Goal: Task Accomplishment & Management: Manage account settings

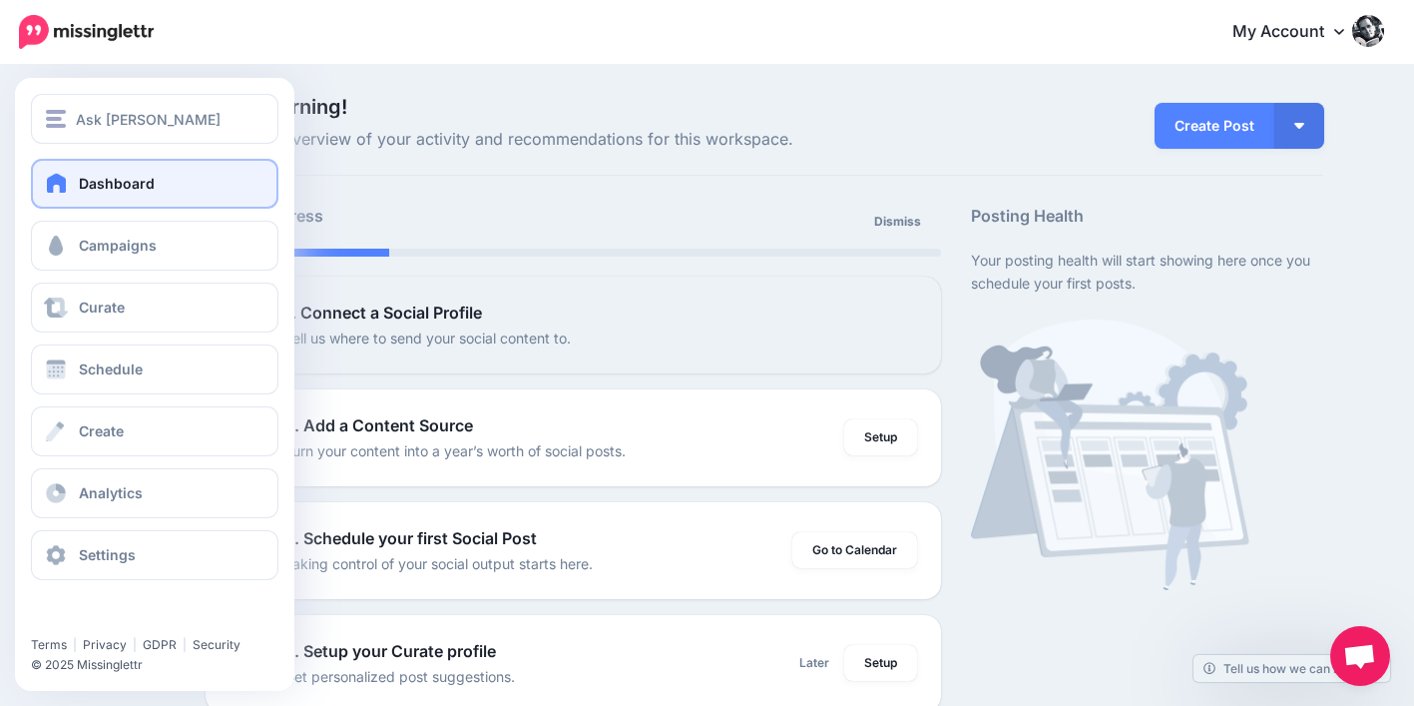
click at [90, 186] on span "Dashboard" at bounding box center [117, 183] width 76 height 17
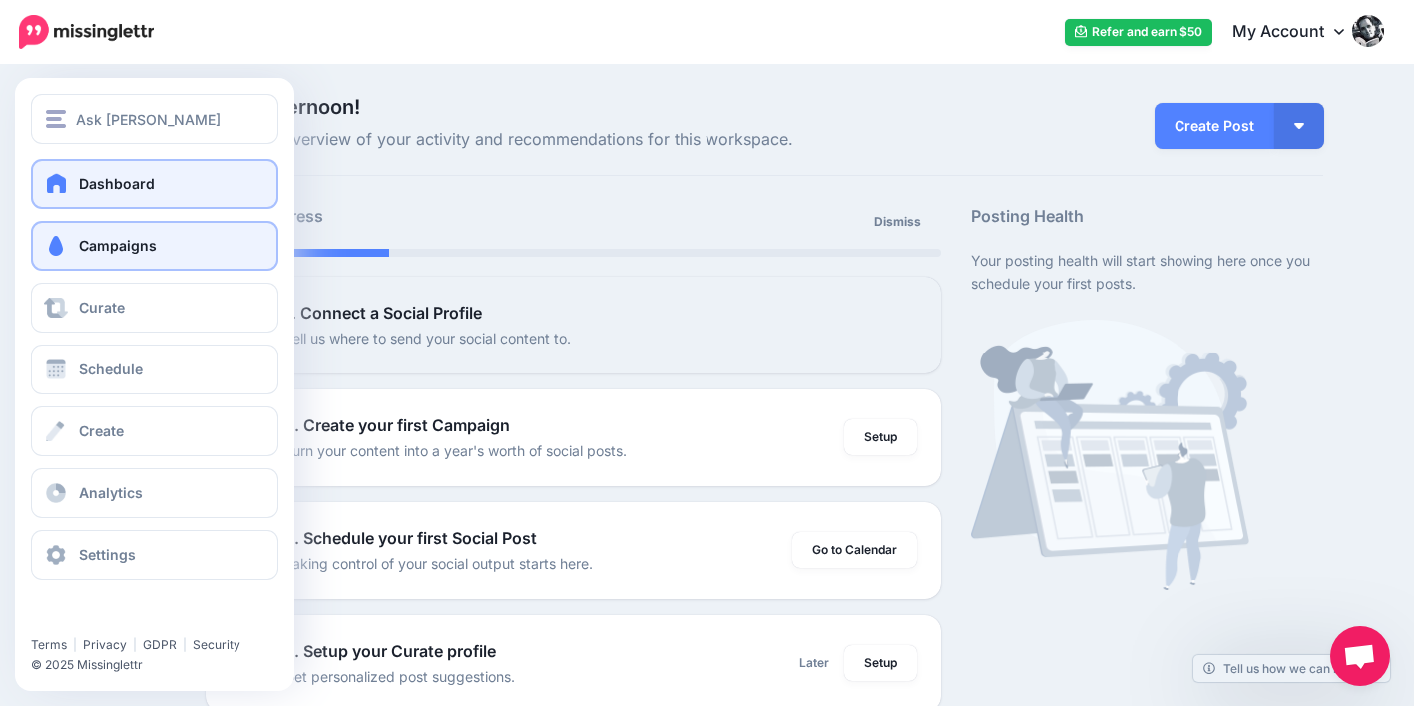
click at [58, 248] on span at bounding box center [56, 246] width 26 height 20
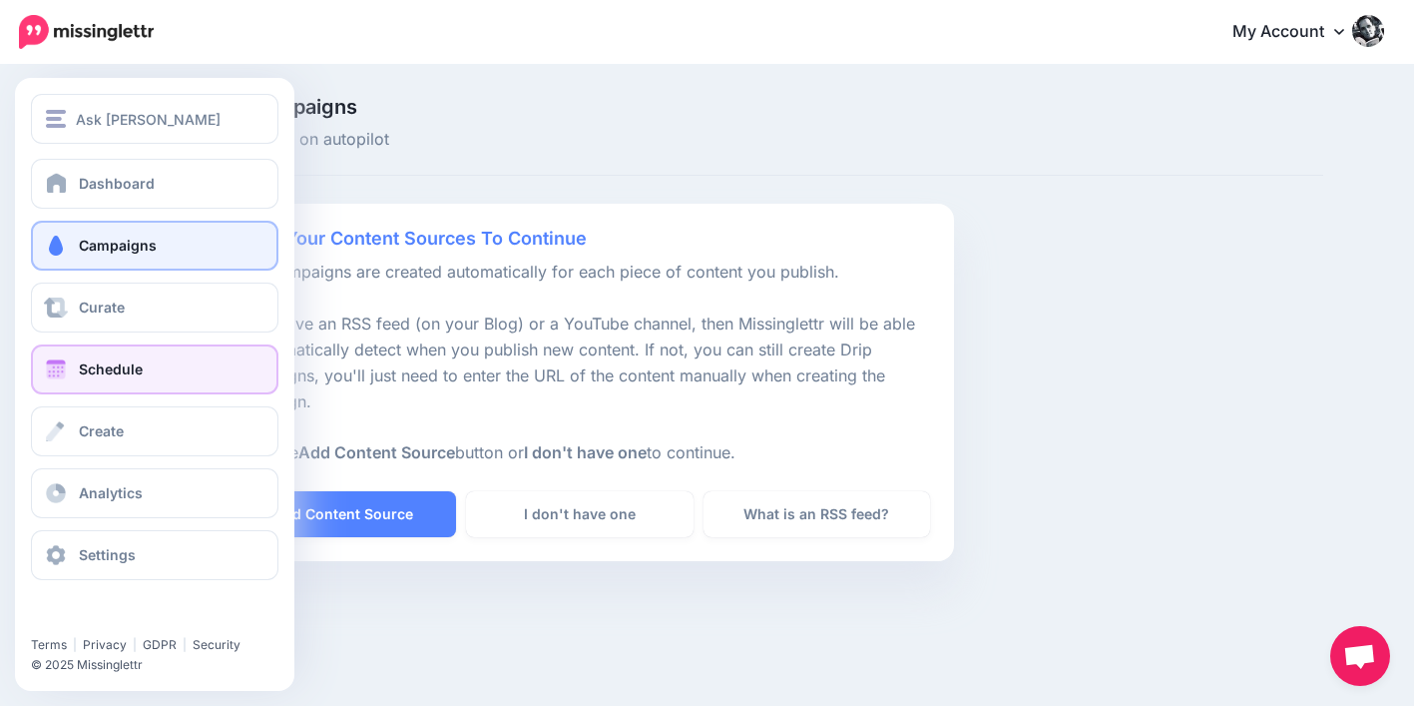
click at [81, 357] on link "Schedule" at bounding box center [155, 369] width 248 height 50
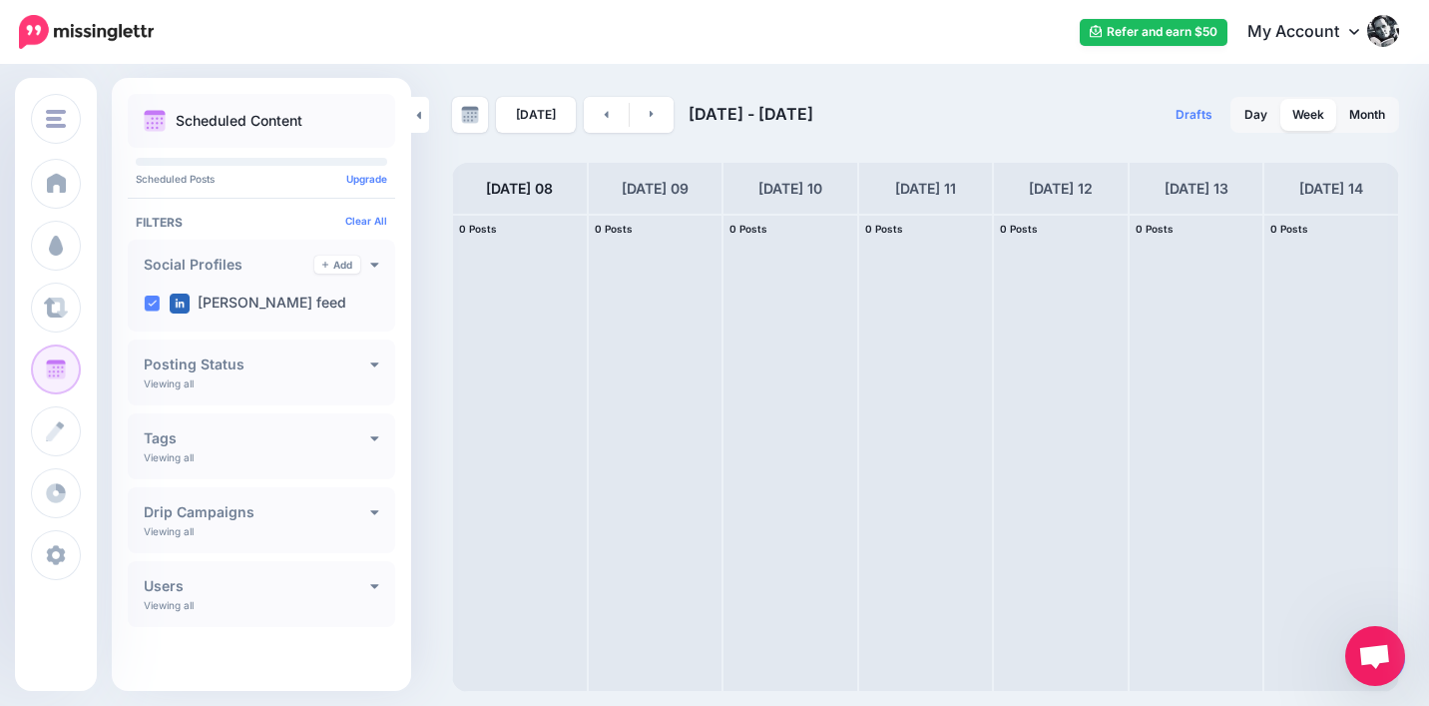
click at [193, 519] on h4 "Drip Campaigns" at bounding box center [257, 512] width 227 height 14
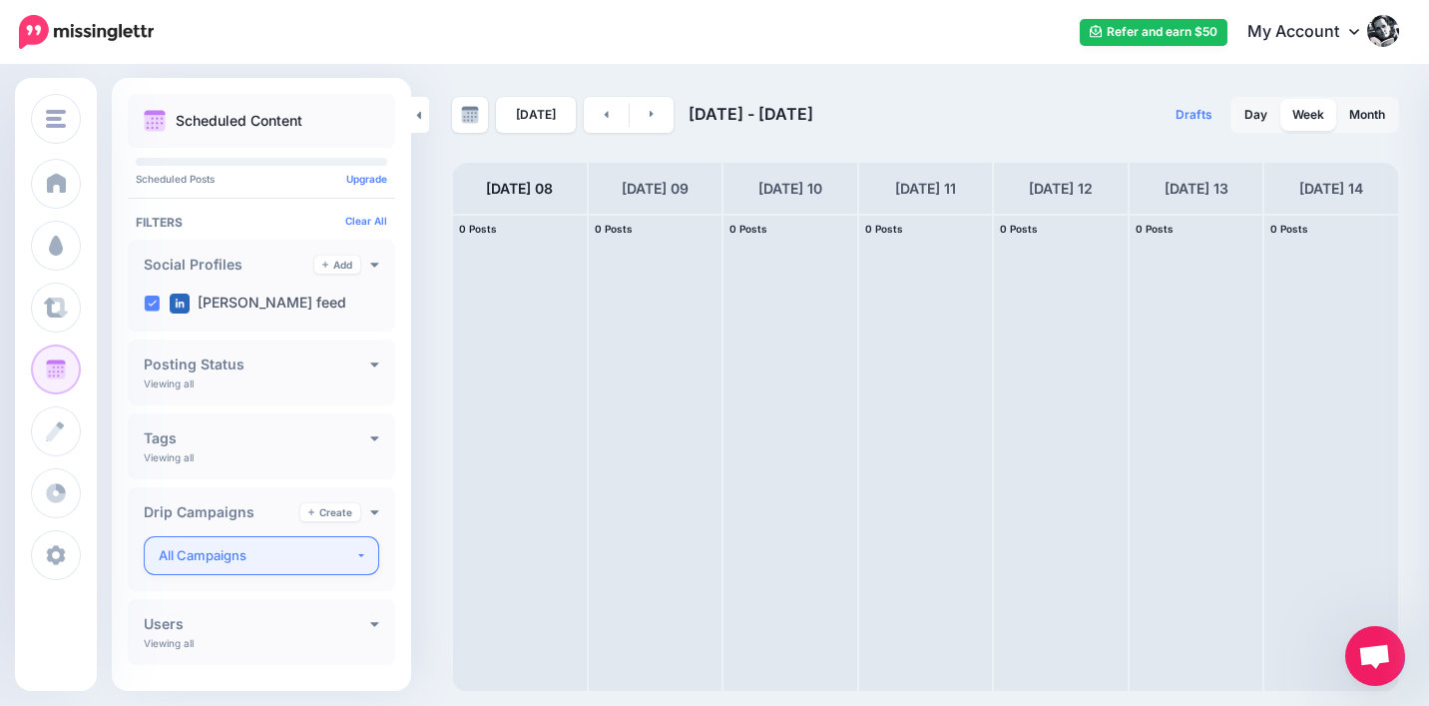
click at [348, 550] on button "All Campaigns" at bounding box center [262, 555] width 236 height 39
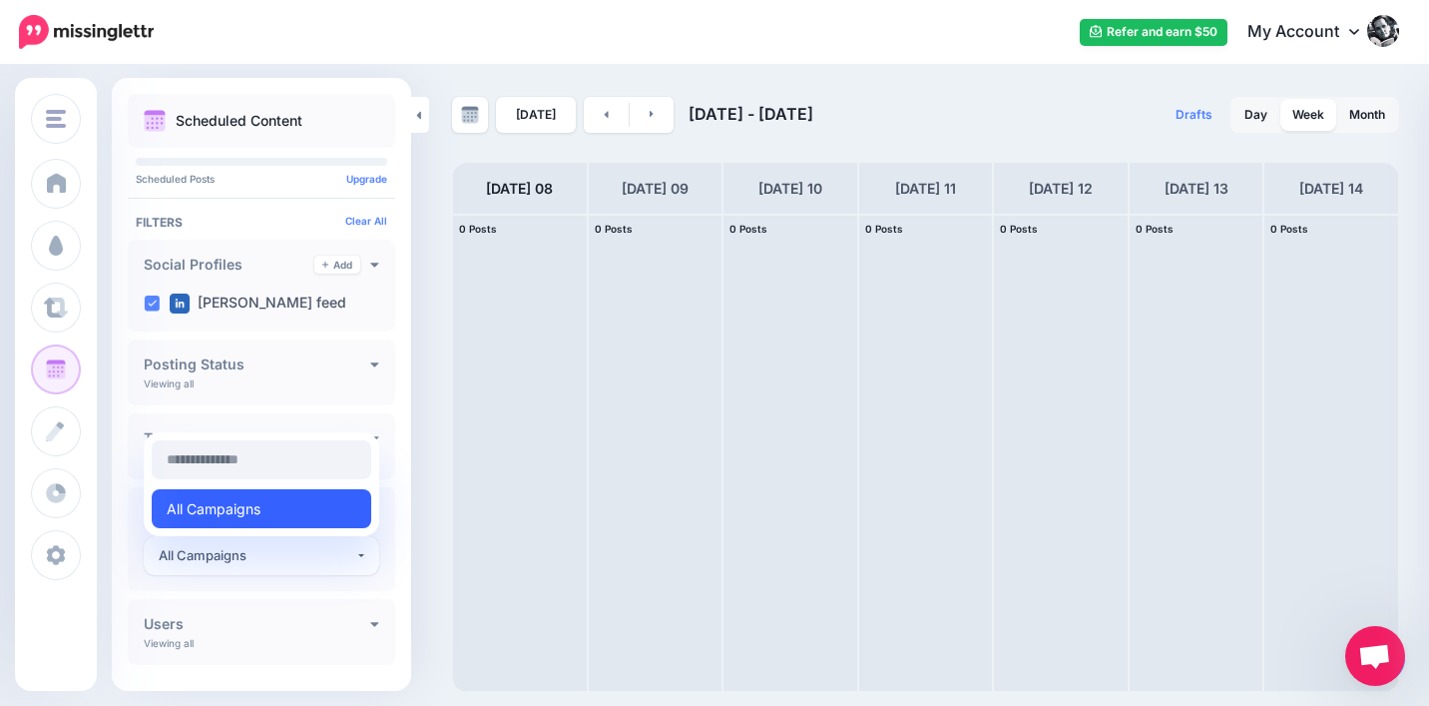
click at [313, 499] on link "All Campaigns" at bounding box center [262, 508] width 220 height 39
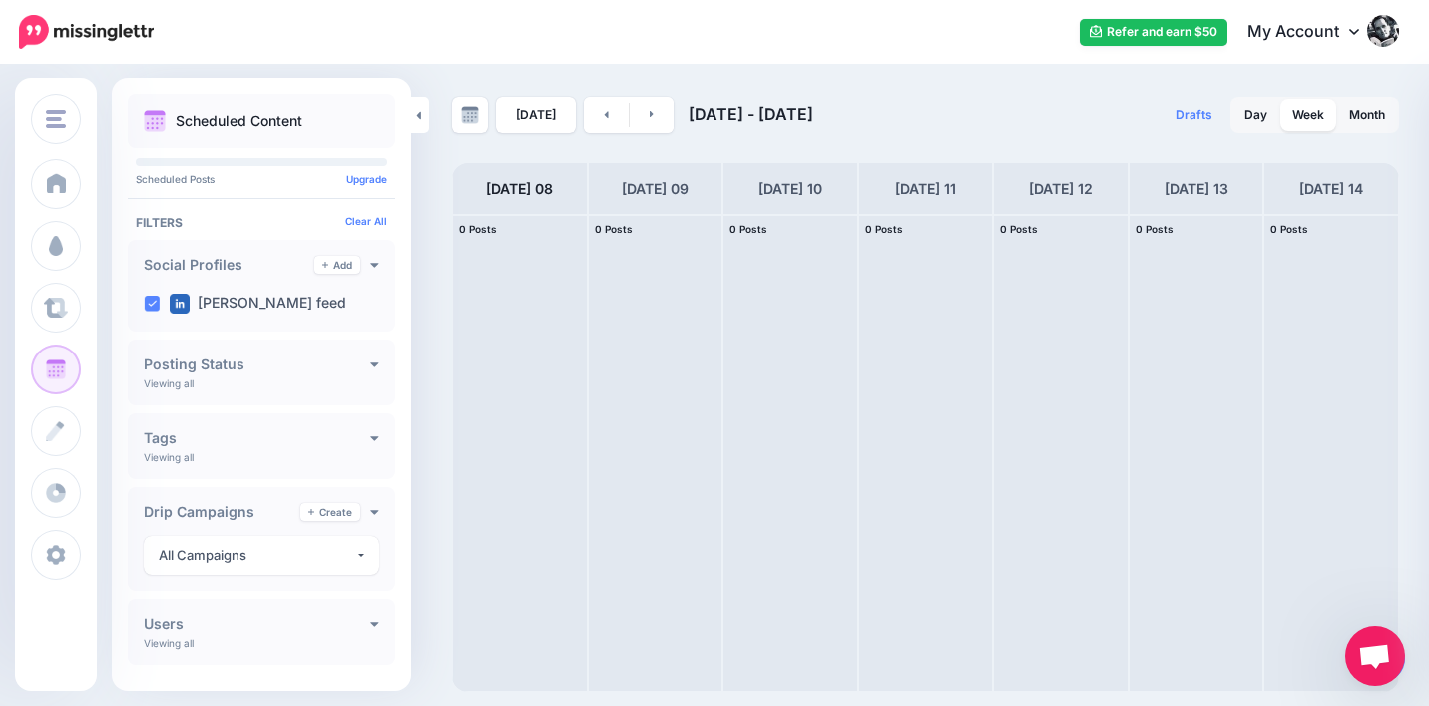
click at [1353, 27] on icon at bounding box center [1354, 31] width 10 height 16
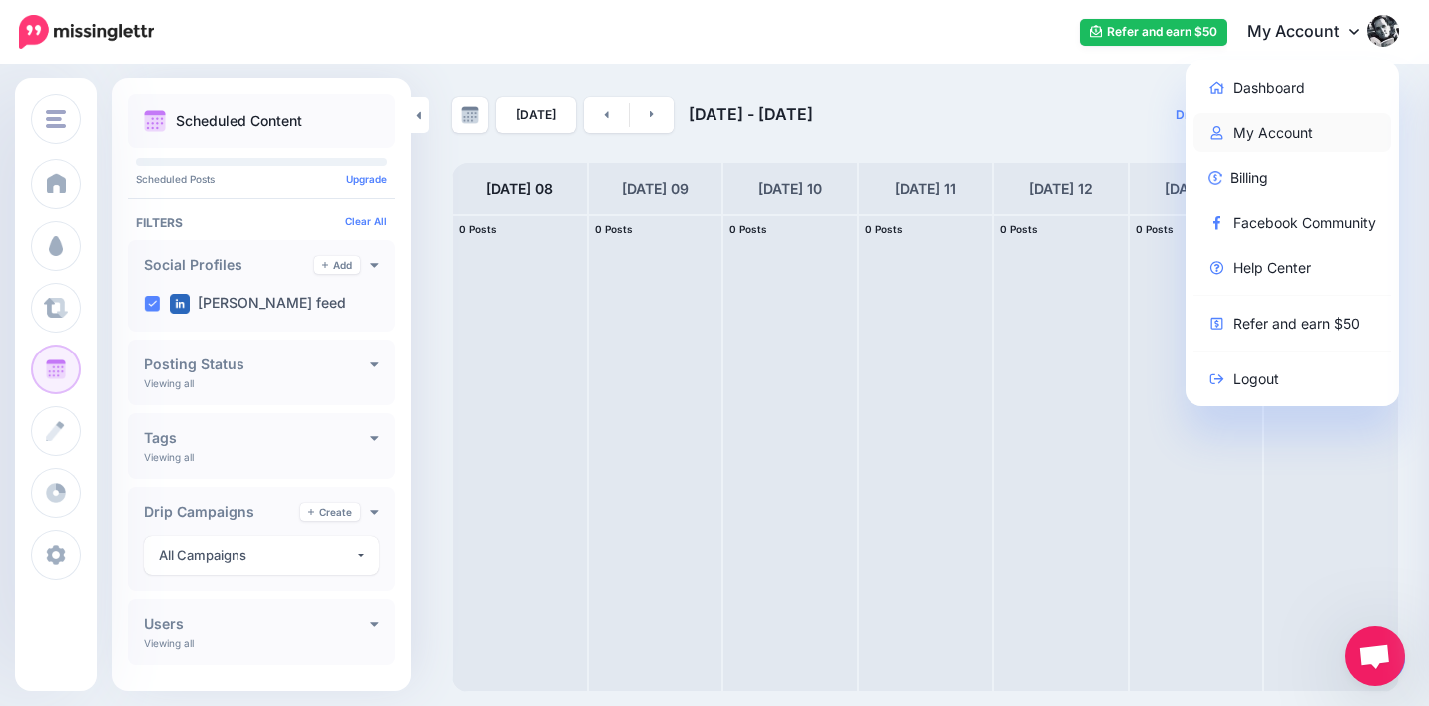
click at [1272, 129] on link "My Account" at bounding box center [1293, 132] width 199 height 39
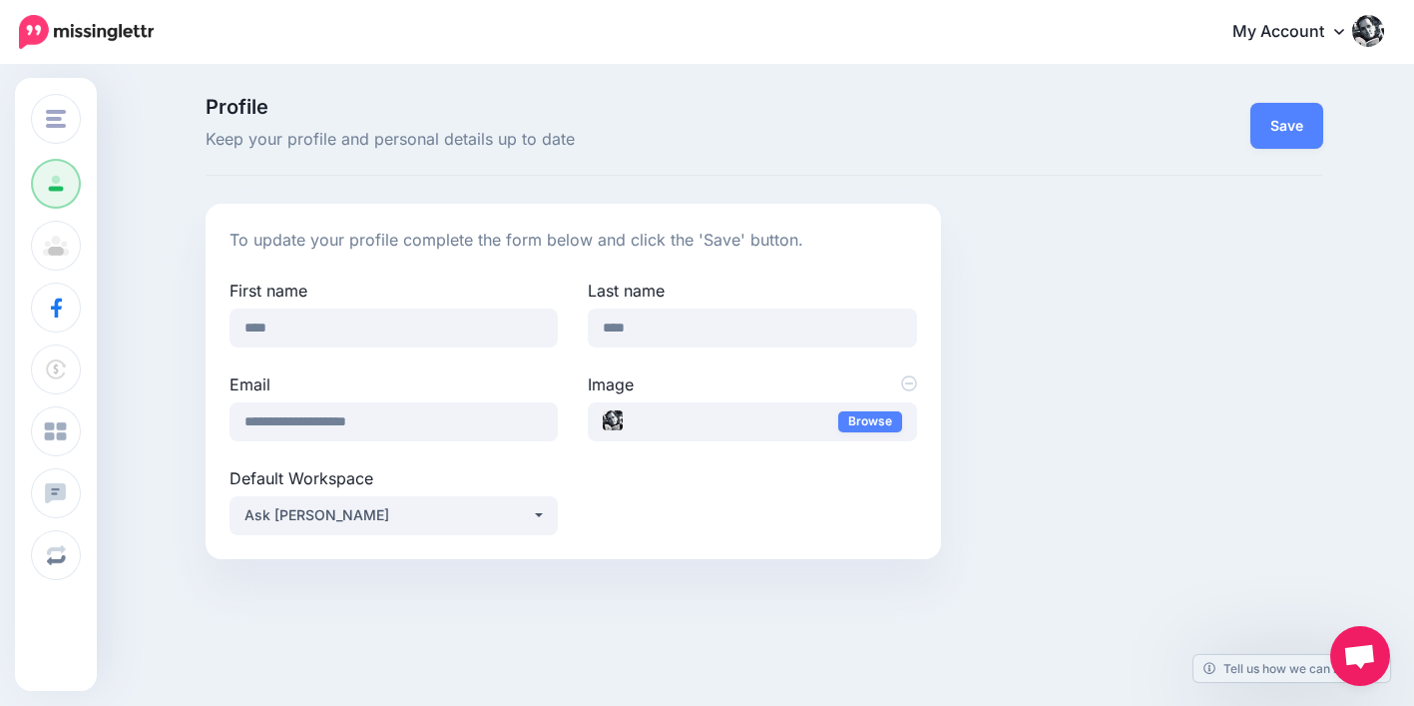
click at [1344, 29] on icon at bounding box center [1339, 31] width 10 height 16
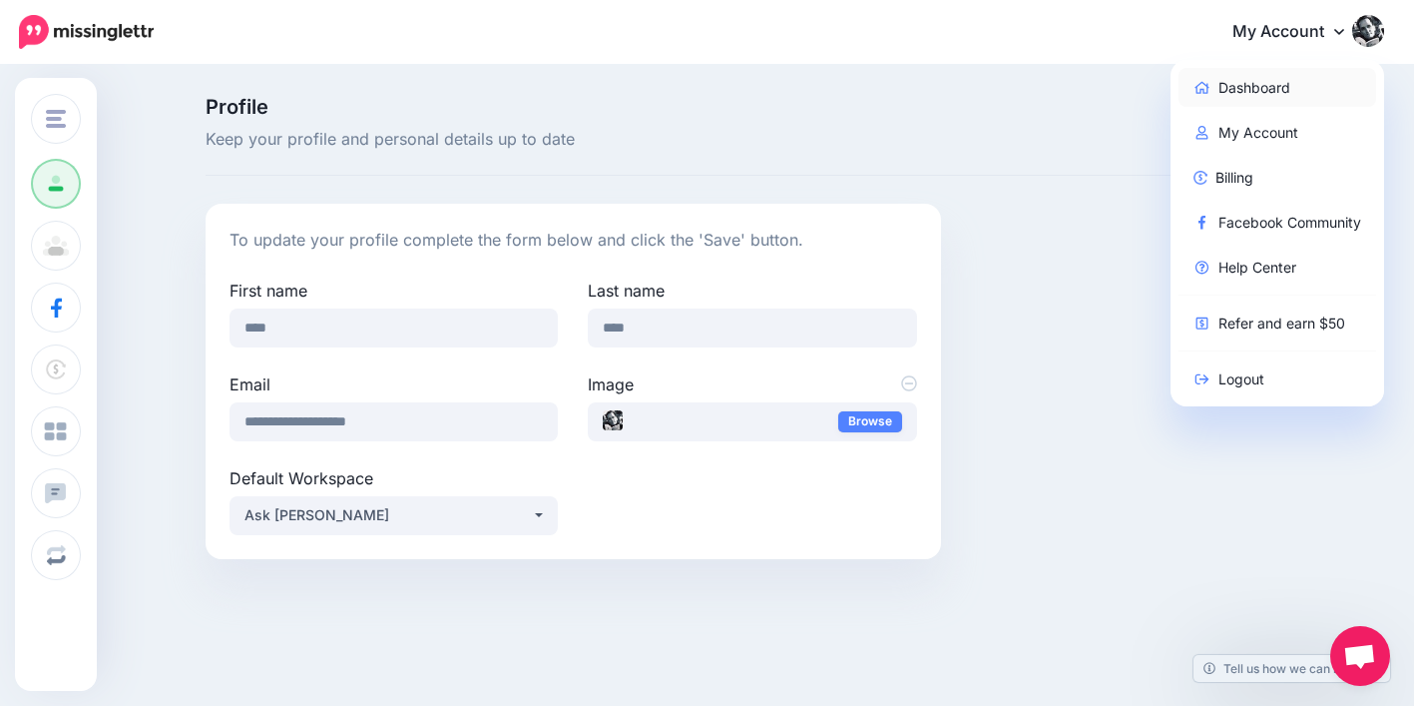
click at [1293, 79] on link "Dashboard" at bounding box center [1278, 87] width 199 height 39
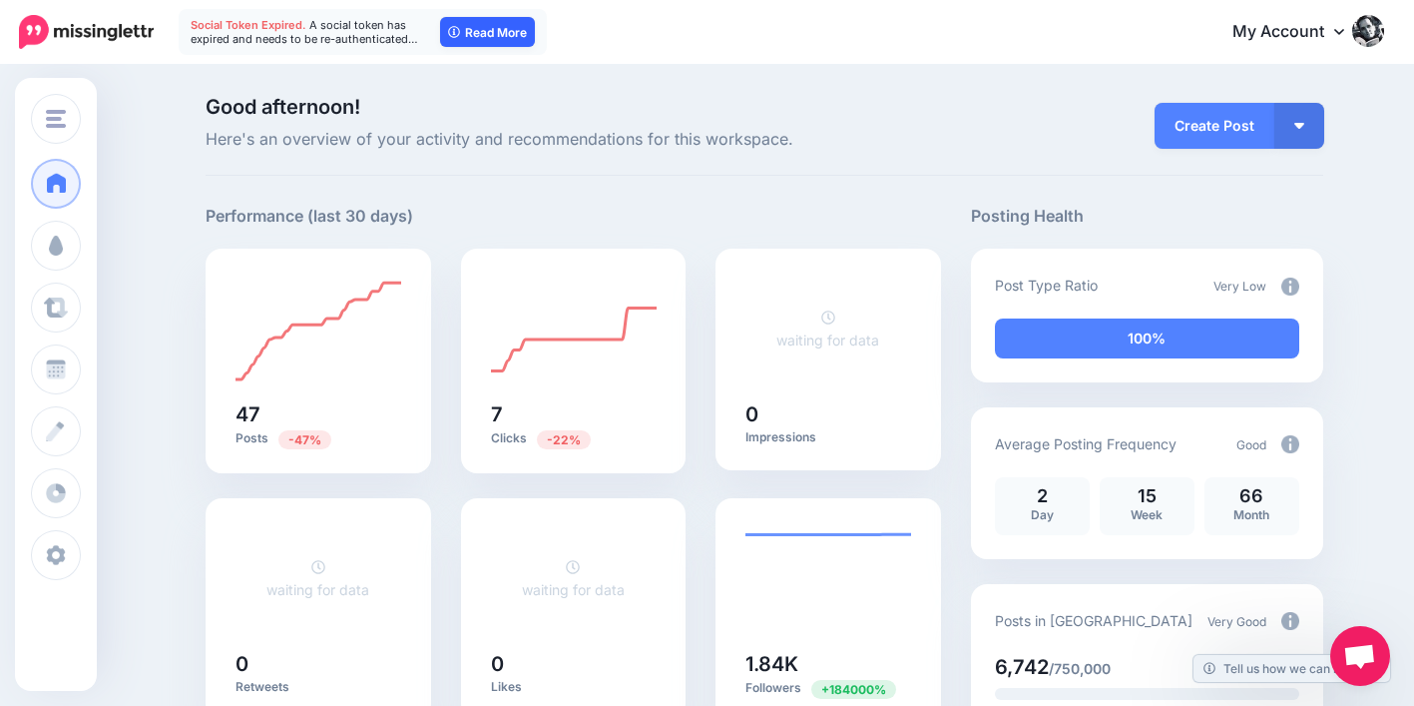
click at [489, 30] on link "Read More" at bounding box center [487, 32] width 95 height 30
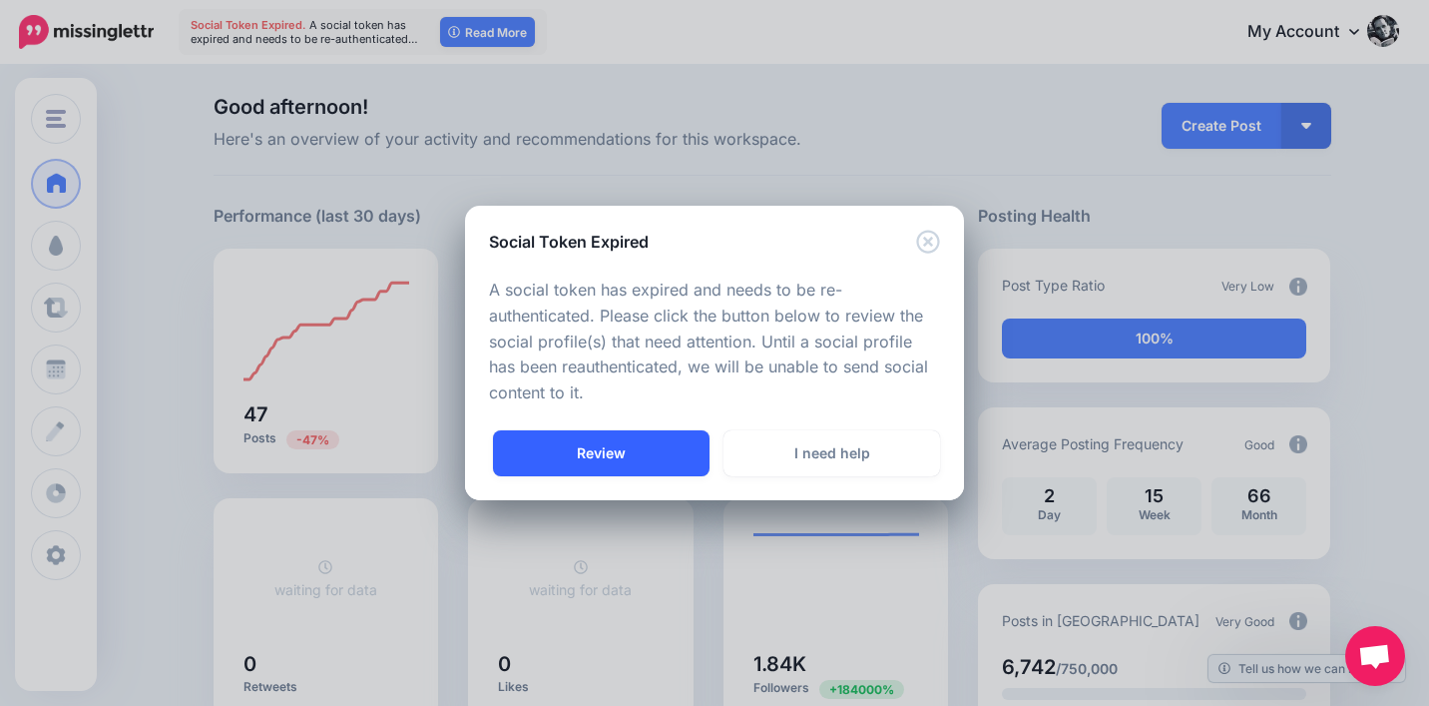
click at [677, 437] on link "Review" at bounding box center [601, 453] width 217 height 46
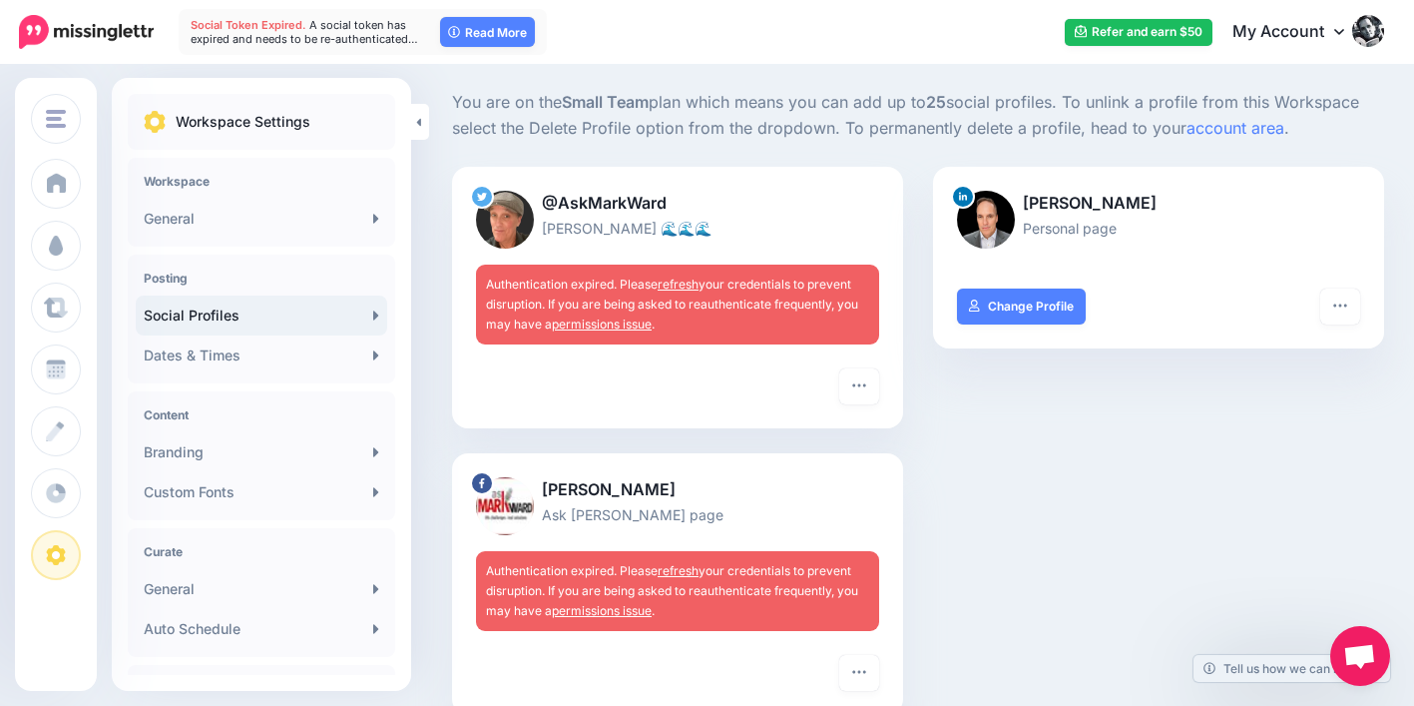
scroll to position [113, 0]
click at [676, 569] on link "refresh" at bounding box center [678, 571] width 41 height 15
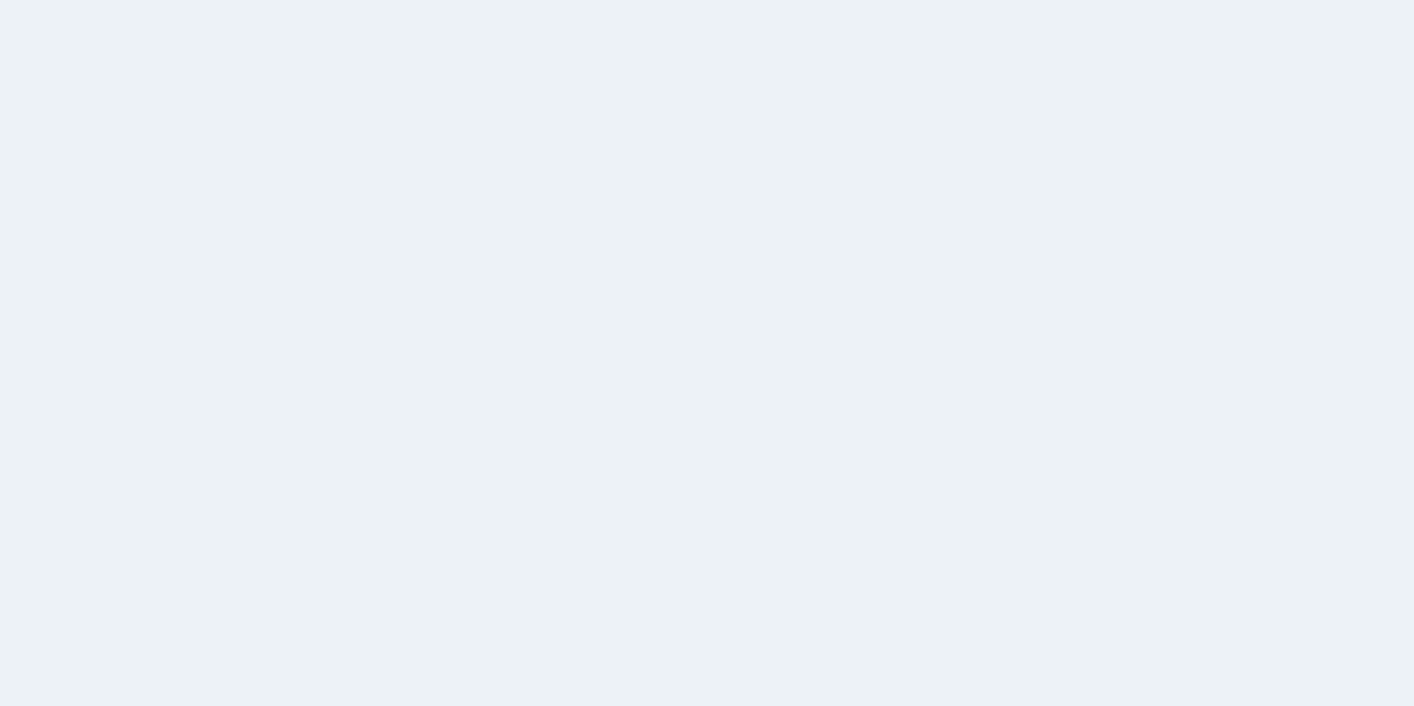
scroll to position [113, 0]
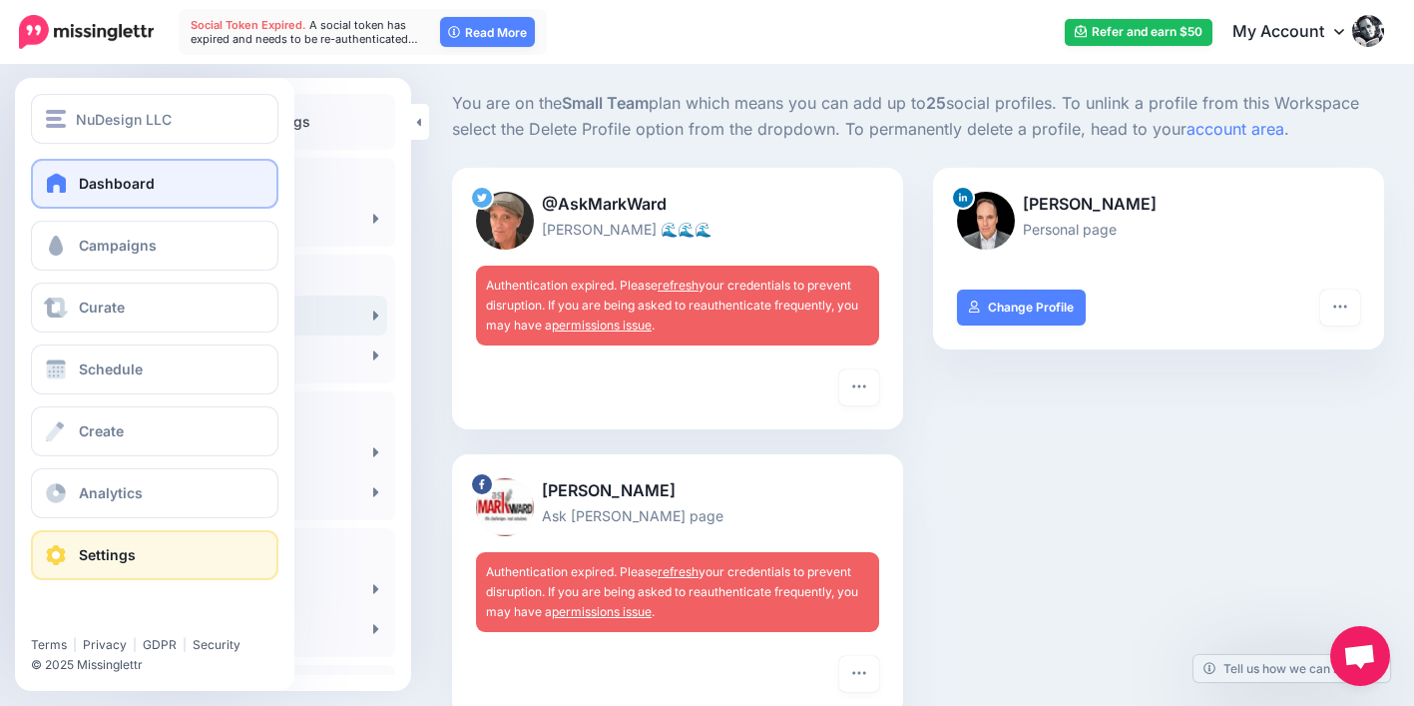
click at [54, 180] on span at bounding box center [57, 183] width 26 height 20
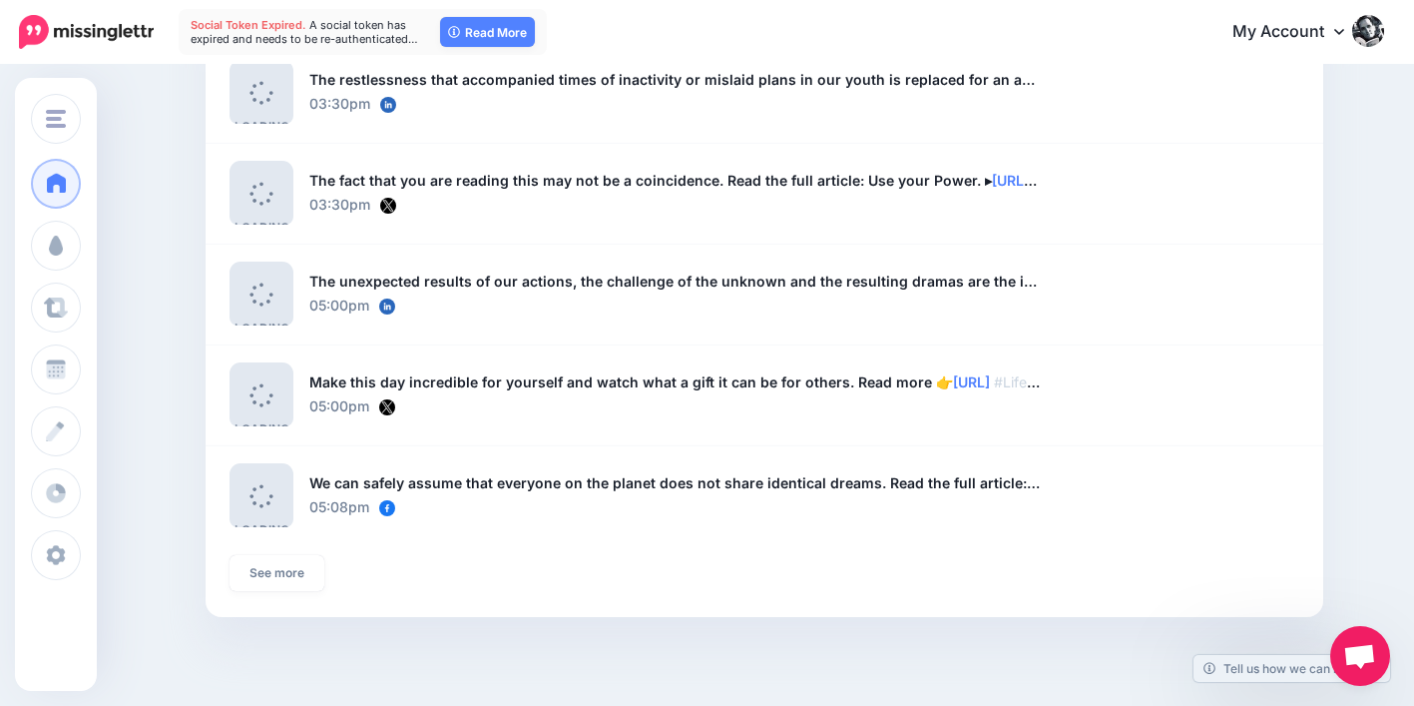
scroll to position [1490, 0]
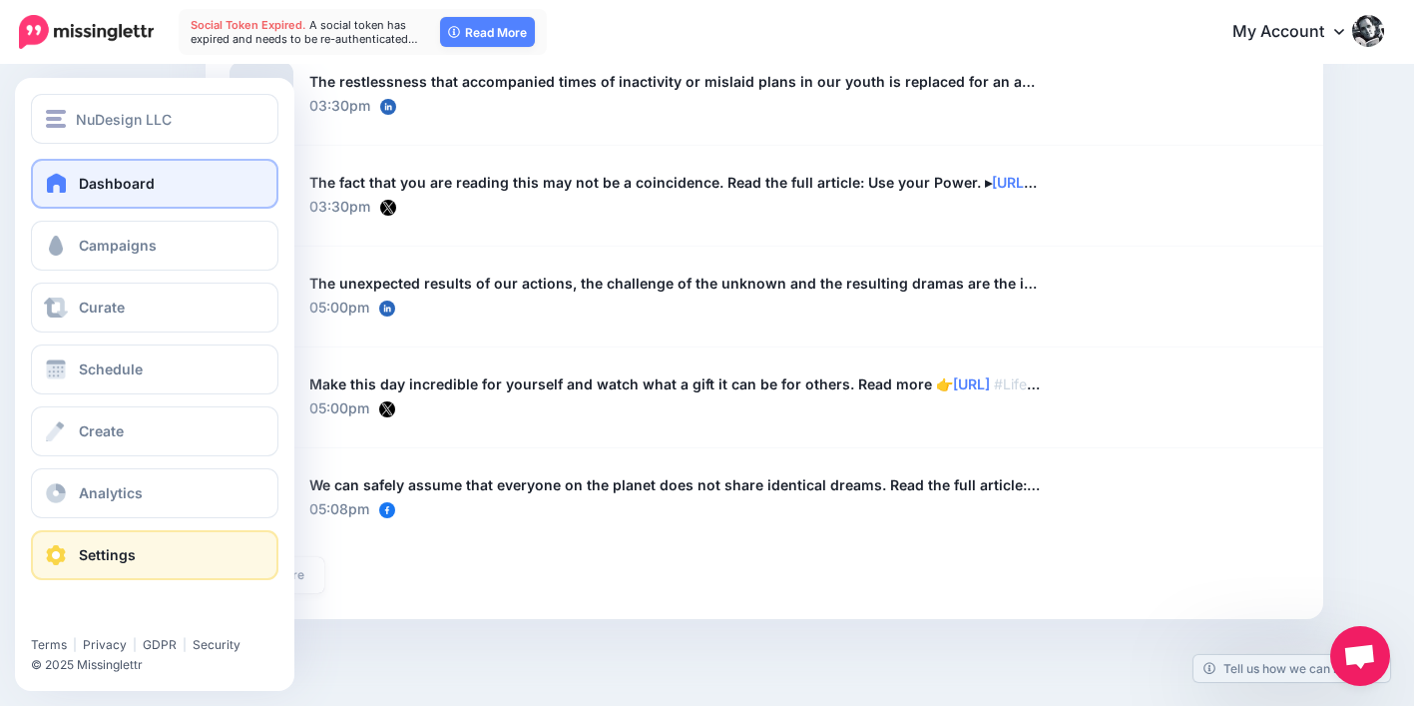
click at [79, 555] on span "Settings" at bounding box center [107, 554] width 57 height 17
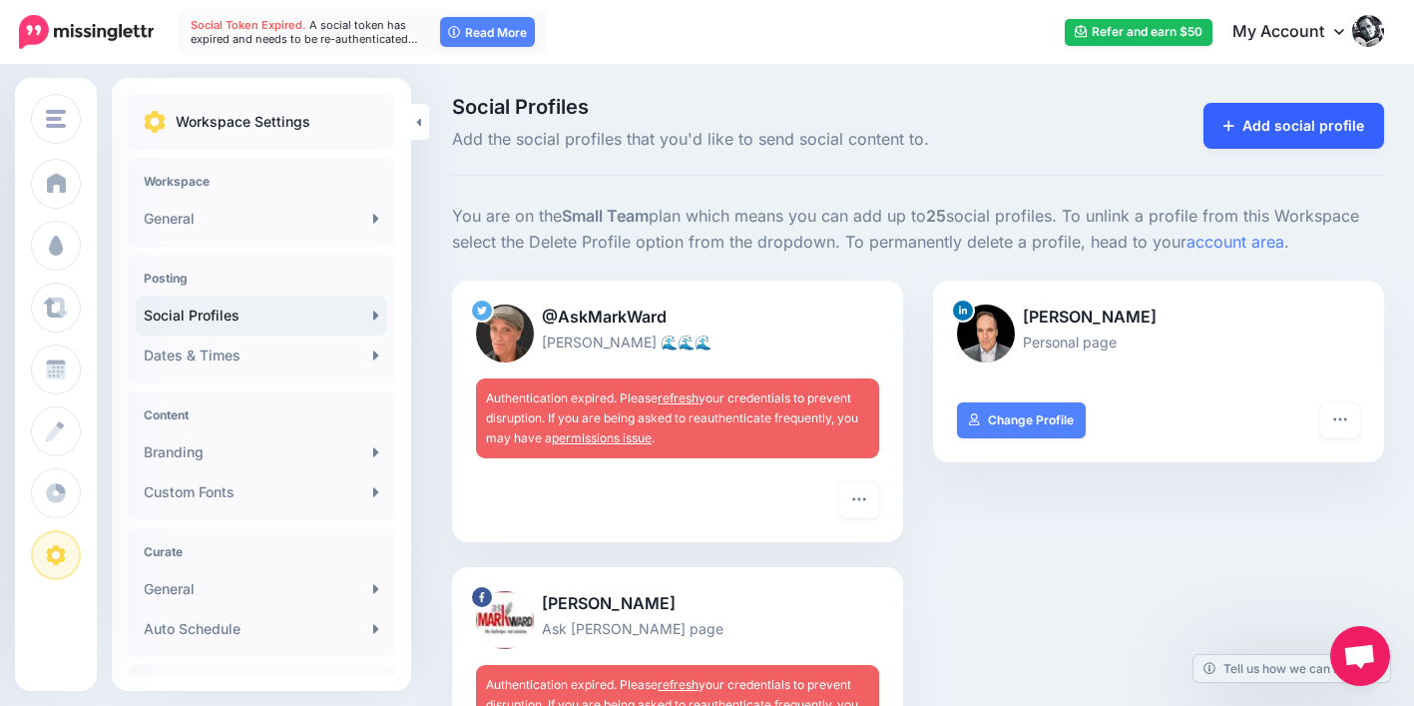
click at [1282, 124] on link "Add social profile" at bounding box center [1294, 126] width 181 height 46
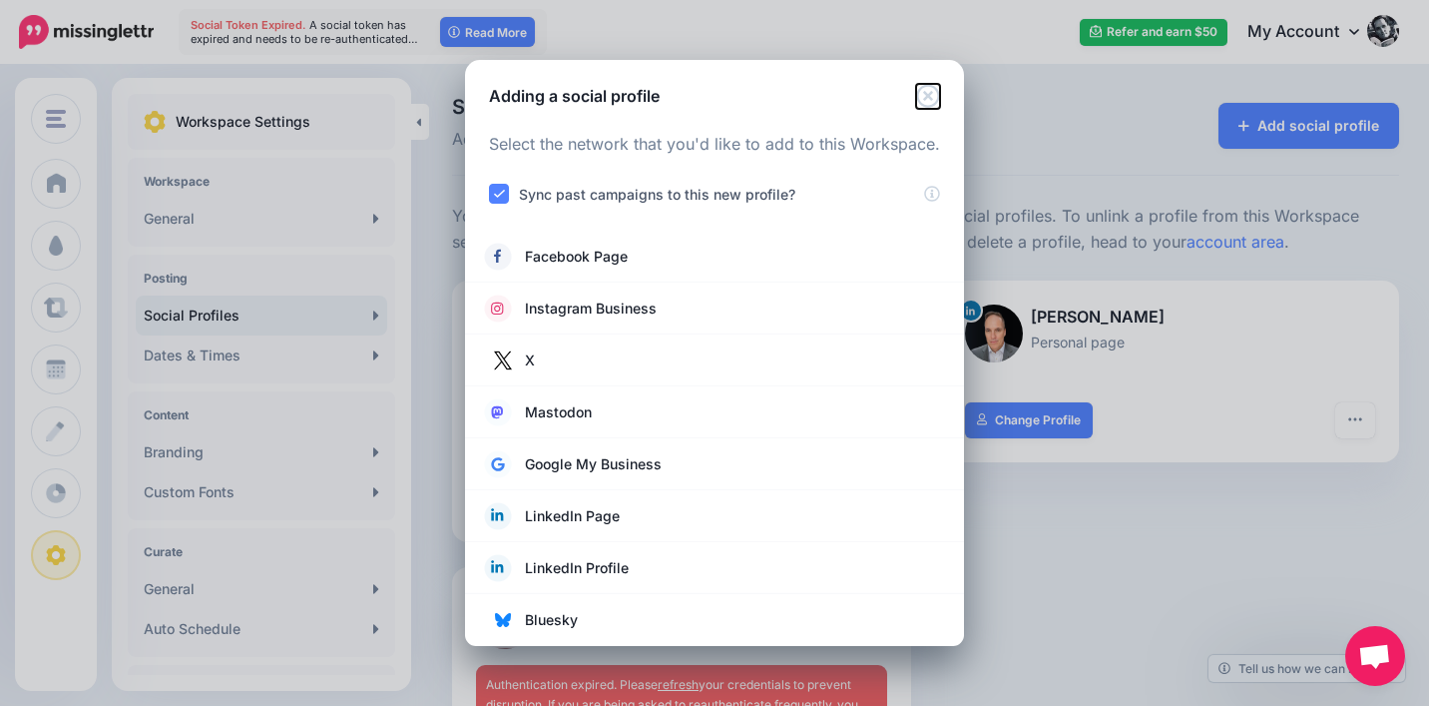
click at [931, 91] on icon "Close" at bounding box center [928, 96] width 24 height 24
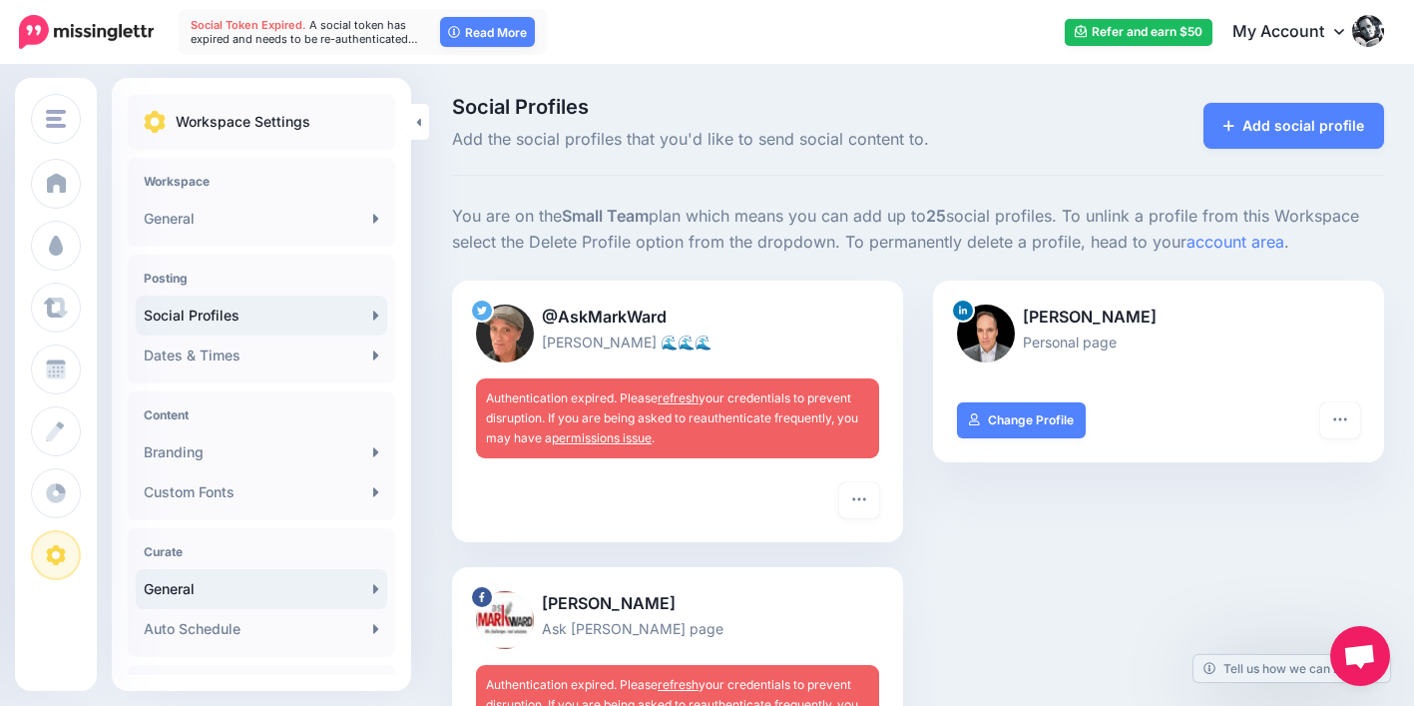
click at [198, 591] on link "General" at bounding box center [262, 589] width 252 height 40
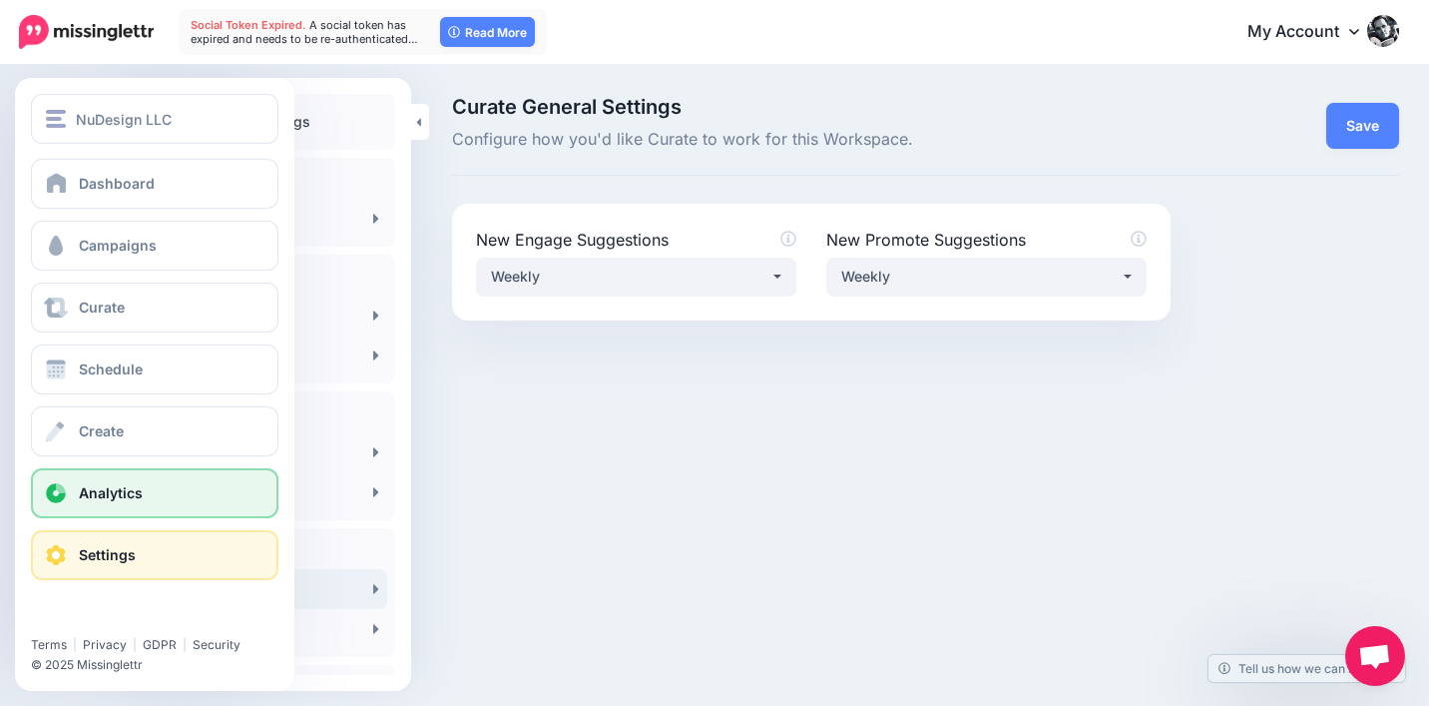
click at [95, 490] on span "Analytics" at bounding box center [111, 492] width 64 height 17
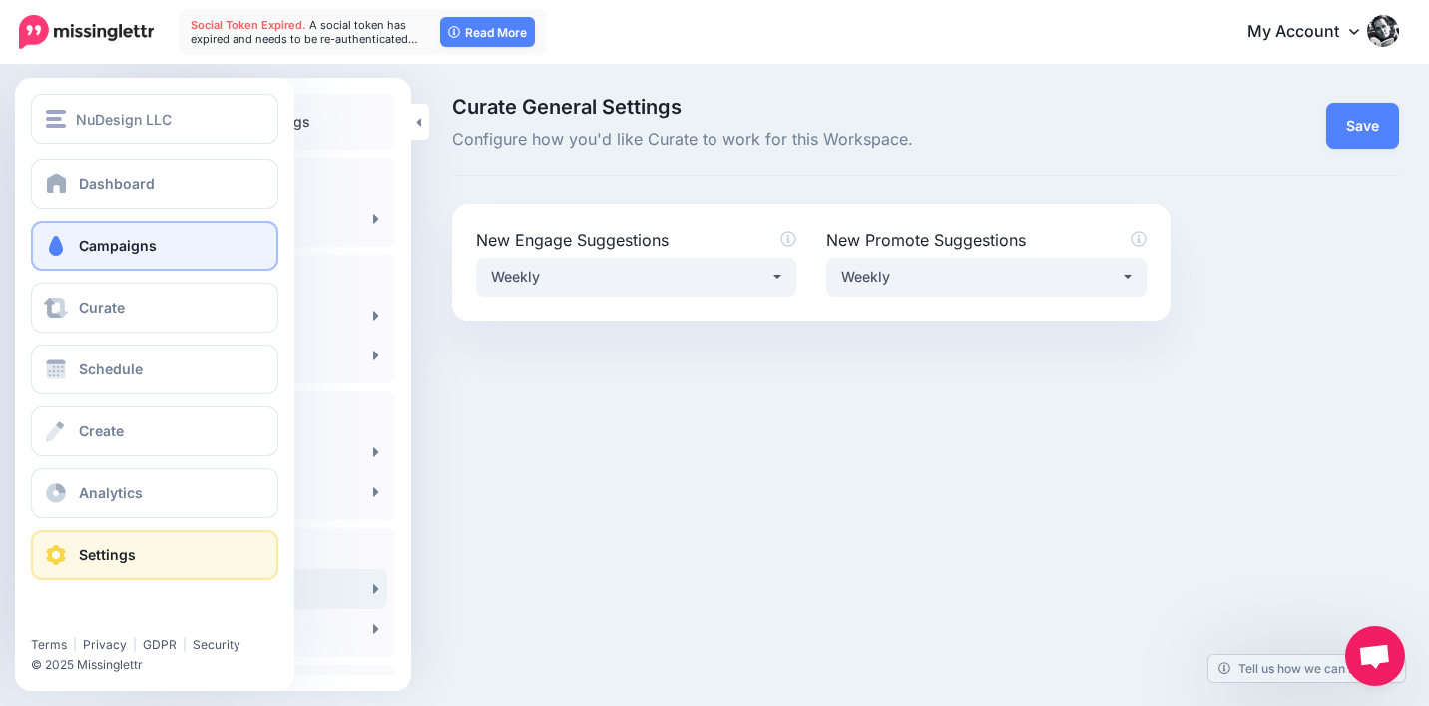
click at [148, 249] on span "Campaigns" at bounding box center [118, 245] width 78 height 17
click at [147, 248] on span "Campaigns" at bounding box center [118, 245] width 78 height 17
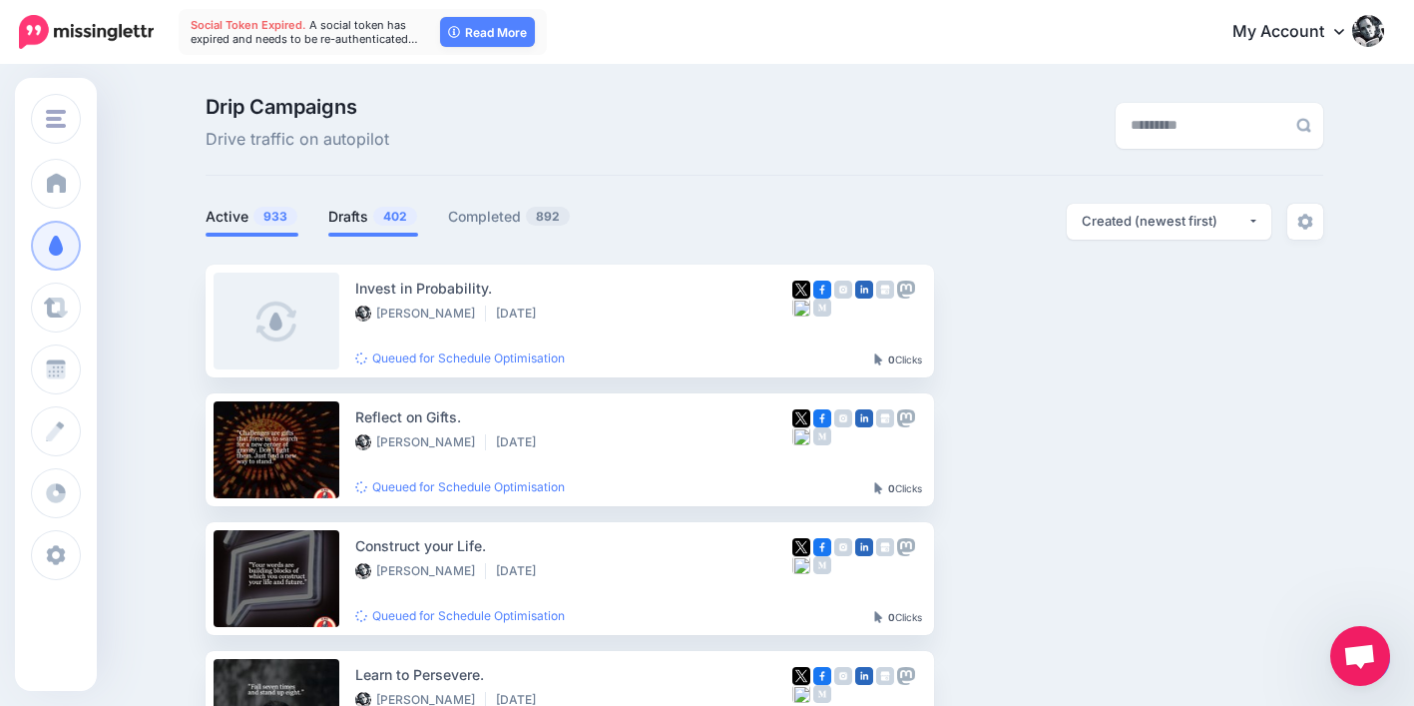
click at [357, 213] on link "Drafts 402" at bounding box center [373, 217] width 90 height 24
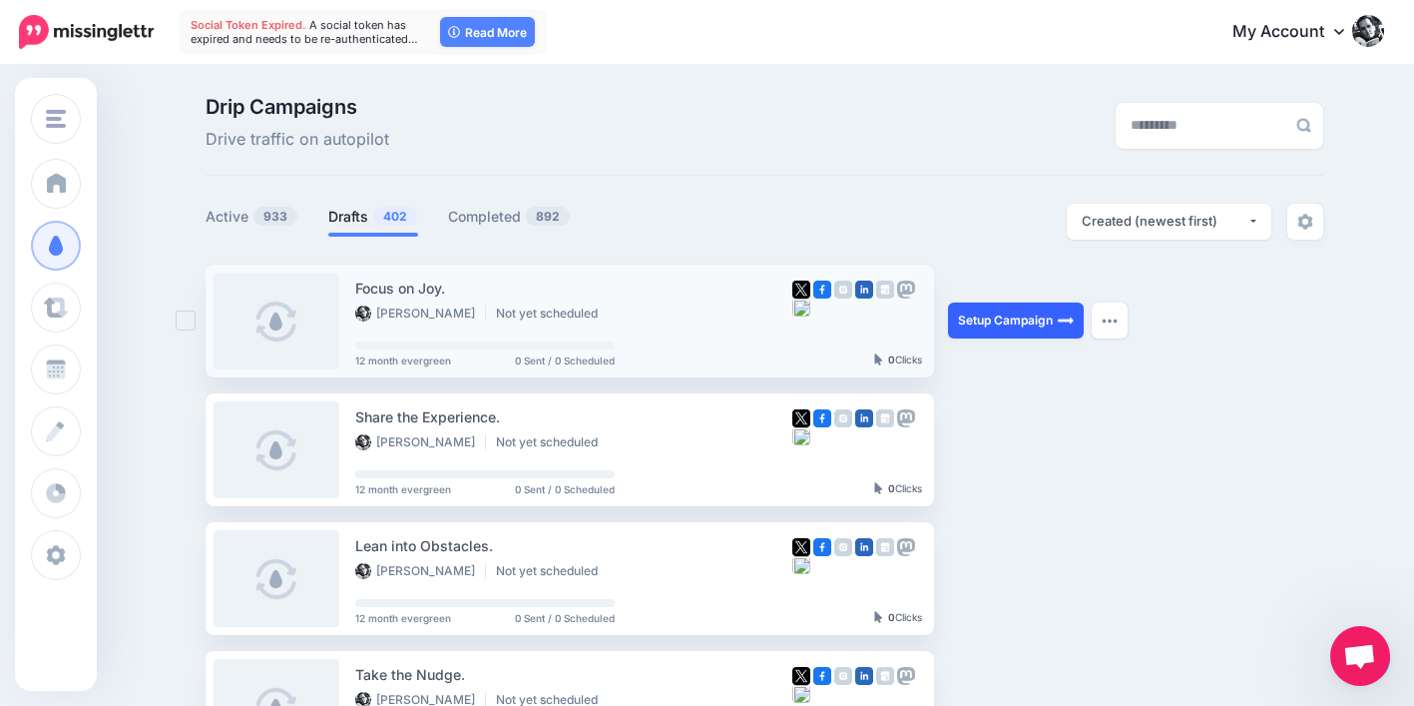
click at [1022, 315] on link "Setup Campaign" at bounding box center [1016, 320] width 136 height 36
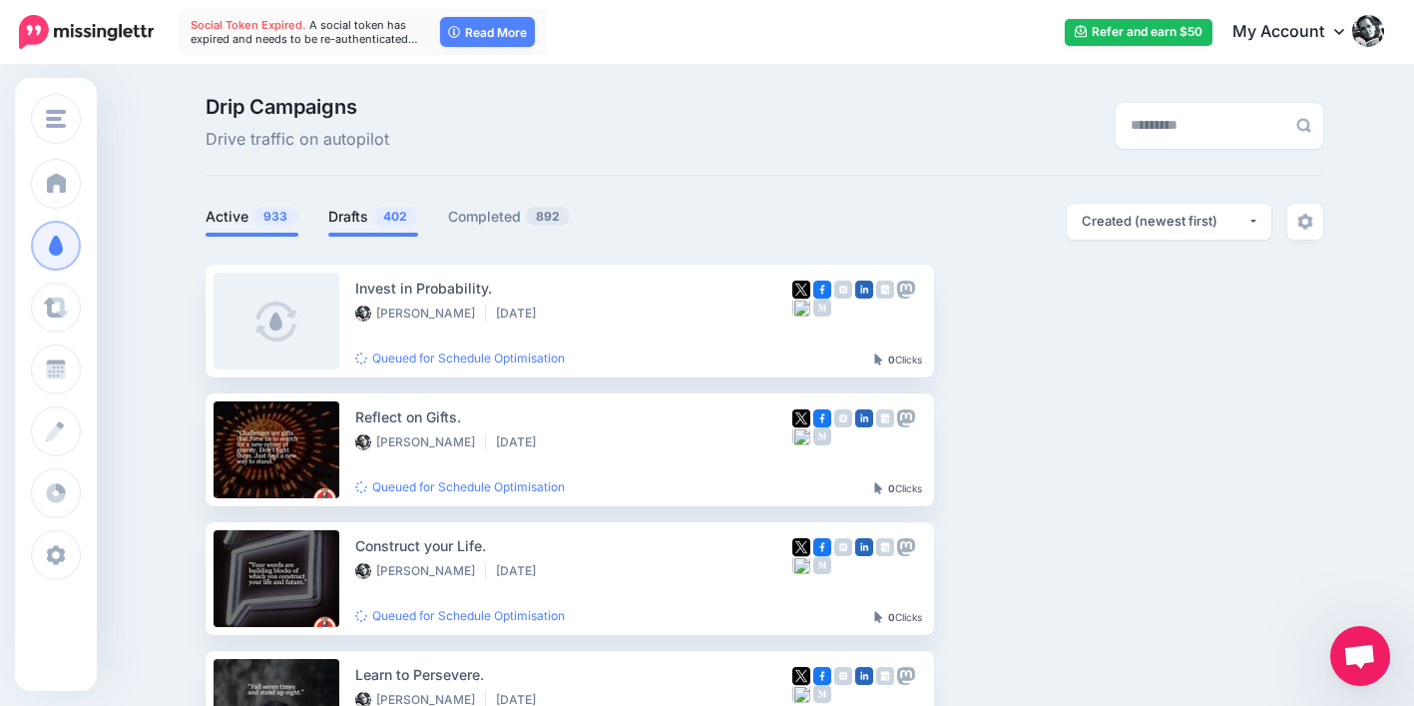
click at [361, 221] on link "Drafts 402" at bounding box center [373, 217] width 90 height 24
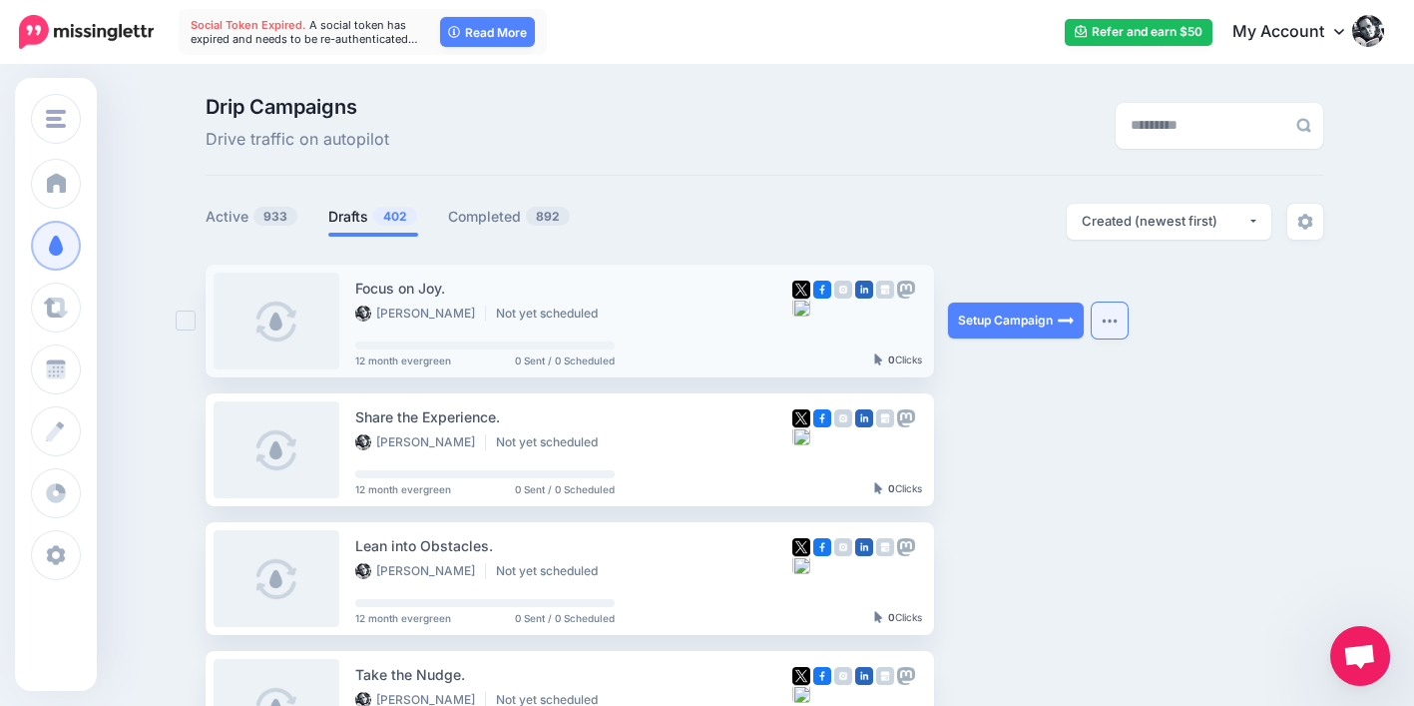
click at [1119, 327] on button "button" at bounding box center [1110, 320] width 36 height 36
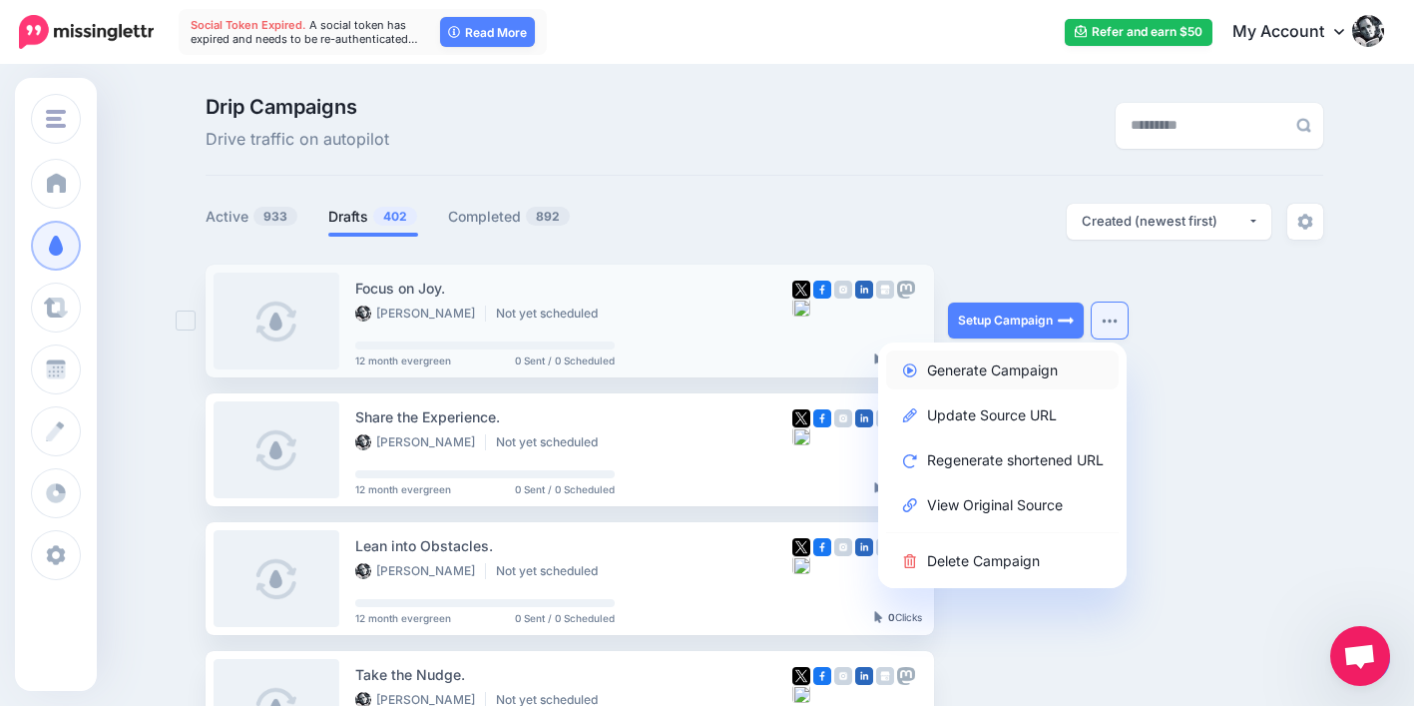
click at [1035, 371] on link "Generate Campaign" at bounding box center [1002, 369] width 233 height 39
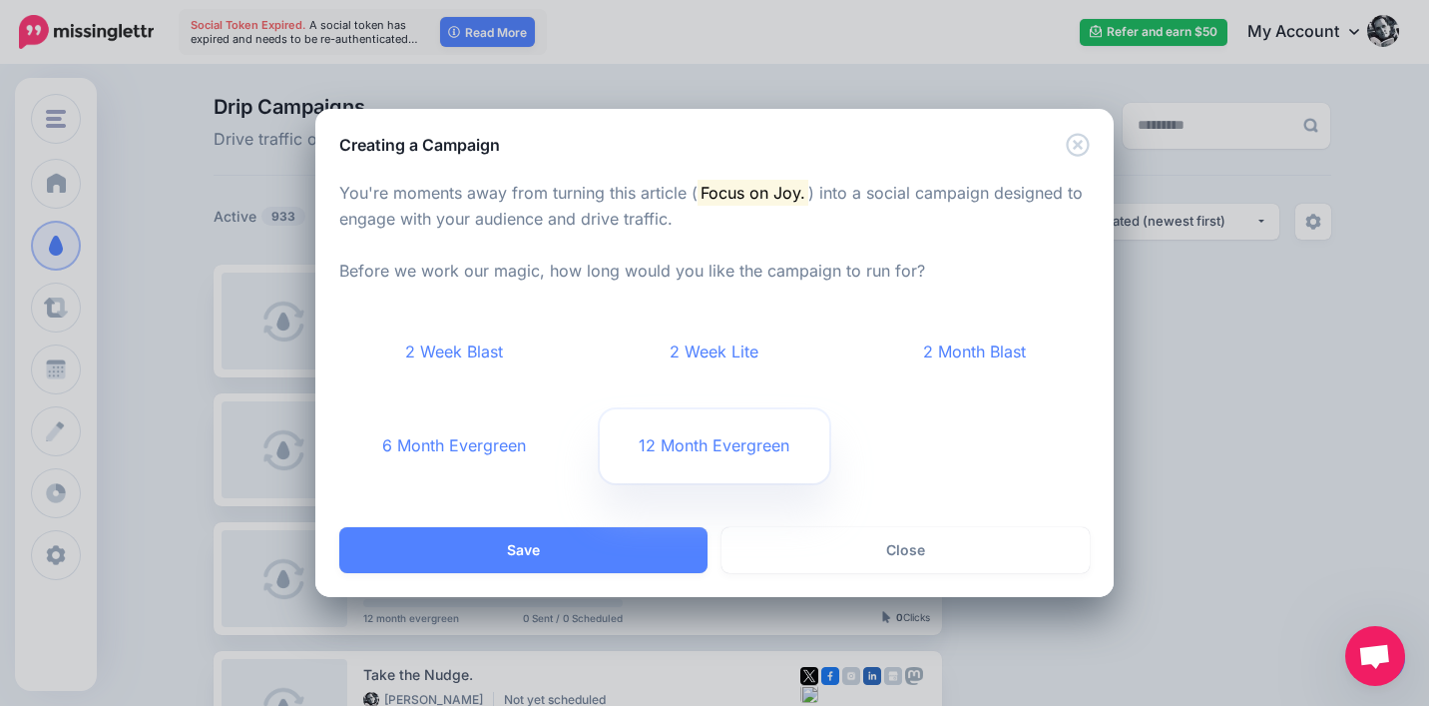
click at [705, 434] on link "12 Month Evergreen" at bounding box center [715, 446] width 231 height 74
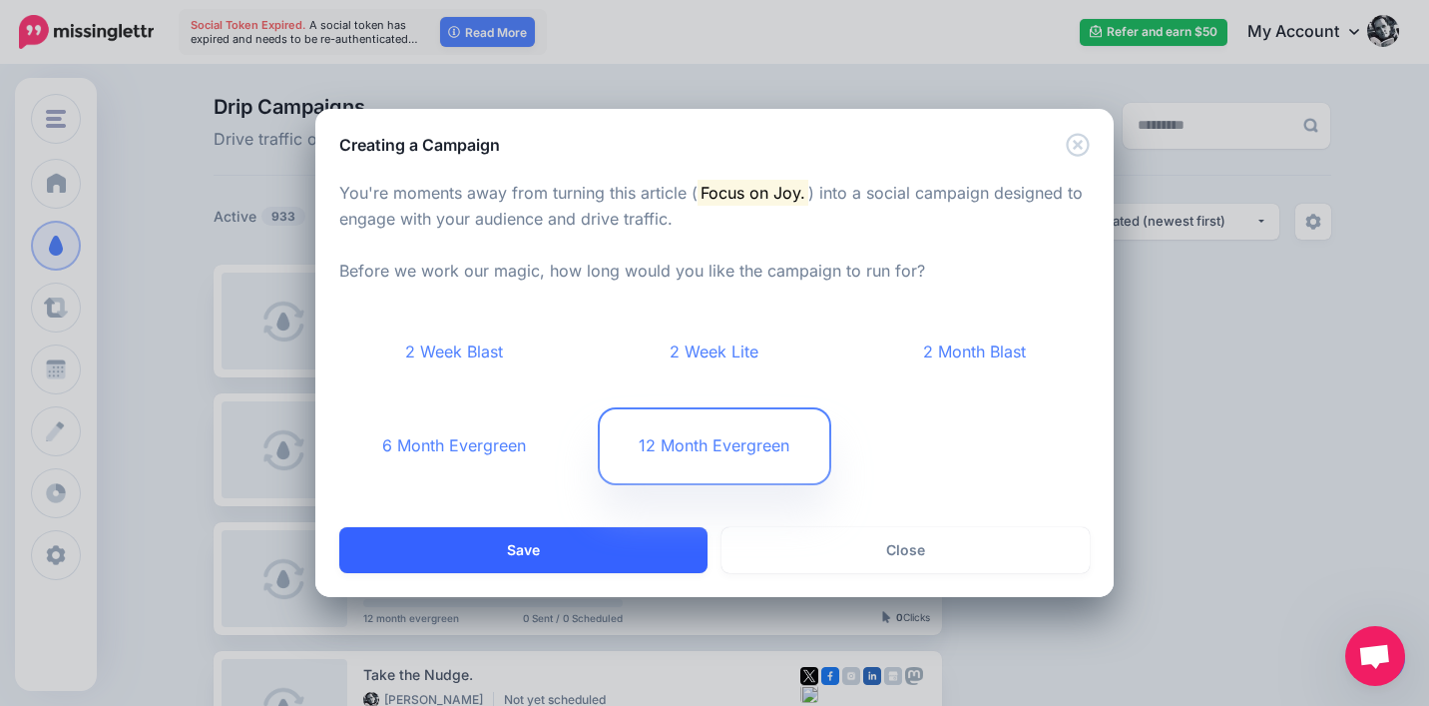
click at [603, 553] on button "Save" at bounding box center [523, 550] width 368 height 46
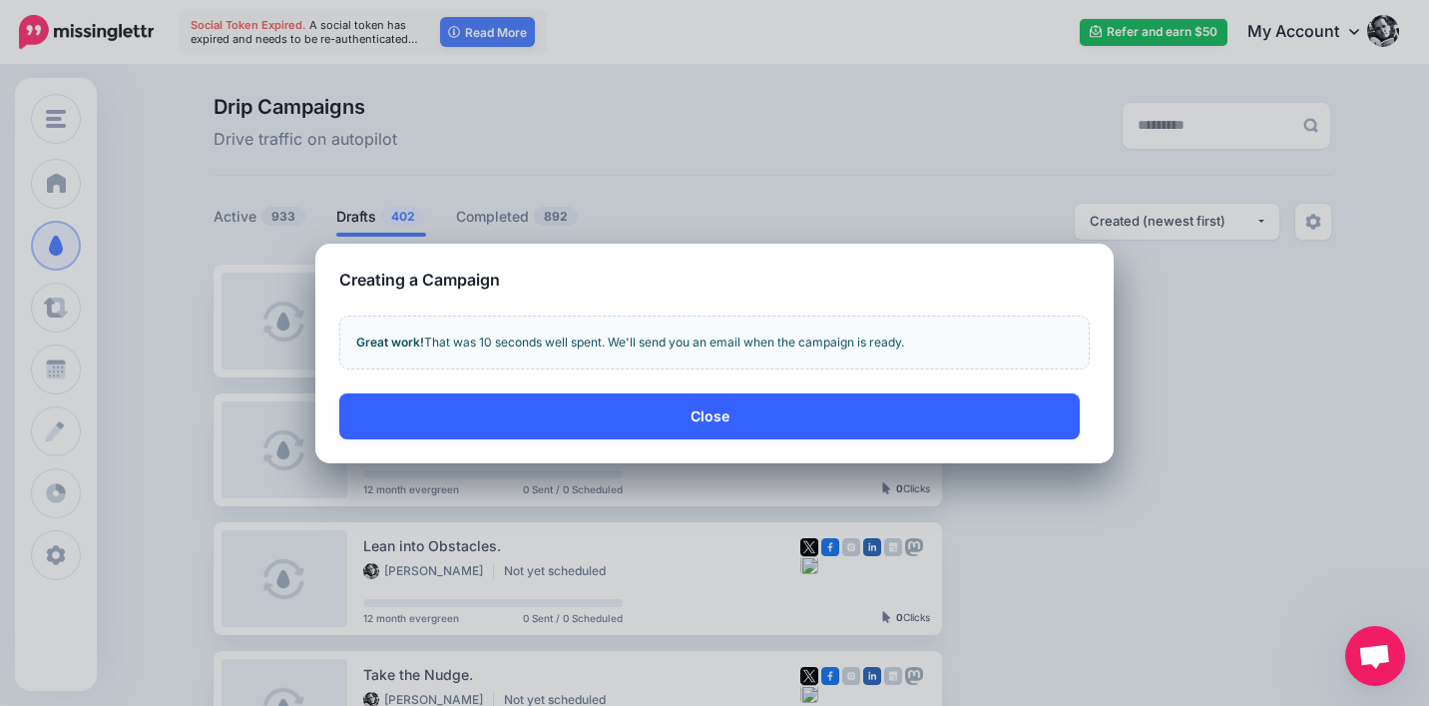
click at [715, 407] on button "Close" at bounding box center [709, 416] width 741 height 46
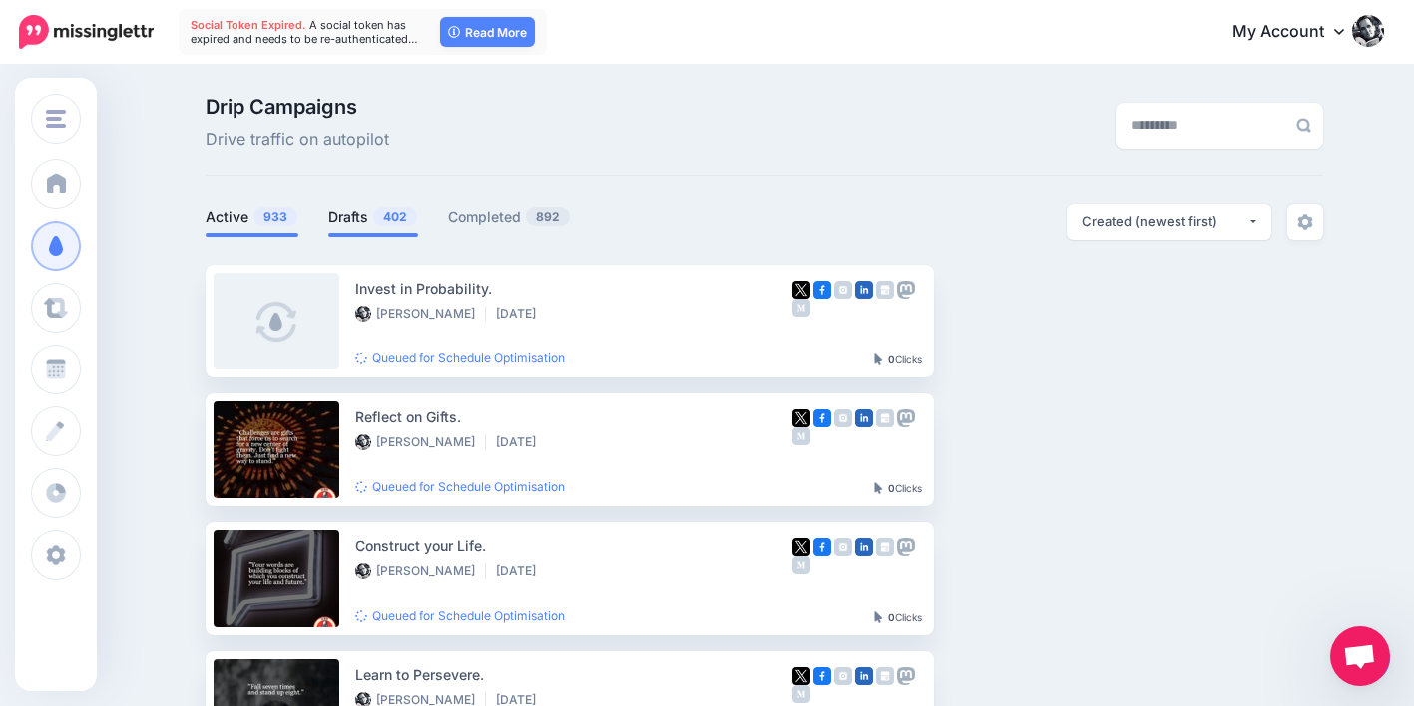
click at [347, 213] on link "Drafts 402" at bounding box center [373, 217] width 90 height 24
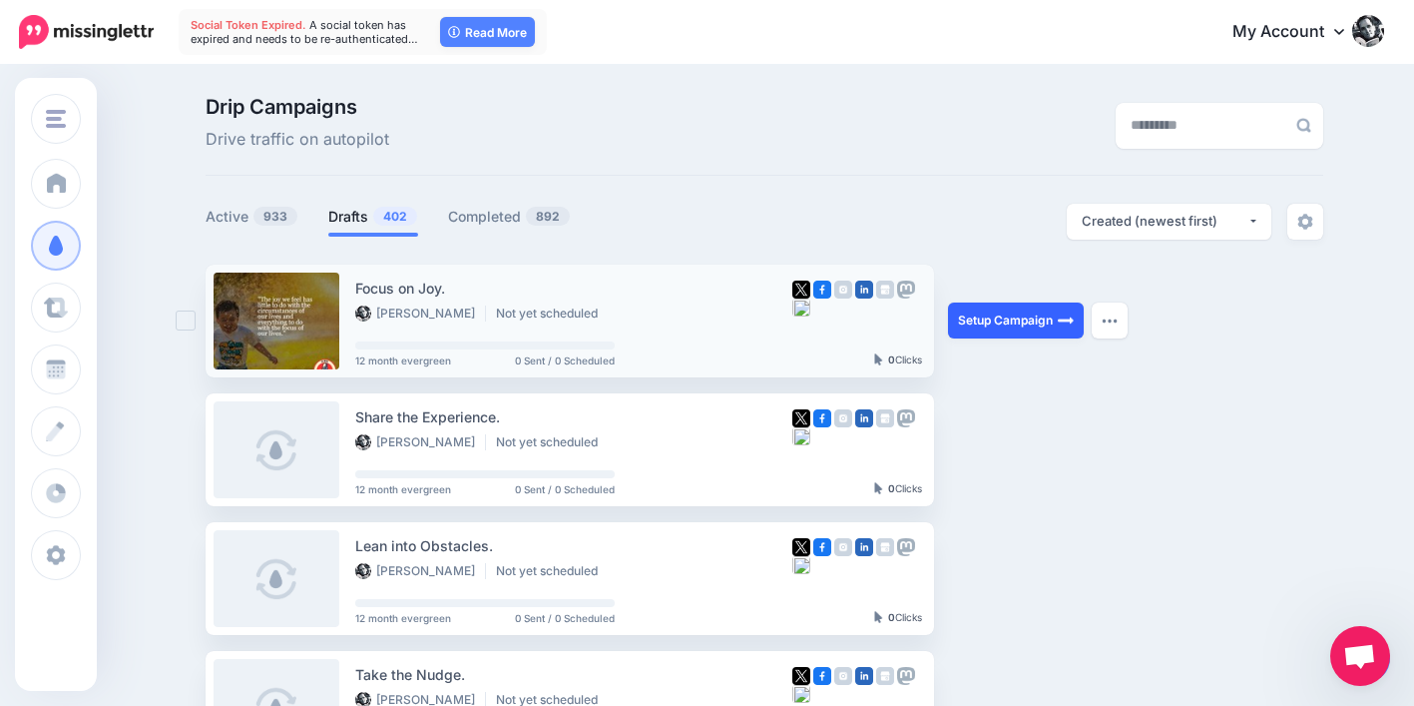
click at [1003, 321] on link "Setup Campaign" at bounding box center [1016, 320] width 136 height 36
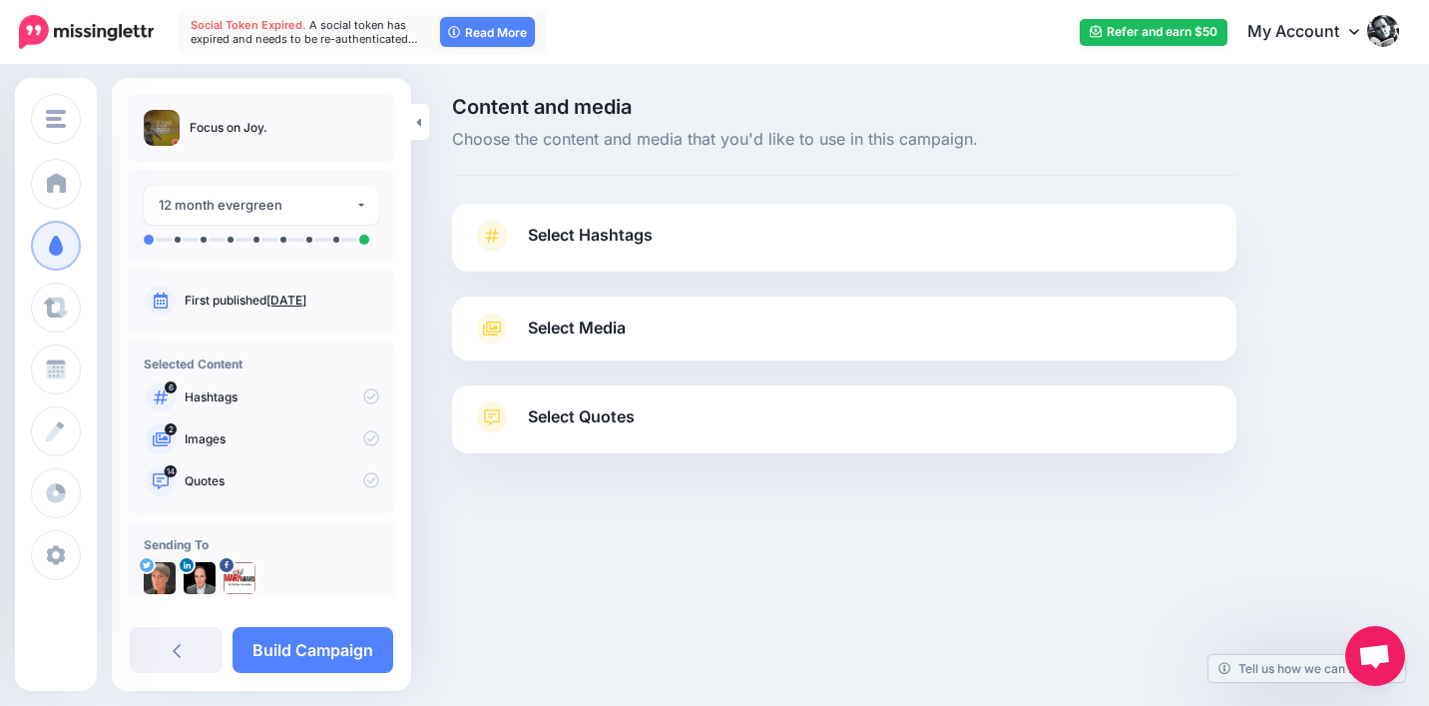
click at [608, 412] on span "Select Quotes" at bounding box center [581, 416] width 107 height 27
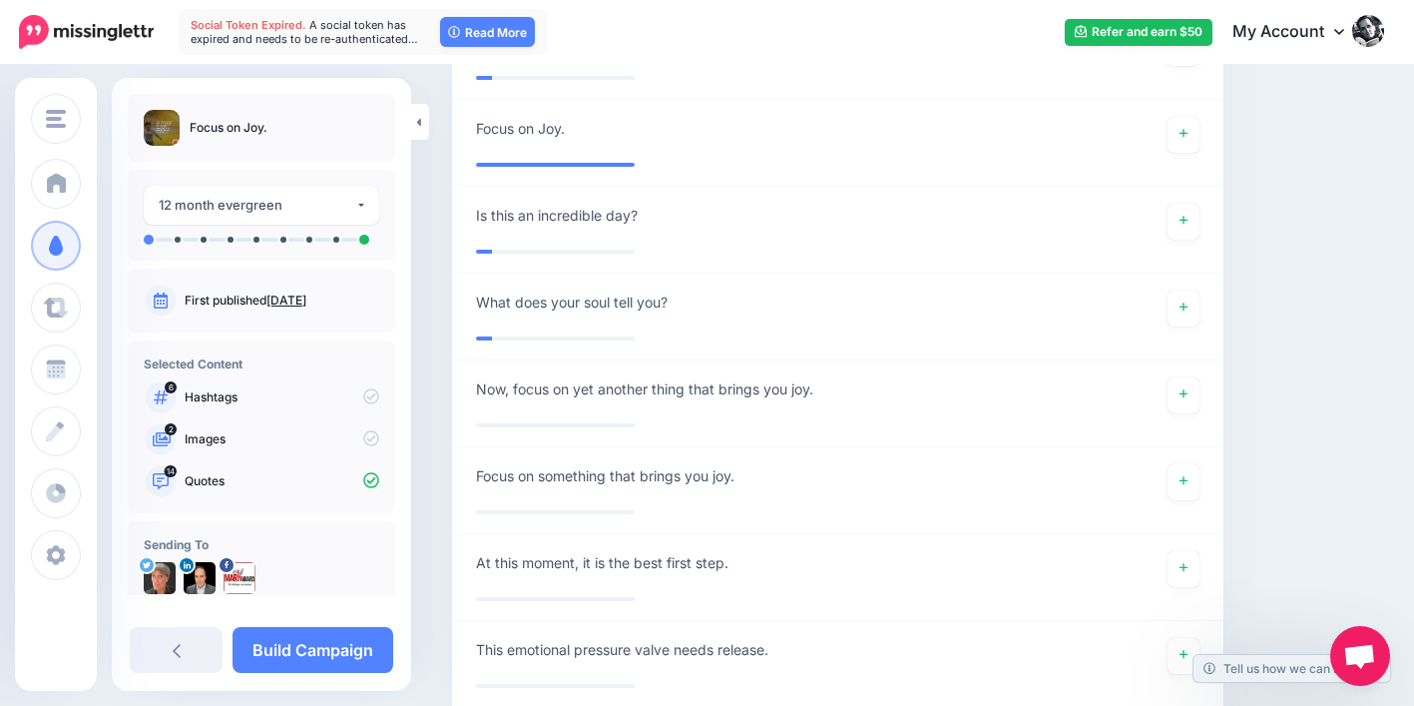
scroll to position [1923, 0]
click at [1184, 469] on link at bounding box center [1184, 480] width 32 height 36
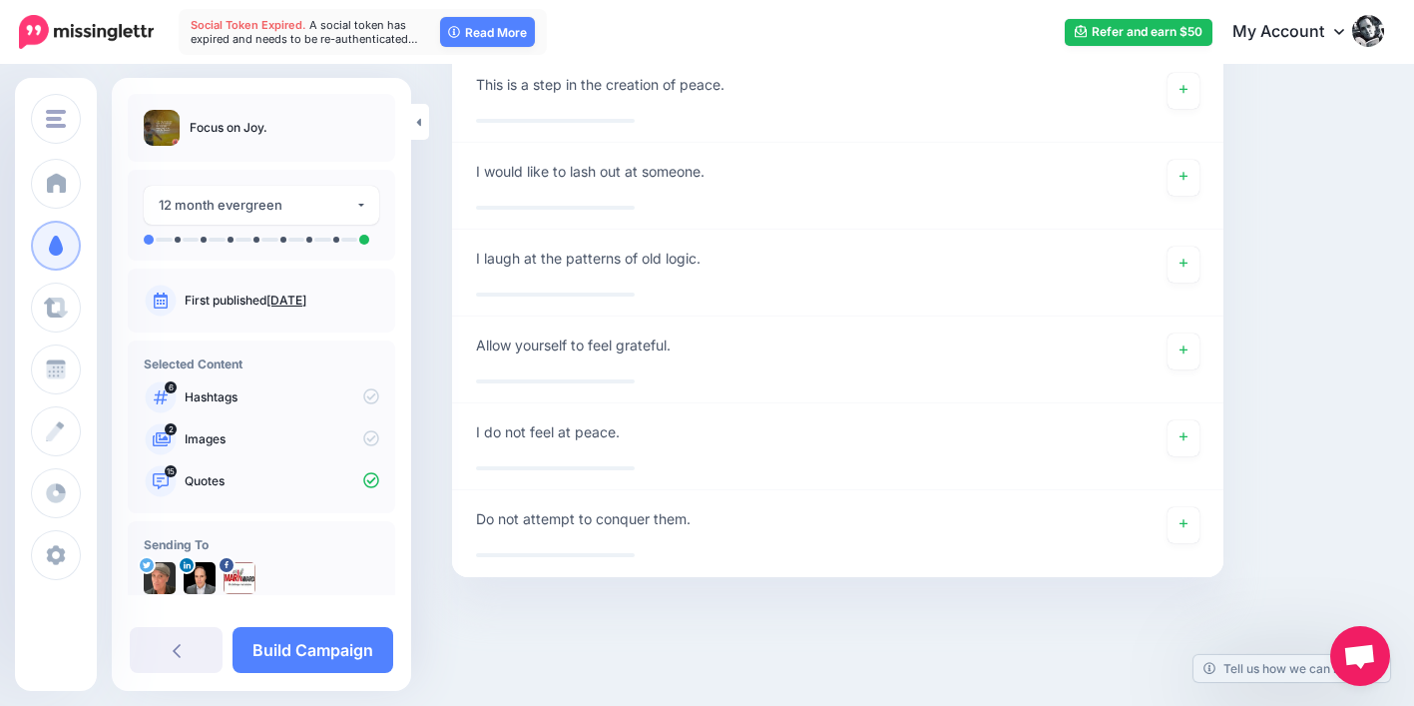
scroll to position [2747, 0]
click at [294, 650] on link "Build Campaign" at bounding box center [313, 650] width 161 height 46
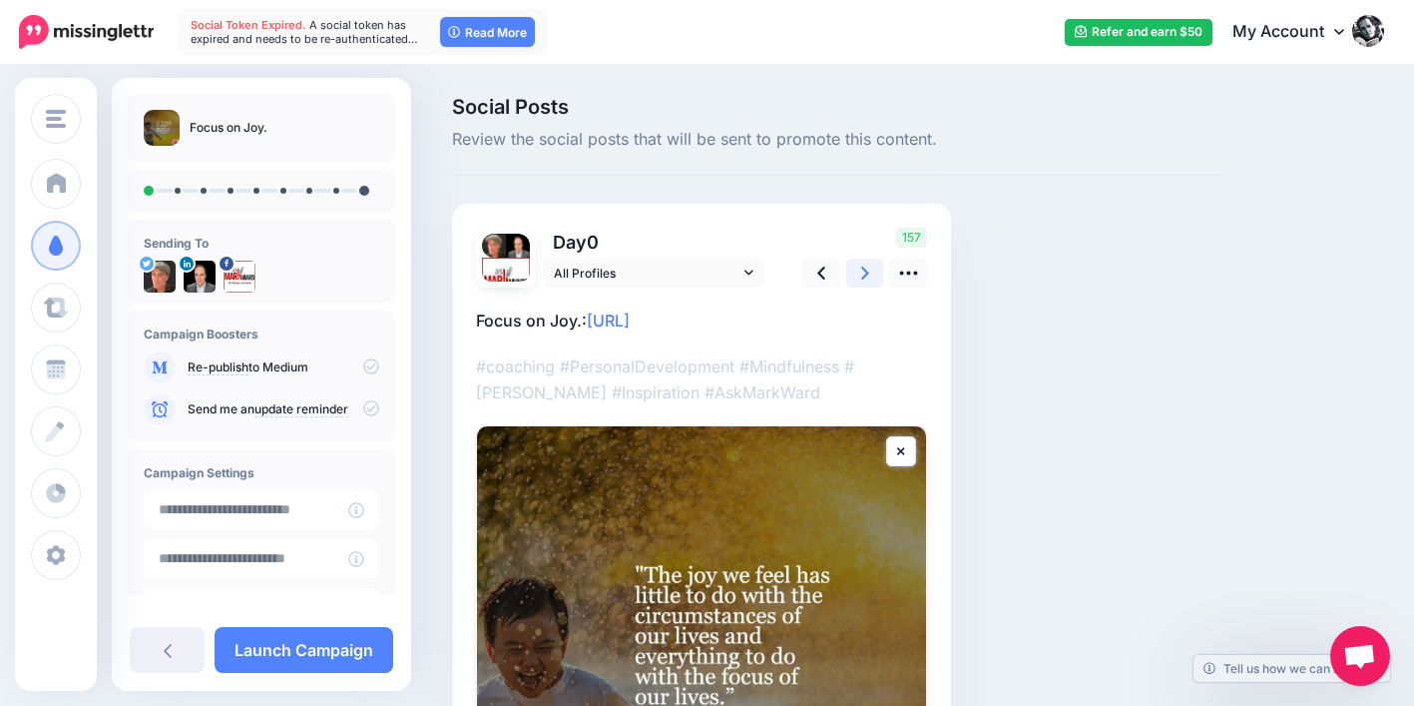
click at [861, 271] on icon at bounding box center [865, 272] width 8 height 21
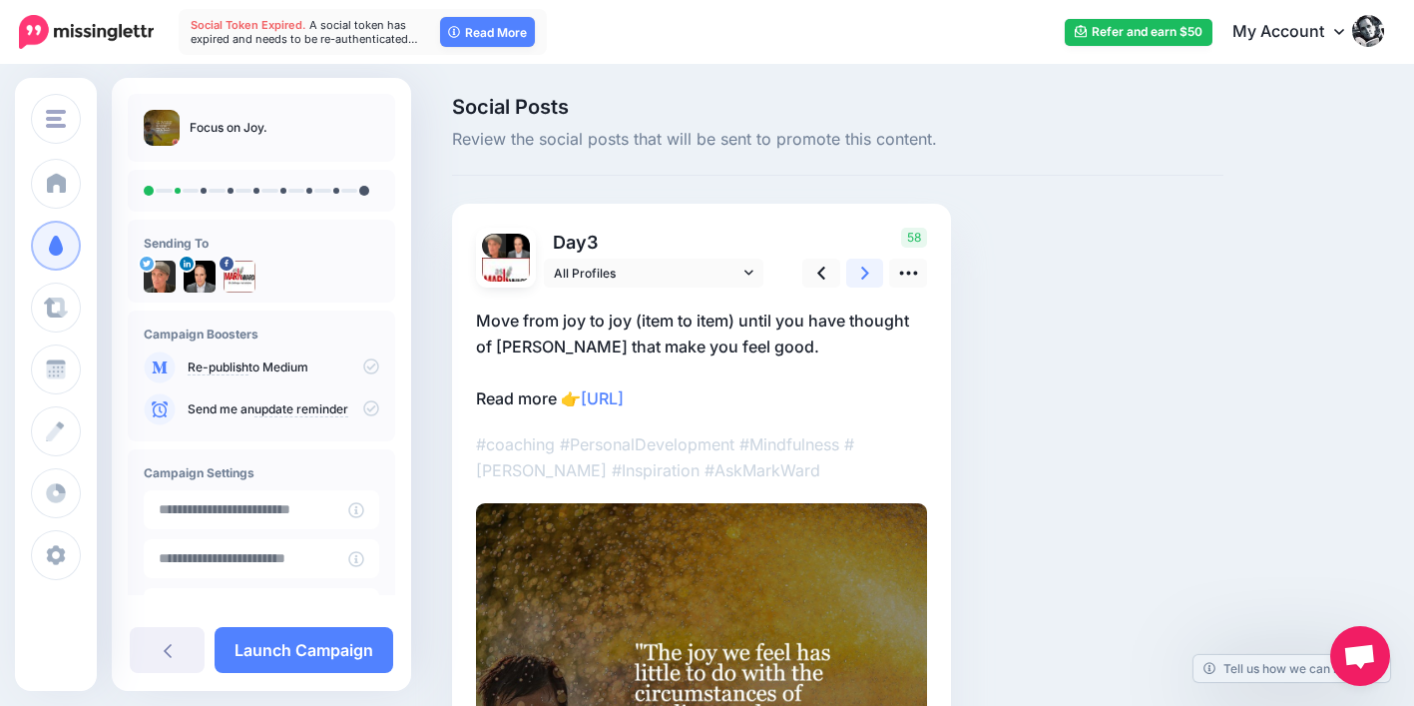
click at [865, 268] on icon at bounding box center [865, 272] width 8 height 21
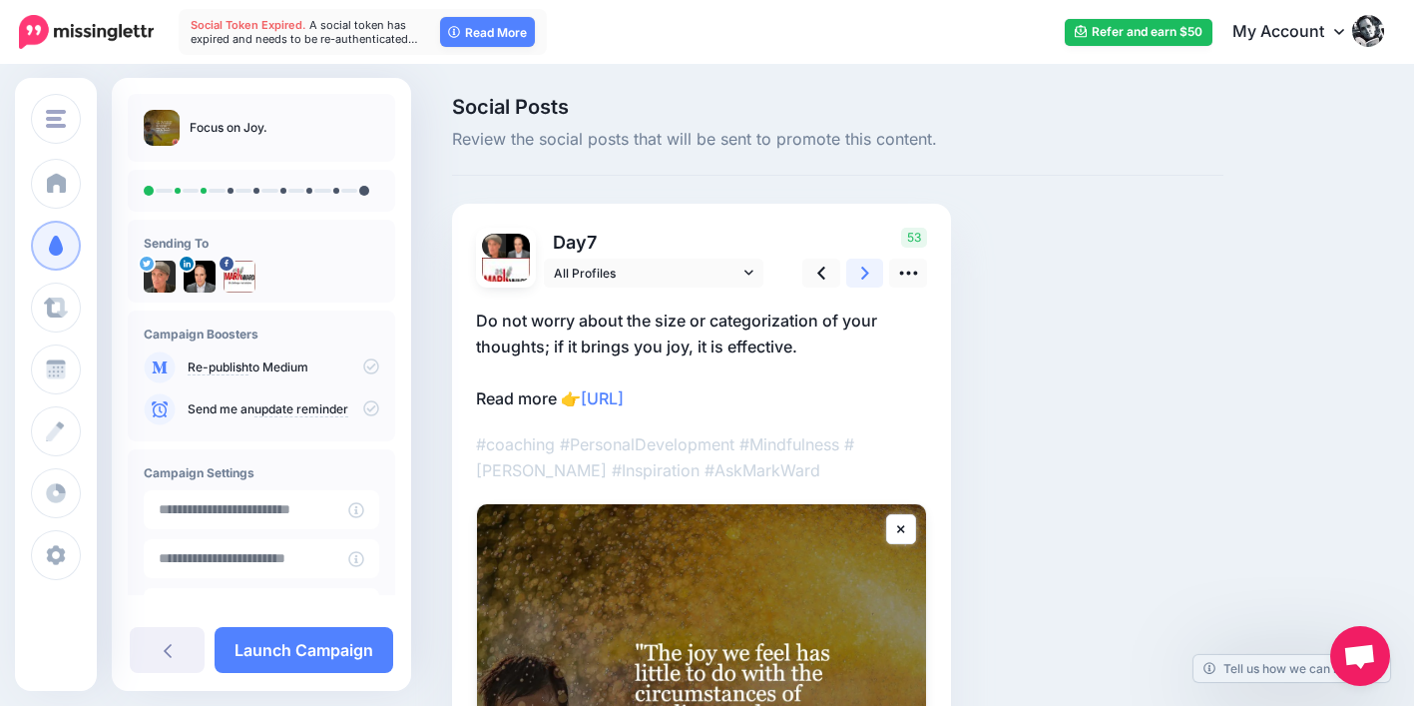
click at [865, 268] on icon at bounding box center [865, 272] width 8 height 21
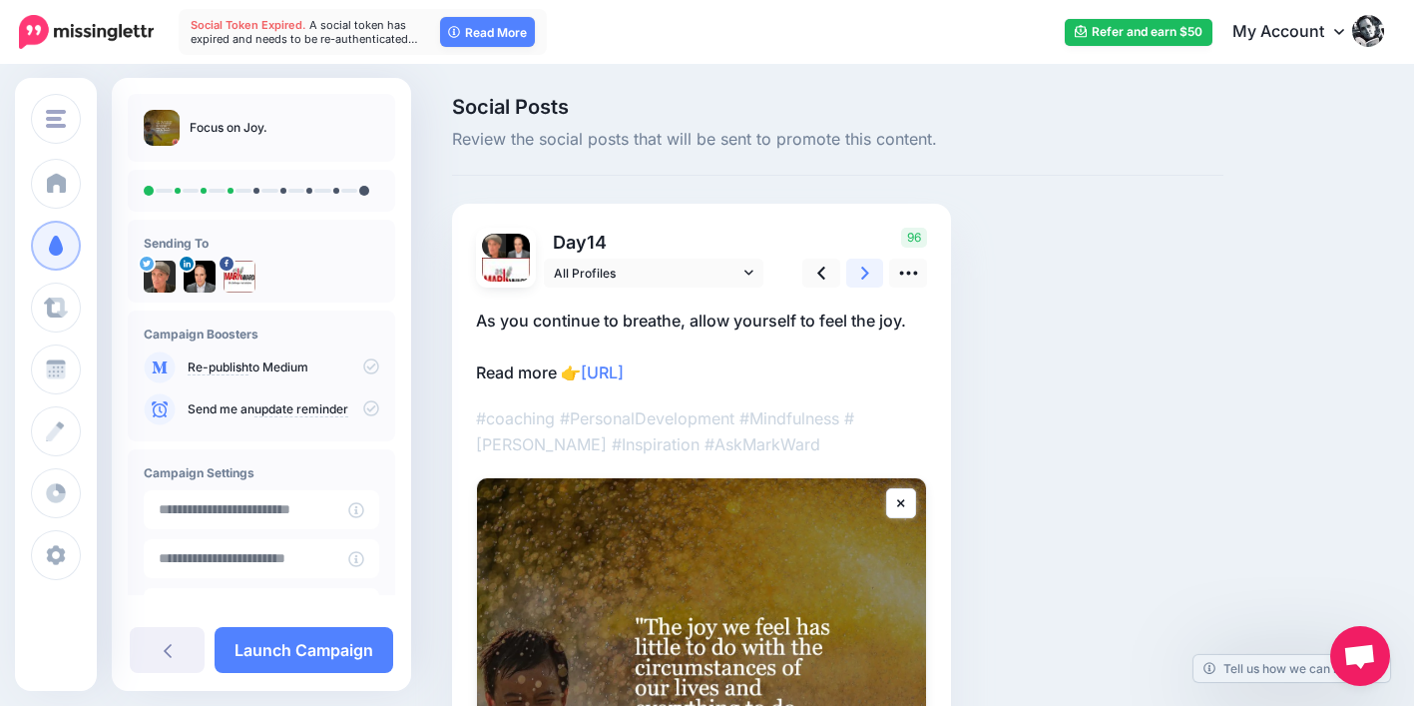
click at [865, 268] on icon at bounding box center [865, 272] width 8 height 21
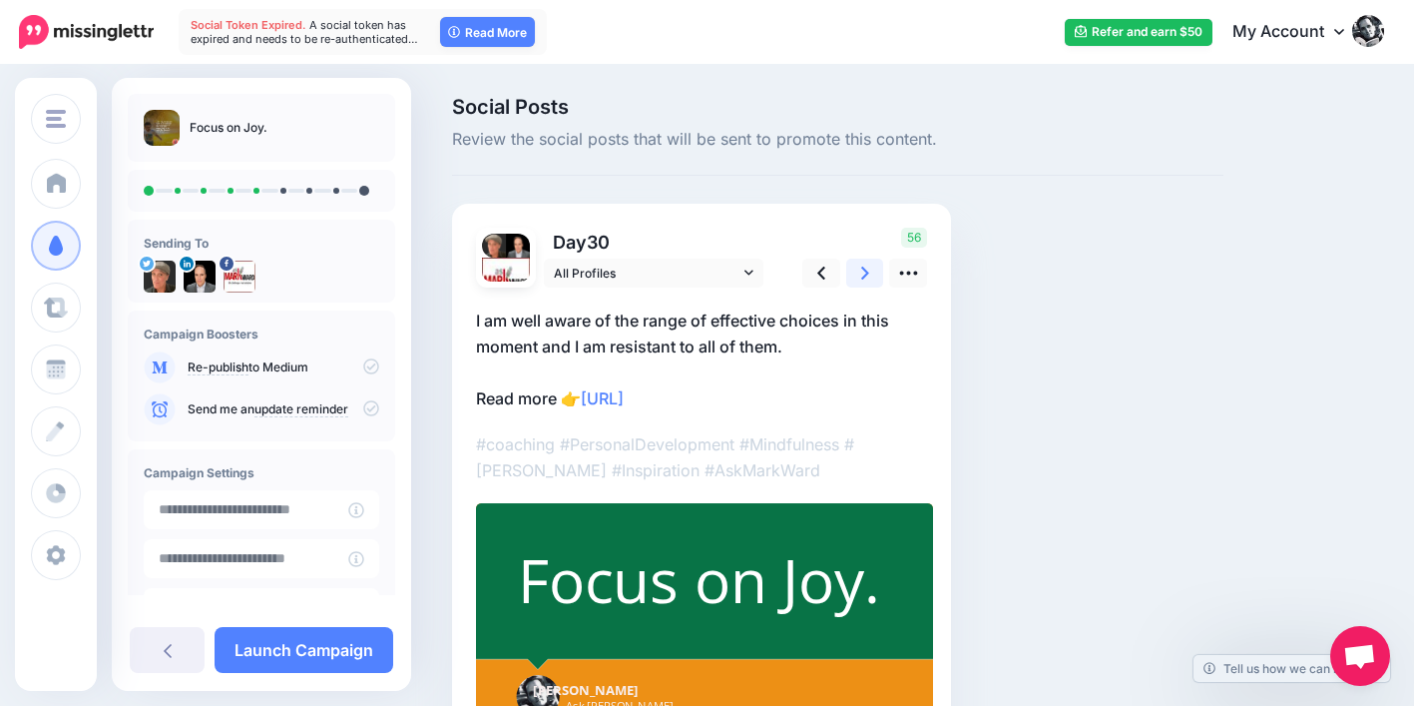
click at [865, 268] on icon at bounding box center [865, 272] width 8 height 21
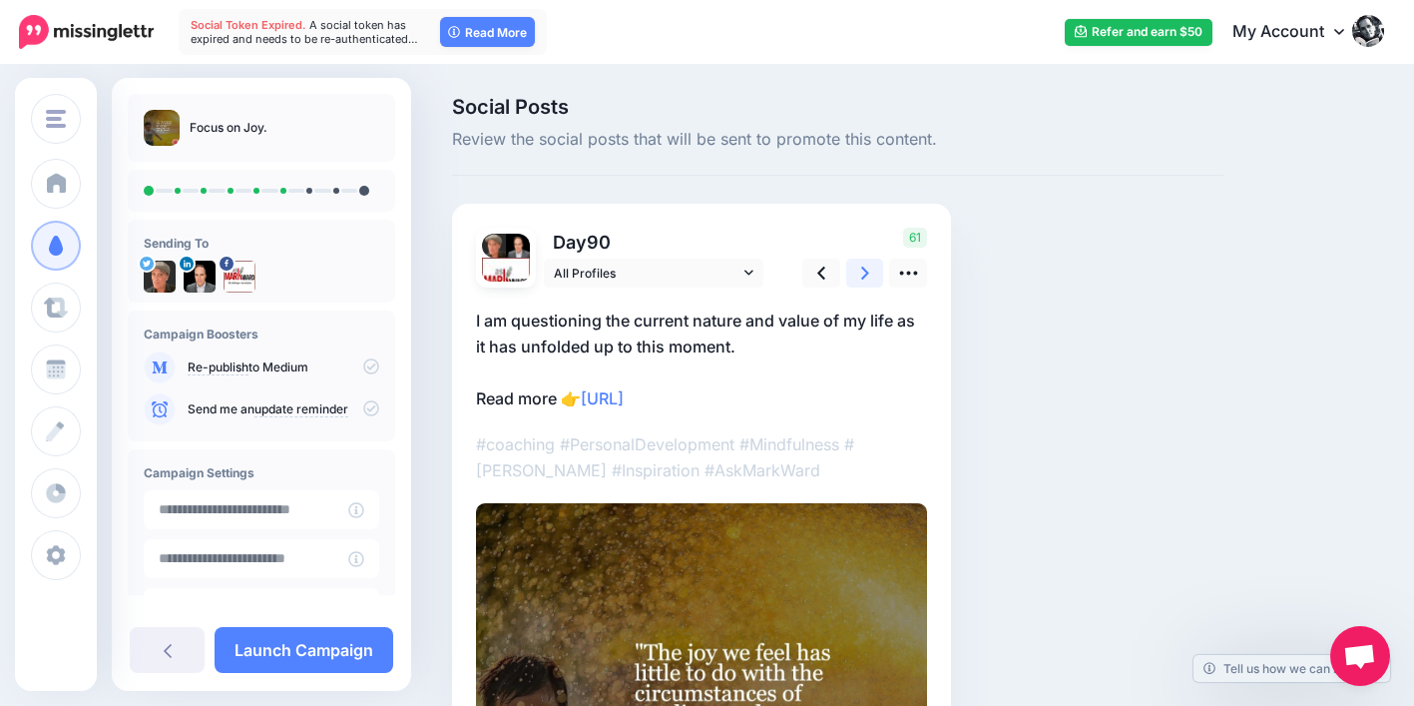
click at [865, 268] on icon at bounding box center [865, 272] width 8 height 21
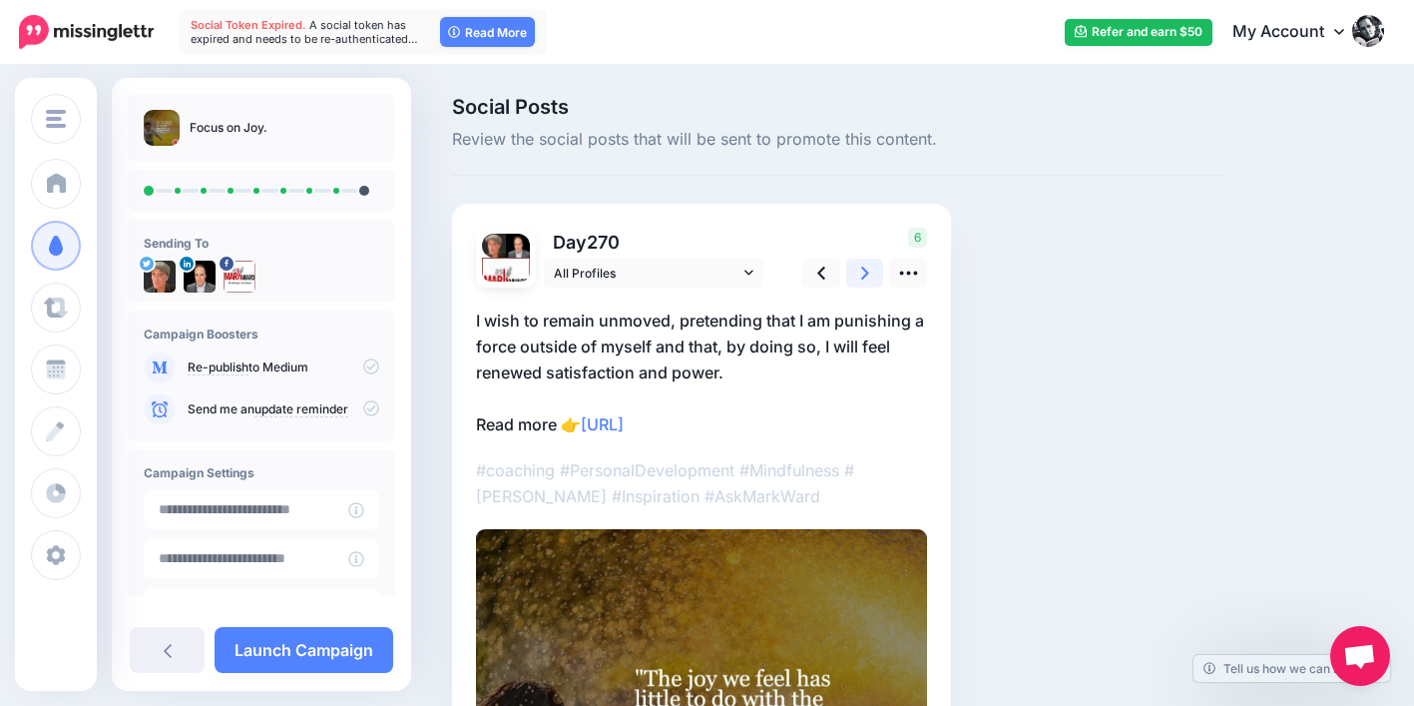
click at [865, 268] on icon at bounding box center [865, 272] width 8 height 21
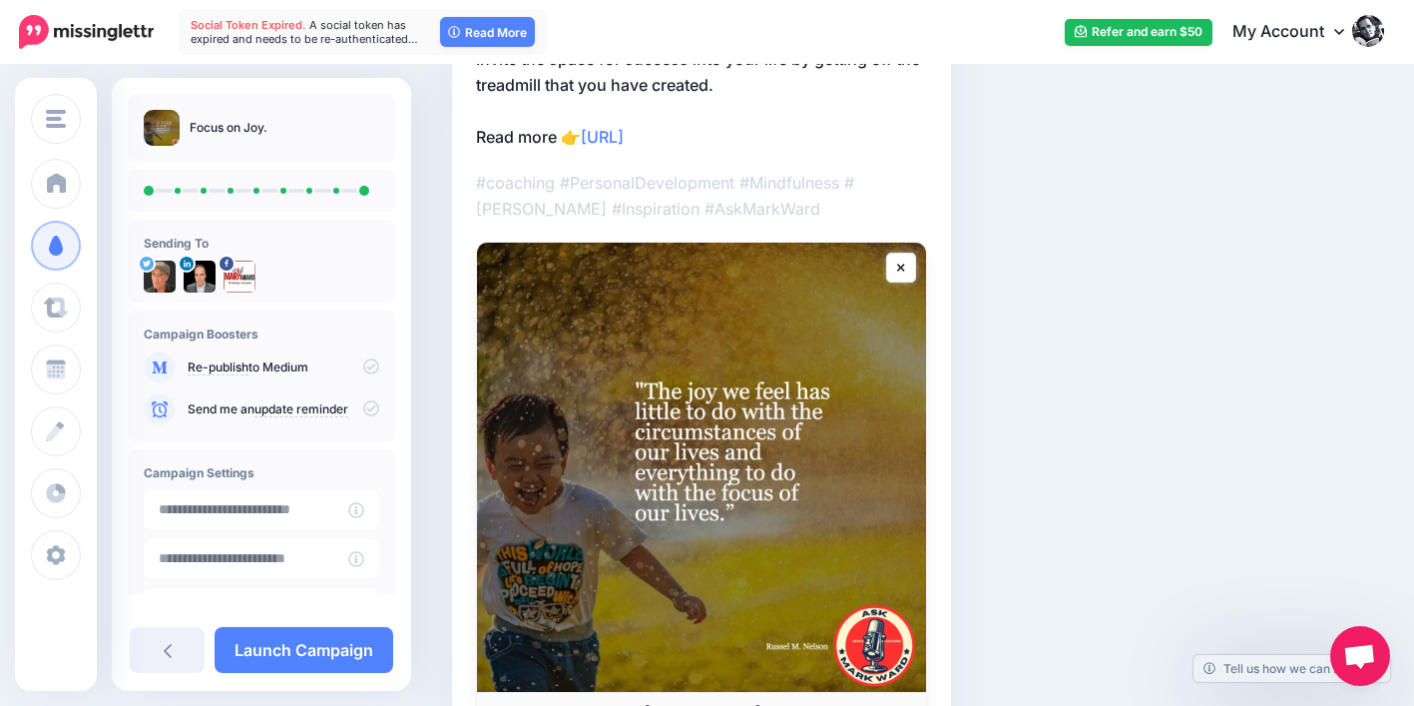
scroll to position [419, 0]
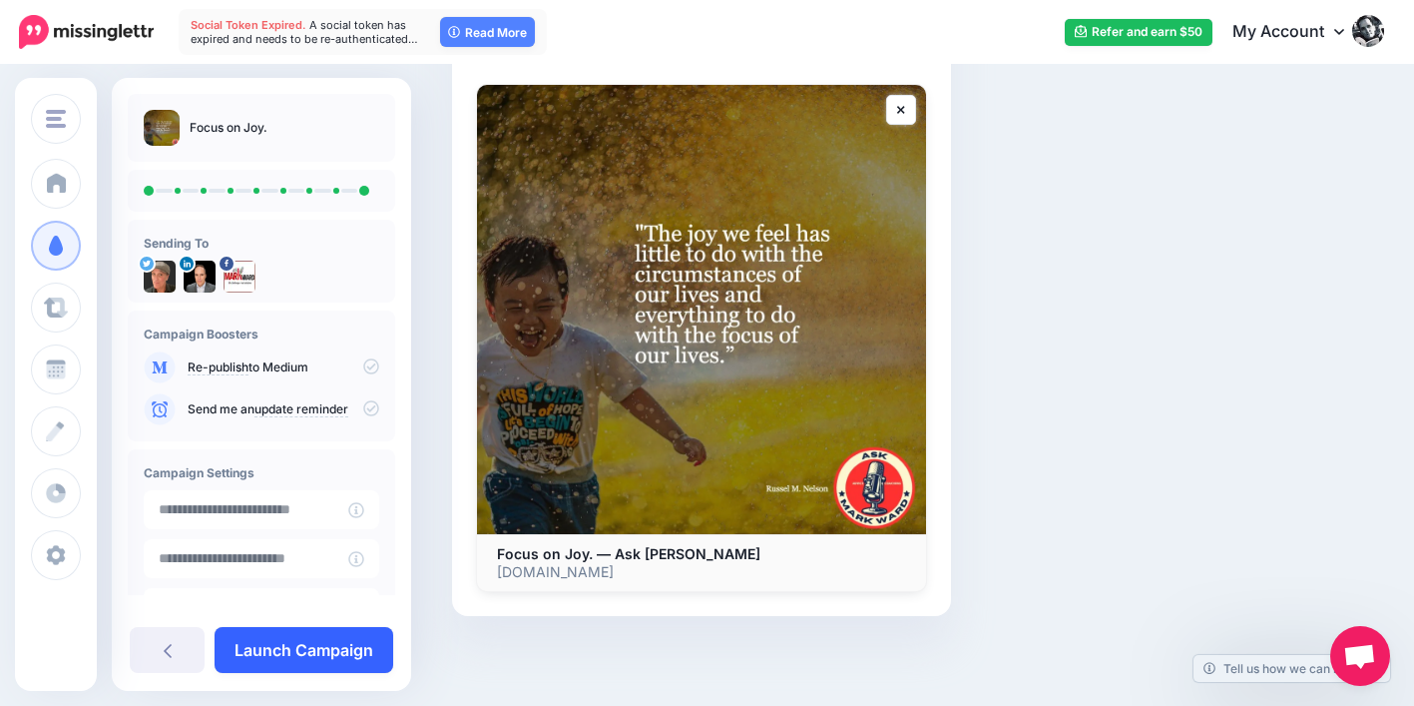
click at [267, 649] on link "Launch Campaign" at bounding box center [304, 650] width 179 height 46
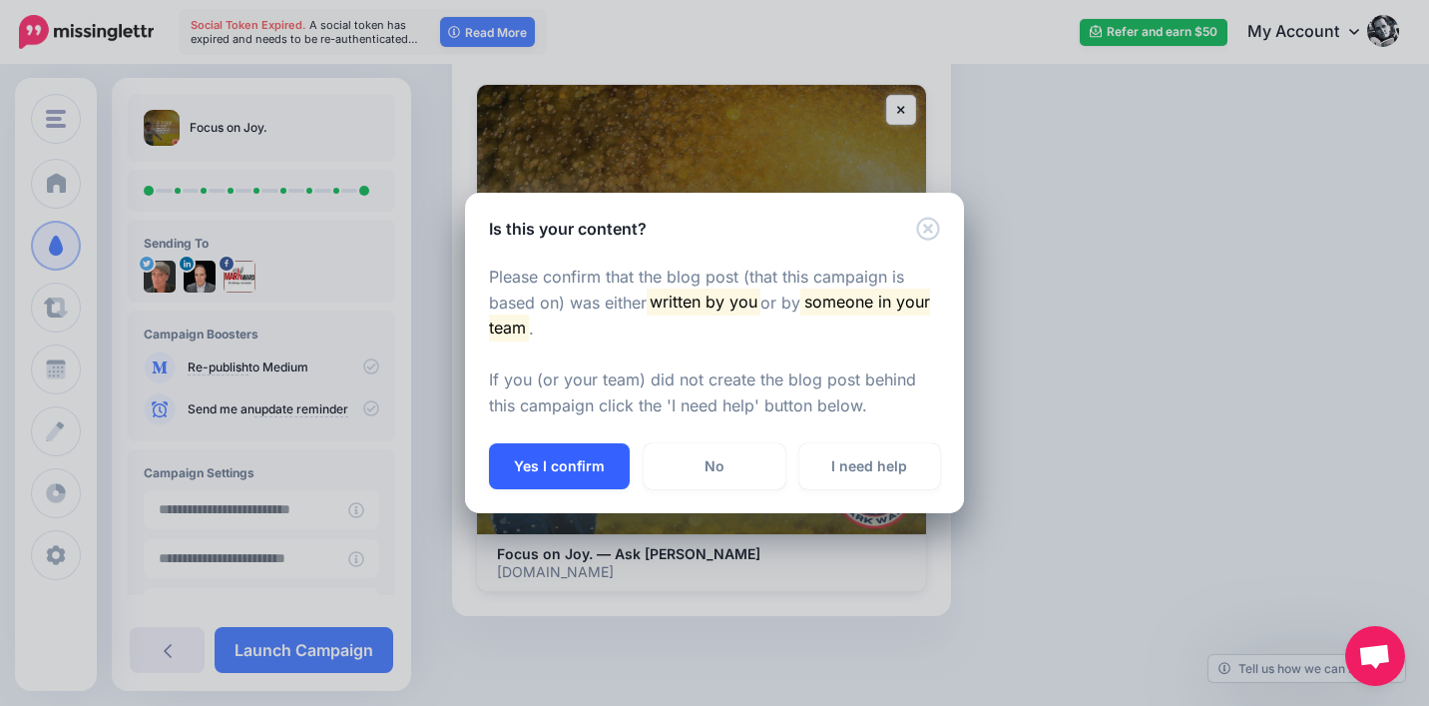
click at [567, 481] on button "Yes I confirm" at bounding box center [559, 466] width 141 height 46
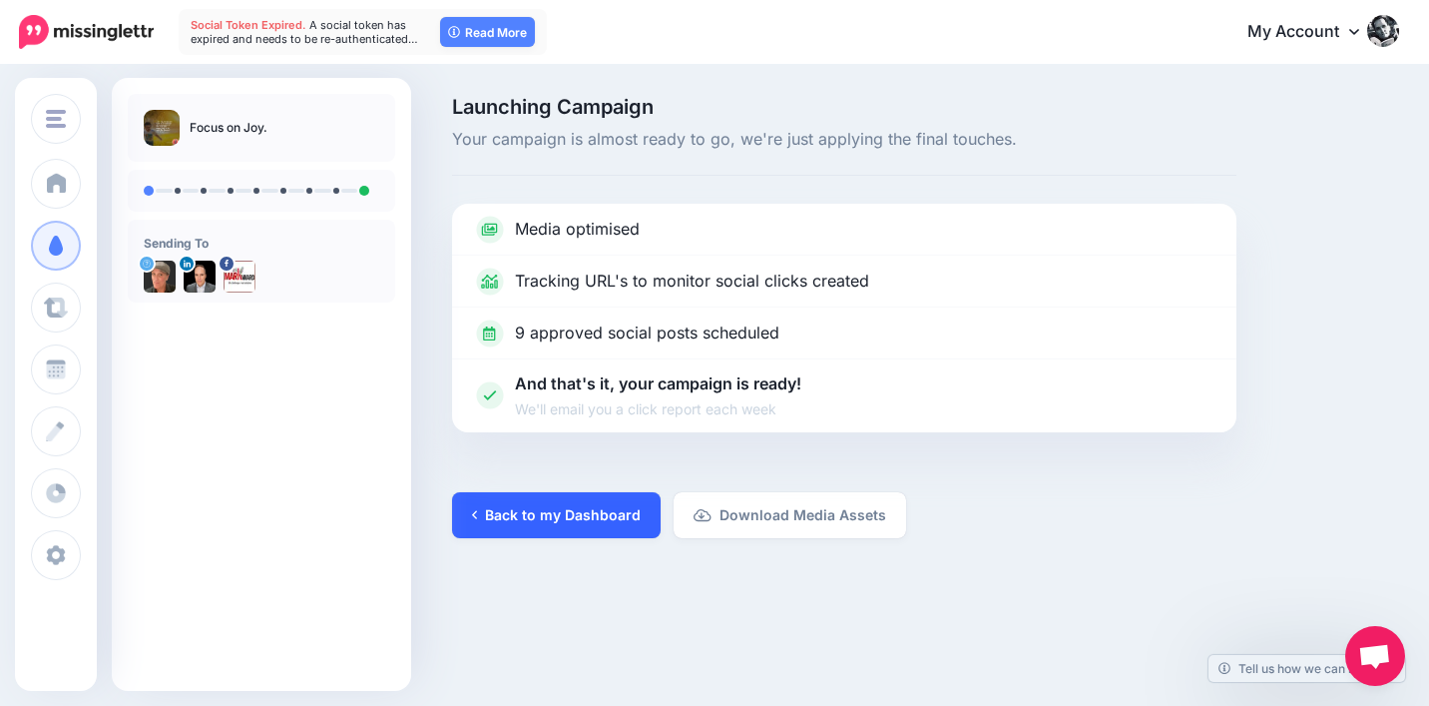
click at [624, 519] on link "Back to my Dashboard" at bounding box center [556, 515] width 209 height 46
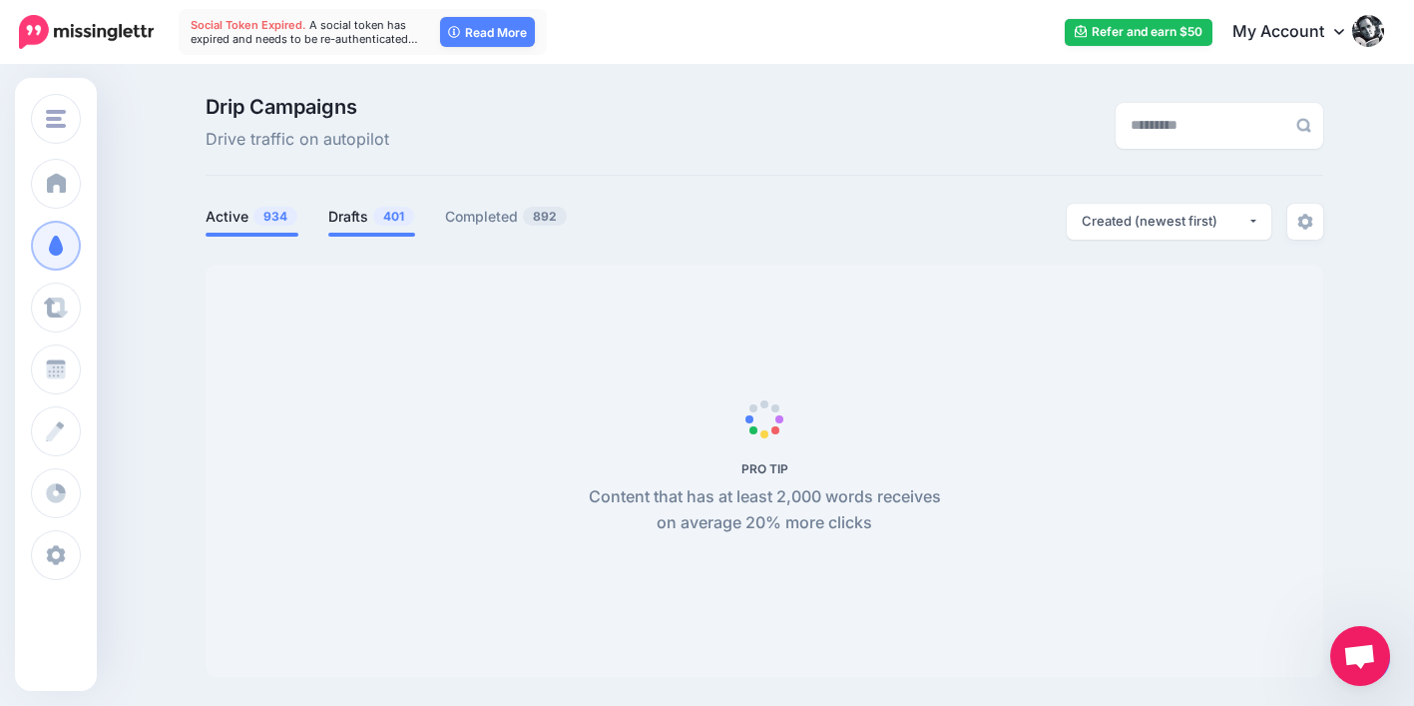
click at [364, 219] on link "Drafts 401" at bounding box center [371, 217] width 87 height 24
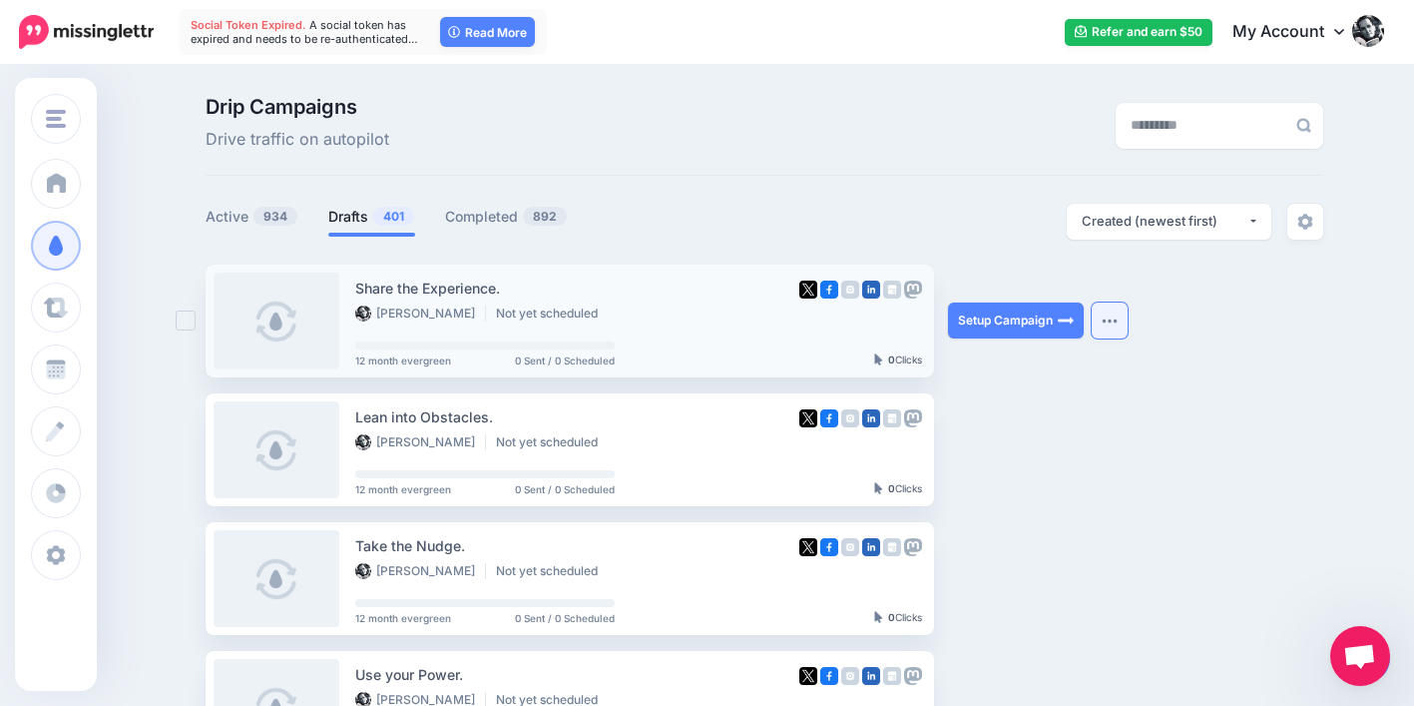
click at [1118, 321] on img "button" at bounding box center [1110, 320] width 16 height 6
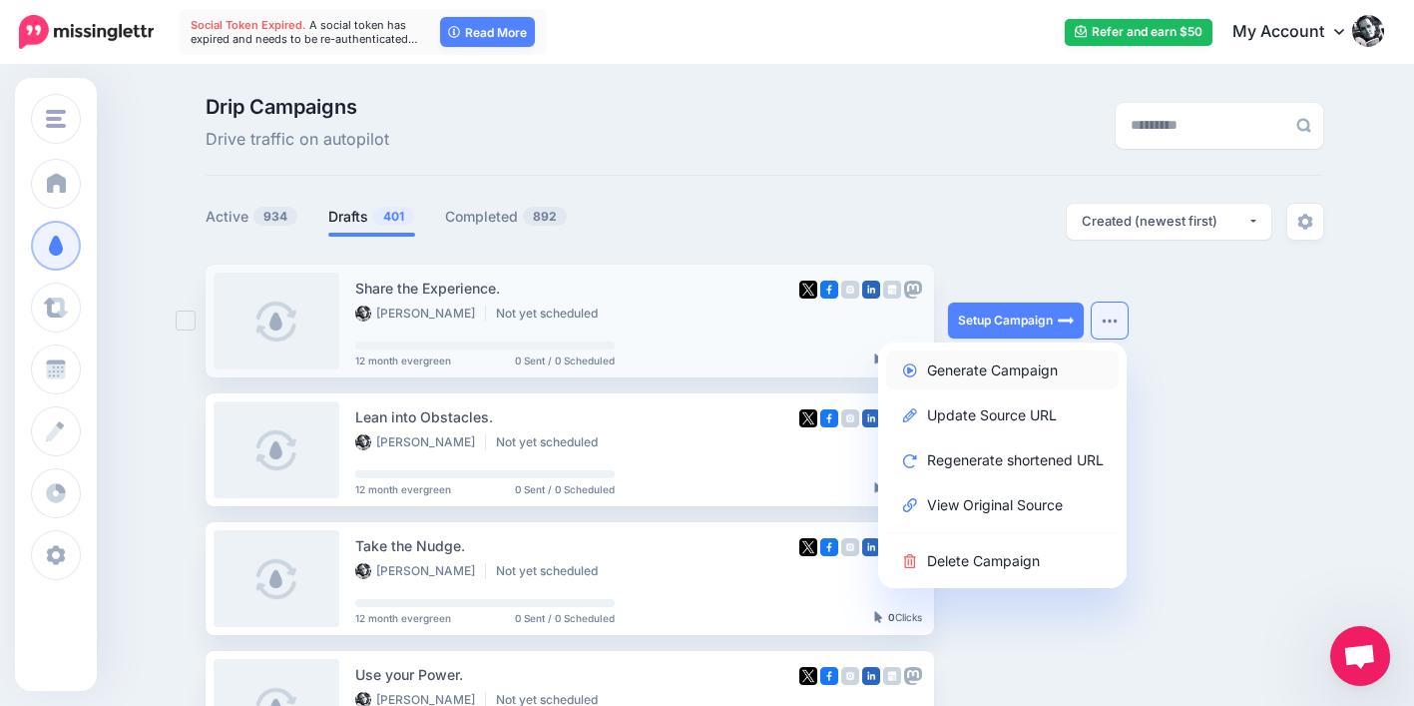
click at [1067, 365] on link "Generate Campaign" at bounding box center [1002, 369] width 233 height 39
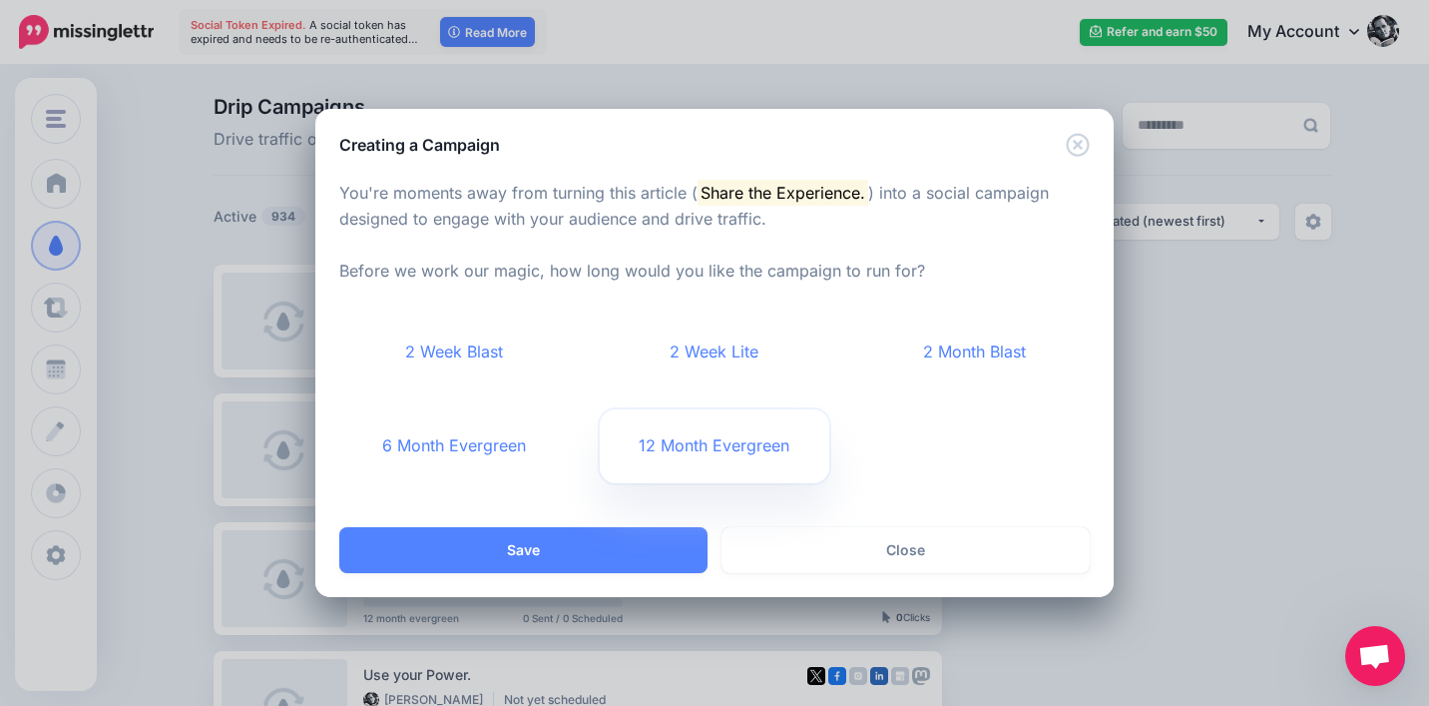
click at [695, 435] on link "12 Month Evergreen" at bounding box center [715, 446] width 231 height 74
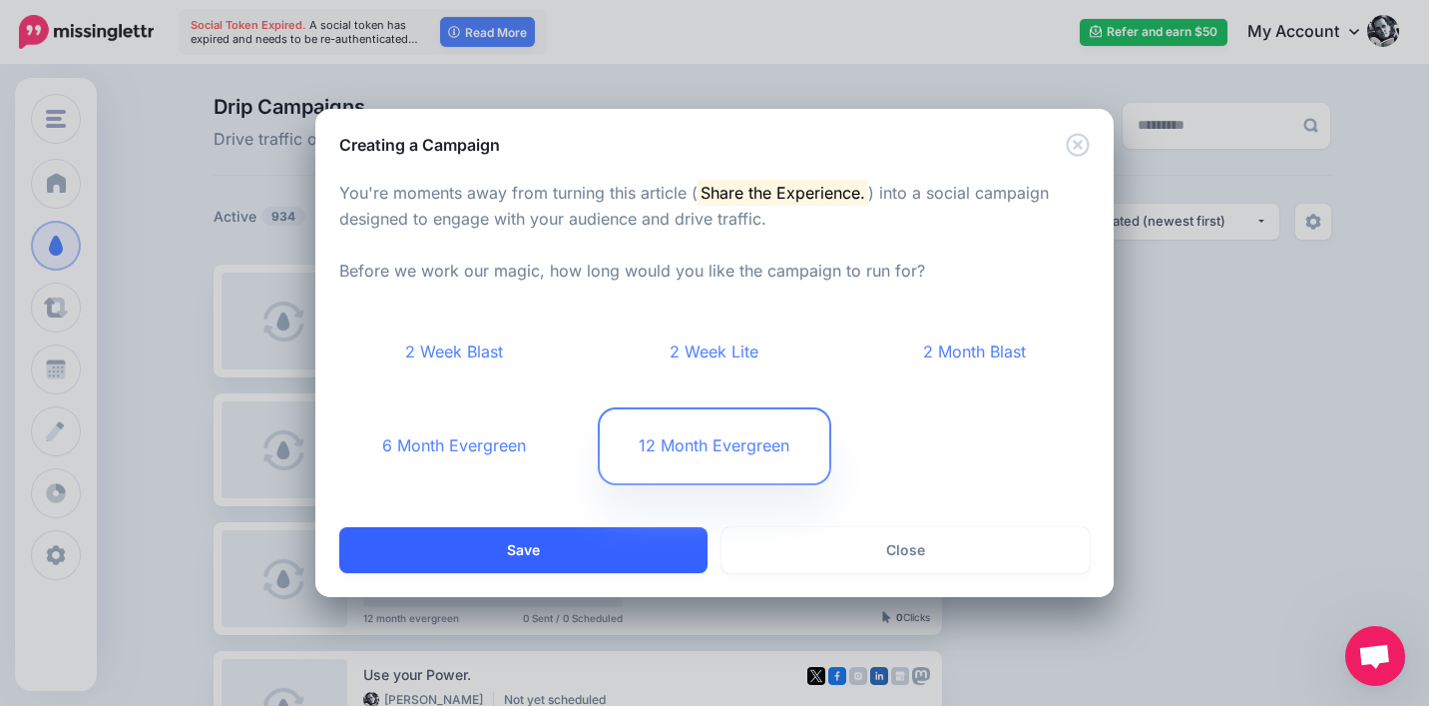
click at [618, 546] on button "Save" at bounding box center [523, 550] width 368 height 46
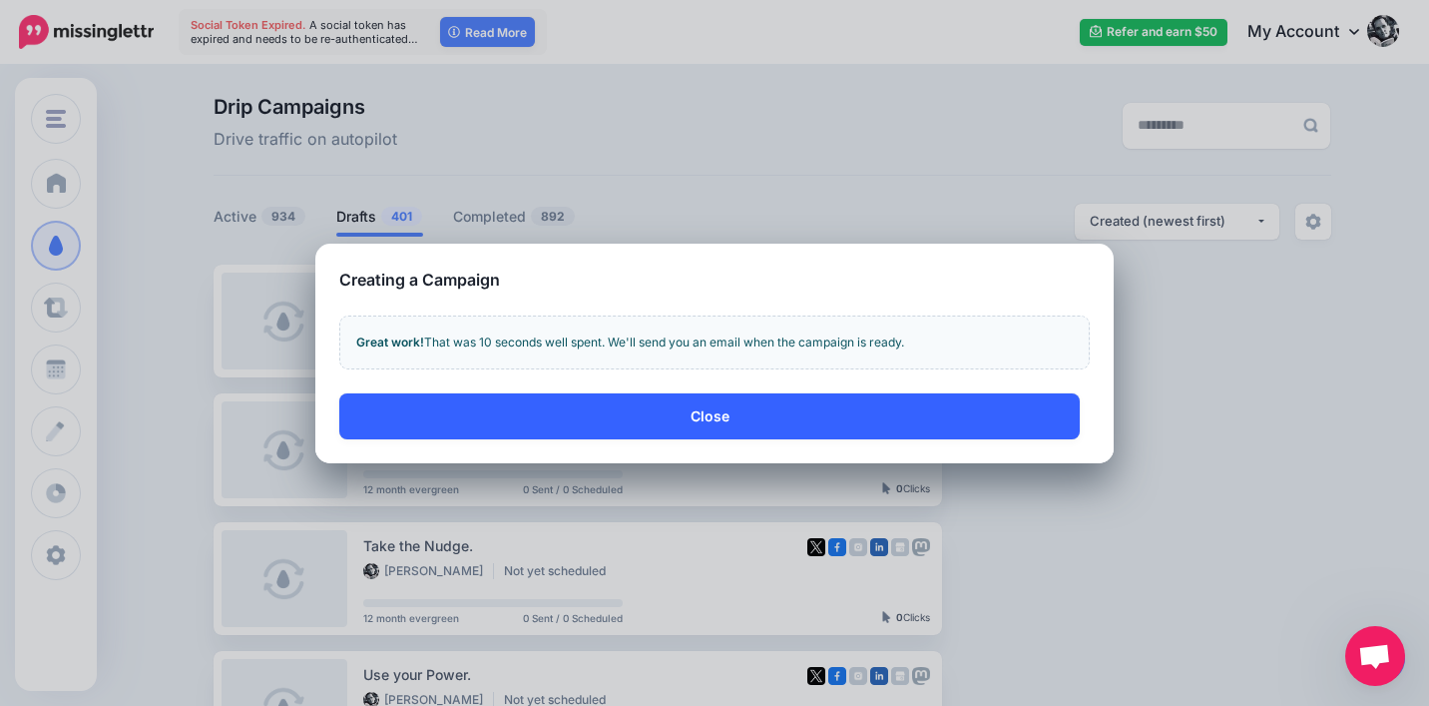
click at [716, 420] on button "Close" at bounding box center [709, 416] width 741 height 46
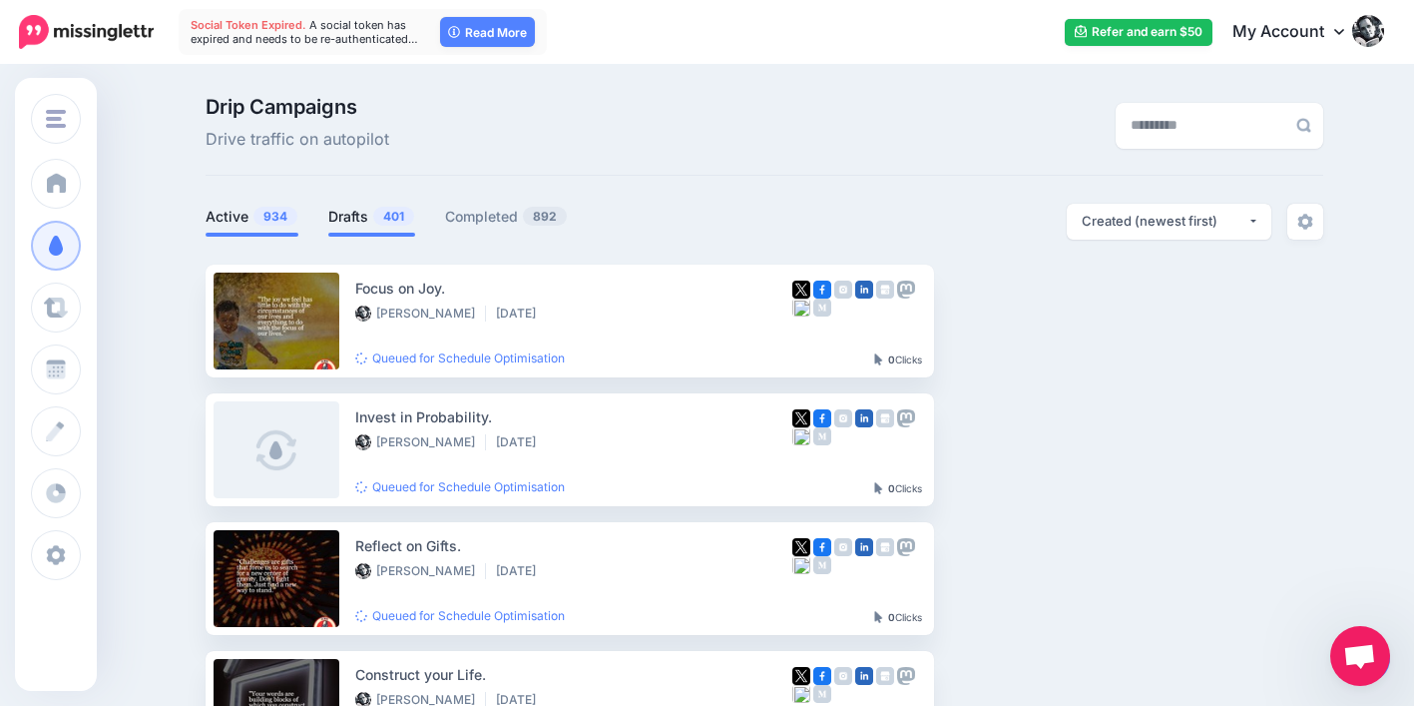
click at [354, 210] on link "Drafts 401" at bounding box center [371, 217] width 87 height 24
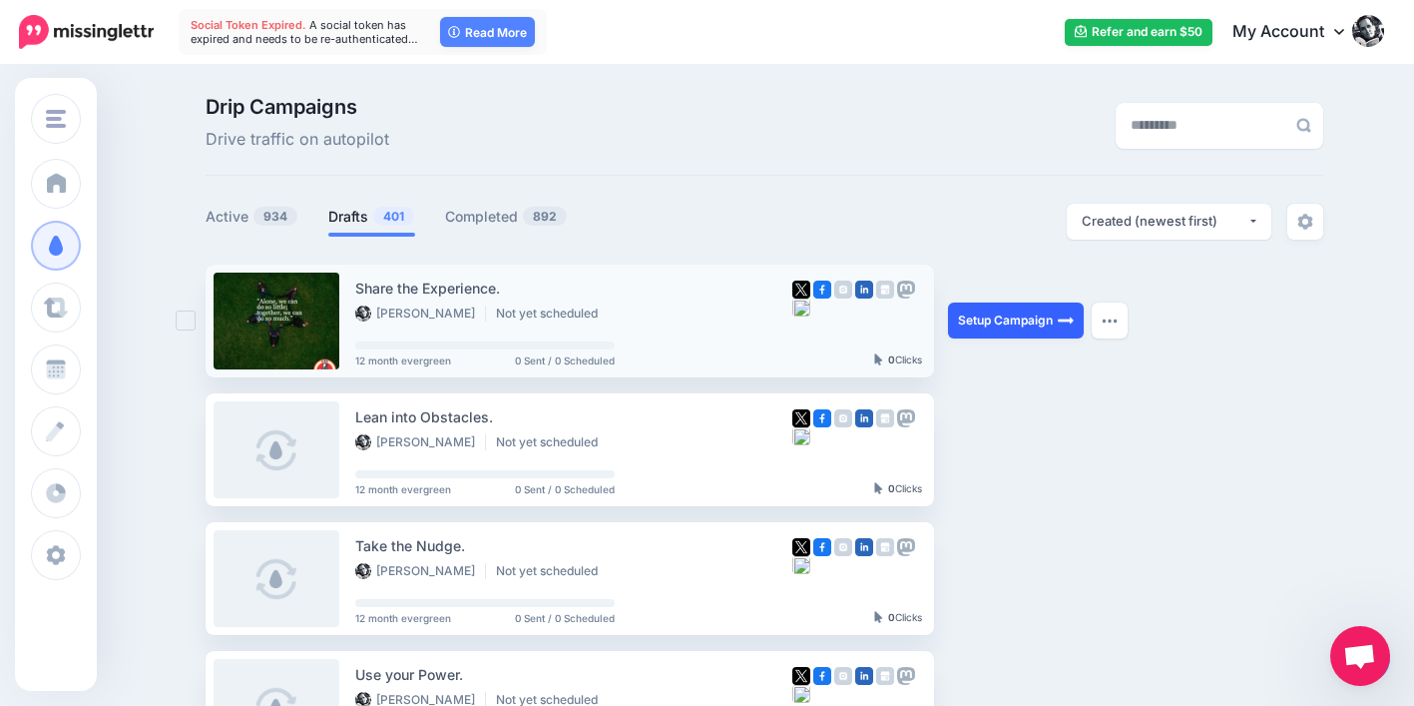
click at [1007, 329] on link "Setup Campaign" at bounding box center [1016, 320] width 136 height 36
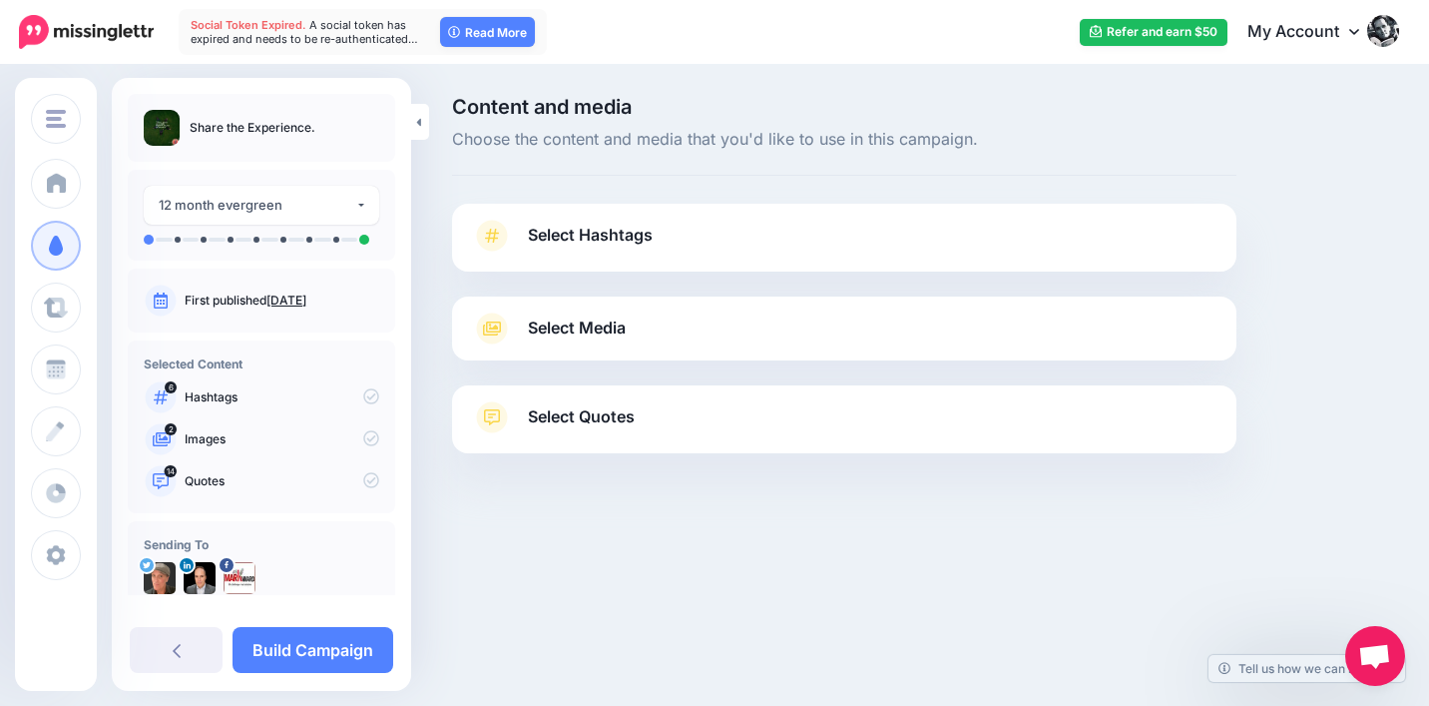
click at [623, 417] on span "Select Quotes" at bounding box center [581, 416] width 107 height 27
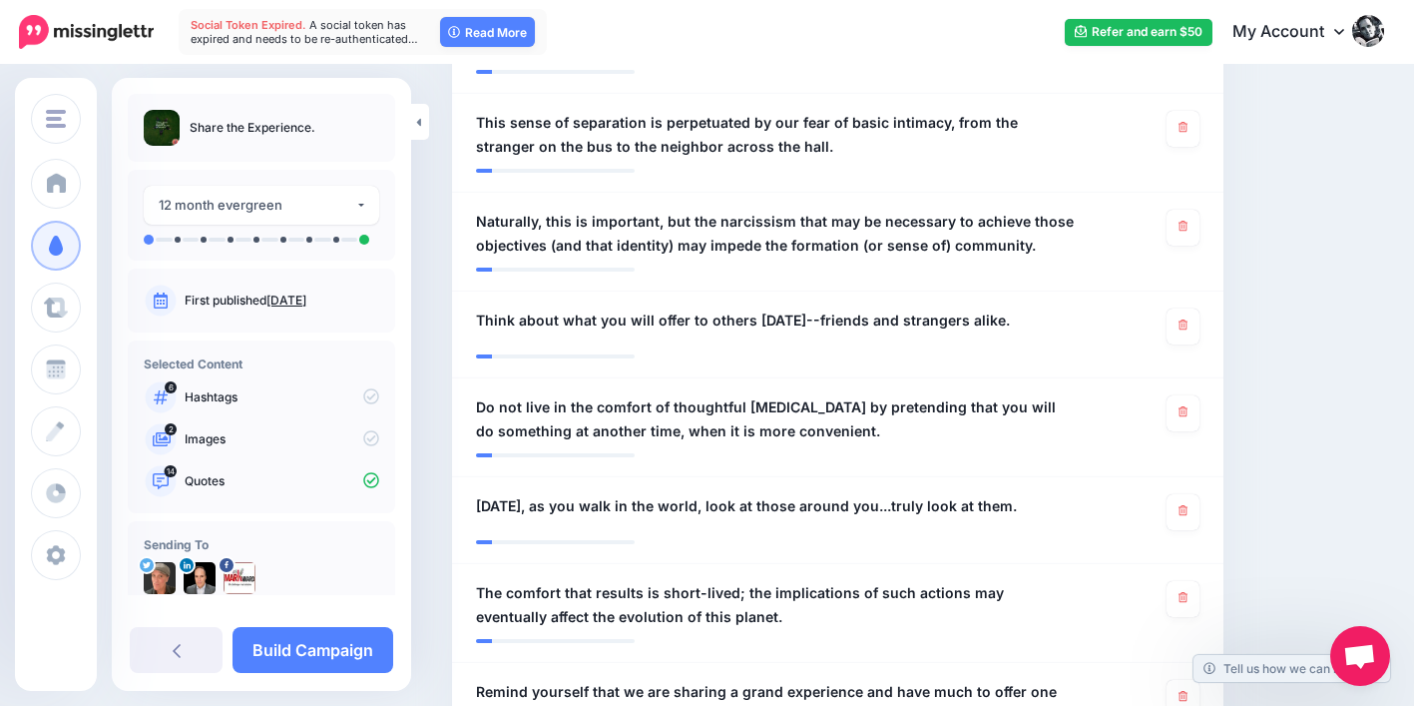
scroll to position [903, 0]
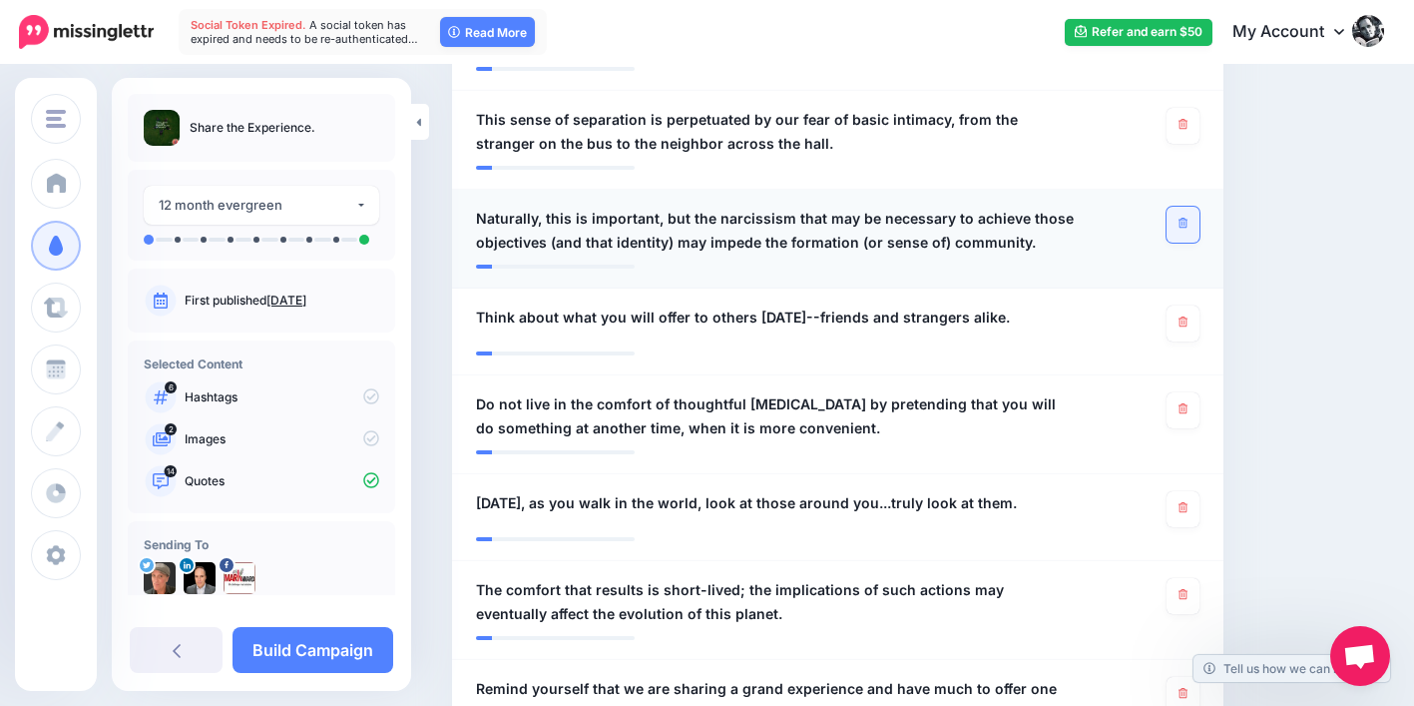
click at [1188, 225] on icon at bounding box center [1183, 223] width 9 height 11
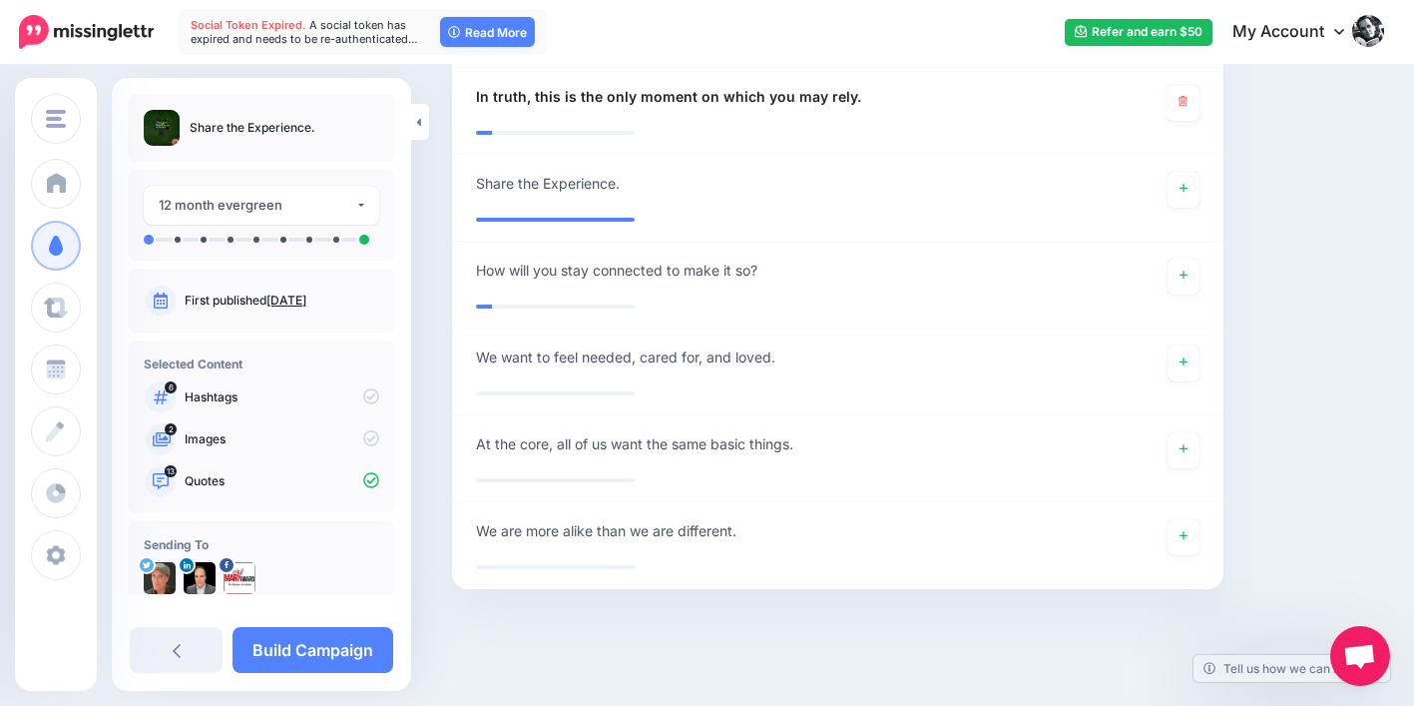
scroll to position [1878, 0]
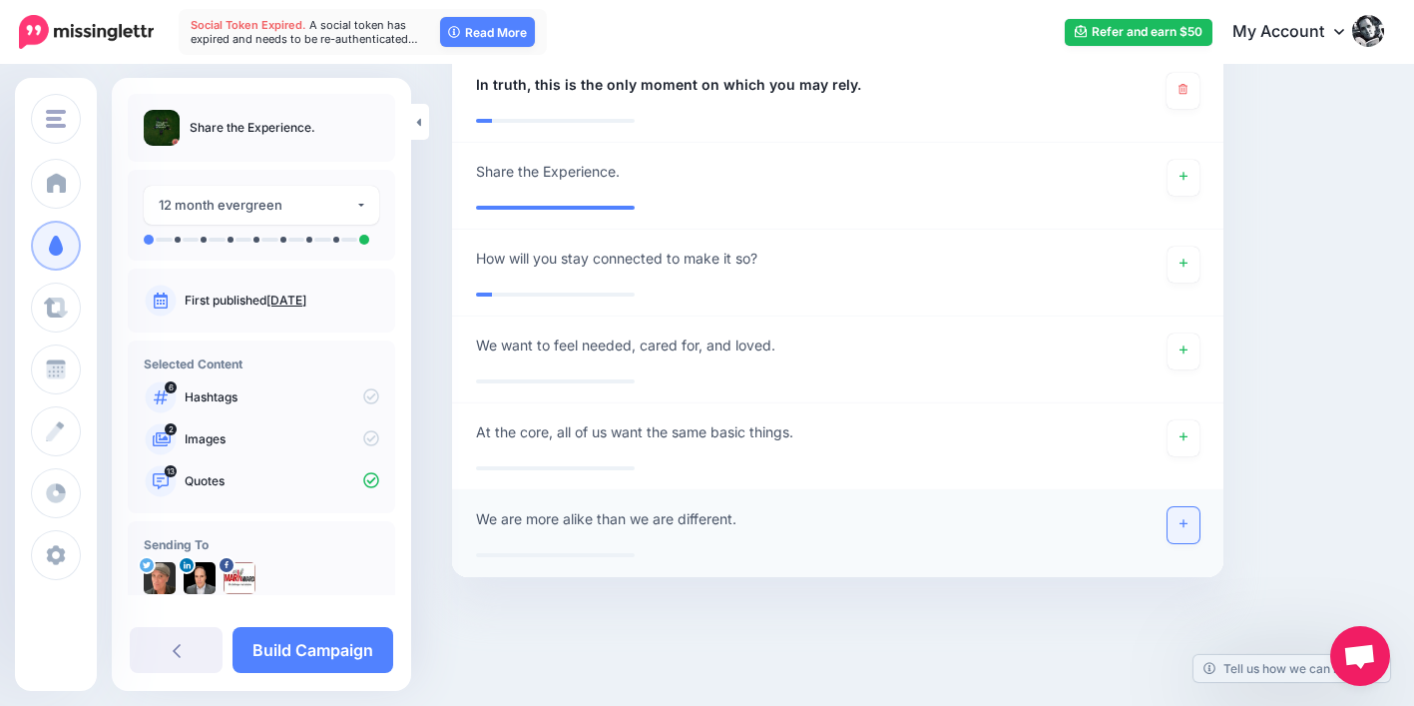
click at [1190, 517] on link at bounding box center [1184, 525] width 32 height 36
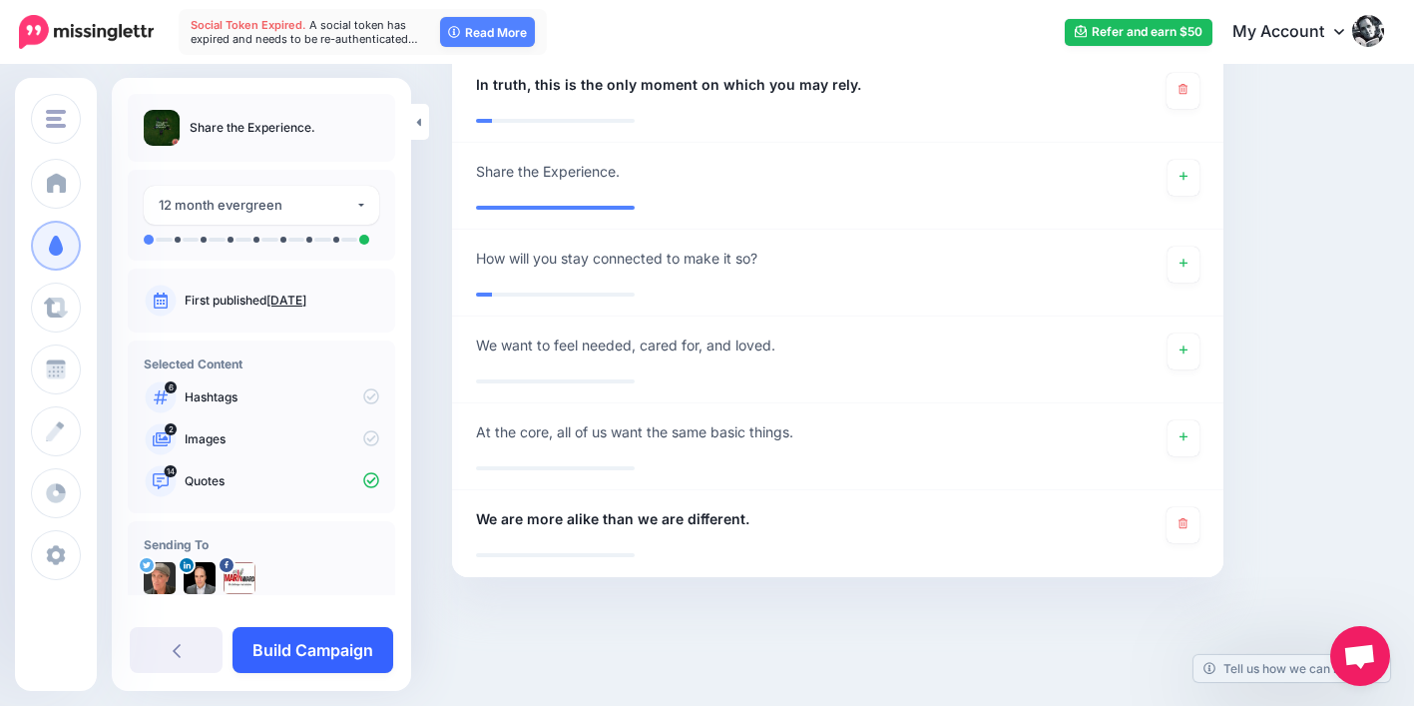
click at [331, 644] on link "Build Campaign" at bounding box center [313, 650] width 161 height 46
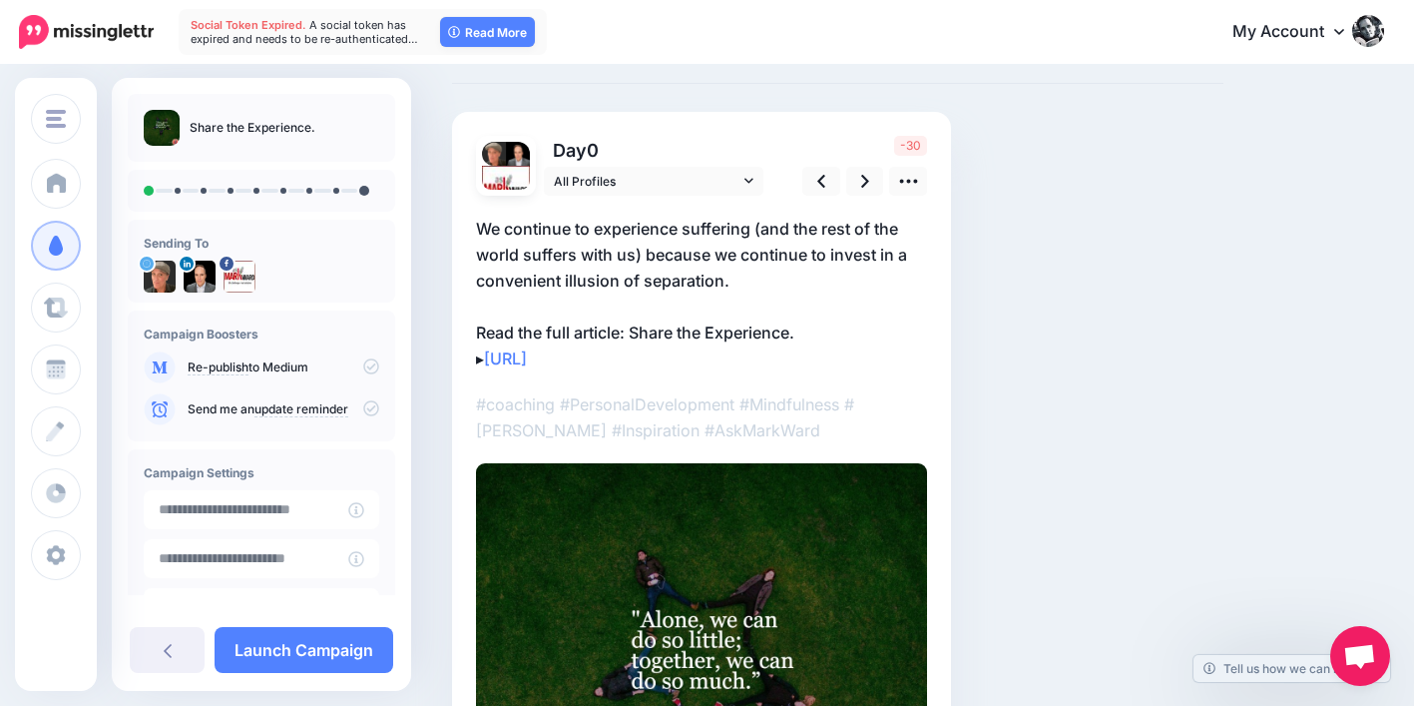
scroll to position [90, 0]
click at [870, 186] on link at bounding box center [865, 183] width 38 height 29
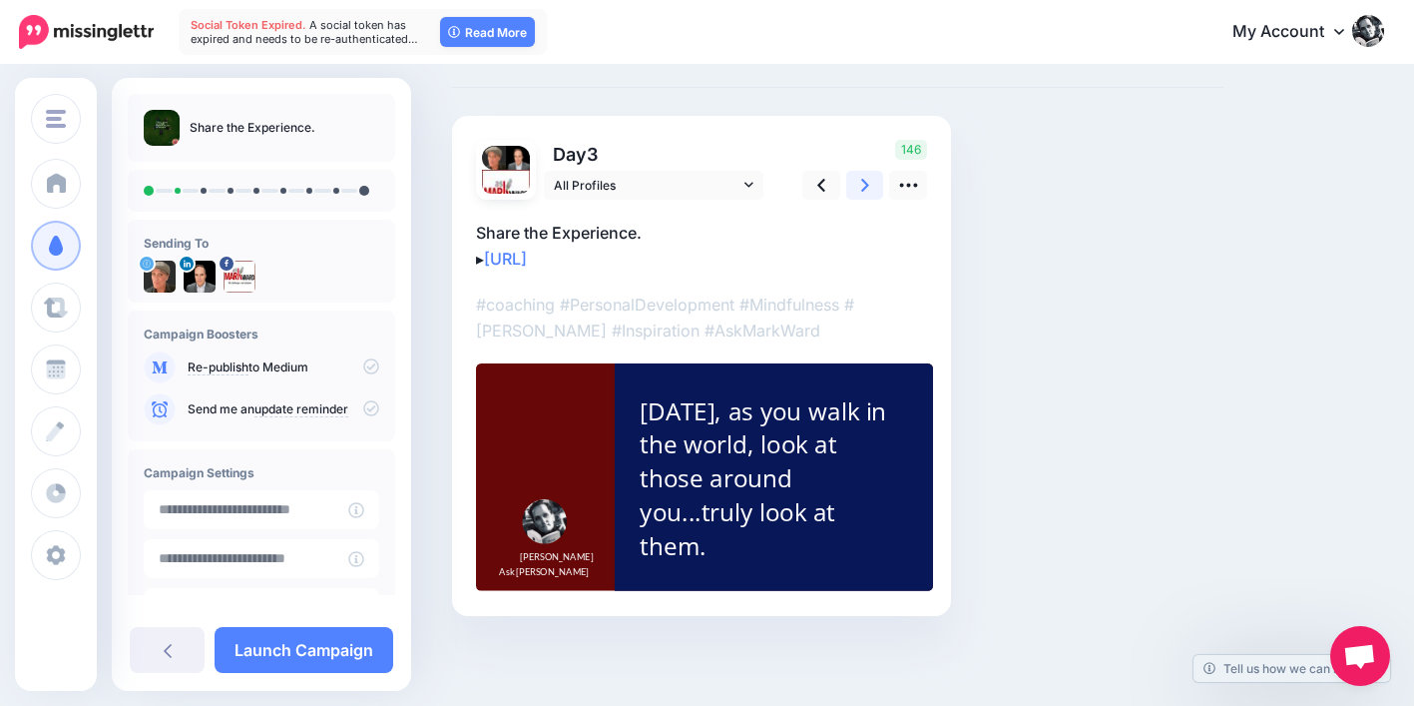
click at [869, 184] on link at bounding box center [865, 185] width 38 height 29
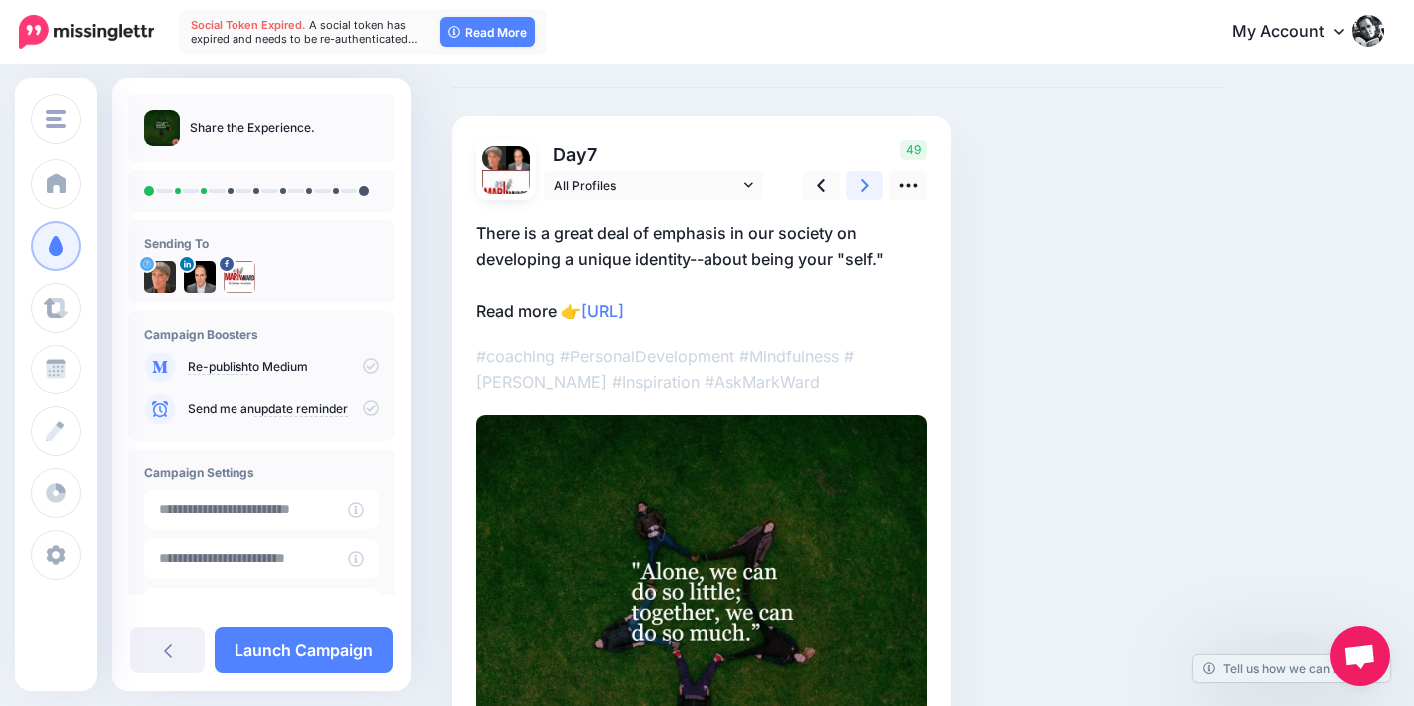
scroll to position [0, 0]
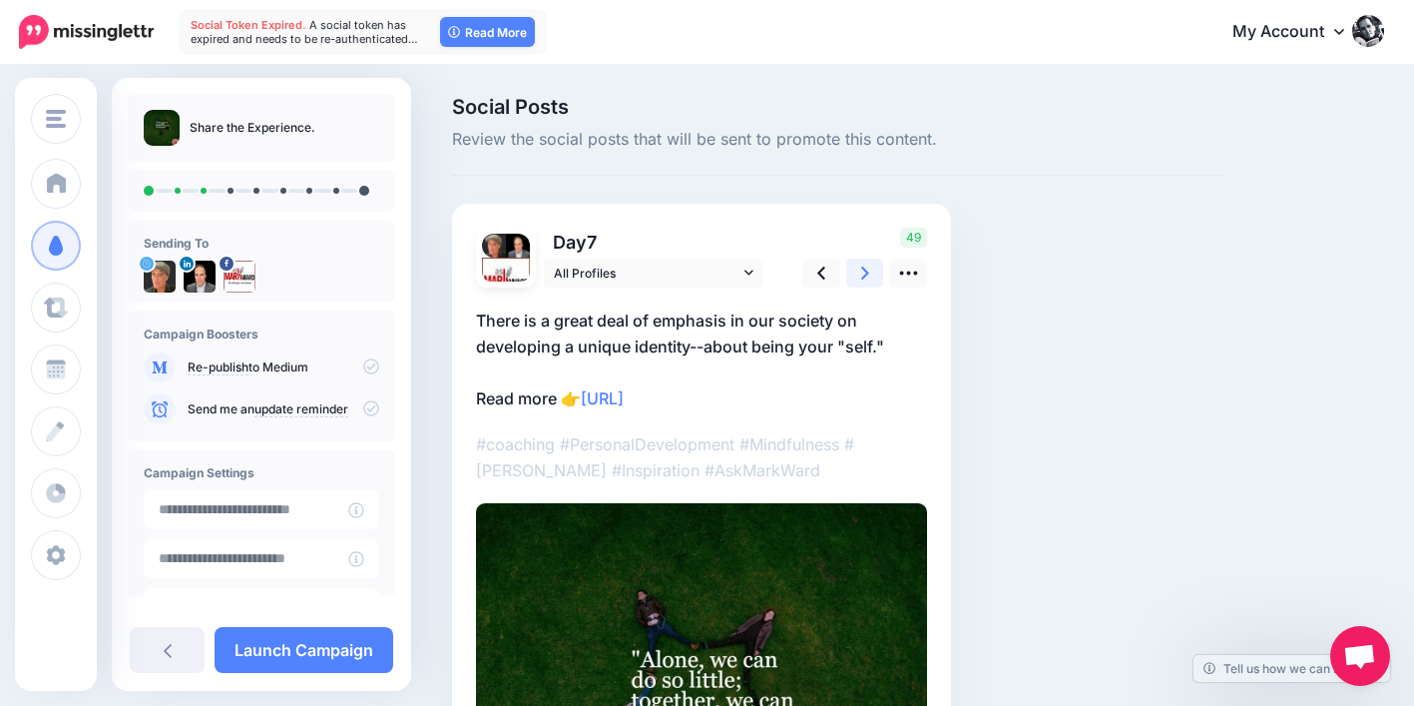
click at [863, 271] on icon at bounding box center [865, 272] width 8 height 21
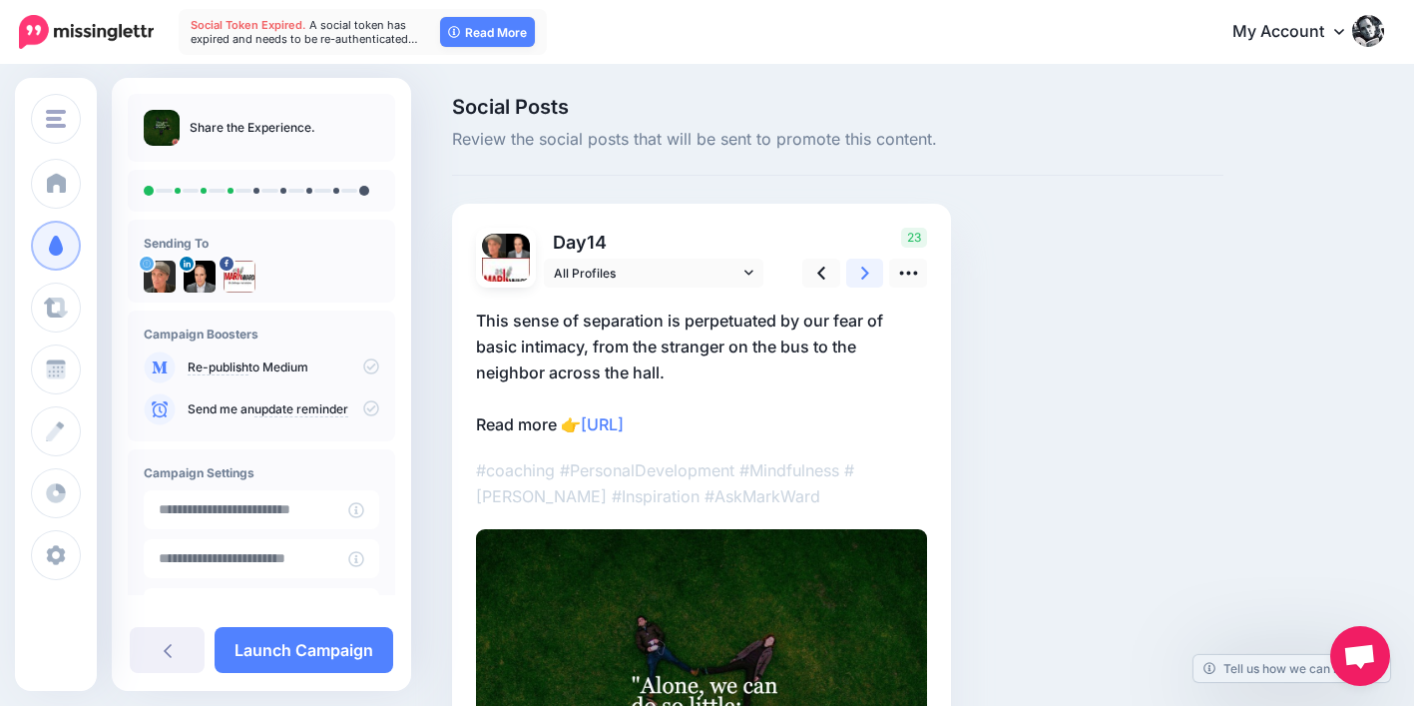
click at [863, 271] on icon at bounding box center [865, 272] width 8 height 21
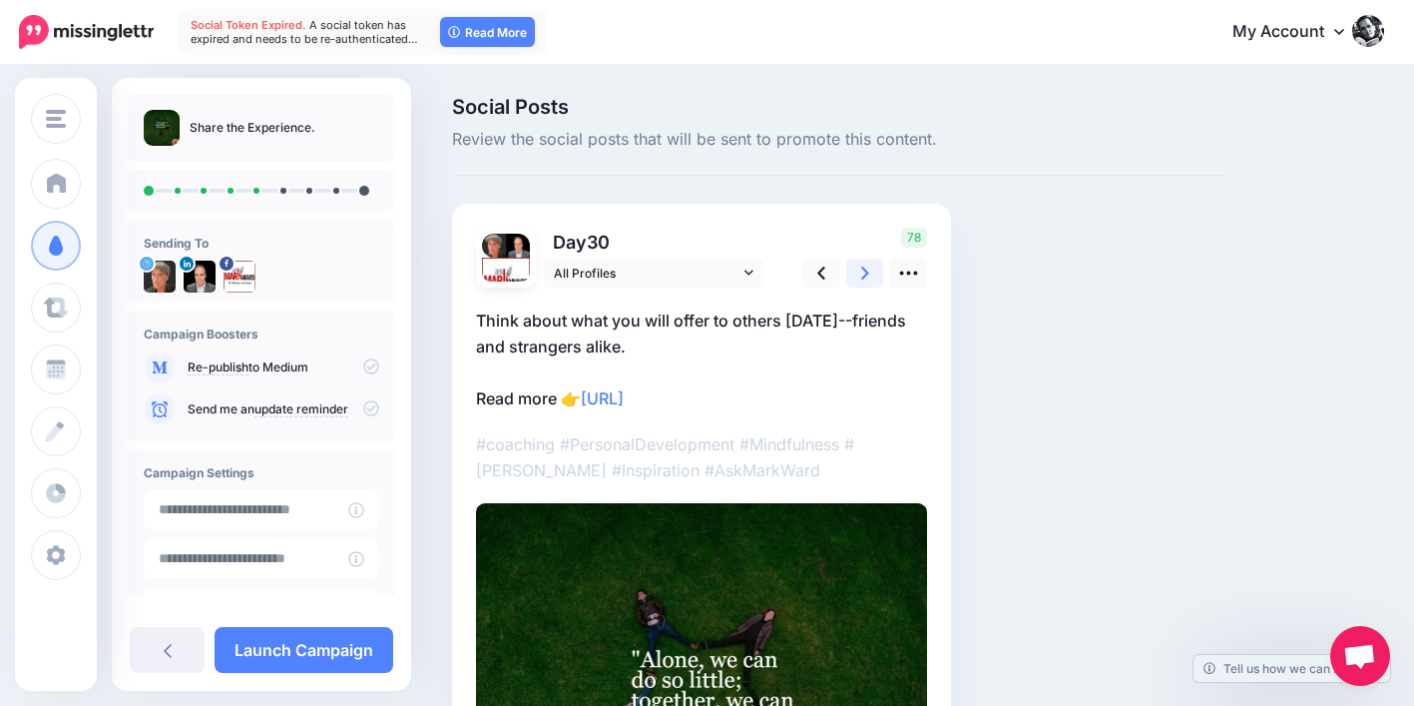
click at [863, 270] on icon at bounding box center [865, 272] width 8 height 21
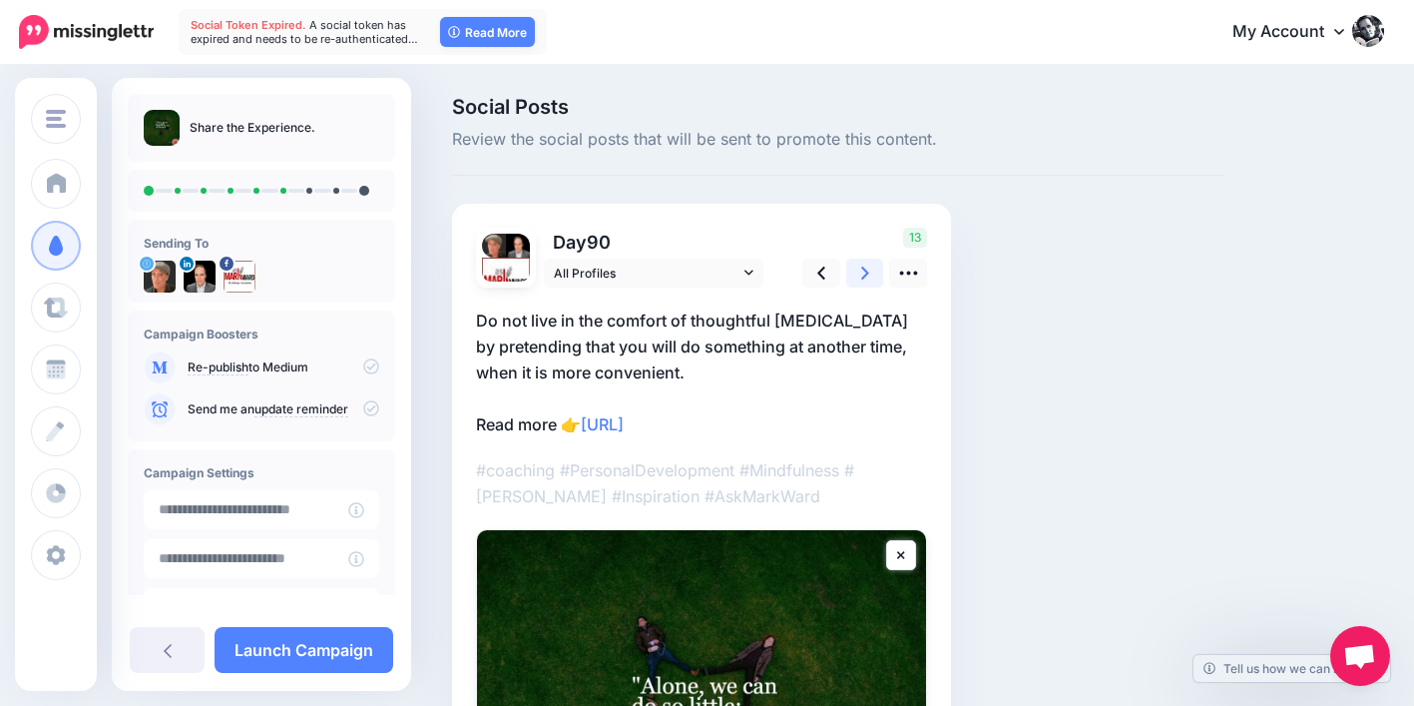
click at [863, 269] on icon at bounding box center [865, 272] width 8 height 13
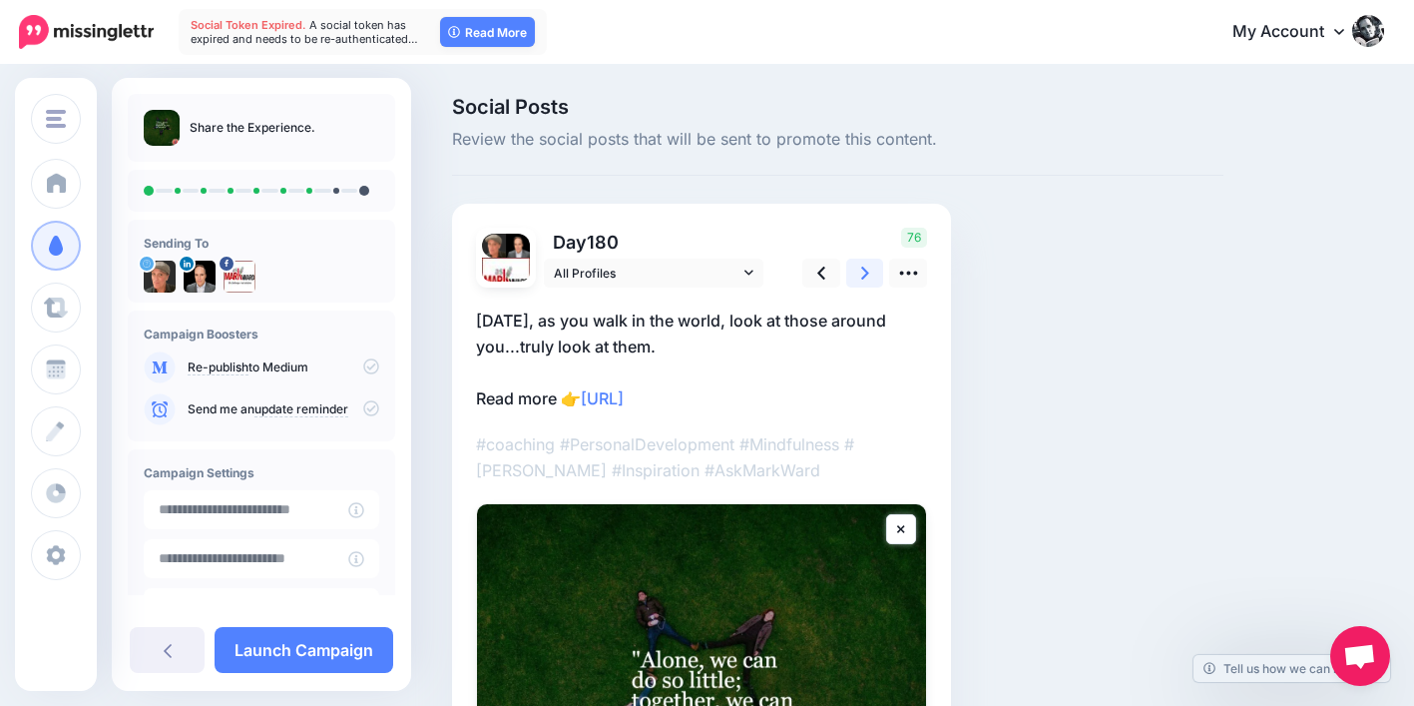
click at [863, 269] on icon at bounding box center [865, 272] width 8 height 13
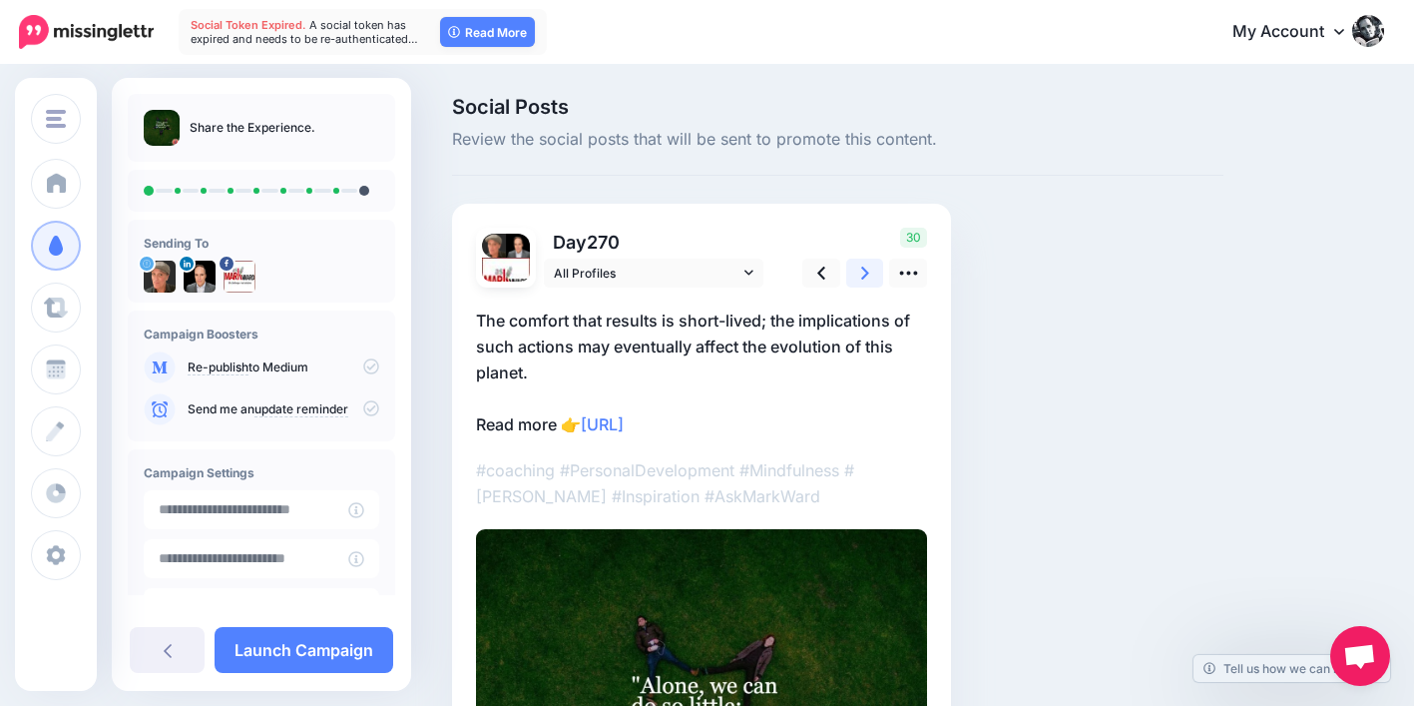
click at [863, 269] on icon at bounding box center [865, 272] width 8 height 13
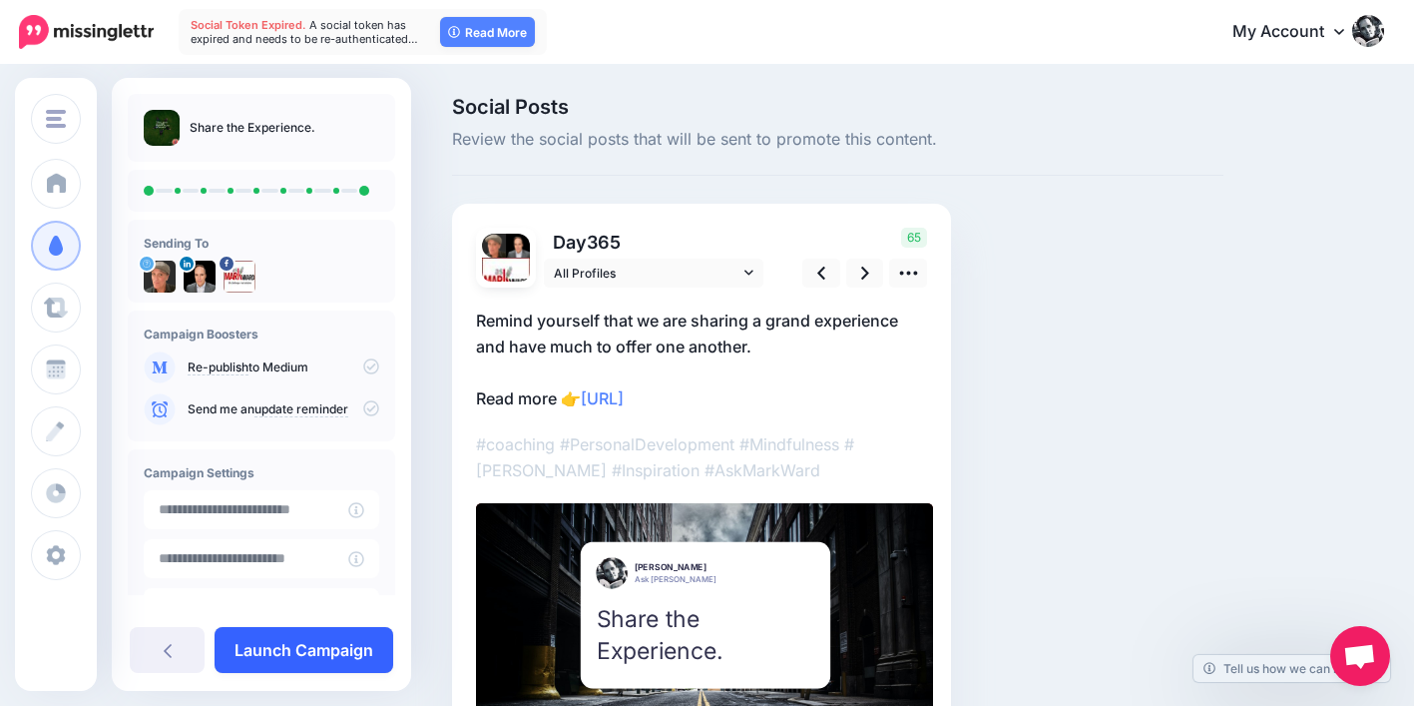
click at [343, 654] on link "Launch Campaign" at bounding box center [304, 650] width 179 height 46
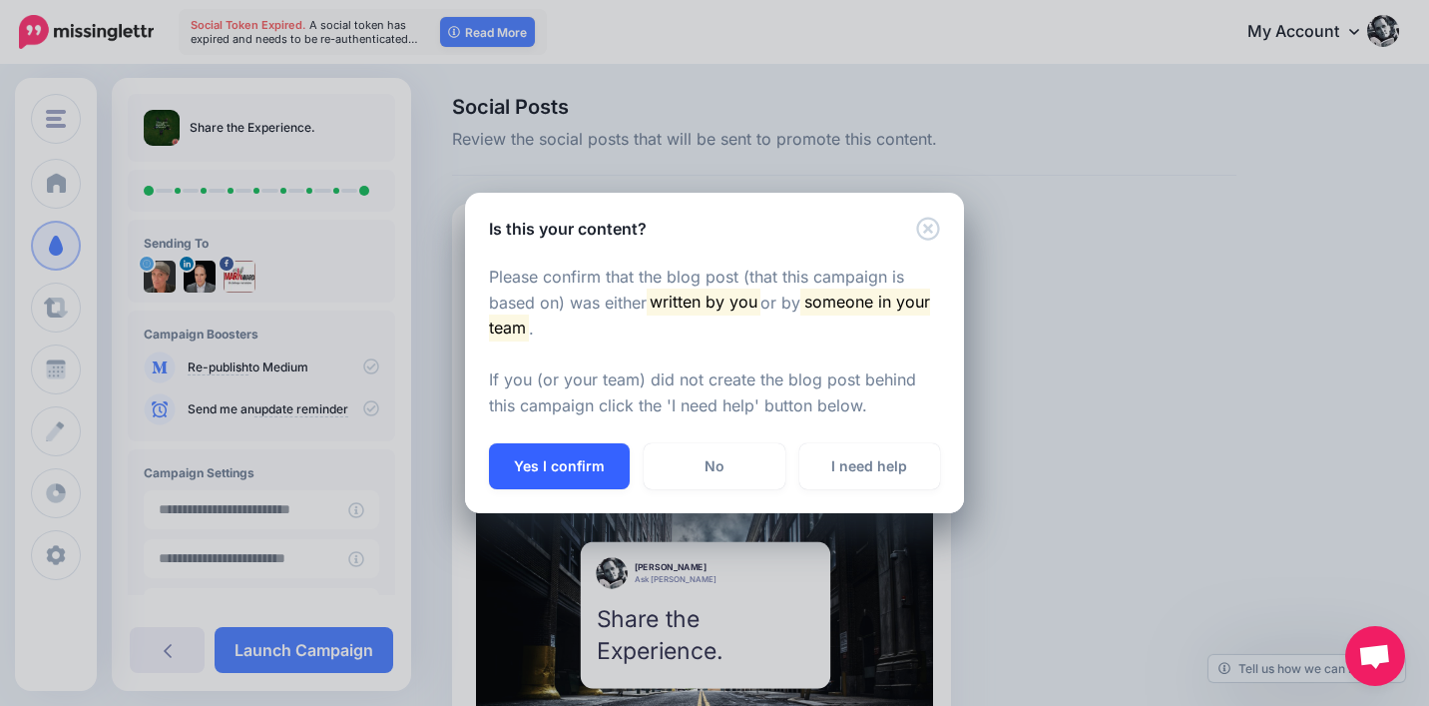
click at [588, 468] on button "Yes I confirm" at bounding box center [559, 466] width 141 height 46
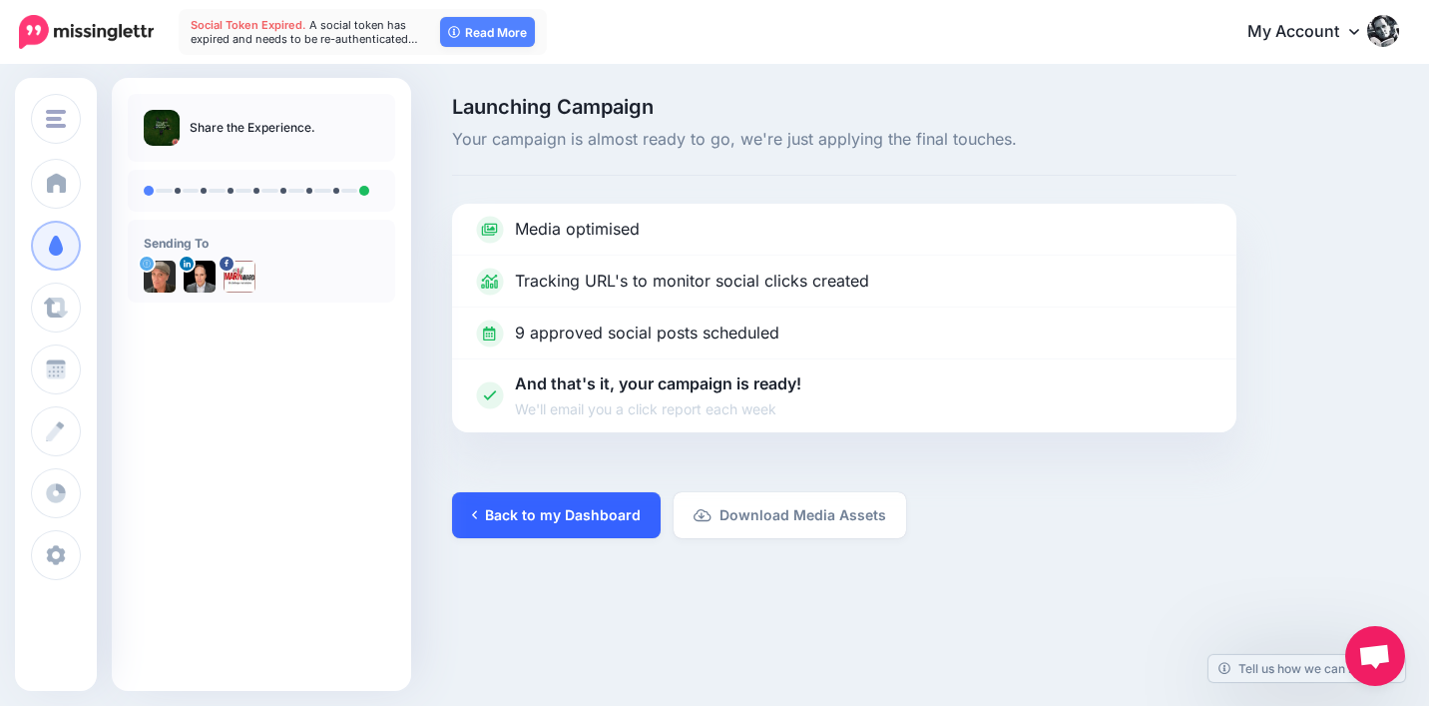
click at [595, 509] on link "Back to my Dashboard" at bounding box center [556, 515] width 209 height 46
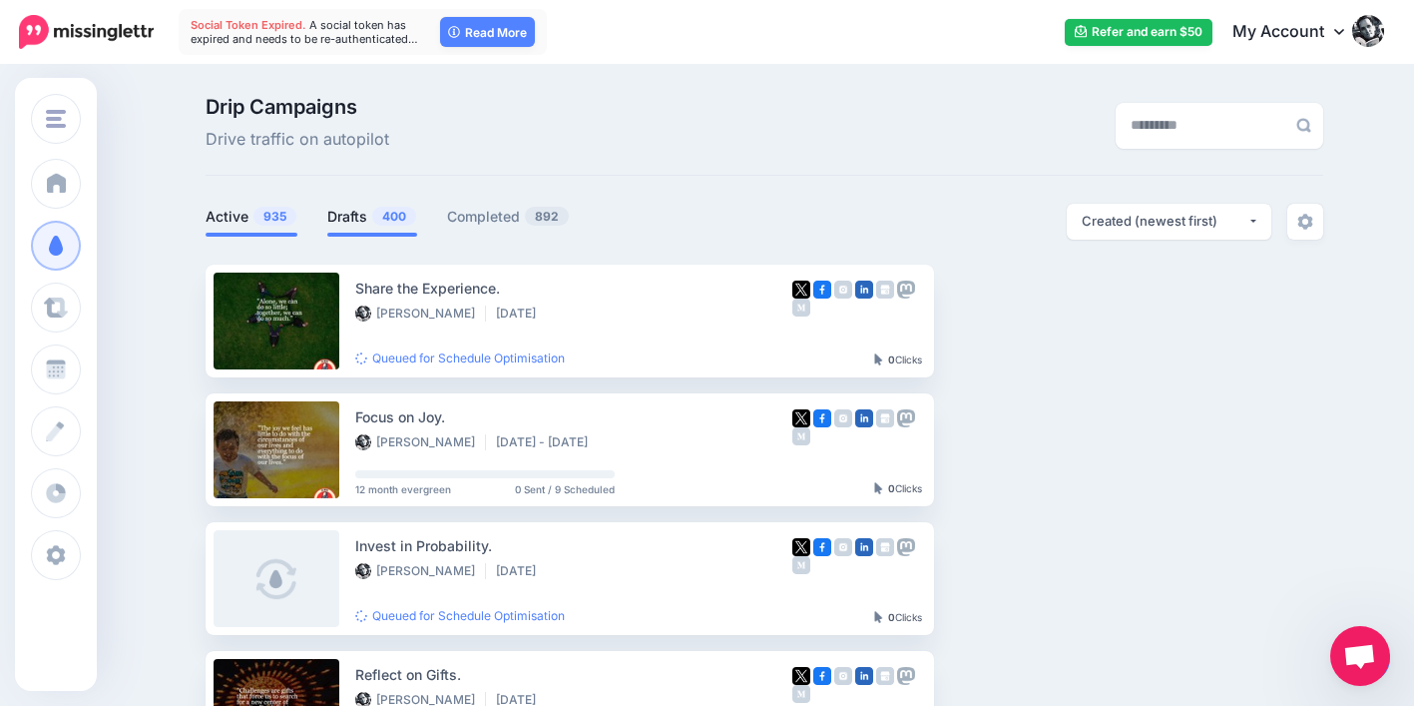
click at [377, 209] on link "Drafts 400" at bounding box center [372, 217] width 90 height 24
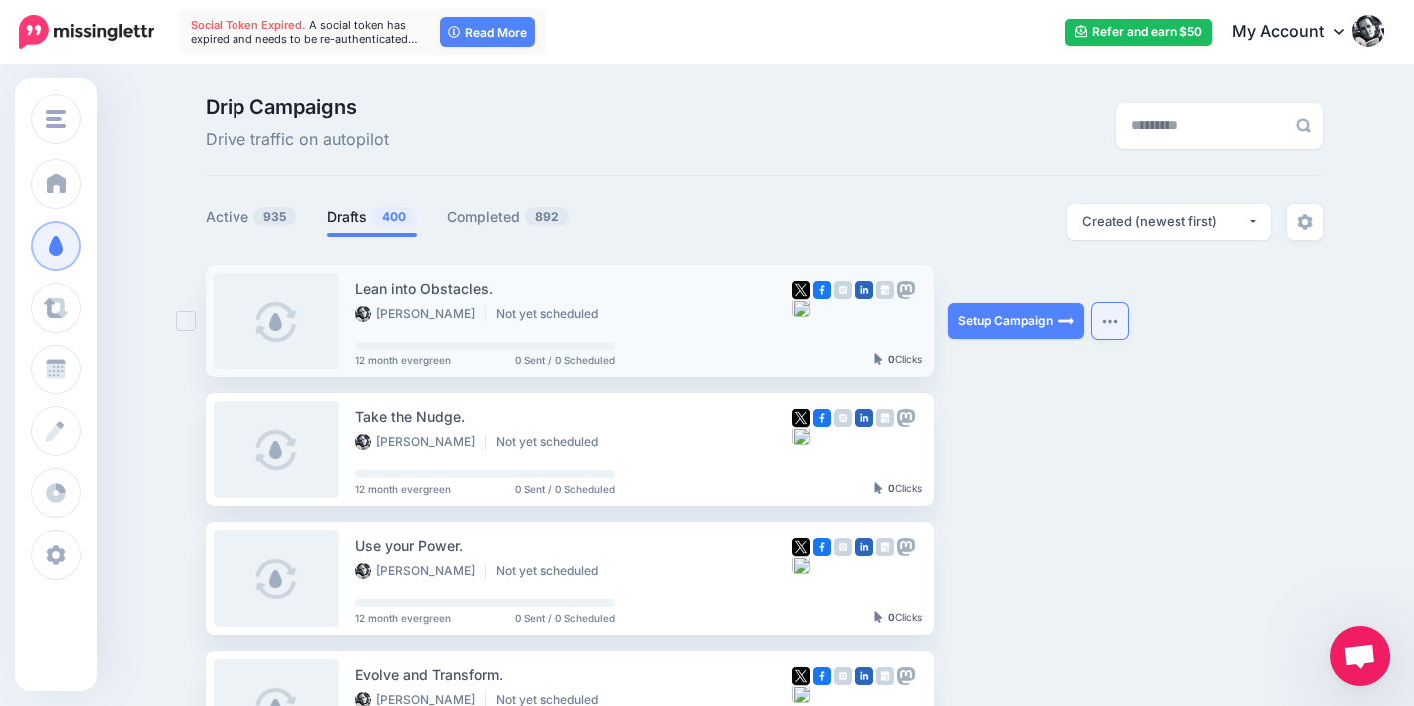
click at [1107, 321] on button "button" at bounding box center [1110, 320] width 36 height 36
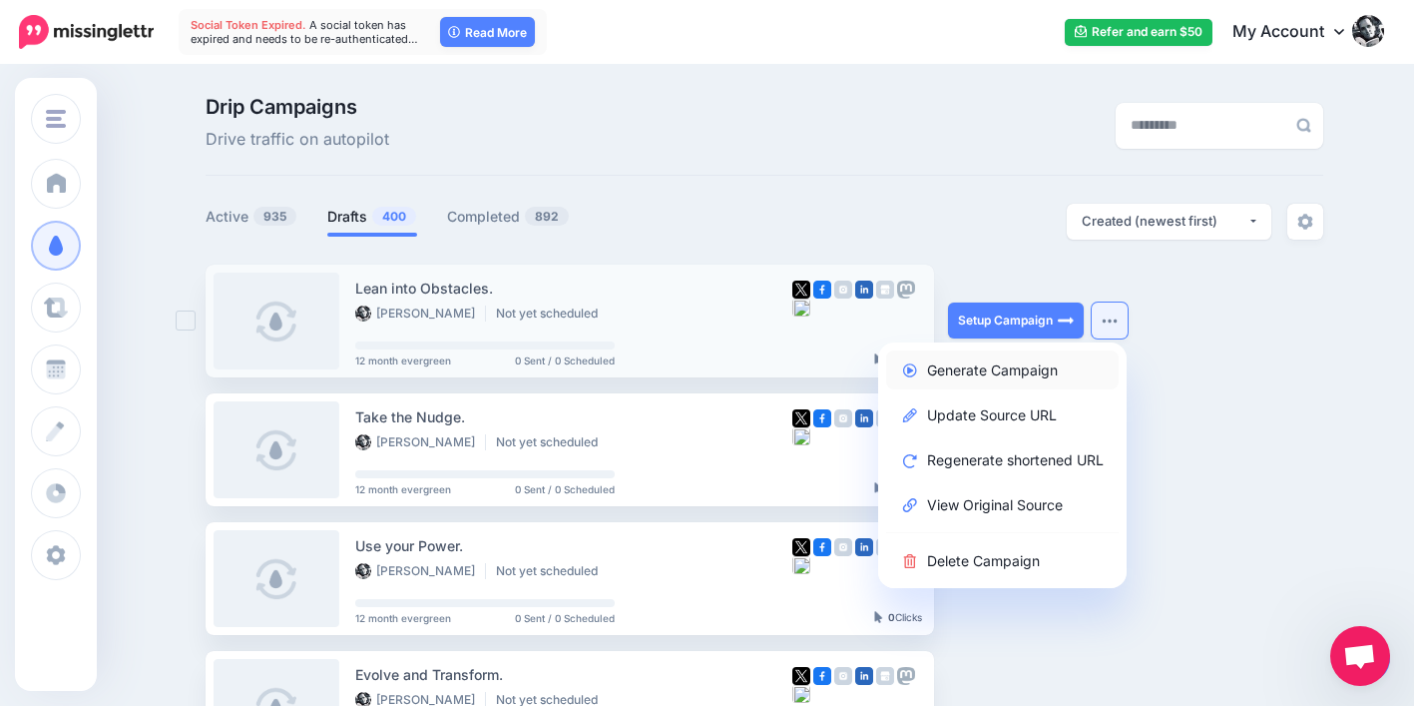
click at [1064, 361] on link "Generate Campaign" at bounding box center [1002, 369] width 233 height 39
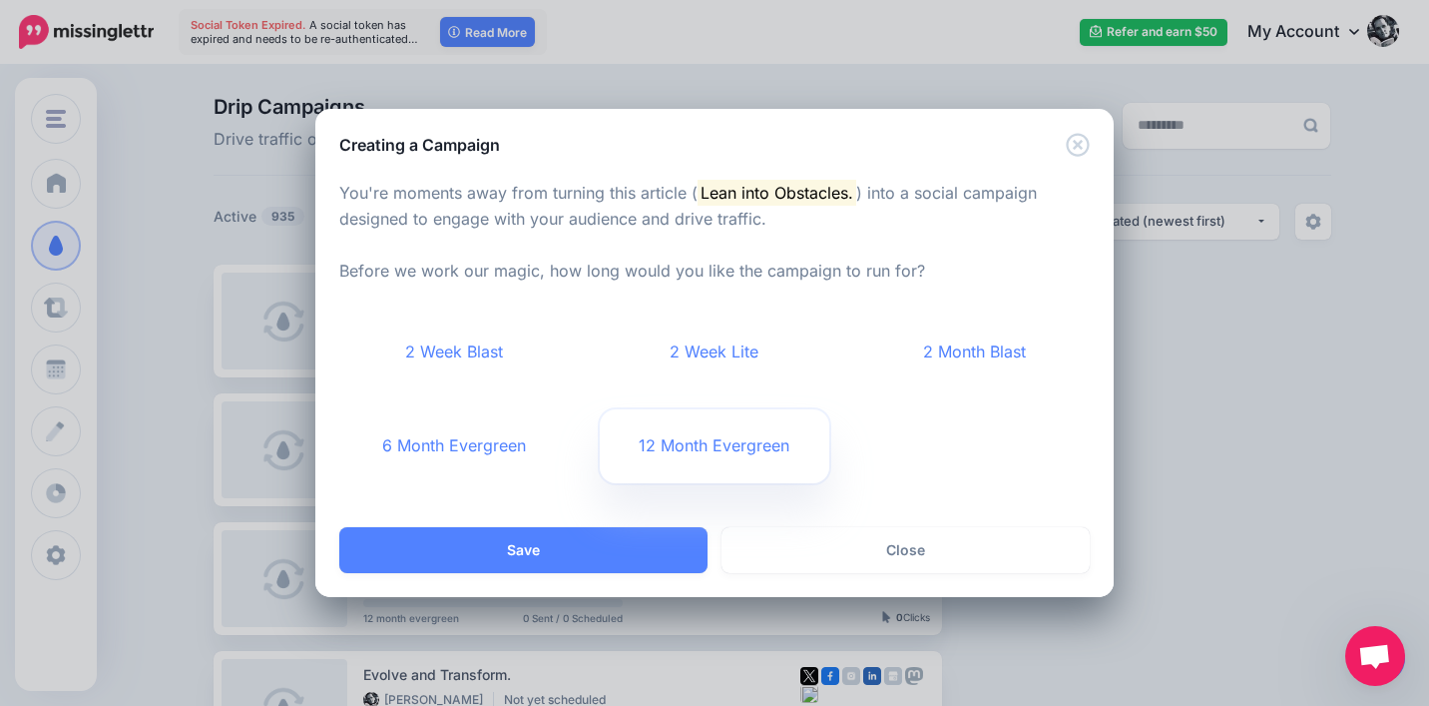
click at [669, 448] on link "12 Month Evergreen" at bounding box center [715, 446] width 231 height 74
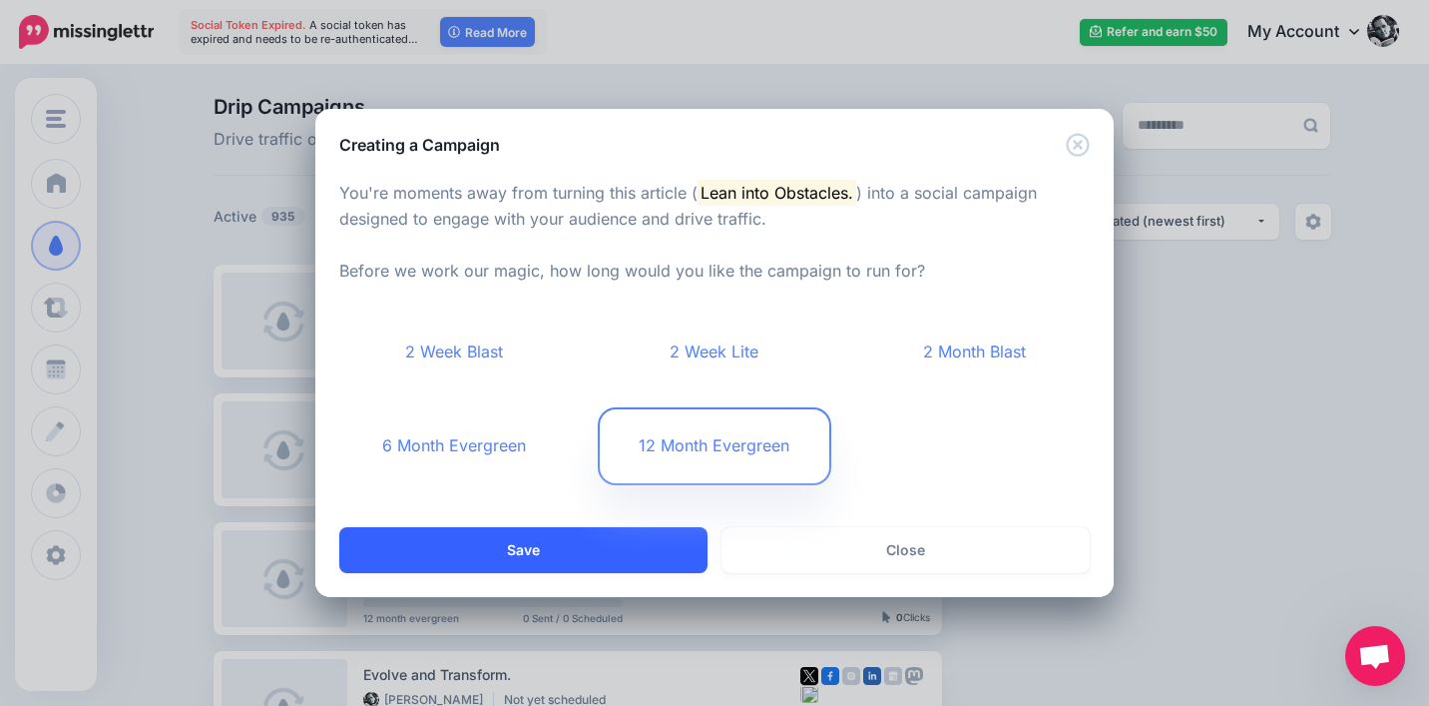
click at [617, 560] on button "Save" at bounding box center [523, 550] width 368 height 46
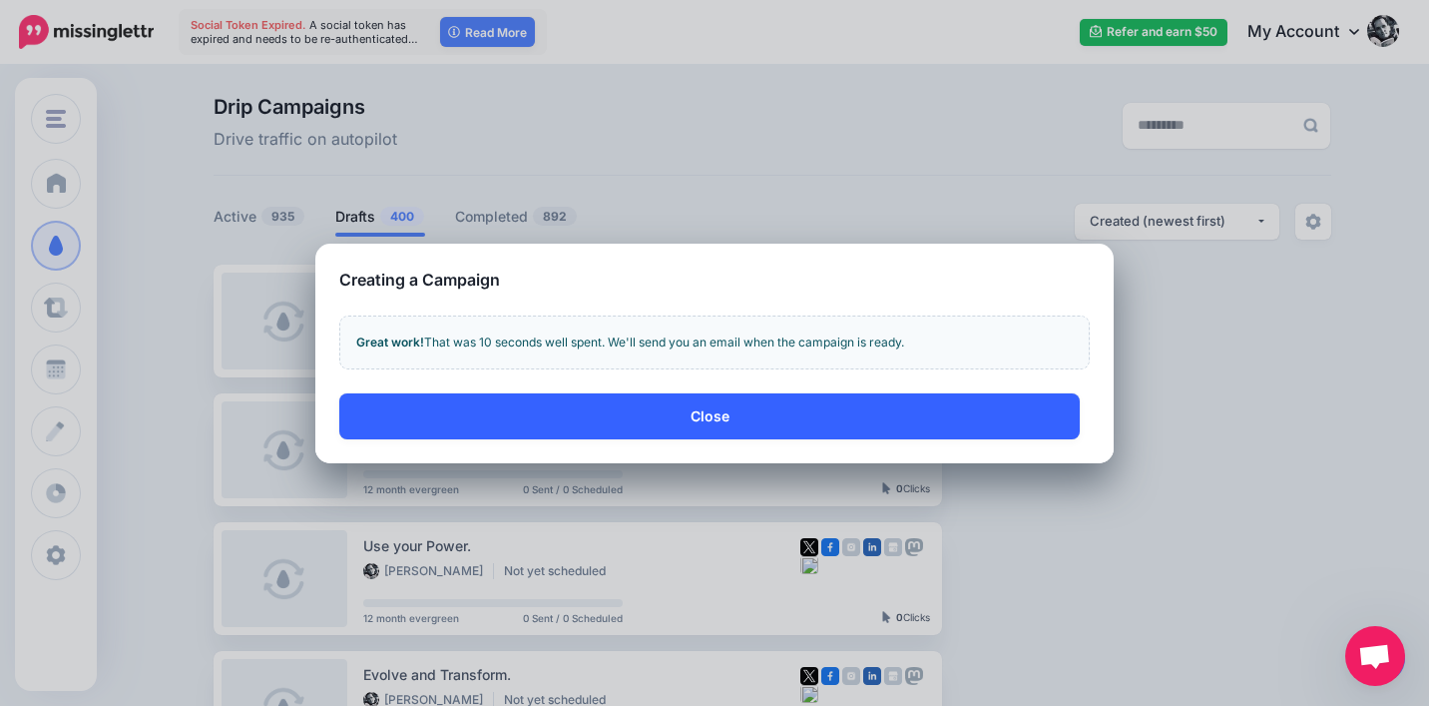
click at [983, 420] on button "Close" at bounding box center [709, 416] width 741 height 46
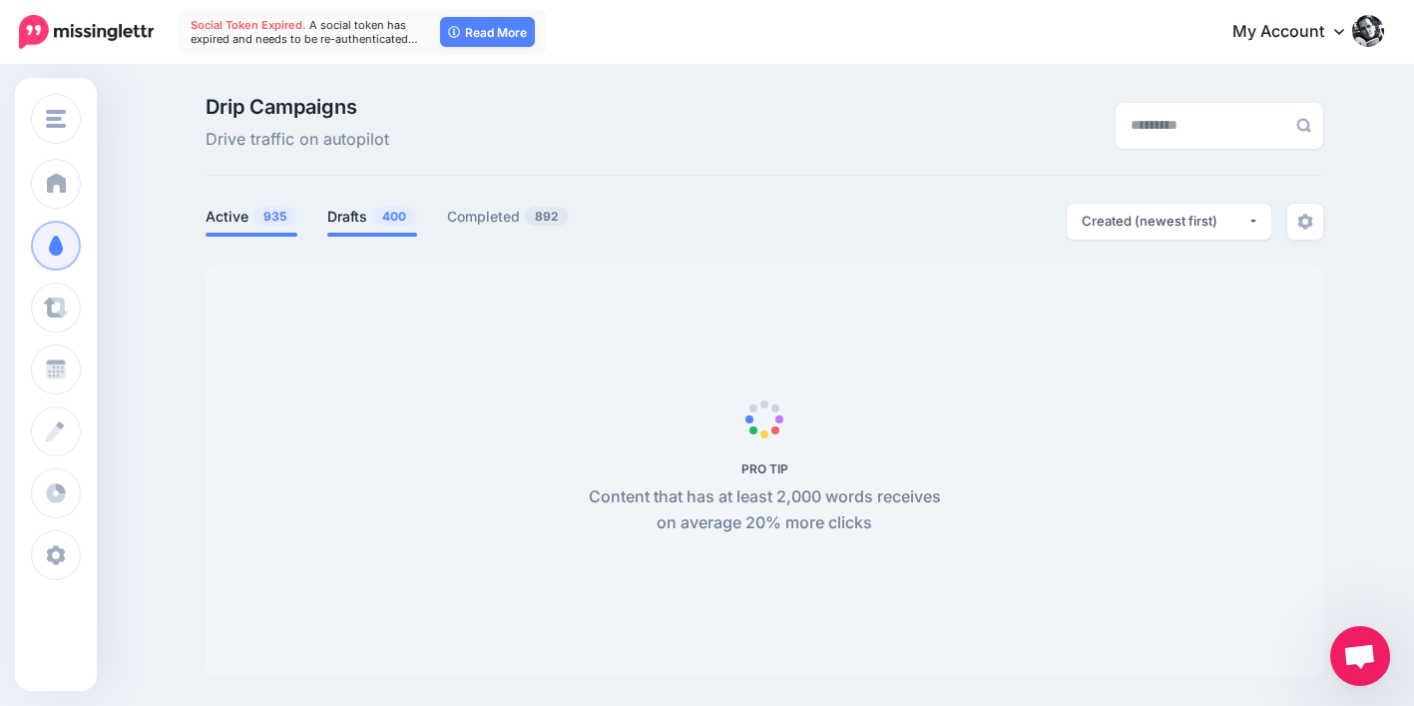
click at [363, 211] on link "Drafts 400" at bounding box center [372, 217] width 90 height 24
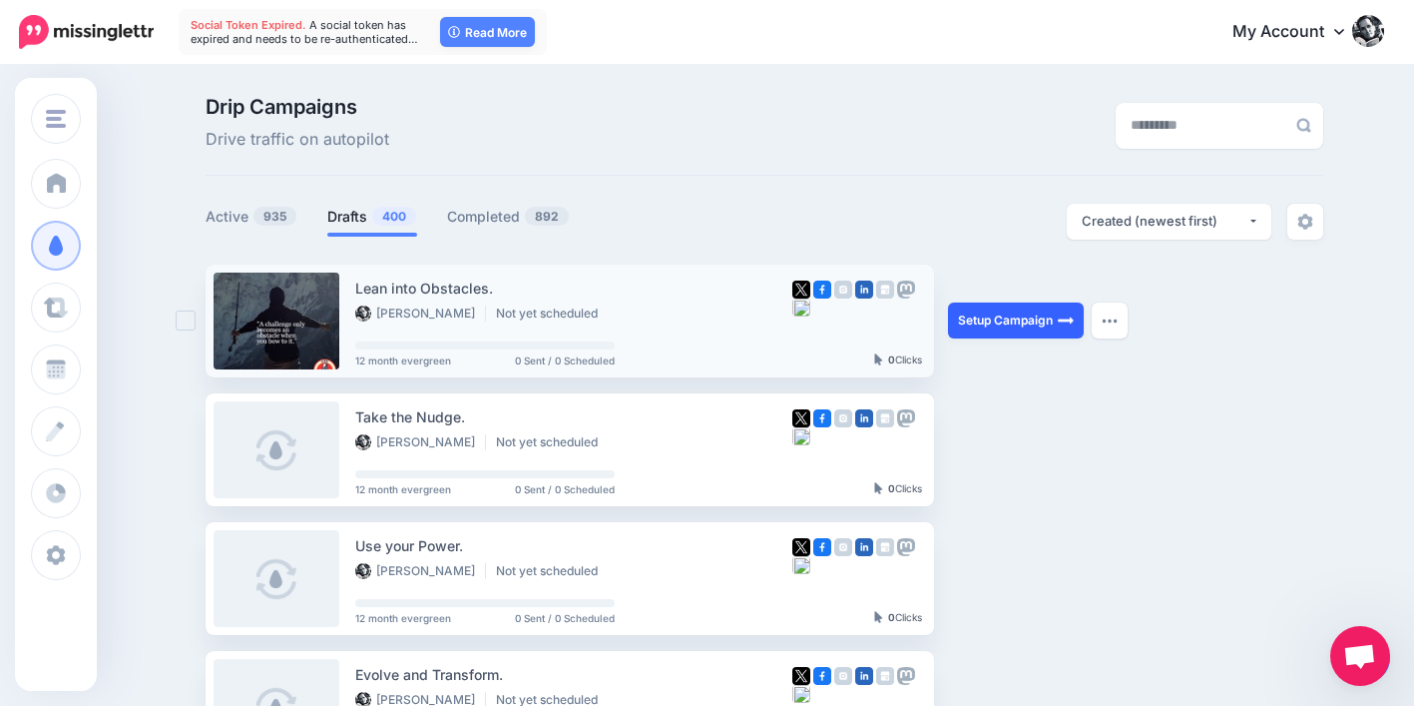
click at [987, 323] on link "Setup Campaign" at bounding box center [1016, 320] width 136 height 36
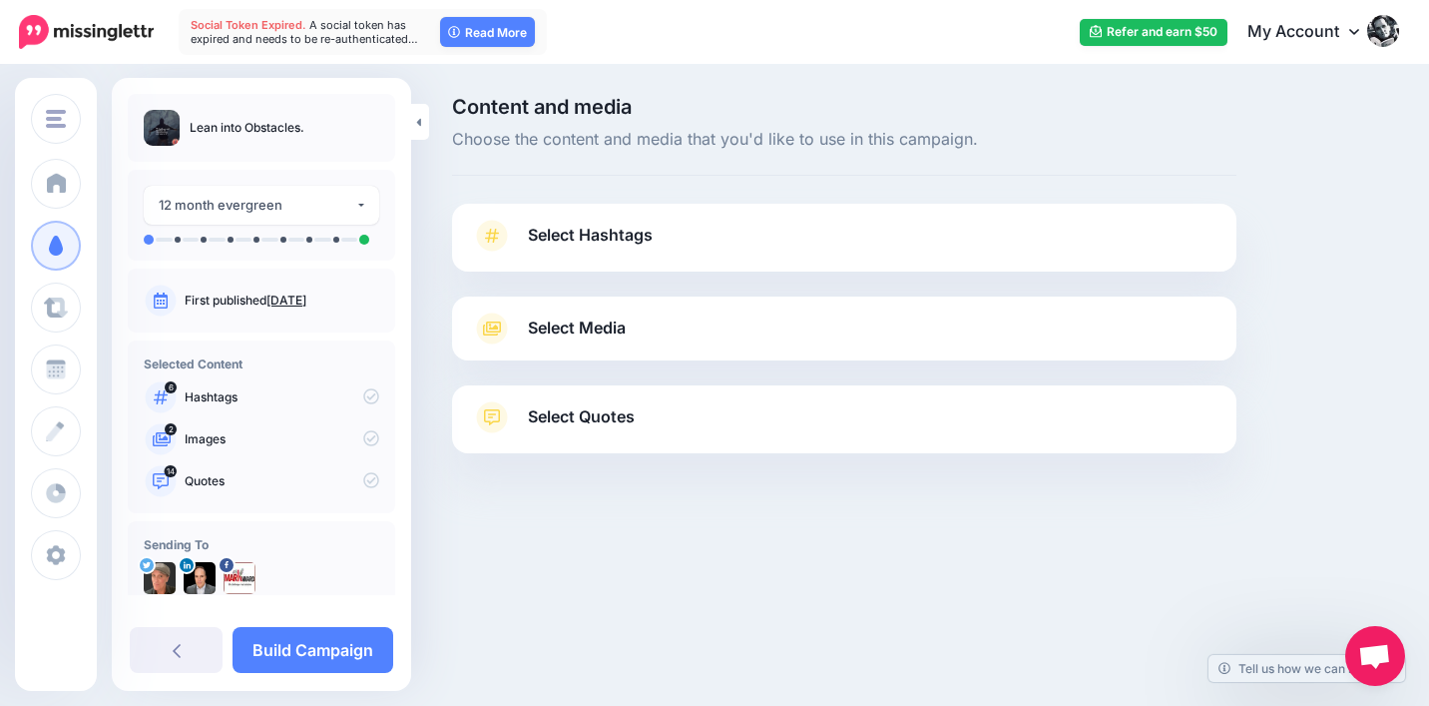
click at [616, 416] on span "Select Quotes" at bounding box center [581, 416] width 107 height 27
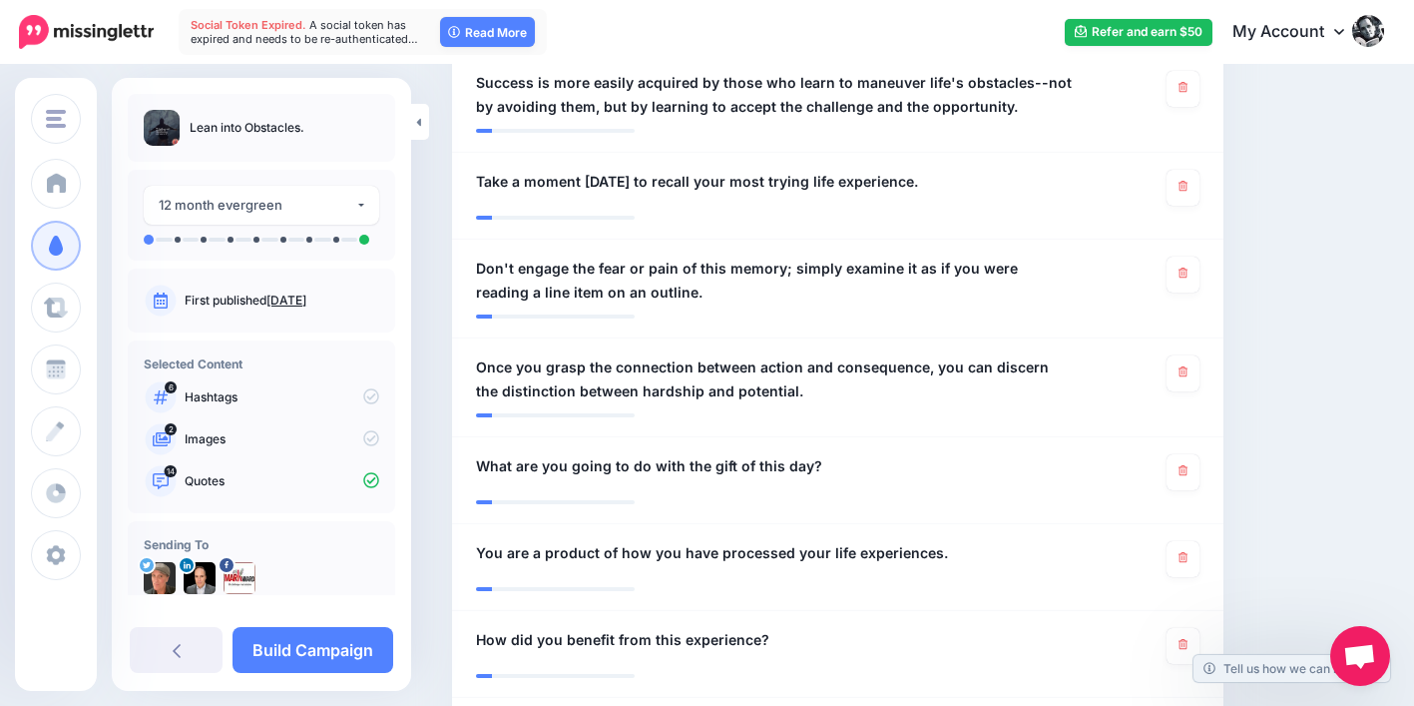
scroll to position [1243, 0]
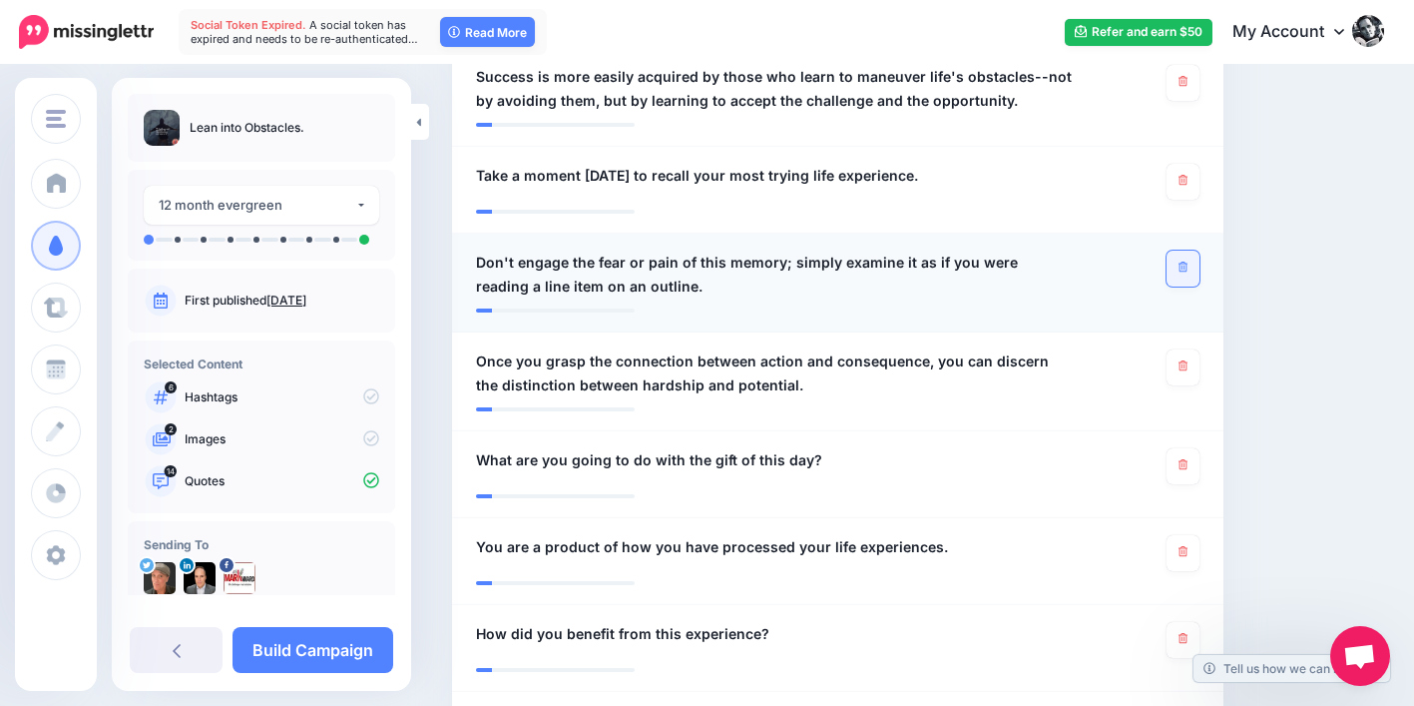
click at [1188, 261] on icon at bounding box center [1183, 266] width 9 height 11
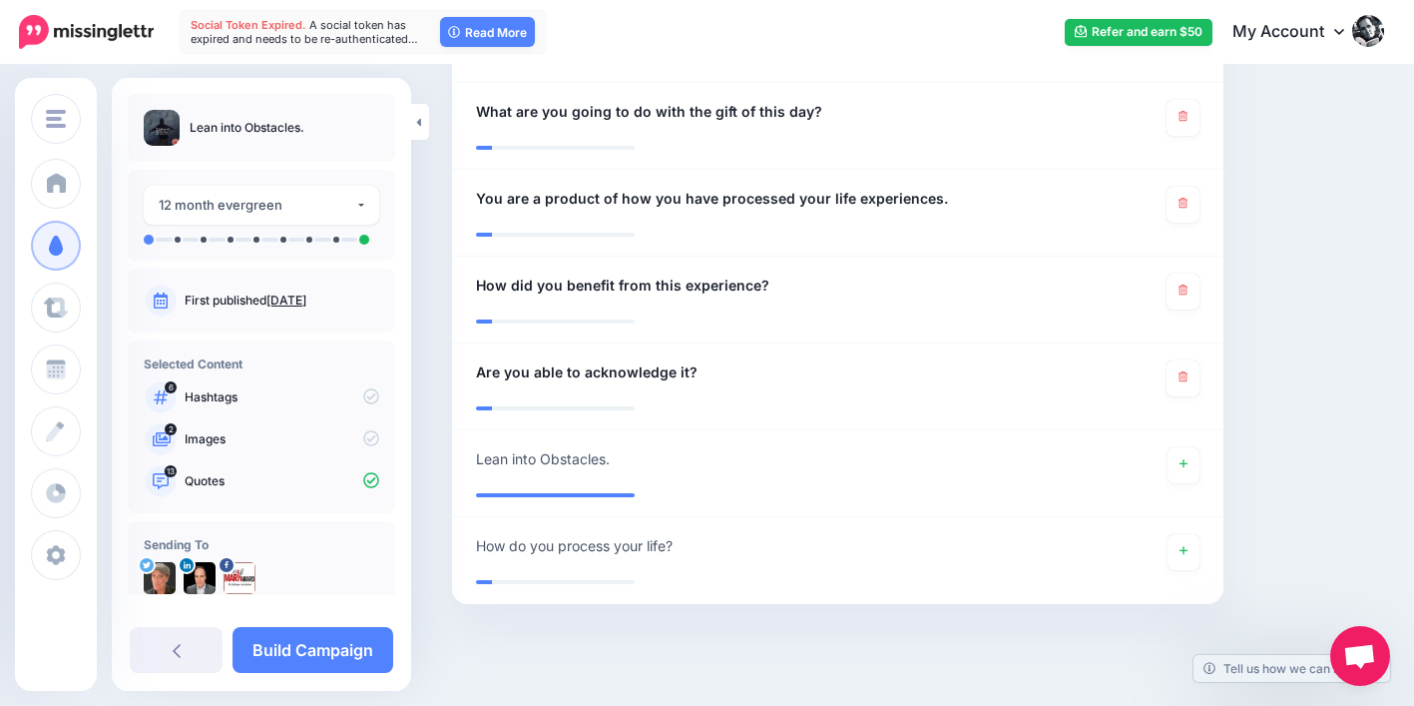
scroll to position [1594, 0]
click at [1188, 368] on icon at bounding box center [1183, 373] width 9 height 11
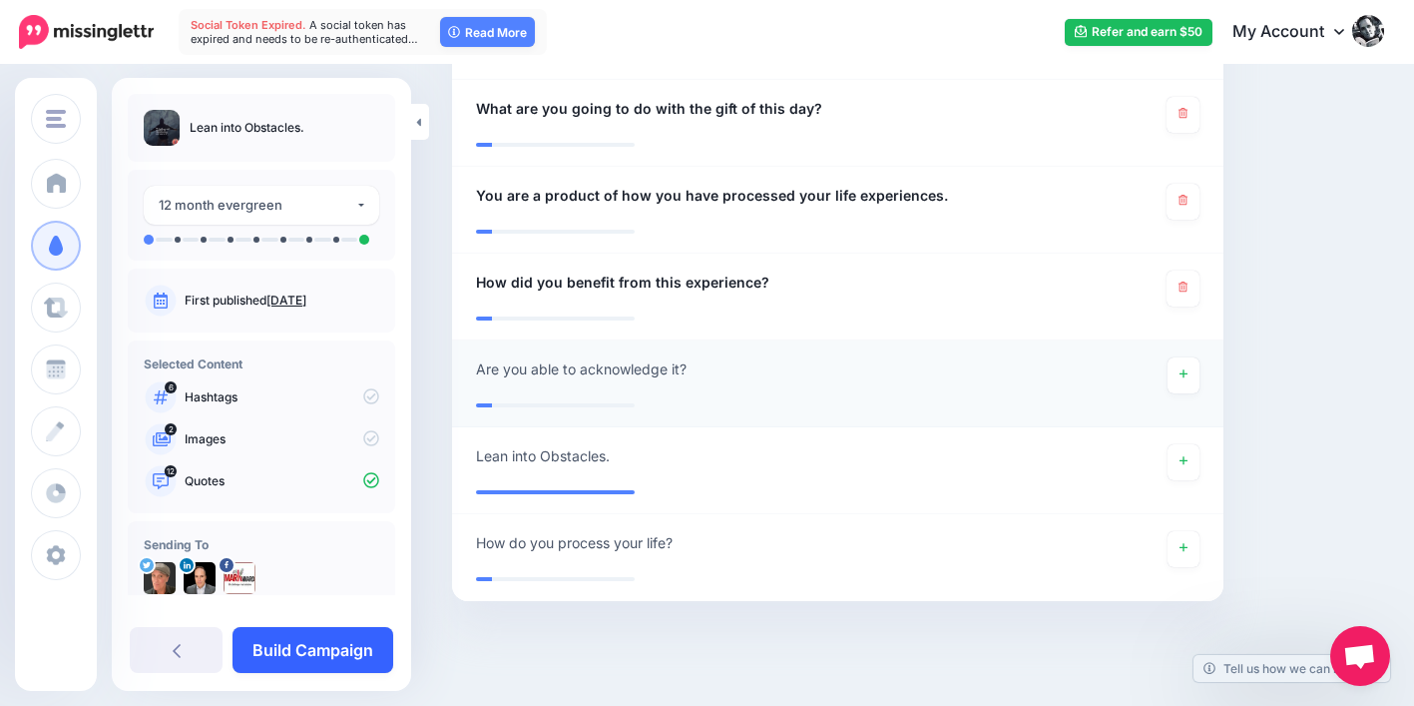
click at [325, 648] on link "Build Campaign" at bounding box center [313, 650] width 161 height 46
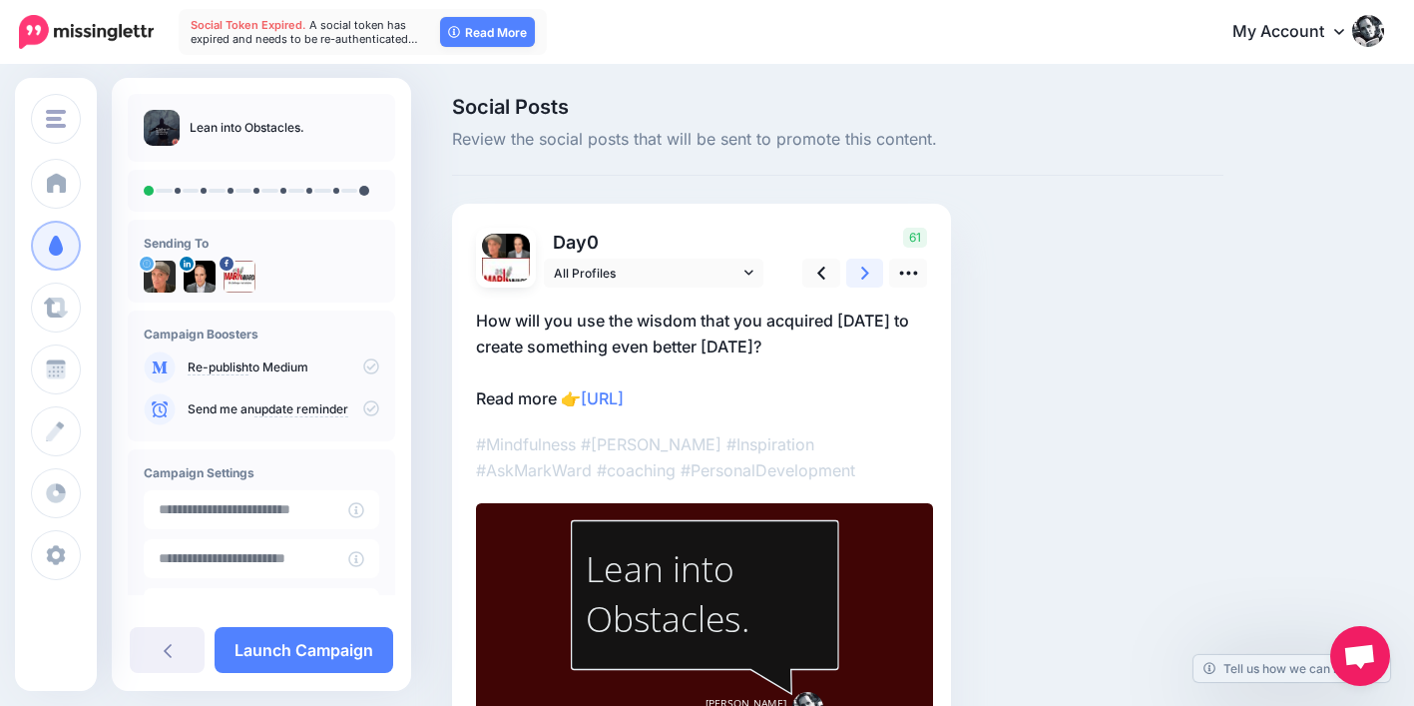
click at [867, 267] on icon at bounding box center [865, 272] width 8 height 21
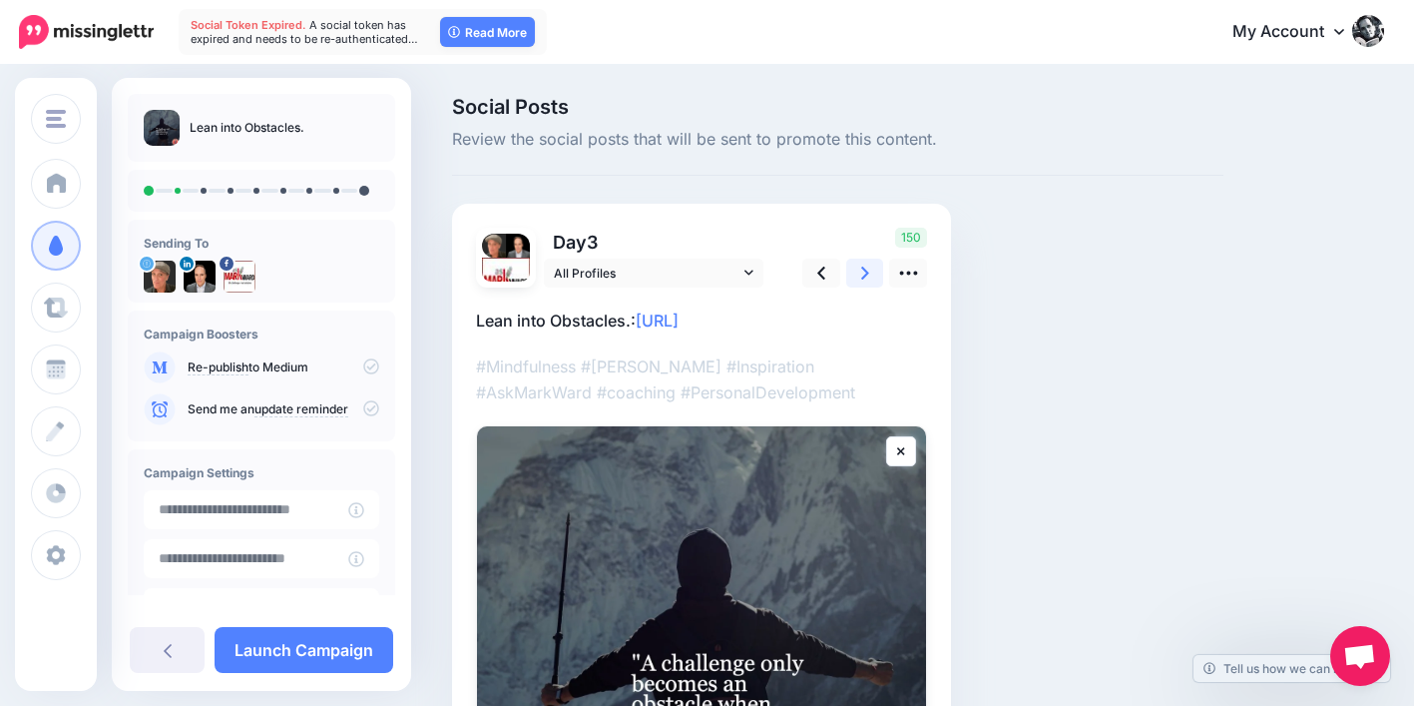
click at [867, 267] on icon at bounding box center [865, 272] width 8 height 21
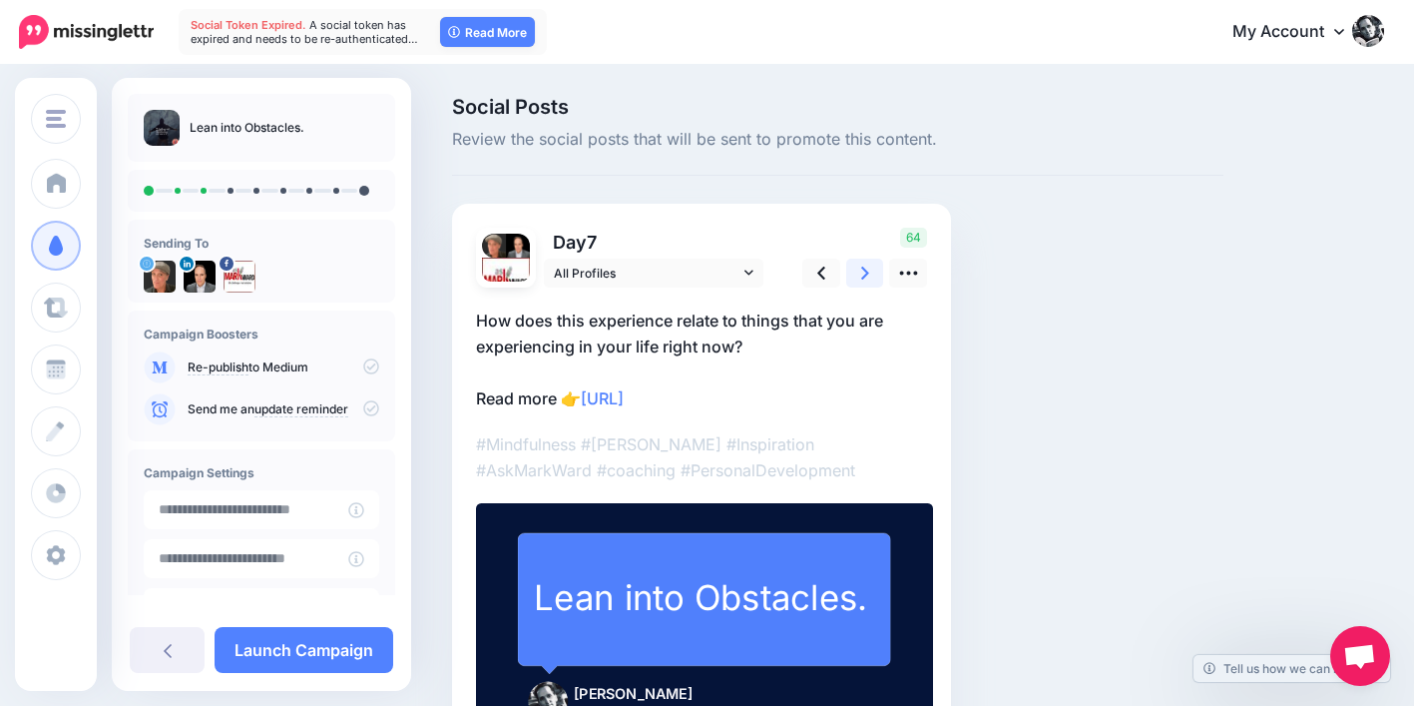
click at [867, 267] on icon at bounding box center [865, 272] width 8 height 21
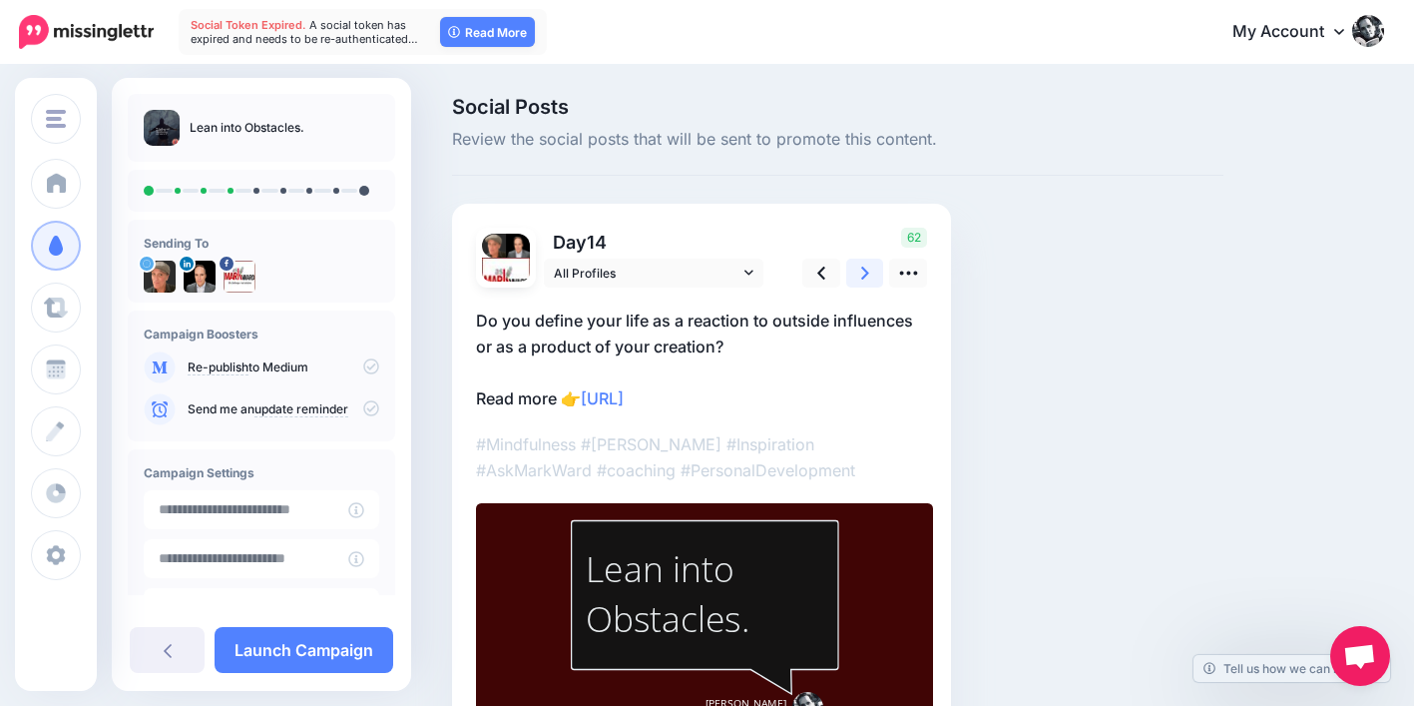
click at [867, 267] on icon at bounding box center [865, 272] width 8 height 21
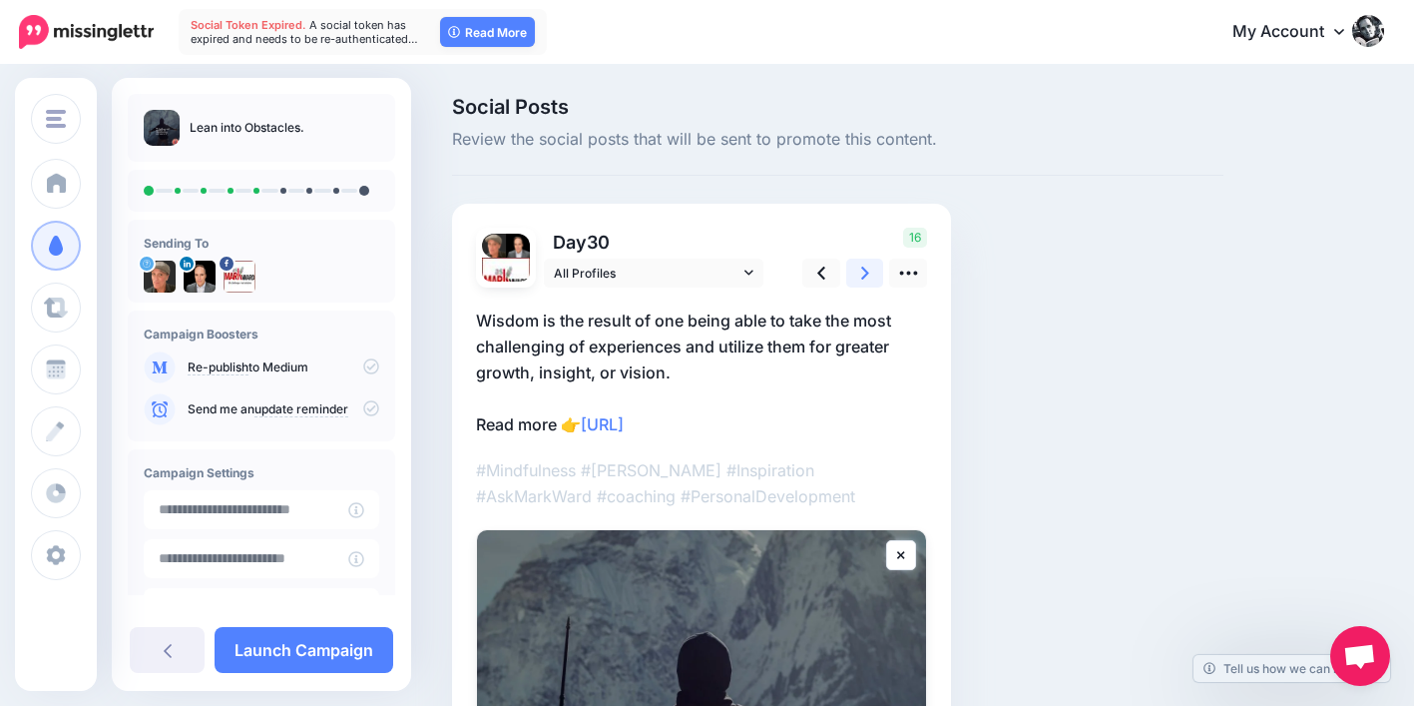
click at [867, 266] on icon at bounding box center [865, 272] width 8 height 21
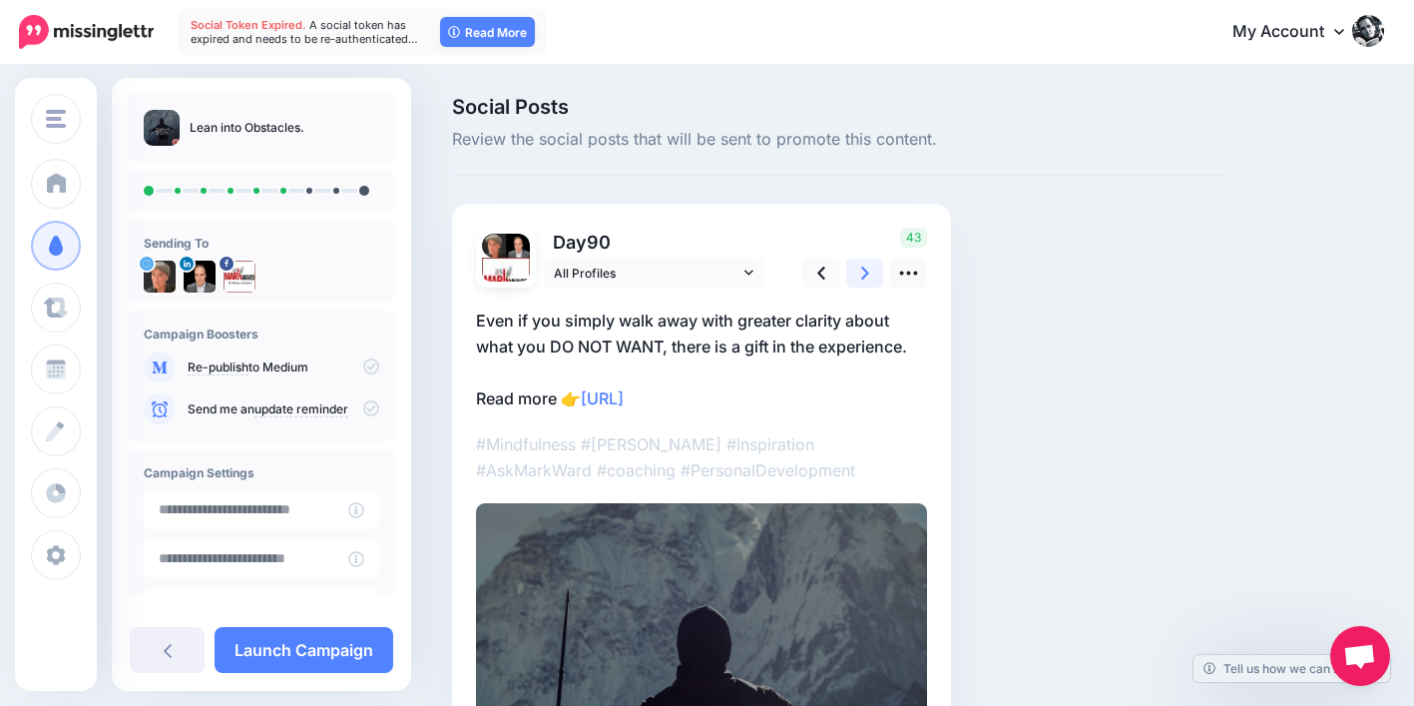
click at [867, 265] on icon at bounding box center [865, 272] width 8 height 21
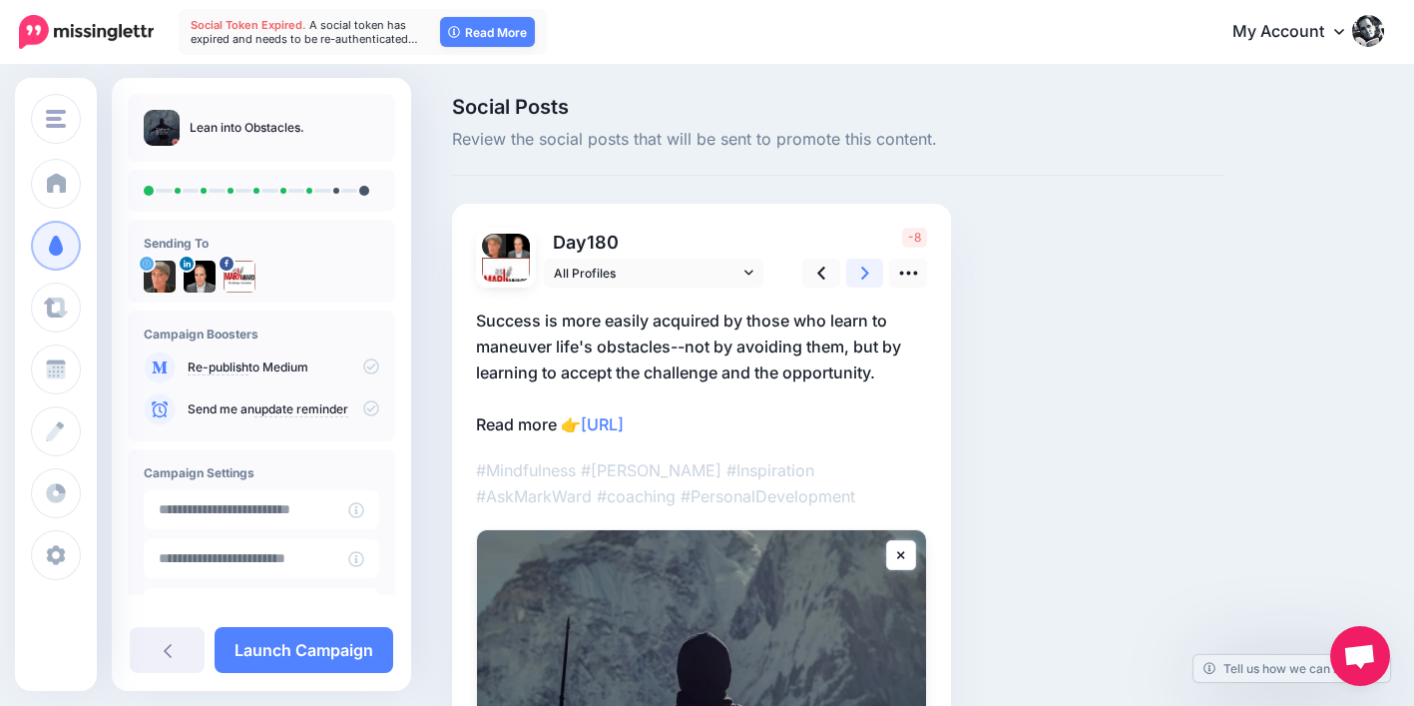
click at [867, 265] on icon at bounding box center [865, 272] width 8 height 21
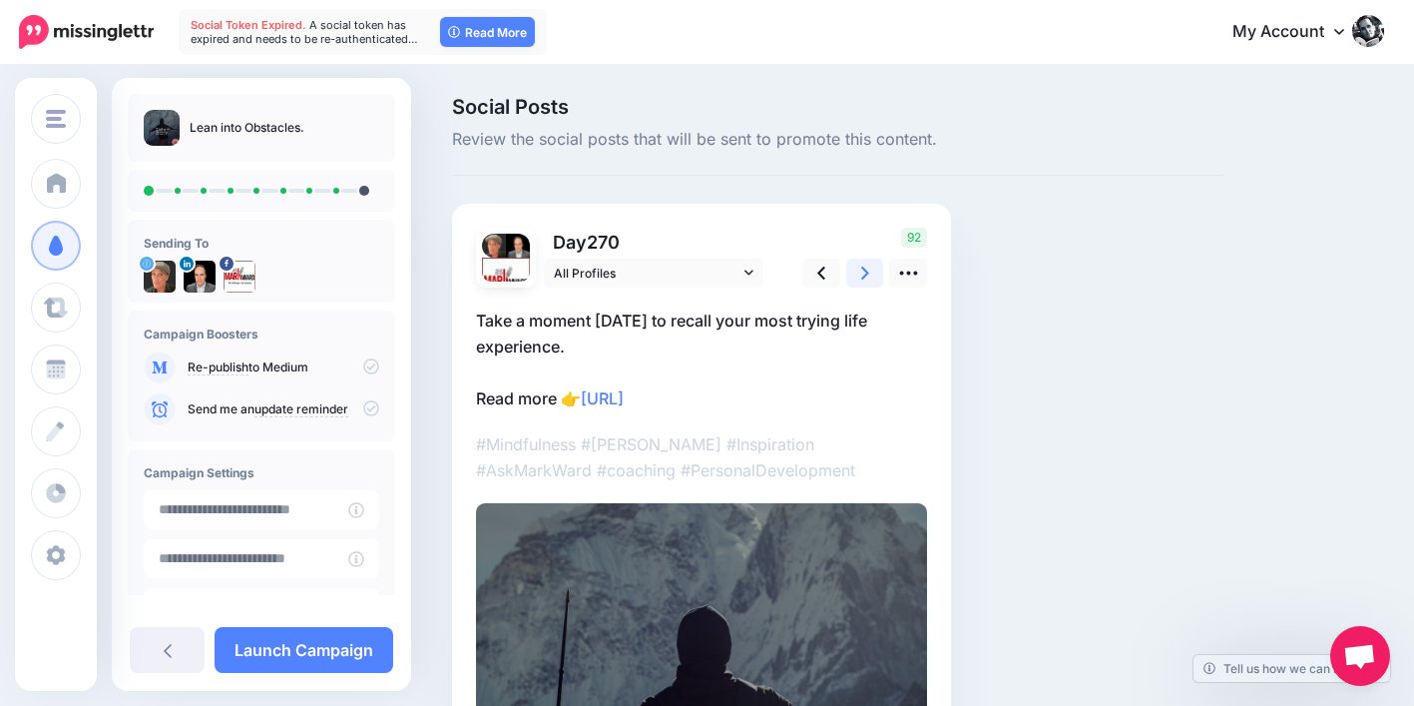
click at [867, 265] on icon at bounding box center [865, 272] width 8 height 21
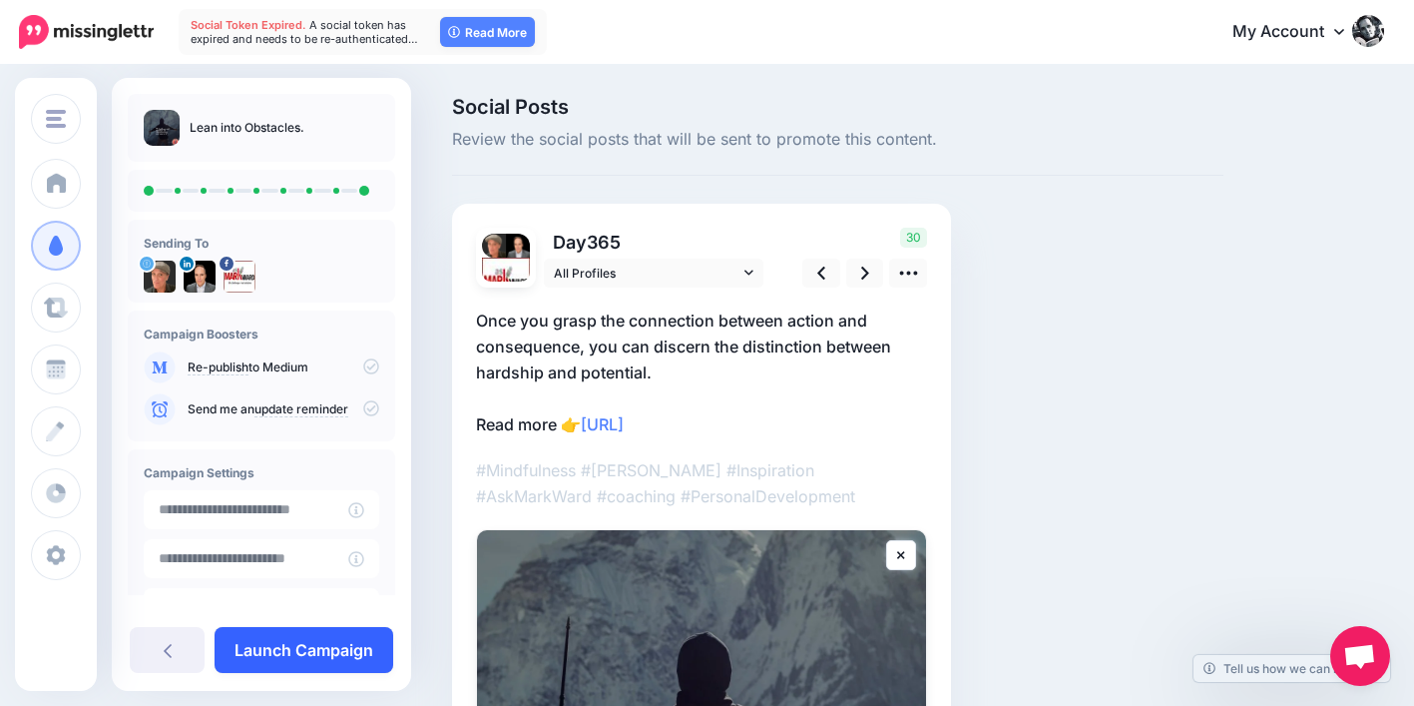
click at [367, 645] on link "Launch Campaign" at bounding box center [304, 650] width 179 height 46
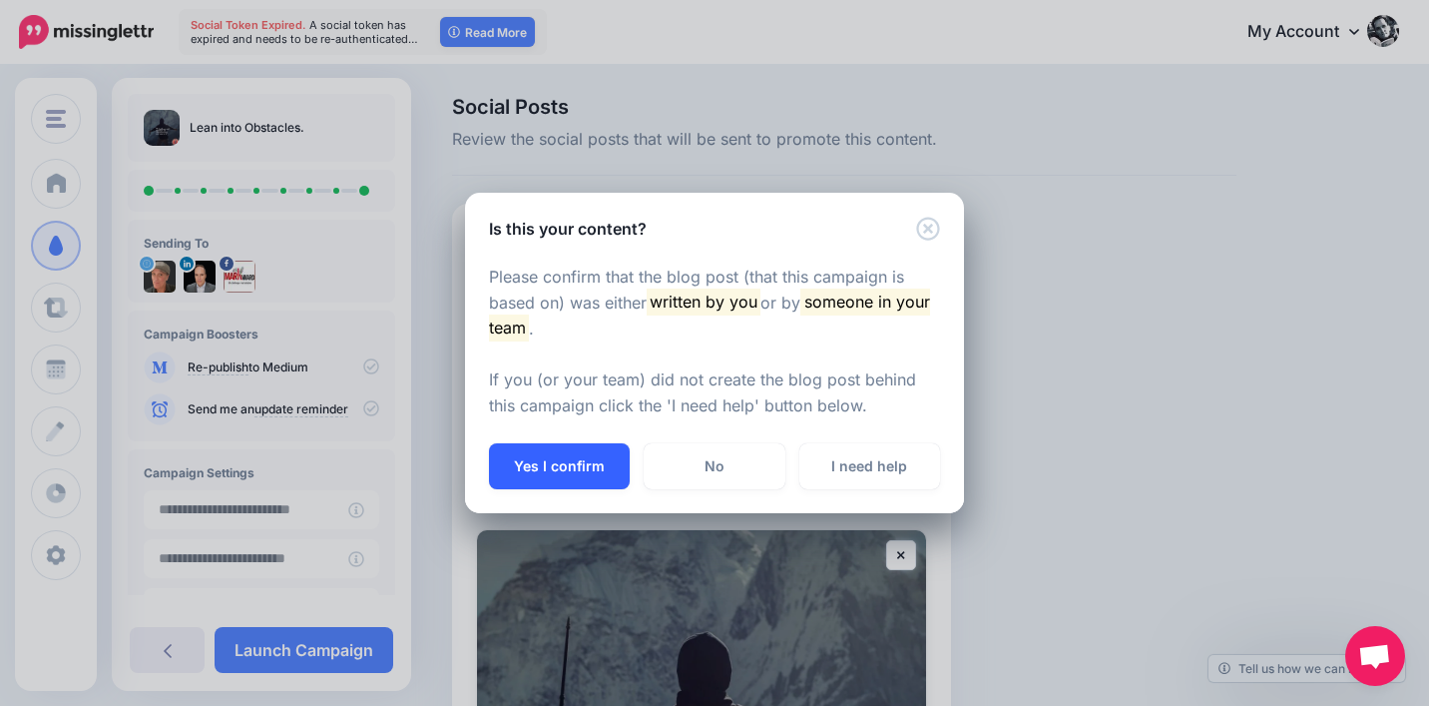
click at [594, 462] on button "Yes I confirm" at bounding box center [559, 466] width 141 height 46
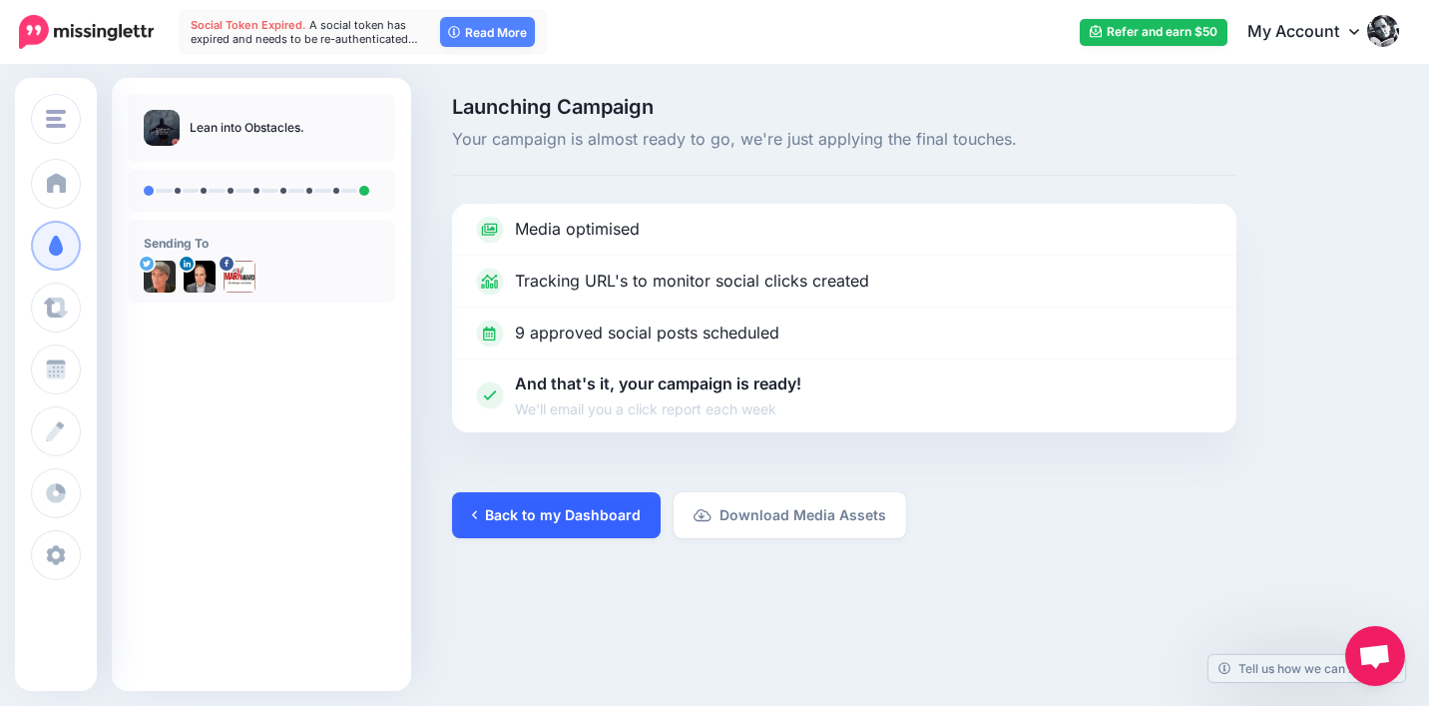
click at [616, 520] on link "Back to my Dashboard" at bounding box center [556, 515] width 209 height 46
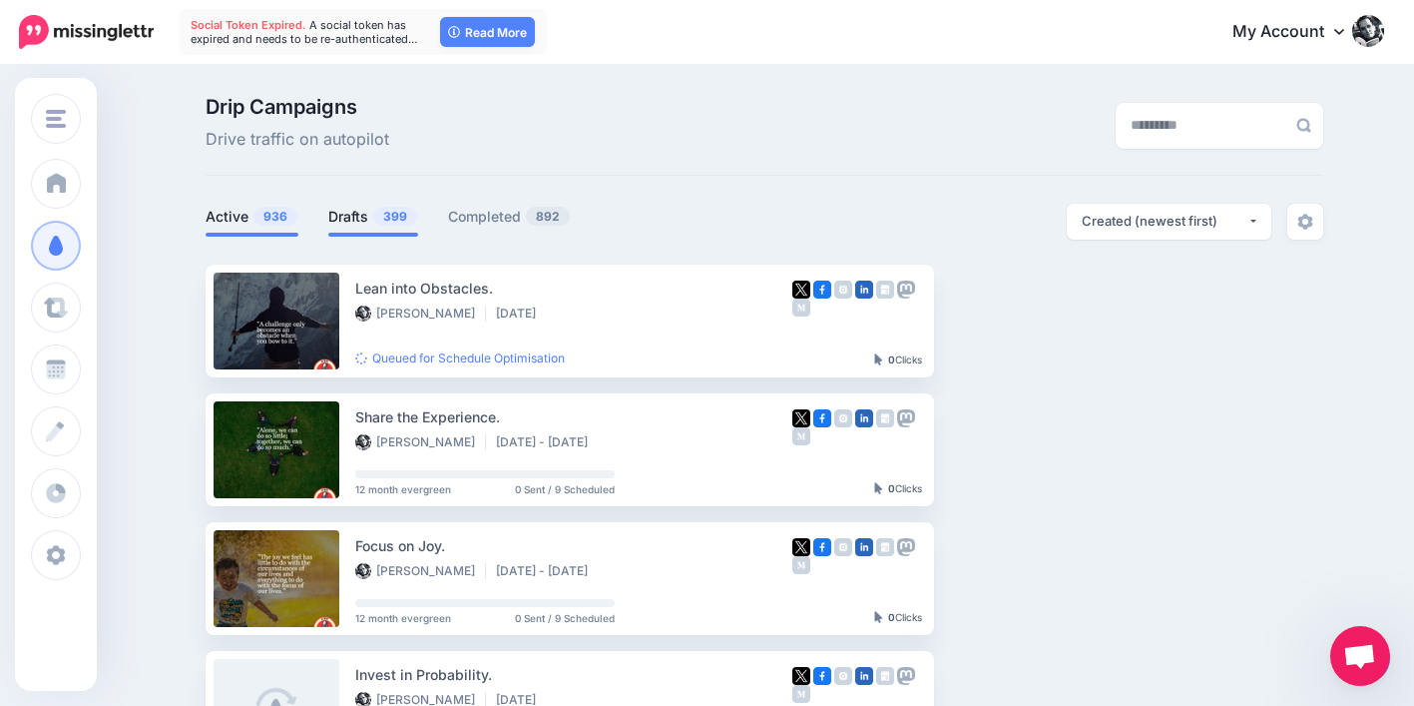
click at [354, 217] on link "Drafts 399" at bounding box center [373, 217] width 90 height 24
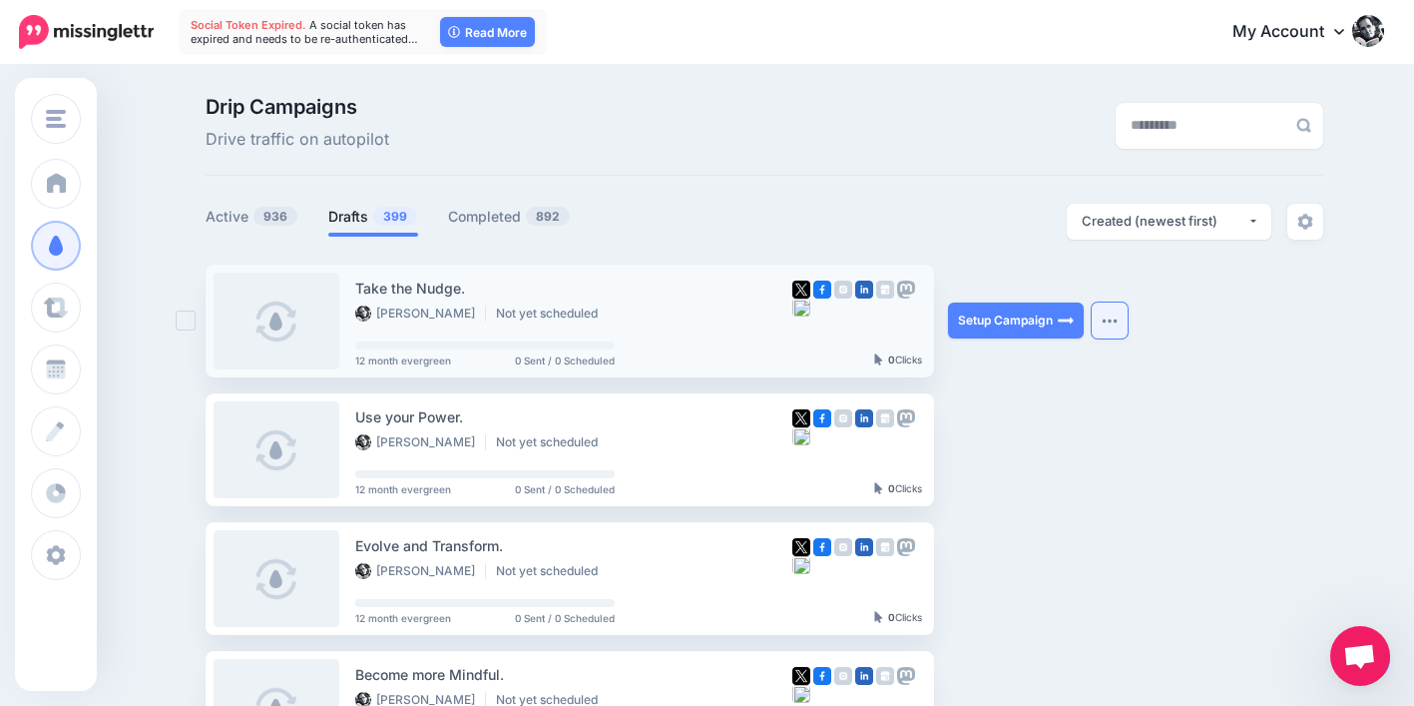
click at [1112, 330] on button "button" at bounding box center [1110, 320] width 36 height 36
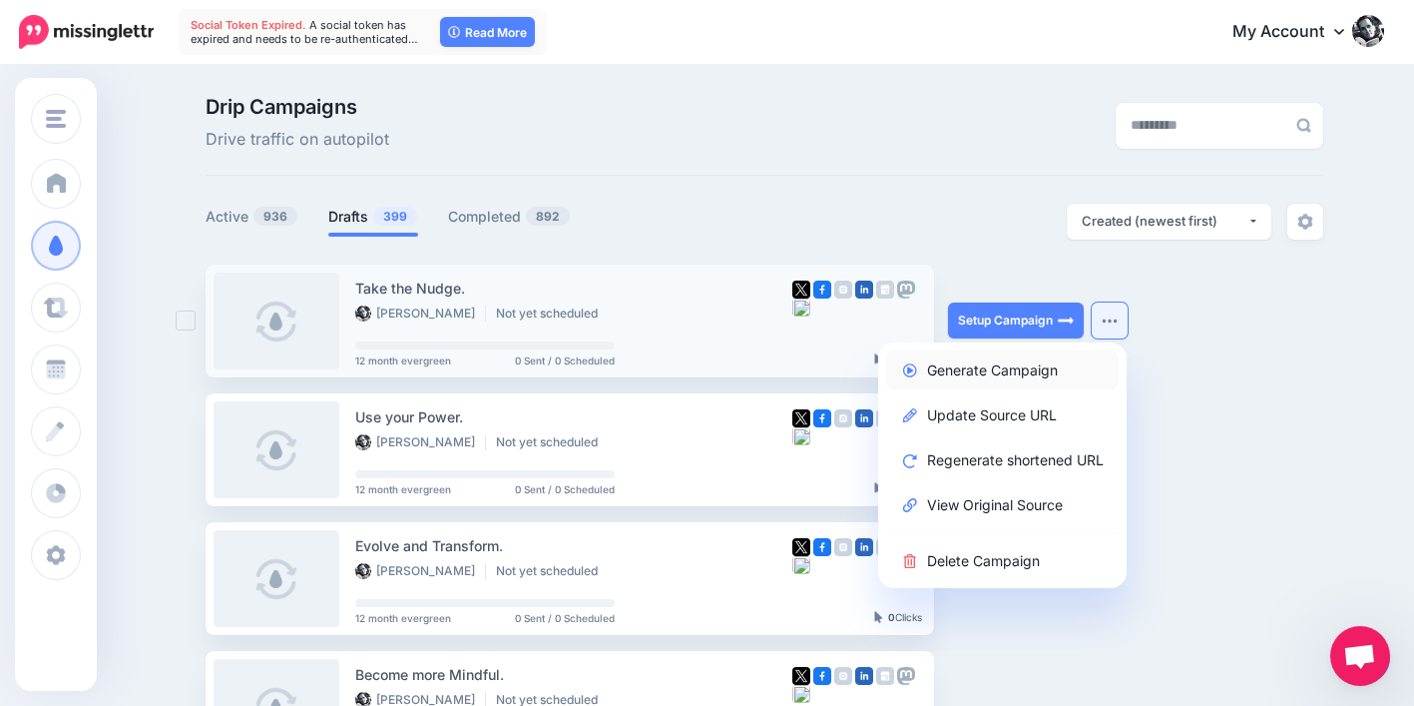
click at [1057, 365] on link "Generate Campaign" at bounding box center [1002, 369] width 233 height 39
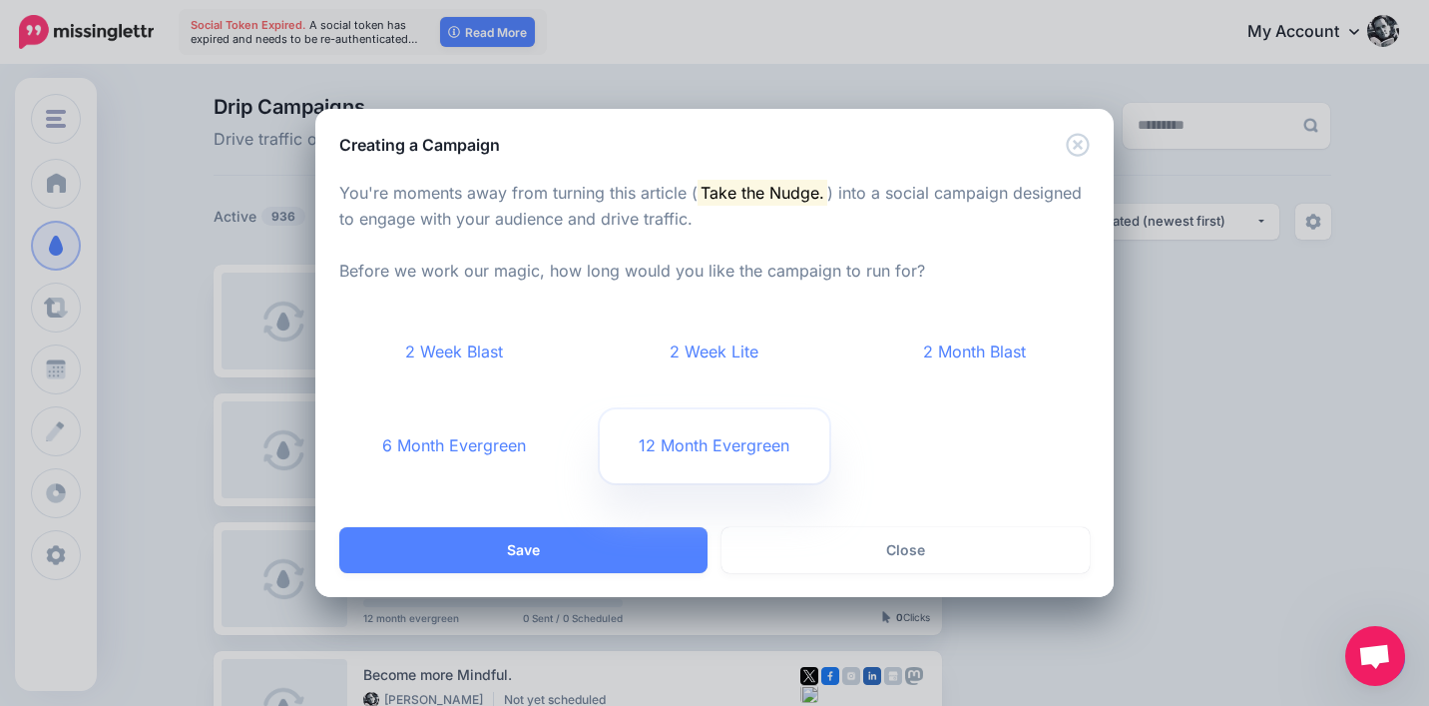
click at [718, 443] on link "12 Month Evergreen" at bounding box center [715, 446] width 231 height 74
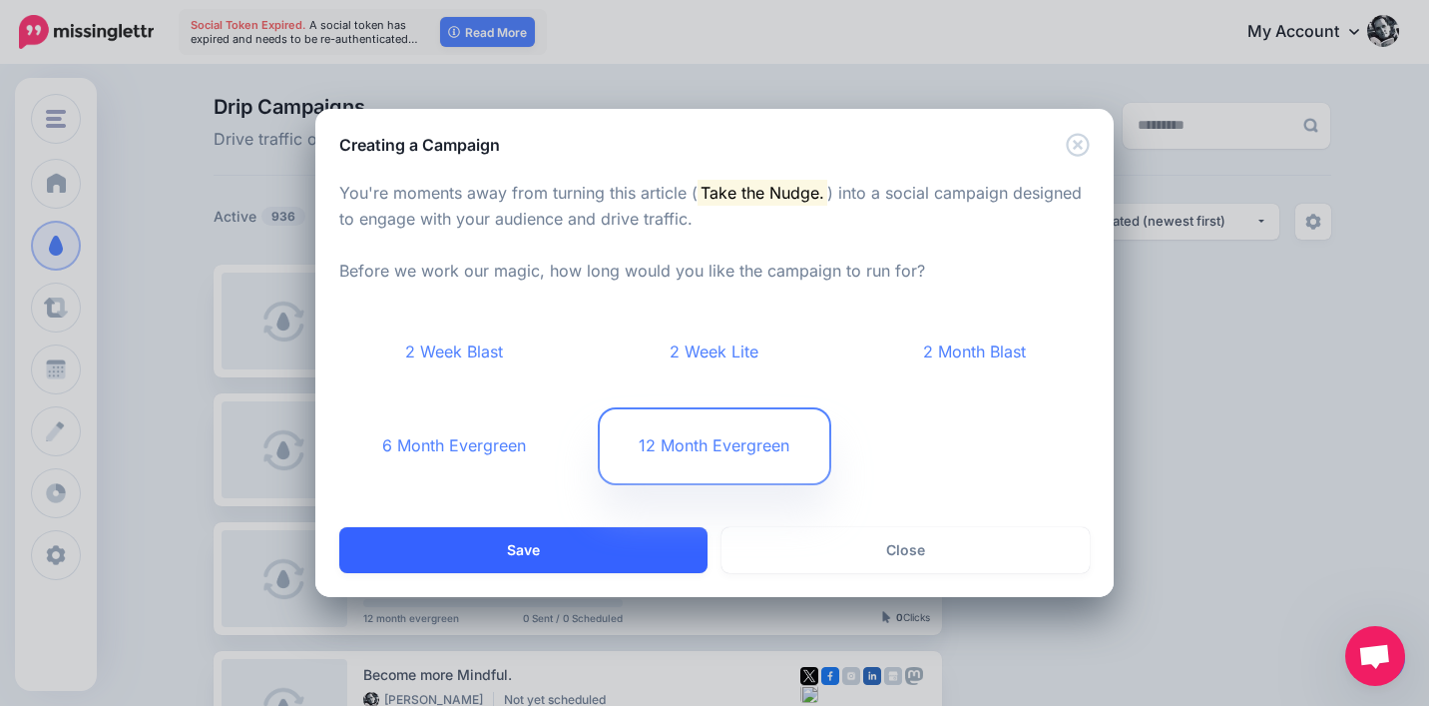
click at [623, 553] on button "Save" at bounding box center [523, 550] width 368 height 46
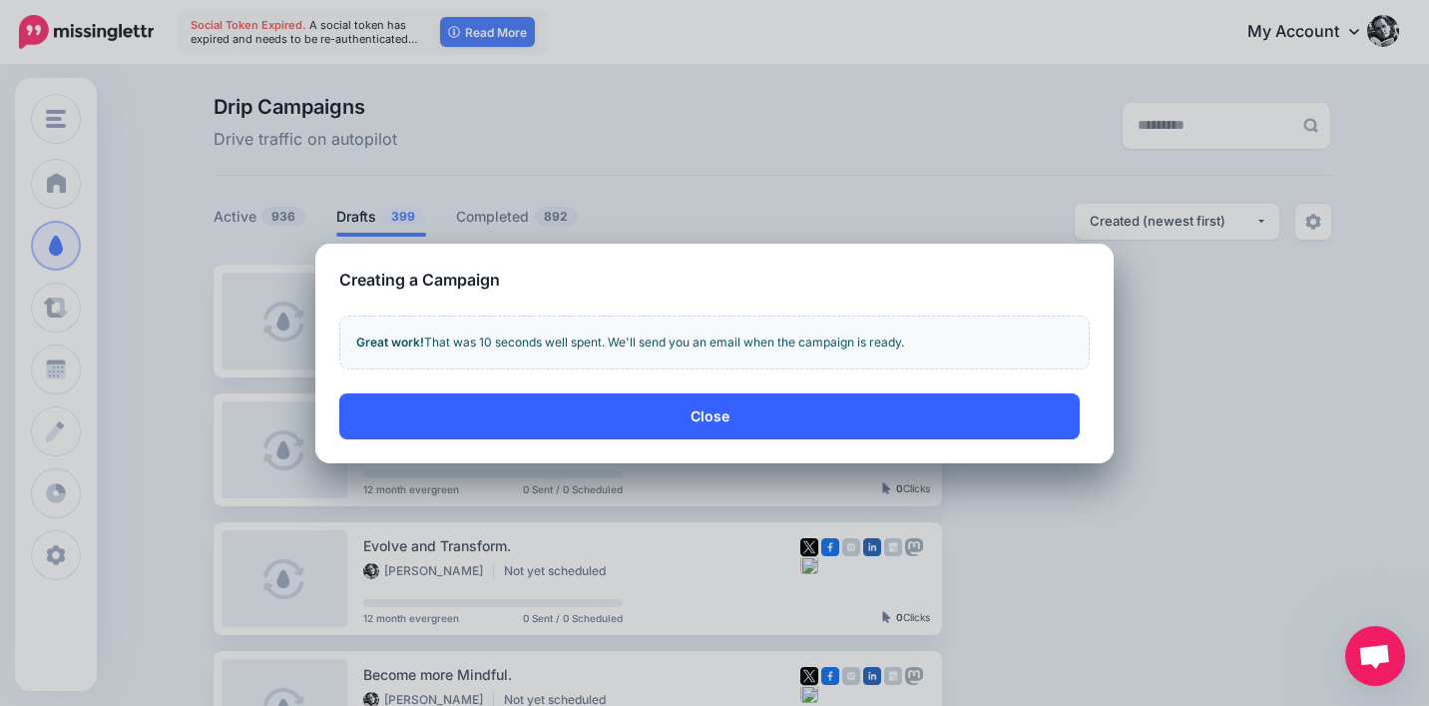
click at [946, 409] on button "Close" at bounding box center [709, 416] width 741 height 46
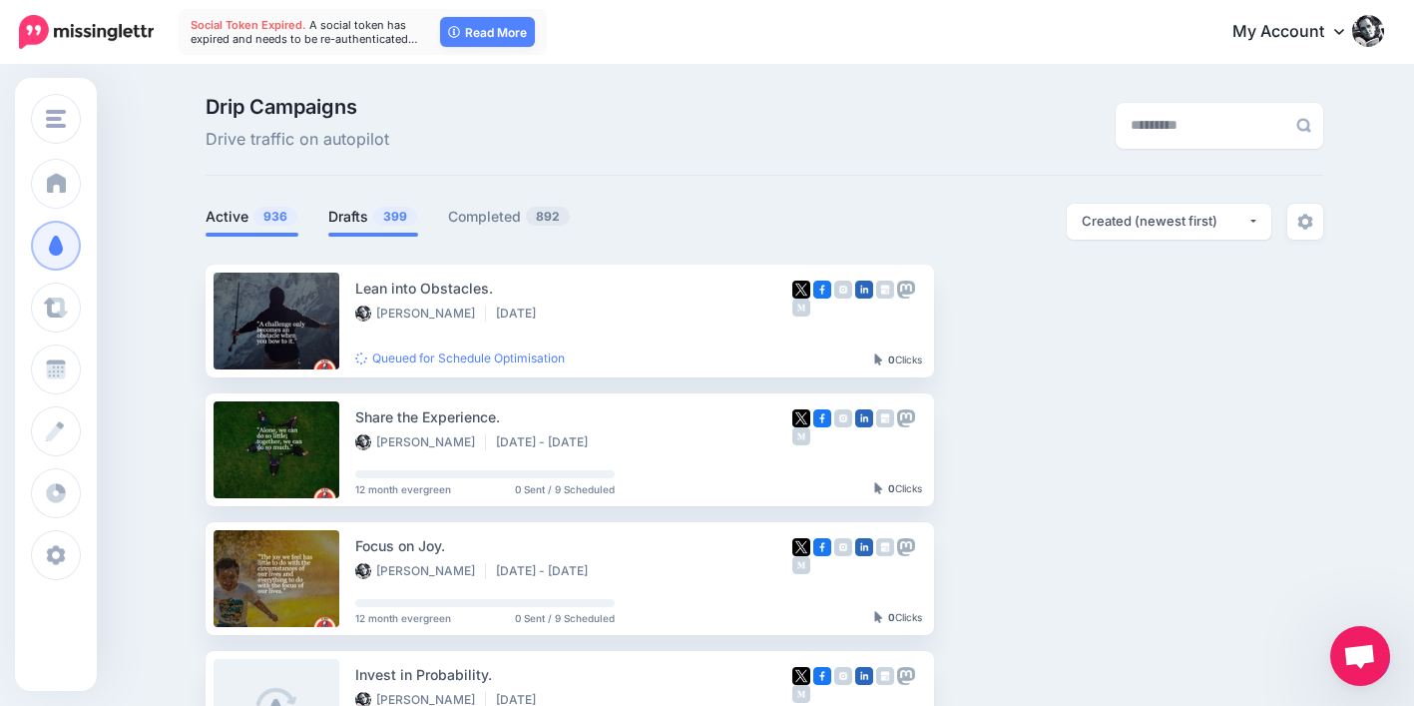
click at [391, 216] on span "399" at bounding box center [395, 216] width 44 height 19
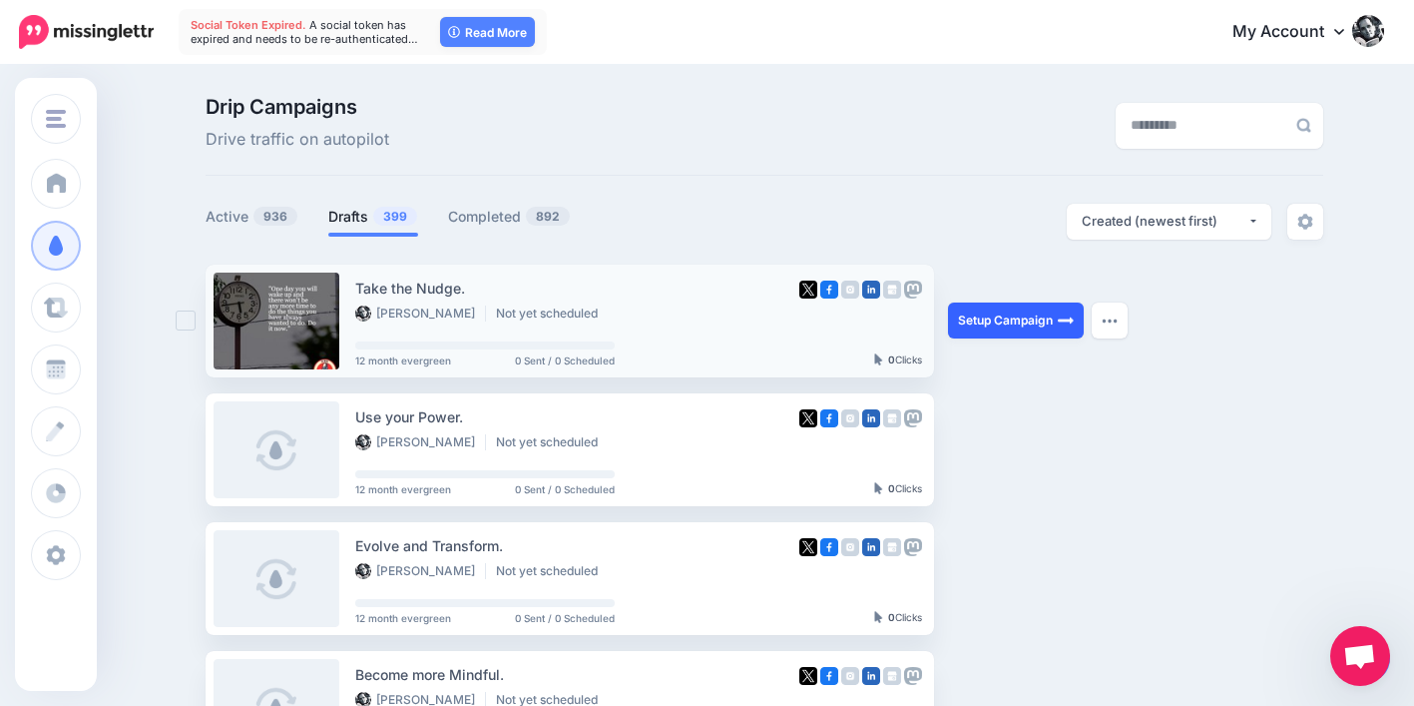
click at [997, 322] on link "Setup Campaign" at bounding box center [1016, 320] width 136 height 36
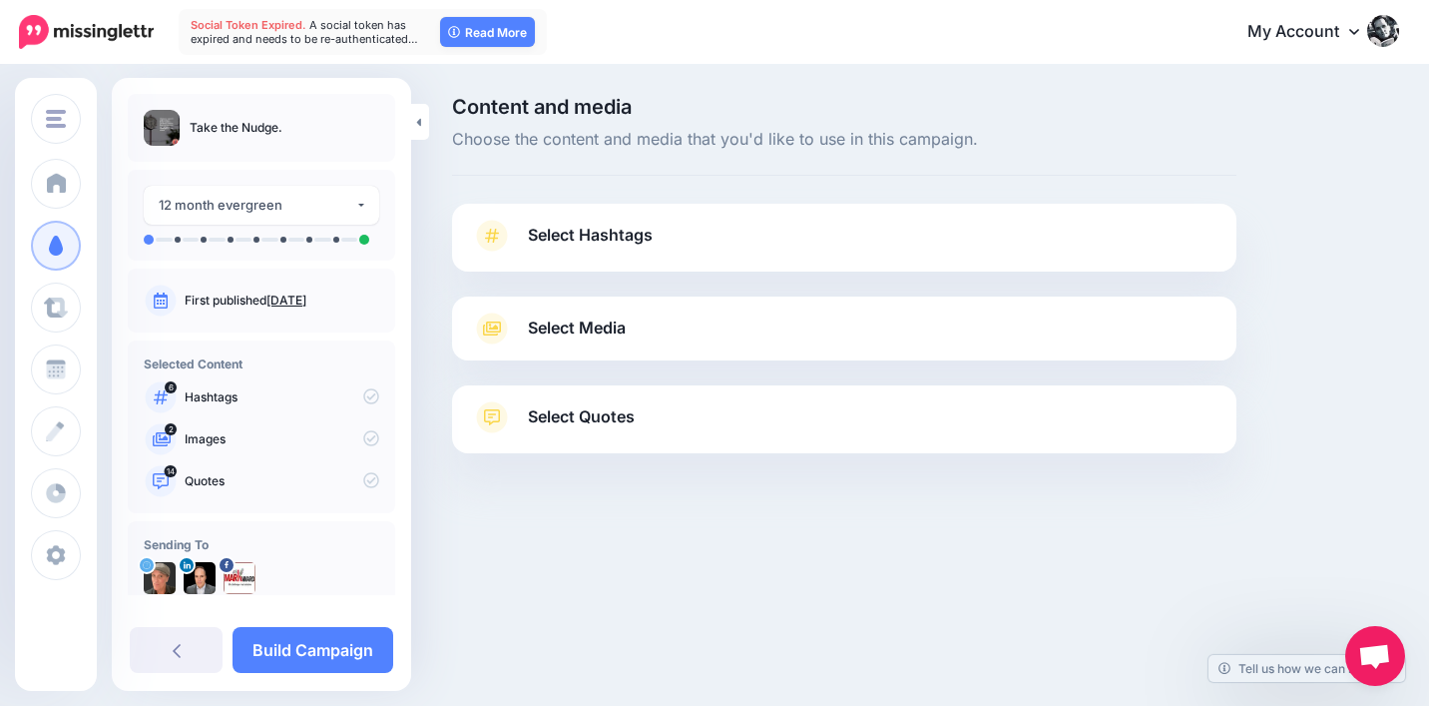
click at [623, 414] on span "Select Quotes" at bounding box center [581, 416] width 107 height 27
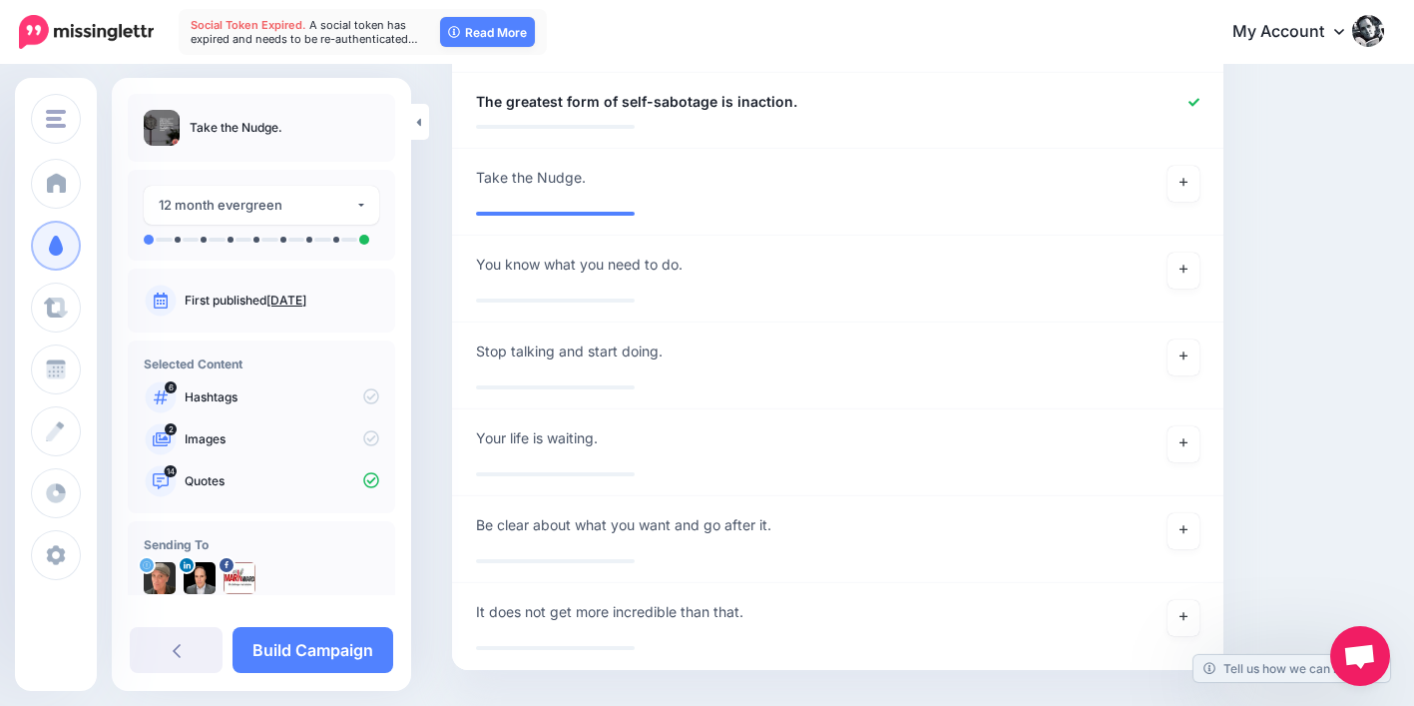
scroll to position [1658, 0]
click at [1187, 252] on link at bounding box center [1184, 270] width 32 height 36
click at [1189, 338] on link at bounding box center [1184, 356] width 32 height 36
click at [1191, 512] on link at bounding box center [1184, 530] width 32 height 36
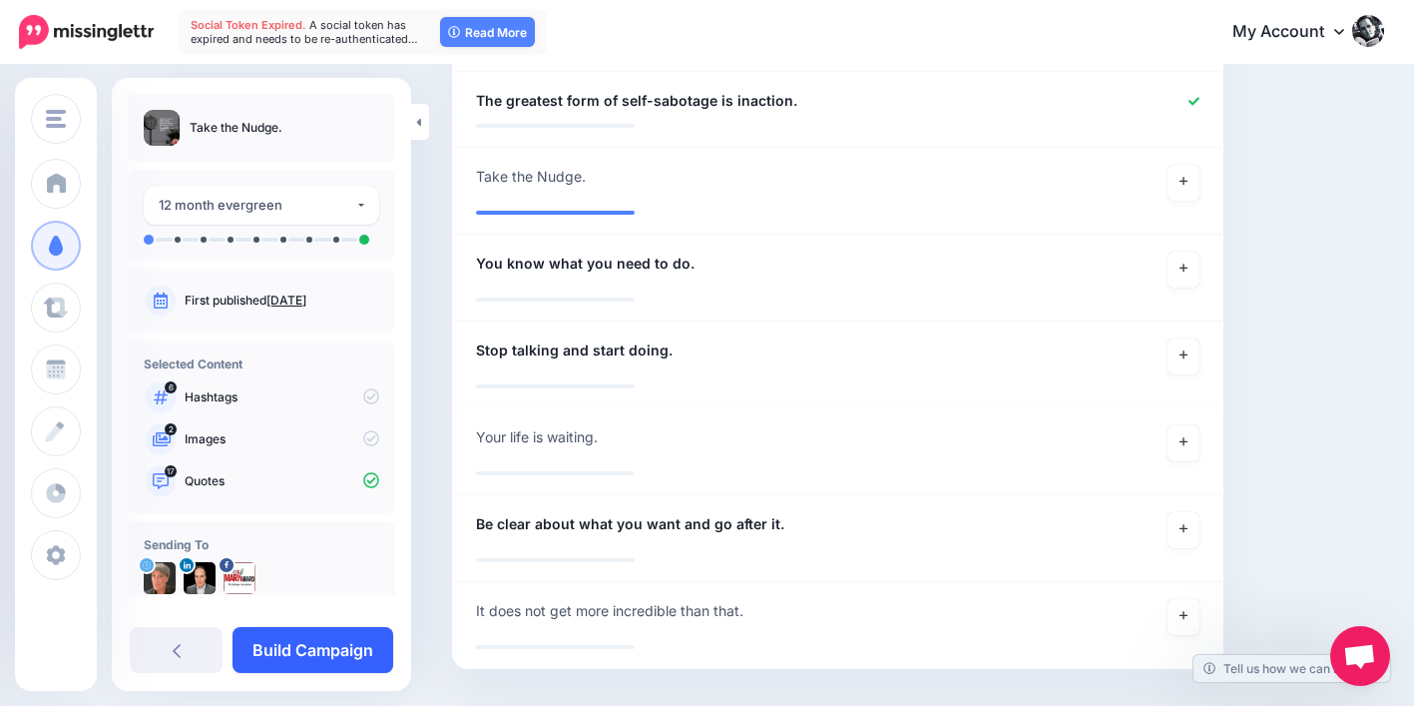
click at [349, 636] on link "Build Campaign" at bounding box center [313, 650] width 161 height 46
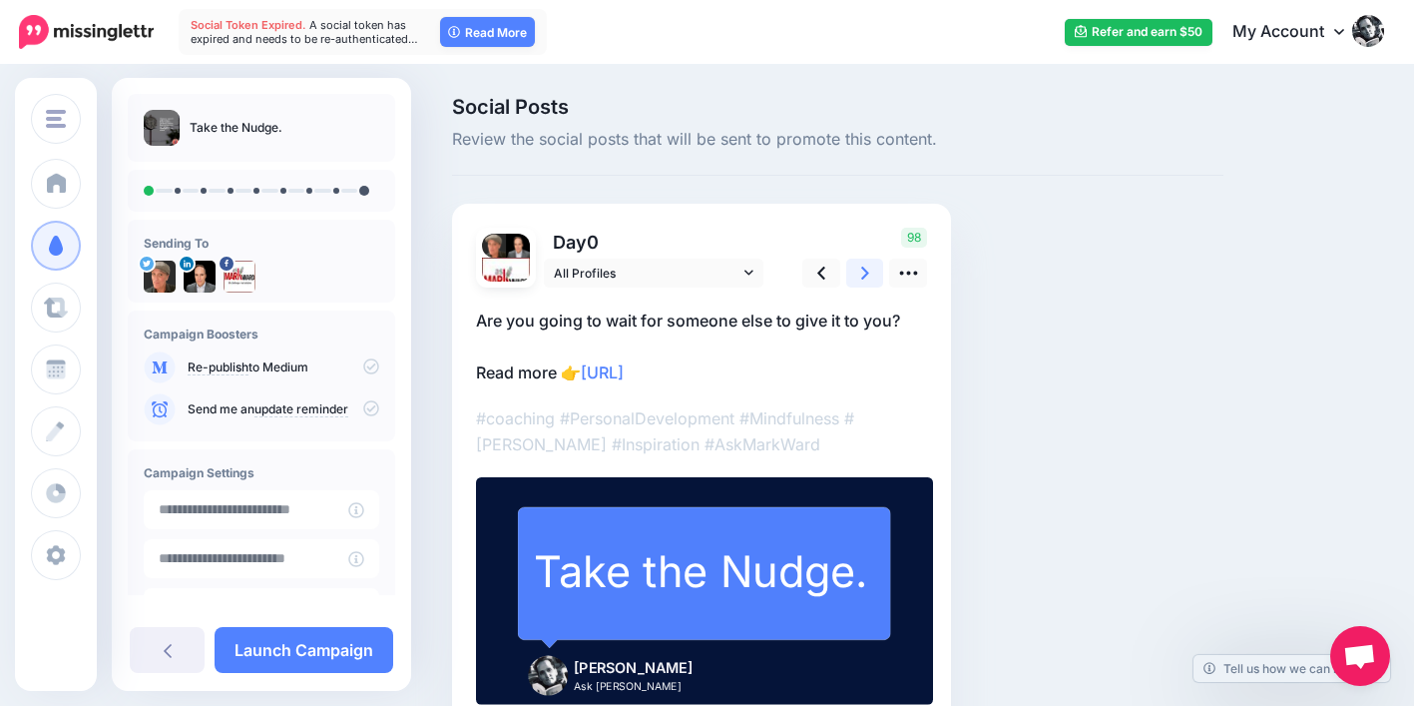
click at [864, 271] on icon at bounding box center [865, 272] width 8 height 21
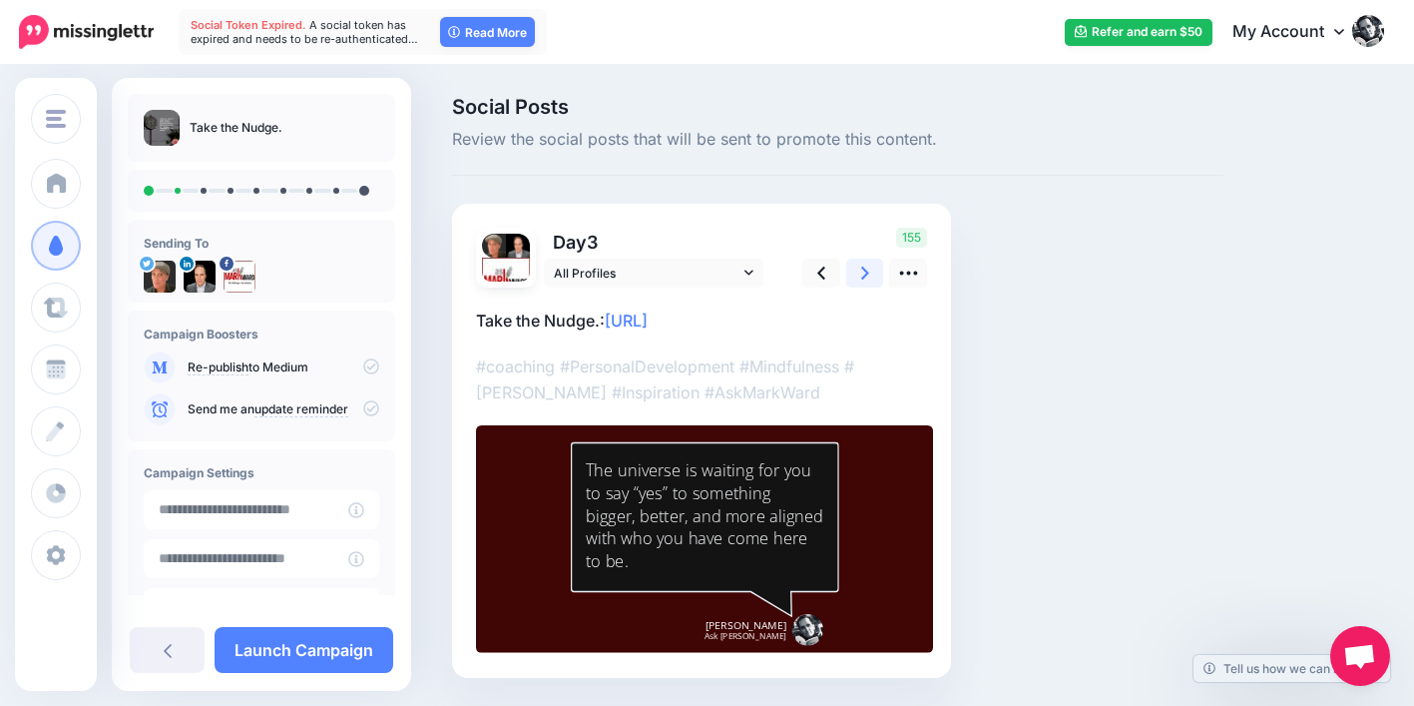
click at [864, 270] on icon at bounding box center [865, 272] width 8 height 13
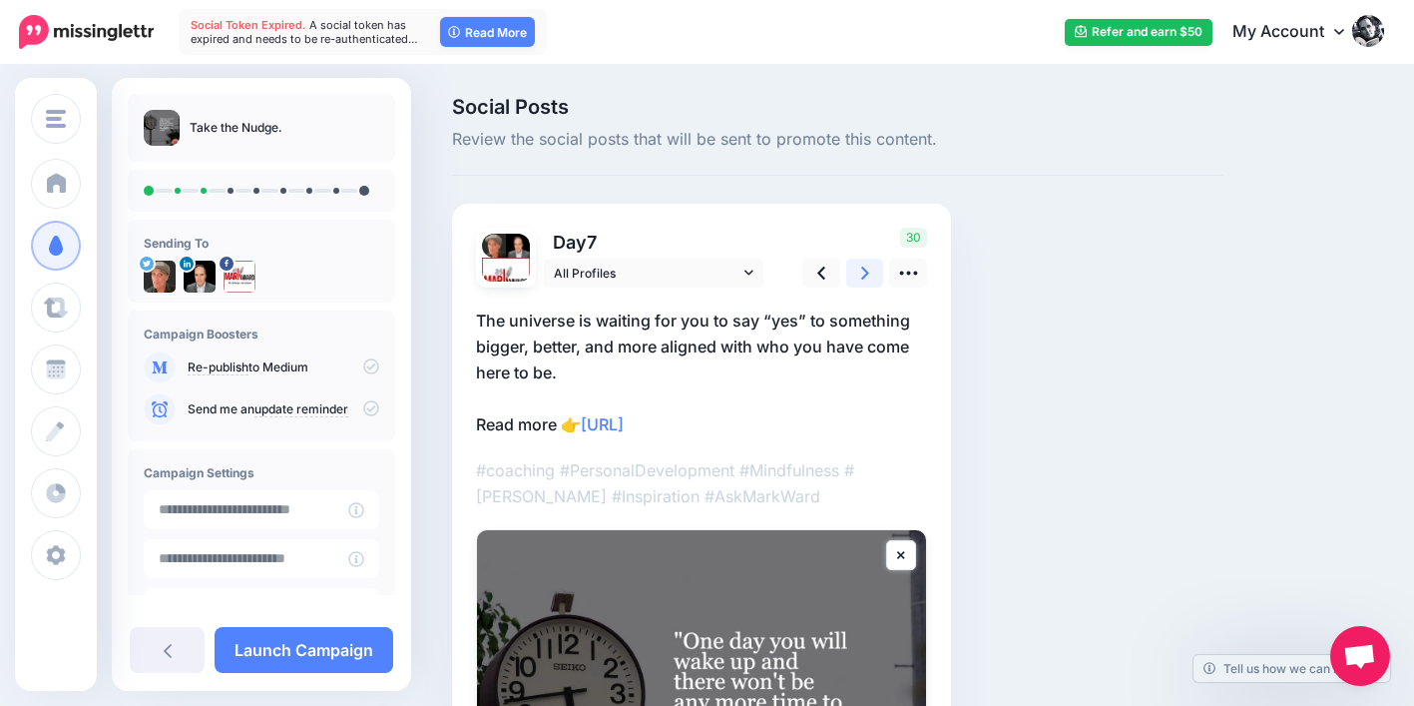
click at [864, 270] on icon at bounding box center [865, 272] width 8 height 13
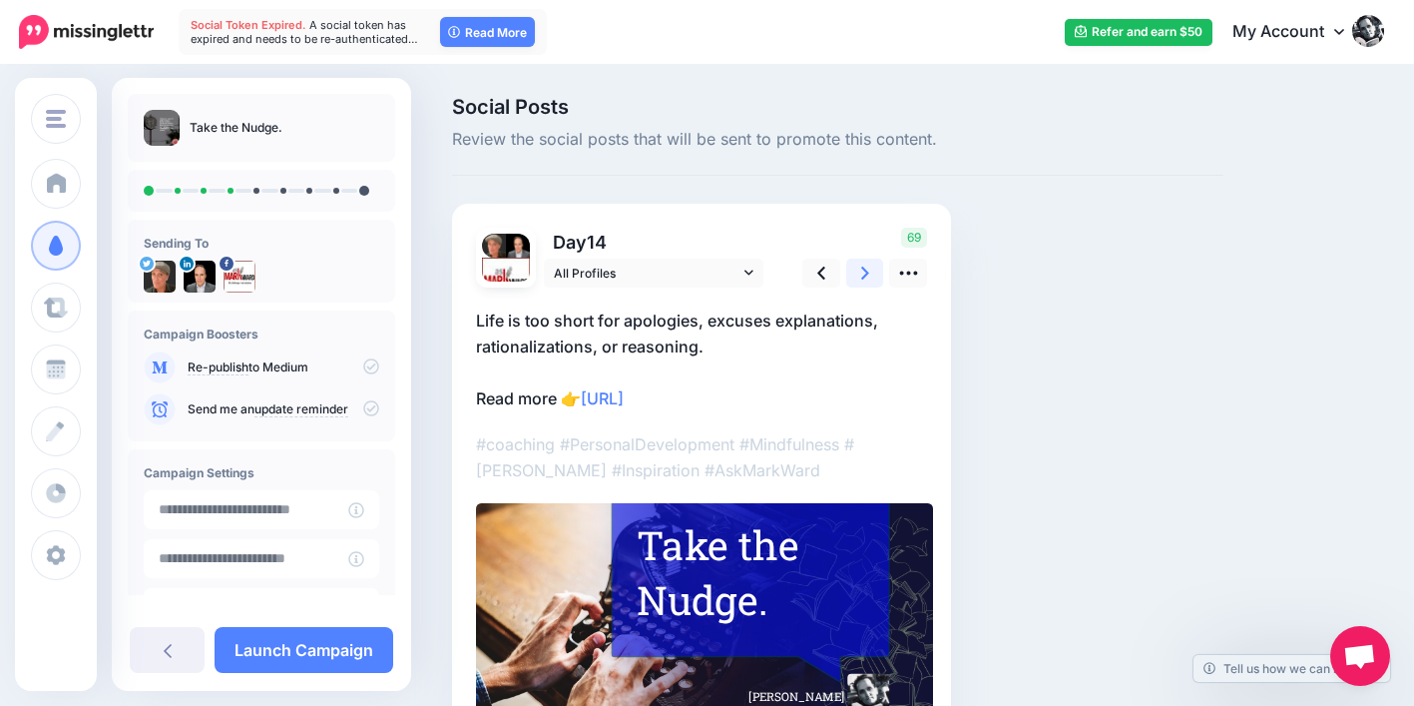
click at [864, 270] on icon at bounding box center [865, 272] width 8 height 13
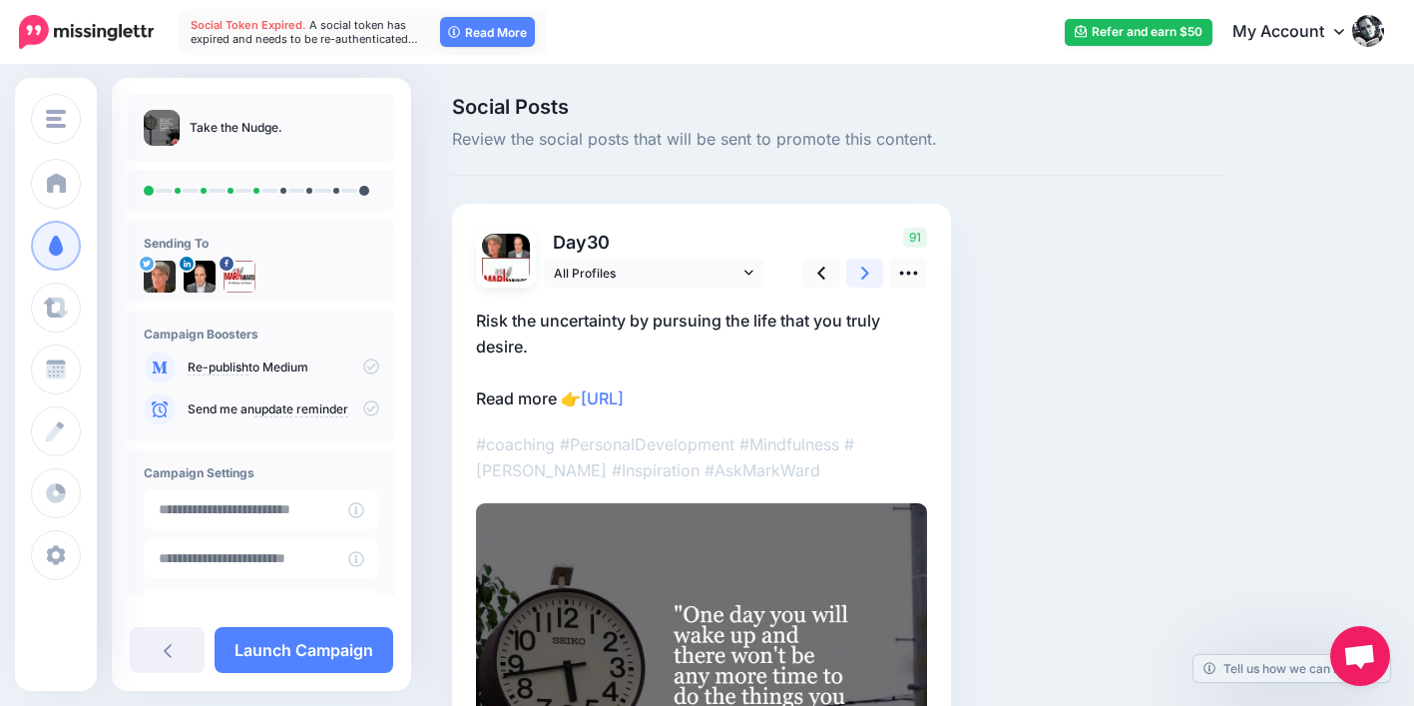
click at [864, 270] on icon at bounding box center [865, 272] width 8 height 13
click at [864, 269] on icon at bounding box center [865, 272] width 8 height 13
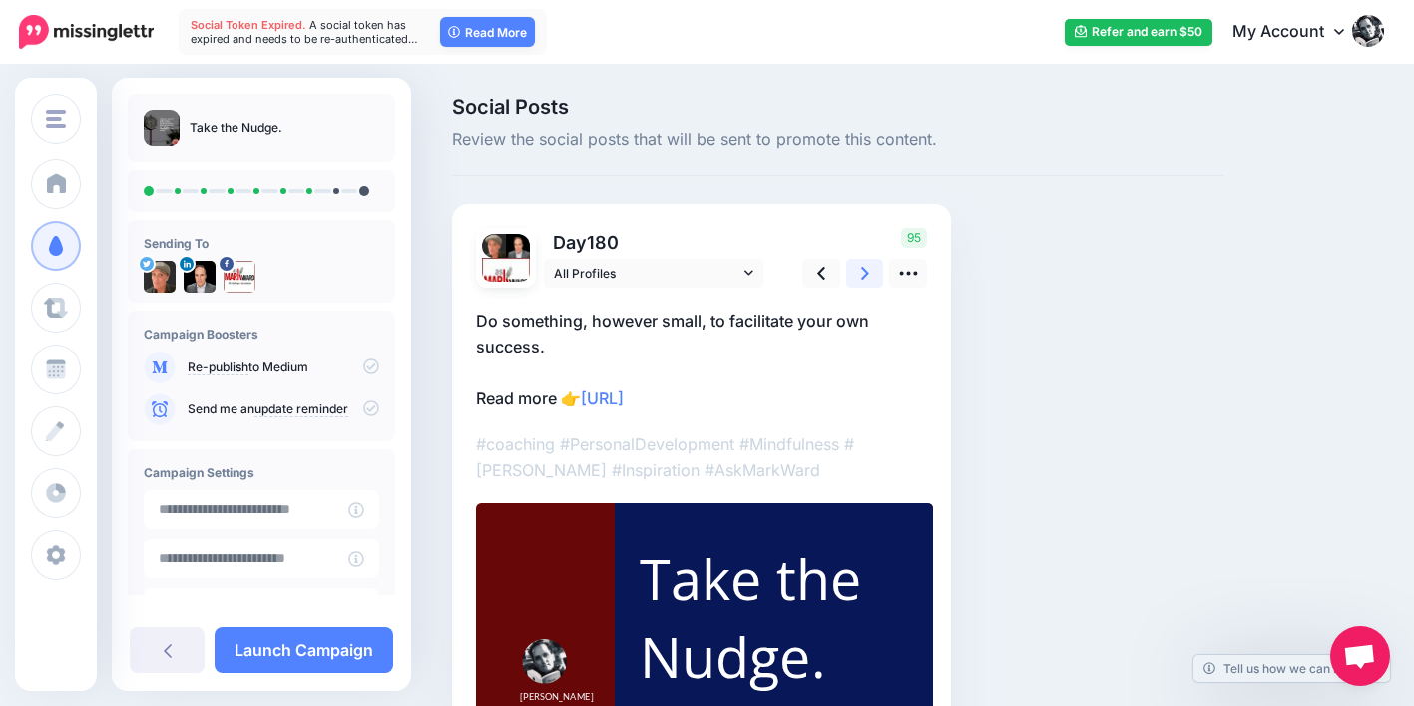
click at [864, 269] on icon at bounding box center [865, 272] width 8 height 13
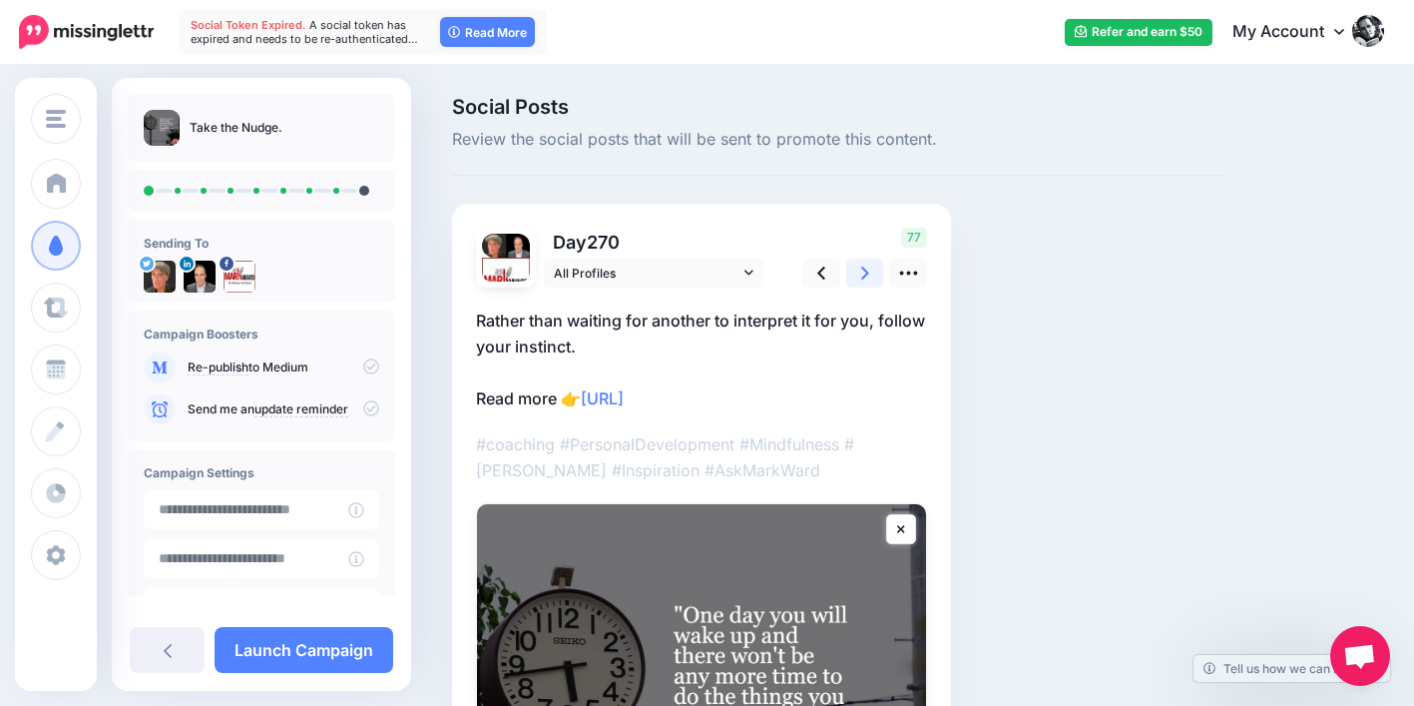
click at [864, 269] on icon at bounding box center [865, 272] width 8 height 13
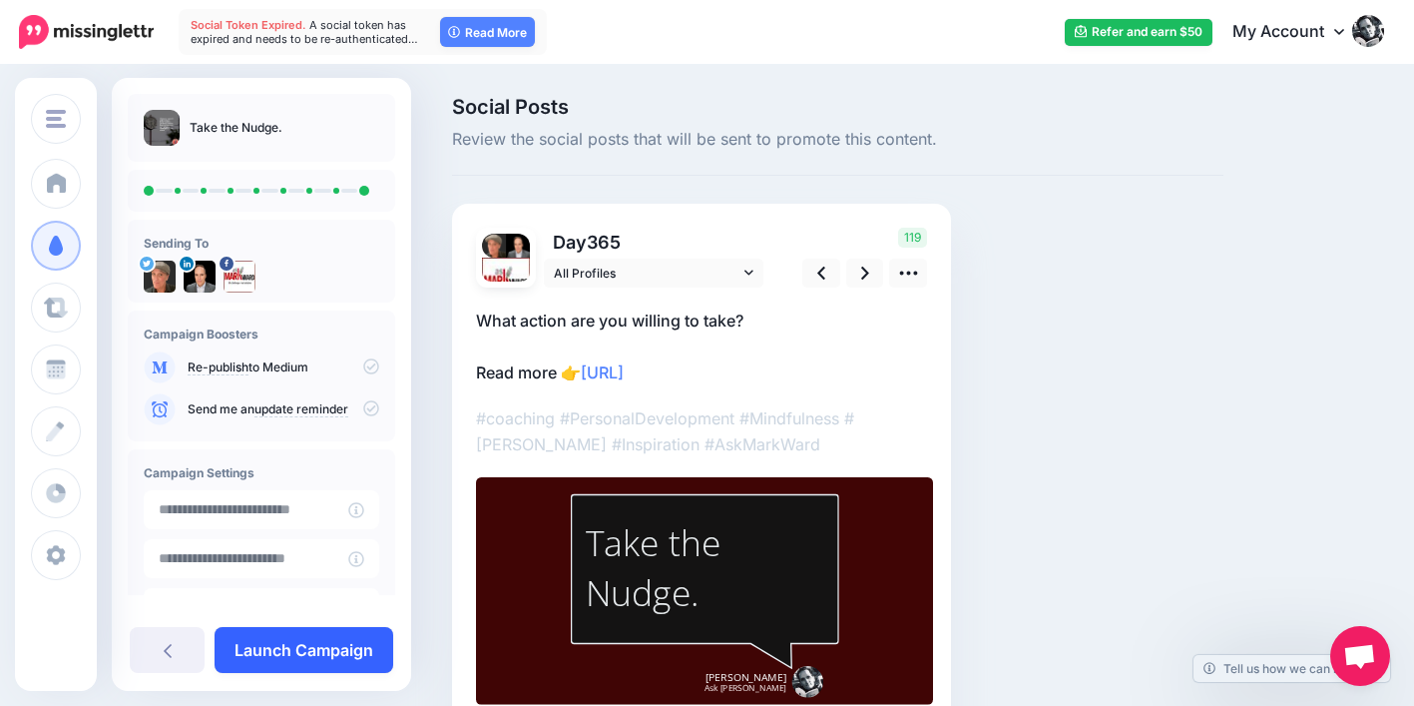
click at [377, 650] on link "Launch Campaign" at bounding box center [304, 650] width 179 height 46
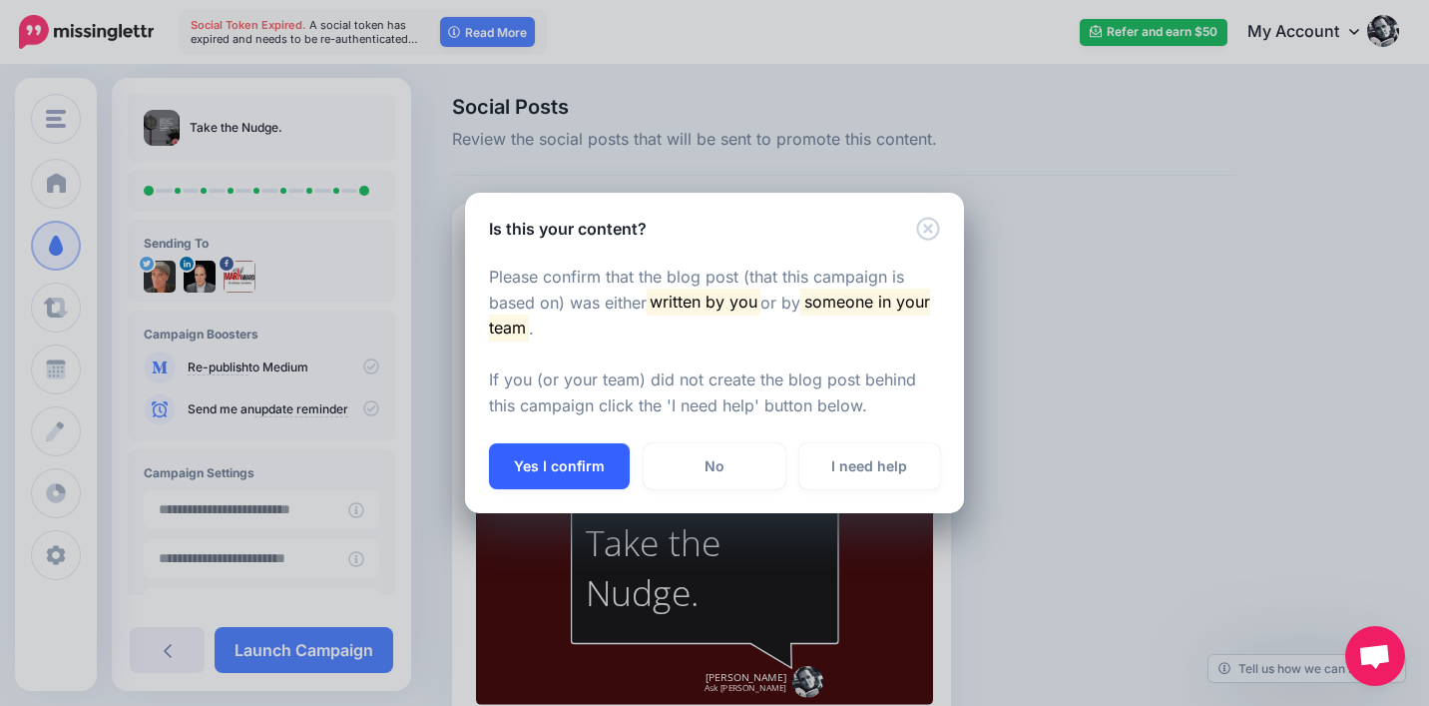
click at [559, 482] on button "Yes I confirm" at bounding box center [559, 466] width 141 height 46
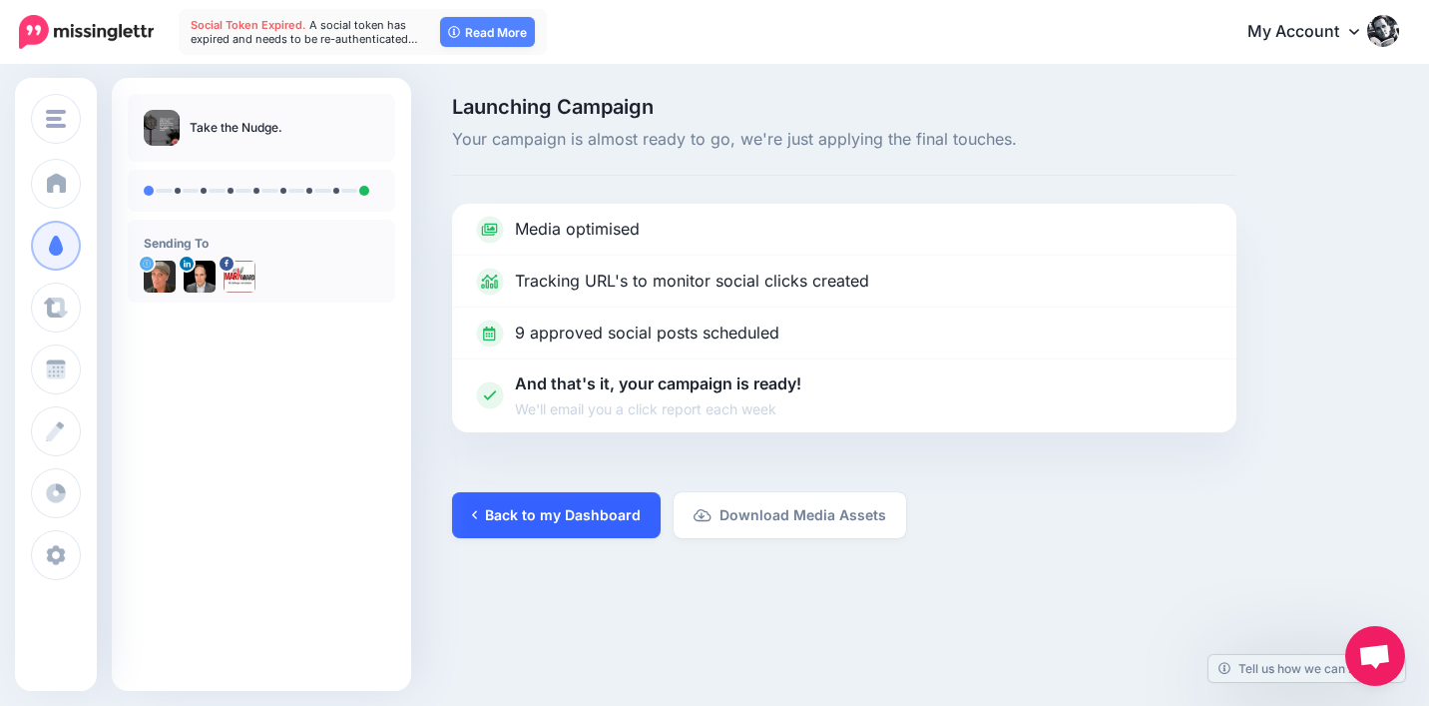
click at [599, 529] on link "Back to my Dashboard" at bounding box center [556, 515] width 209 height 46
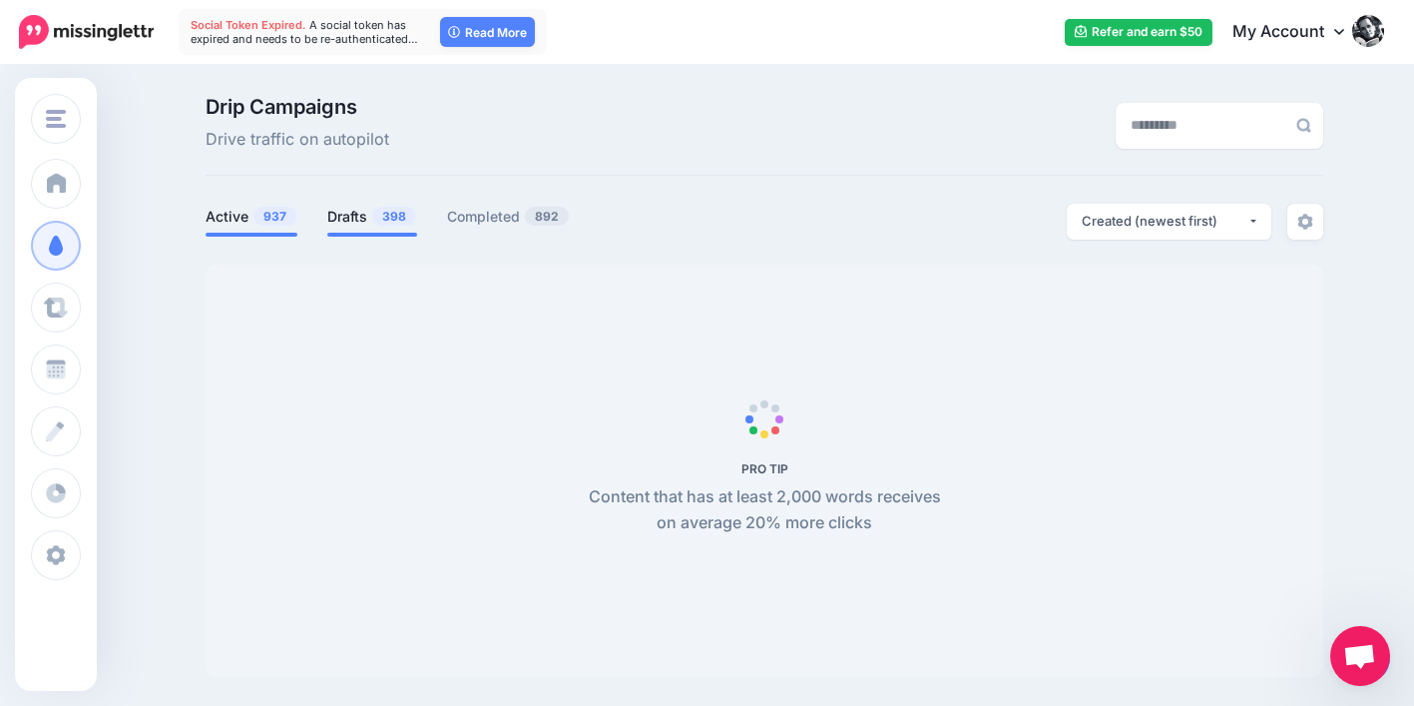
click at [375, 215] on link "Drafts 398" at bounding box center [372, 217] width 90 height 24
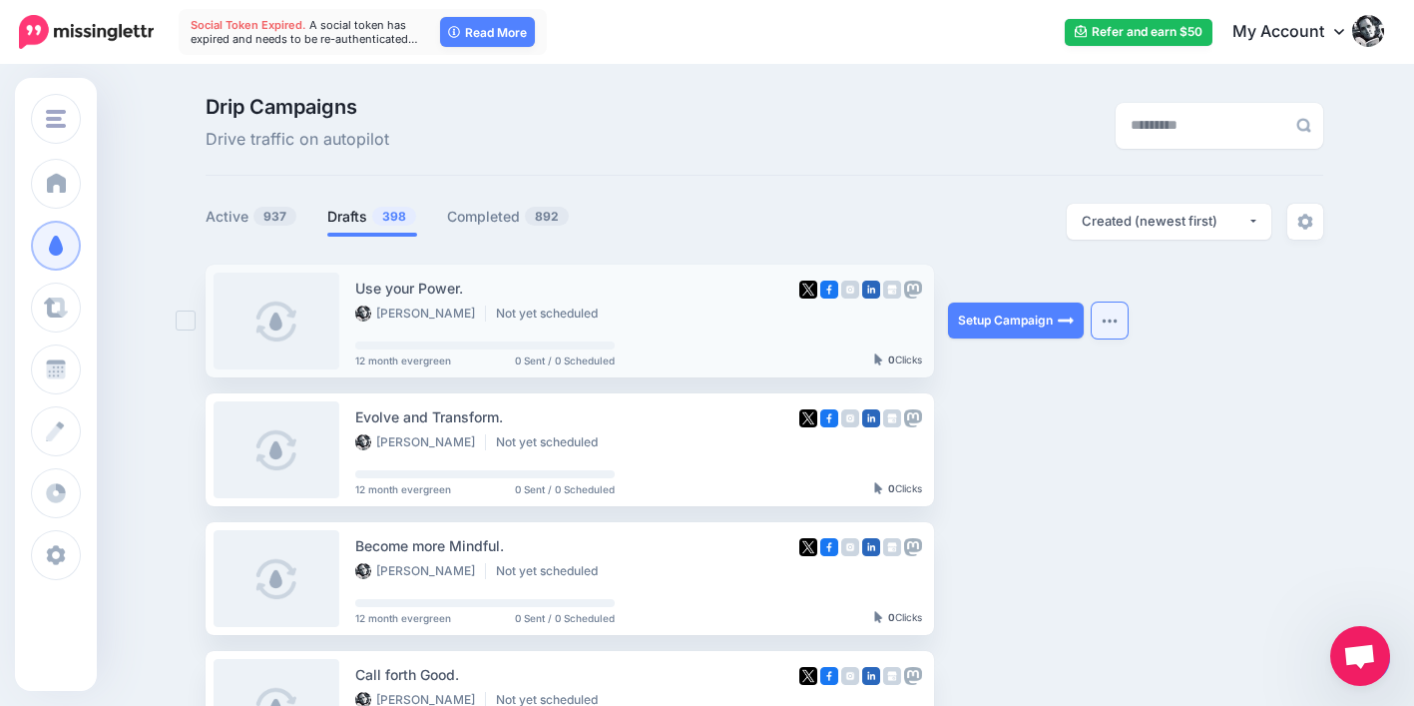
click at [1117, 327] on button "button" at bounding box center [1110, 320] width 36 height 36
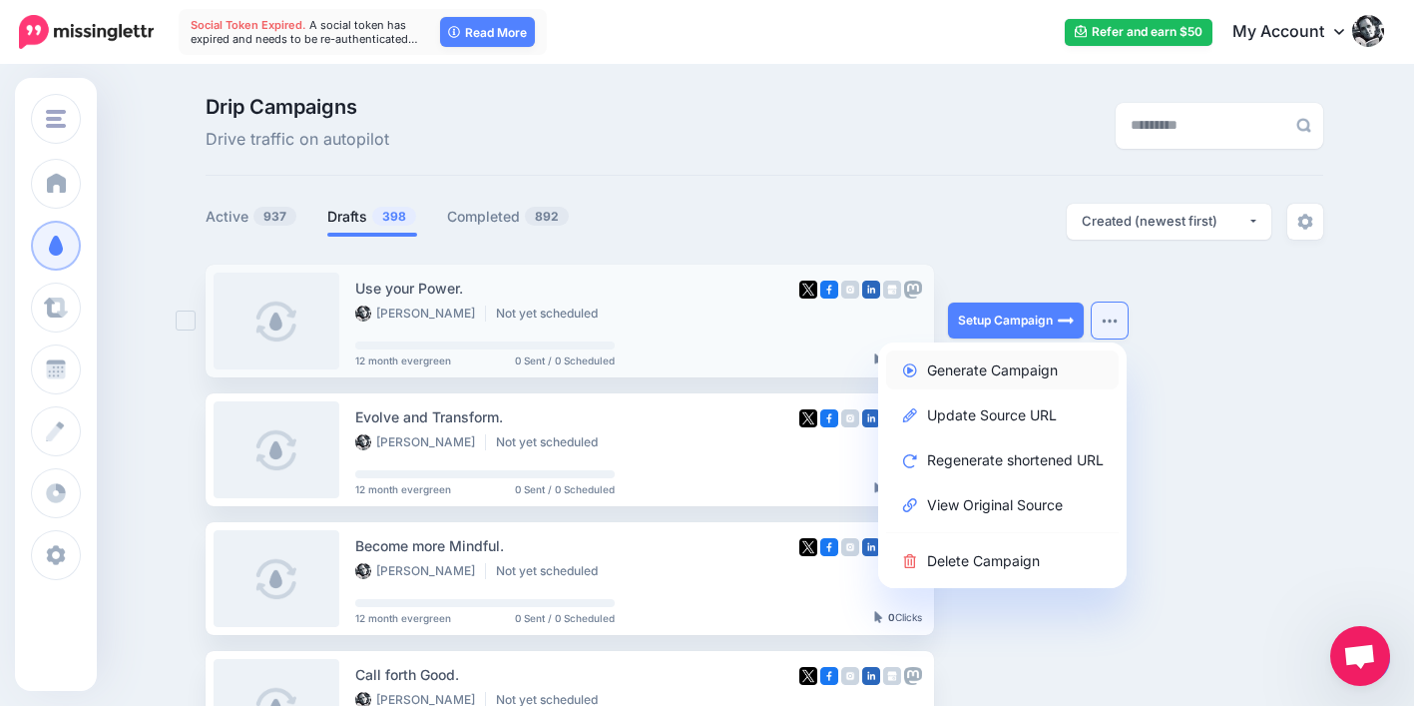
click at [1073, 368] on link "Generate Campaign" at bounding box center [1002, 369] width 233 height 39
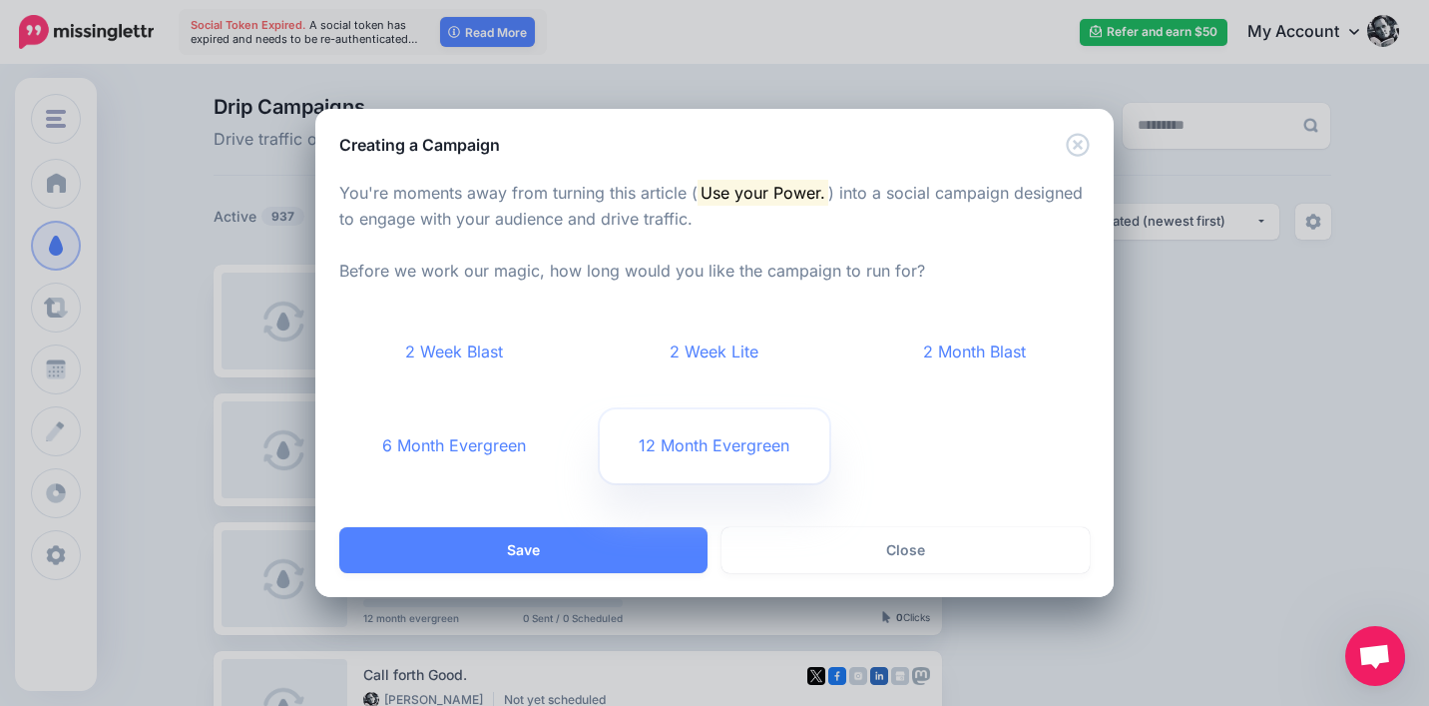
click at [763, 437] on link "12 Month Evergreen" at bounding box center [715, 446] width 231 height 74
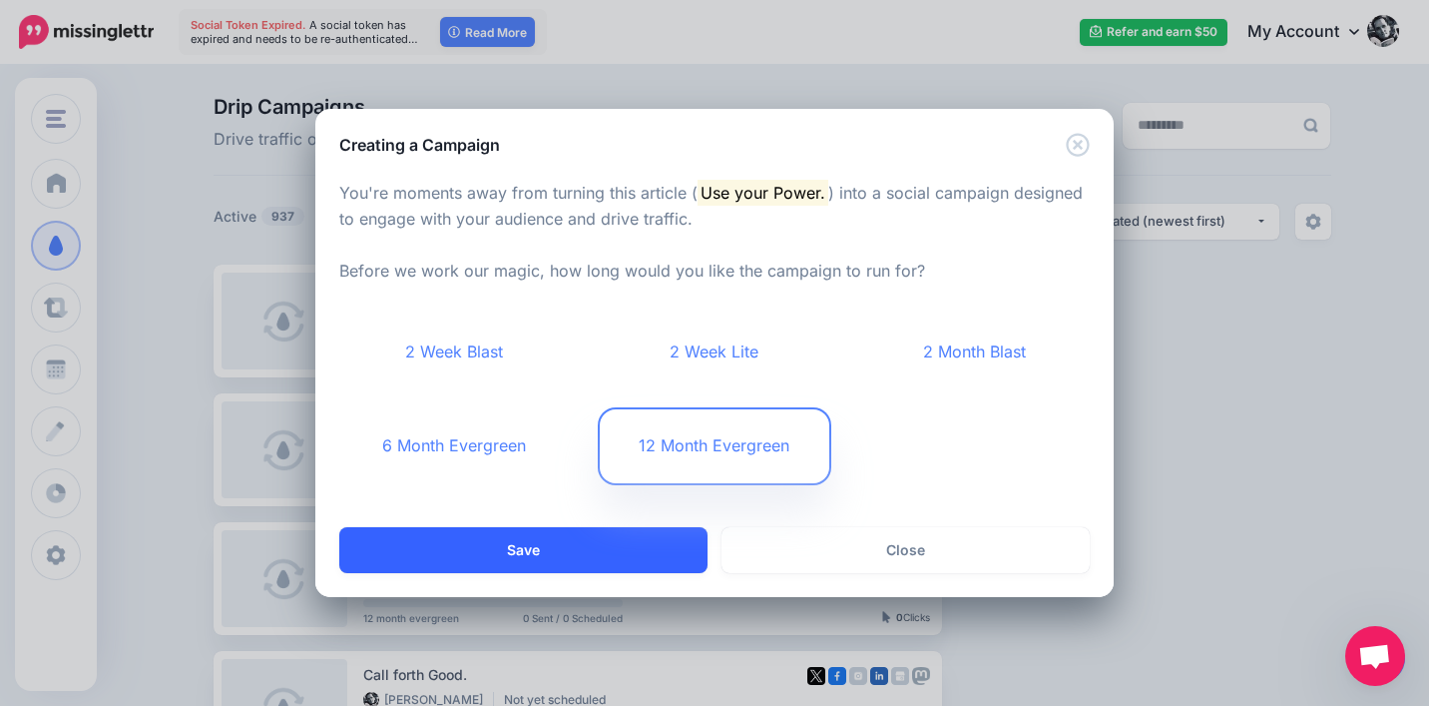
click at [644, 556] on button "Save" at bounding box center [523, 550] width 368 height 46
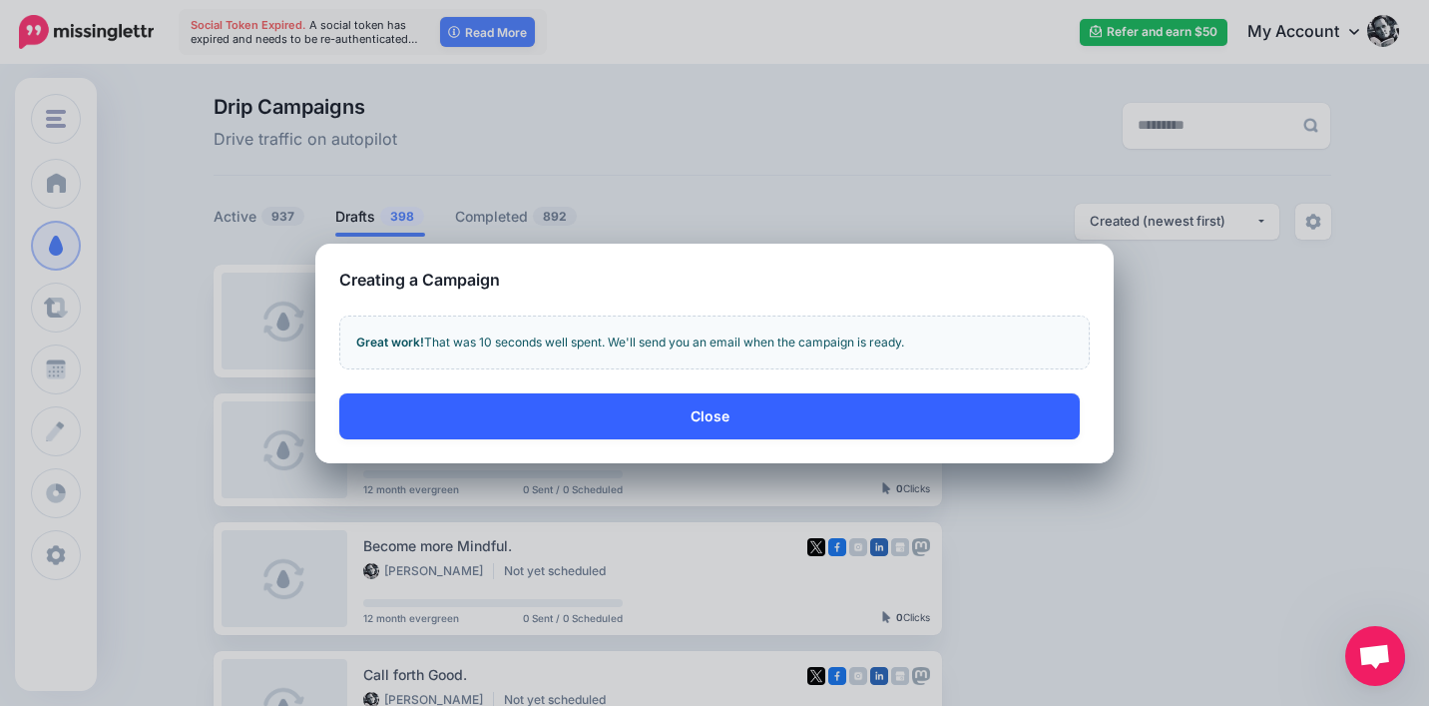
click at [1023, 422] on button "Close" at bounding box center [709, 416] width 741 height 46
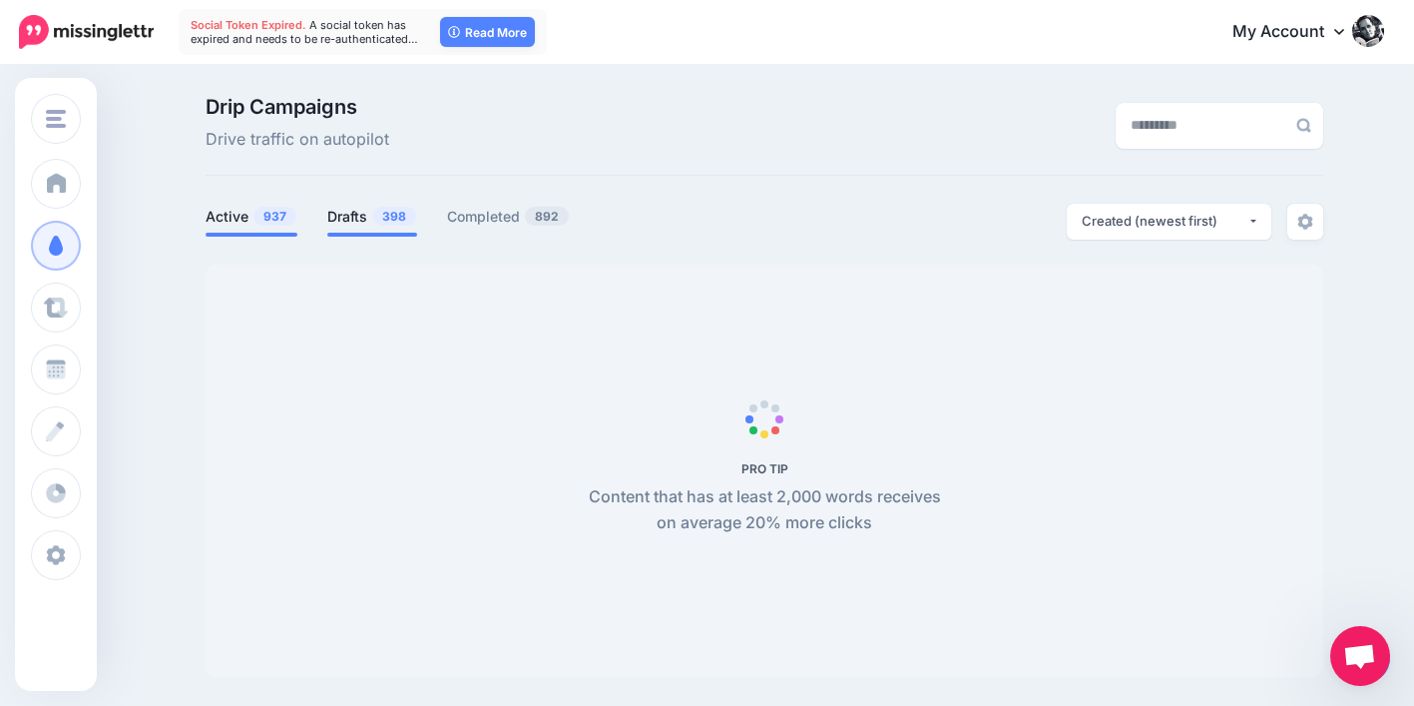
click at [373, 217] on link "Drafts 398" at bounding box center [372, 217] width 90 height 24
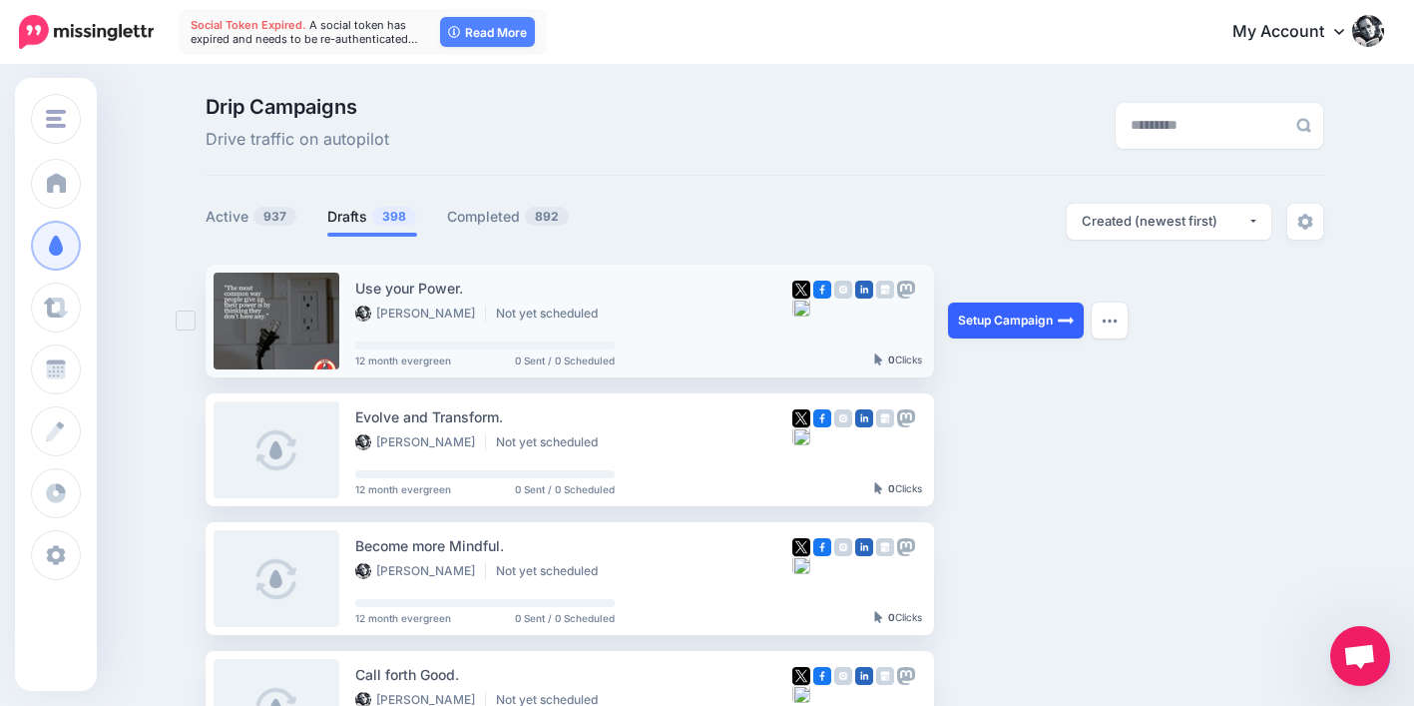
click at [1043, 319] on link "Setup Campaign" at bounding box center [1016, 320] width 136 height 36
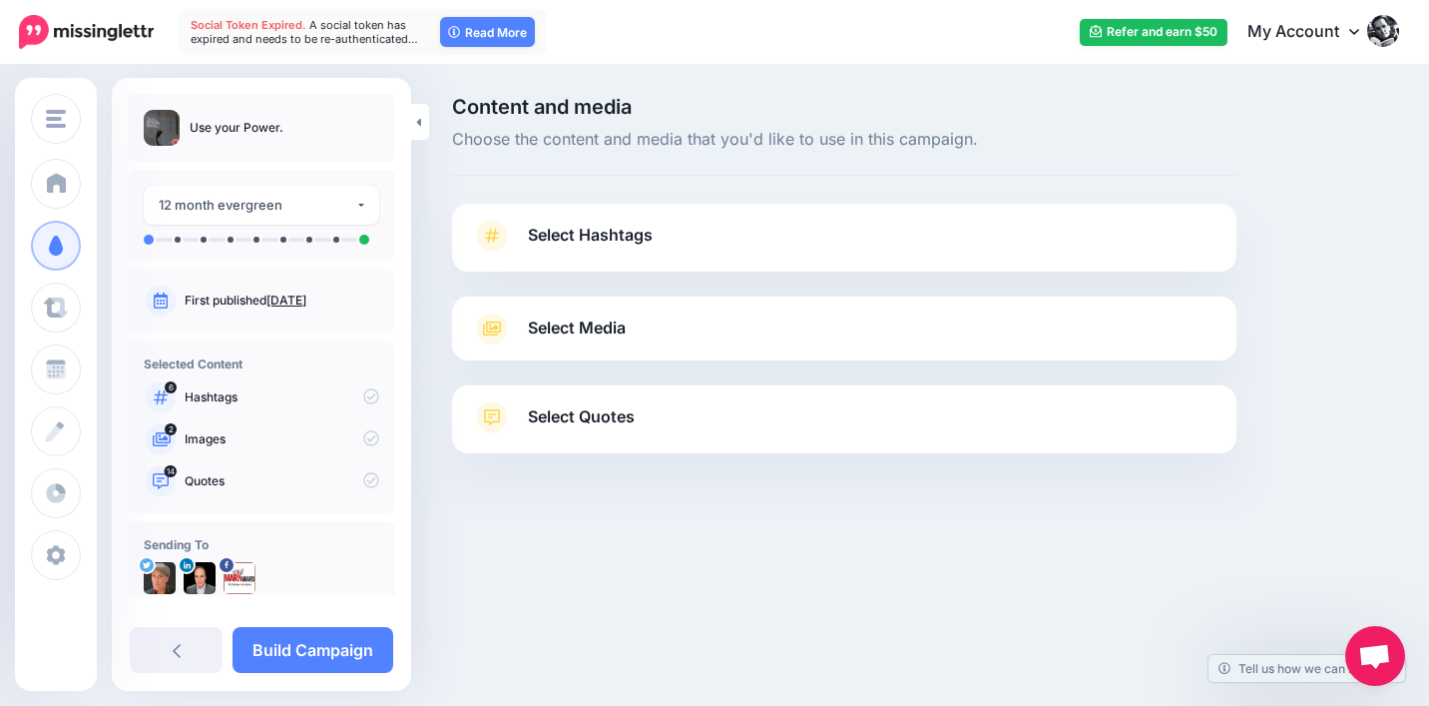
click at [614, 411] on span "Select Quotes" at bounding box center [581, 416] width 107 height 27
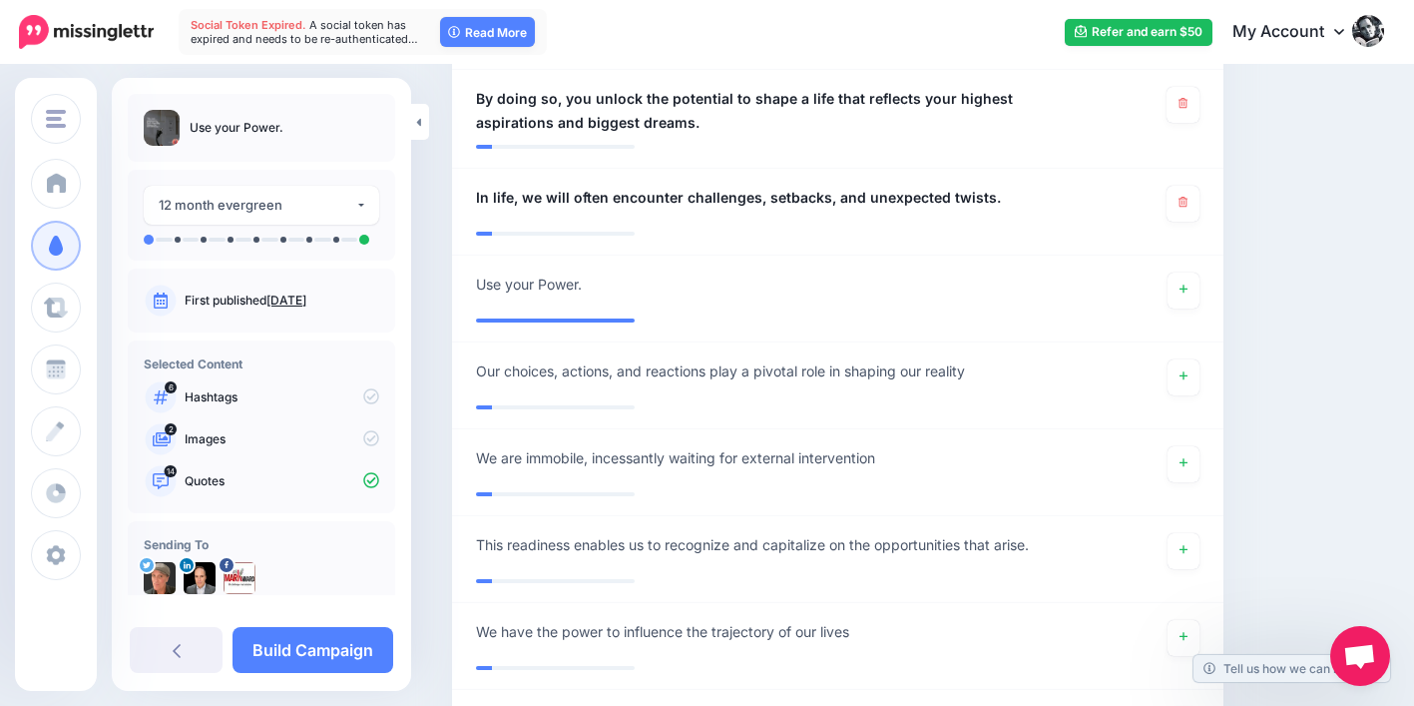
scroll to position [1813, 0]
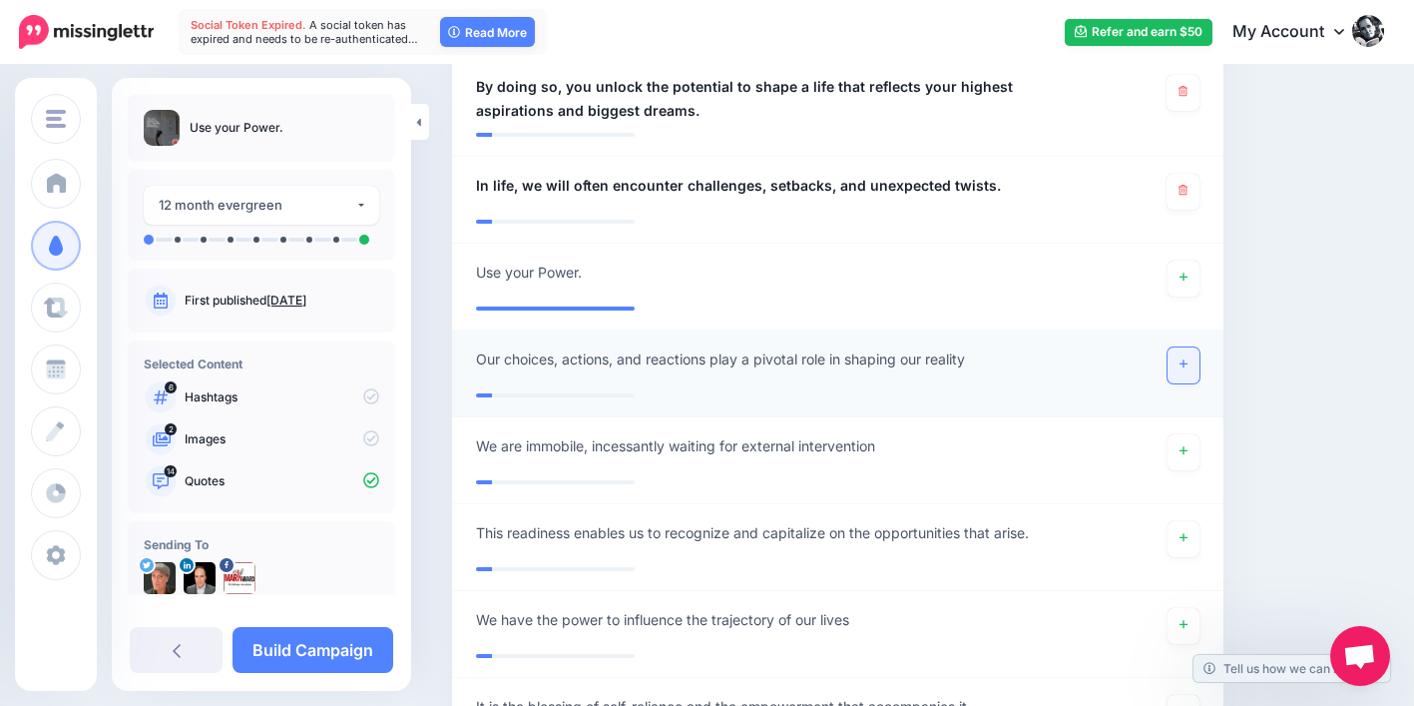
click at [1192, 362] on link at bounding box center [1184, 365] width 32 height 36
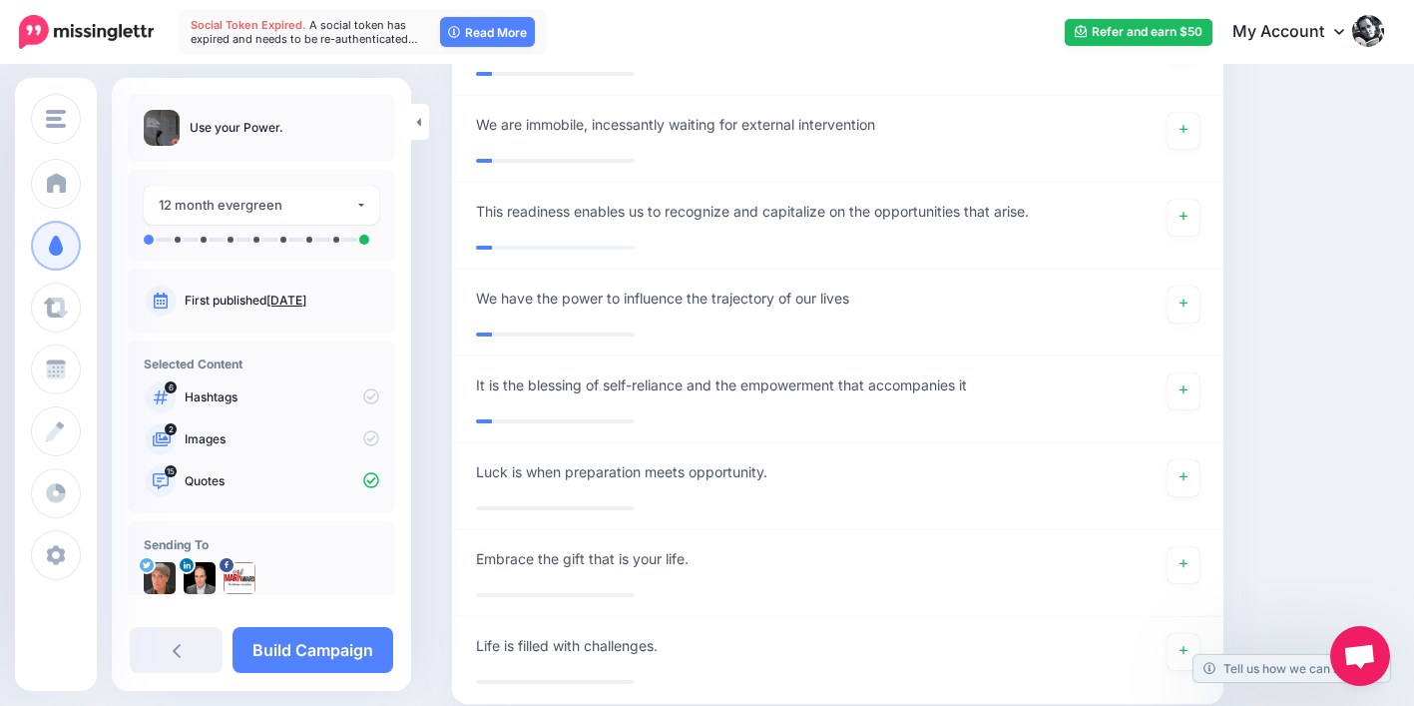
scroll to position [2138, 0]
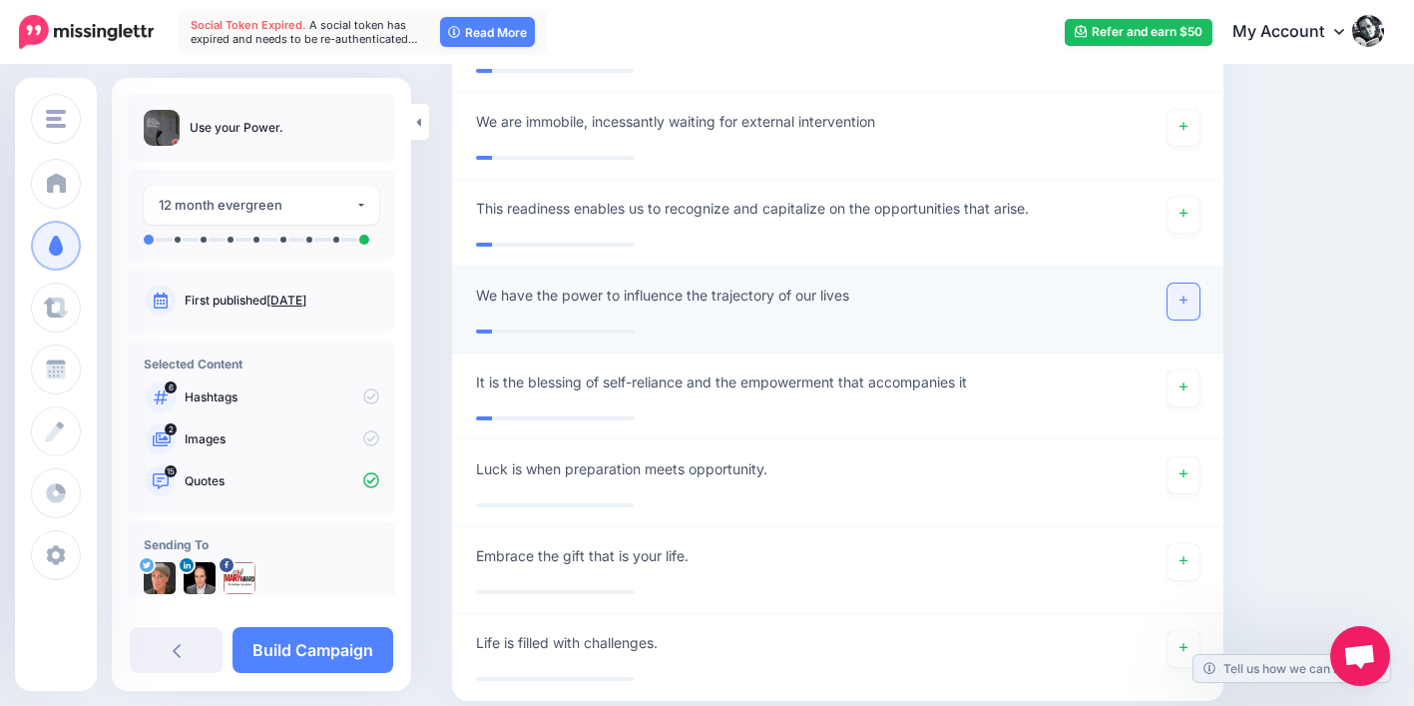
click at [1187, 297] on link at bounding box center [1184, 301] width 32 height 36
click at [1188, 470] on icon at bounding box center [1184, 474] width 8 height 8
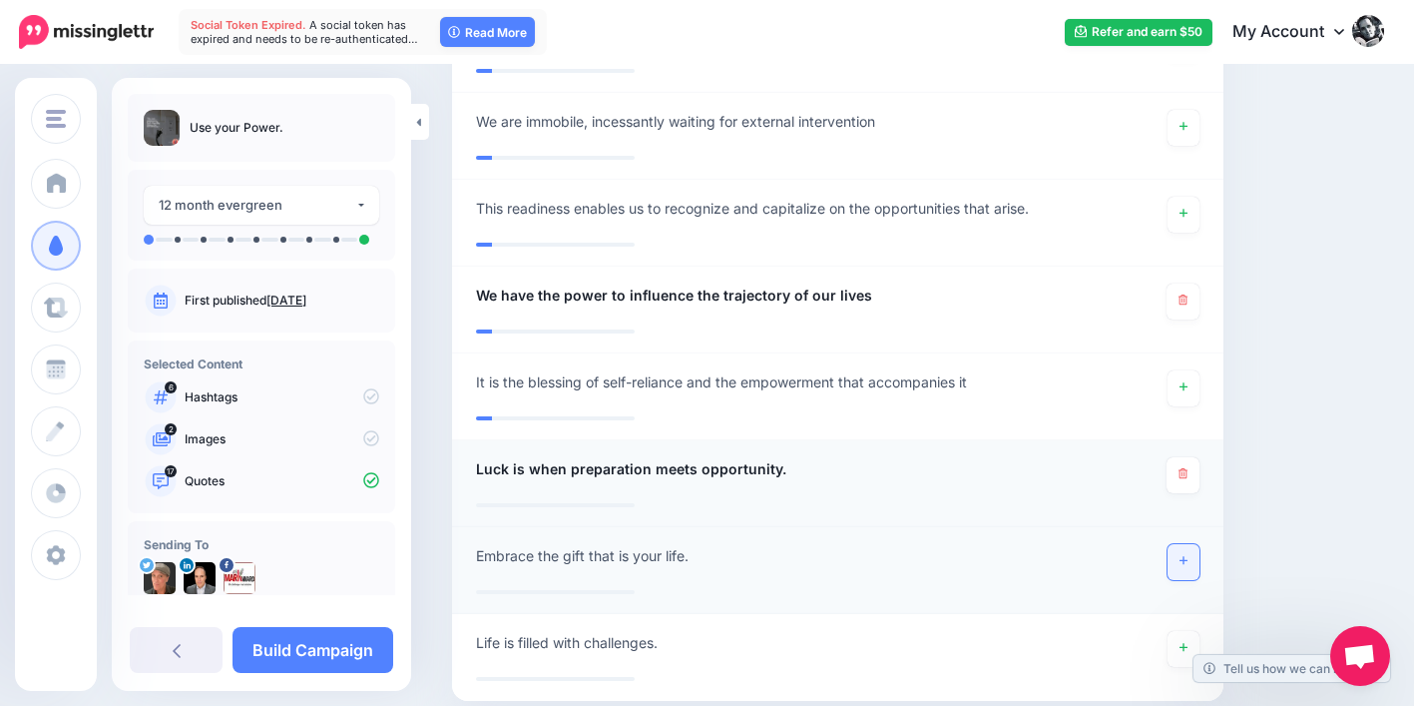
click at [1189, 559] on link at bounding box center [1184, 562] width 32 height 36
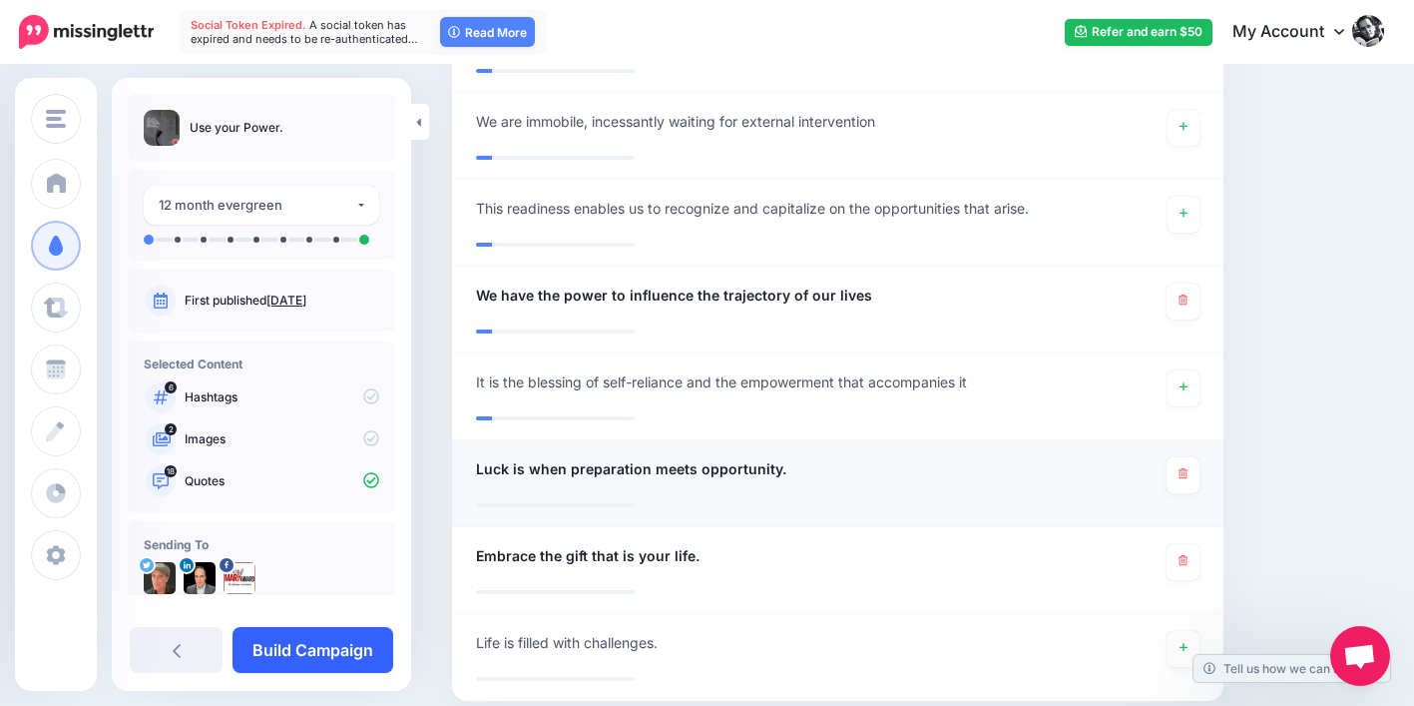
click at [320, 656] on link "Build Campaign" at bounding box center [313, 650] width 161 height 46
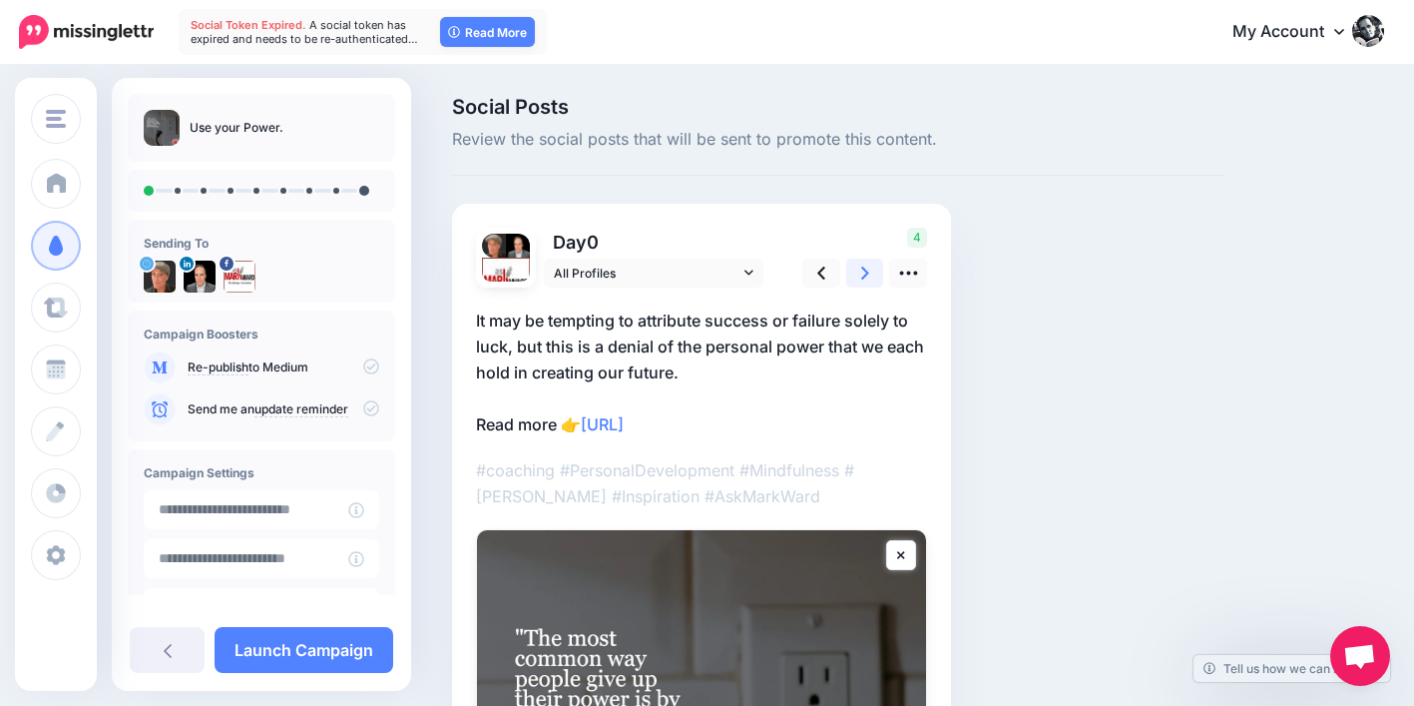
click at [859, 272] on link at bounding box center [865, 272] width 38 height 29
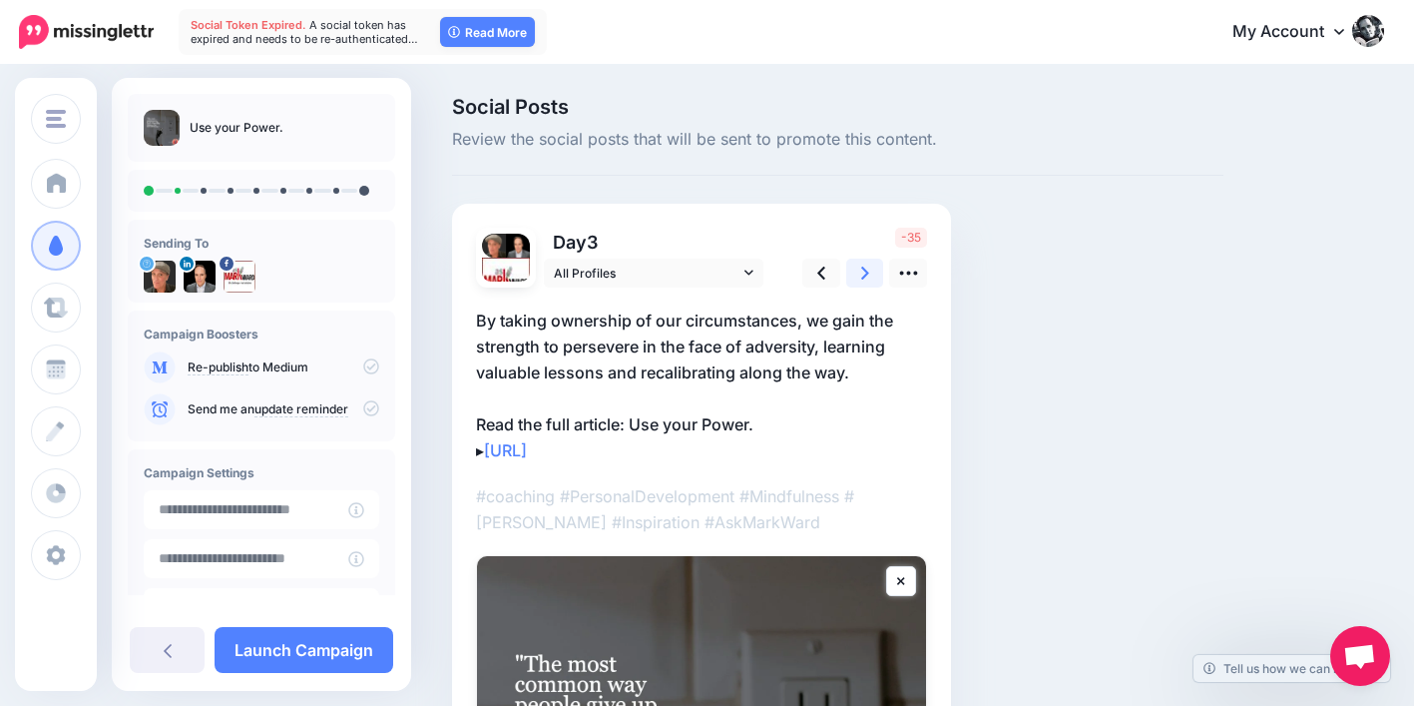
click at [860, 270] on link at bounding box center [865, 272] width 38 height 29
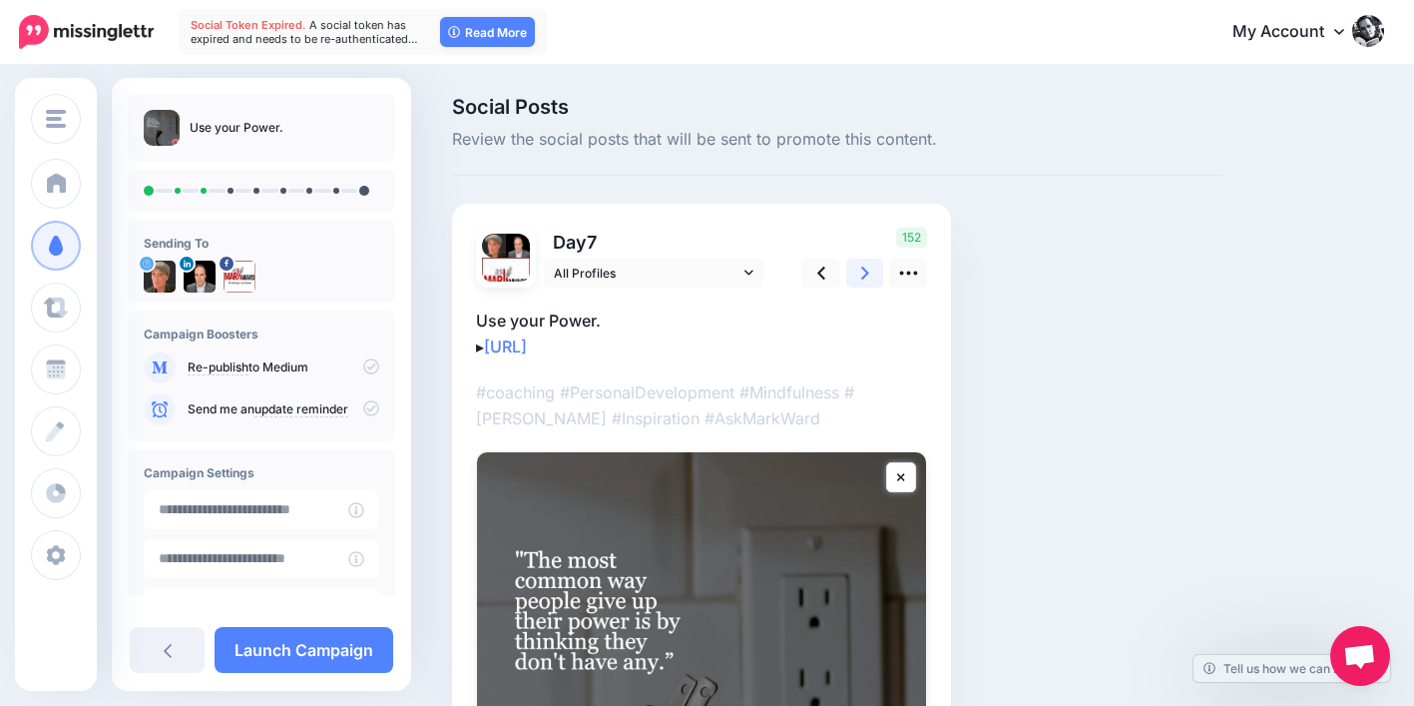
click at [861, 271] on icon at bounding box center [865, 272] width 8 height 21
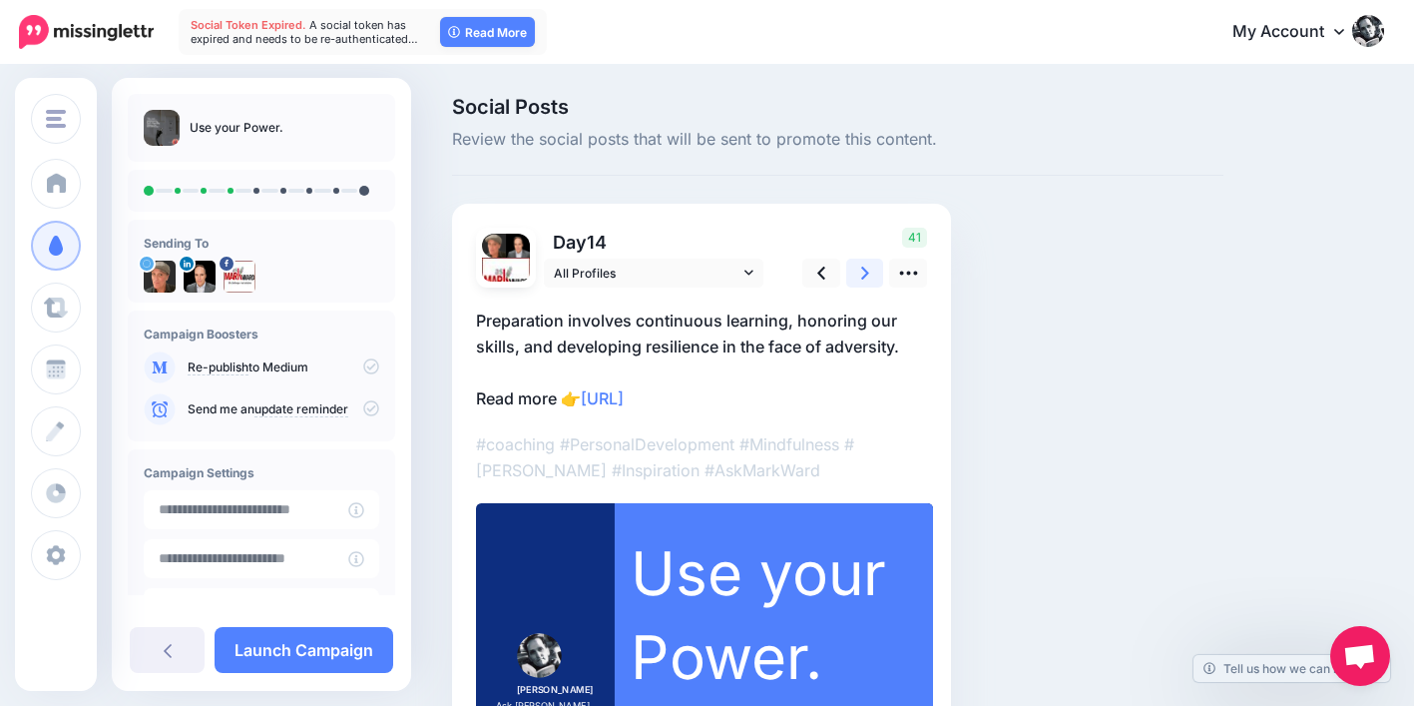
click at [861, 271] on icon at bounding box center [865, 272] width 8 height 21
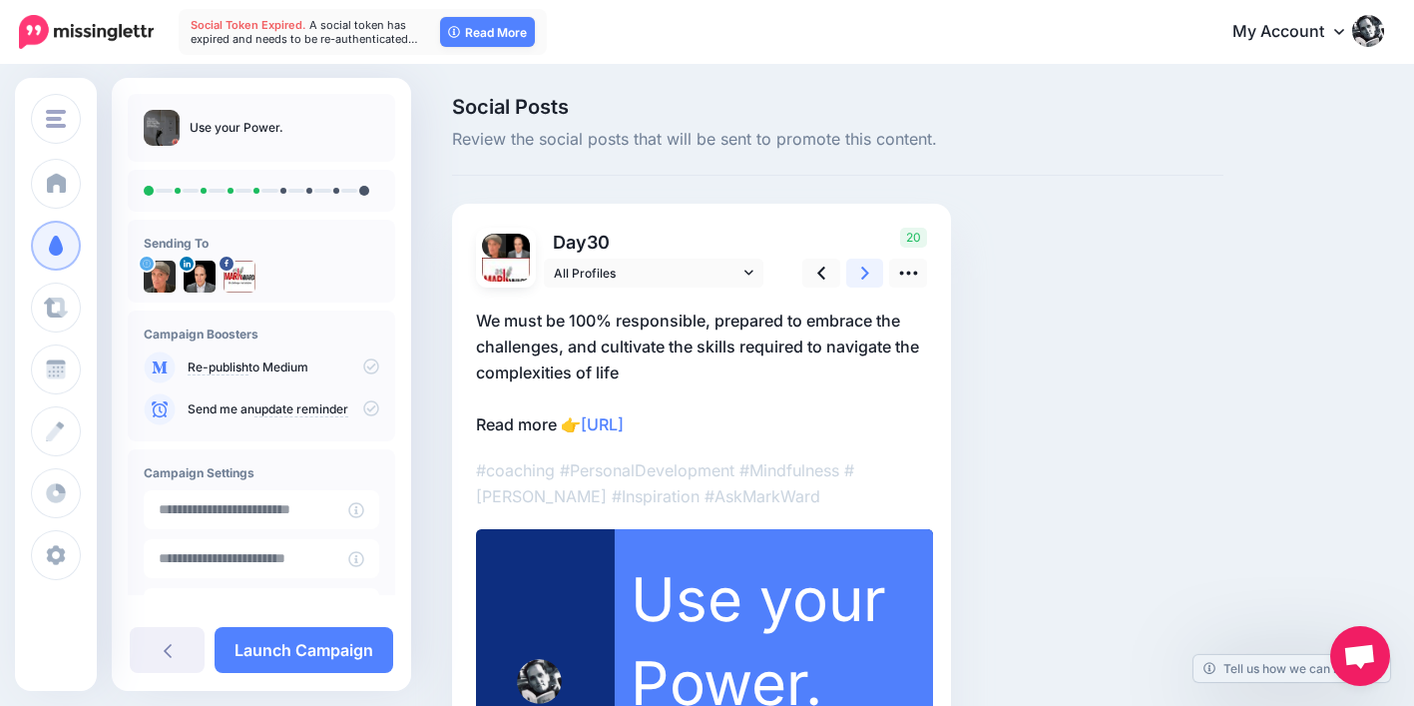
click at [861, 271] on icon at bounding box center [865, 272] width 8 height 21
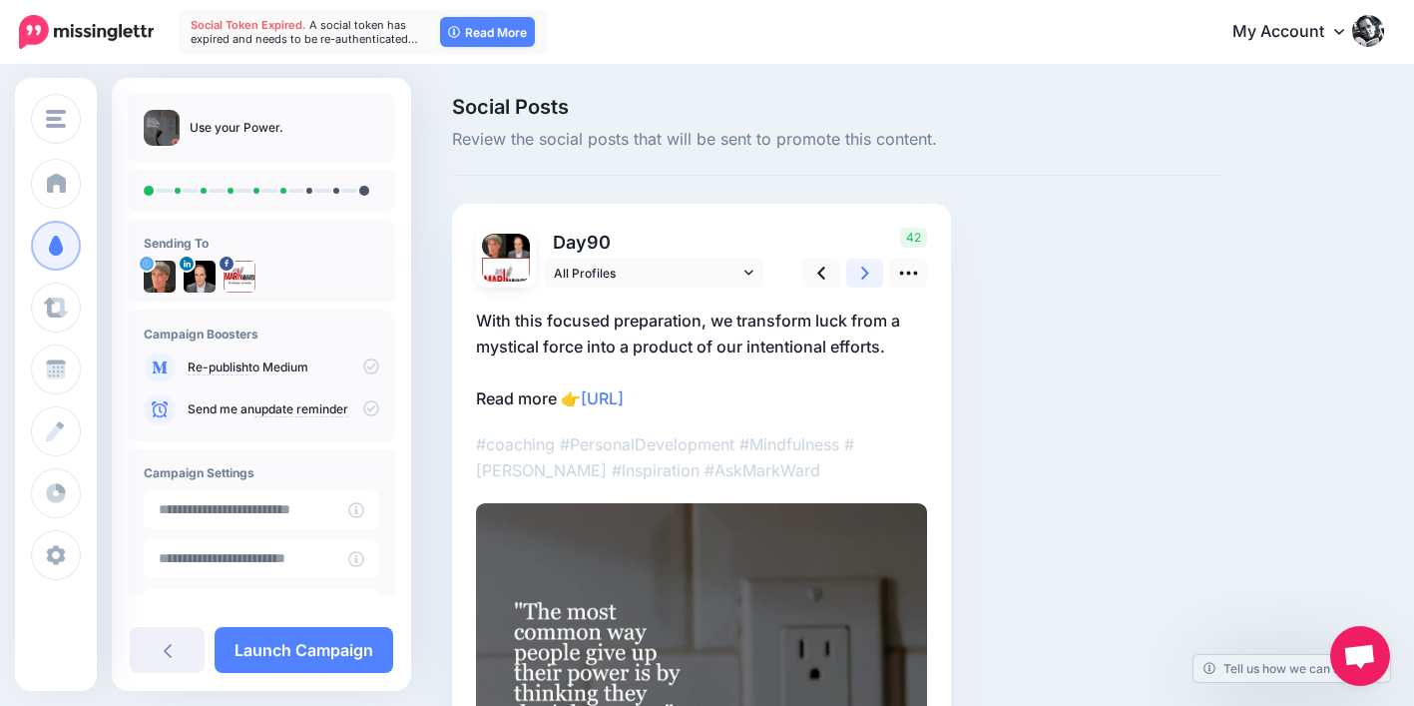
click at [861, 271] on icon at bounding box center [865, 272] width 8 height 21
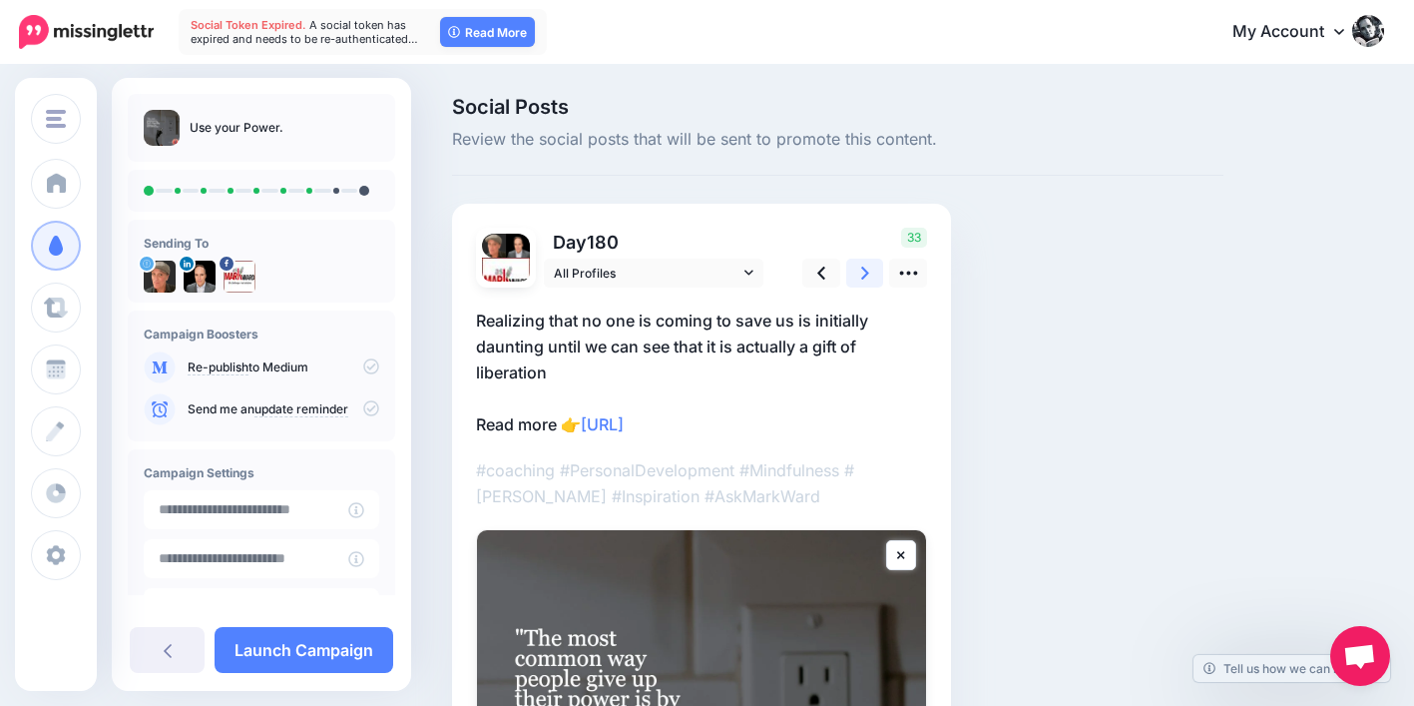
click at [861, 271] on icon at bounding box center [865, 272] width 8 height 21
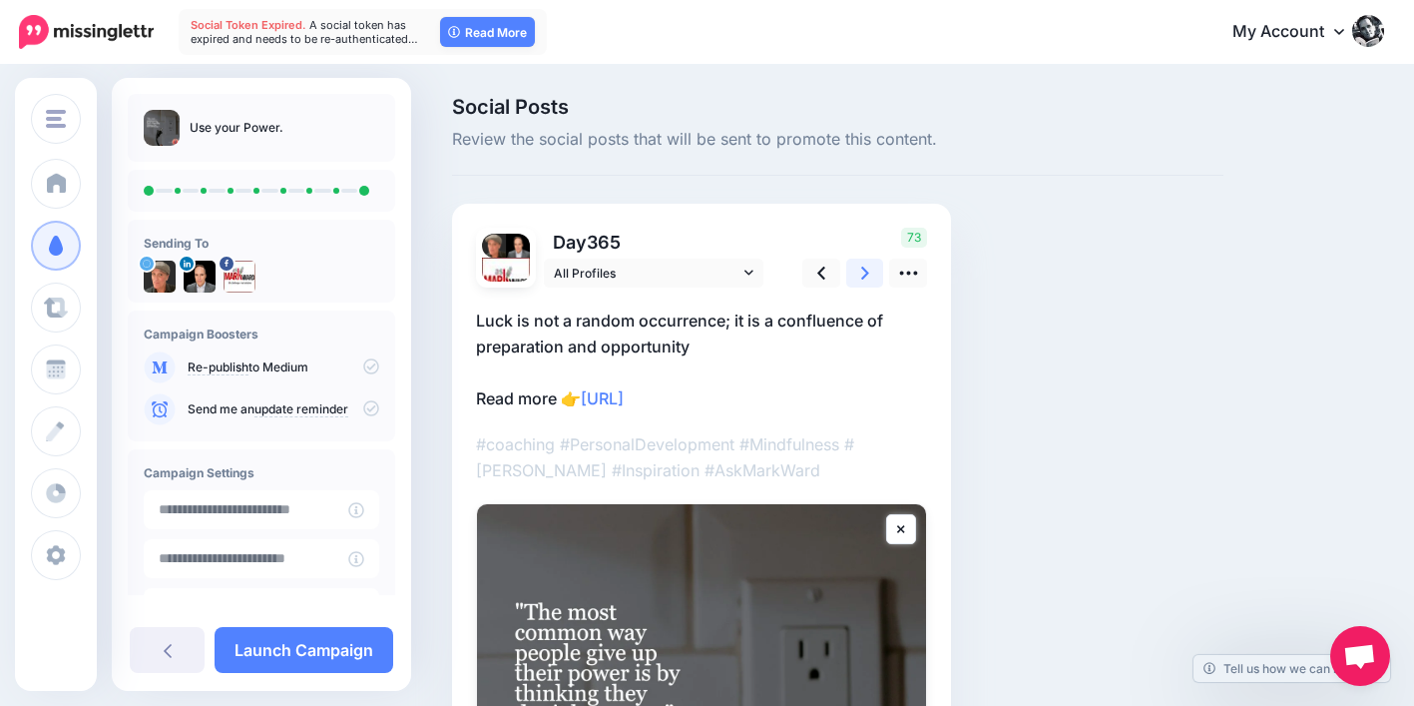
click at [861, 271] on icon at bounding box center [865, 272] width 8 height 21
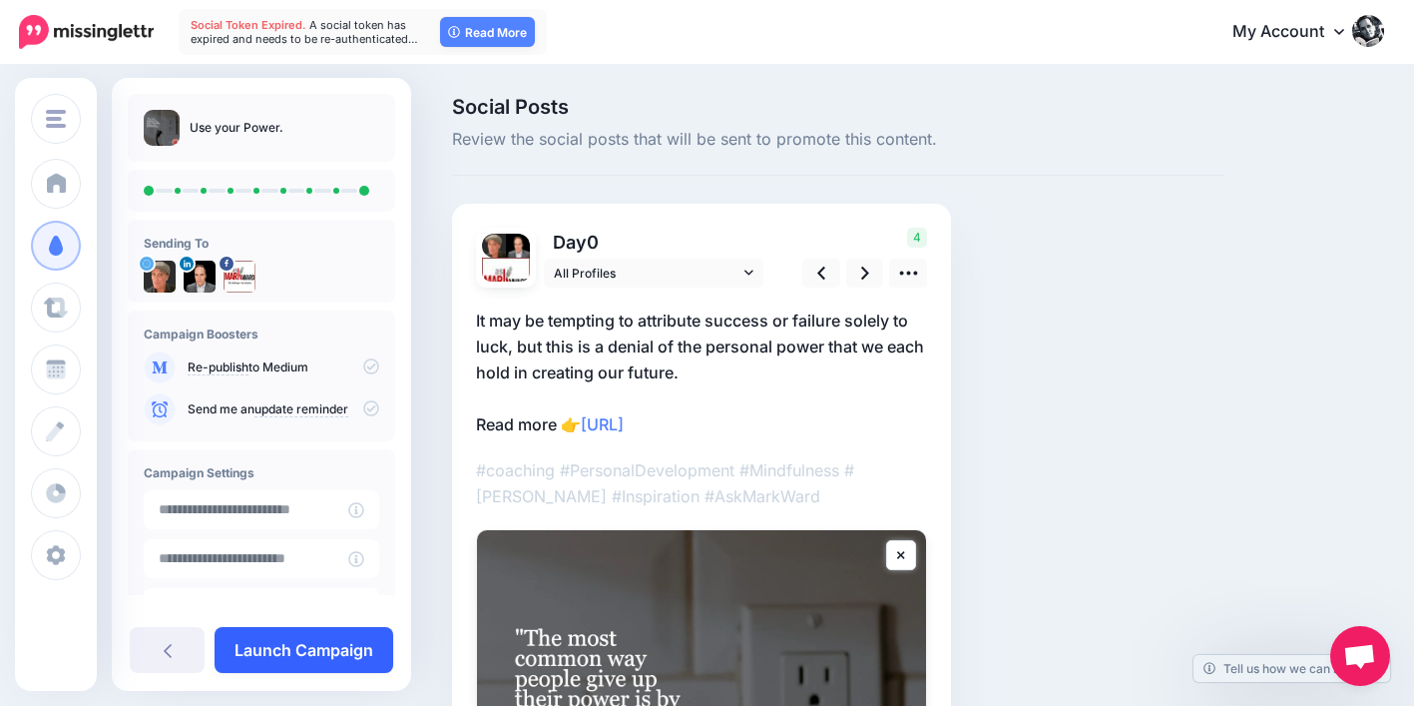
click at [366, 649] on link "Launch Campaign" at bounding box center [304, 650] width 179 height 46
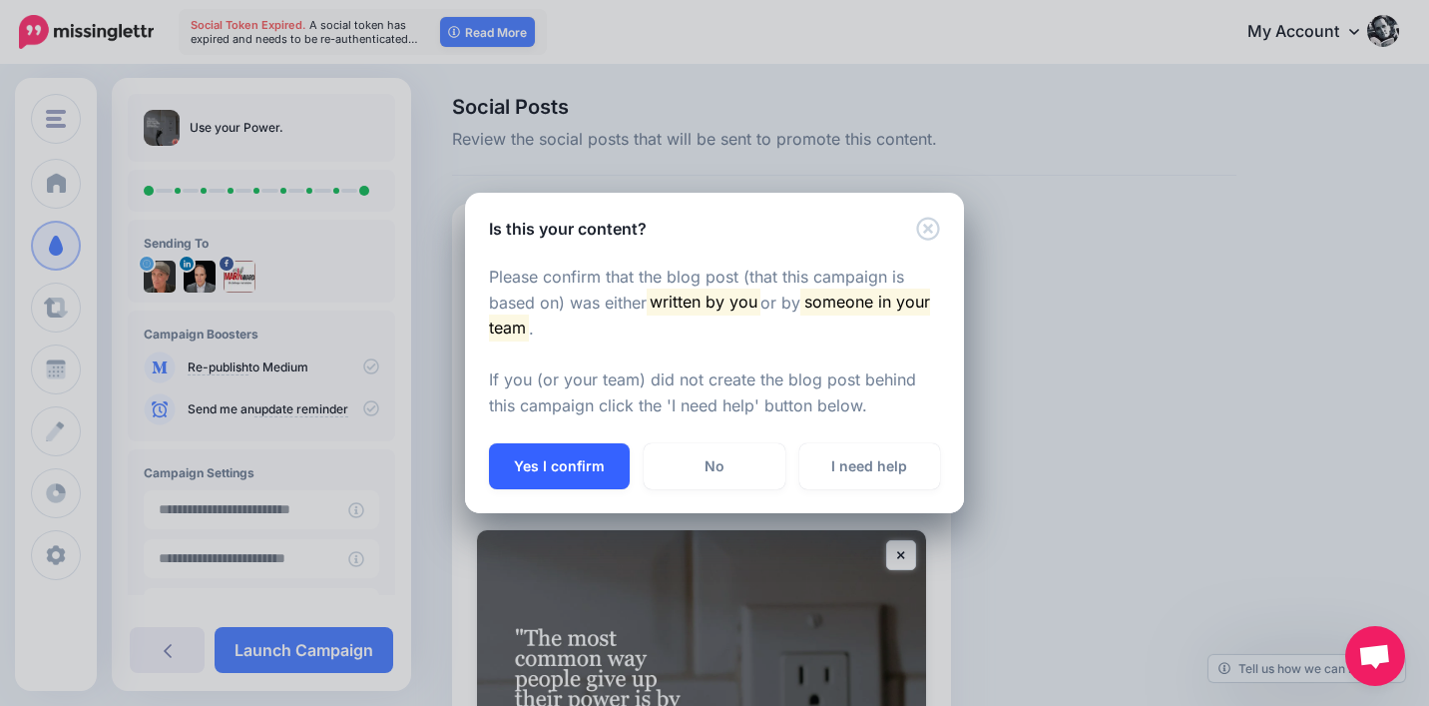
click at [606, 471] on button "Yes I confirm" at bounding box center [559, 466] width 141 height 46
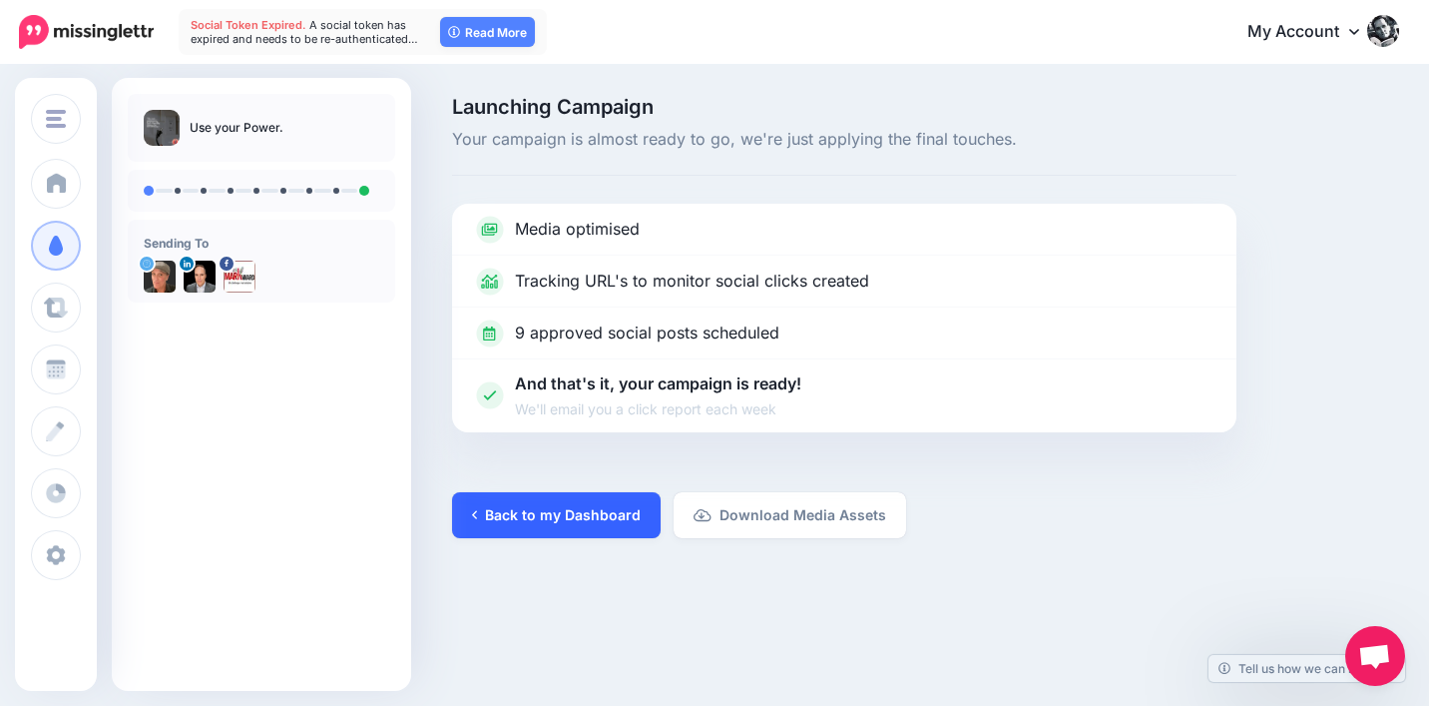
click at [619, 511] on link "Back to my Dashboard" at bounding box center [556, 515] width 209 height 46
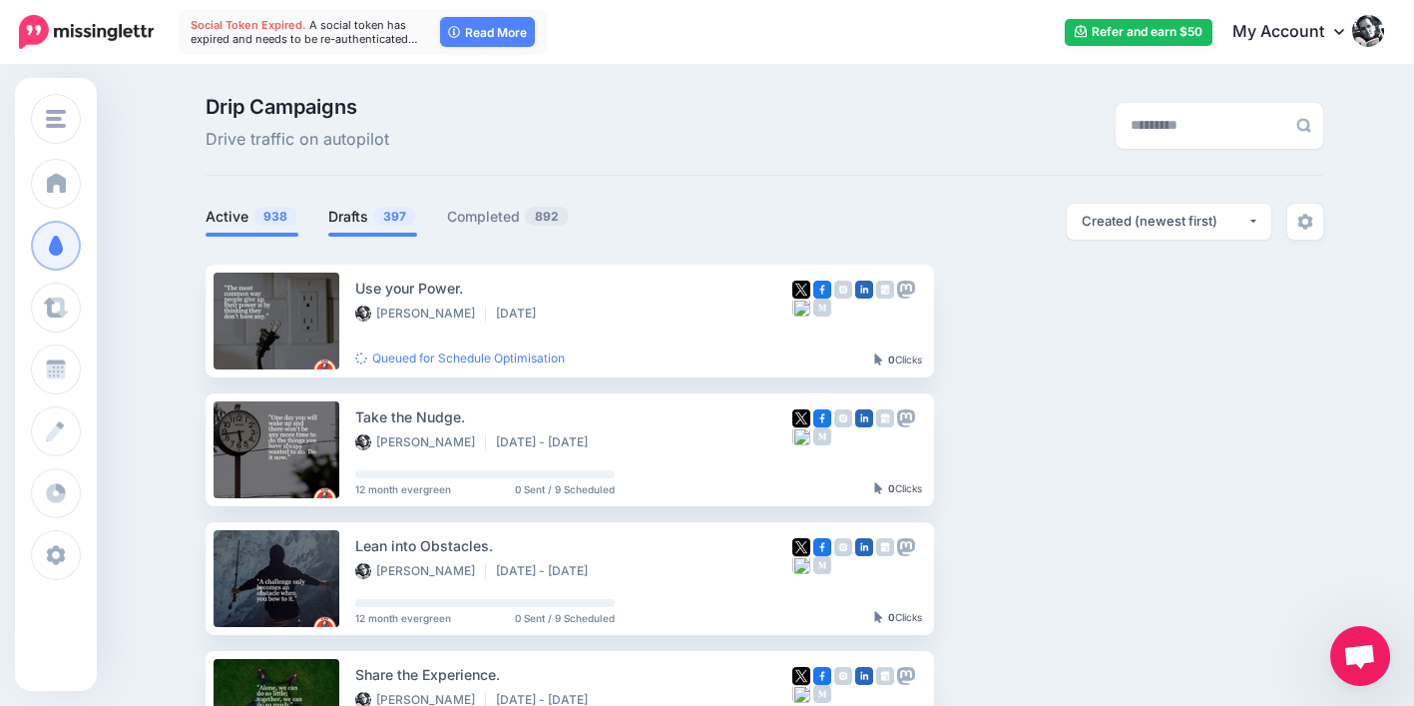
click at [353, 210] on link "Drafts 397" at bounding box center [372, 217] width 89 height 24
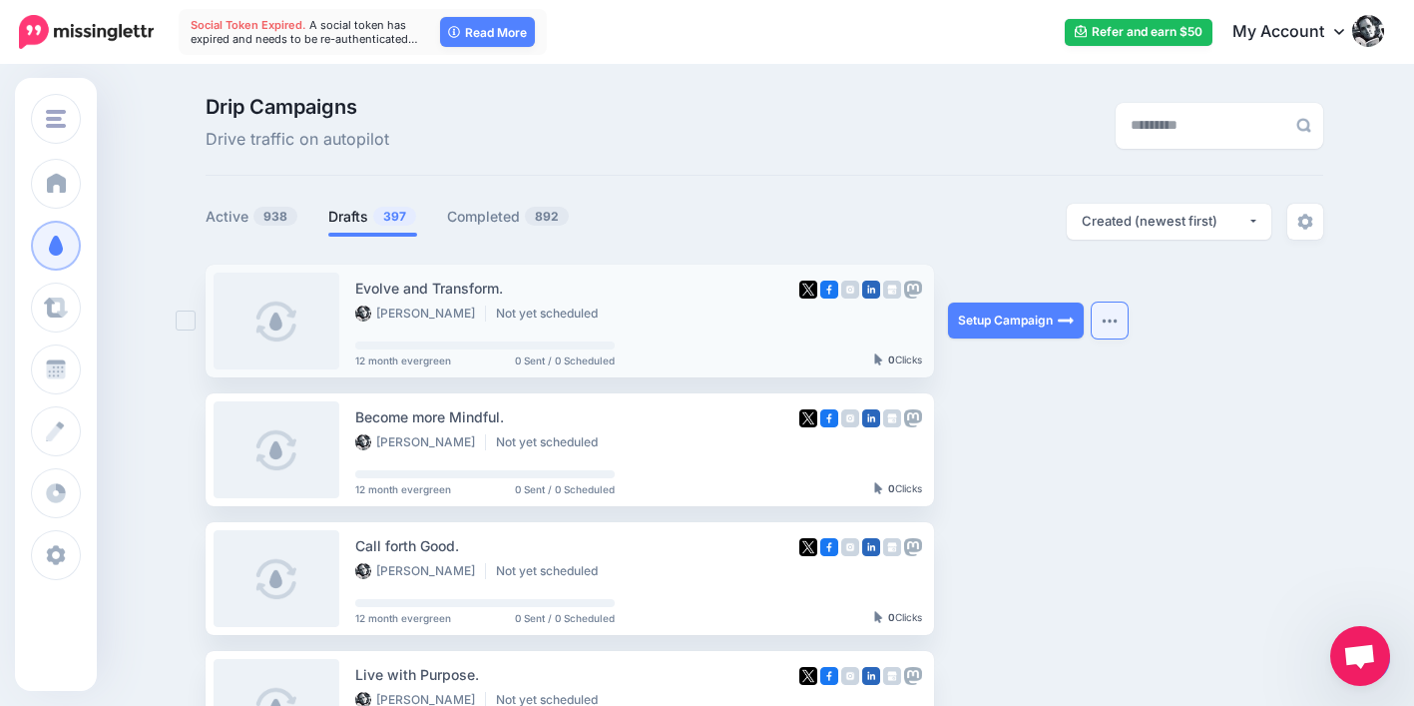
click at [1102, 325] on button "button" at bounding box center [1110, 320] width 36 height 36
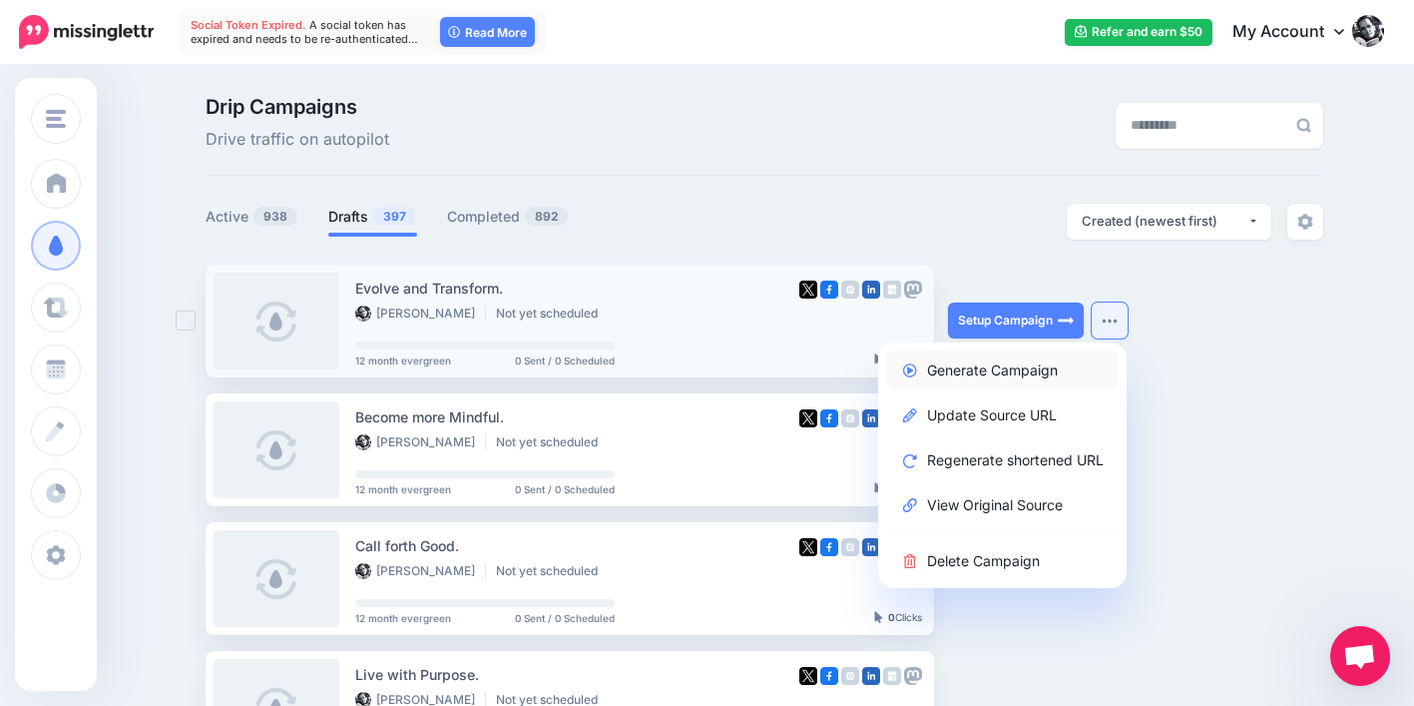
click at [1050, 357] on link "Generate Campaign" at bounding box center [1002, 369] width 233 height 39
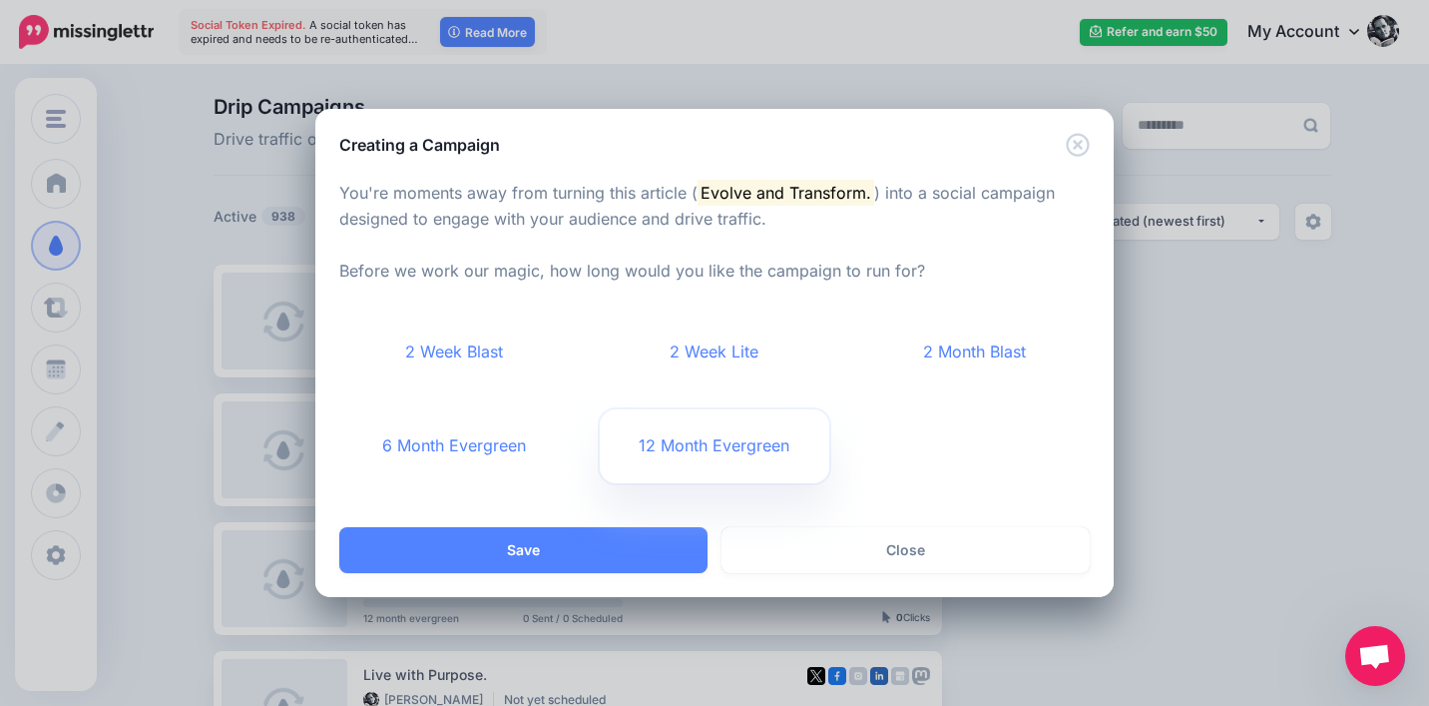
click at [774, 434] on link "12 Month Evergreen" at bounding box center [715, 446] width 231 height 74
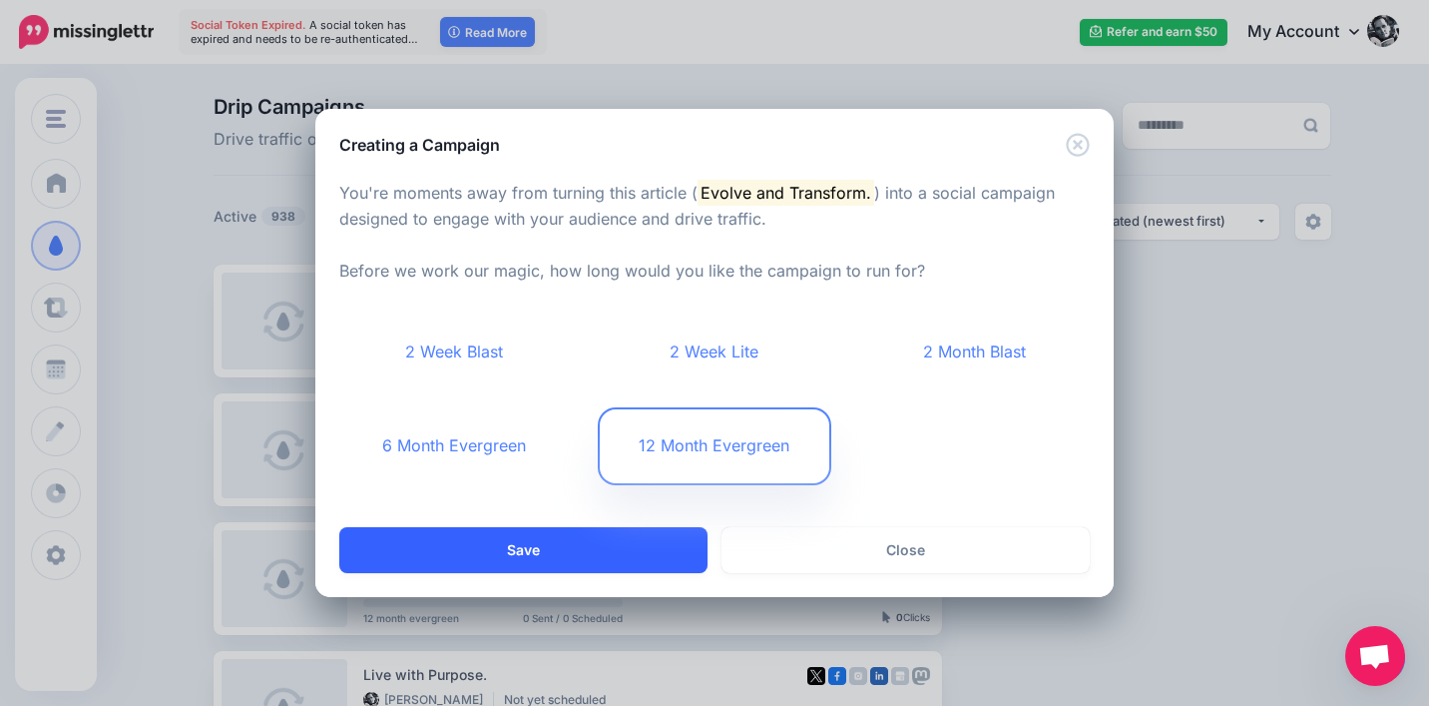
click at [624, 549] on button "Save" at bounding box center [523, 550] width 368 height 46
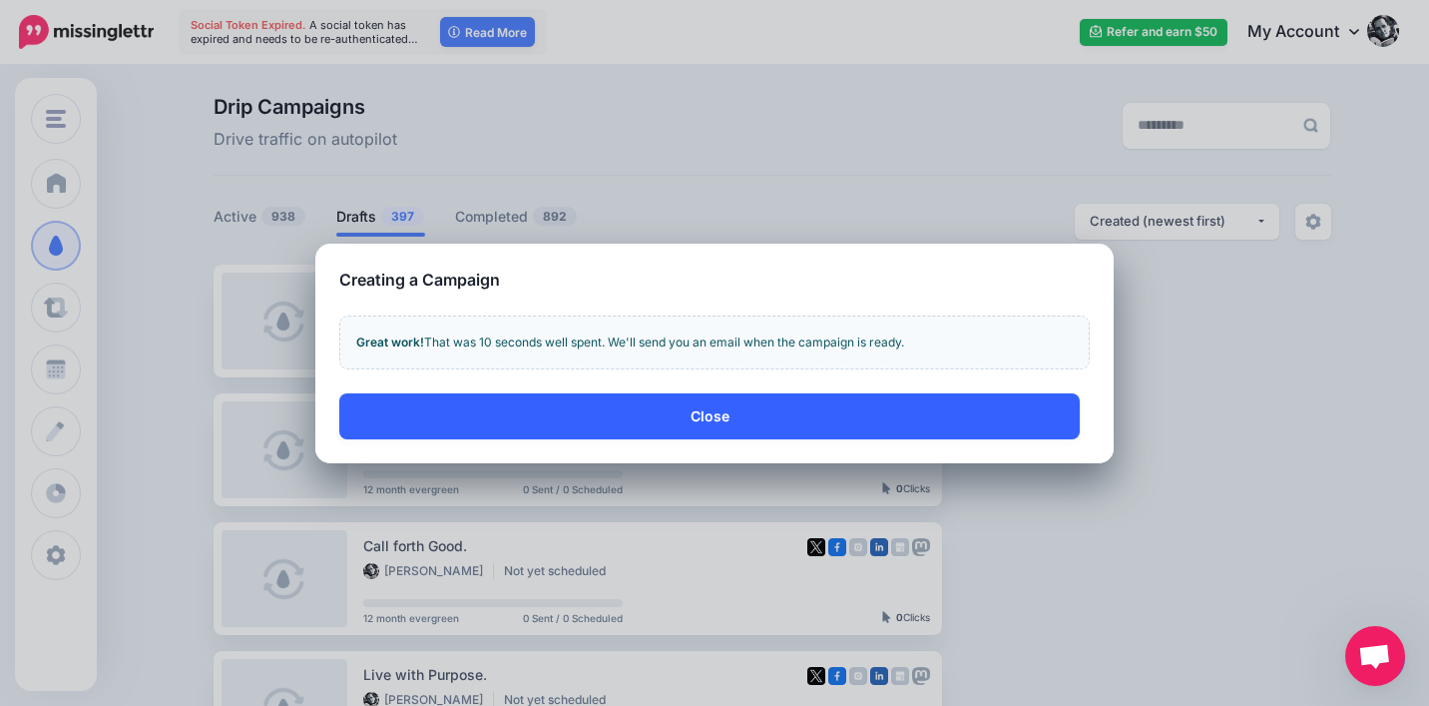
click at [1006, 423] on button "Close" at bounding box center [709, 416] width 741 height 46
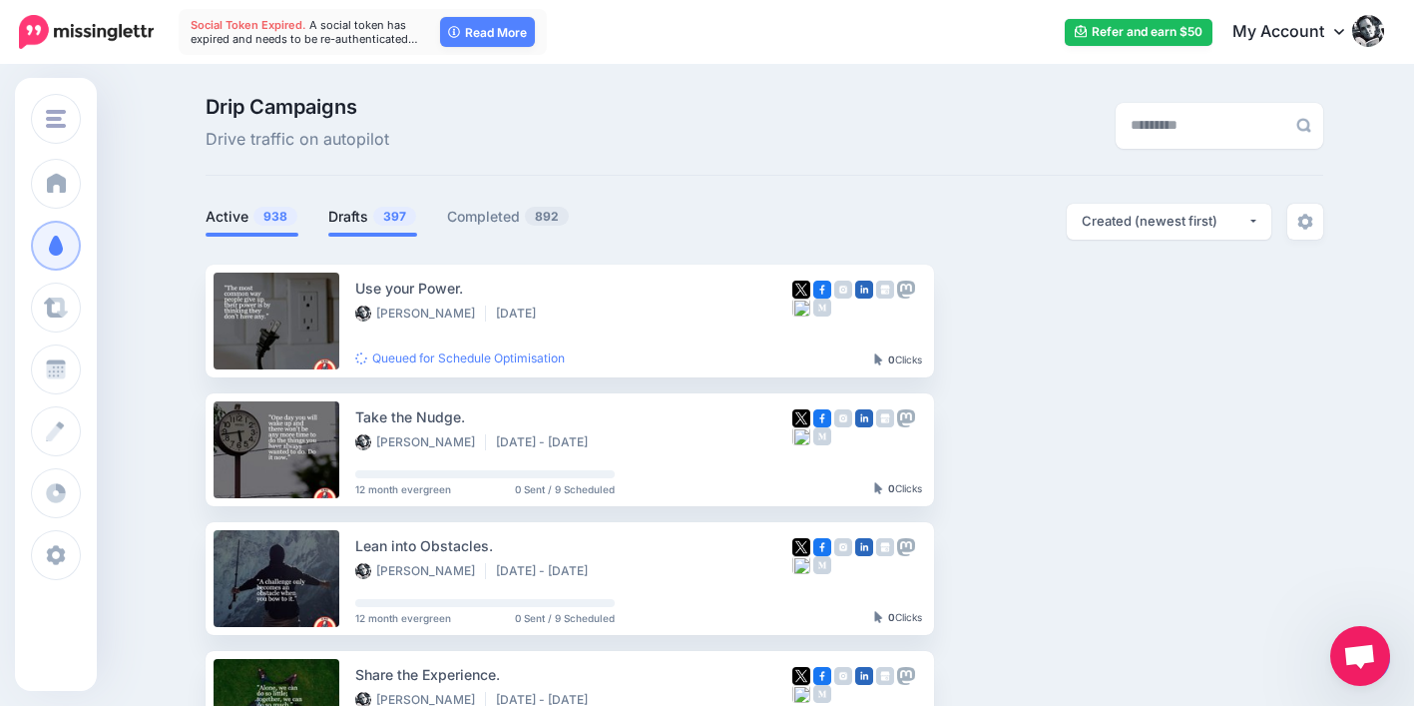
click at [375, 220] on link "Drafts 397" at bounding box center [372, 217] width 89 height 24
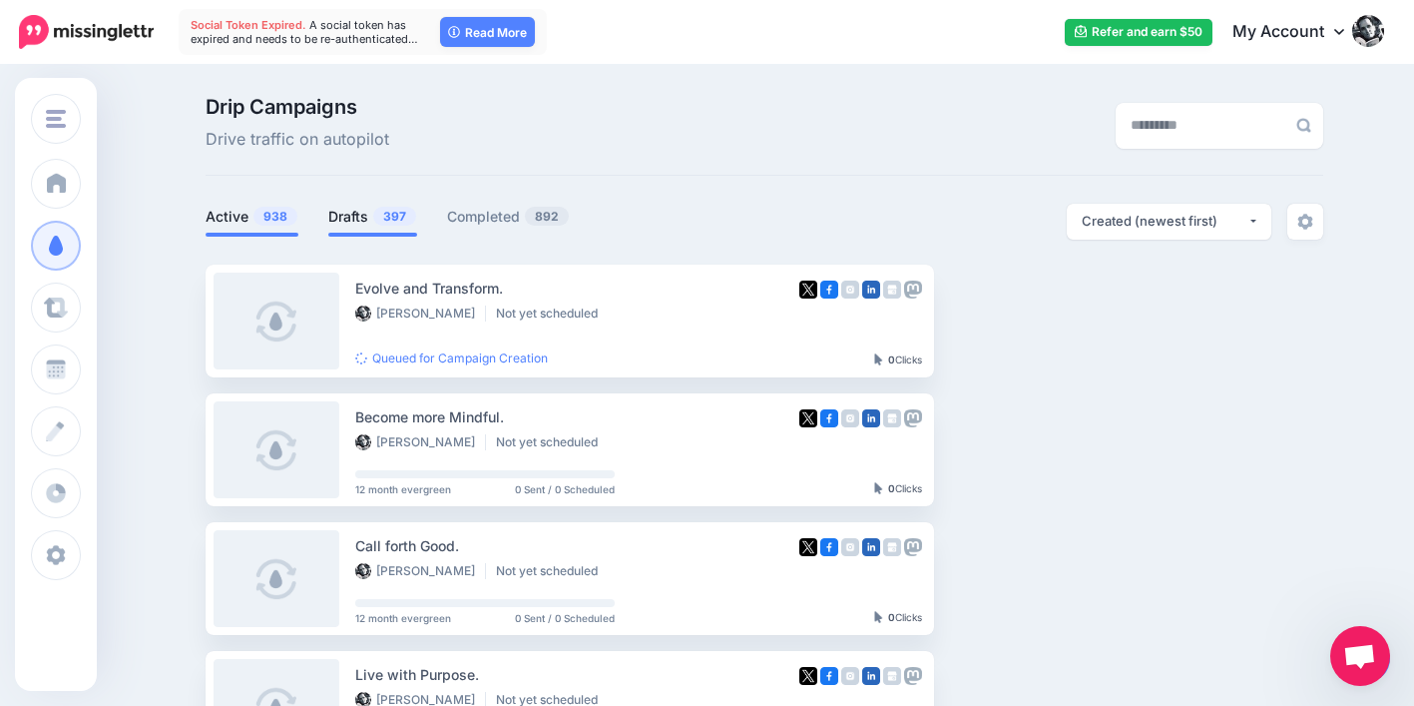
click at [232, 212] on link "Active 938" at bounding box center [252, 217] width 93 height 24
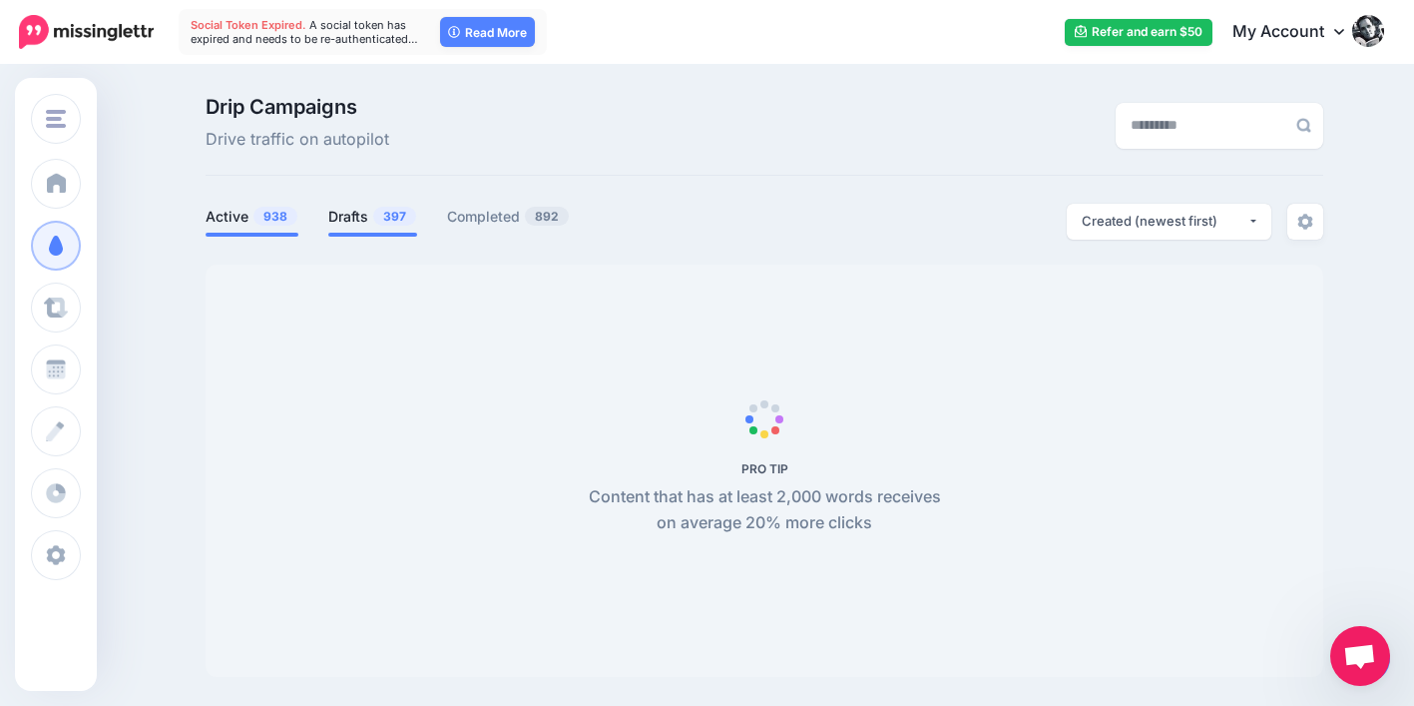
click at [370, 220] on link "Drafts 397" at bounding box center [372, 217] width 89 height 24
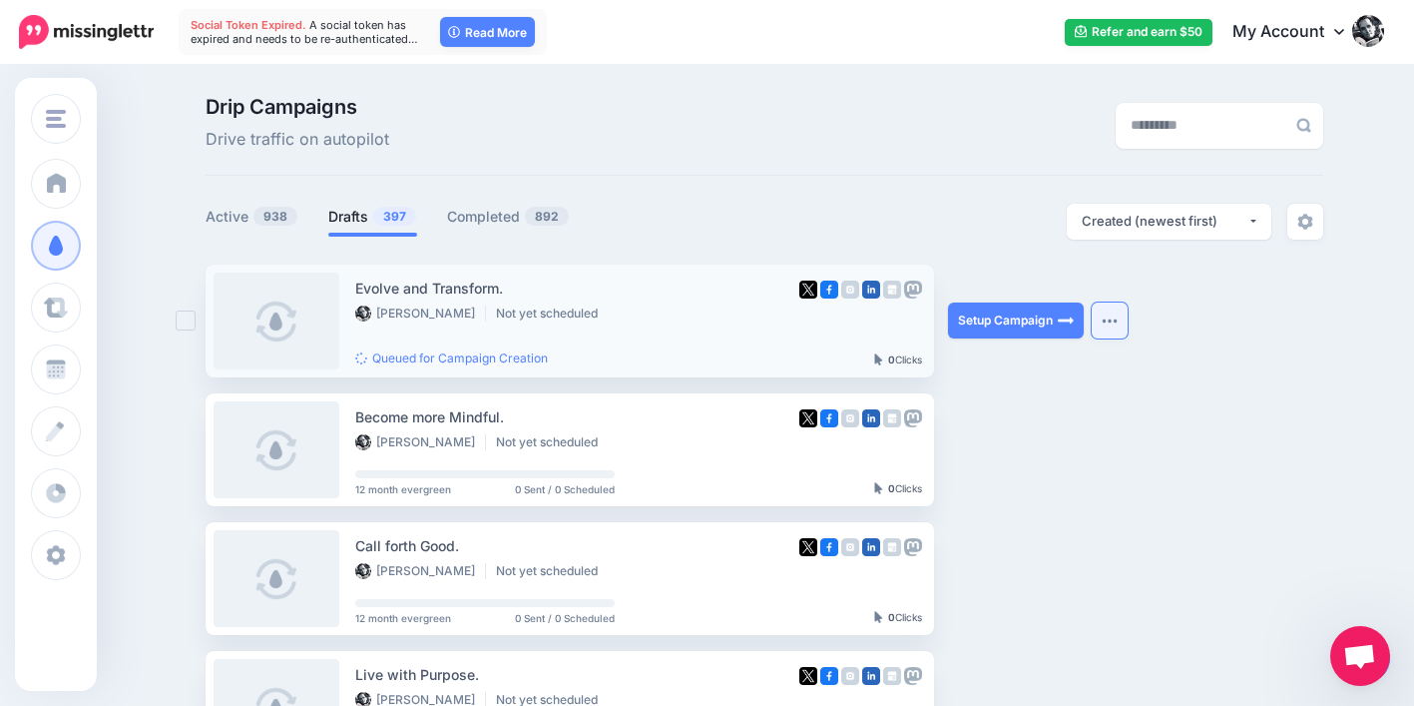
click at [1118, 321] on img "button" at bounding box center [1110, 320] width 16 height 6
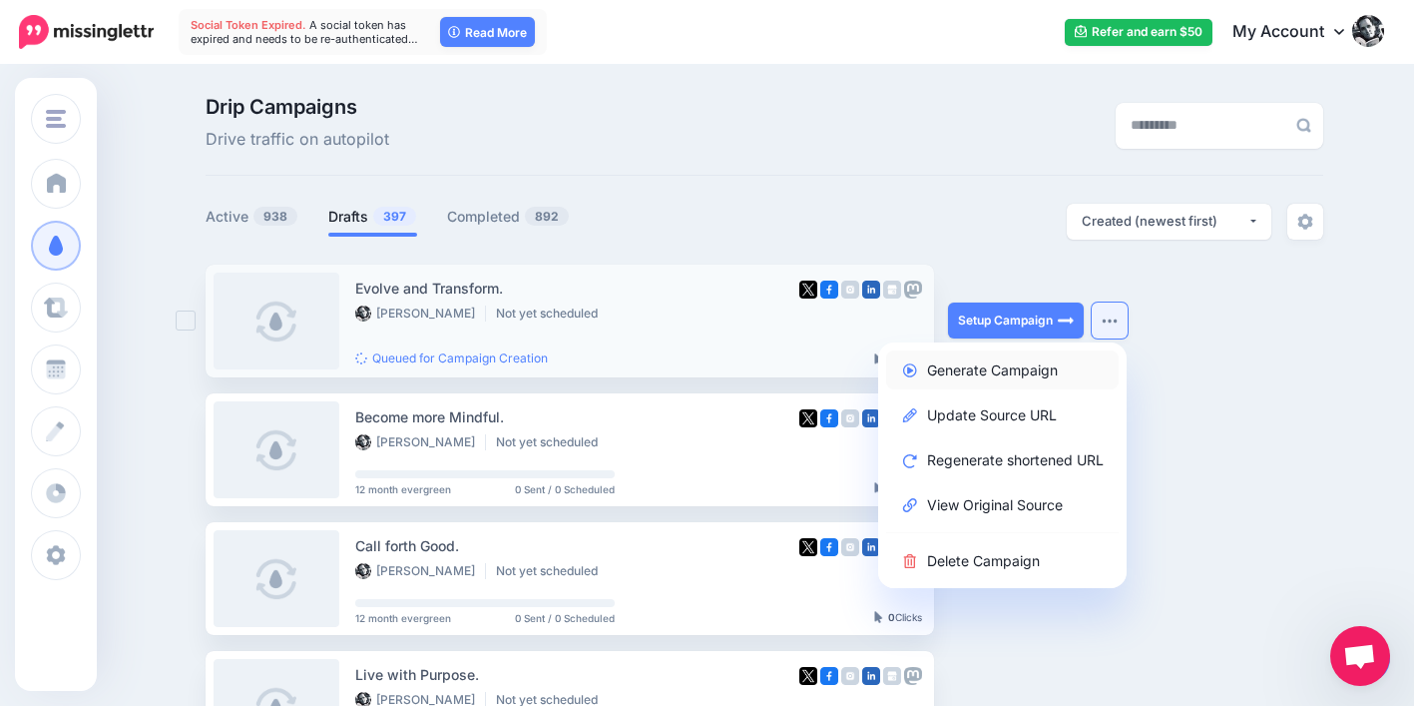
click at [1072, 367] on link "Generate Campaign" at bounding box center [1002, 369] width 233 height 39
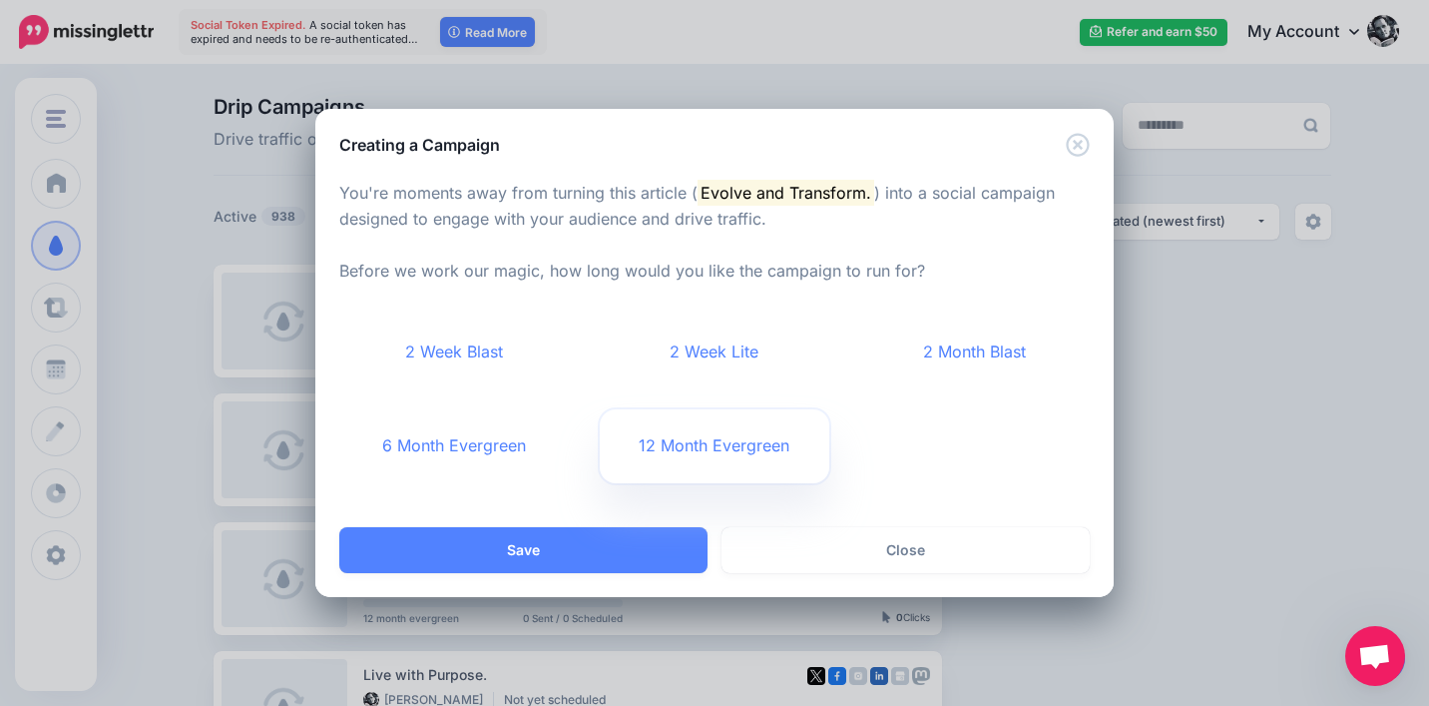
click at [780, 442] on link "12 Month Evergreen" at bounding box center [715, 446] width 231 height 74
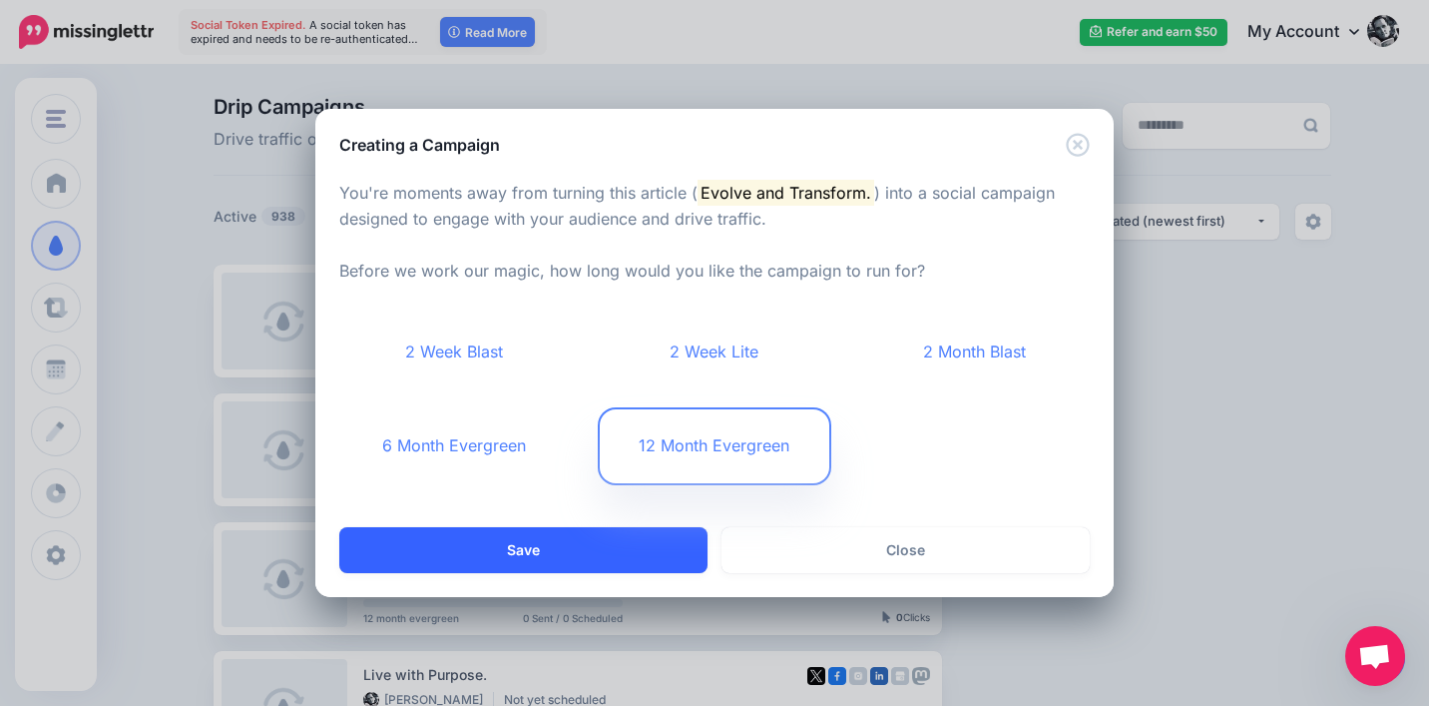
click at [610, 541] on button "Save" at bounding box center [523, 550] width 368 height 46
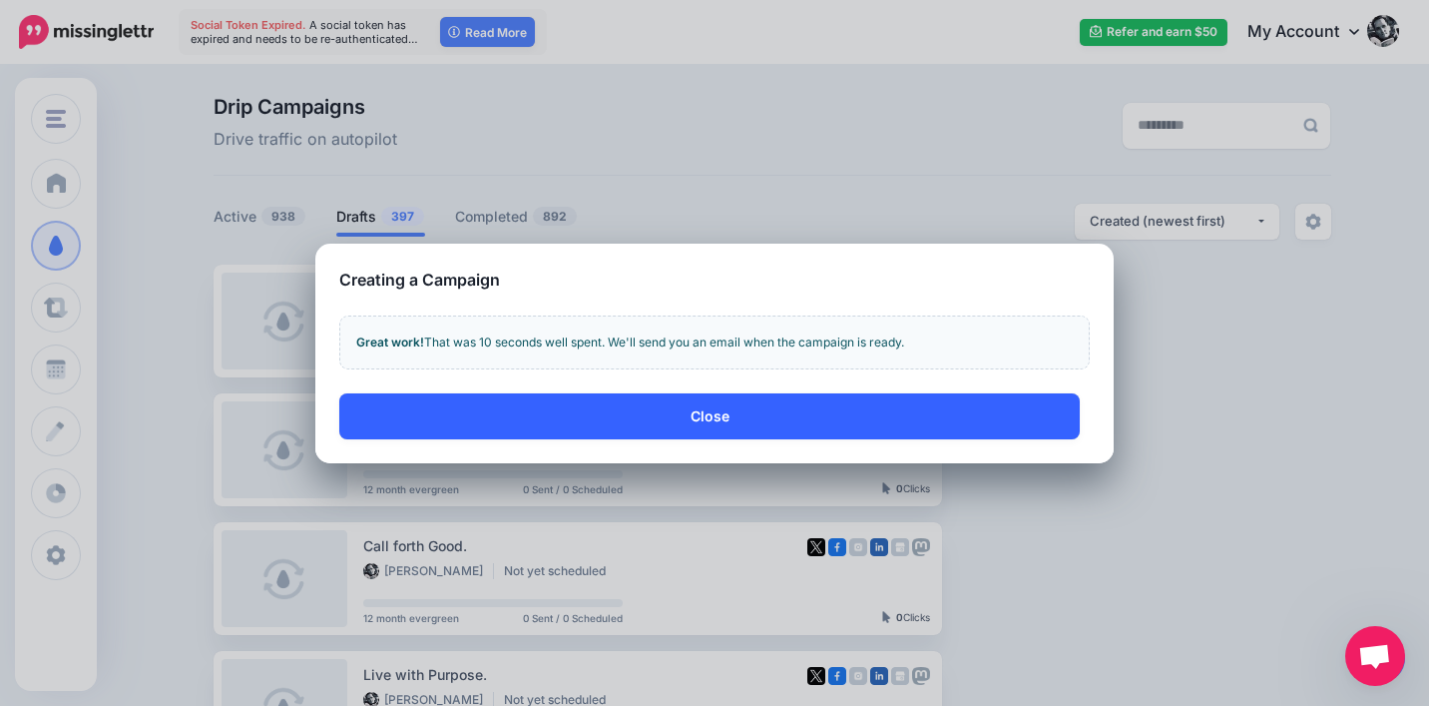
click at [716, 411] on button "Close" at bounding box center [709, 416] width 741 height 46
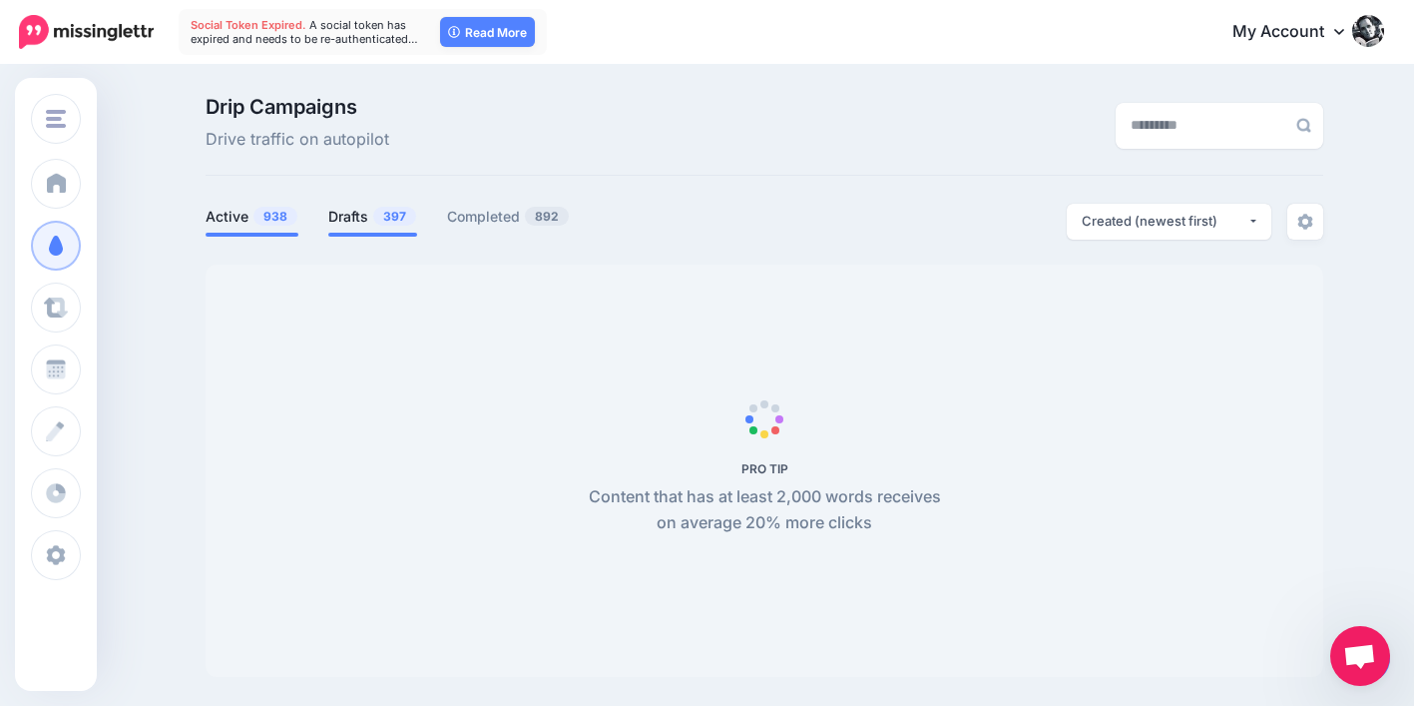
click at [362, 209] on link "Drafts 397" at bounding box center [372, 217] width 89 height 24
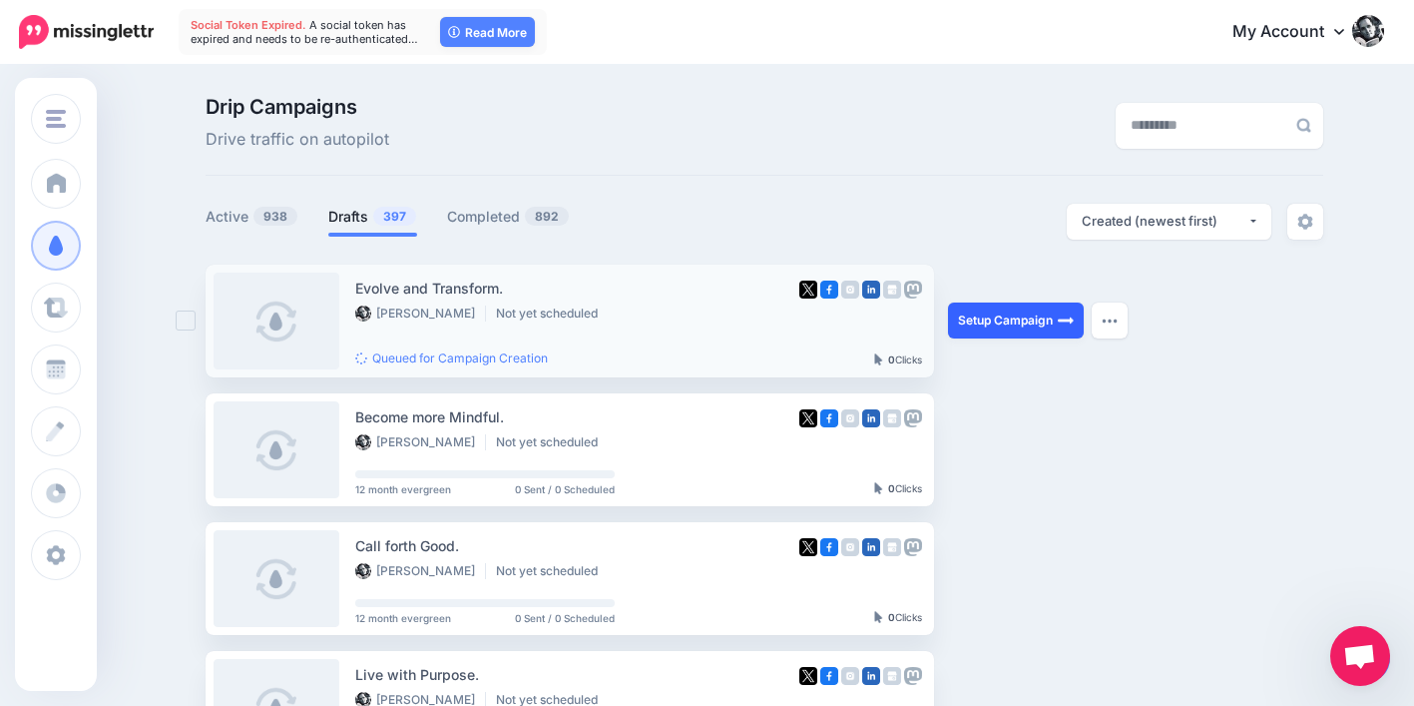
click at [1001, 323] on link "Setup Campaign" at bounding box center [1016, 320] width 136 height 36
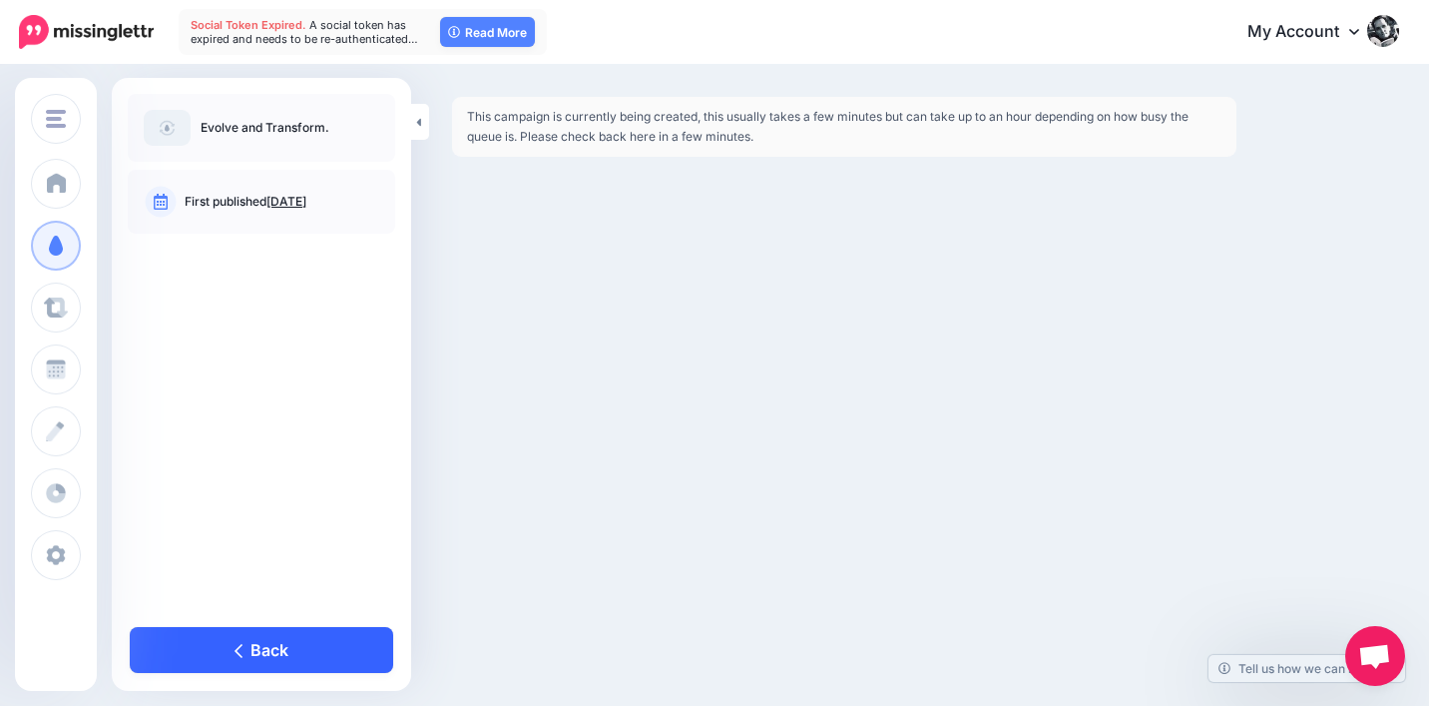
click at [228, 646] on link "Back" at bounding box center [261, 650] width 263 height 46
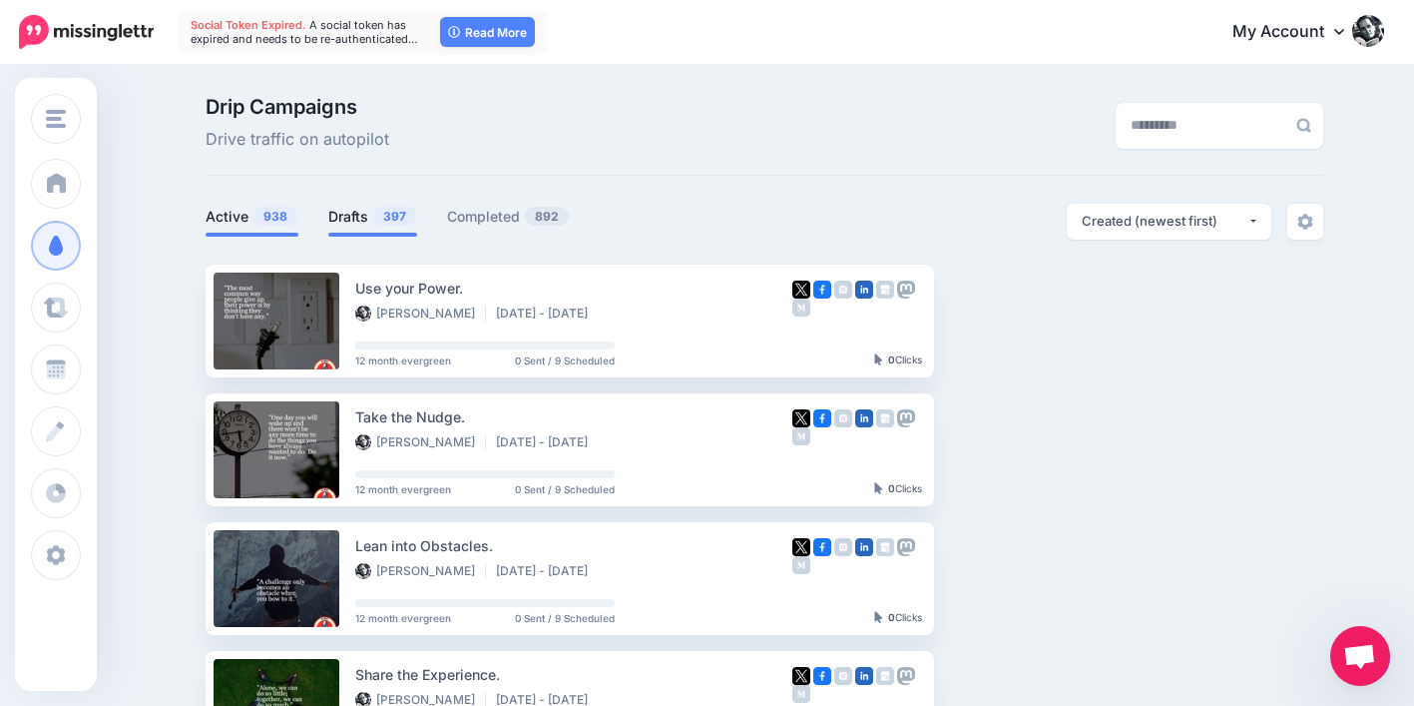
click at [389, 216] on span "397" at bounding box center [394, 216] width 43 height 19
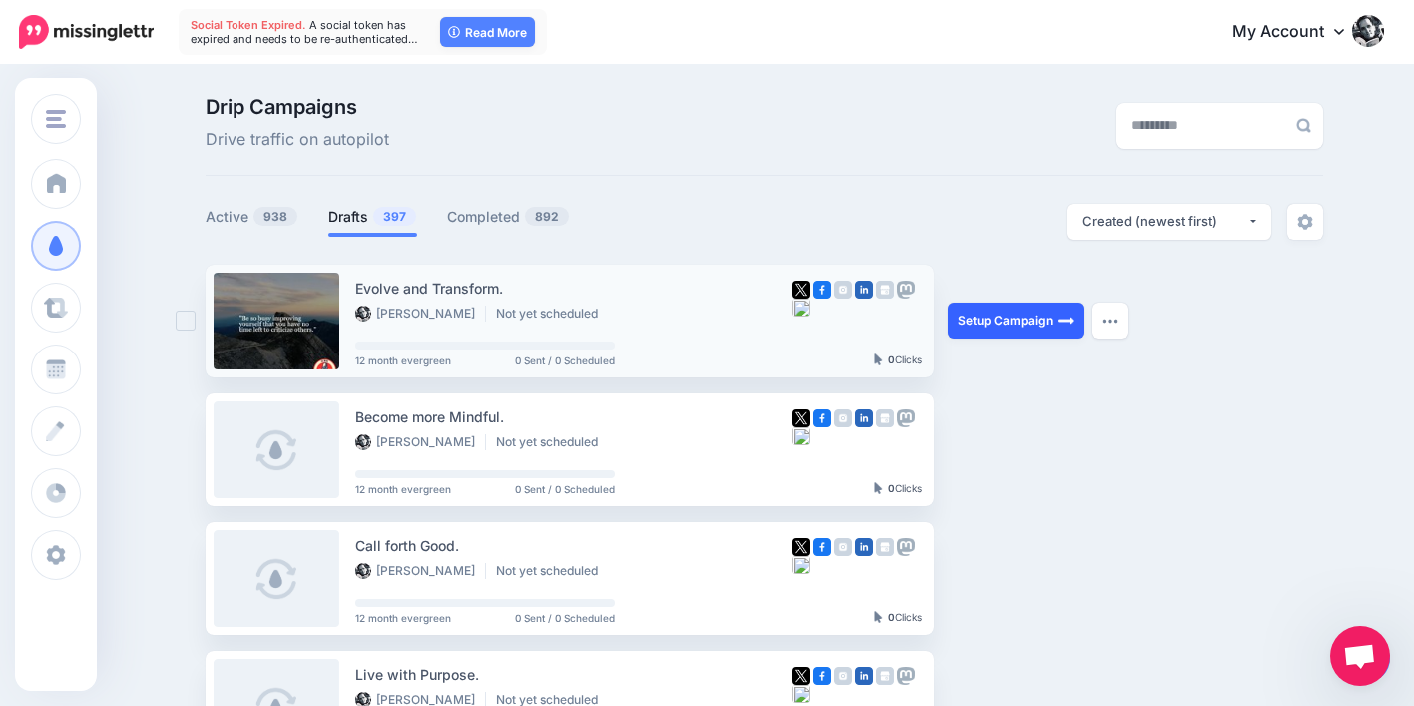
click at [990, 323] on link "Setup Campaign" at bounding box center [1016, 320] width 136 height 36
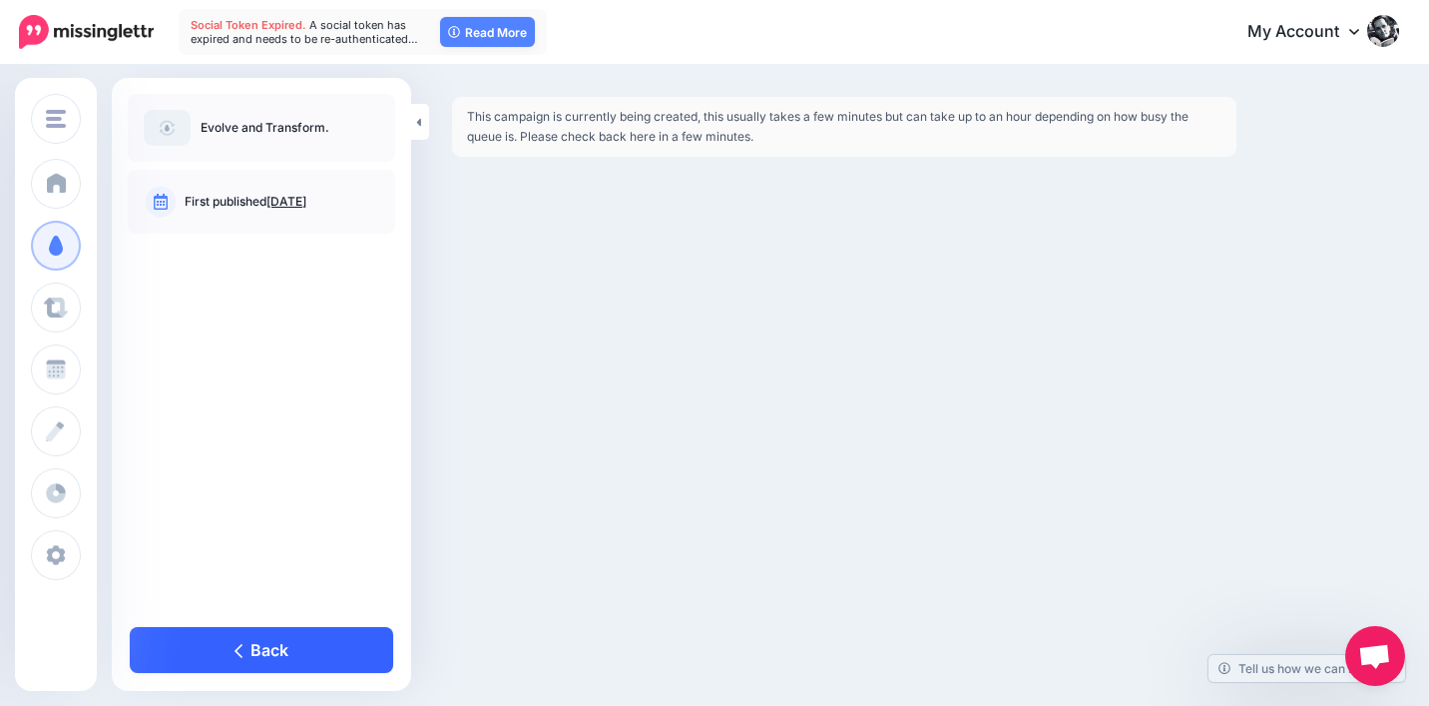
click at [276, 642] on link "Back" at bounding box center [261, 650] width 263 height 46
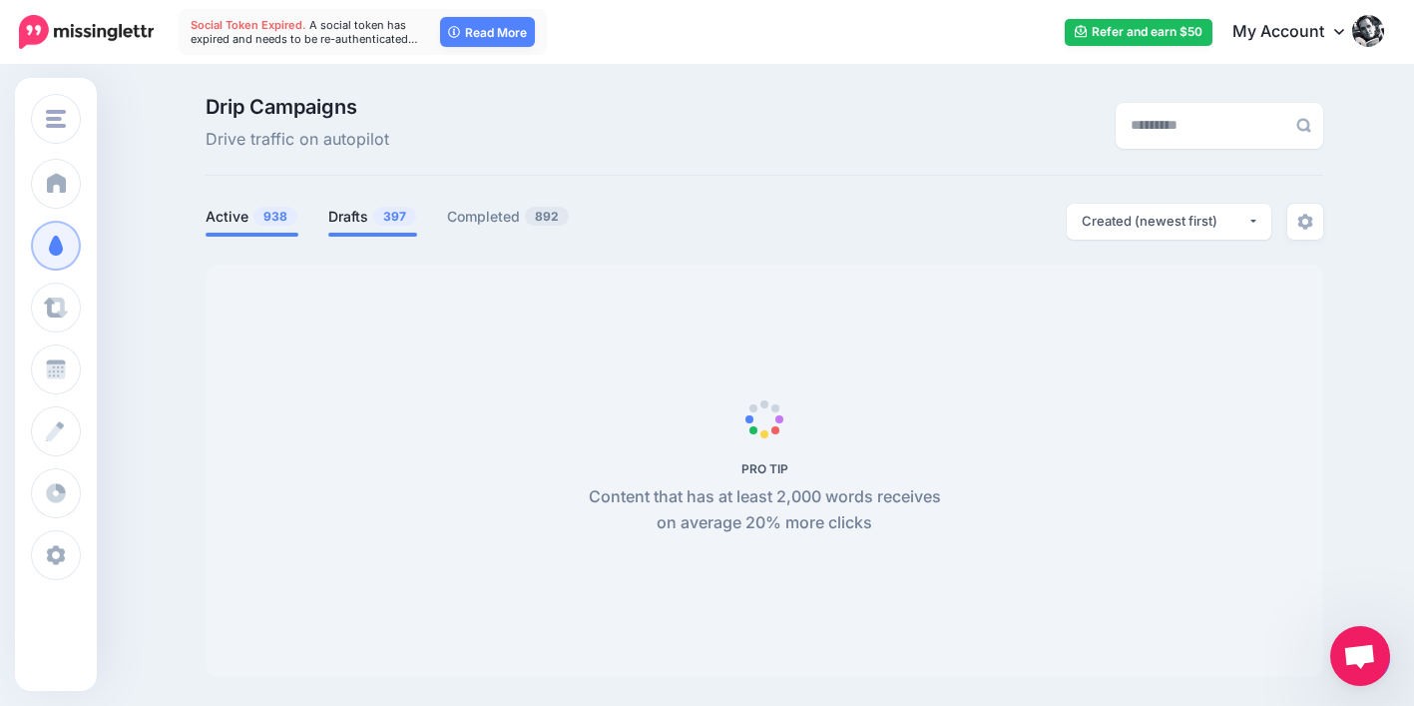
click at [367, 214] on link "Drafts 397" at bounding box center [372, 217] width 89 height 24
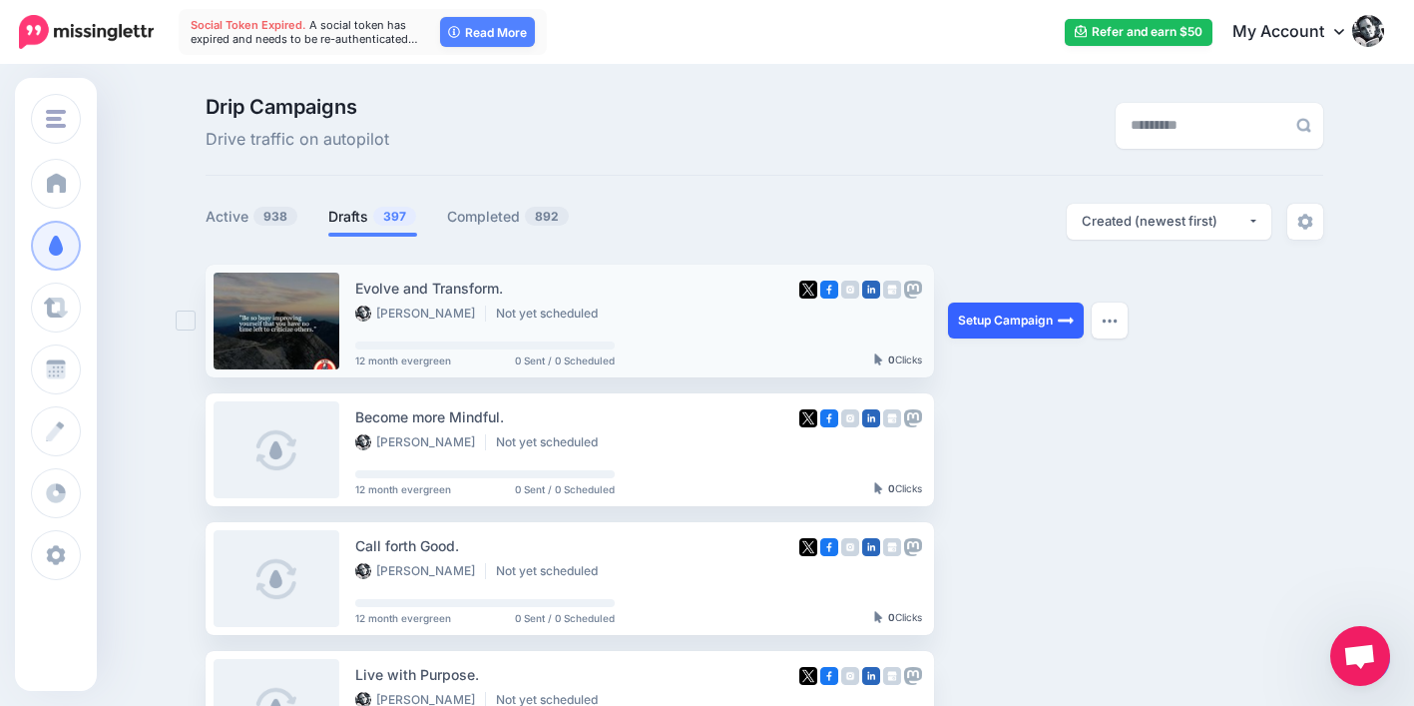
click at [962, 317] on link "Setup Campaign" at bounding box center [1016, 320] width 136 height 36
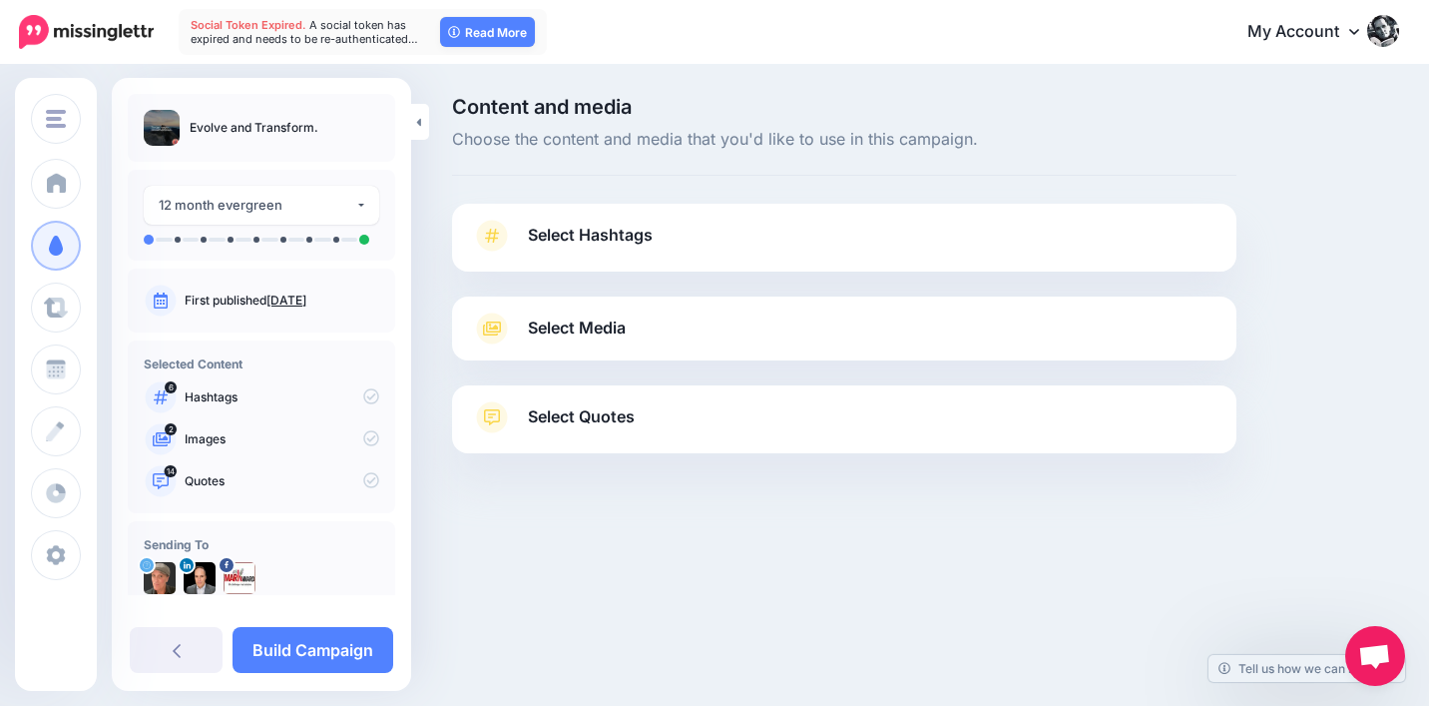
click at [504, 415] on icon at bounding box center [492, 417] width 32 height 32
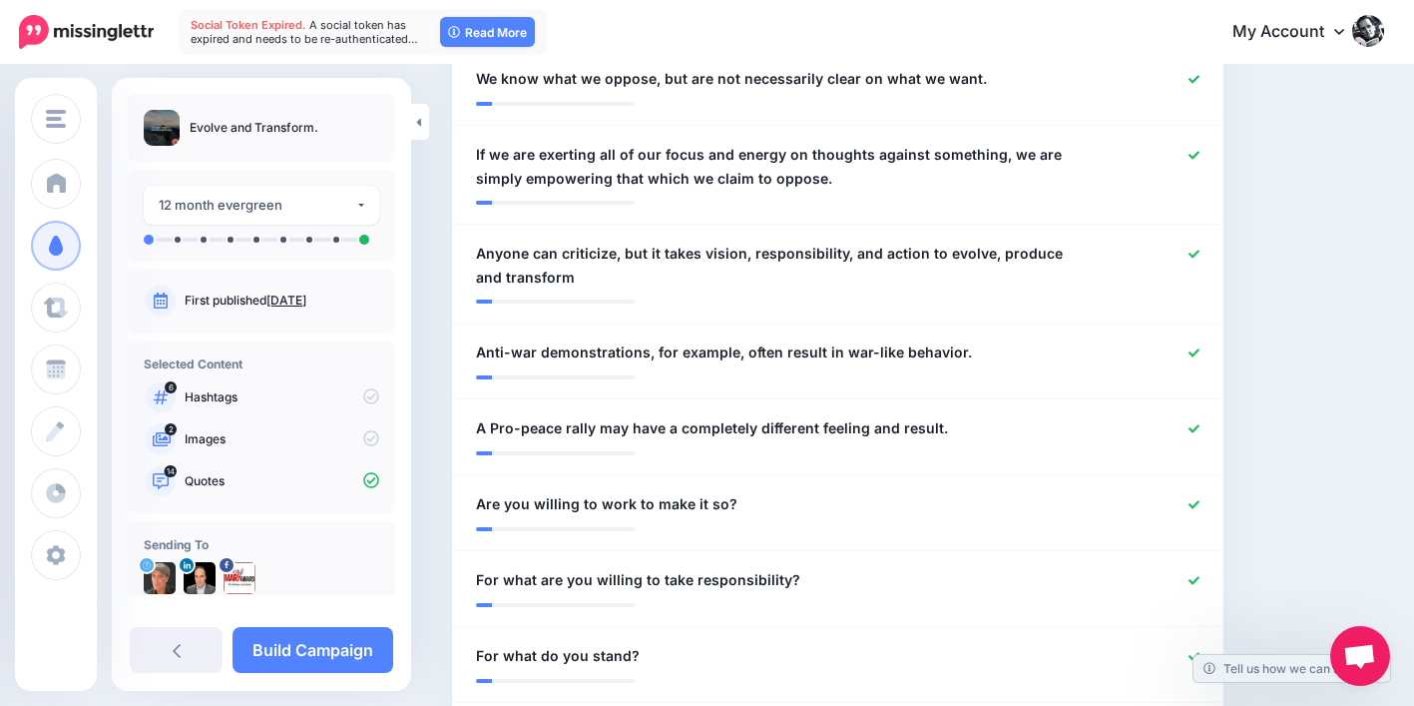
scroll to position [943, 0]
click at [1170, 418] on div at bounding box center [1152, 430] width 126 height 25
click at [1200, 425] on icon at bounding box center [1194, 430] width 11 height 11
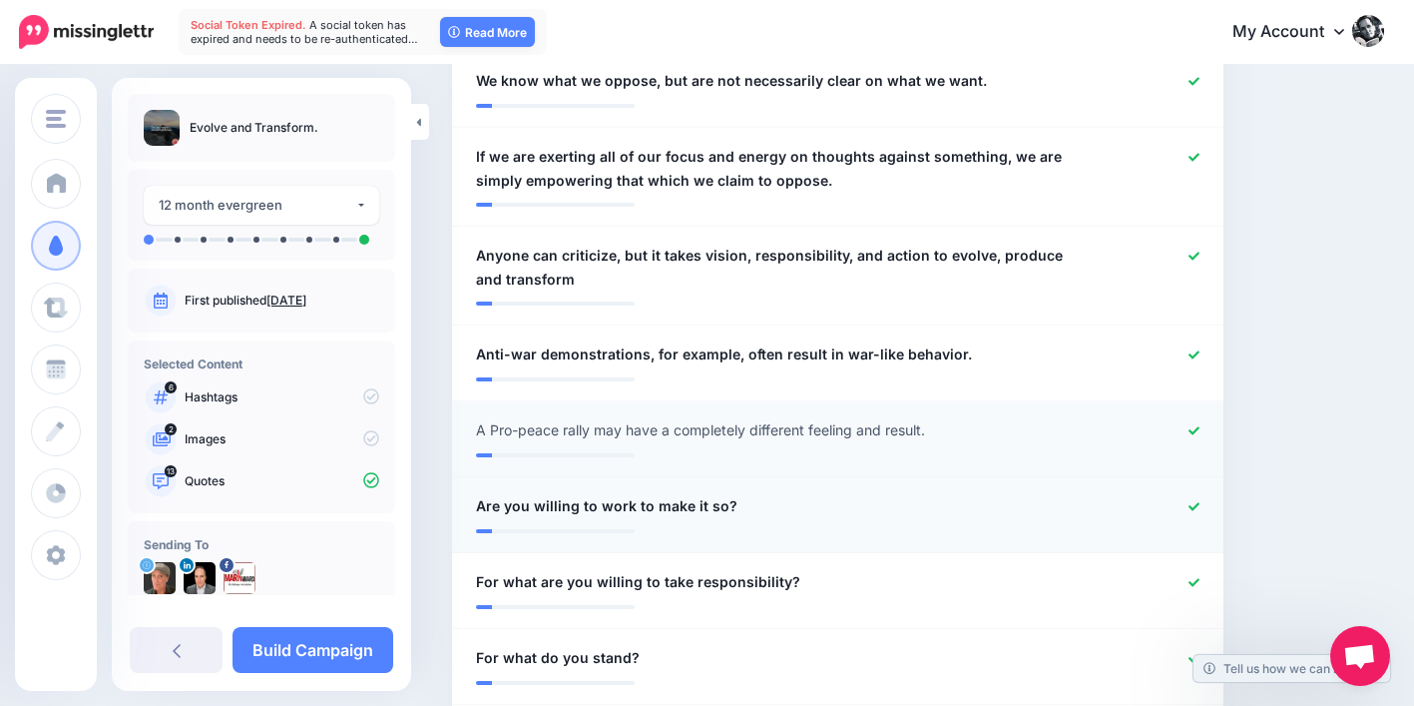
click at [1200, 494] on div at bounding box center [1152, 506] width 126 height 25
click at [1200, 500] on link at bounding box center [1194, 507] width 11 height 14
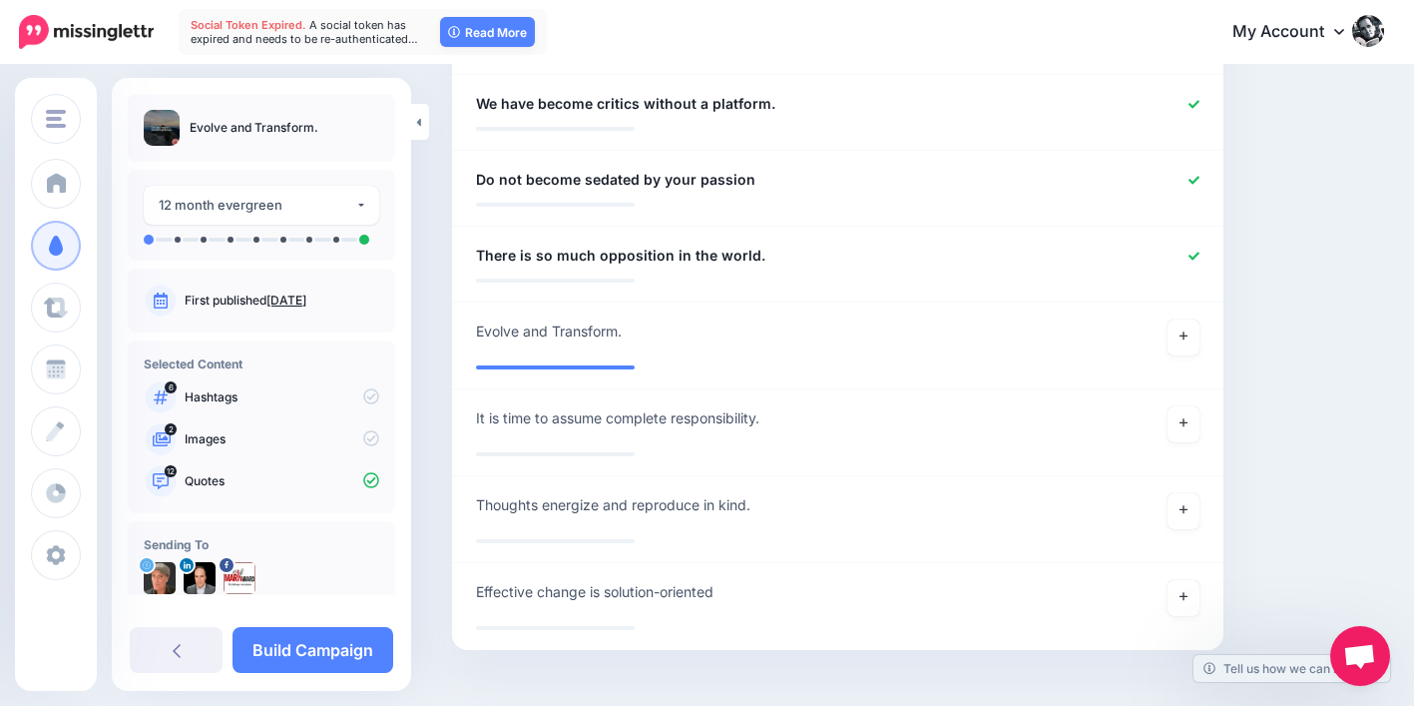
scroll to position [1576, 0]
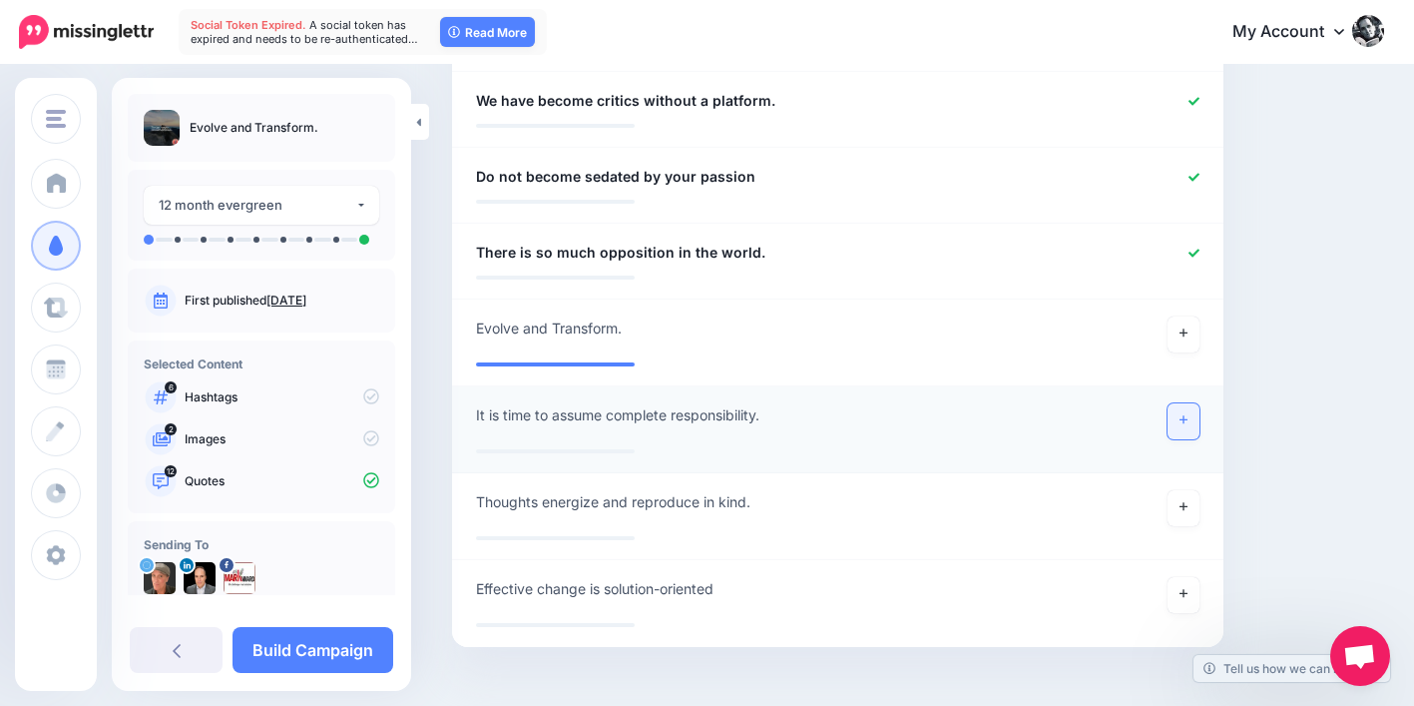
click at [1199, 403] on link at bounding box center [1184, 421] width 32 height 36
click at [1197, 490] on link at bounding box center [1184, 508] width 32 height 36
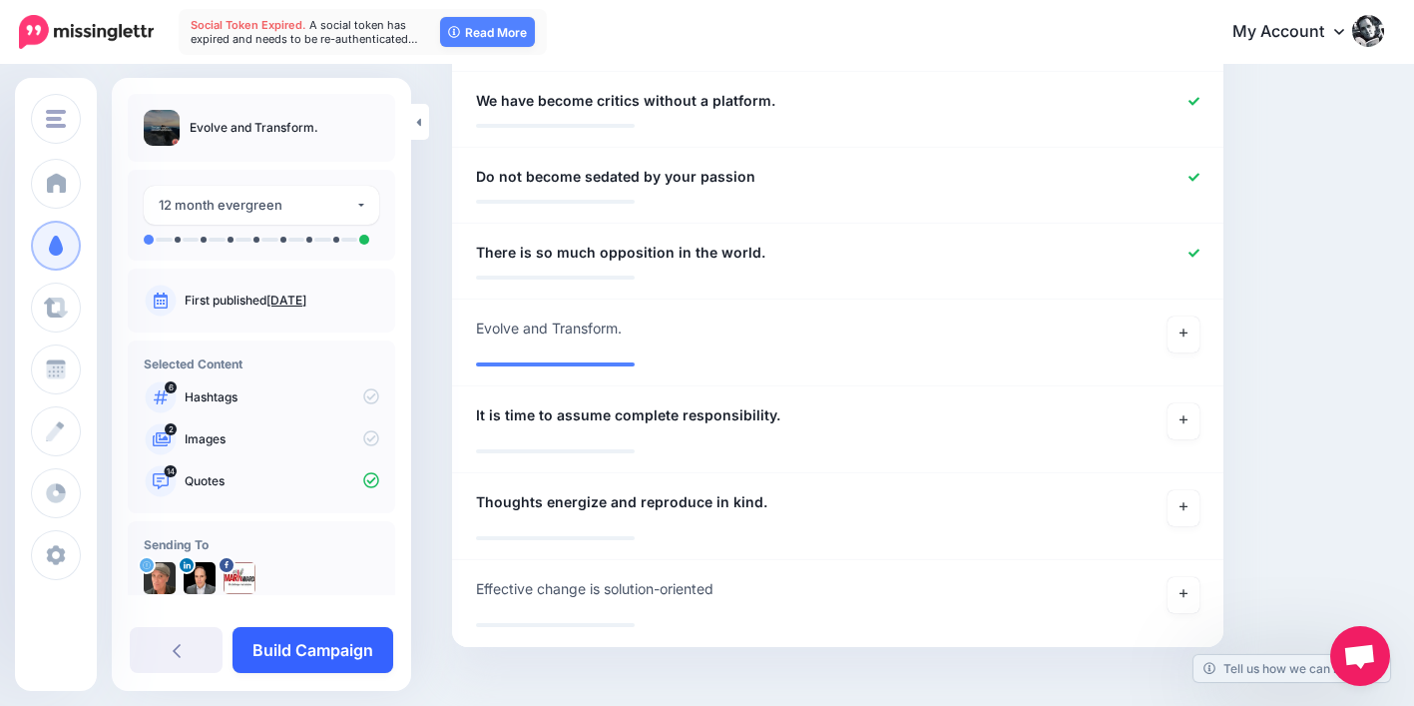
click at [337, 648] on link "Build Campaign" at bounding box center [313, 650] width 161 height 46
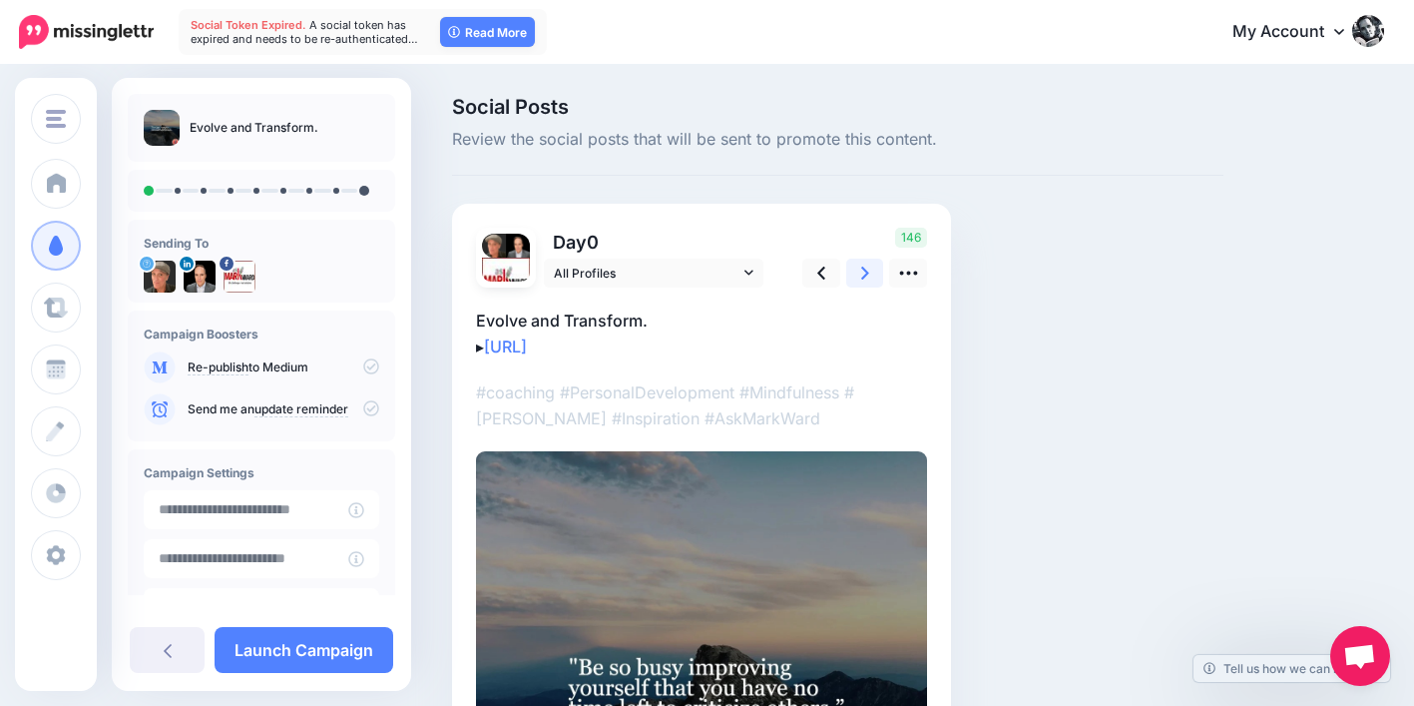
click at [866, 269] on icon at bounding box center [865, 272] width 8 height 21
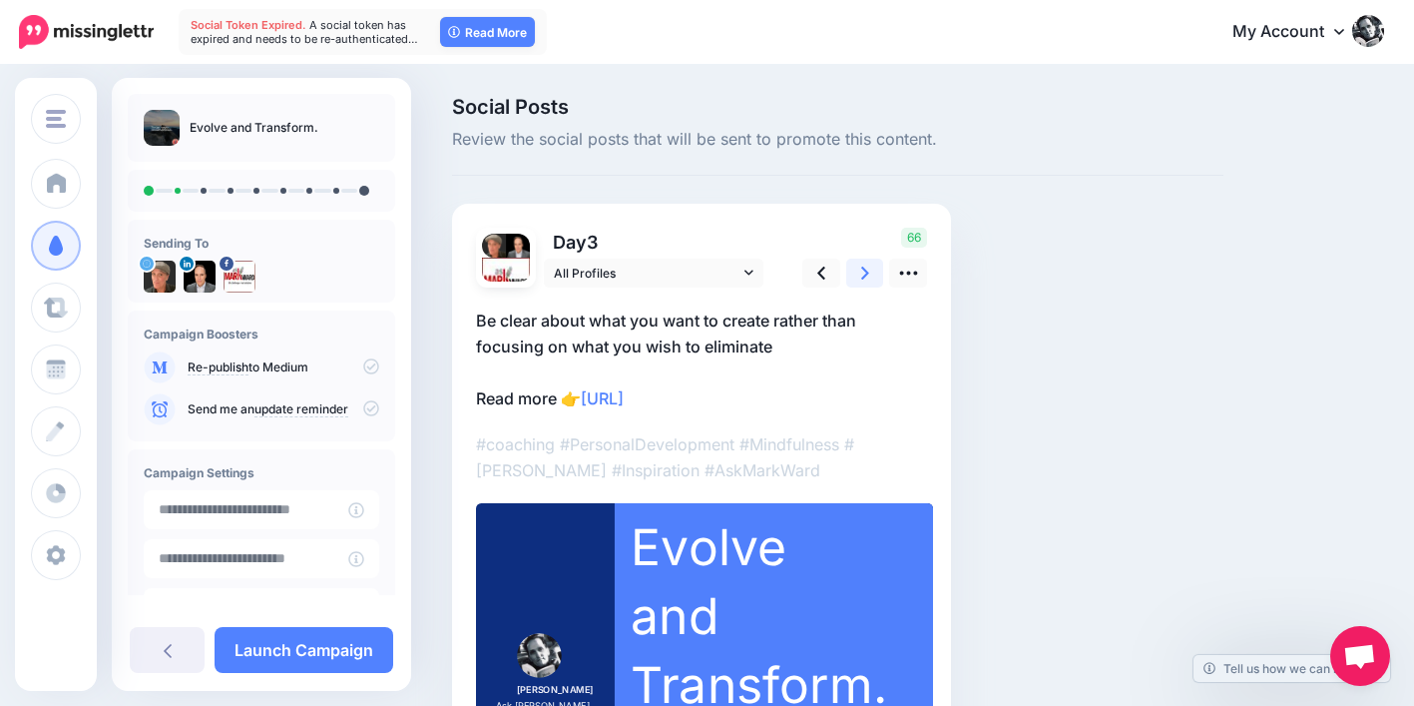
click at [866, 267] on icon at bounding box center [865, 272] width 8 height 21
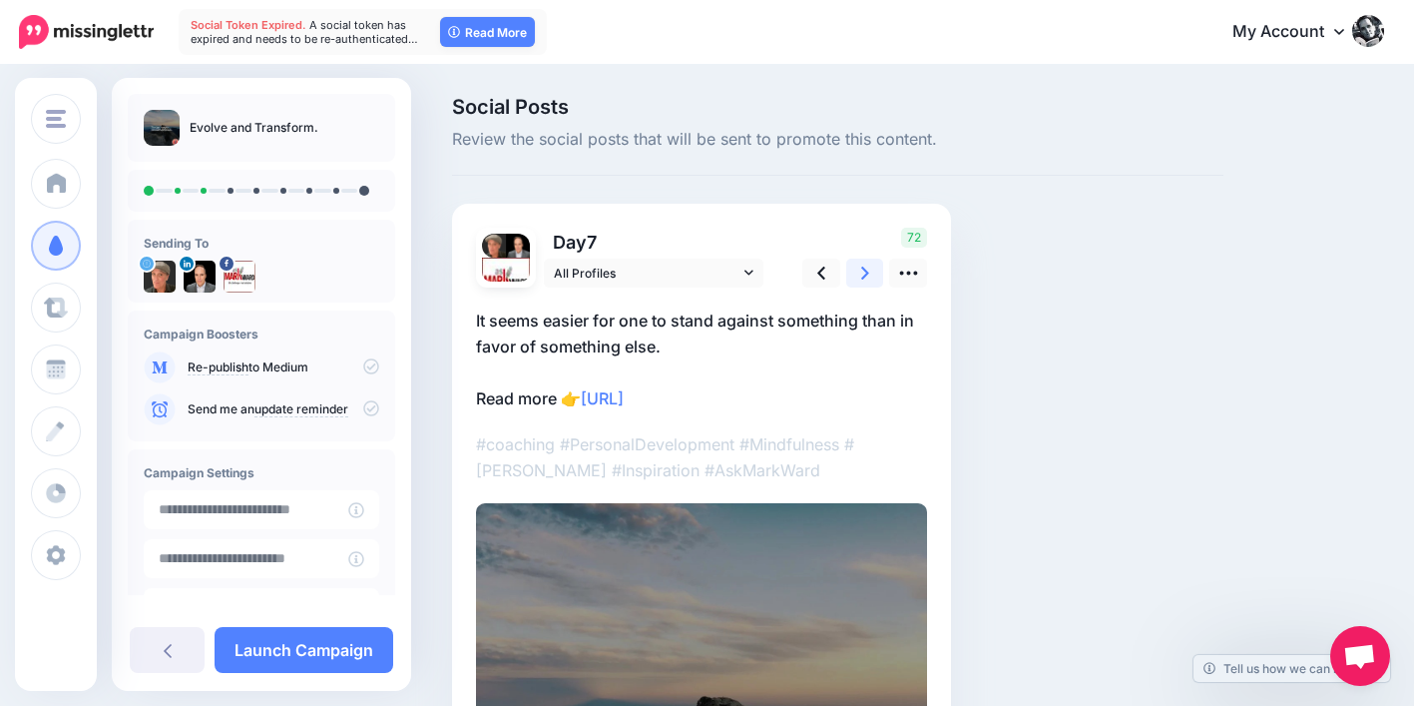
click at [866, 264] on icon at bounding box center [865, 272] width 8 height 21
click at [865, 264] on icon at bounding box center [865, 272] width 8 height 21
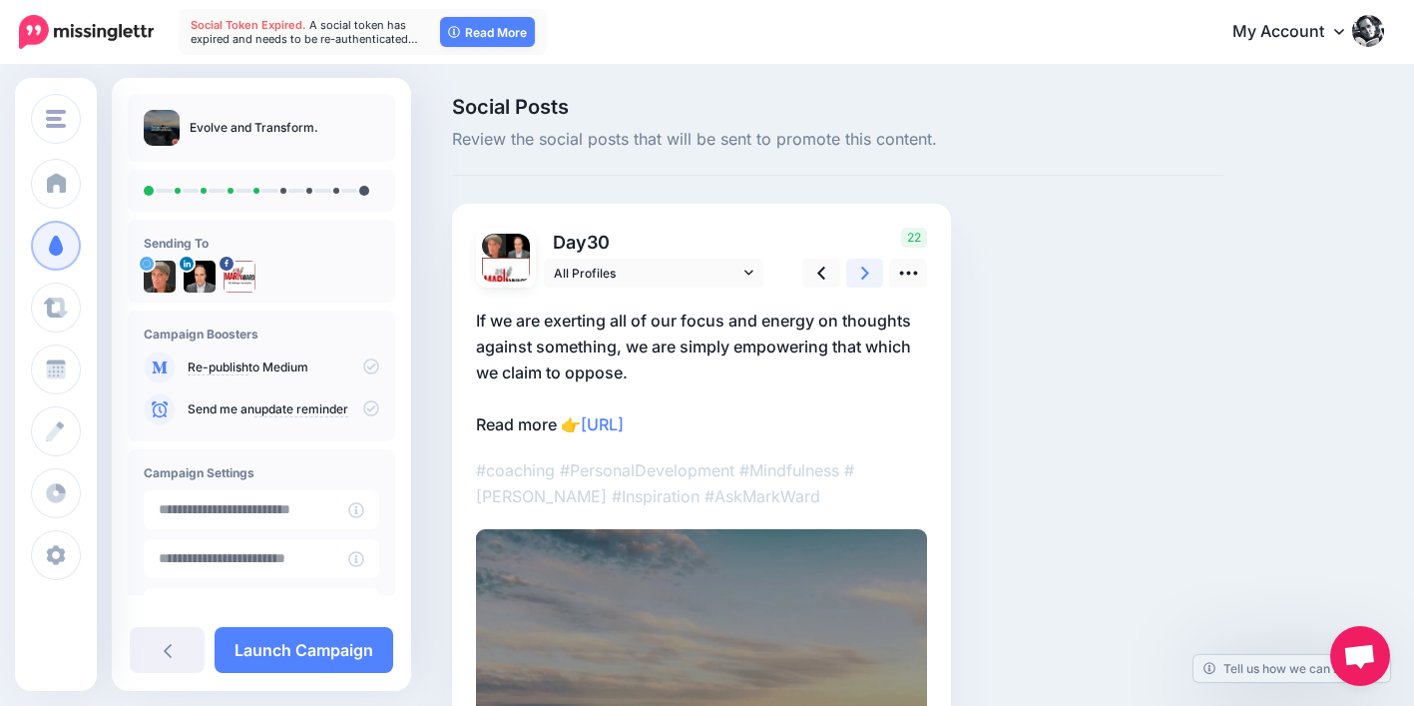
click at [865, 264] on icon at bounding box center [865, 272] width 8 height 21
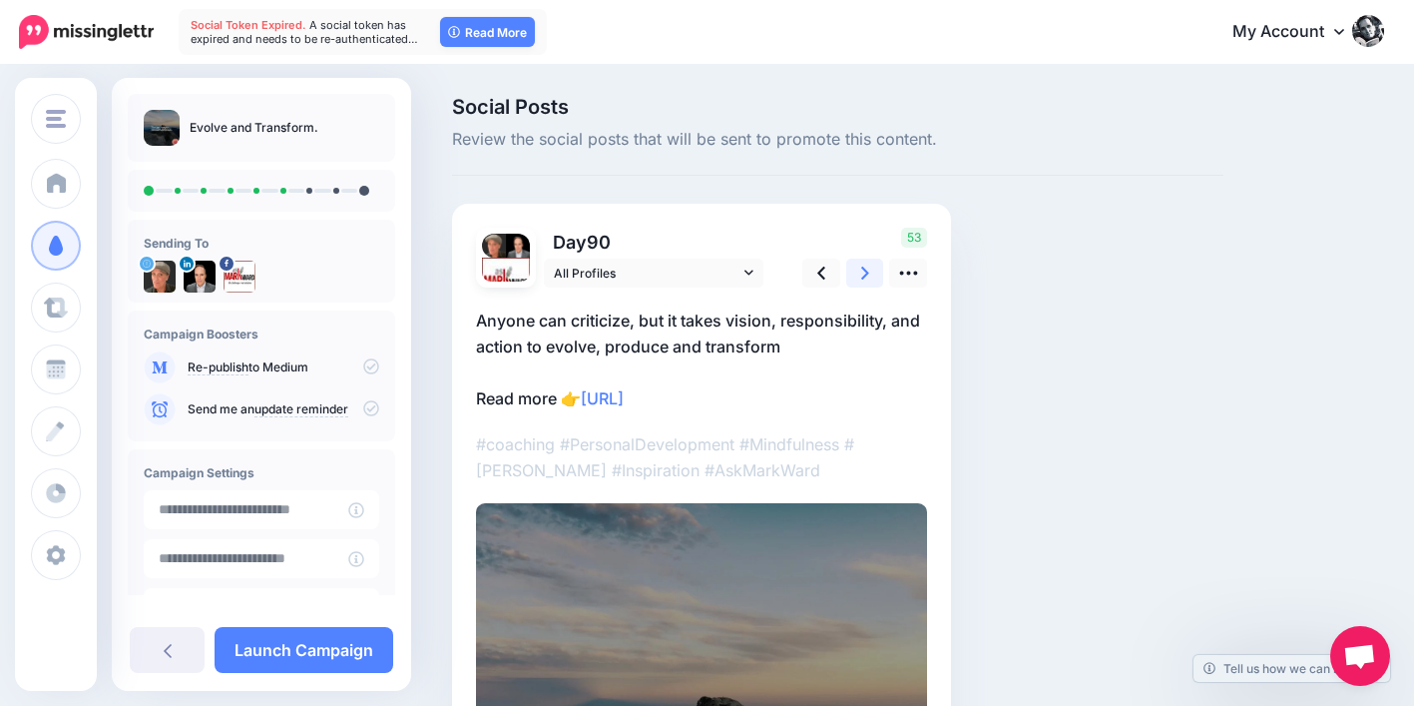
click at [865, 264] on icon at bounding box center [865, 272] width 8 height 21
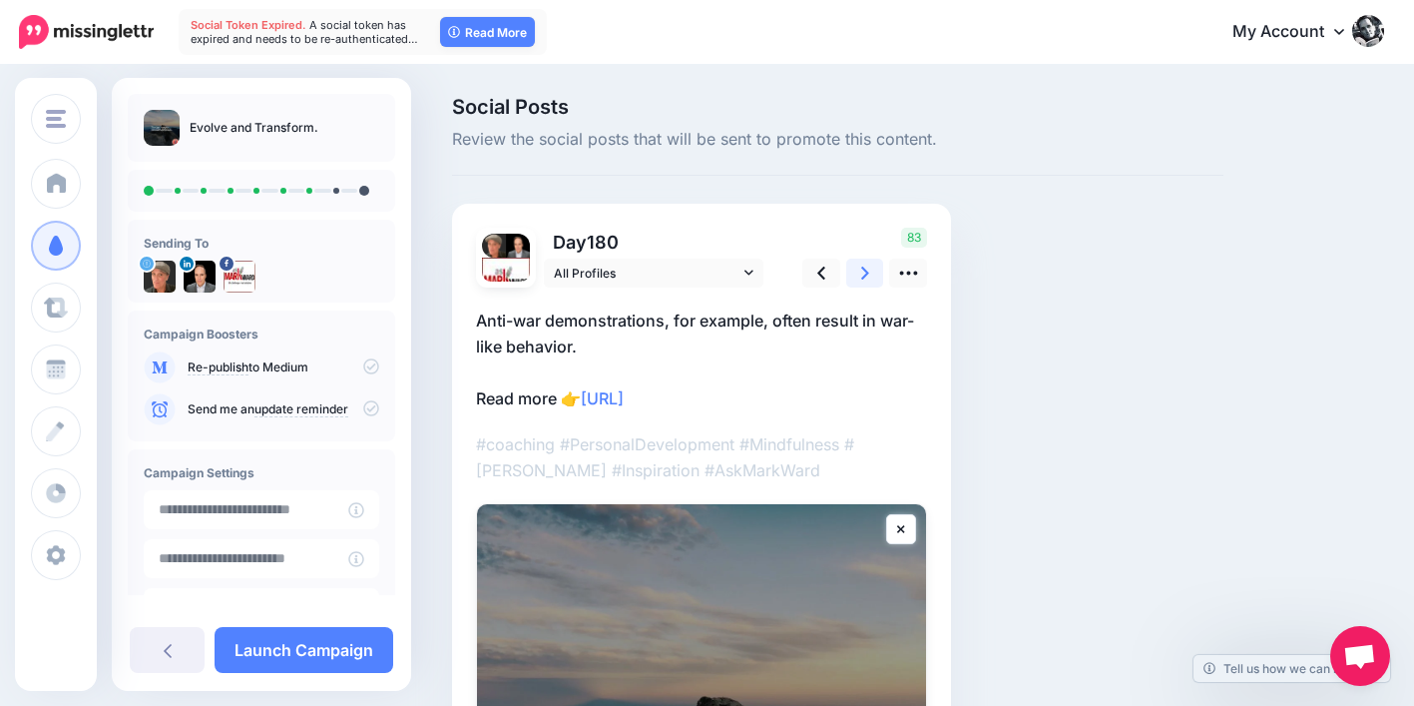
click at [865, 264] on icon at bounding box center [865, 272] width 8 height 21
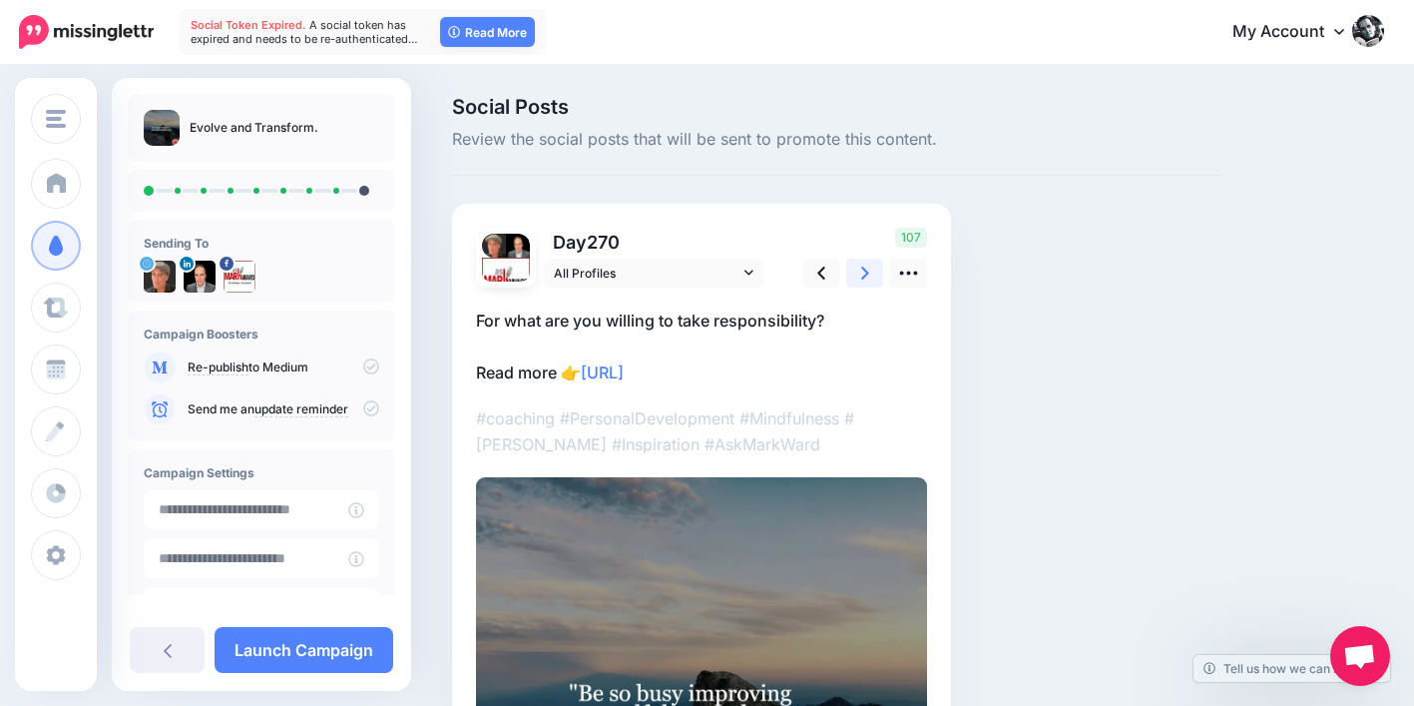
click at [865, 264] on icon at bounding box center [865, 272] width 8 height 21
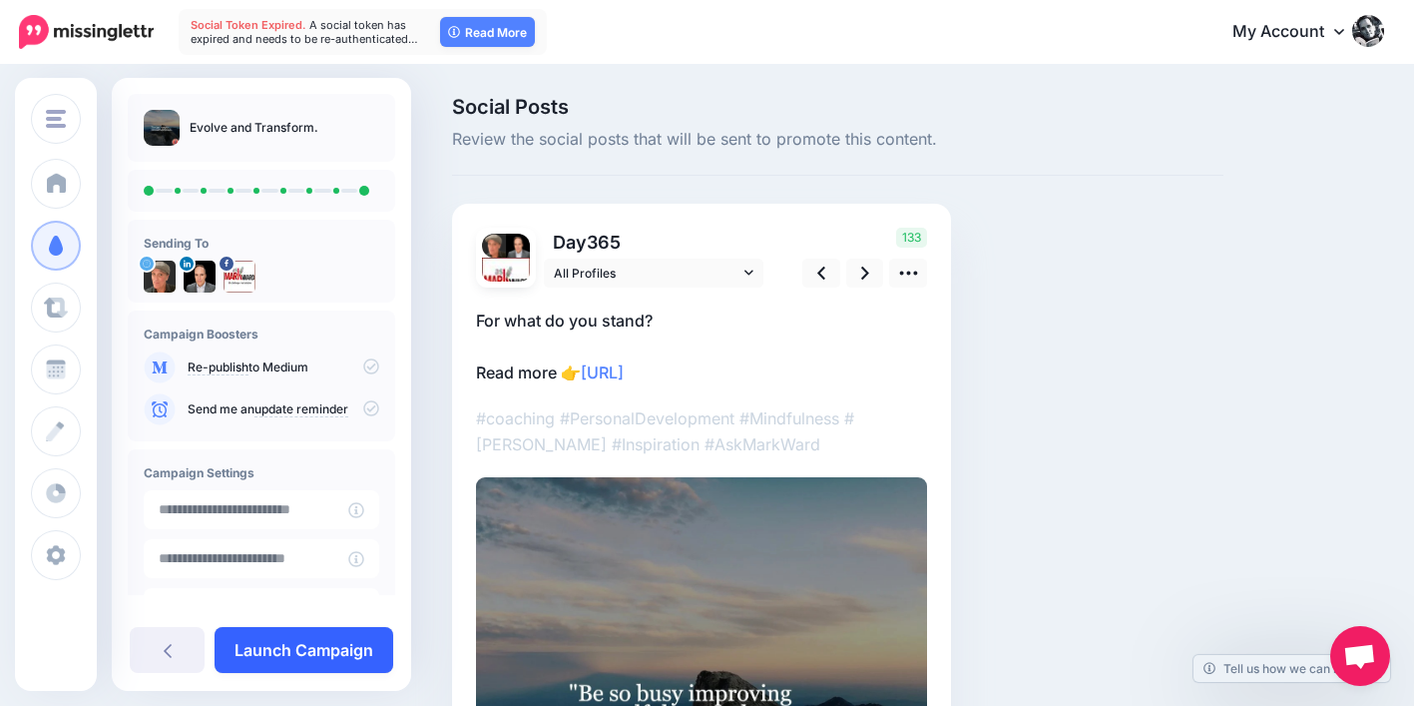
click at [369, 655] on link "Launch Campaign" at bounding box center [304, 650] width 179 height 46
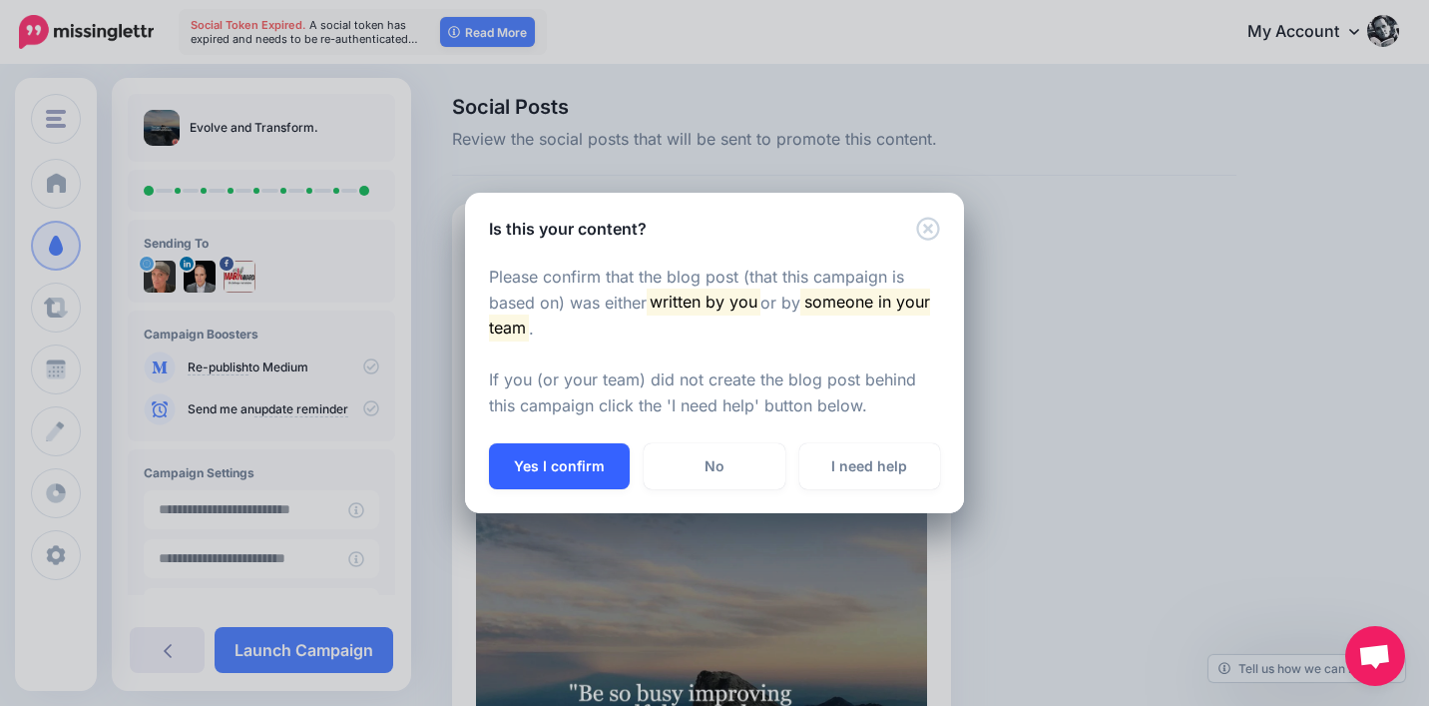
click at [580, 485] on button "Yes I confirm" at bounding box center [559, 466] width 141 height 46
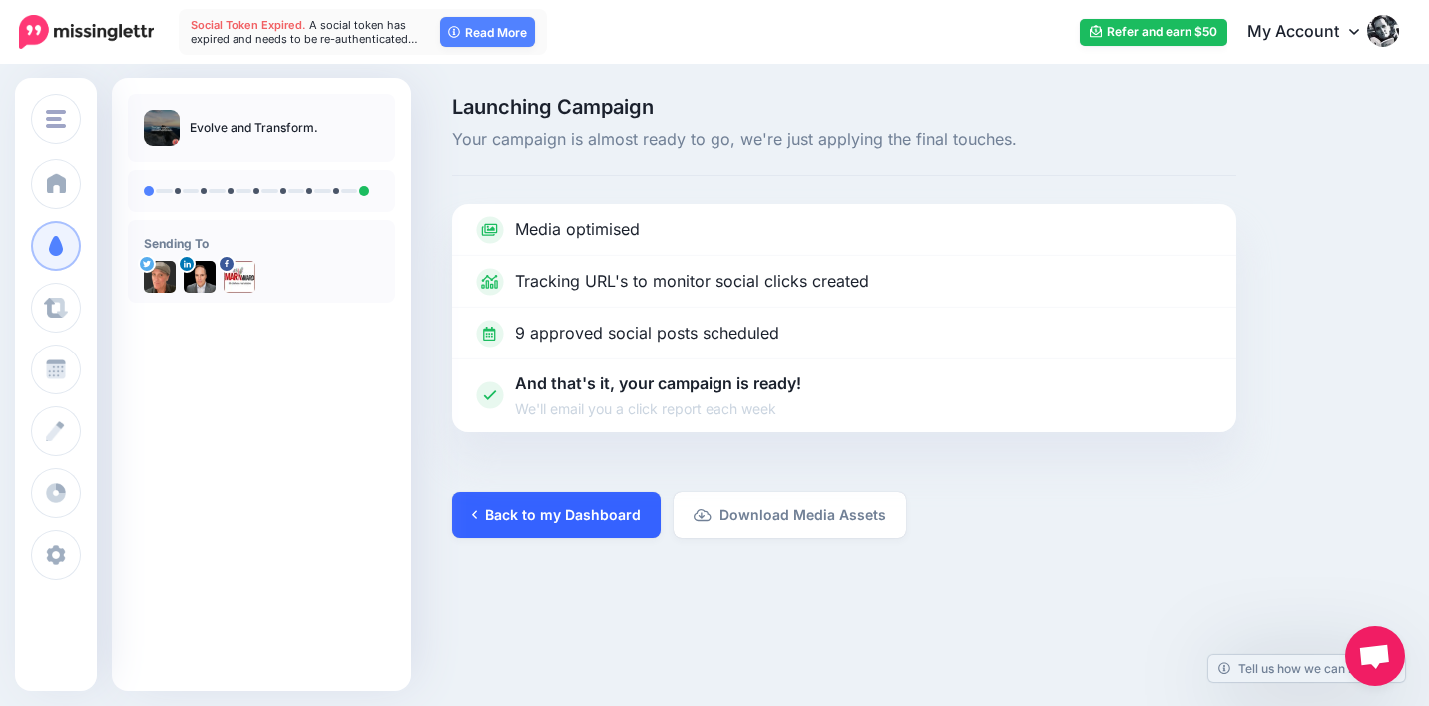
click at [606, 519] on link "Back to my Dashboard" at bounding box center [556, 515] width 209 height 46
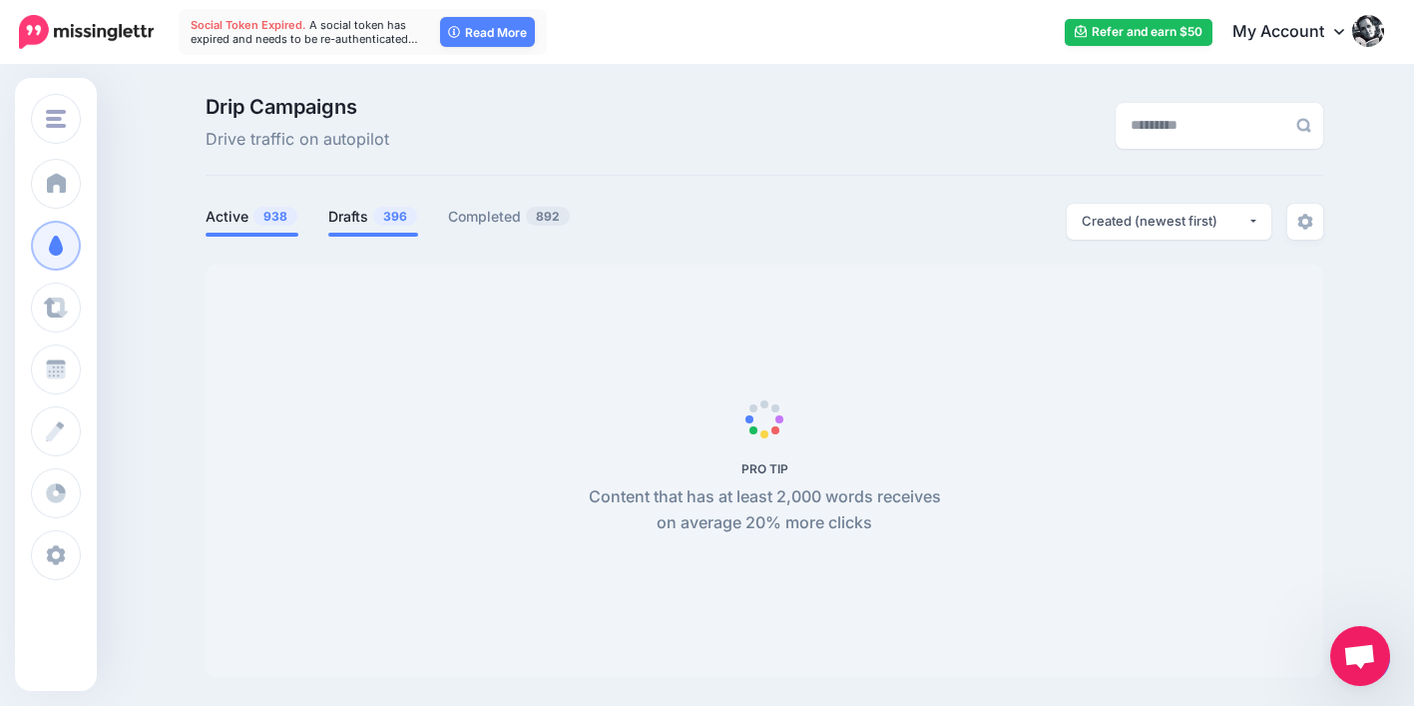
click at [371, 221] on link "Drafts 396" at bounding box center [373, 217] width 90 height 24
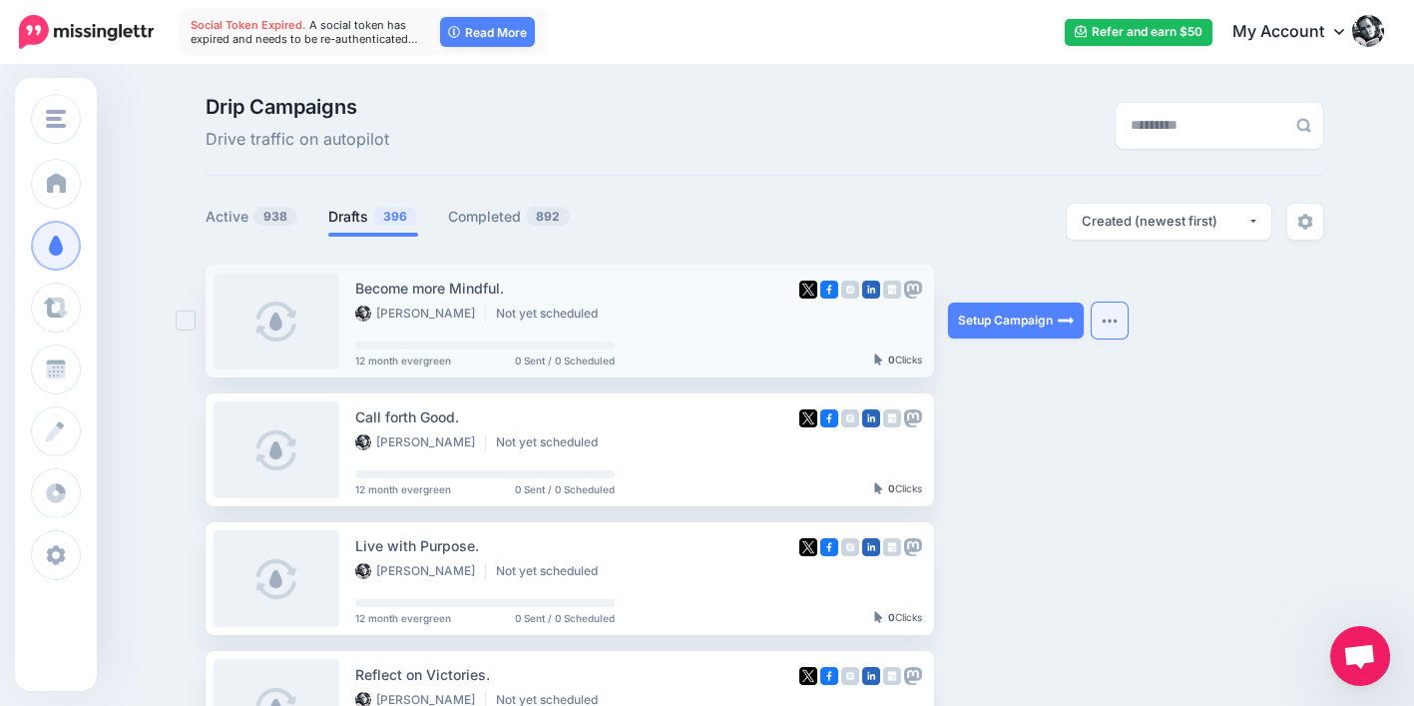
click at [1118, 320] on img "button" at bounding box center [1110, 320] width 16 height 6
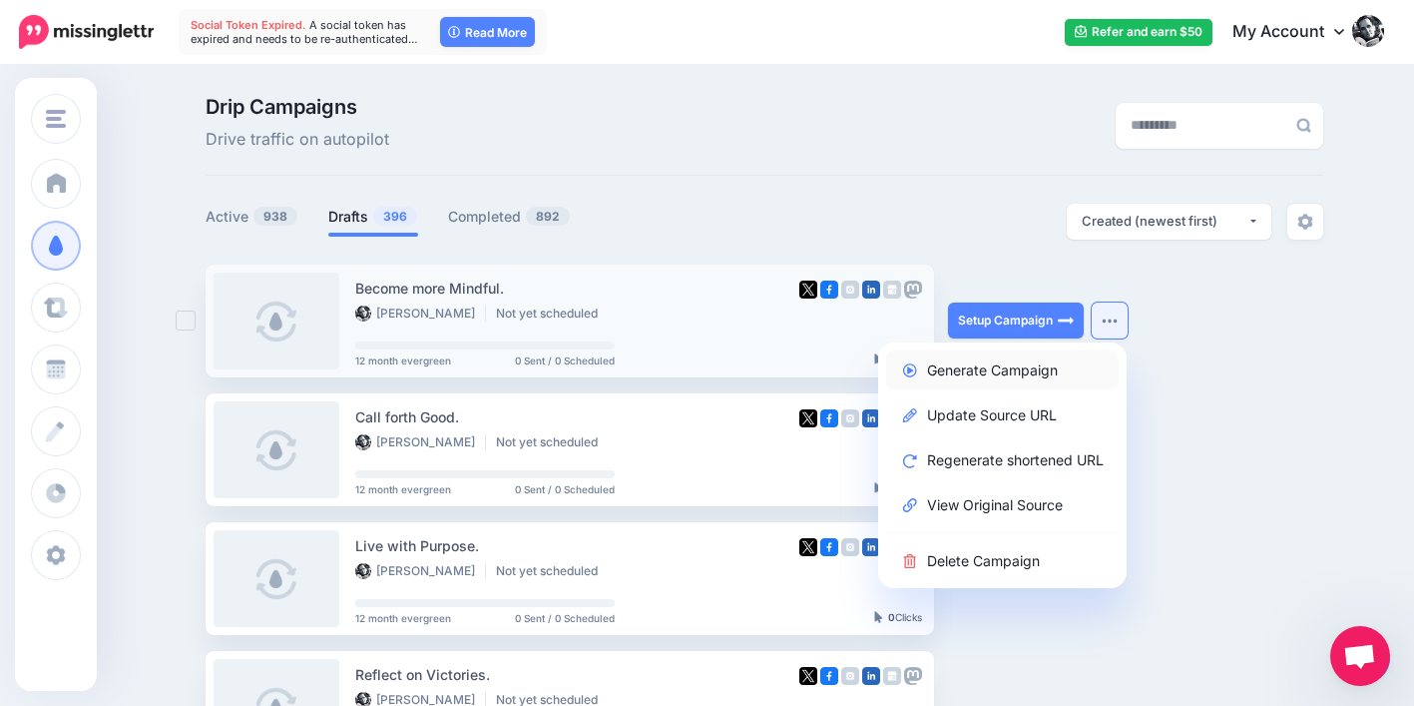
click at [1060, 361] on link "Generate Campaign" at bounding box center [1002, 369] width 233 height 39
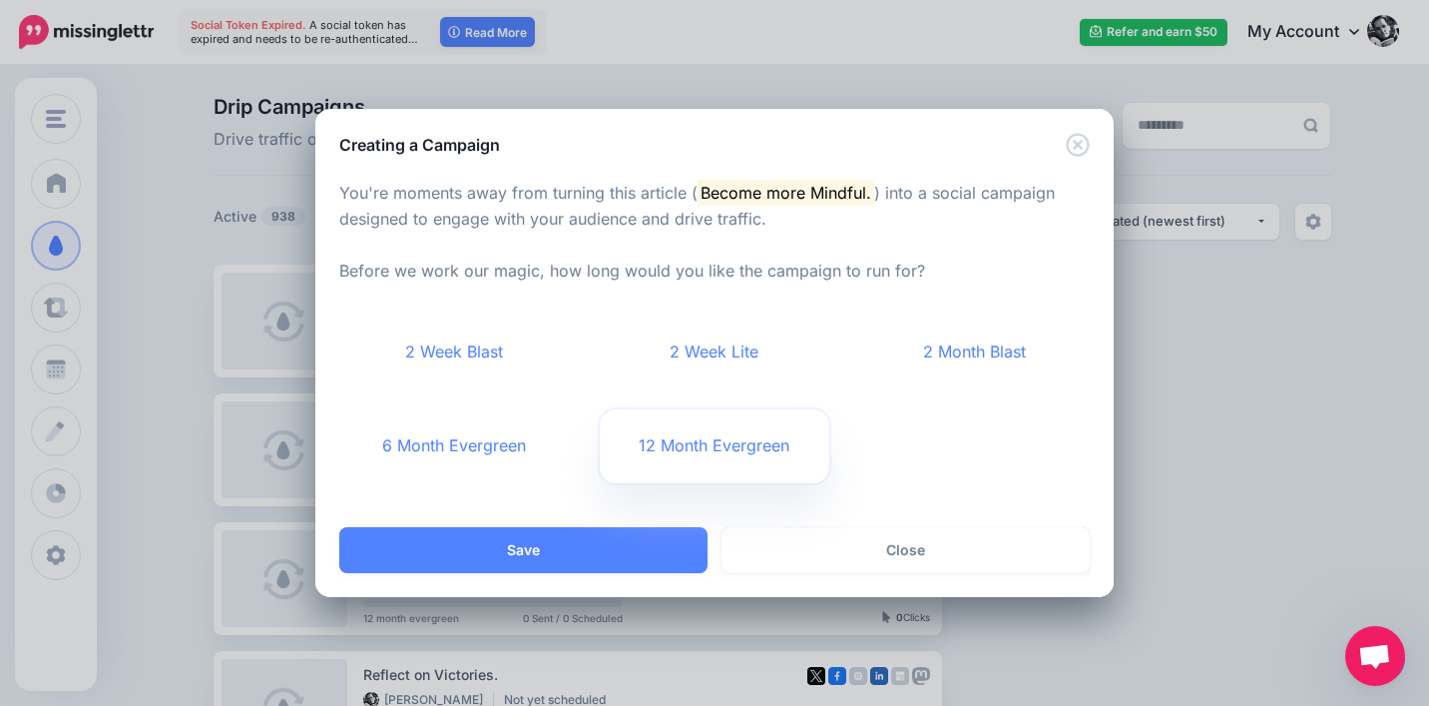
click at [739, 461] on link "12 Month Evergreen" at bounding box center [715, 446] width 231 height 74
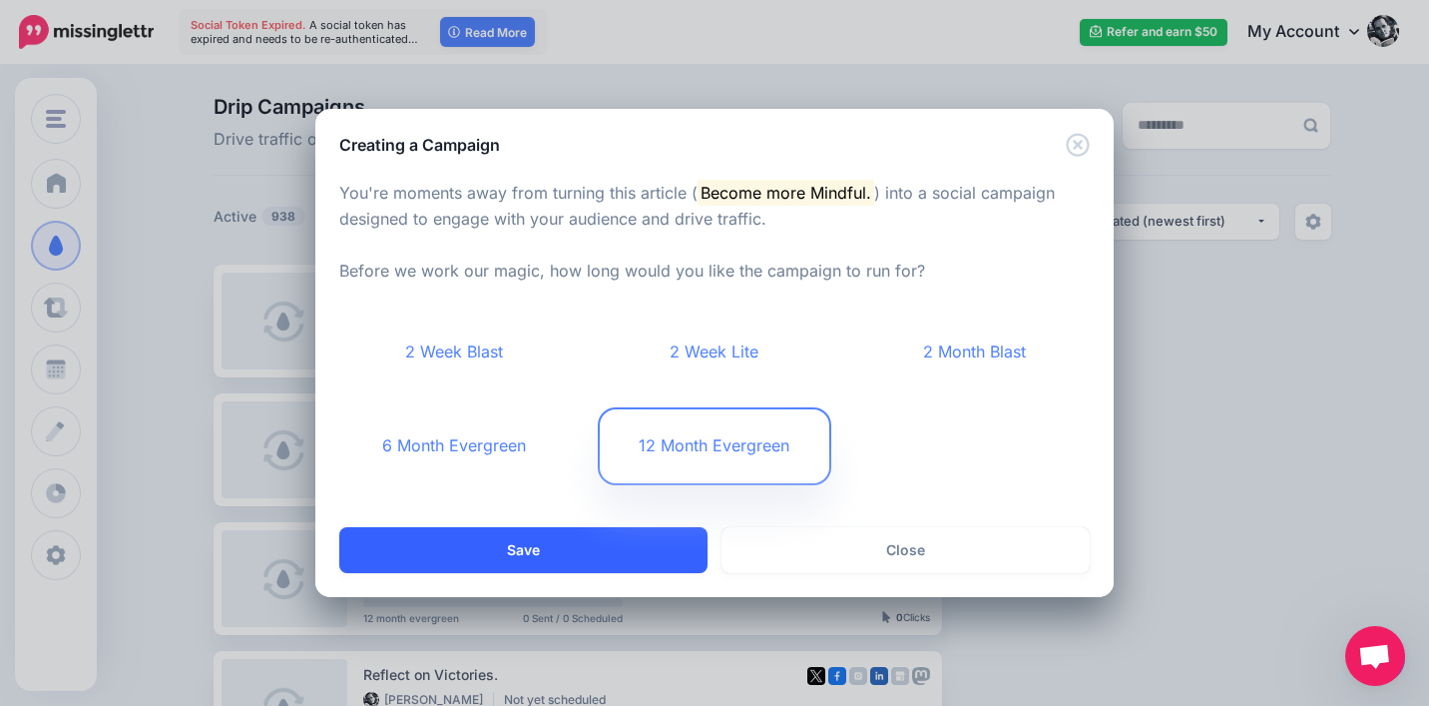
click at [639, 539] on button "Save" at bounding box center [523, 550] width 368 height 46
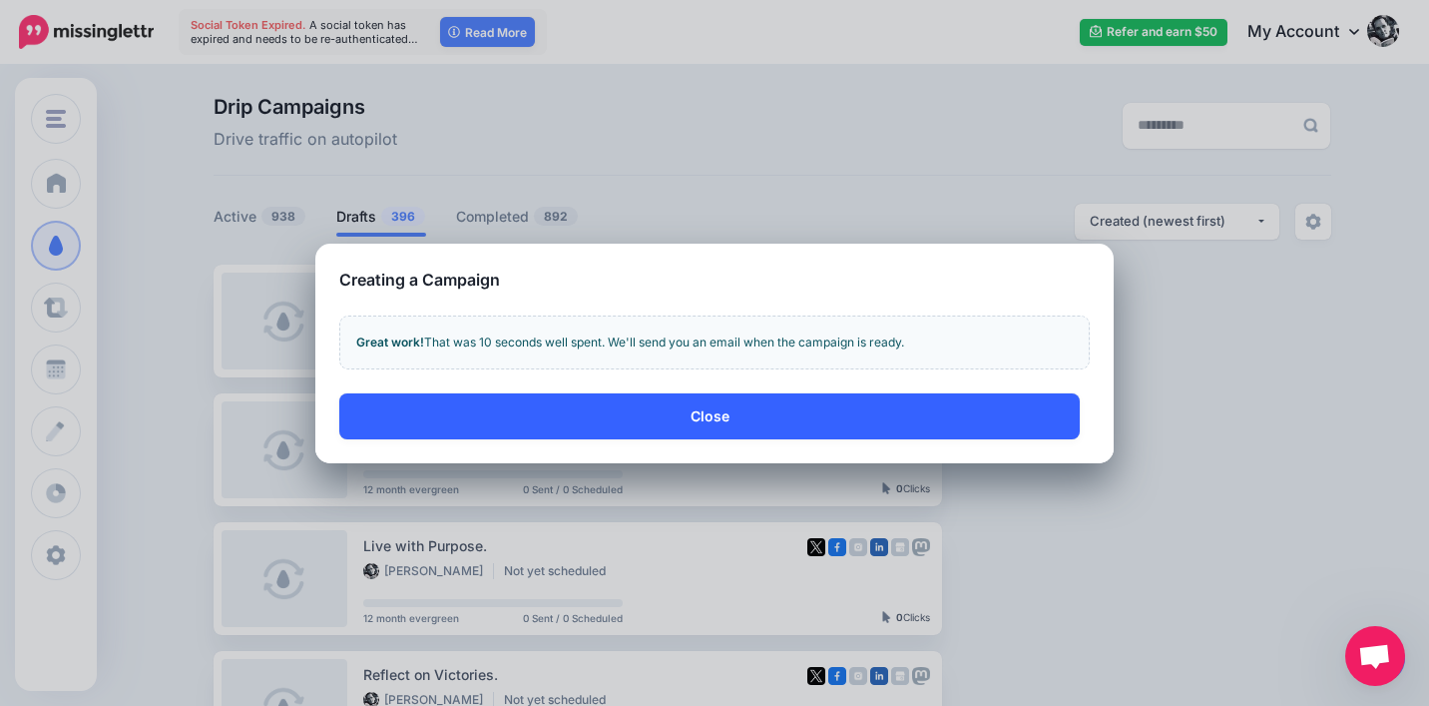
click at [892, 406] on button "Close" at bounding box center [709, 416] width 741 height 46
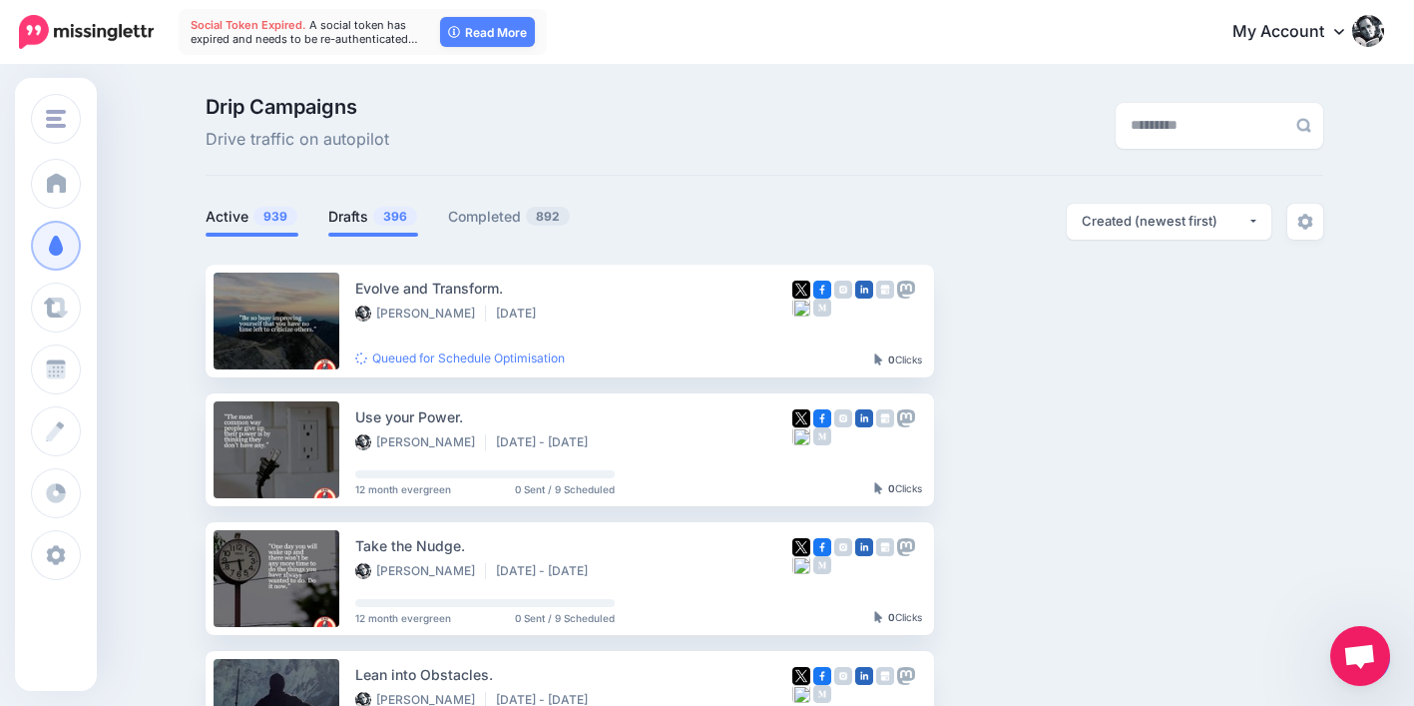
click at [361, 217] on link "Drafts 396" at bounding box center [373, 217] width 90 height 24
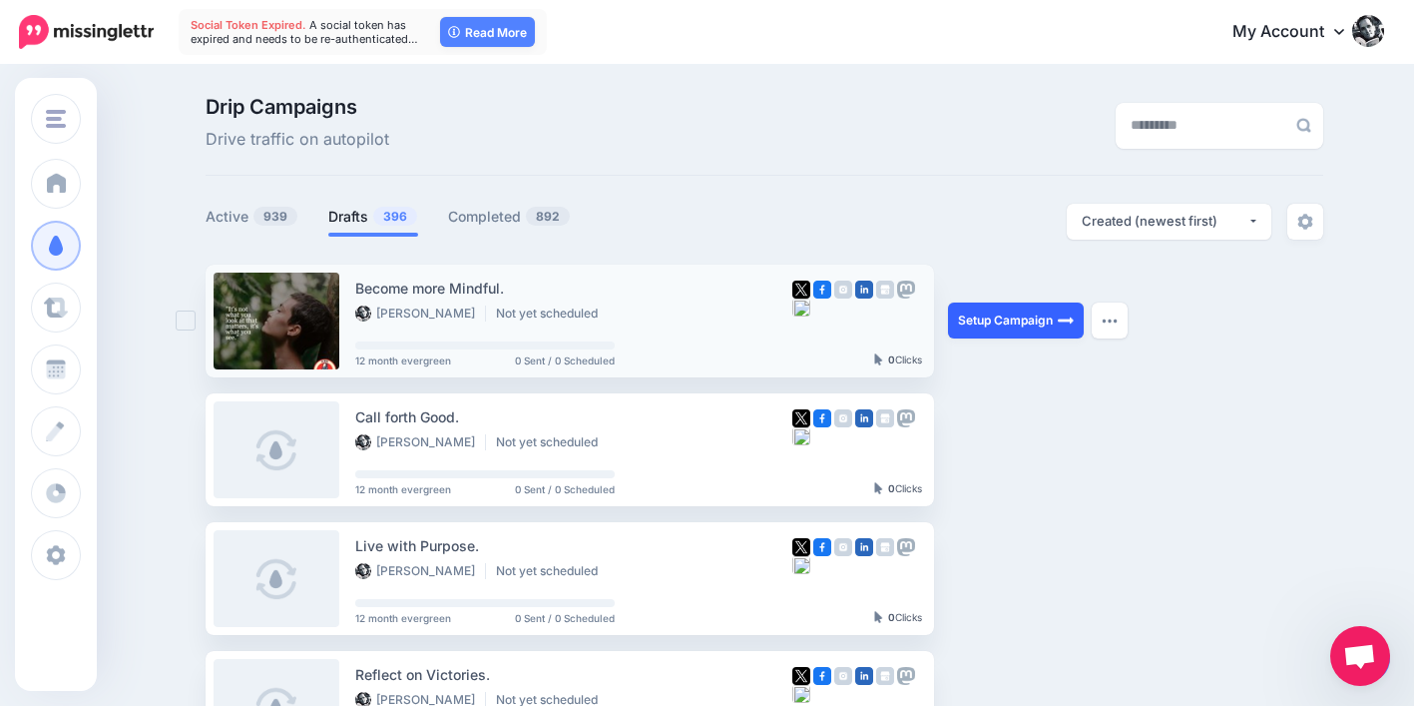
click at [1006, 312] on link "Setup Campaign" at bounding box center [1016, 320] width 136 height 36
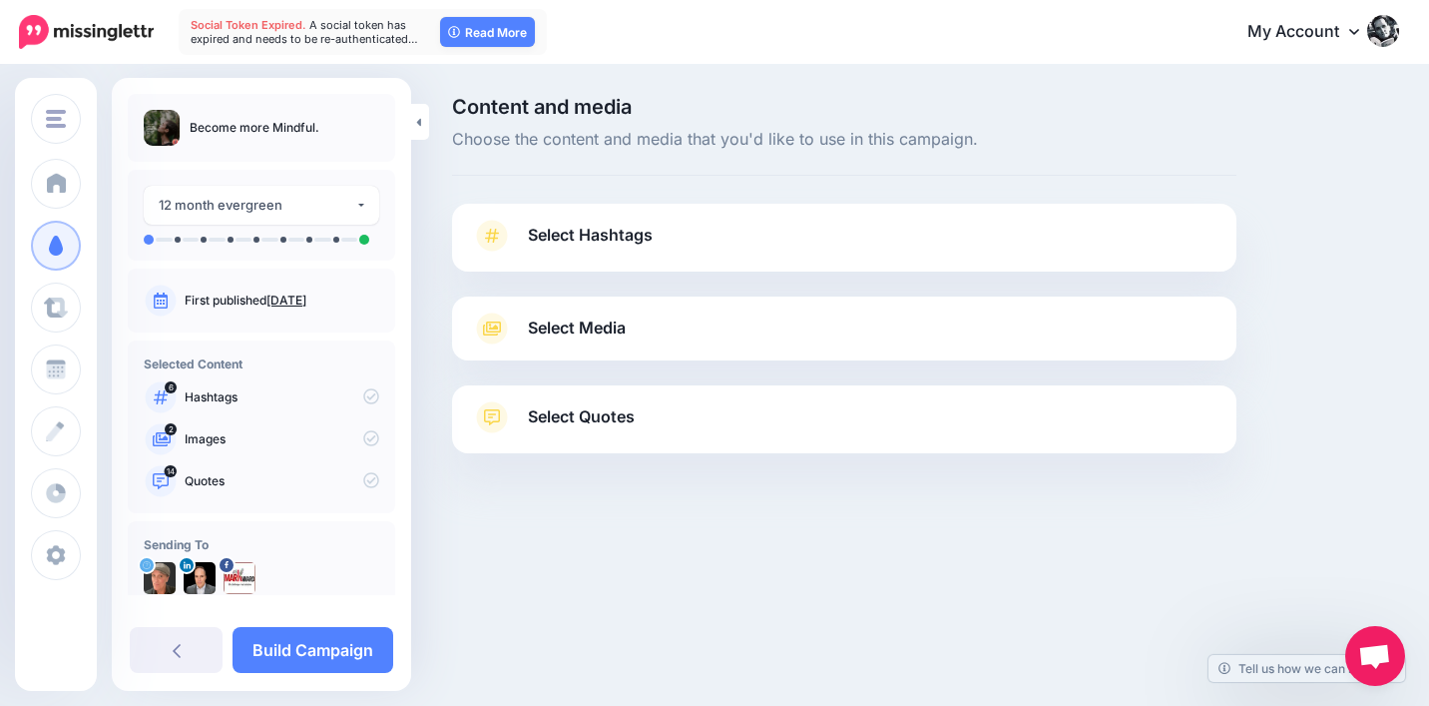
click at [591, 412] on span "Select Quotes" at bounding box center [581, 416] width 107 height 27
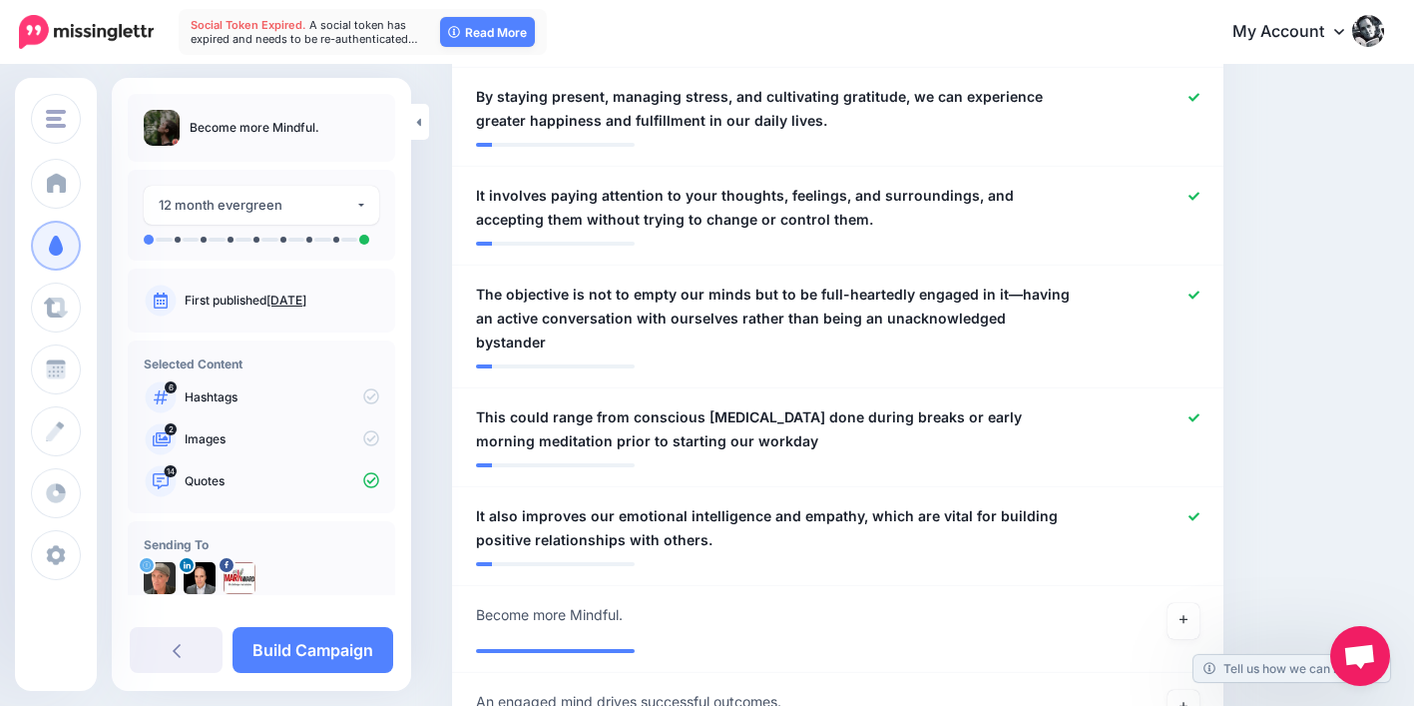
scroll to position [1546, 0]
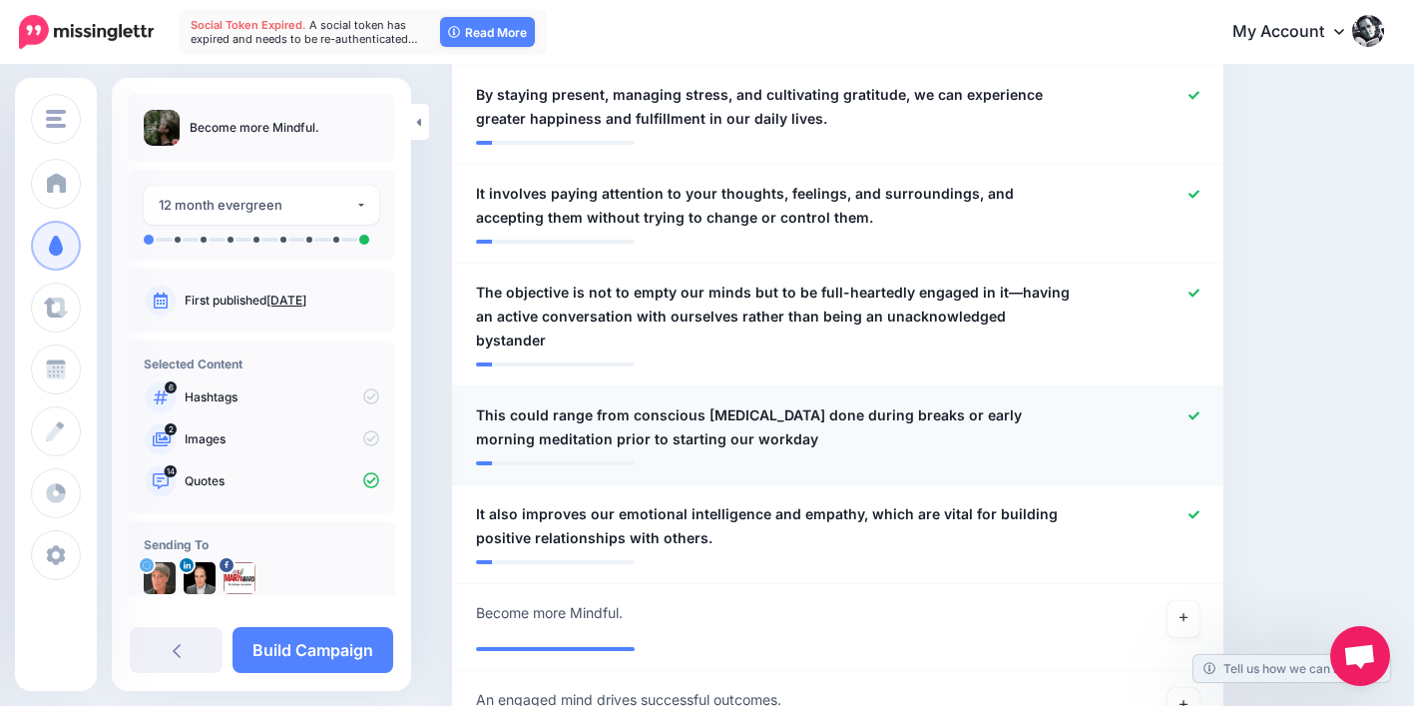
click at [1200, 411] on icon at bounding box center [1194, 415] width 11 height 8
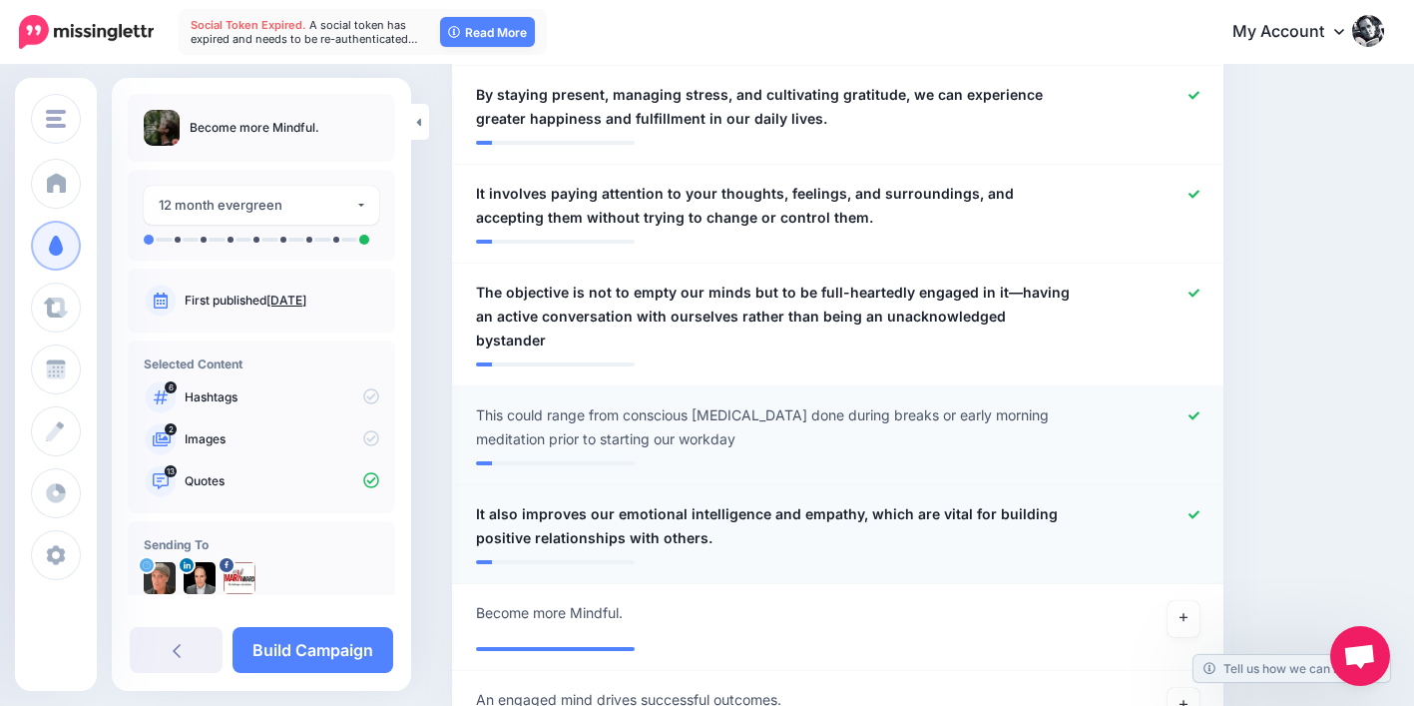
click at [1200, 509] on icon at bounding box center [1194, 514] width 11 height 11
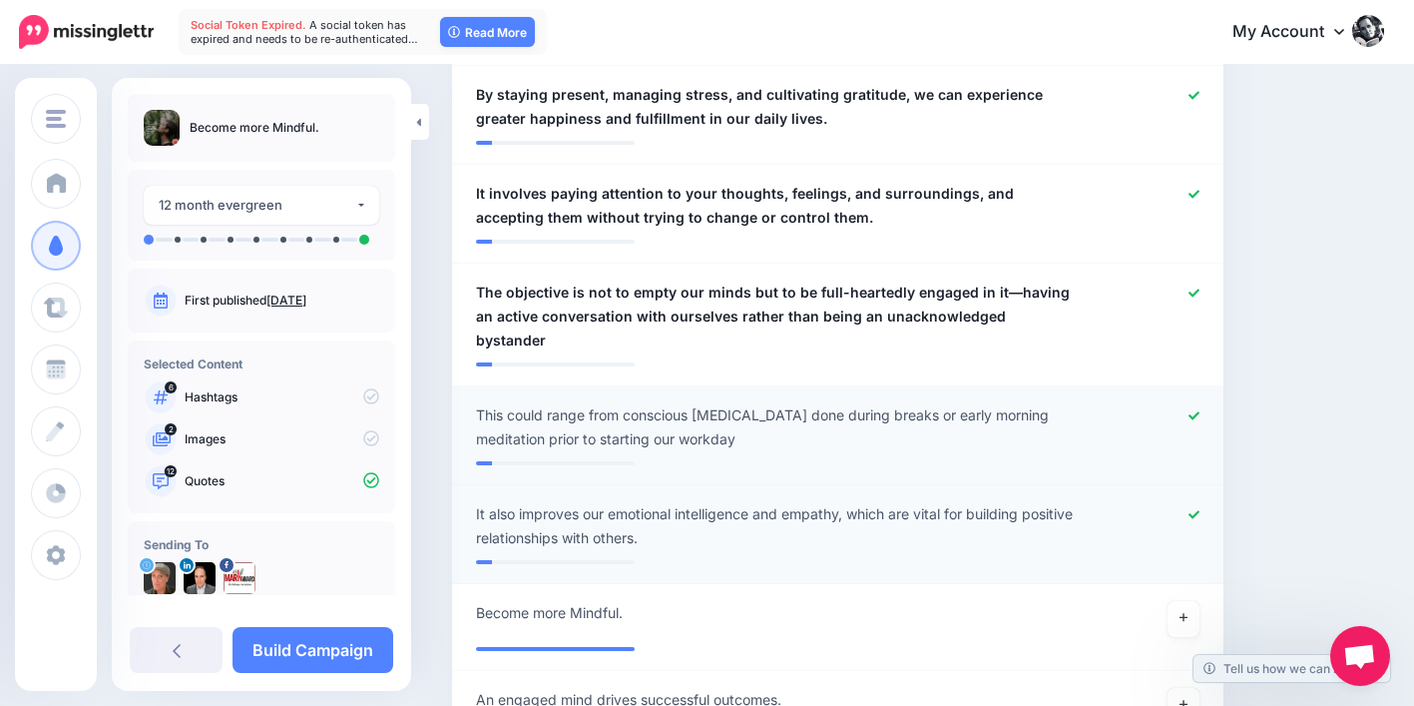
scroll to position [1679, 0]
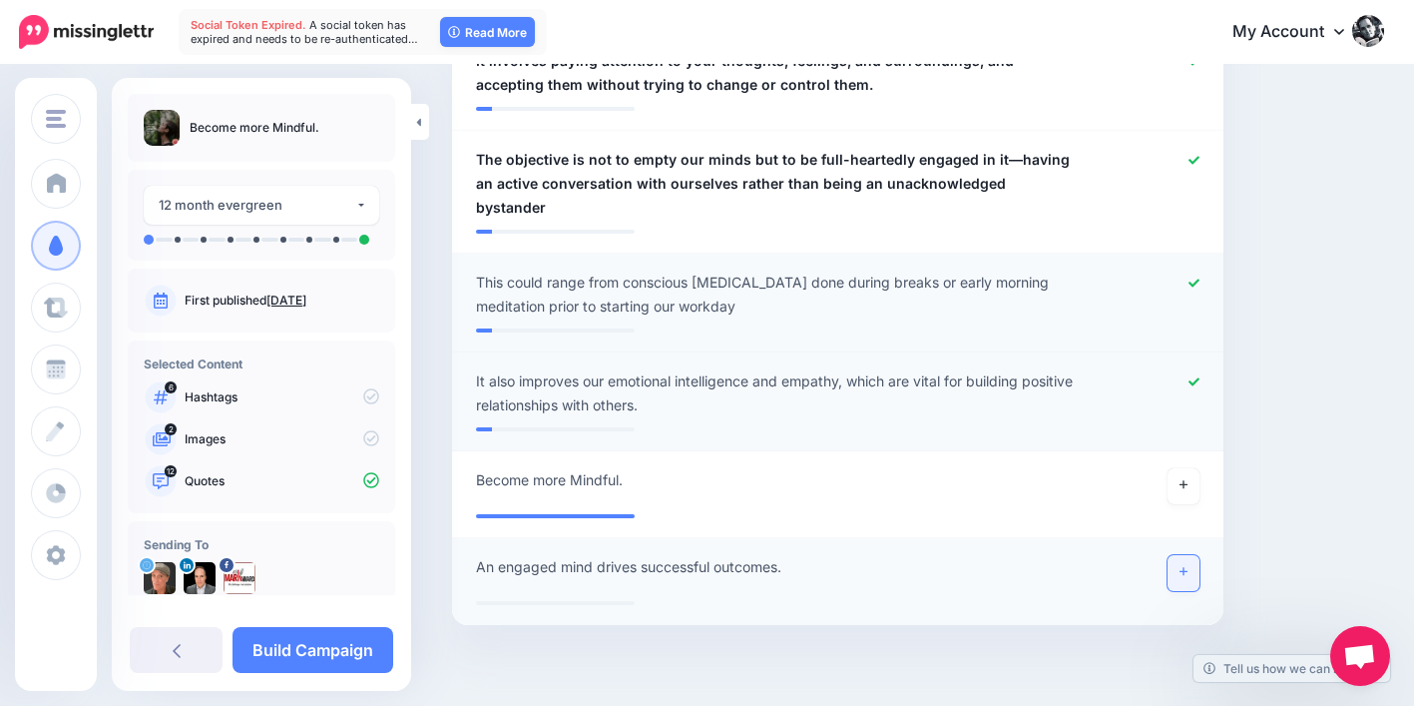
click at [1188, 566] on icon at bounding box center [1184, 571] width 8 height 11
click at [331, 668] on link "Build Campaign" at bounding box center [313, 650] width 161 height 46
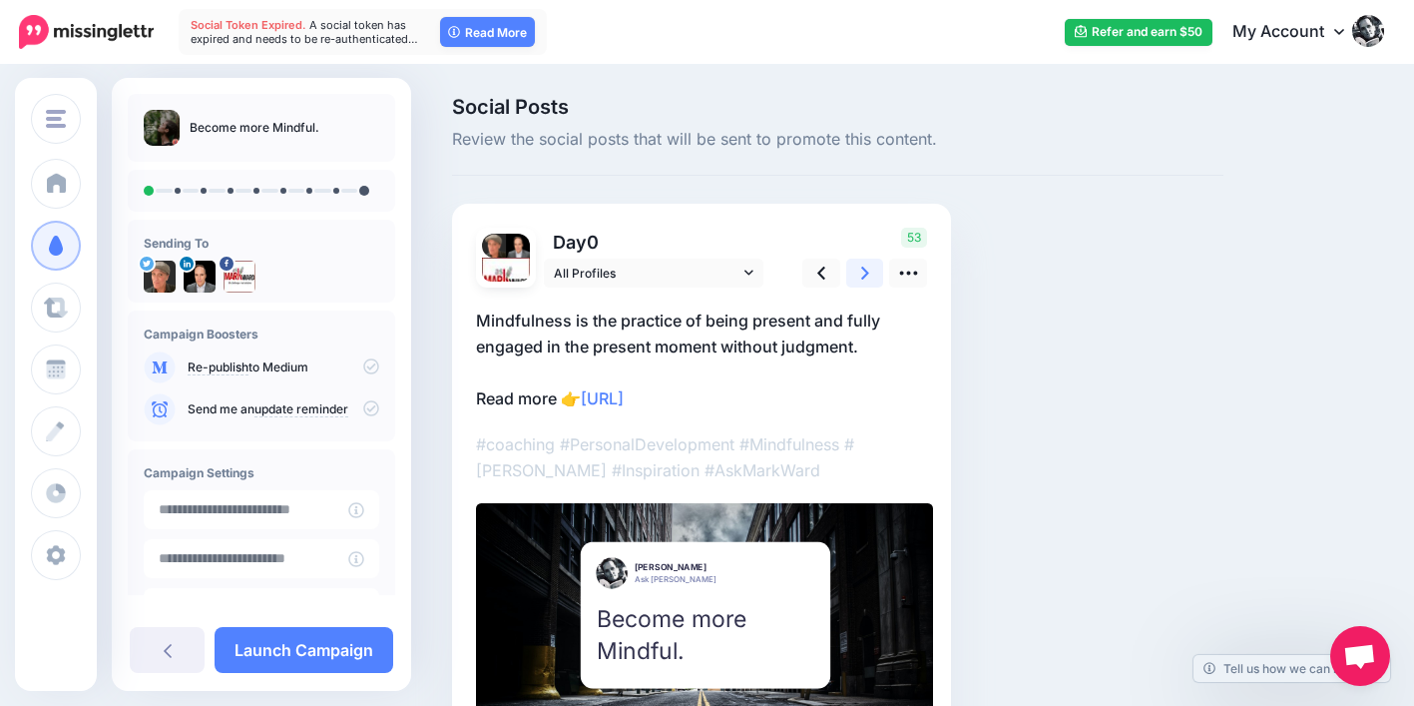
click at [871, 267] on link at bounding box center [865, 272] width 38 height 29
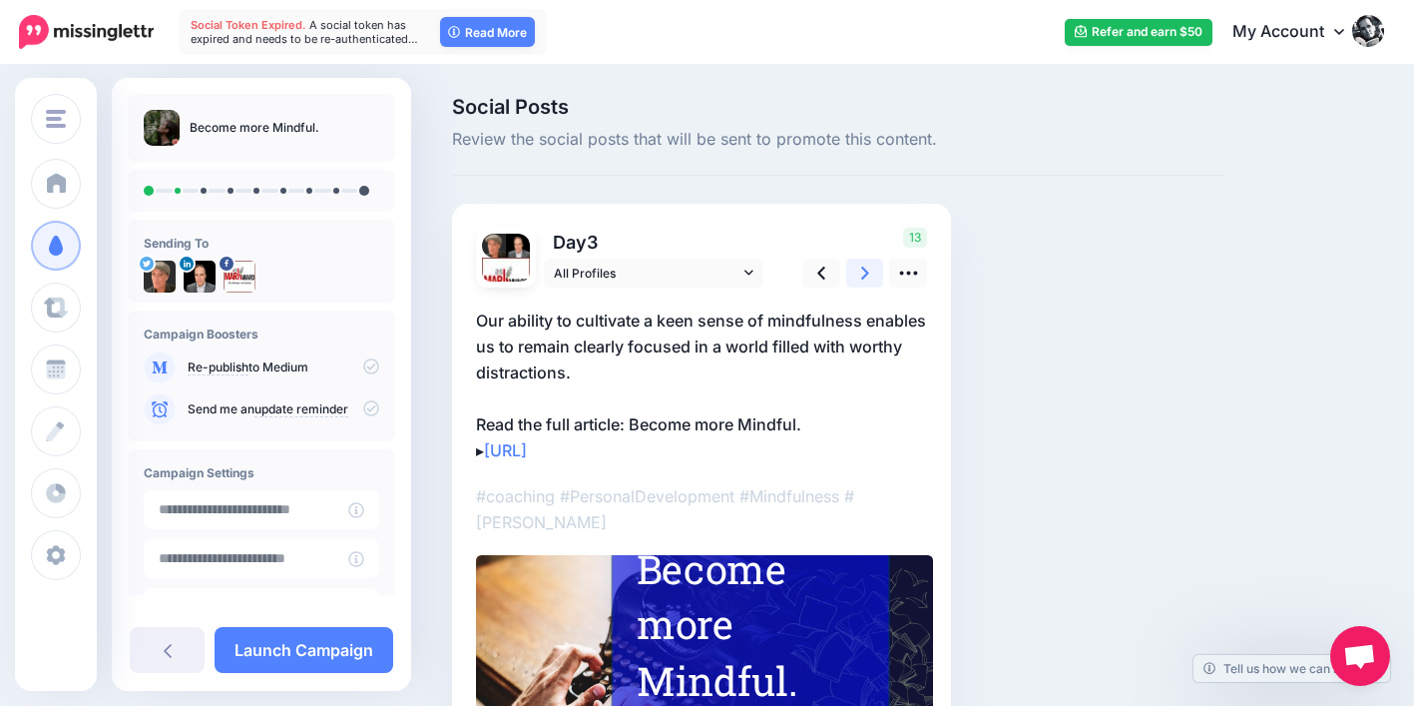
click at [871, 266] on link at bounding box center [865, 272] width 38 height 29
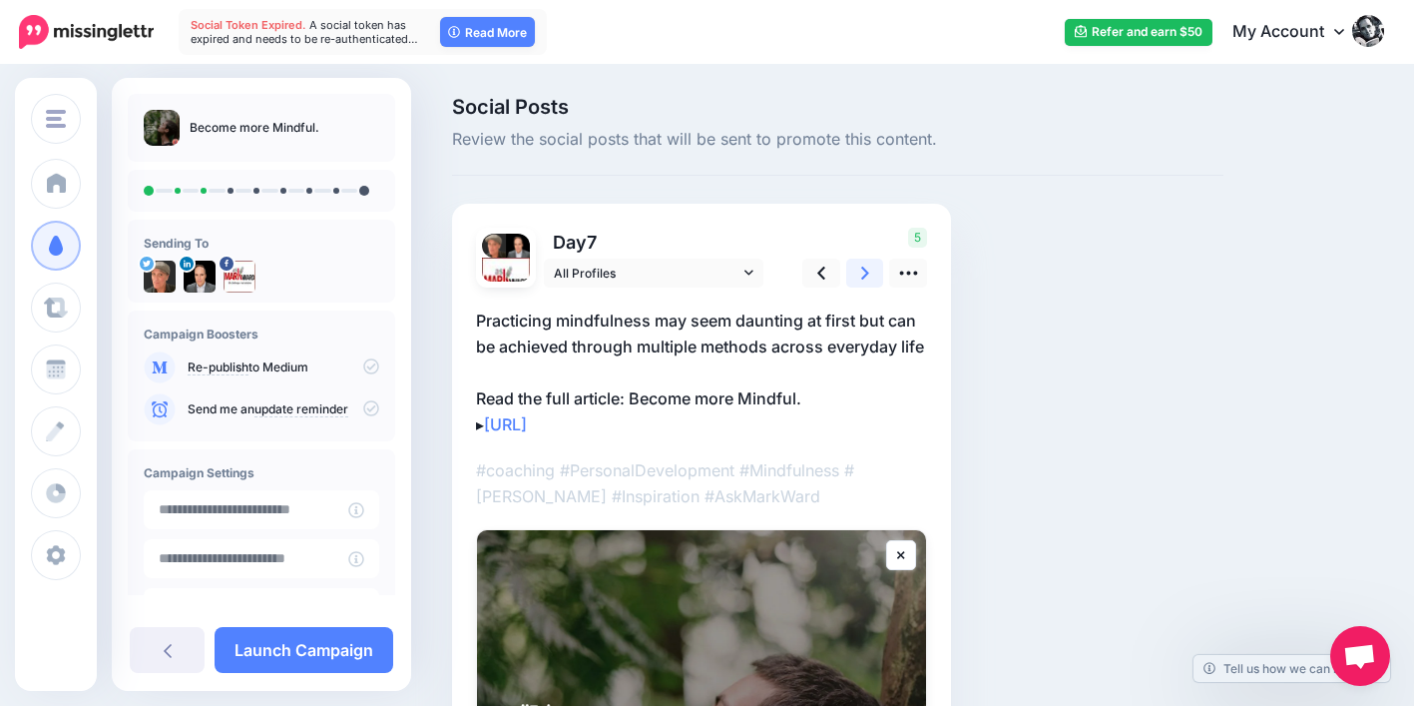
click at [871, 265] on link at bounding box center [865, 272] width 38 height 29
click at [869, 266] on link at bounding box center [865, 272] width 38 height 29
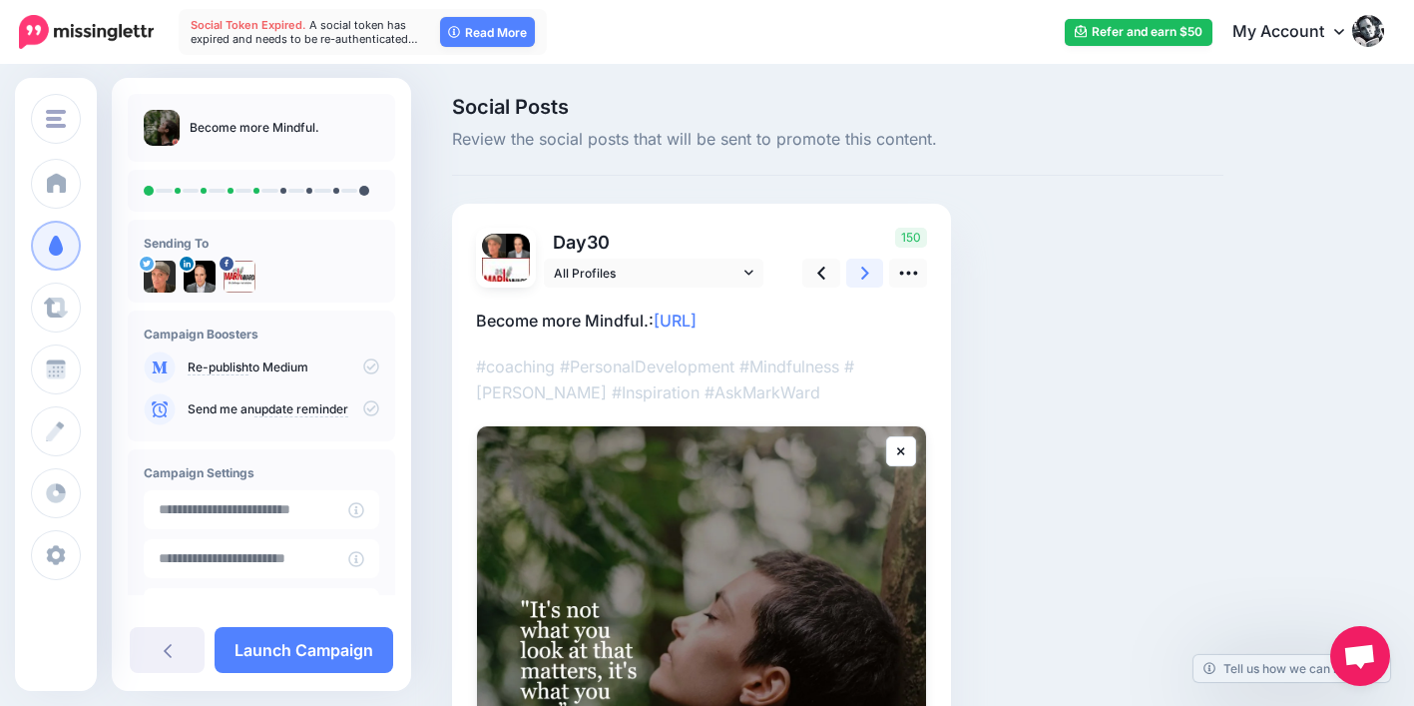
click at [869, 266] on link at bounding box center [865, 272] width 38 height 29
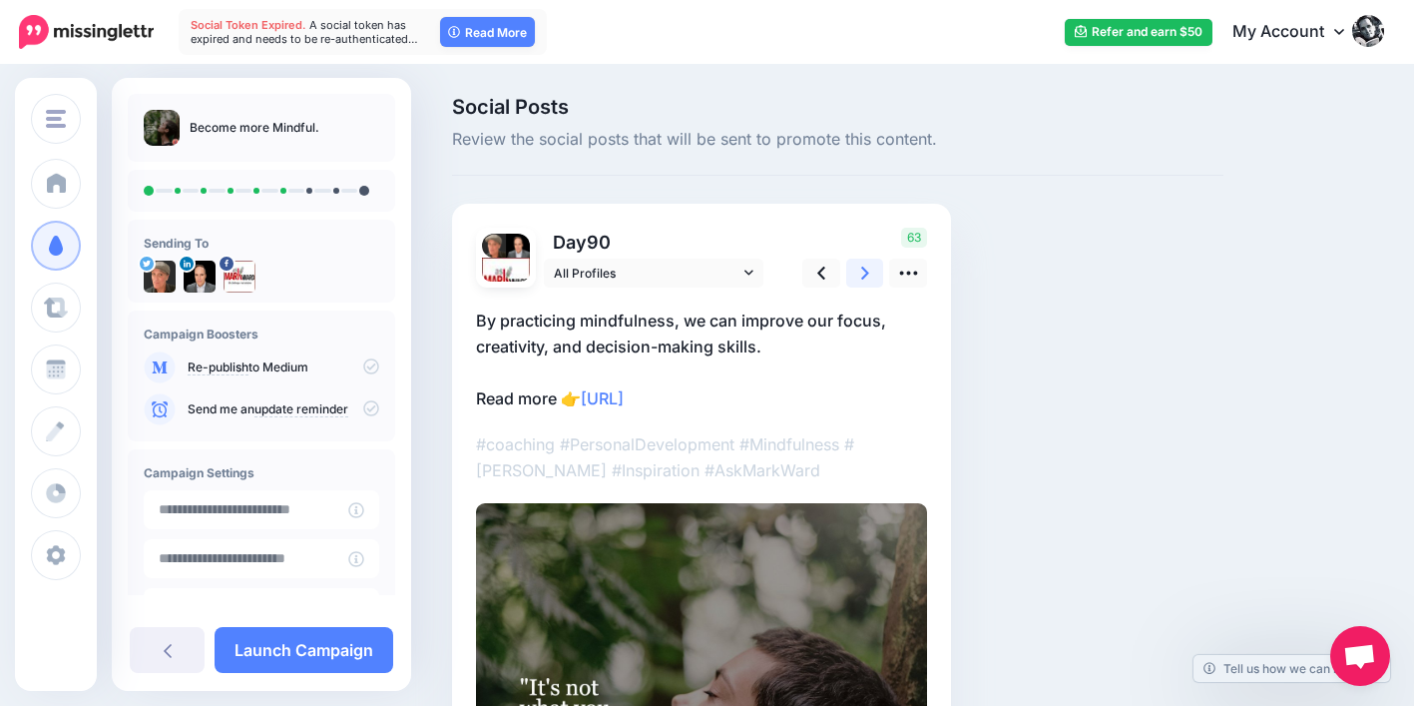
click at [869, 266] on link at bounding box center [865, 272] width 38 height 29
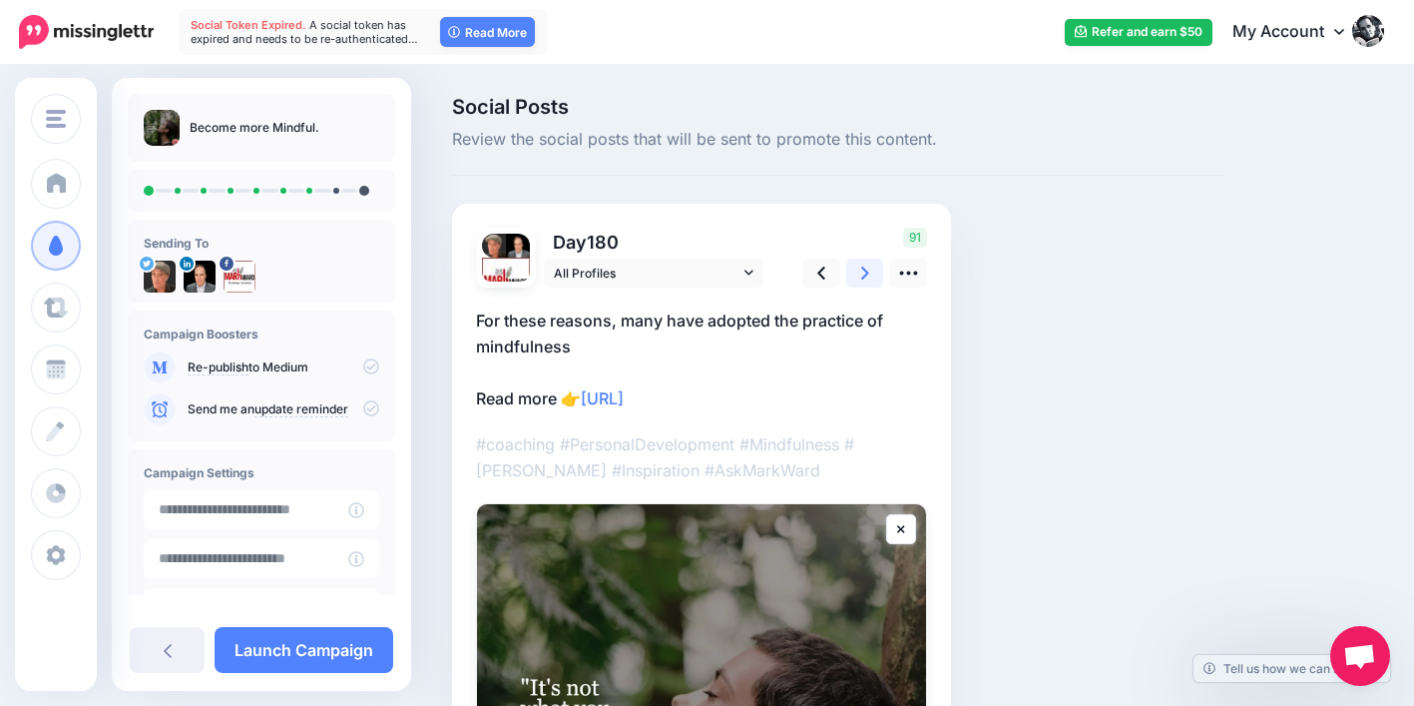
click at [869, 266] on link at bounding box center [865, 272] width 38 height 29
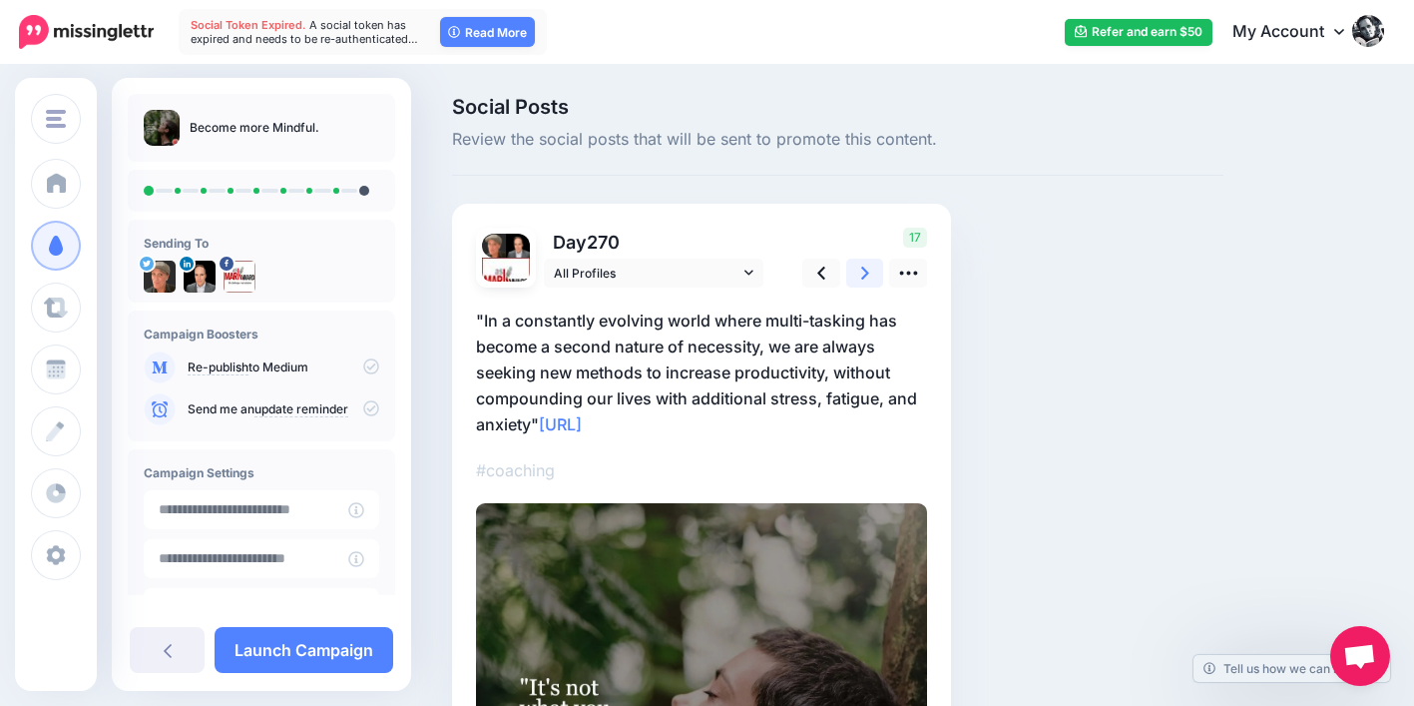
click at [869, 265] on link at bounding box center [865, 272] width 38 height 29
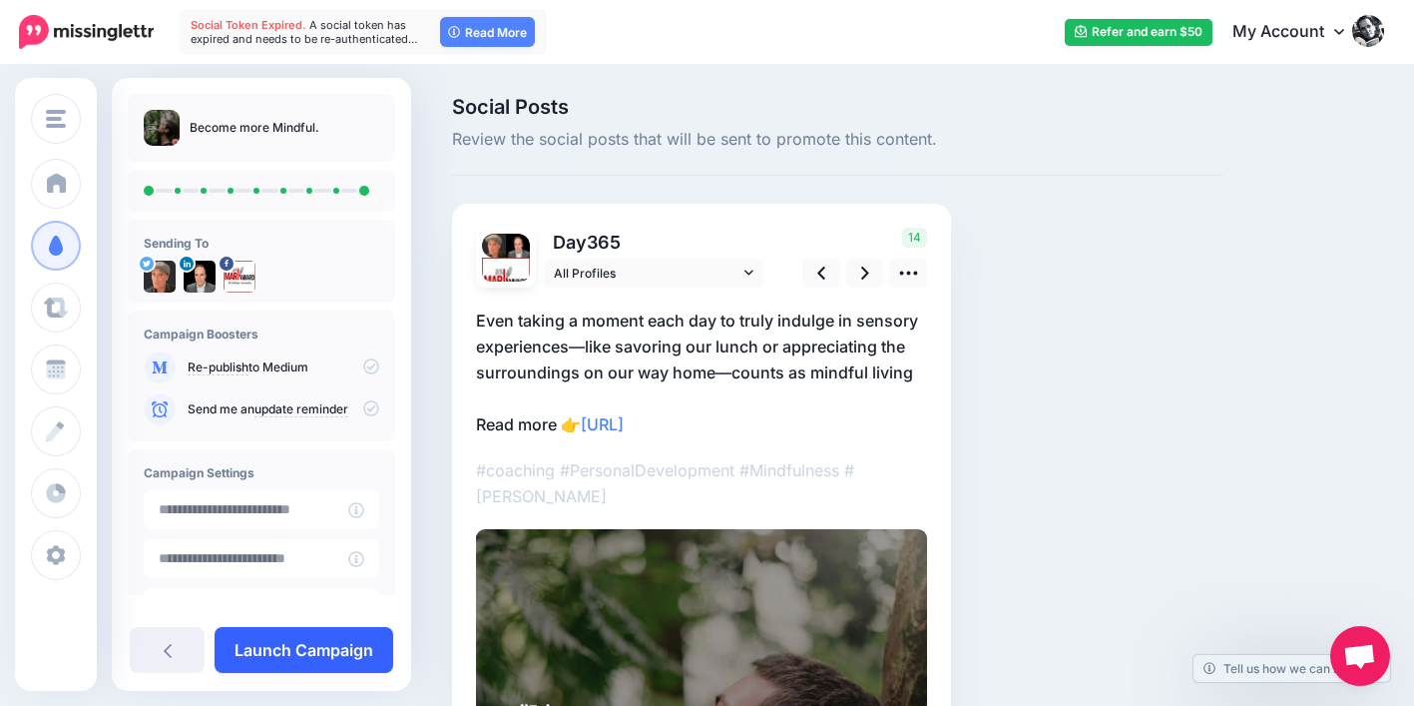
click at [304, 628] on link "Launch Campaign" at bounding box center [304, 650] width 179 height 46
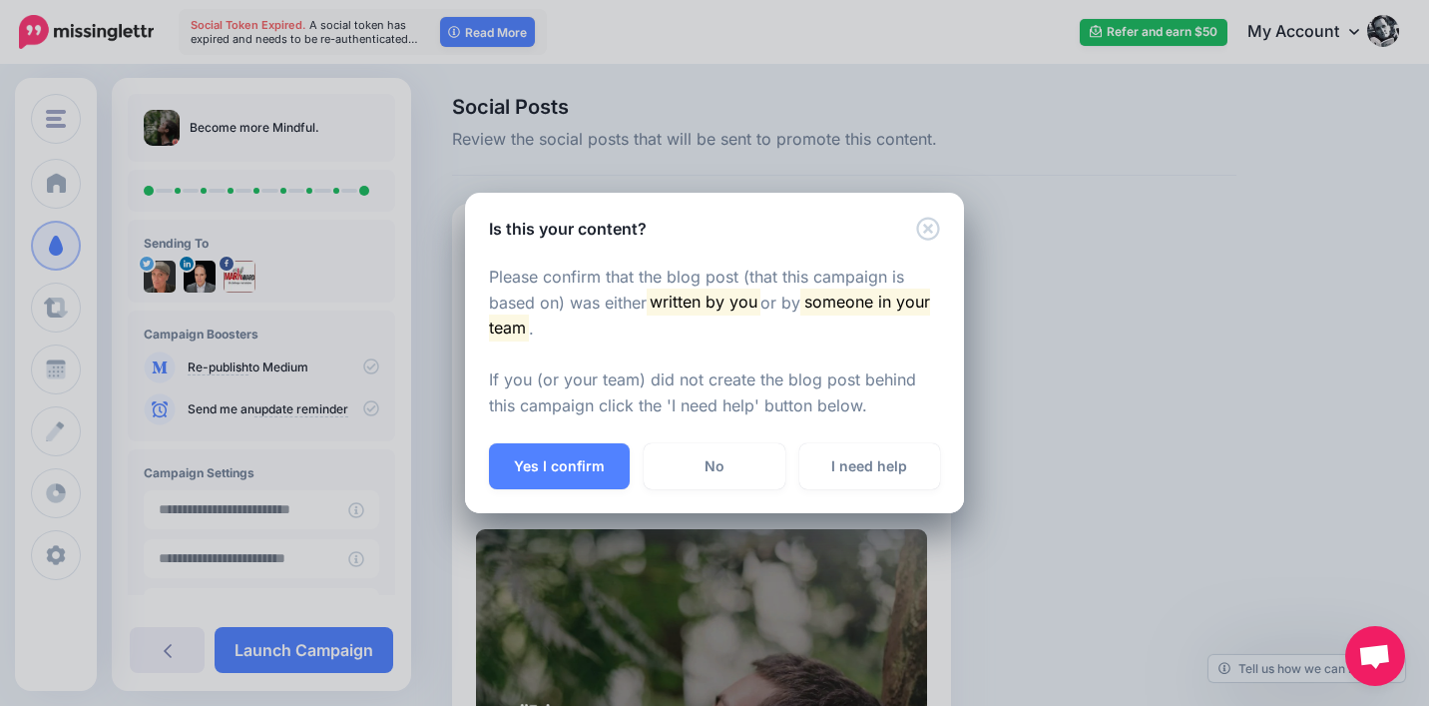
click at [580, 489] on div "Yes I confirm No I need help" at bounding box center [714, 478] width 499 height 70
click at [607, 466] on button "Yes I confirm" at bounding box center [559, 466] width 141 height 46
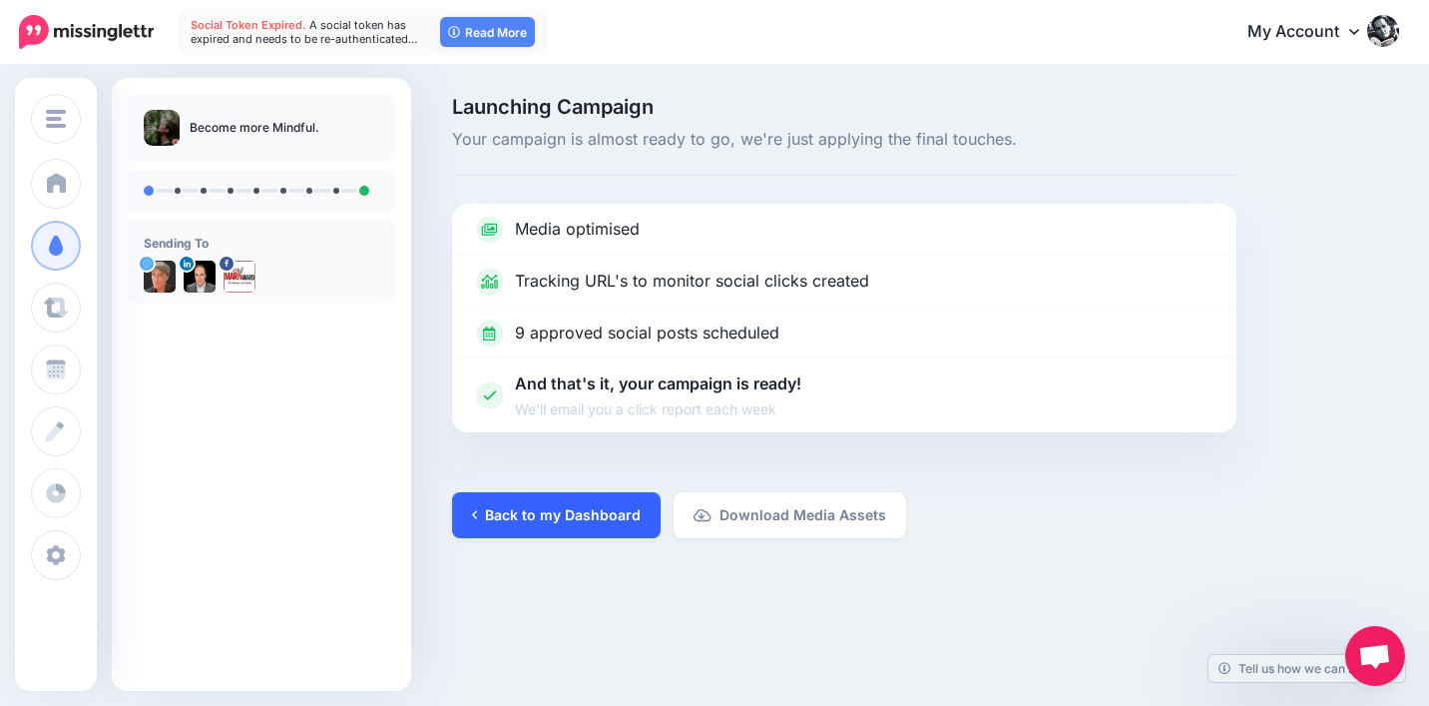
click at [526, 503] on link "Back to my Dashboard" at bounding box center [556, 515] width 209 height 46
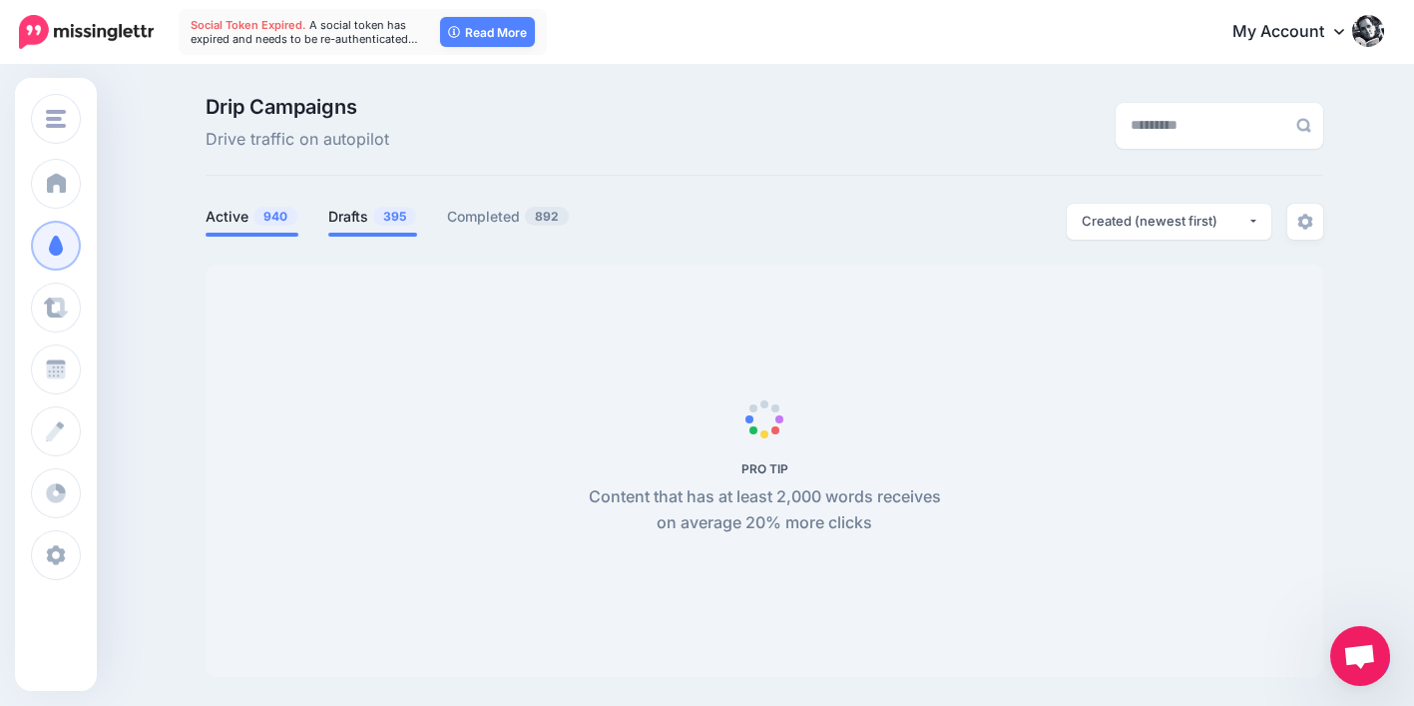
click at [357, 218] on link "Drafts 395" at bounding box center [372, 217] width 89 height 24
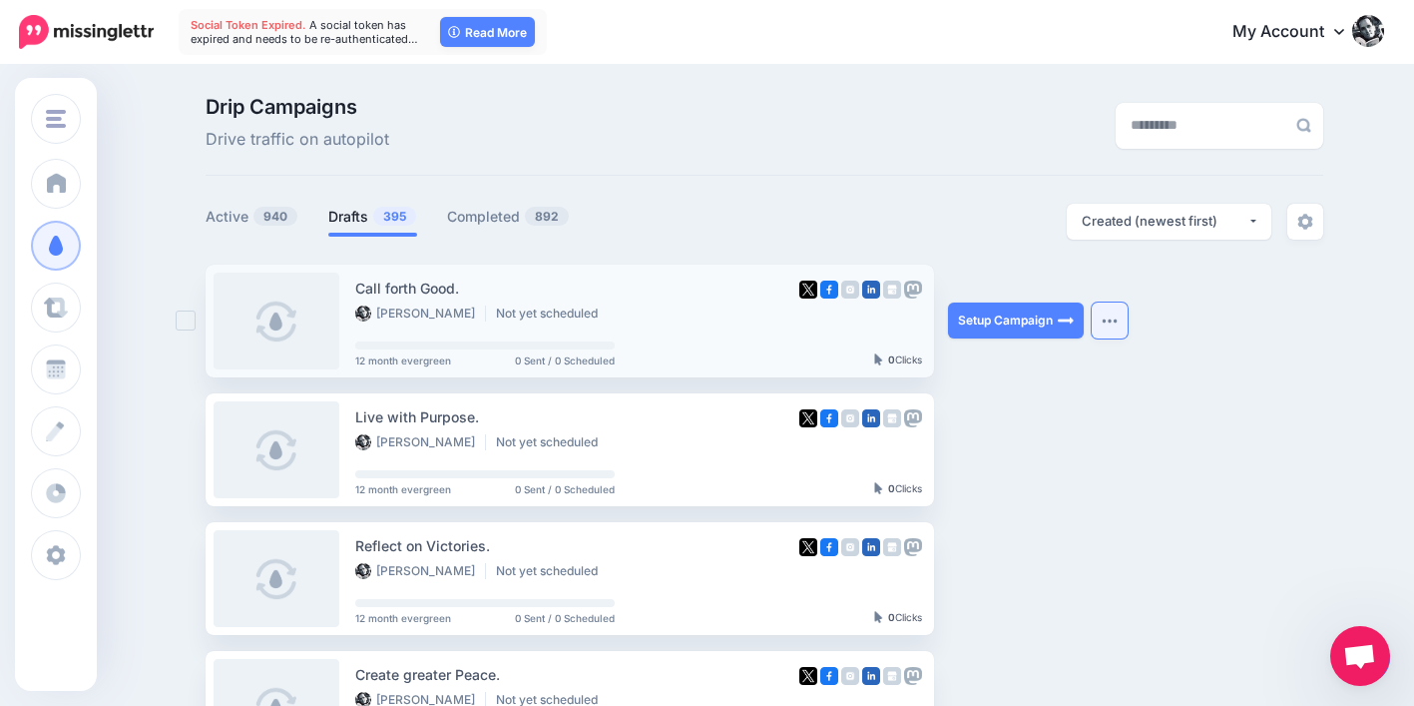
click at [1121, 316] on button "button" at bounding box center [1110, 320] width 36 height 36
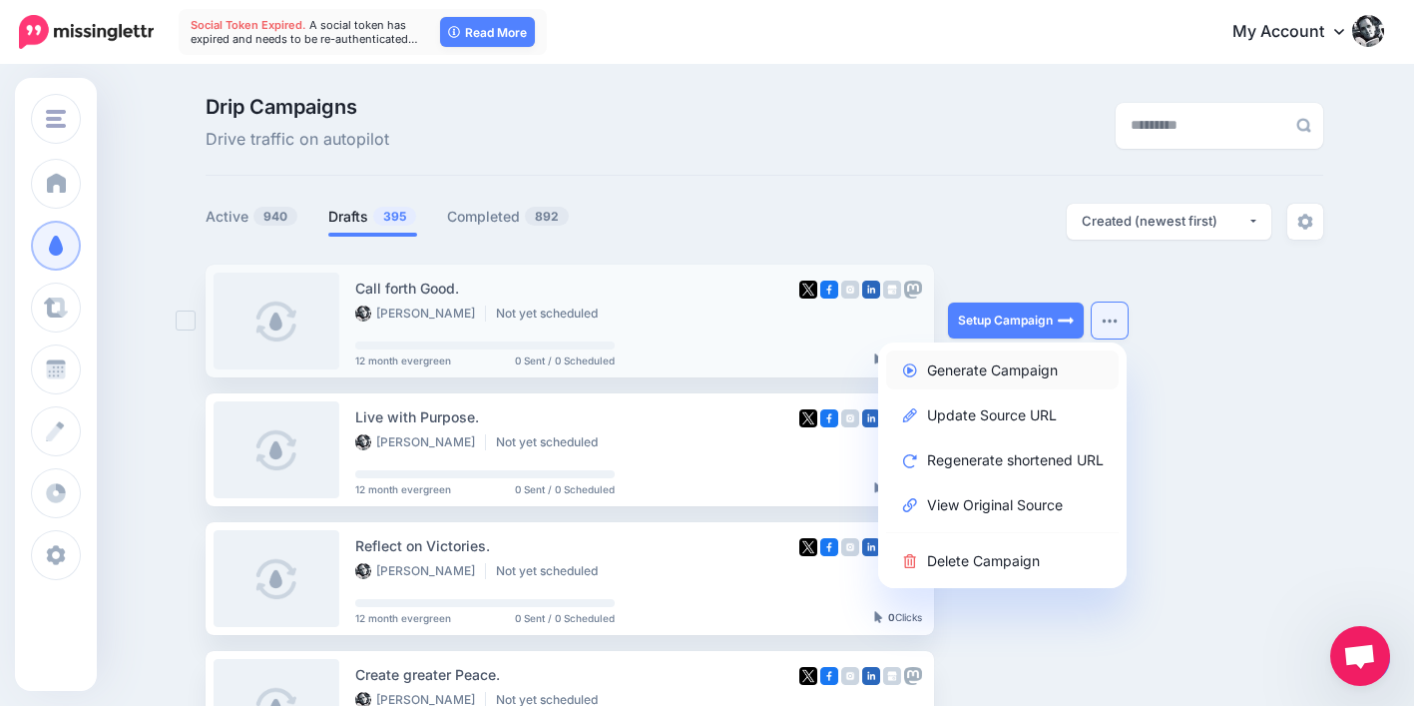
click at [1062, 365] on link "Generate Campaign" at bounding box center [1002, 369] width 233 height 39
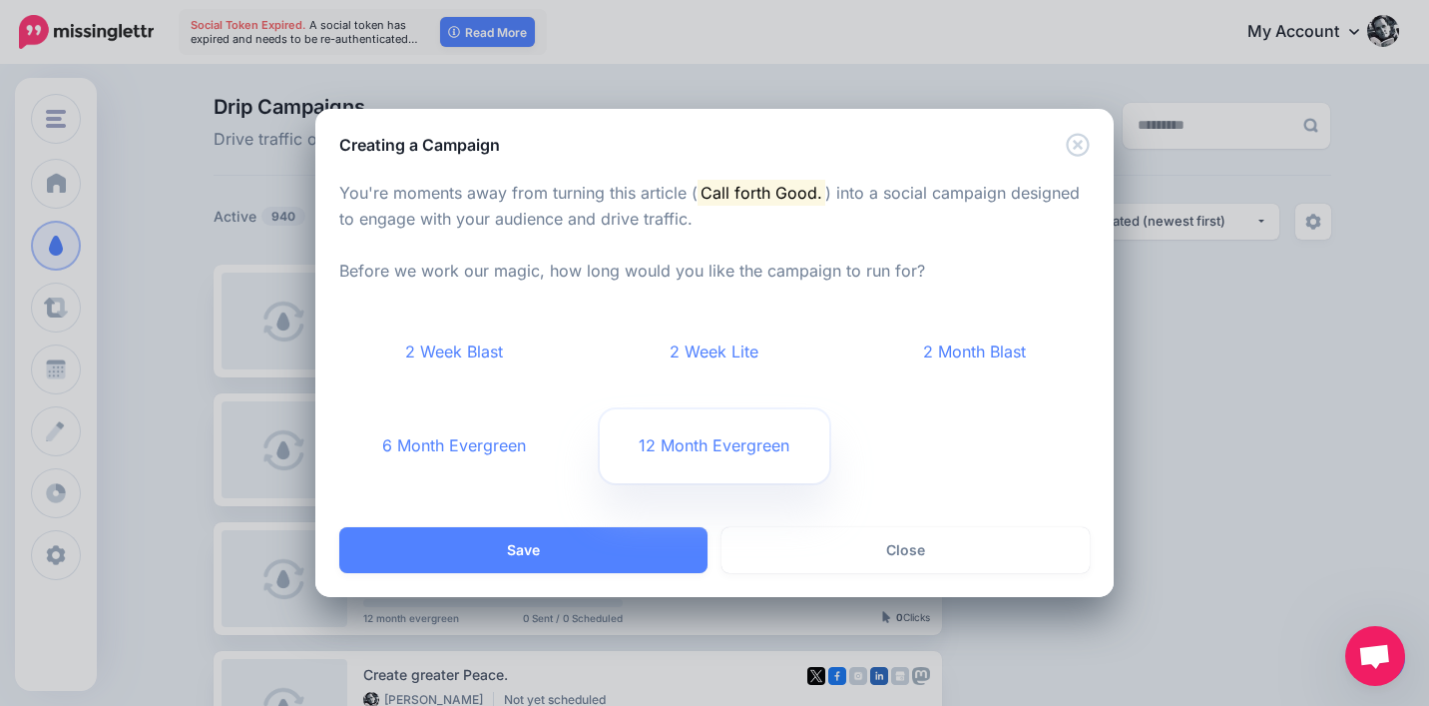
click at [771, 450] on link "12 Month Evergreen" at bounding box center [715, 446] width 231 height 74
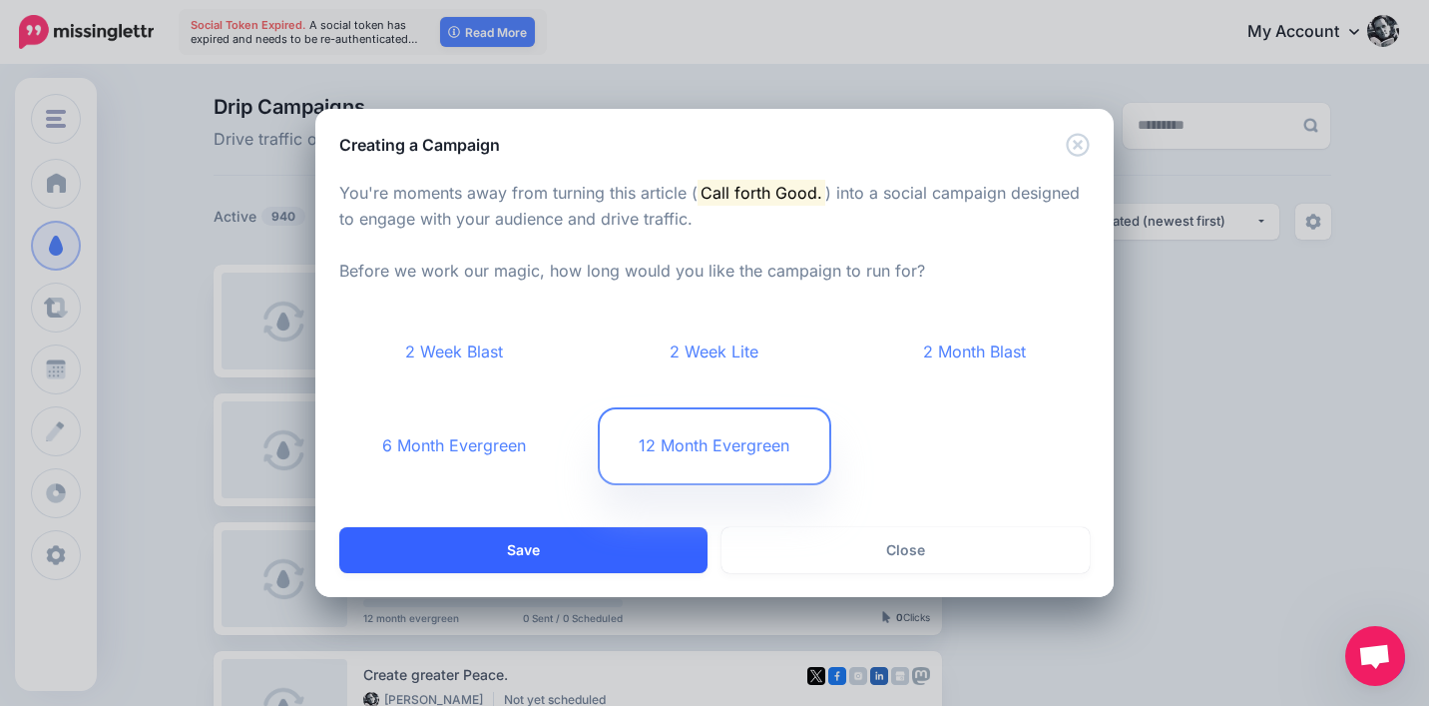
click at [640, 557] on button "Save" at bounding box center [523, 550] width 368 height 46
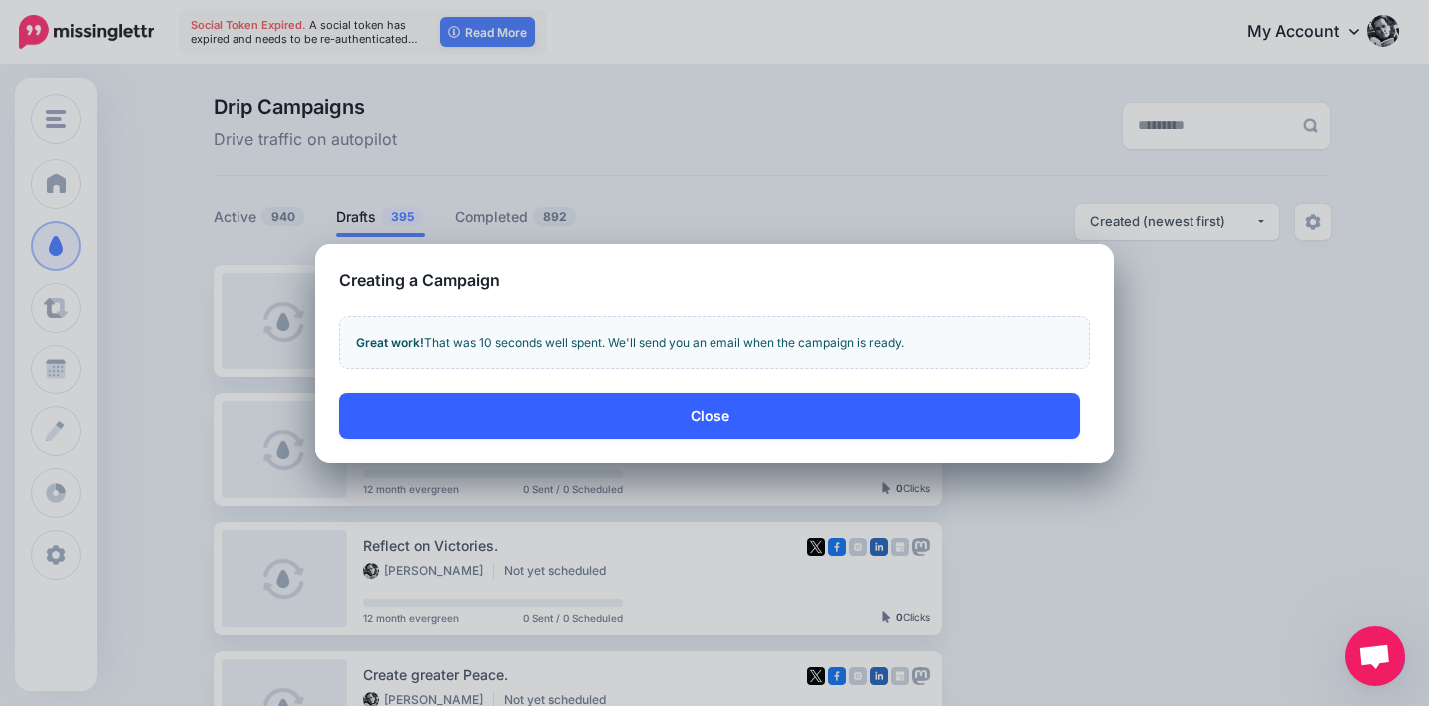
click at [932, 417] on button "Close" at bounding box center [709, 416] width 741 height 46
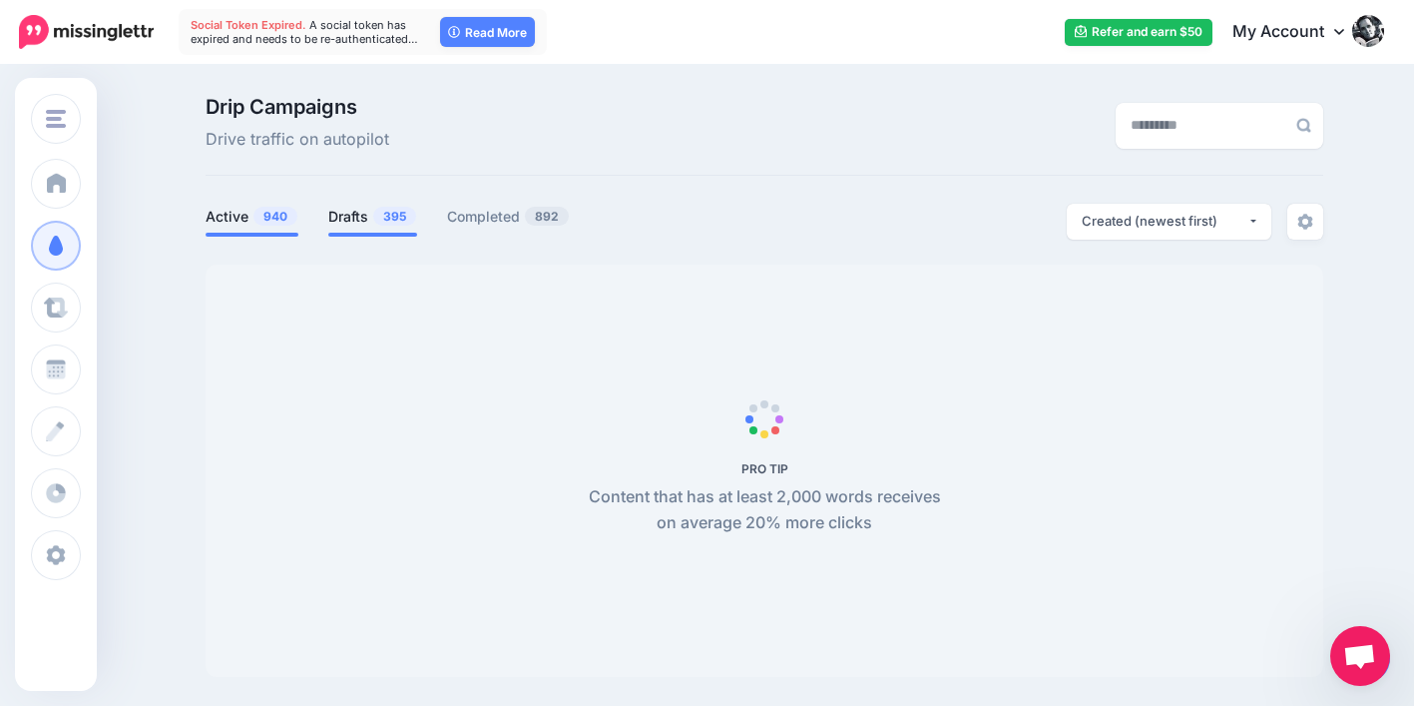
click at [375, 220] on link "Drafts 395" at bounding box center [372, 217] width 89 height 24
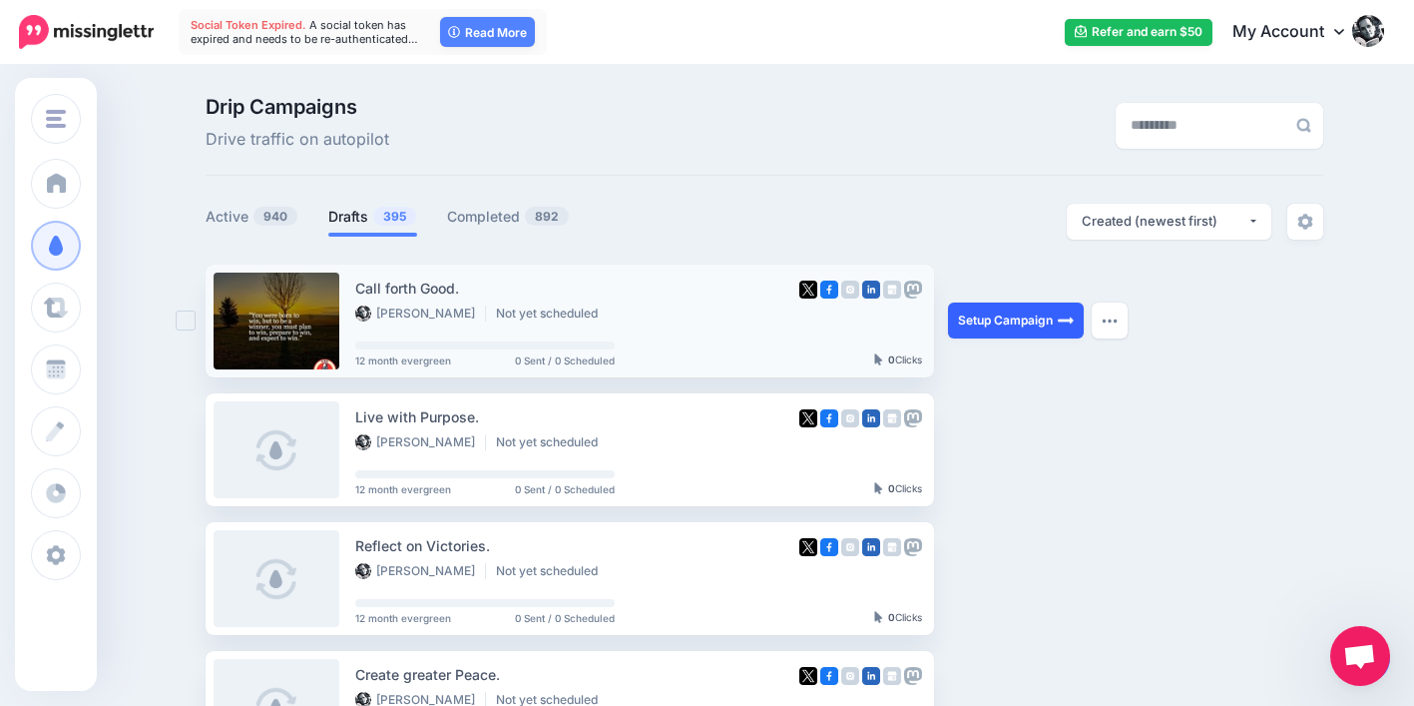
click at [987, 317] on link "Setup Campaign" at bounding box center [1016, 320] width 136 height 36
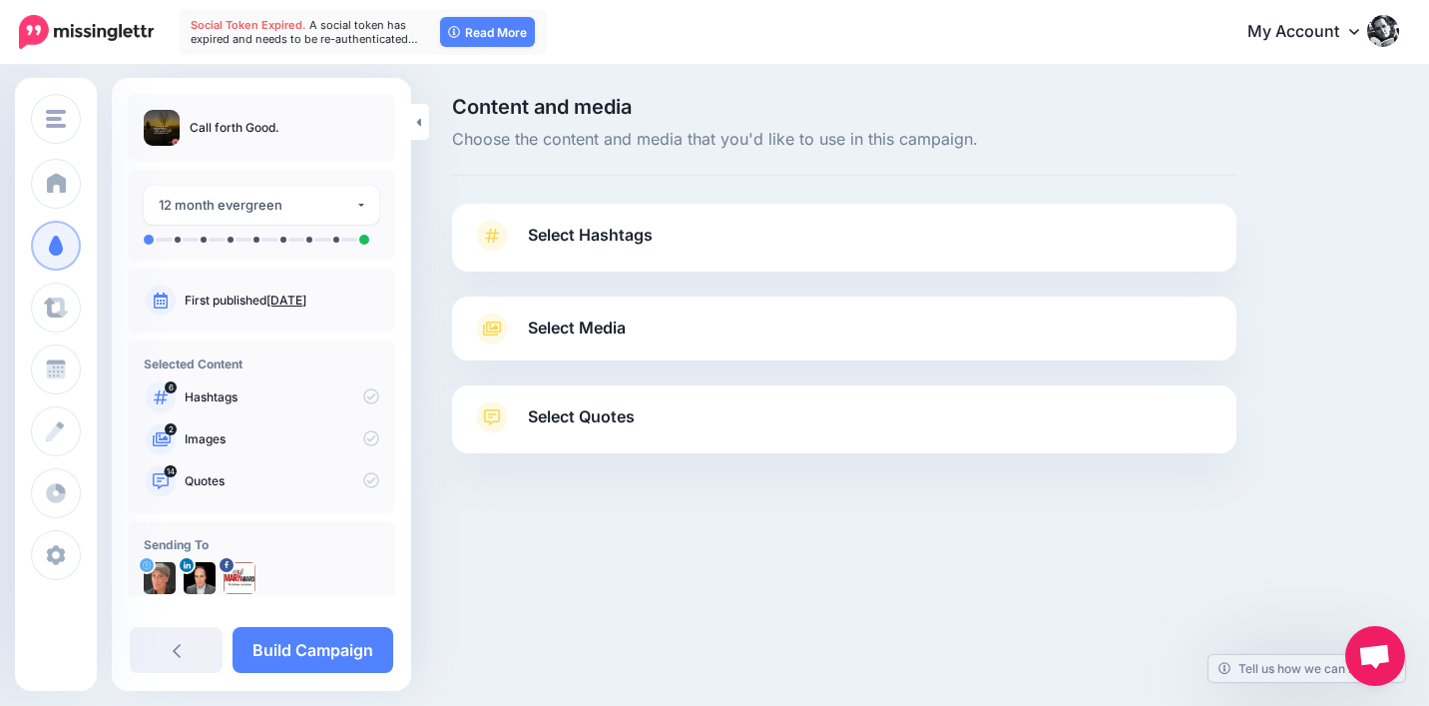
click at [627, 419] on span "Select Quotes" at bounding box center [581, 416] width 107 height 27
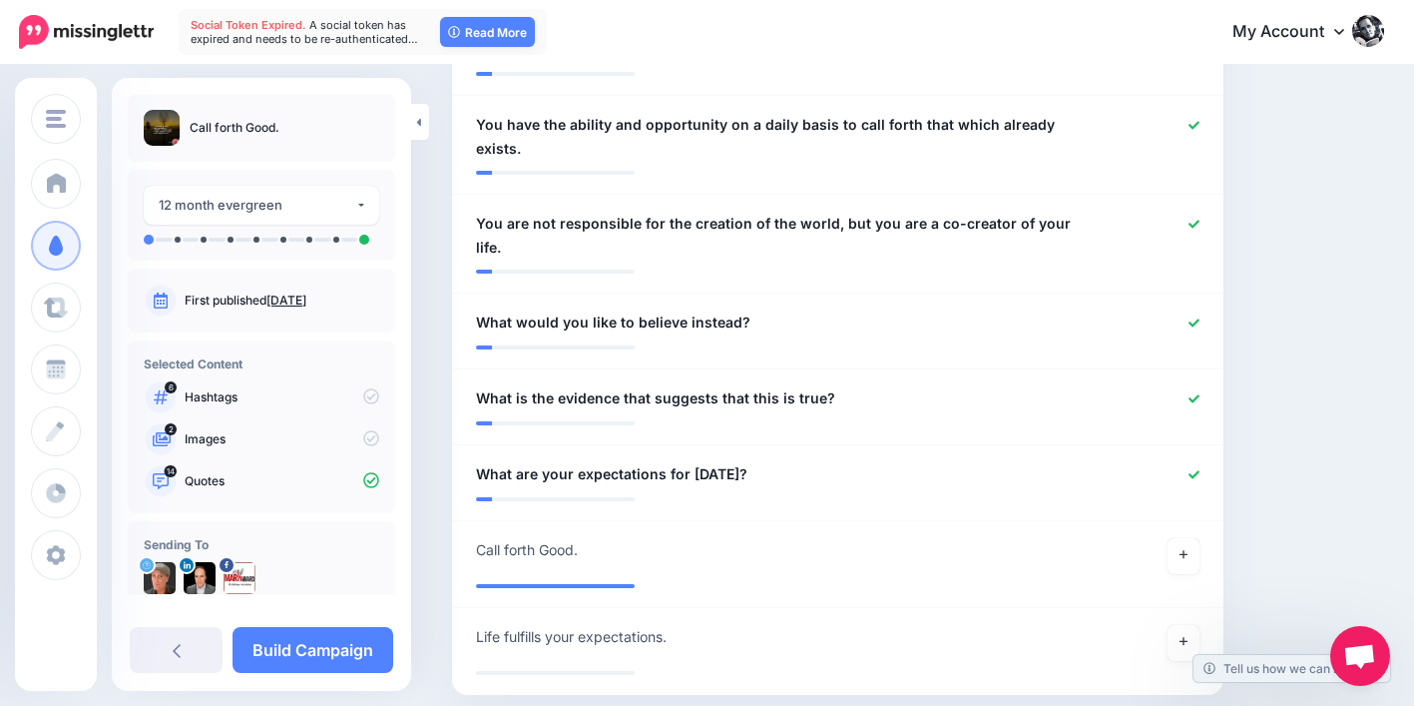
scroll to position [1354, 0]
click at [1194, 624] on link at bounding box center [1184, 642] width 32 height 36
click at [363, 653] on link "Build Campaign" at bounding box center [313, 650] width 161 height 46
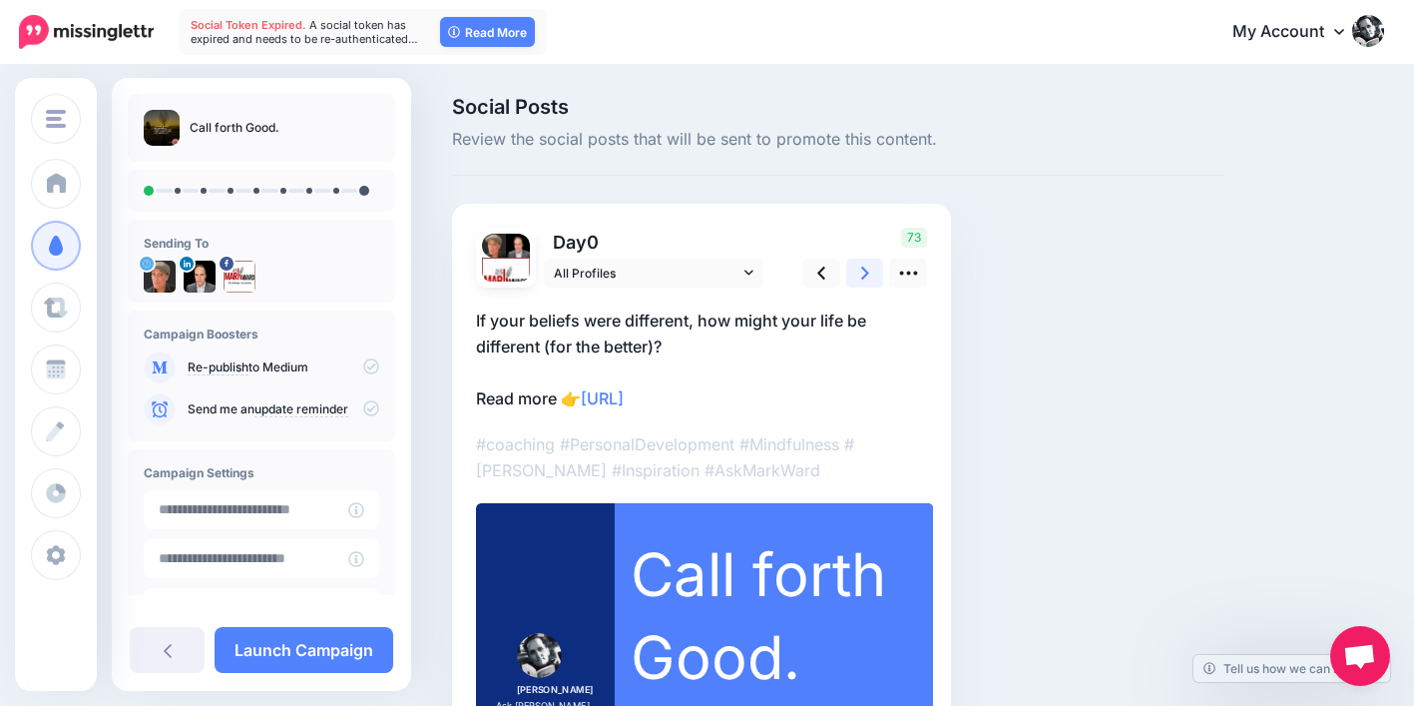
click at [869, 265] on link at bounding box center [865, 272] width 38 height 29
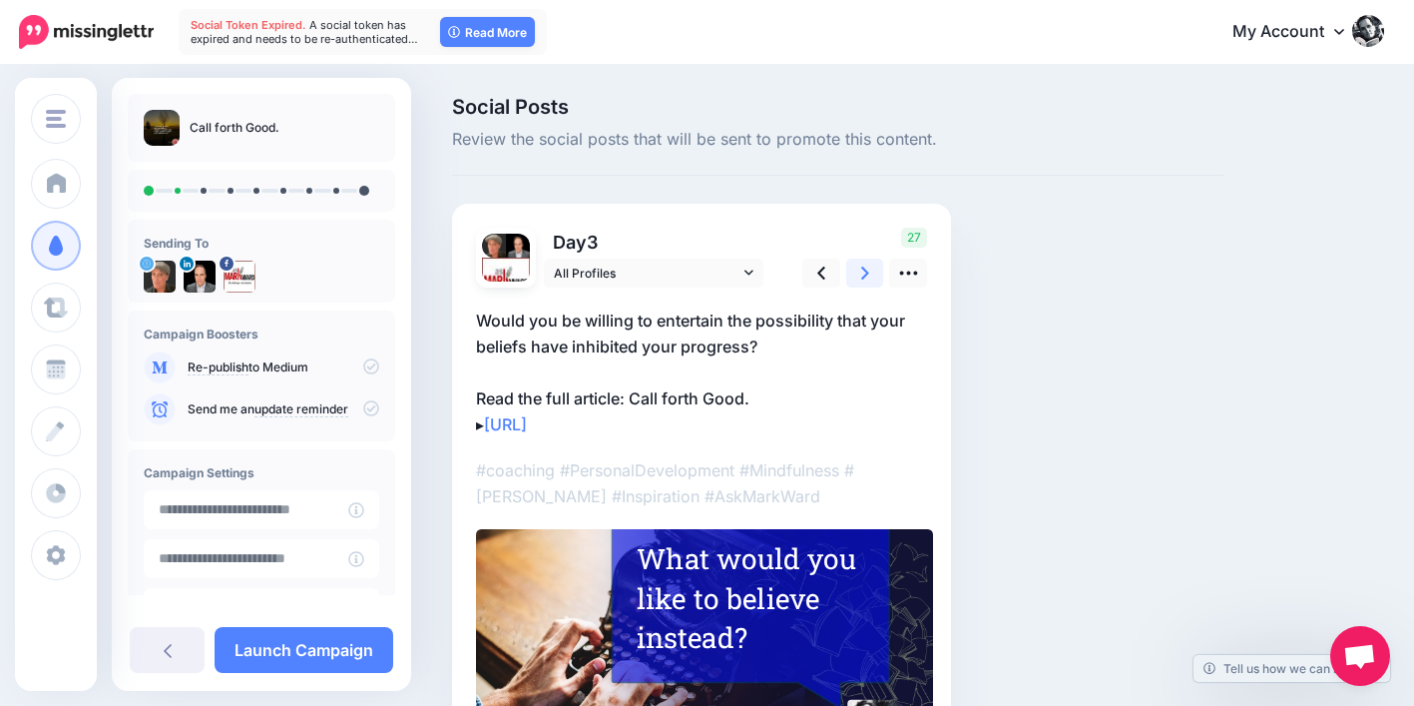
click at [864, 276] on icon at bounding box center [865, 272] width 8 height 13
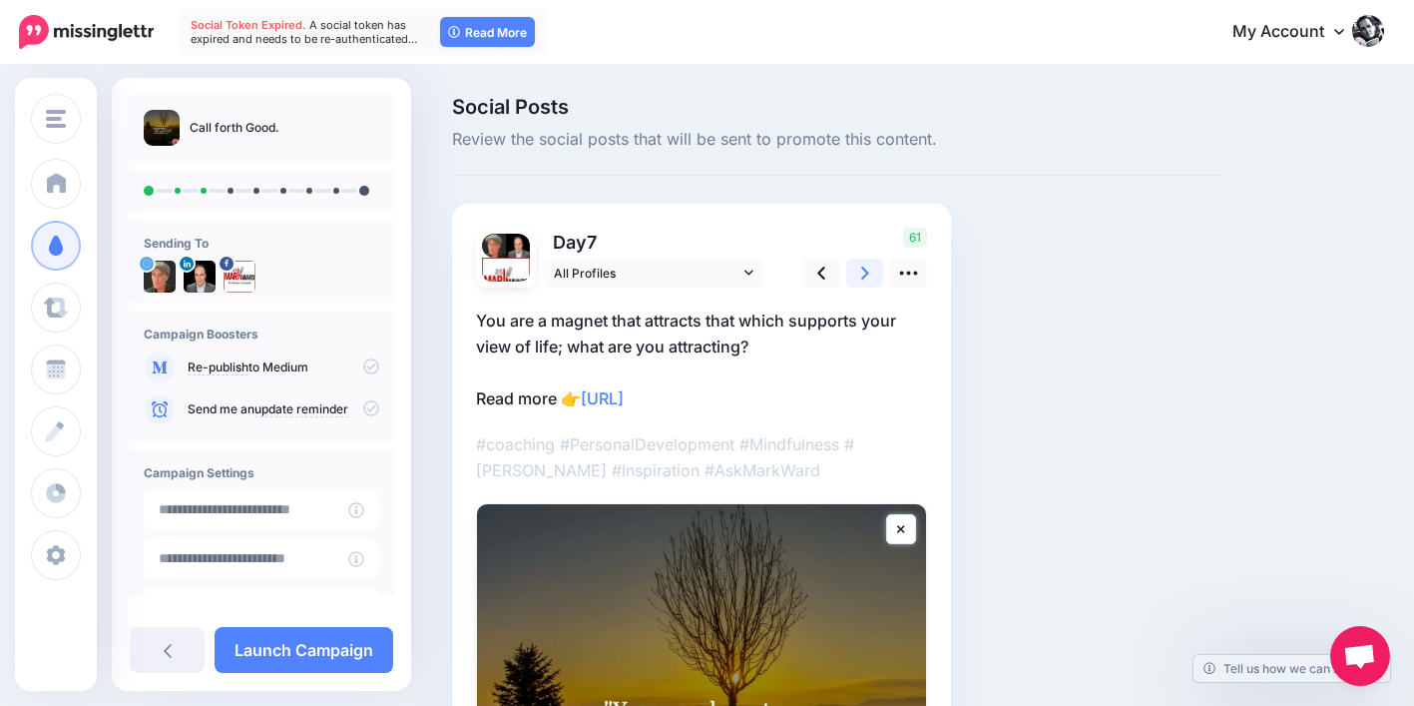
click at [864, 276] on icon at bounding box center [865, 272] width 8 height 13
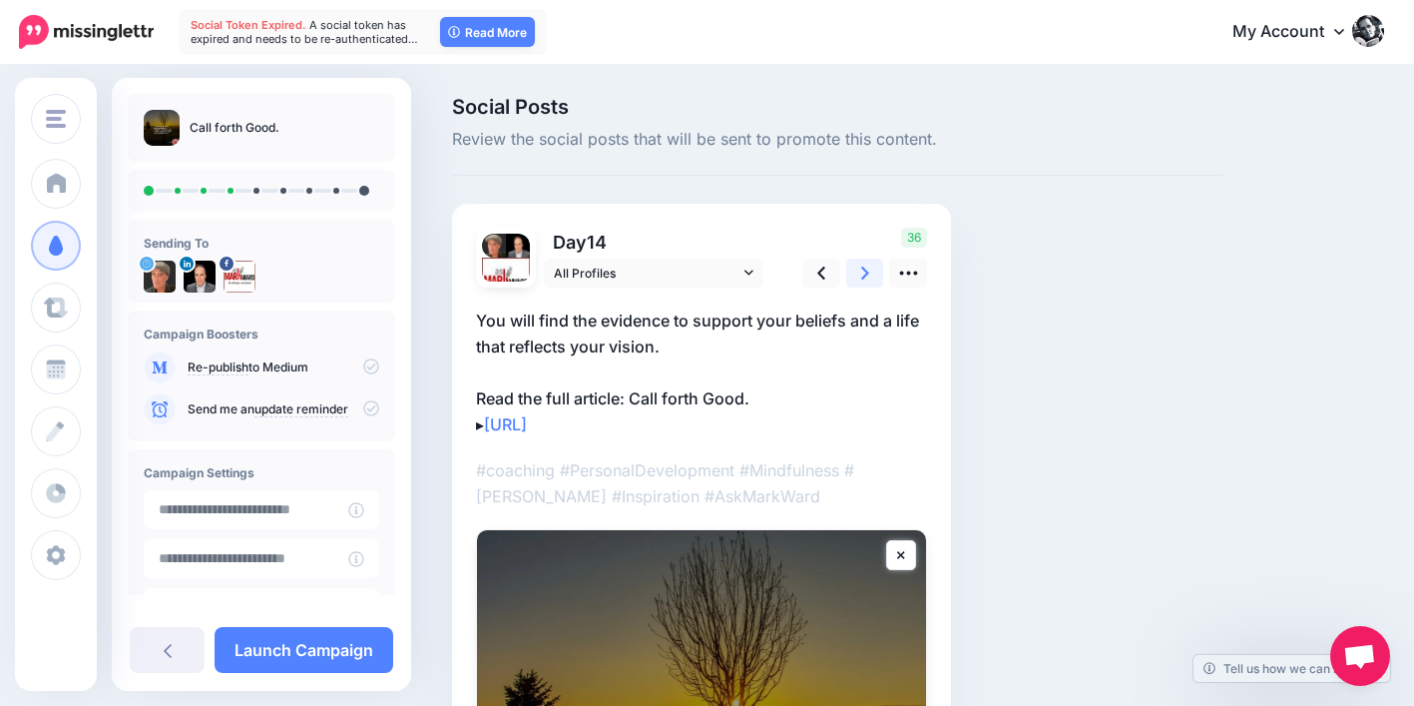
click at [864, 276] on icon at bounding box center [865, 272] width 8 height 13
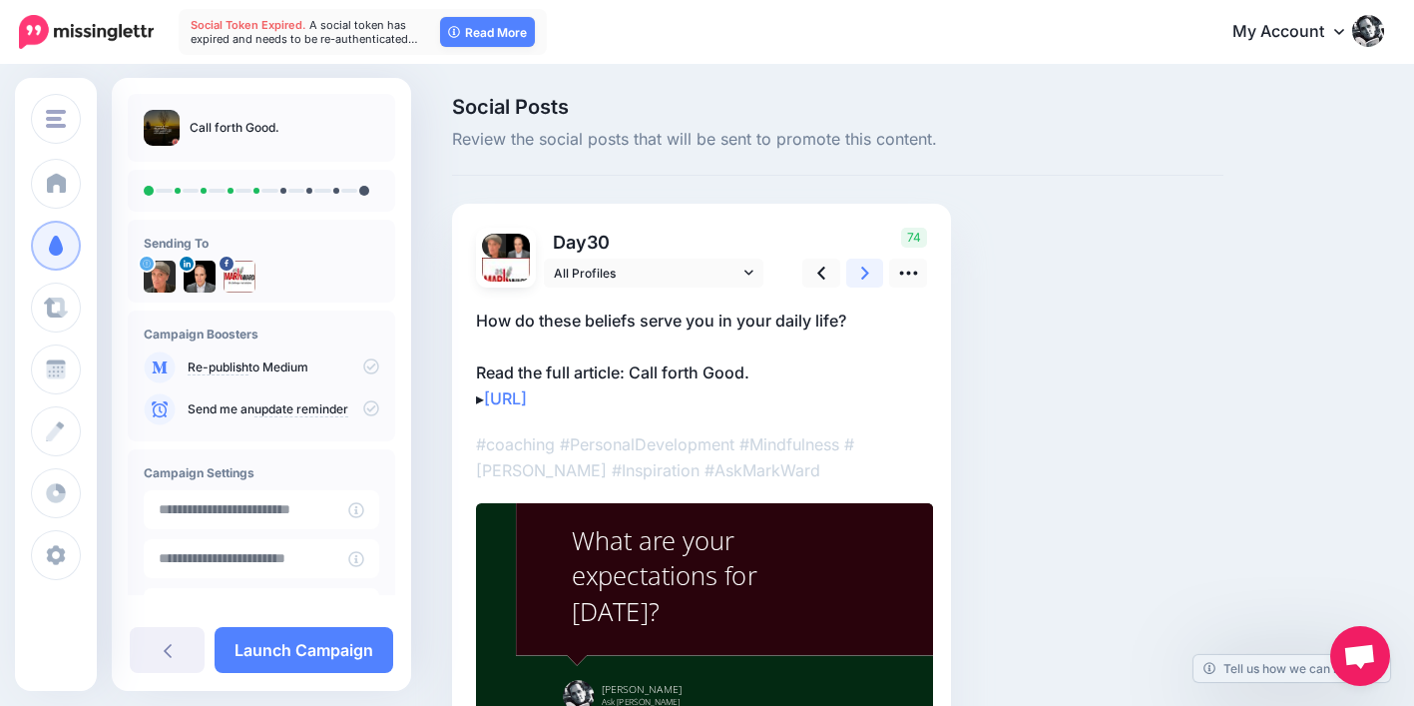
click at [864, 275] on icon at bounding box center [865, 272] width 8 height 13
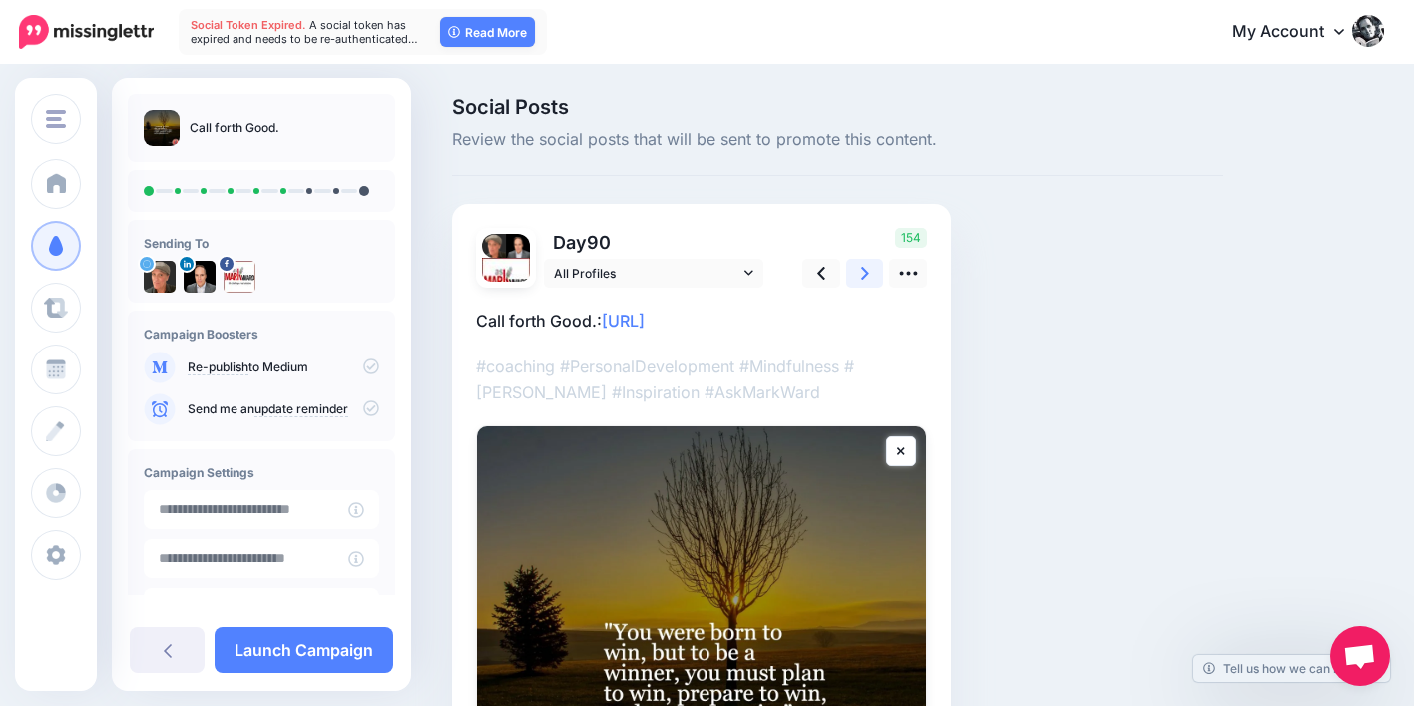
click at [864, 275] on icon at bounding box center [865, 272] width 8 height 13
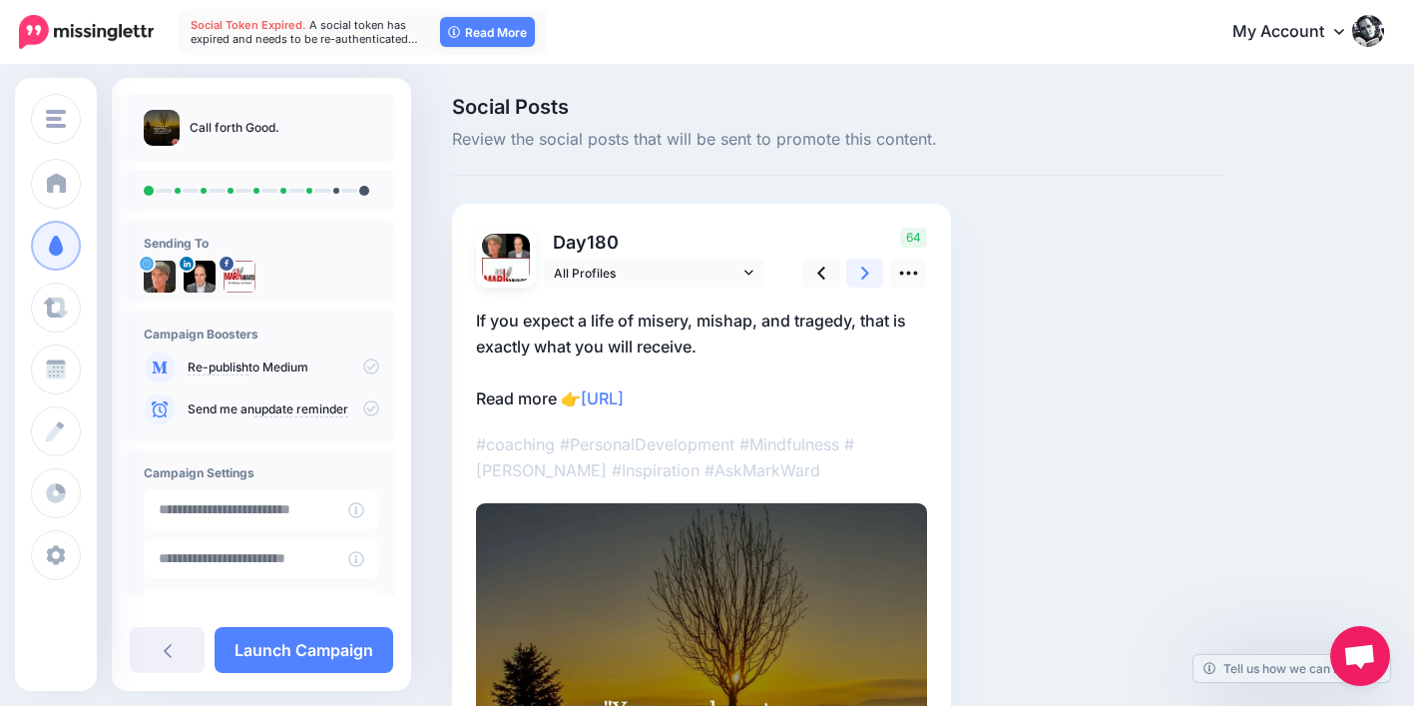
click at [864, 275] on icon at bounding box center [865, 272] width 8 height 13
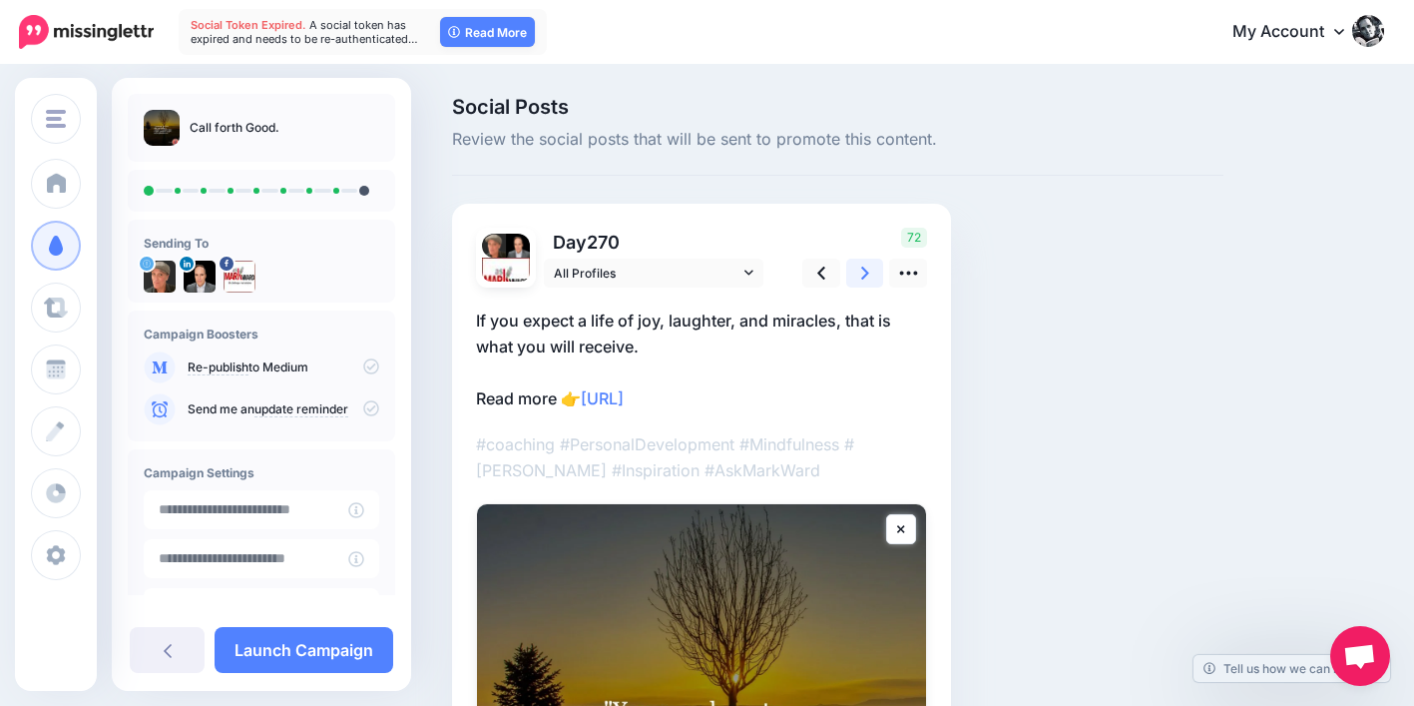
click at [864, 275] on icon at bounding box center [865, 272] width 8 height 13
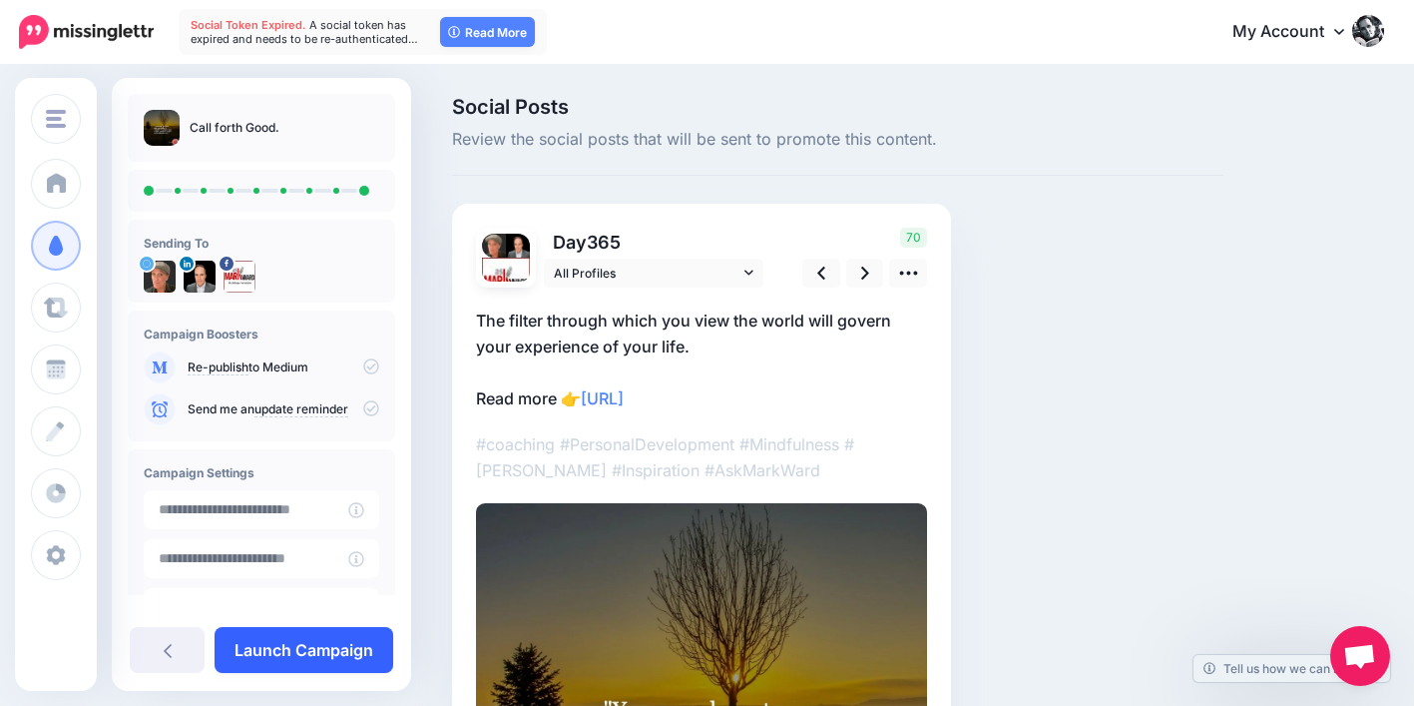
click at [344, 643] on link "Launch Campaign" at bounding box center [304, 650] width 179 height 46
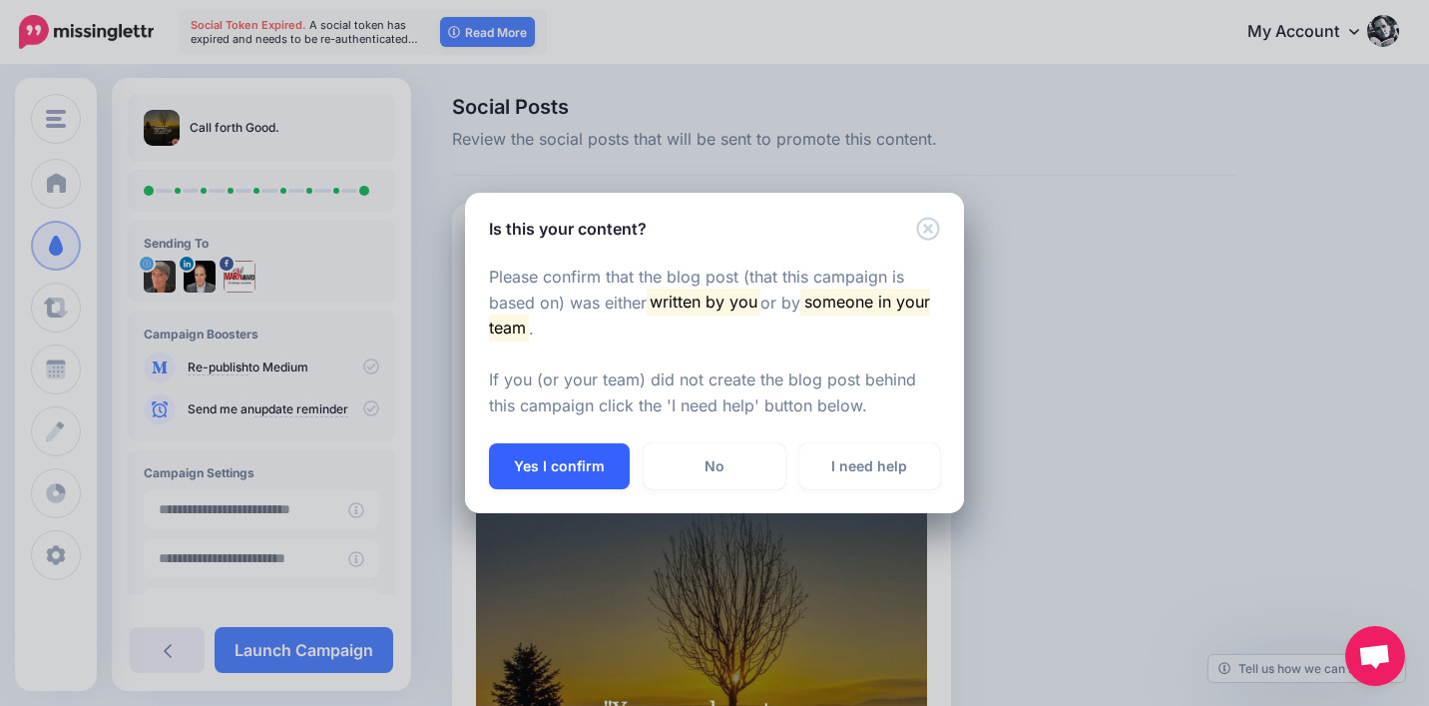
click at [603, 478] on button "Yes I confirm" at bounding box center [559, 466] width 141 height 46
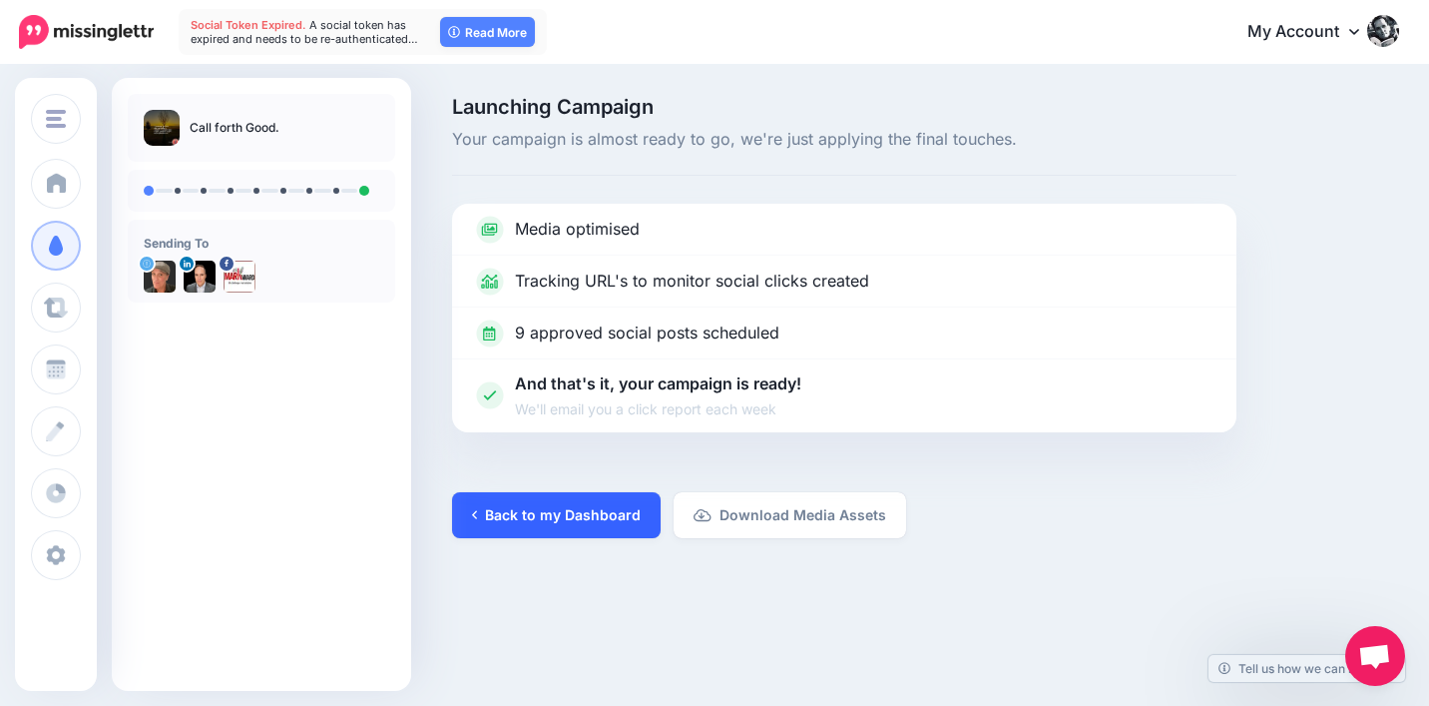
click at [588, 531] on link "Back to my Dashboard" at bounding box center [556, 515] width 209 height 46
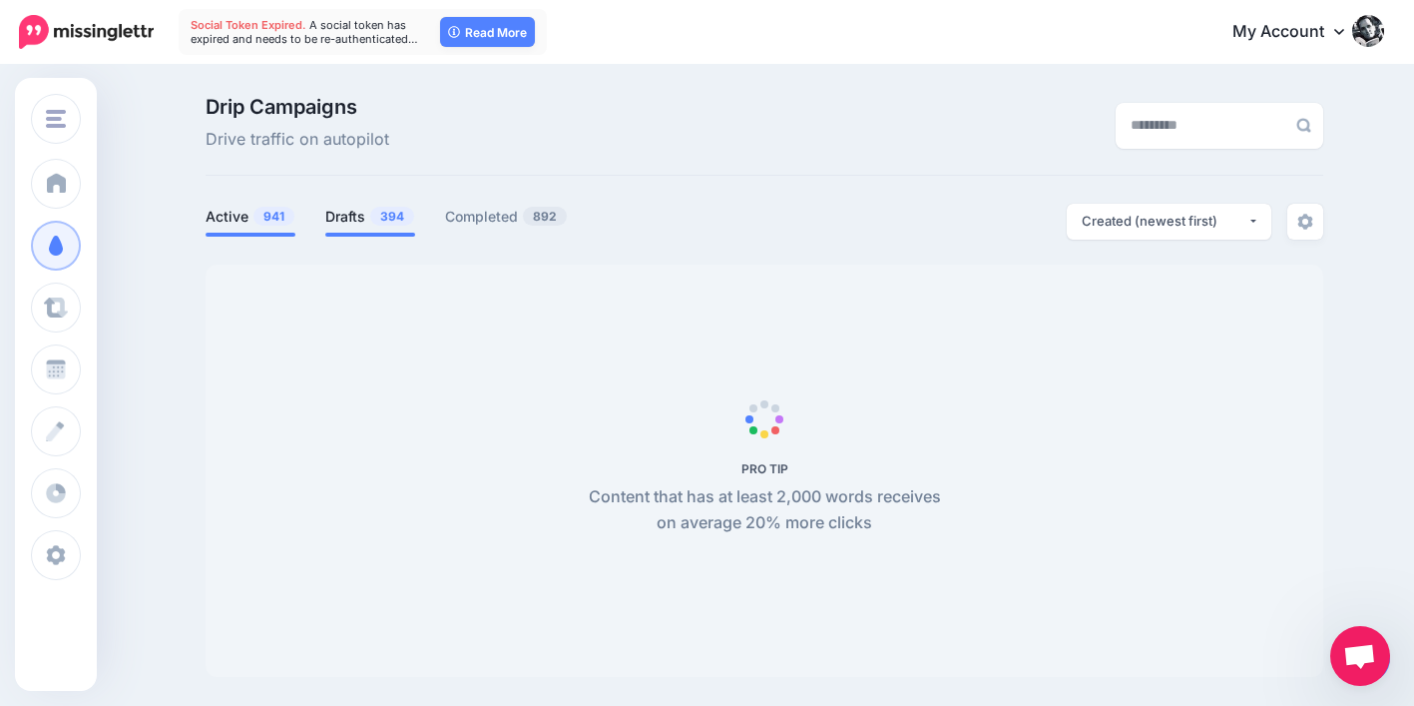
click at [345, 220] on link "Drafts 394" at bounding box center [370, 217] width 90 height 24
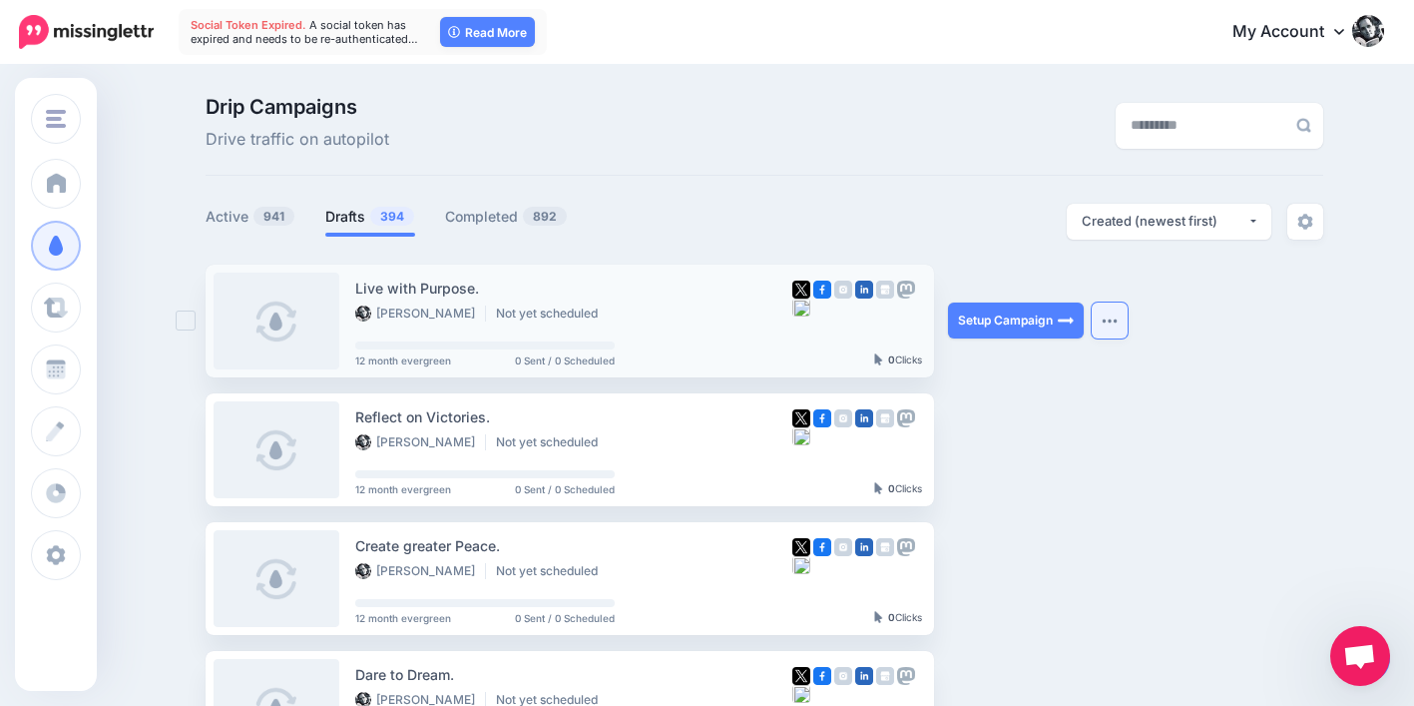
click at [1113, 322] on img "button" at bounding box center [1110, 320] width 16 height 6
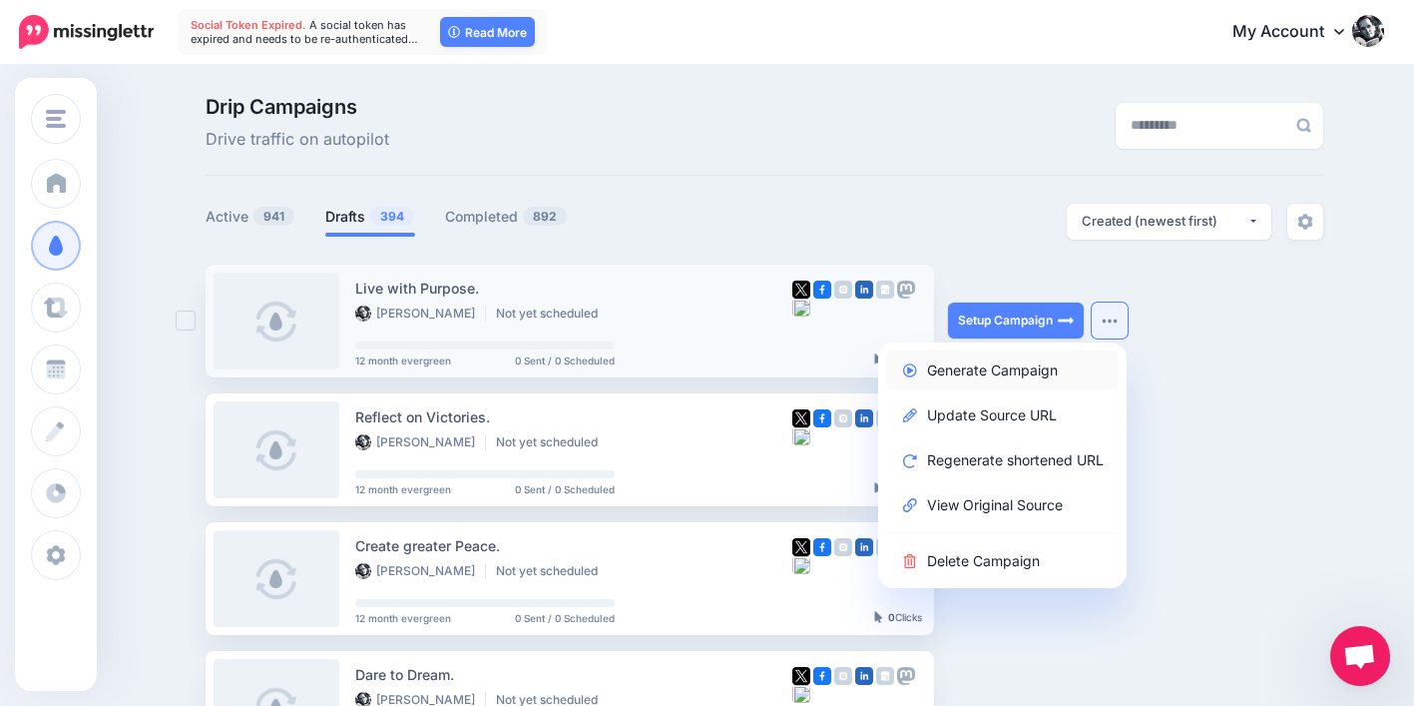
click at [1070, 365] on link "Generate Campaign" at bounding box center [1002, 369] width 233 height 39
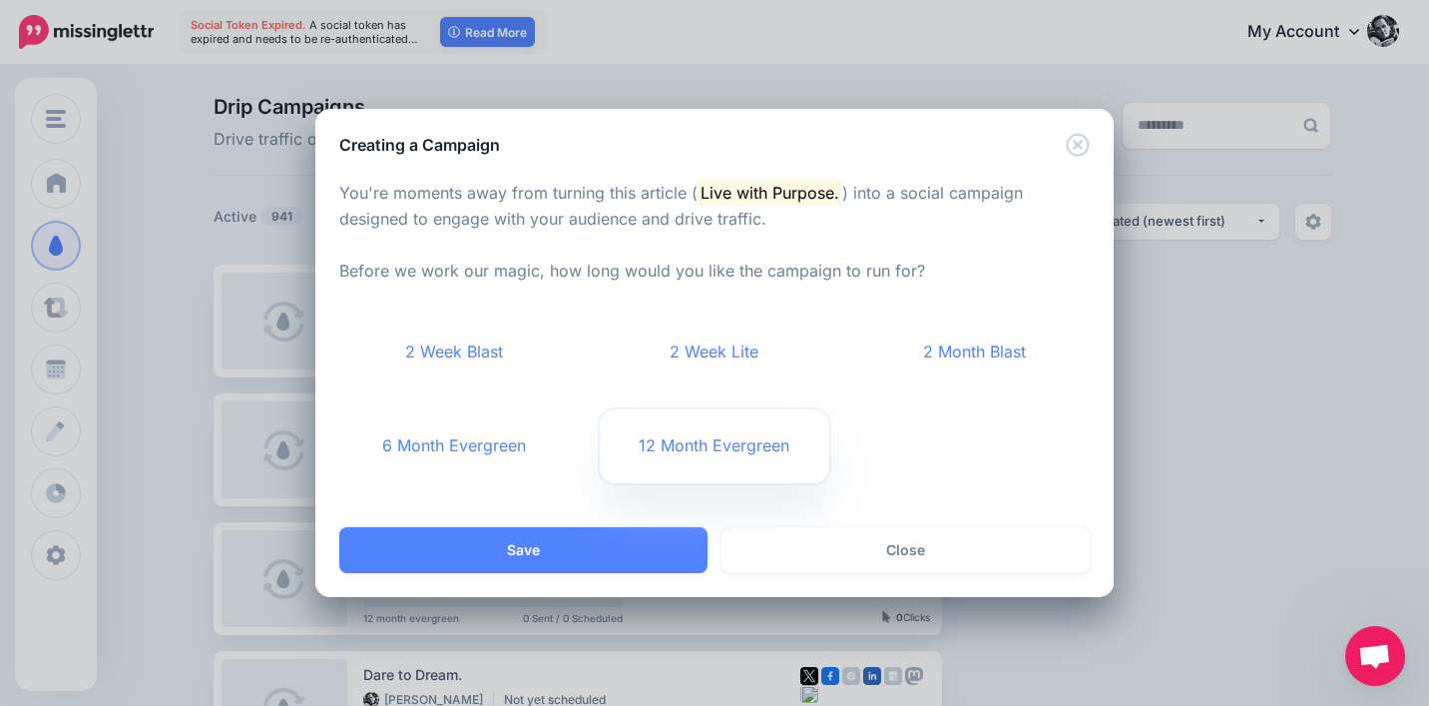
click at [750, 467] on link "12 Month Evergreen" at bounding box center [715, 446] width 231 height 74
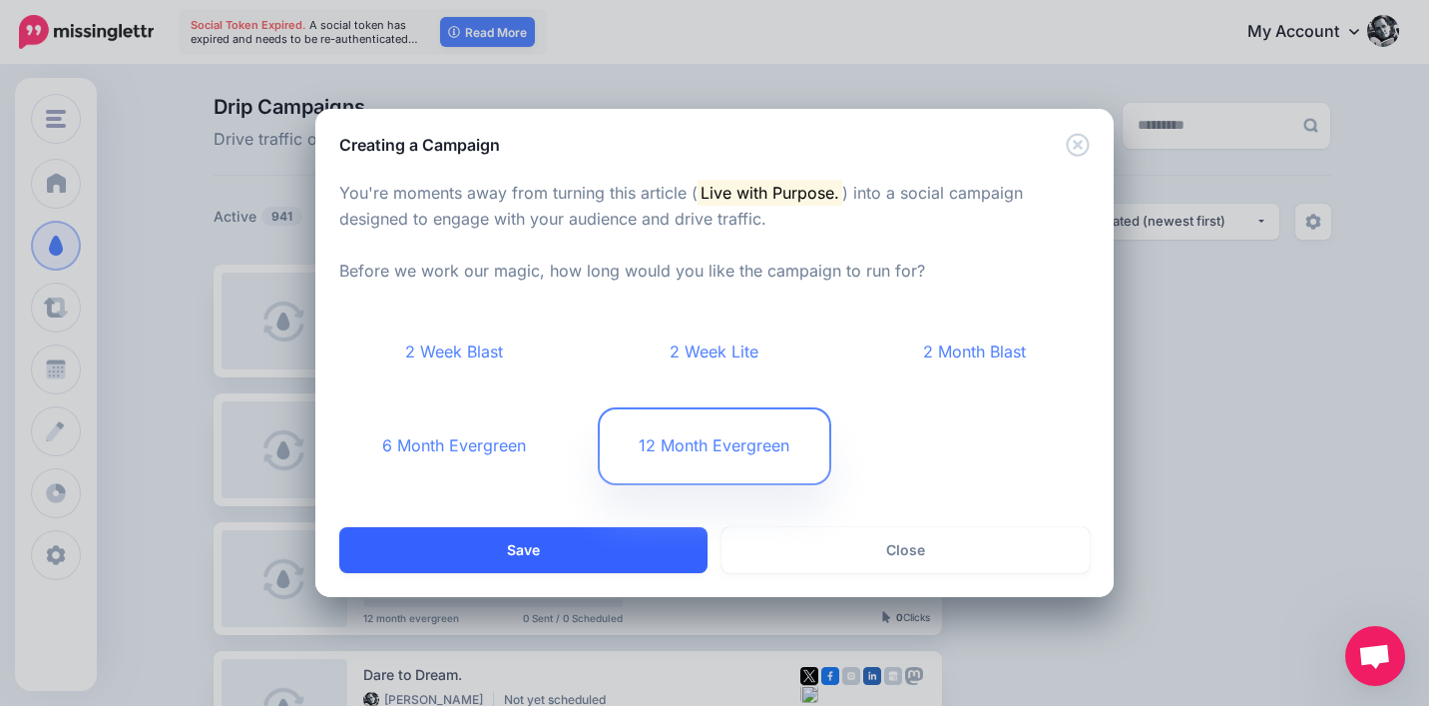
click at [614, 554] on button "Save" at bounding box center [523, 550] width 368 height 46
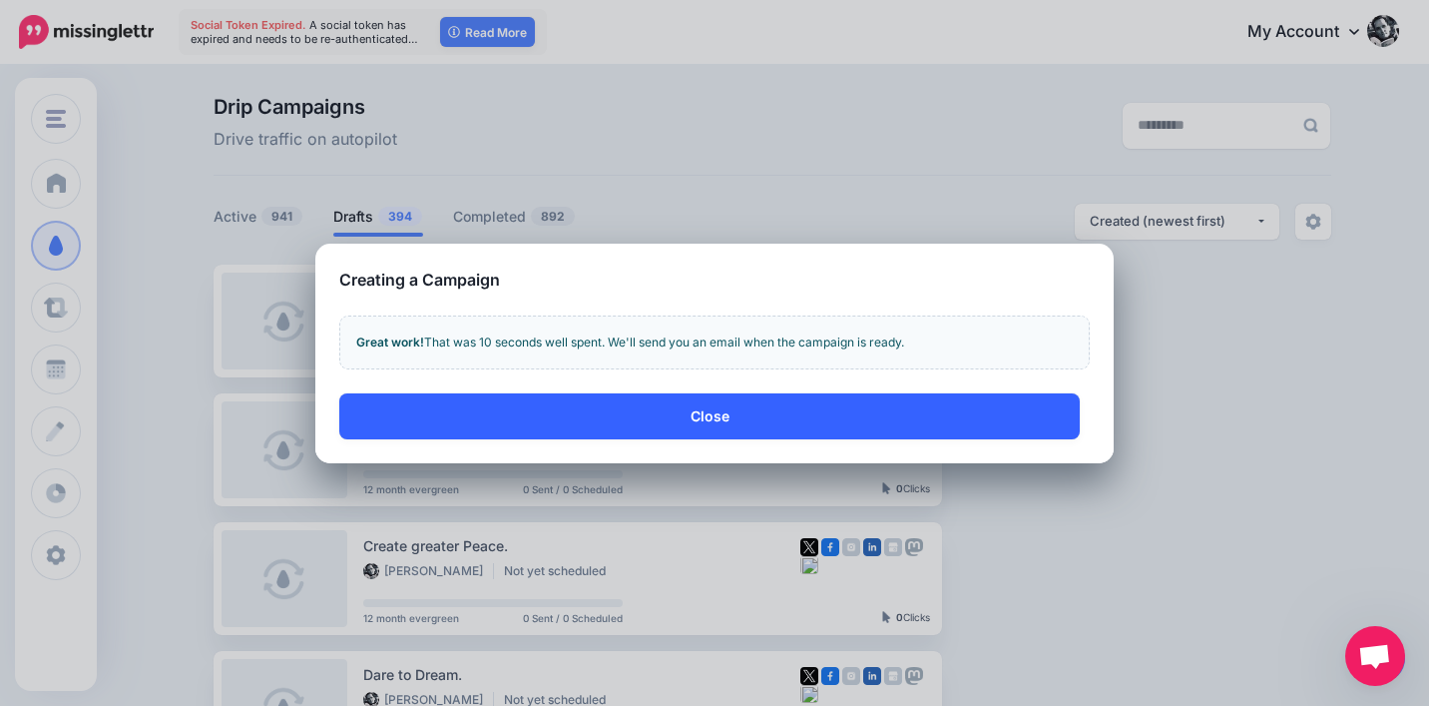
click at [707, 407] on button "Close" at bounding box center [709, 416] width 741 height 46
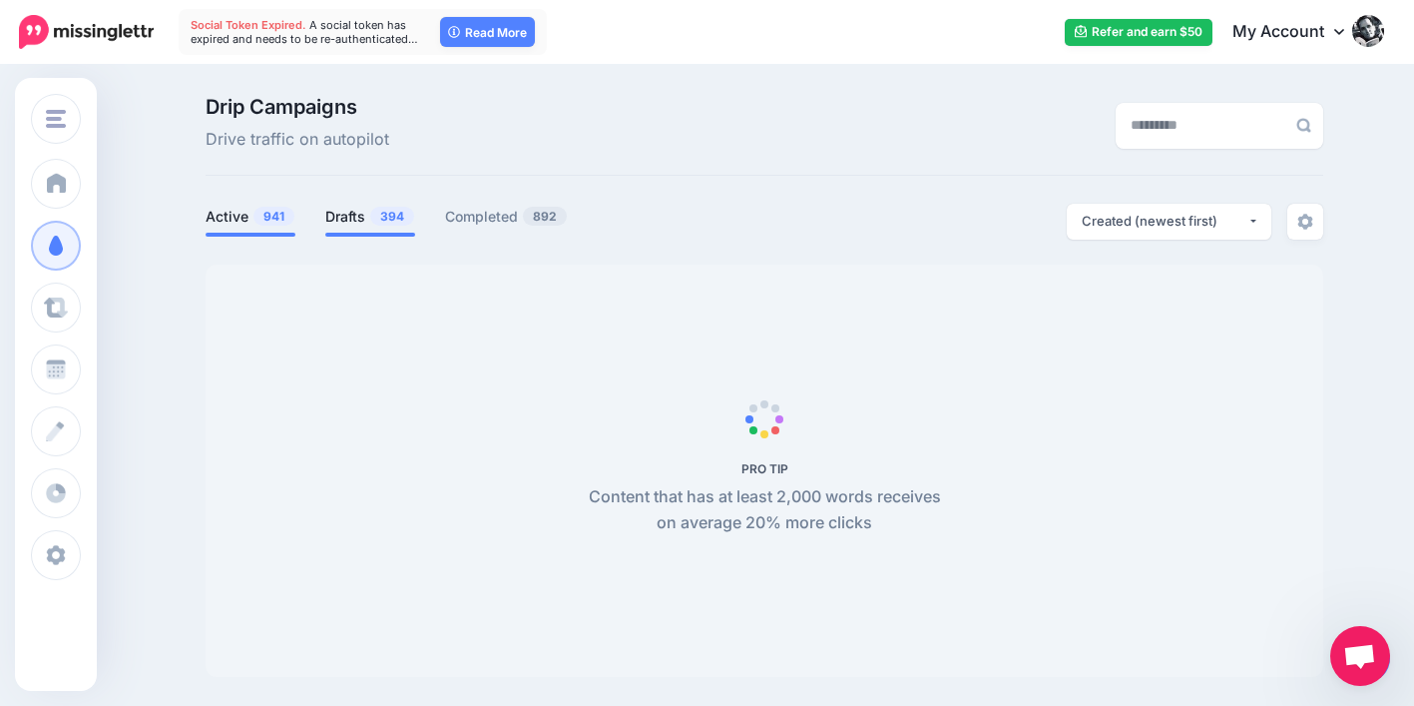
click at [366, 223] on link "Drafts 394" at bounding box center [370, 217] width 90 height 24
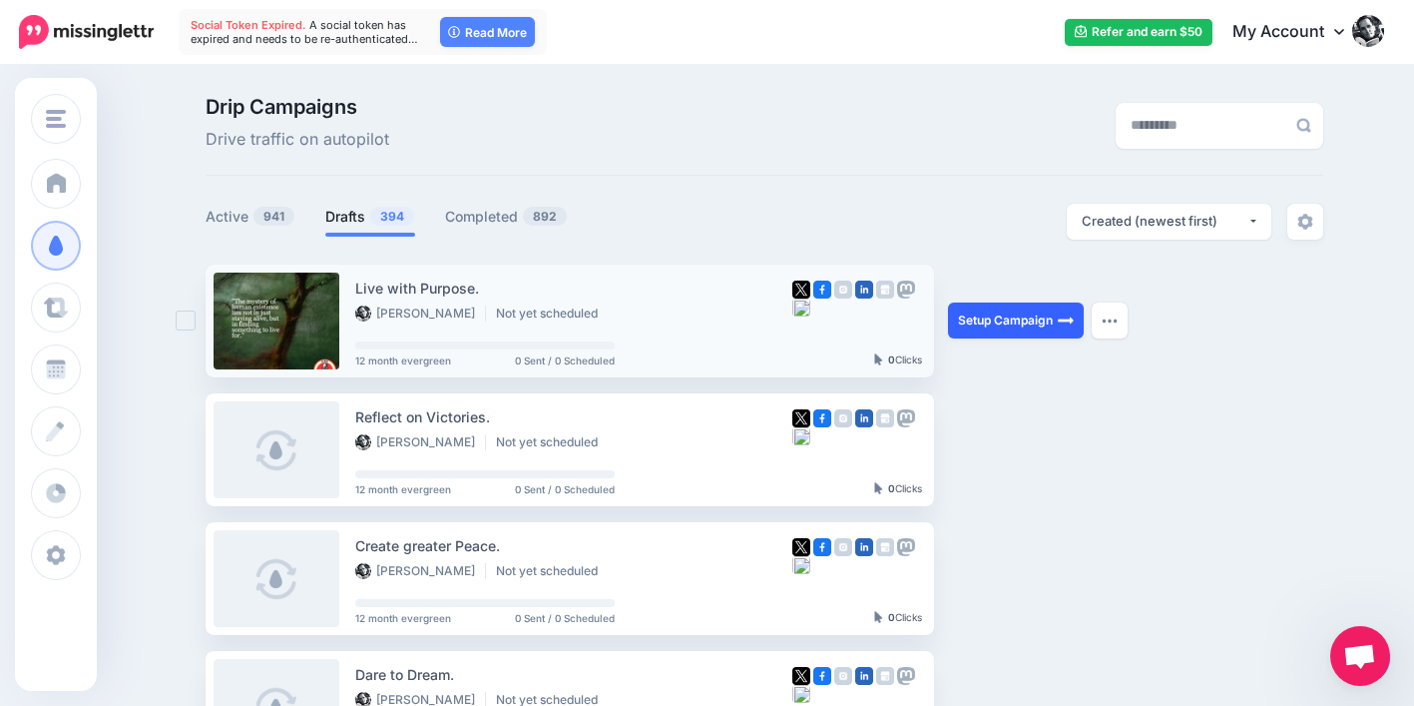
click at [984, 317] on link "Setup Campaign" at bounding box center [1016, 320] width 136 height 36
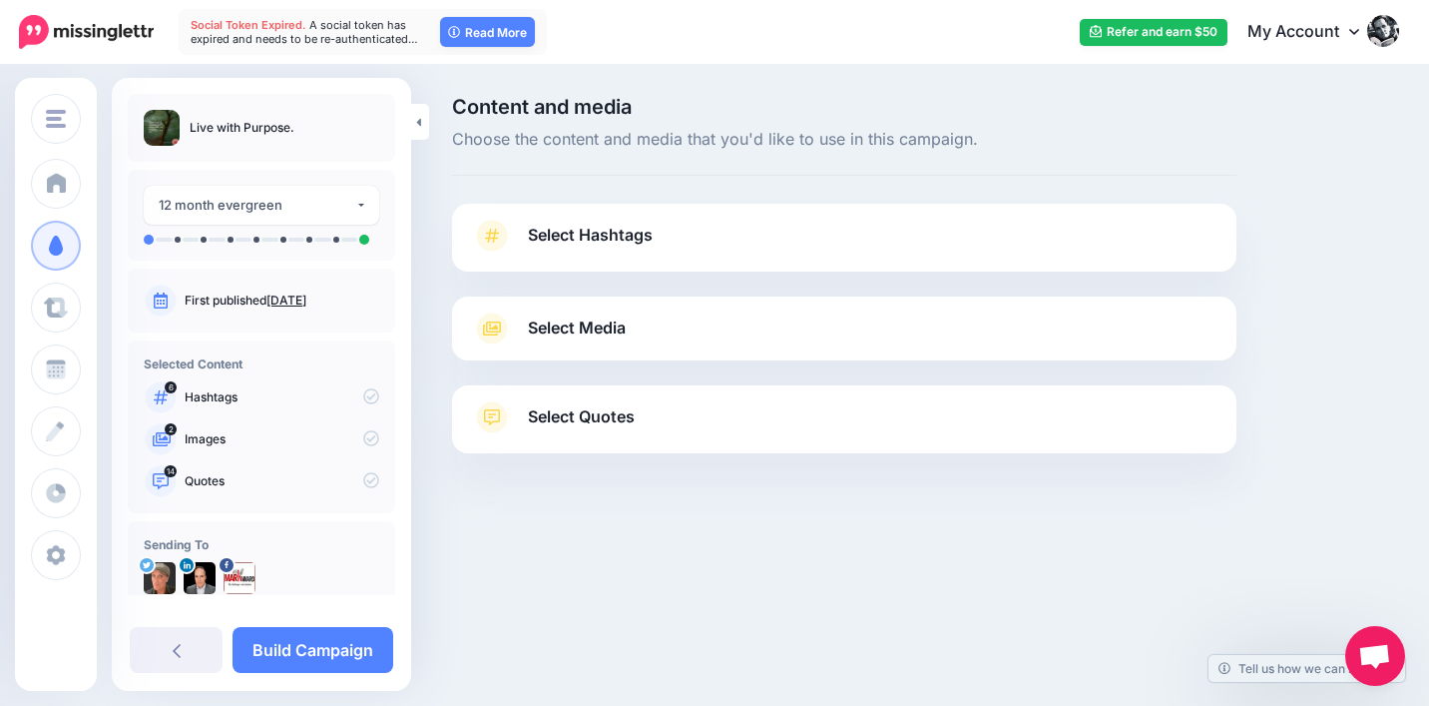
click at [622, 412] on span "Select Quotes" at bounding box center [581, 416] width 107 height 27
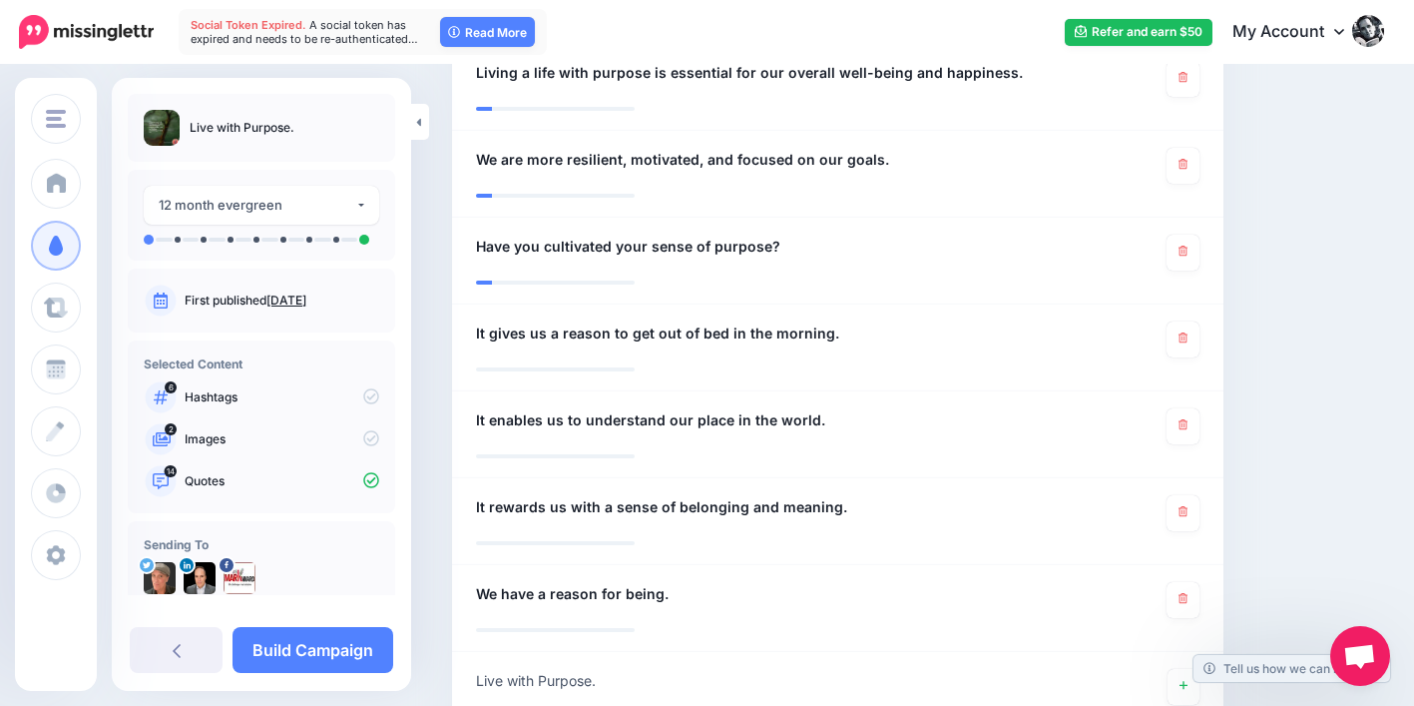
scroll to position [1358, 0]
click at [1188, 331] on icon at bounding box center [1183, 336] width 9 height 11
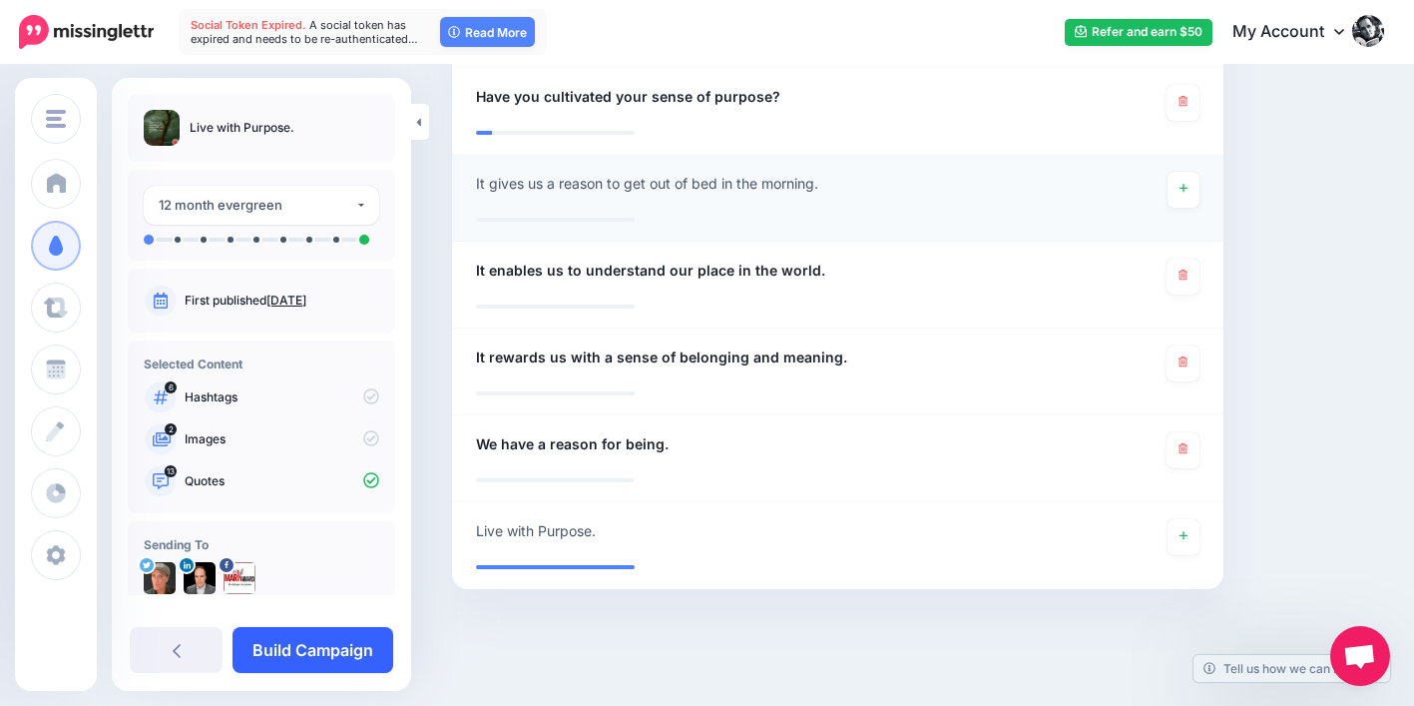
click at [333, 671] on link "Build Campaign" at bounding box center [313, 650] width 161 height 46
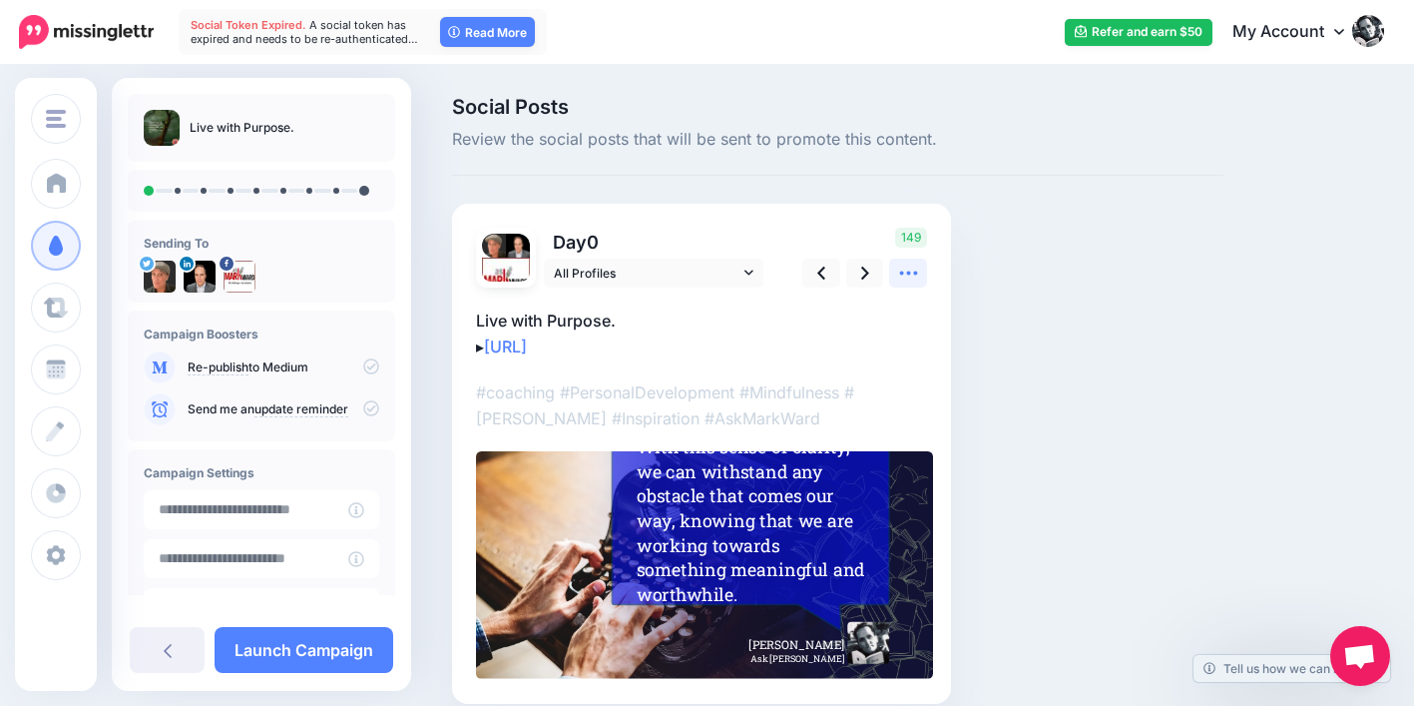
click at [905, 271] on icon at bounding box center [908, 272] width 21 height 21
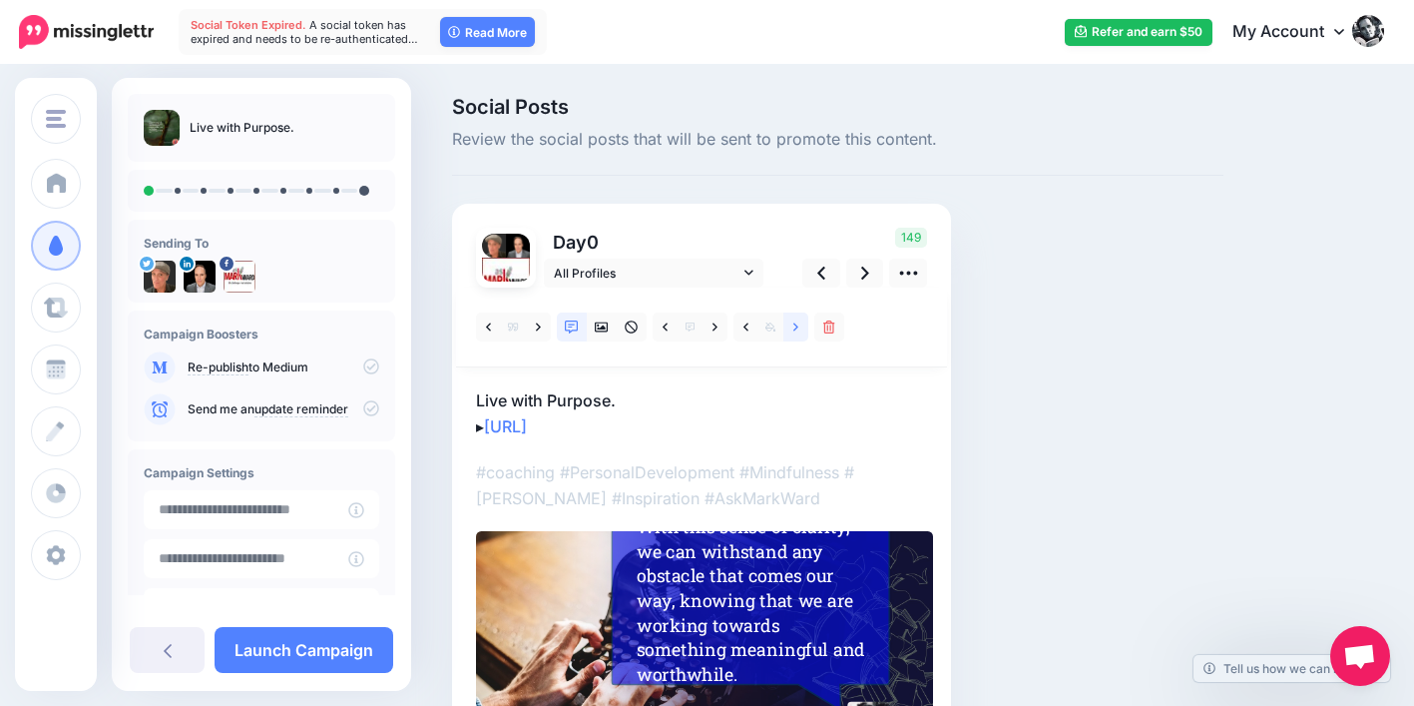
click at [793, 327] on icon at bounding box center [795, 327] width 5 height 14
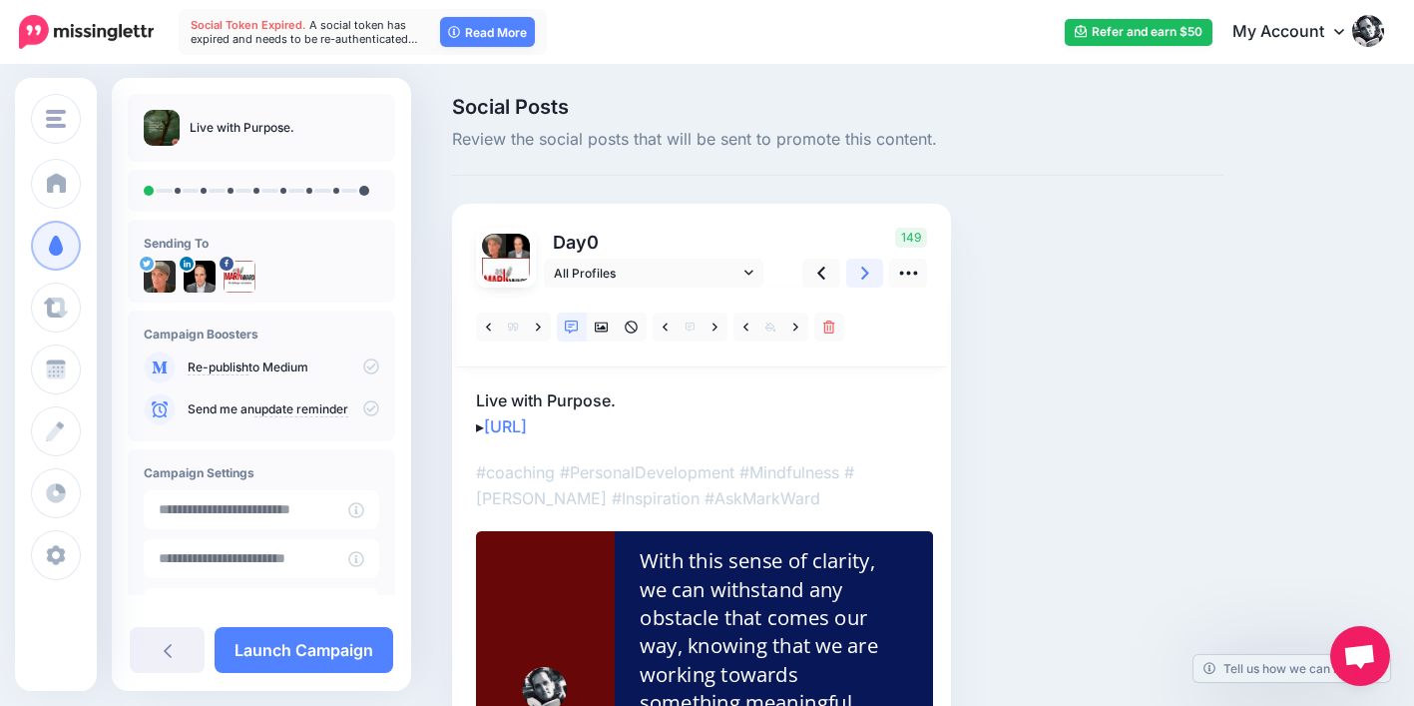
click at [863, 273] on icon at bounding box center [865, 272] width 8 height 21
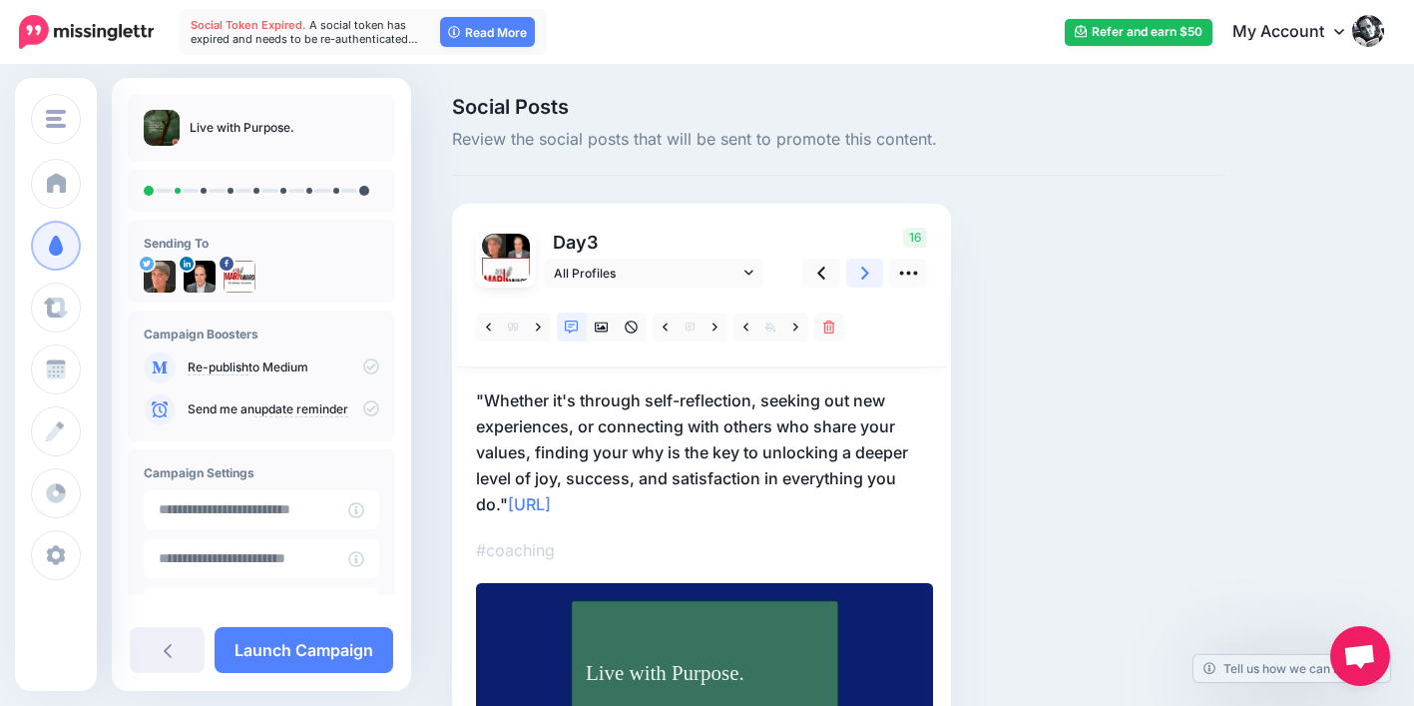
click at [863, 269] on icon at bounding box center [865, 272] width 8 height 13
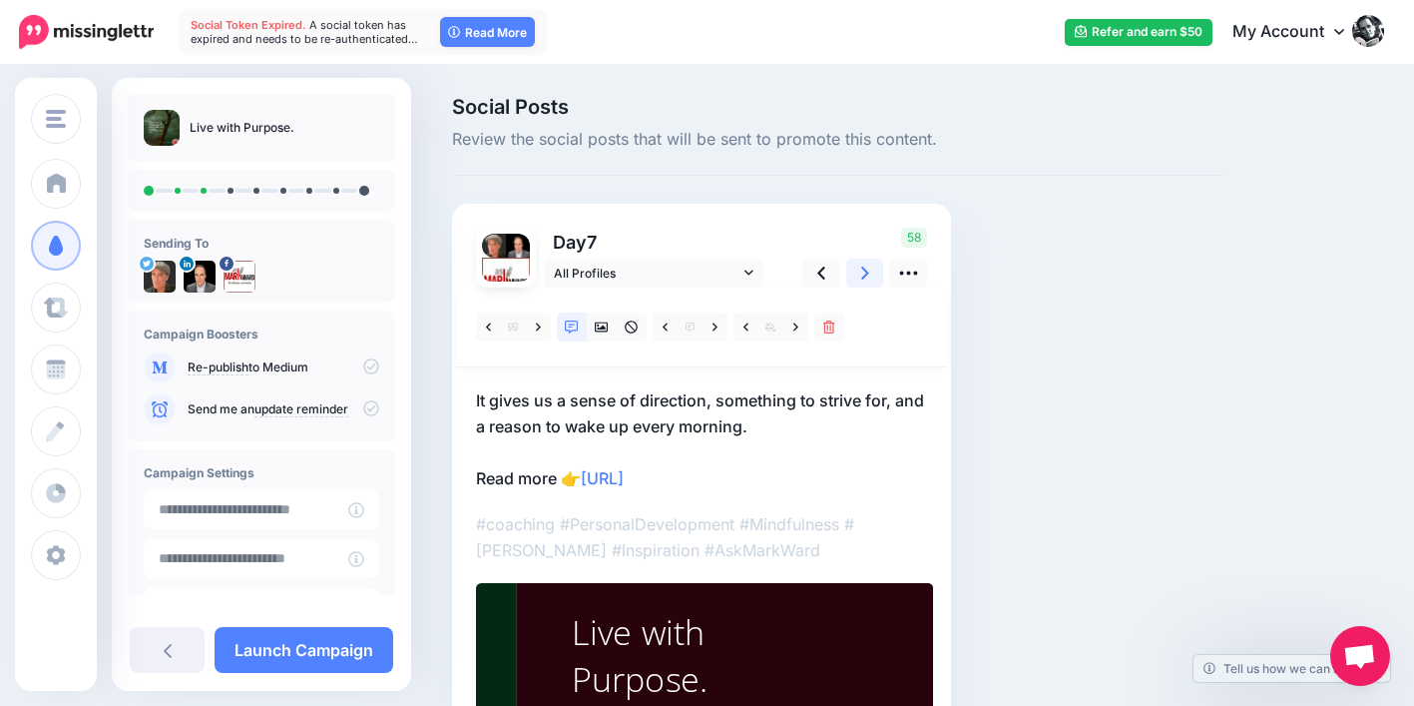
click at [863, 269] on icon at bounding box center [865, 272] width 8 height 13
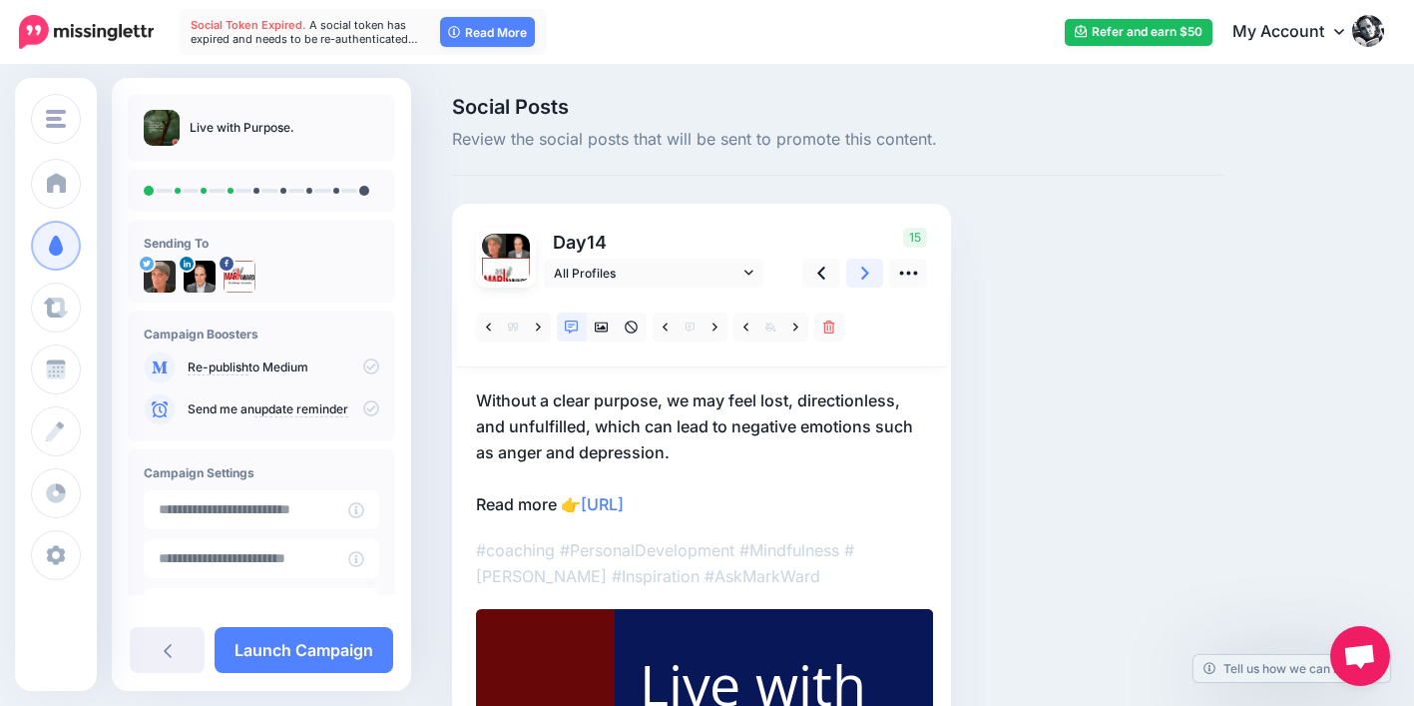
click at [863, 269] on icon at bounding box center [865, 272] width 8 height 13
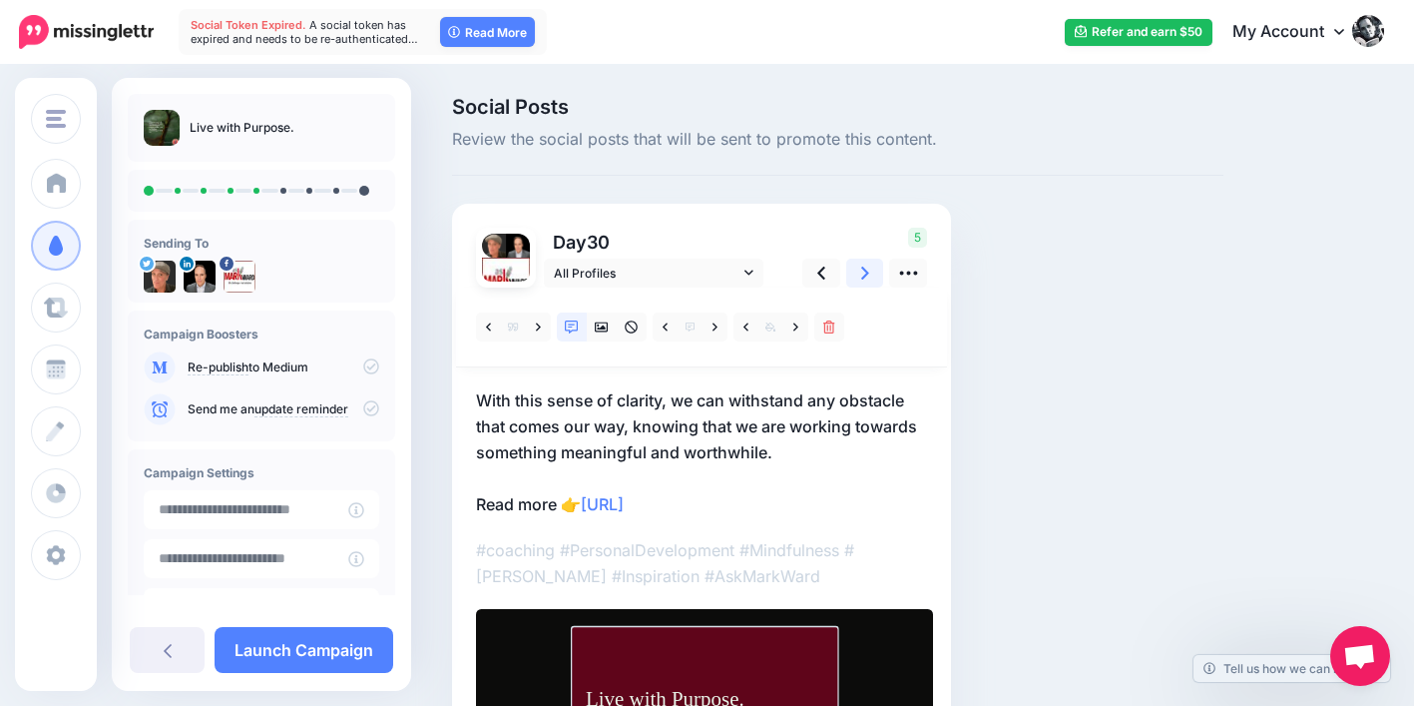
click at [863, 268] on icon at bounding box center [865, 272] width 8 height 13
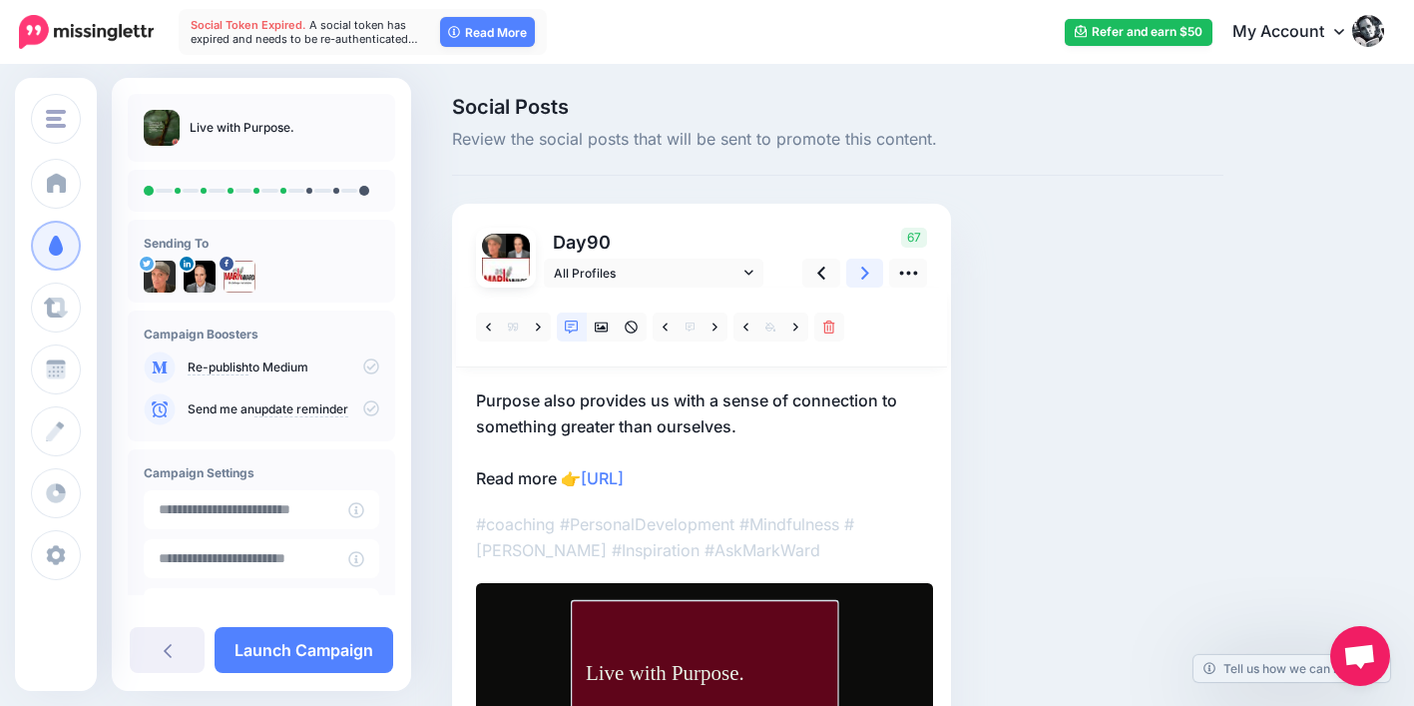
click at [863, 268] on icon at bounding box center [865, 272] width 8 height 13
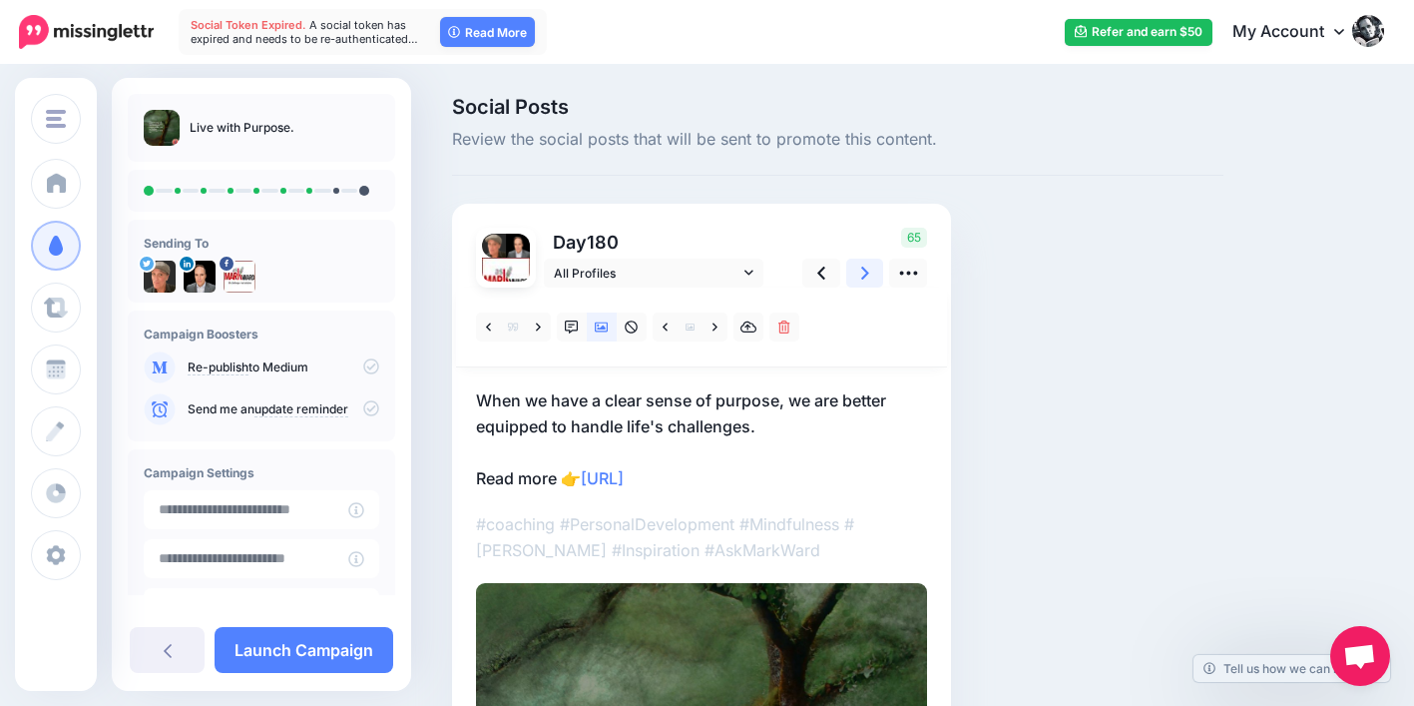
click at [863, 268] on icon at bounding box center [865, 272] width 8 height 13
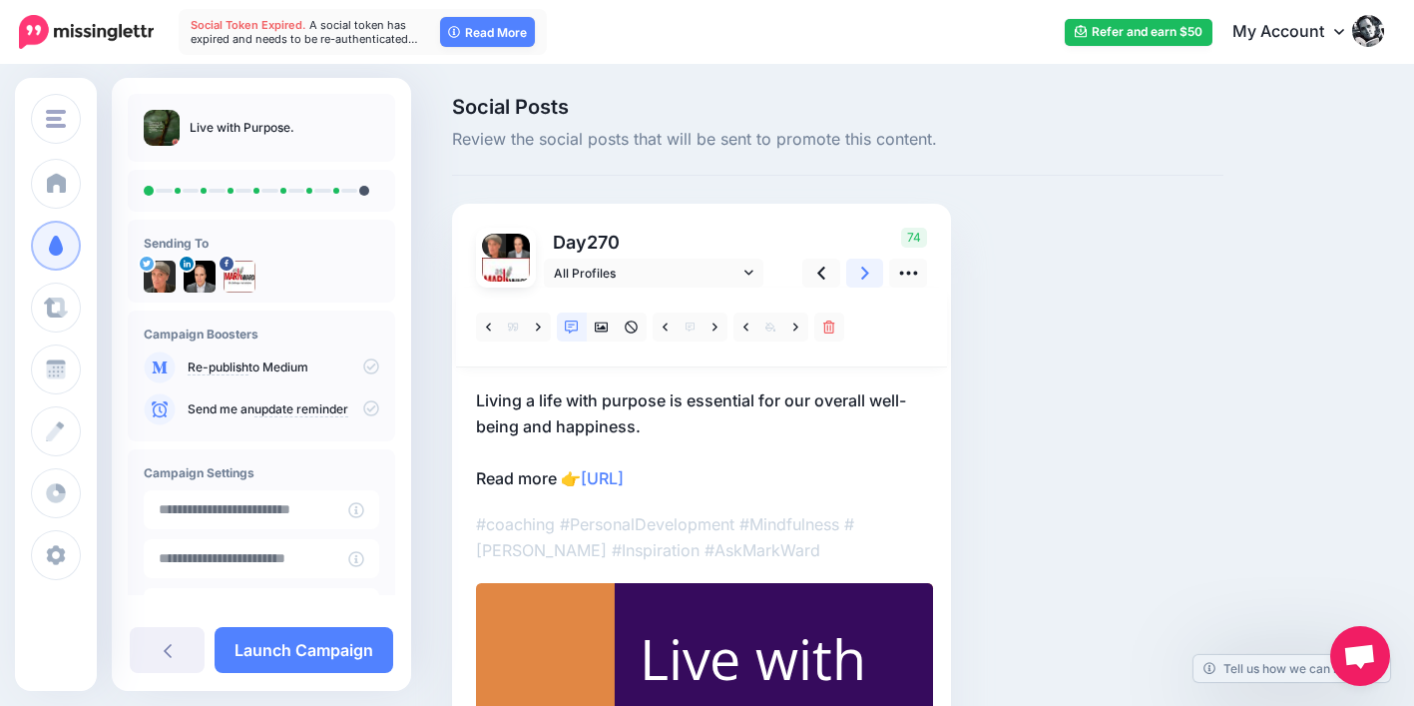
click at [863, 268] on icon at bounding box center [865, 272] width 8 height 13
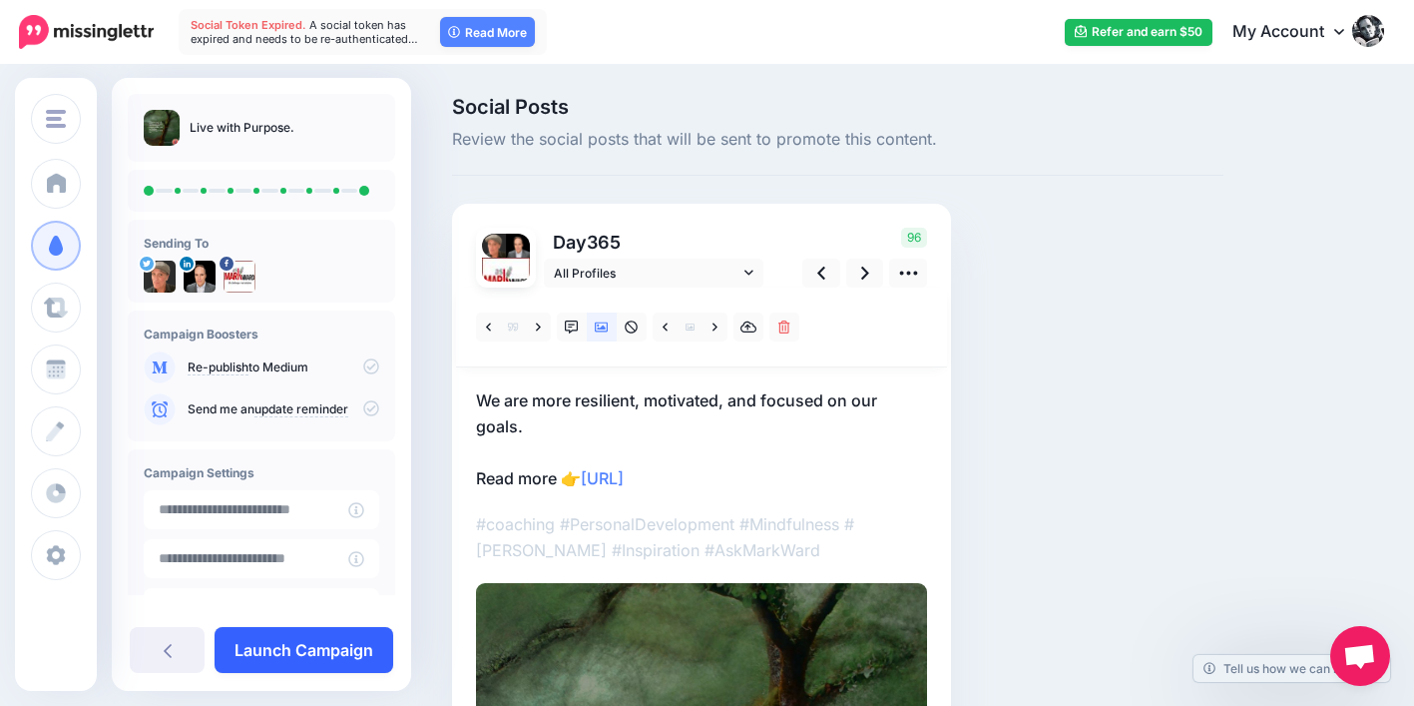
click at [373, 637] on link "Launch Campaign" at bounding box center [304, 650] width 179 height 46
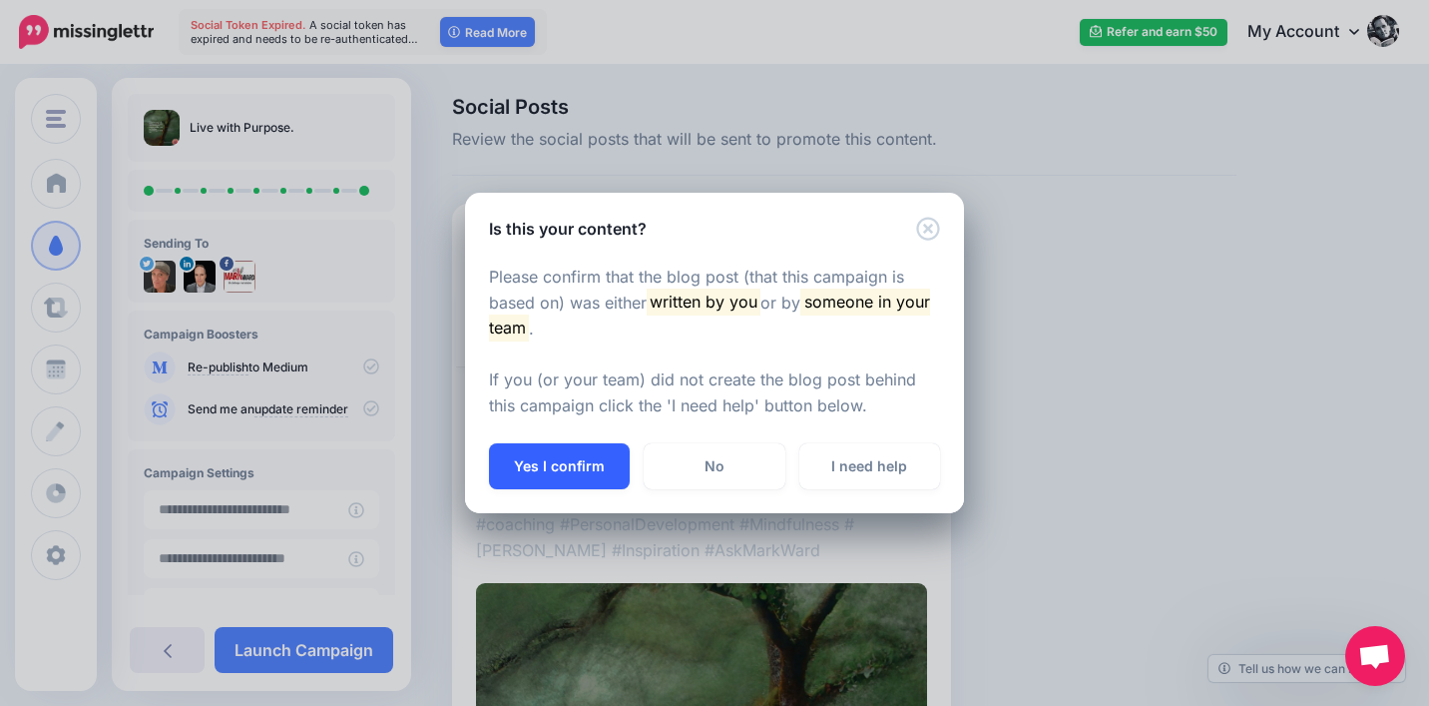
click at [560, 477] on button "Yes I confirm" at bounding box center [559, 466] width 141 height 46
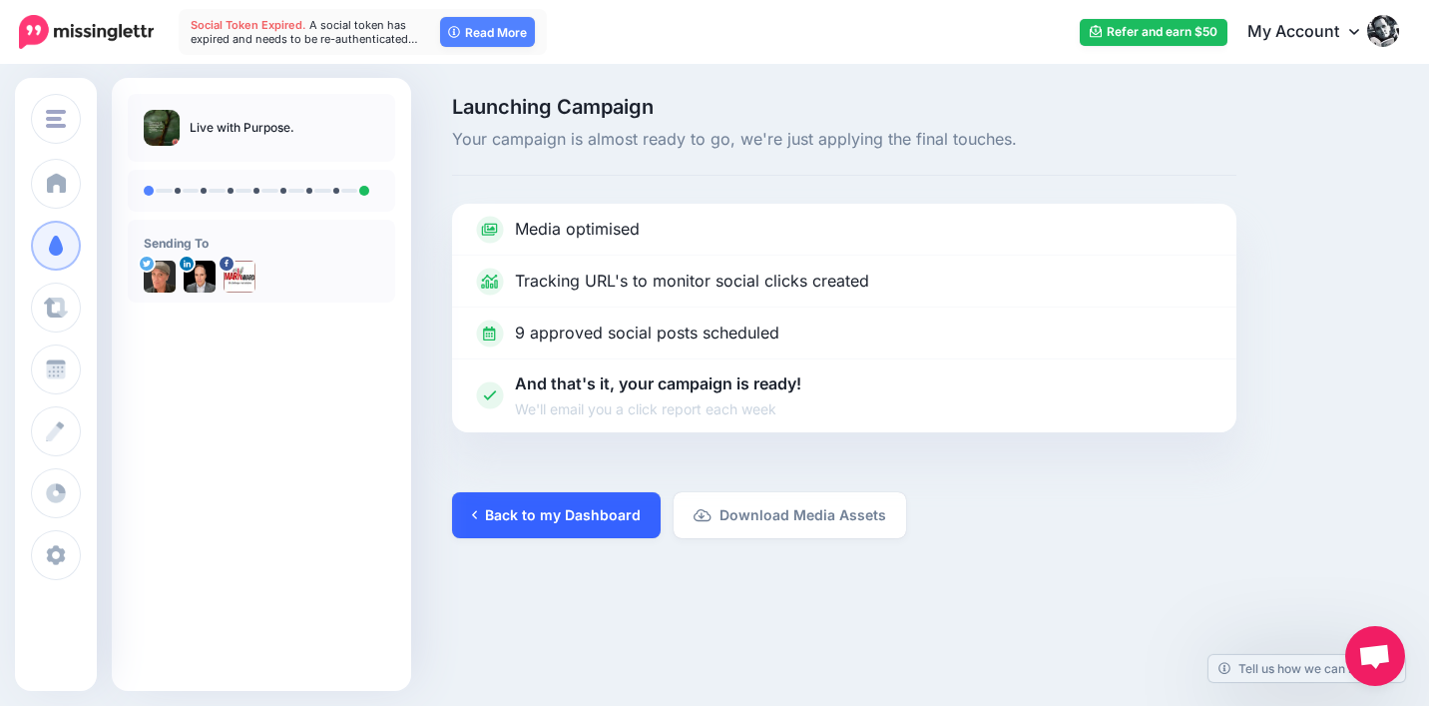
click at [531, 526] on link "Back to my Dashboard" at bounding box center [556, 515] width 209 height 46
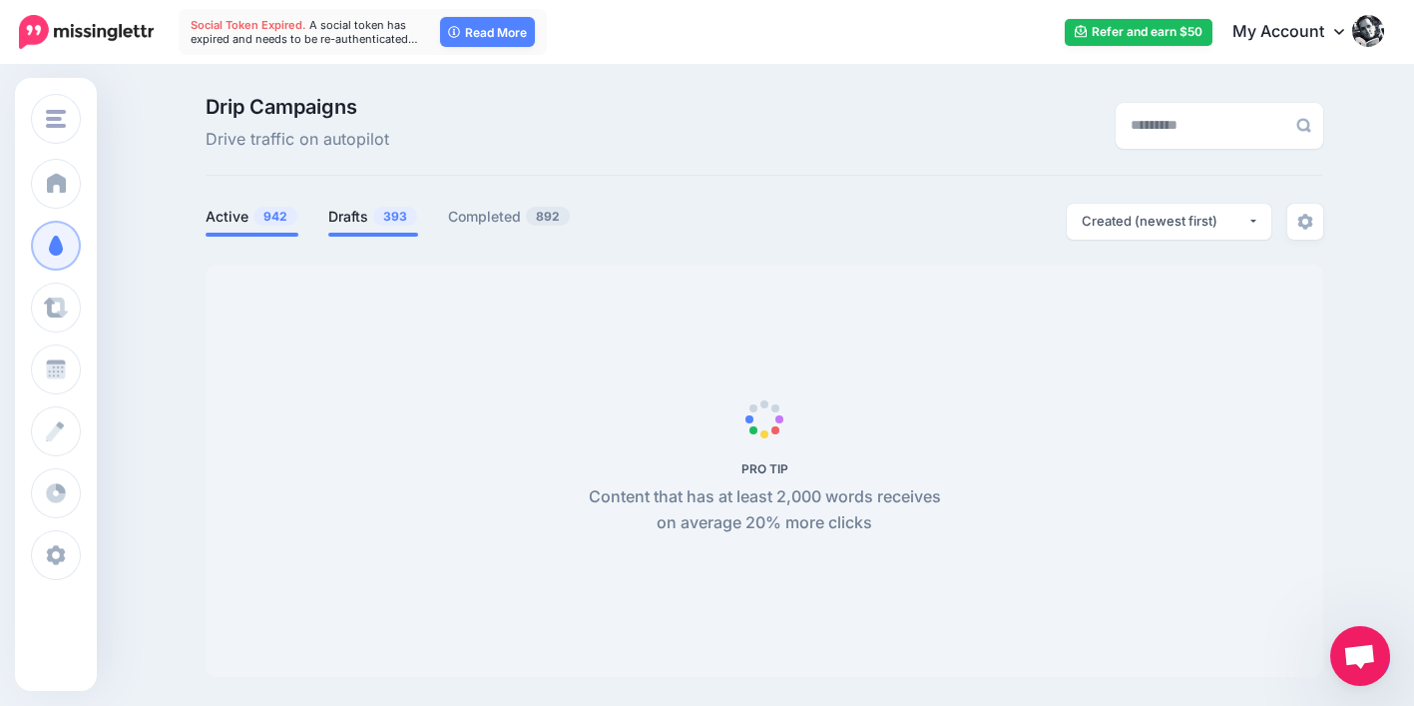
click at [369, 210] on link "Drafts 393" at bounding box center [373, 217] width 90 height 24
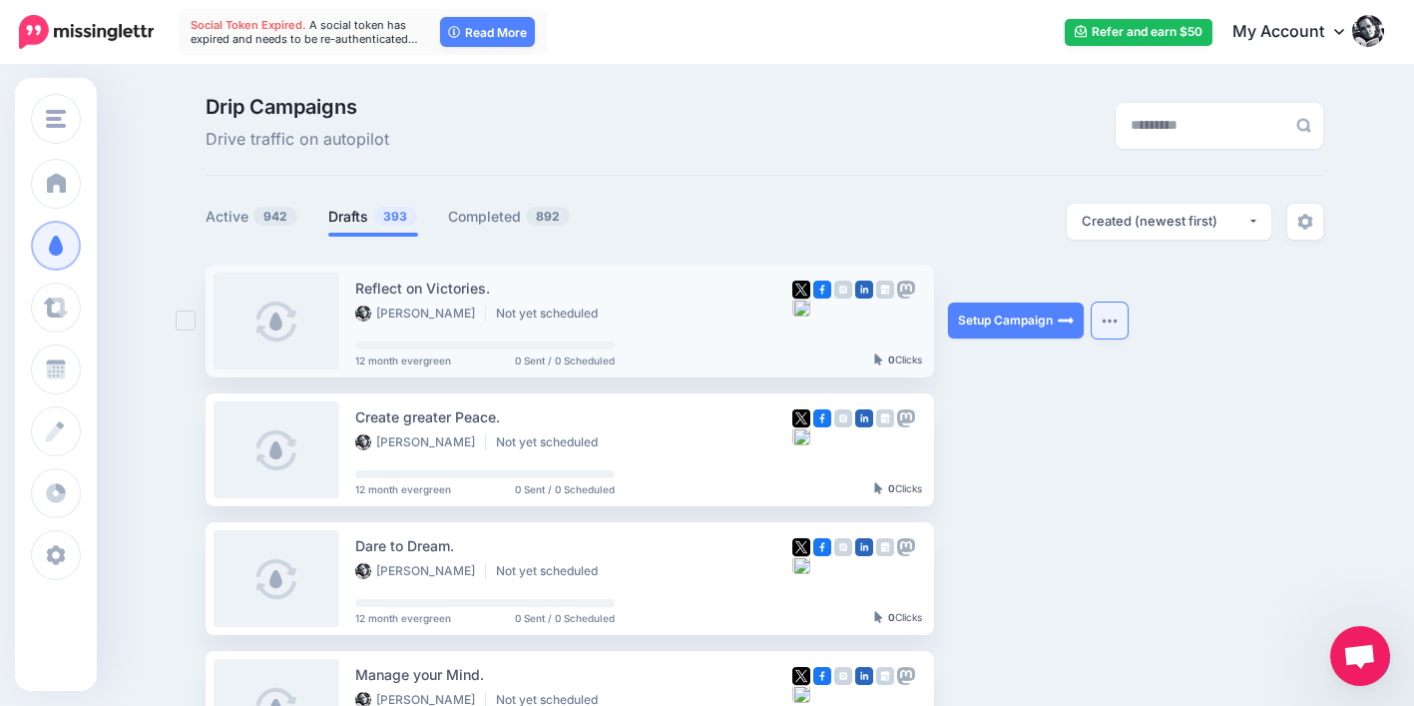
click at [1118, 317] on img "button" at bounding box center [1110, 320] width 16 height 6
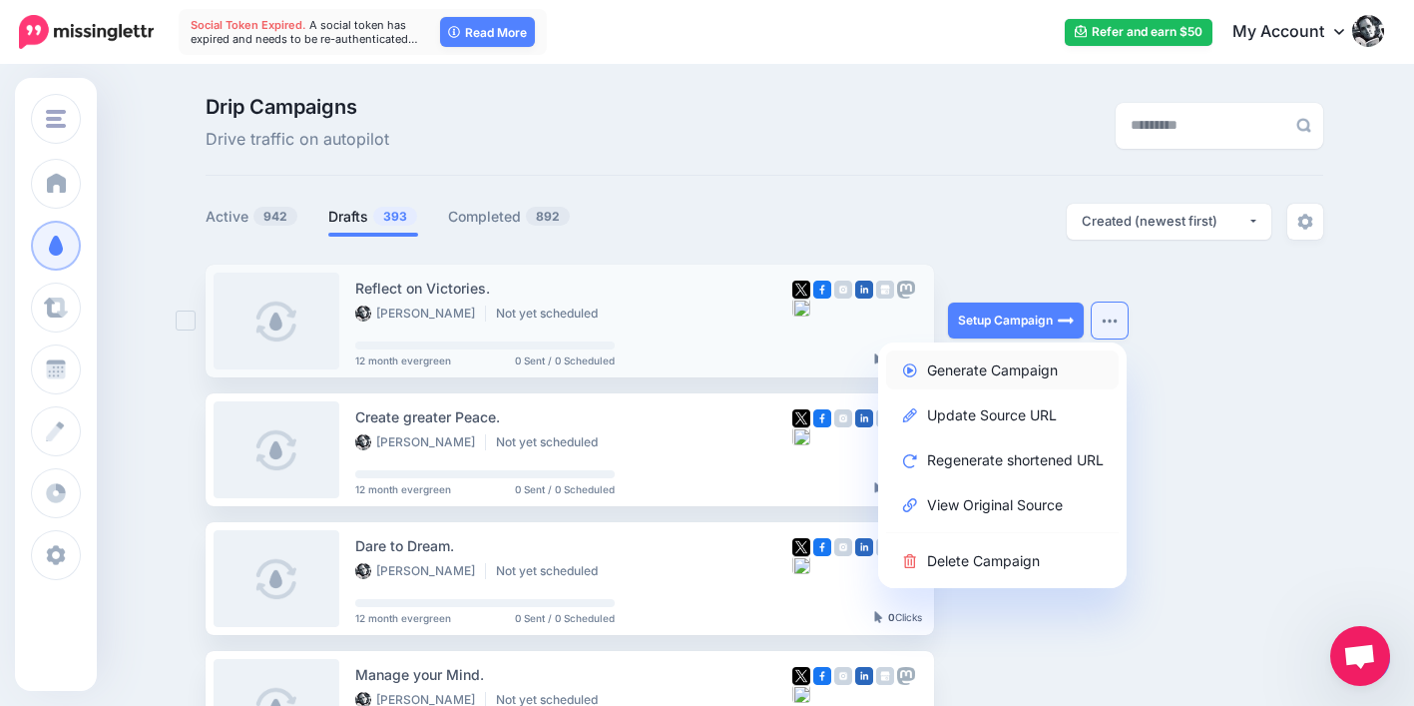
click at [1064, 360] on link "Generate Campaign" at bounding box center [1002, 369] width 233 height 39
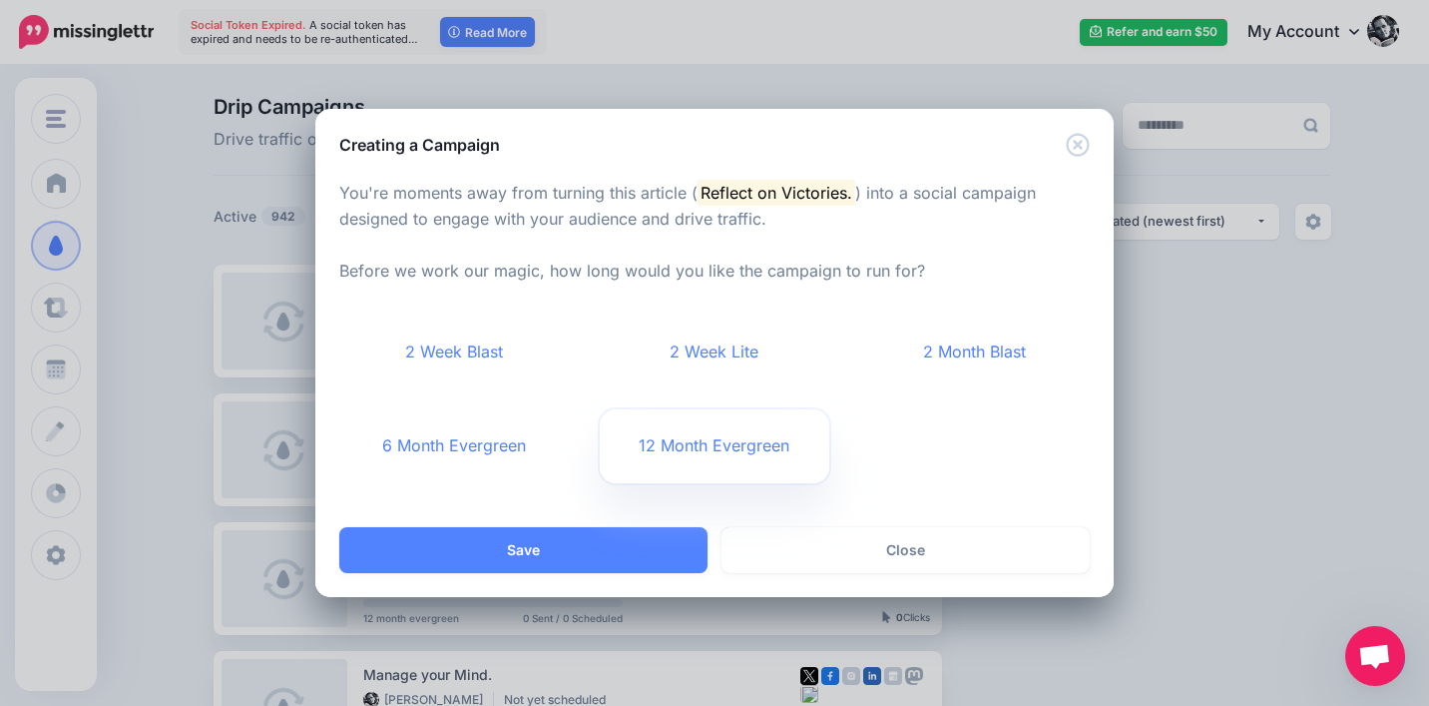
click at [778, 464] on link "12 Month Evergreen" at bounding box center [715, 446] width 231 height 74
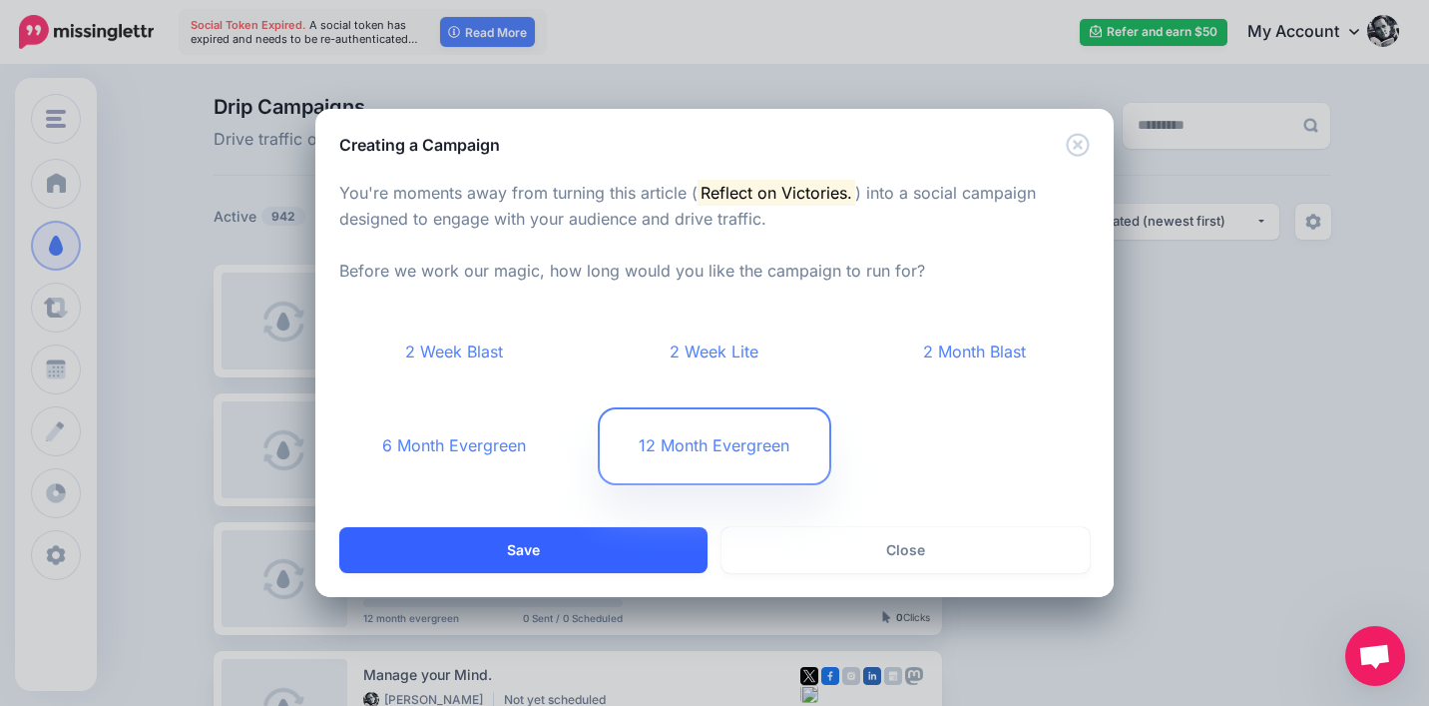
click at [646, 552] on button "Save" at bounding box center [523, 550] width 368 height 46
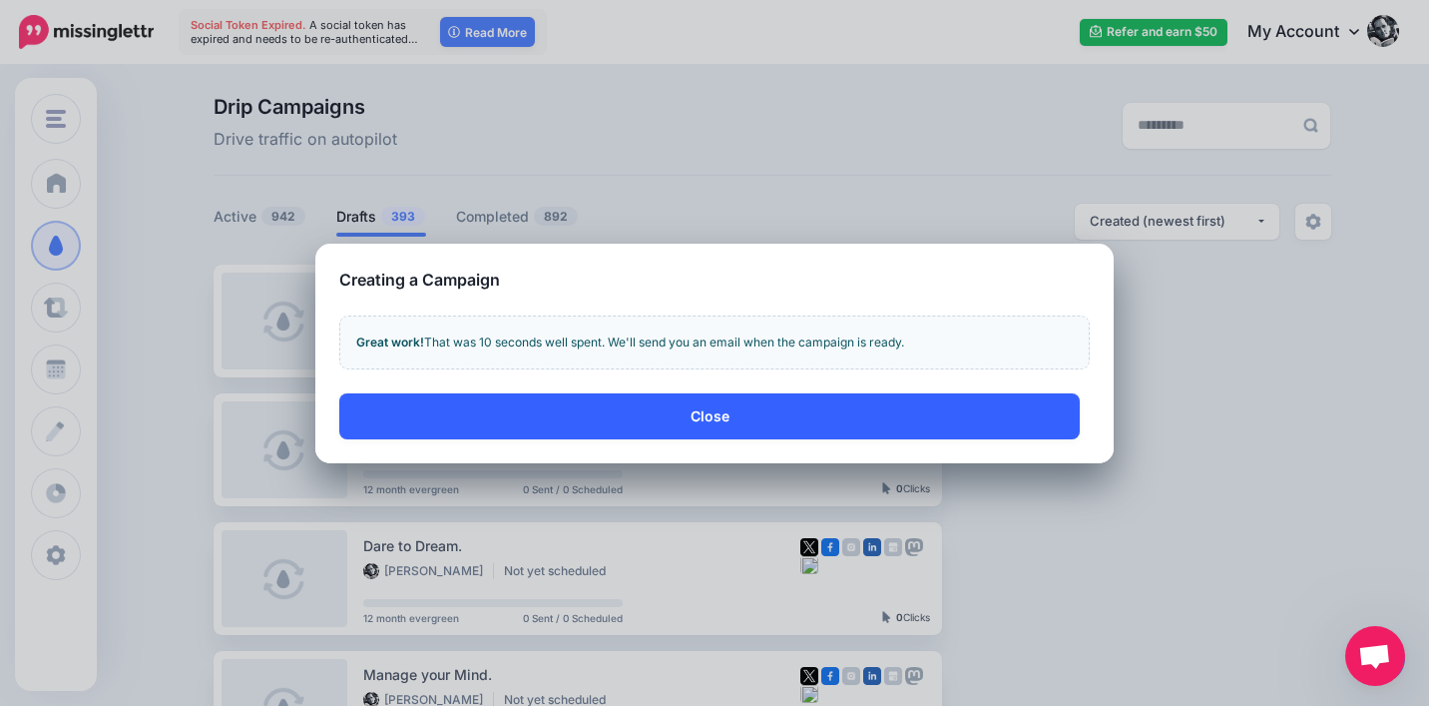
click at [1023, 422] on button "Close" at bounding box center [709, 416] width 741 height 46
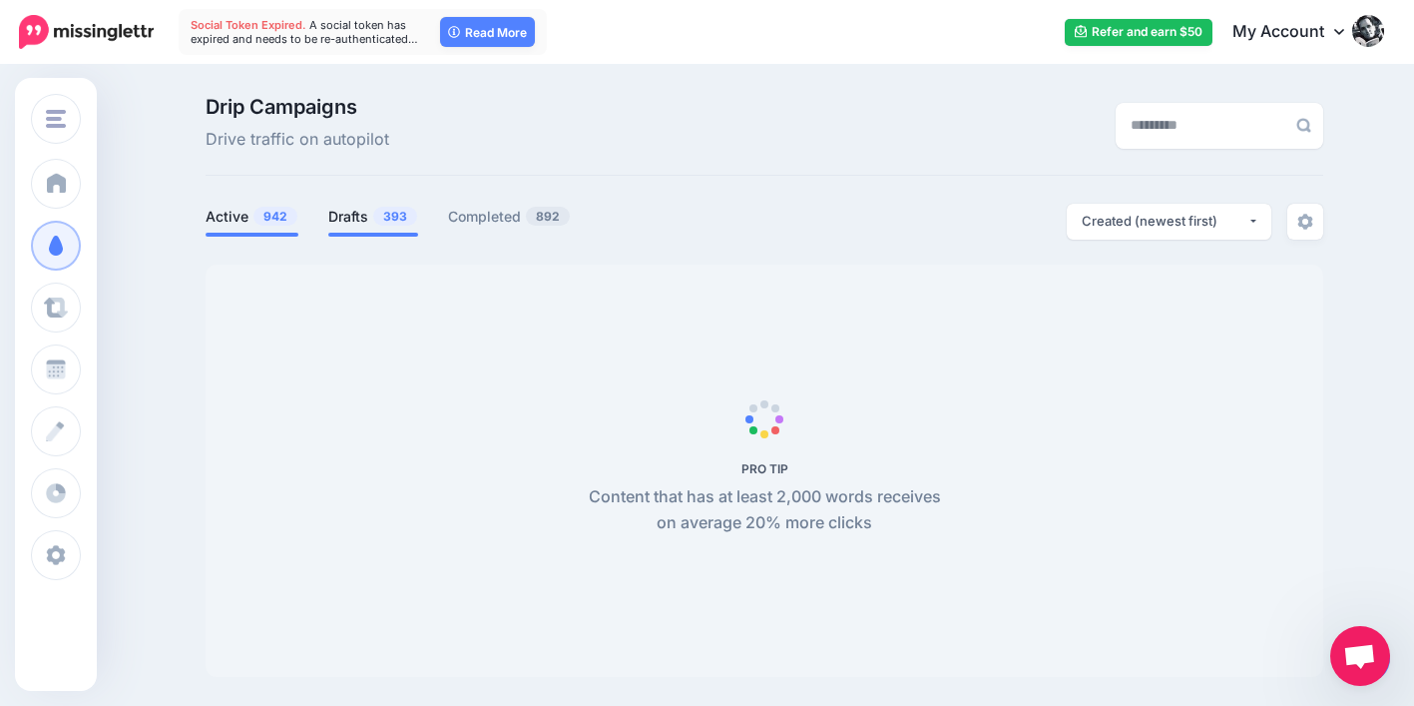
click at [374, 227] on link "Drafts 393" at bounding box center [373, 217] width 90 height 24
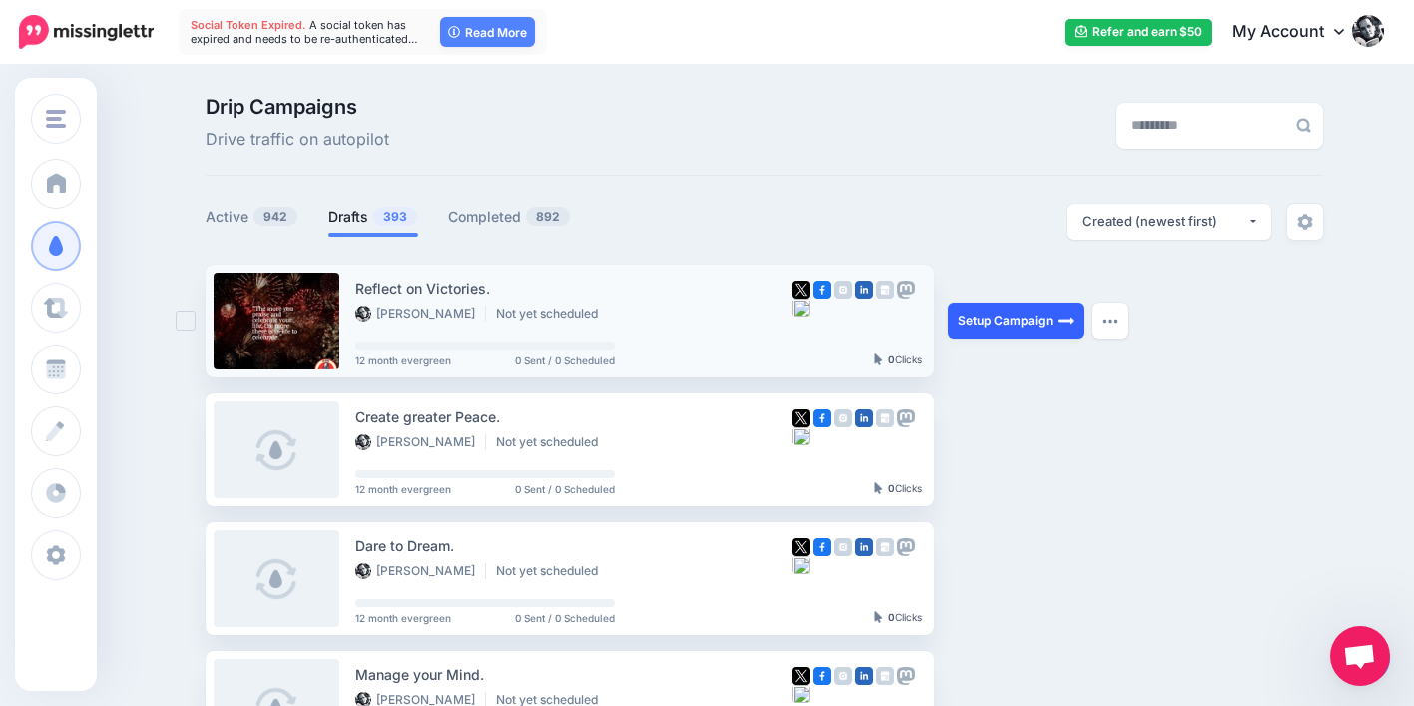
click at [979, 313] on link "Setup Campaign" at bounding box center [1016, 320] width 136 height 36
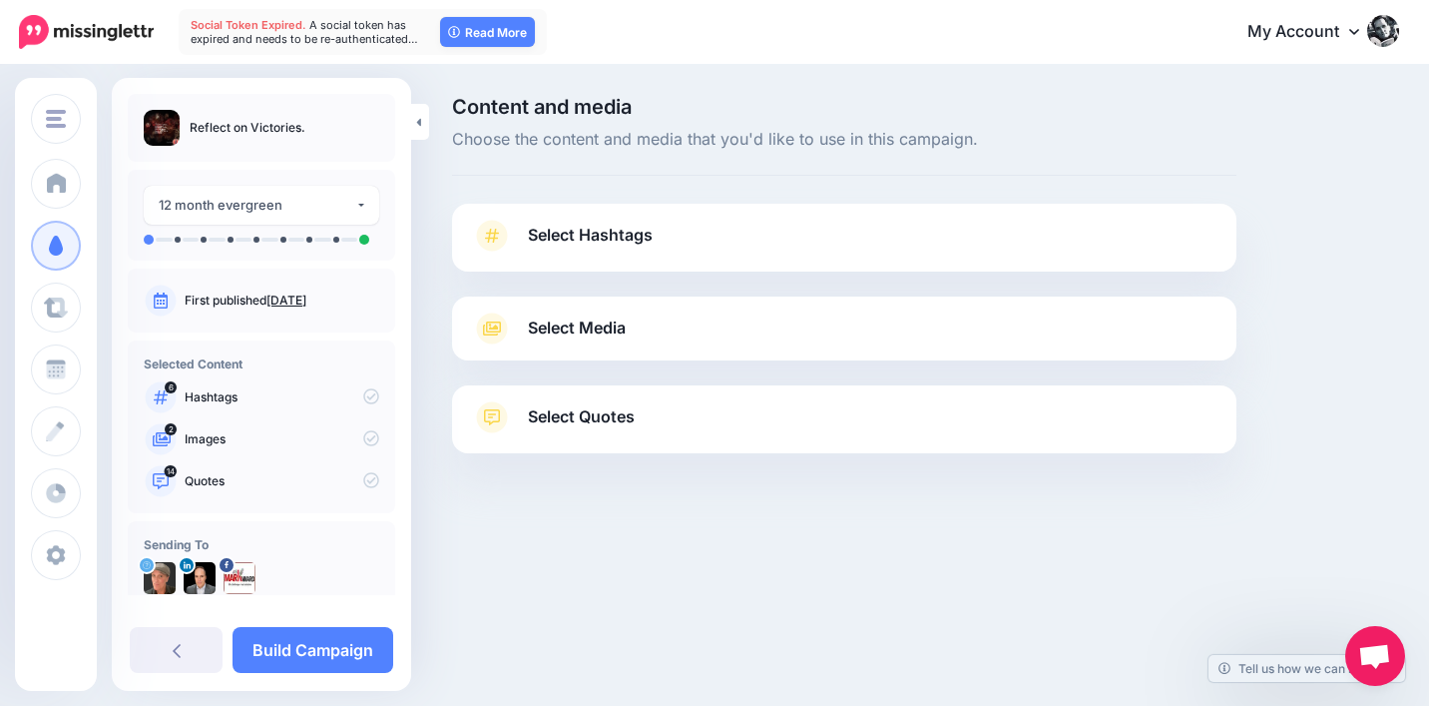
click at [599, 419] on span "Select Quotes" at bounding box center [581, 416] width 107 height 27
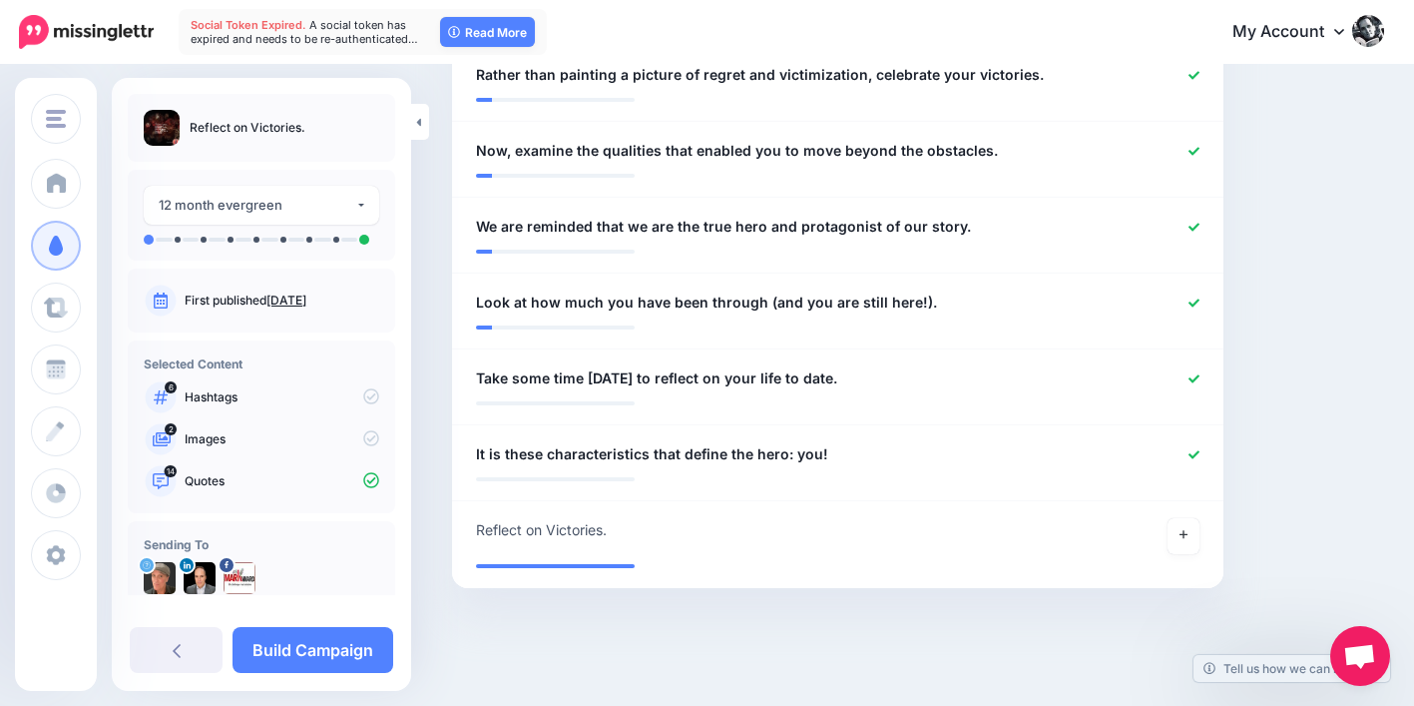
scroll to position [1384, 0]
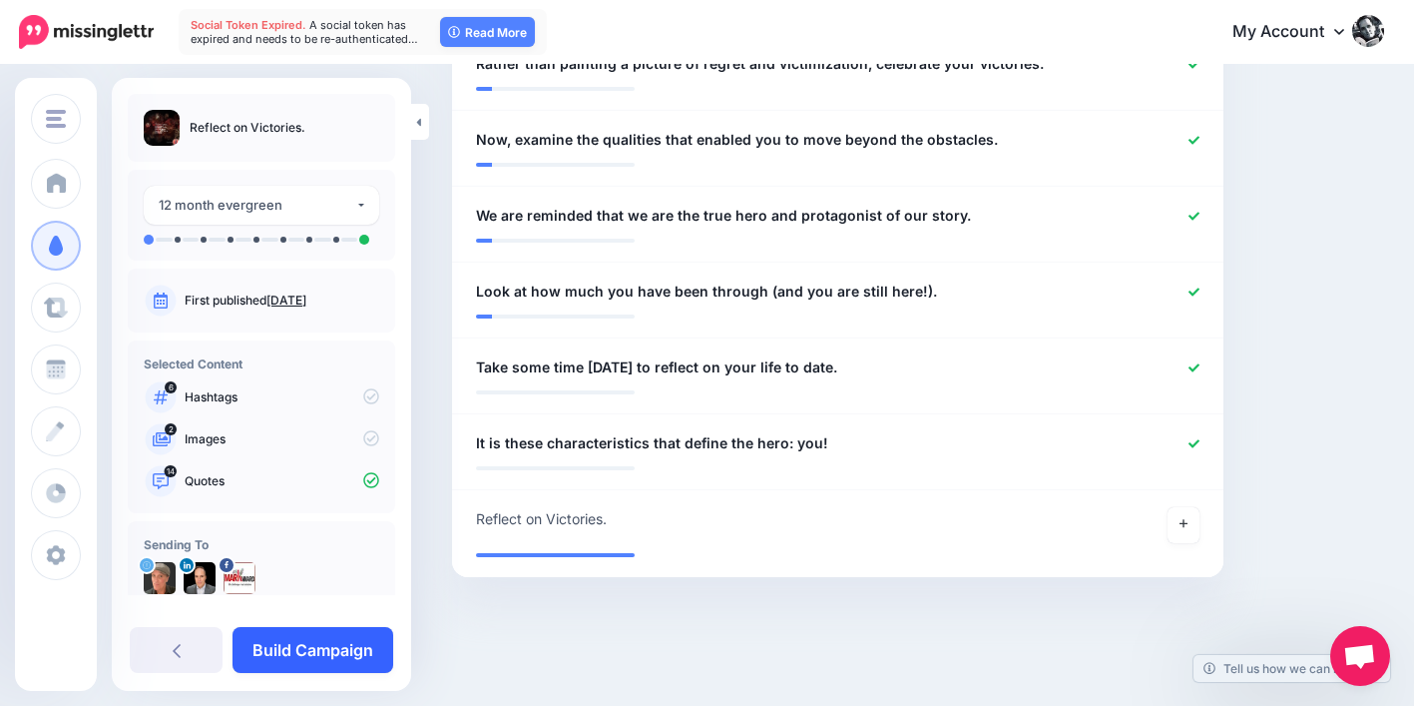
click at [285, 658] on link "Build Campaign" at bounding box center [313, 650] width 161 height 46
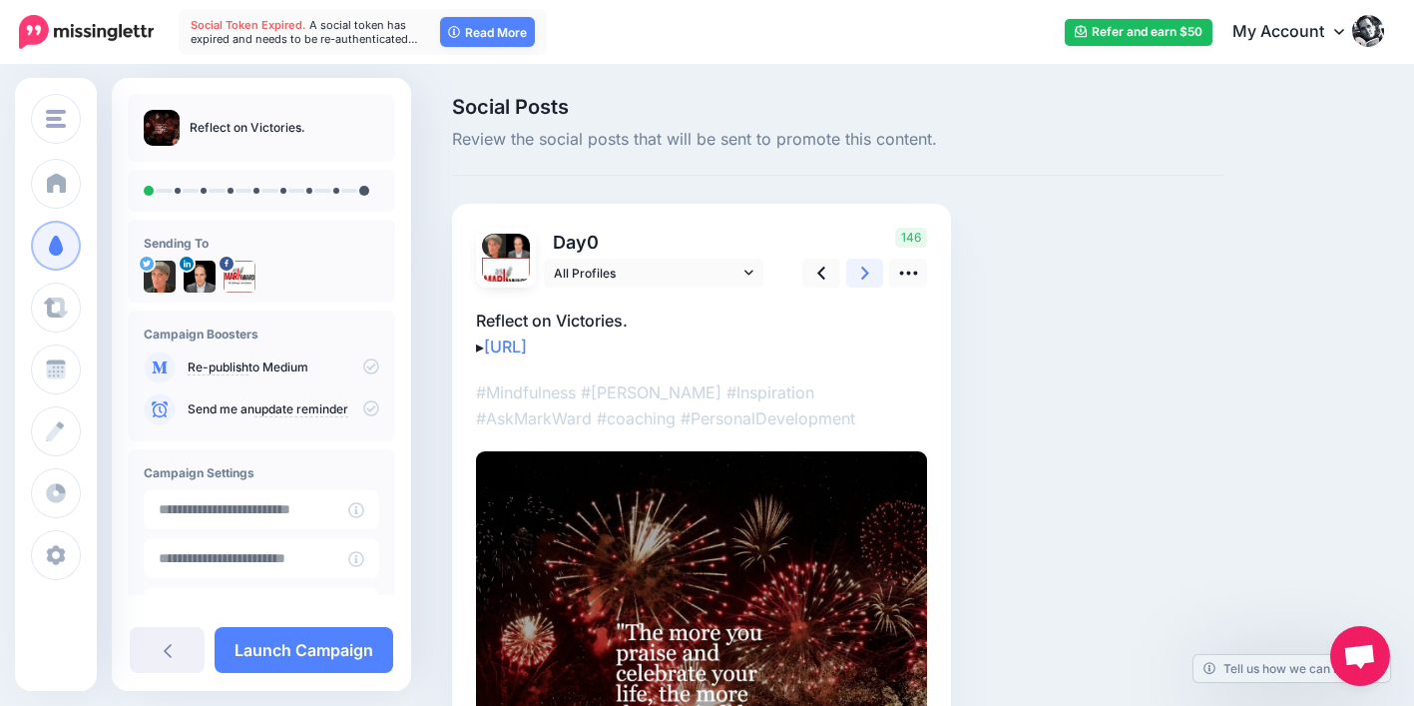
click at [861, 272] on icon at bounding box center [865, 272] width 8 height 21
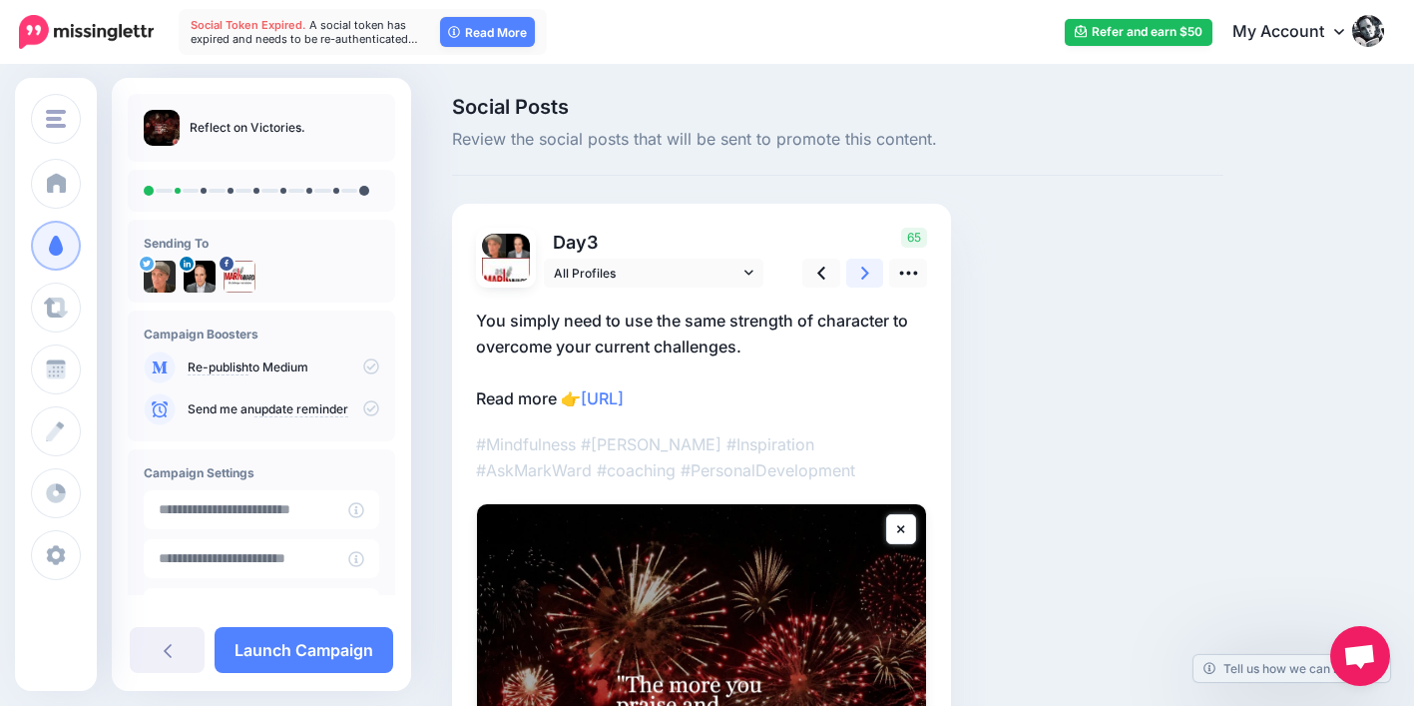
click at [861, 270] on icon at bounding box center [865, 272] width 8 height 21
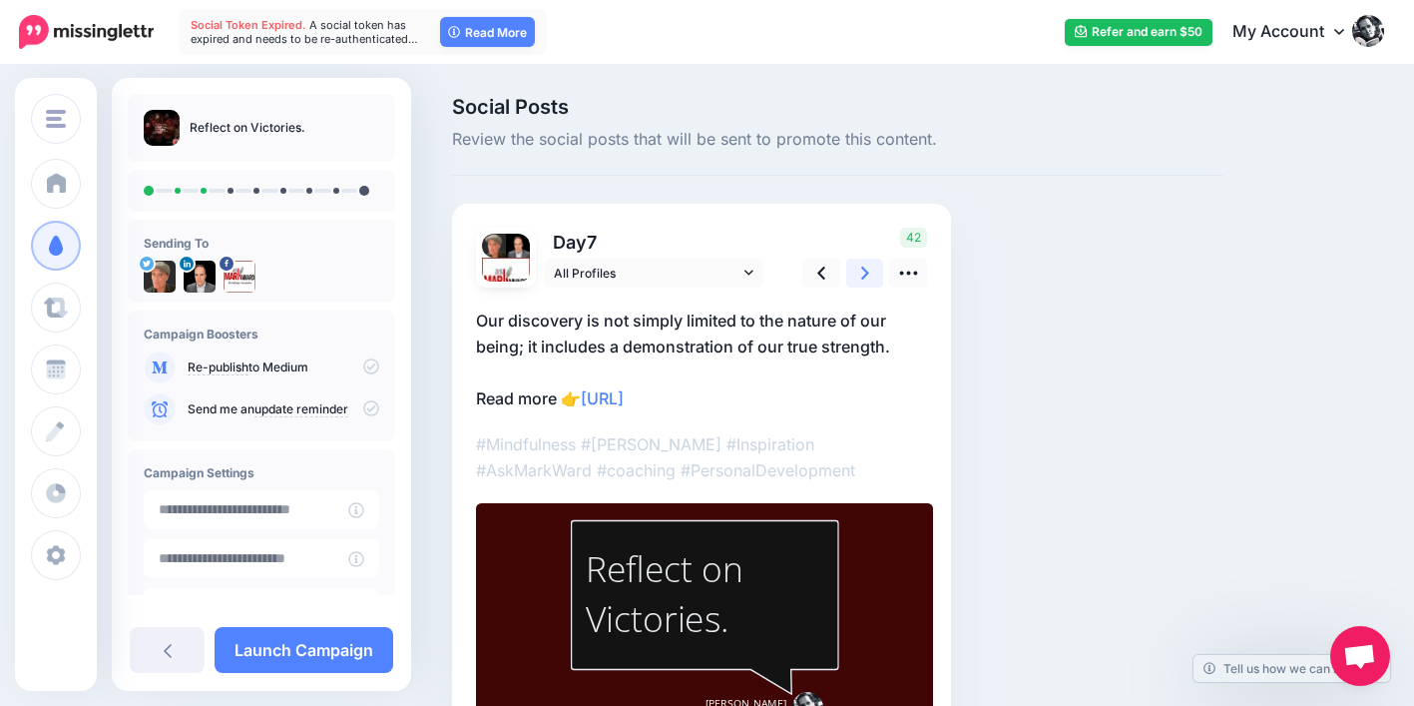
click at [861, 270] on icon at bounding box center [865, 272] width 8 height 21
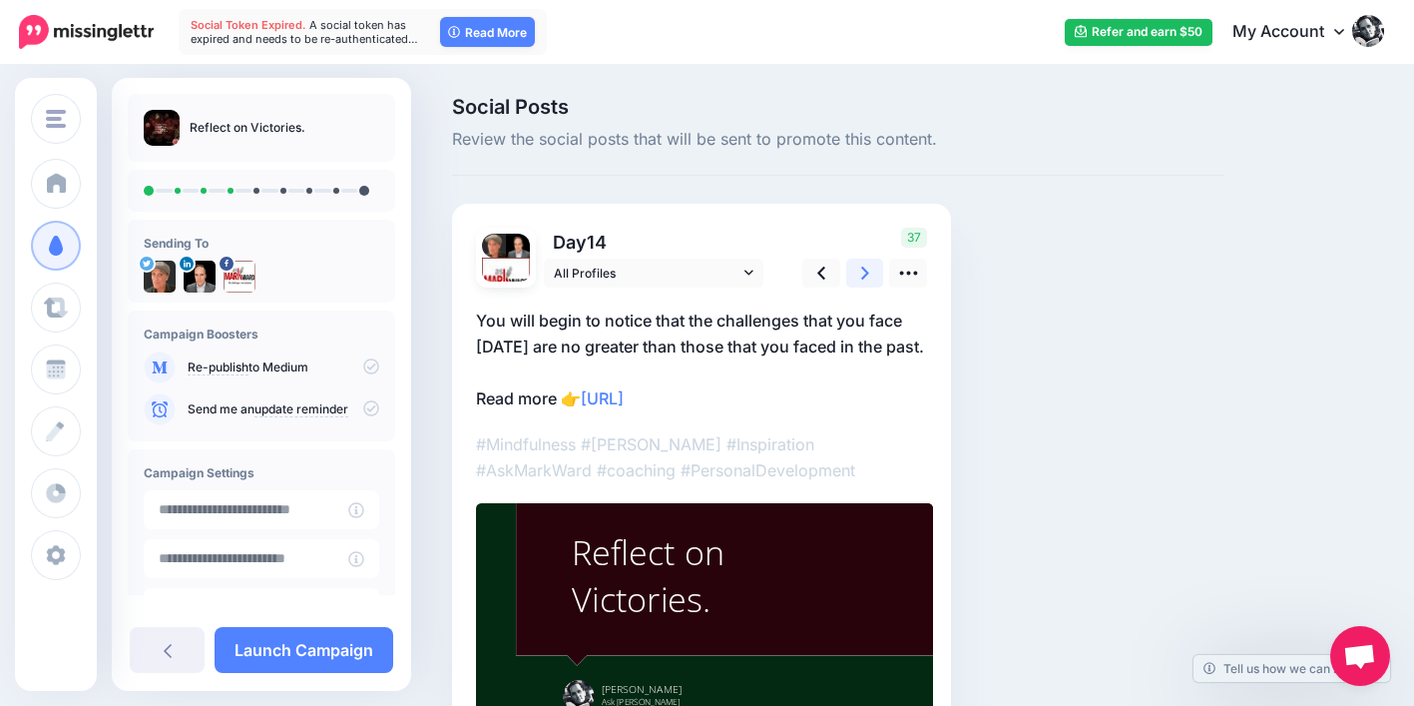
click at [861, 272] on icon at bounding box center [865, 272] width 8 height 21
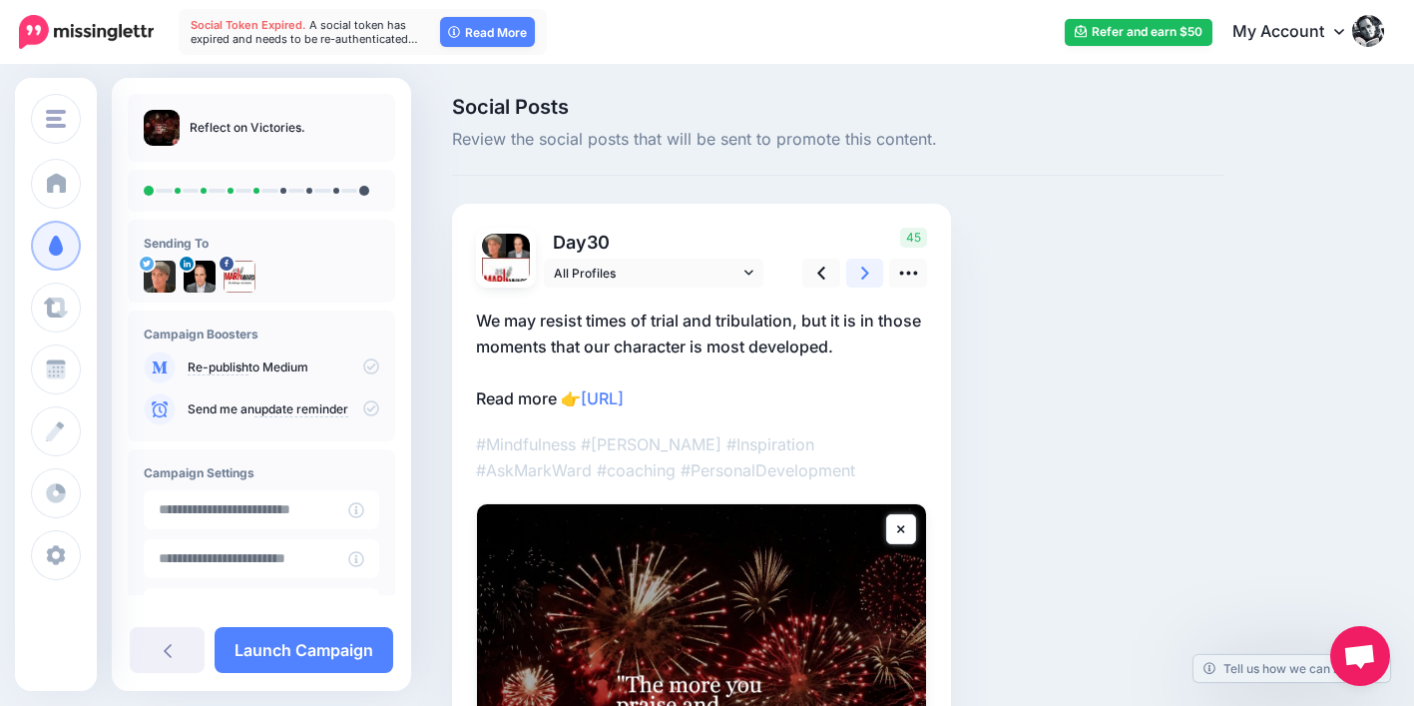
click at [861, 272] on icon at bounding box center [865, 272] width 8 height 21
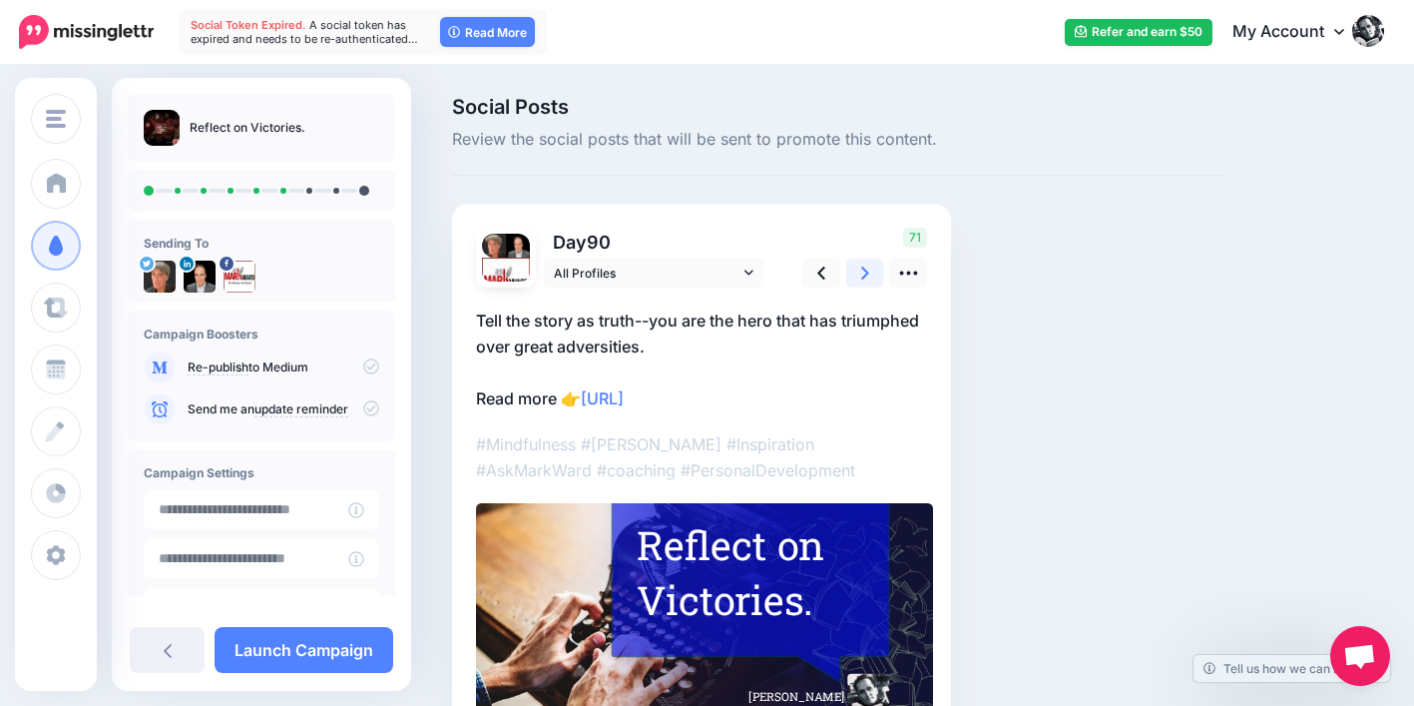
click at [860, 271] on link at bounding box center [865, 272] width 38 height 29
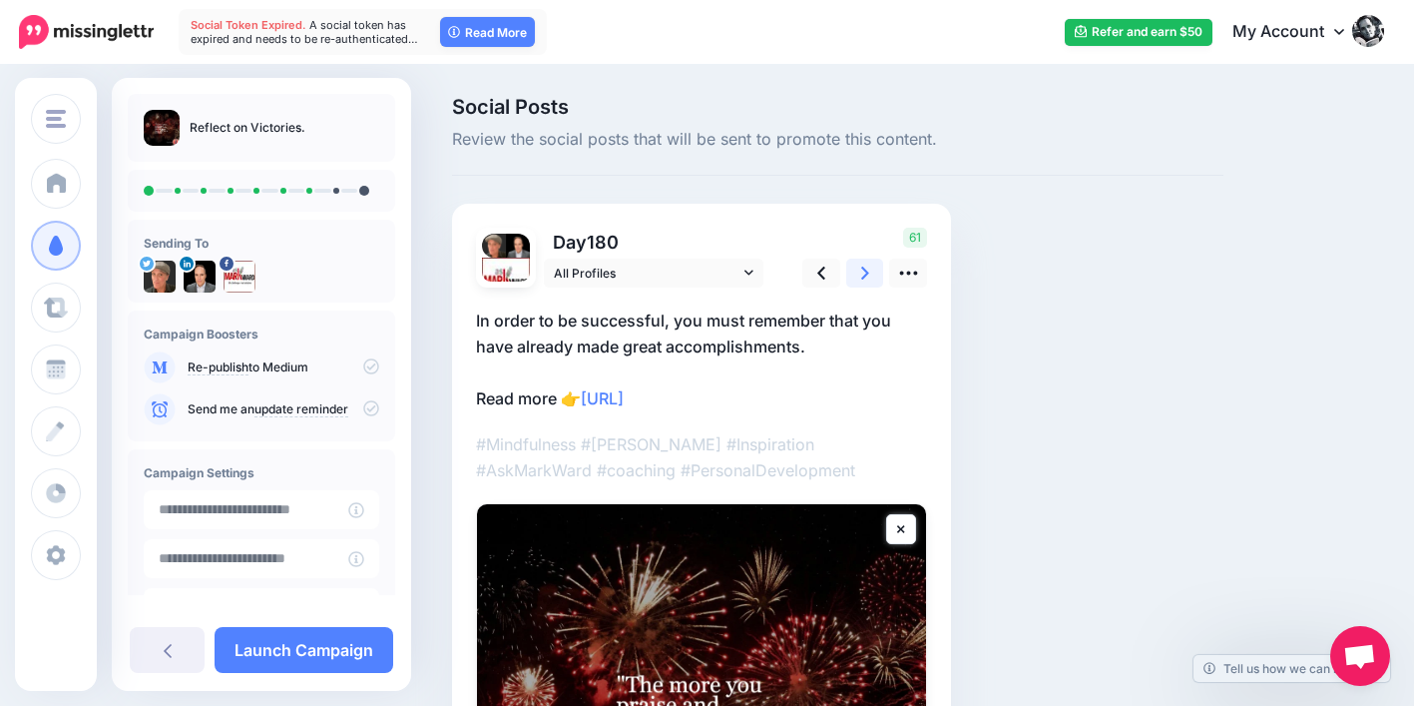
click at [860, 271] on link at bounding box center [865, 272] width 38 height 29
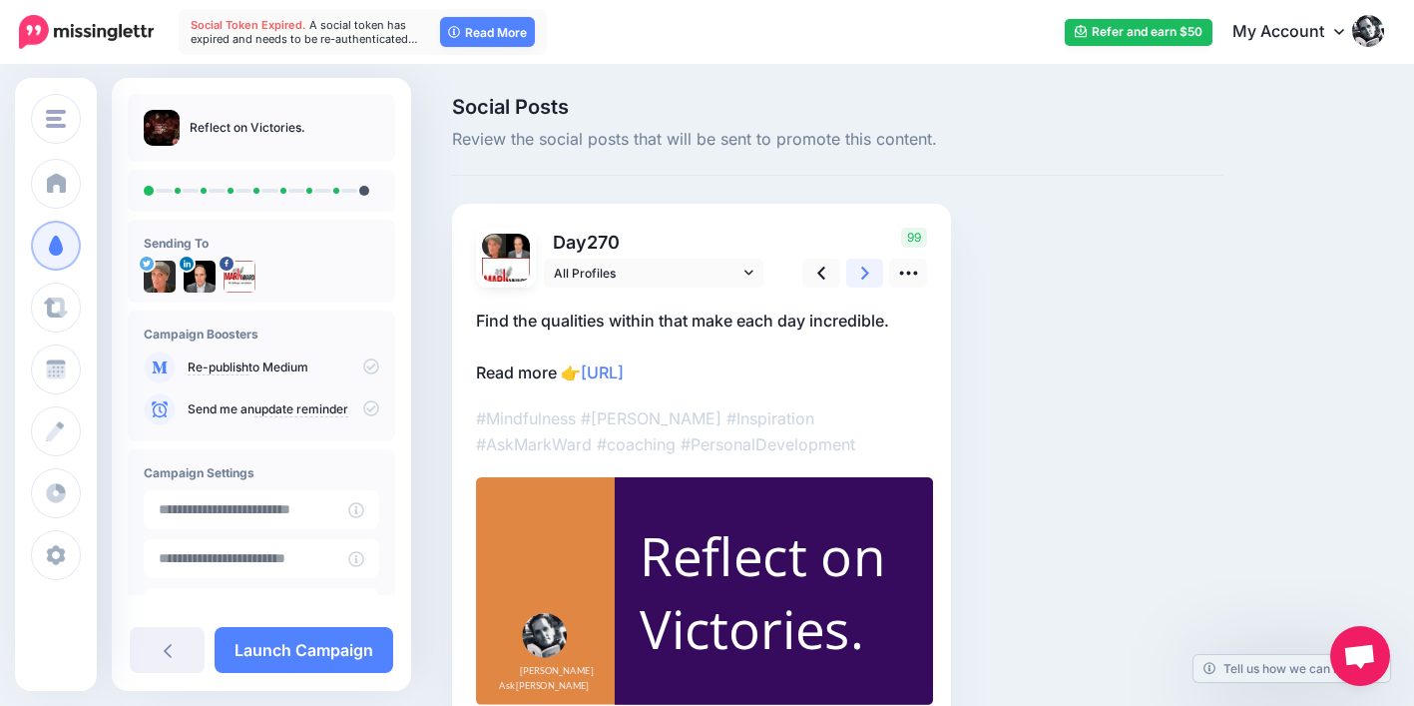
click at [860, 271] on link at bounding box center [865, 272] width 38 height 29
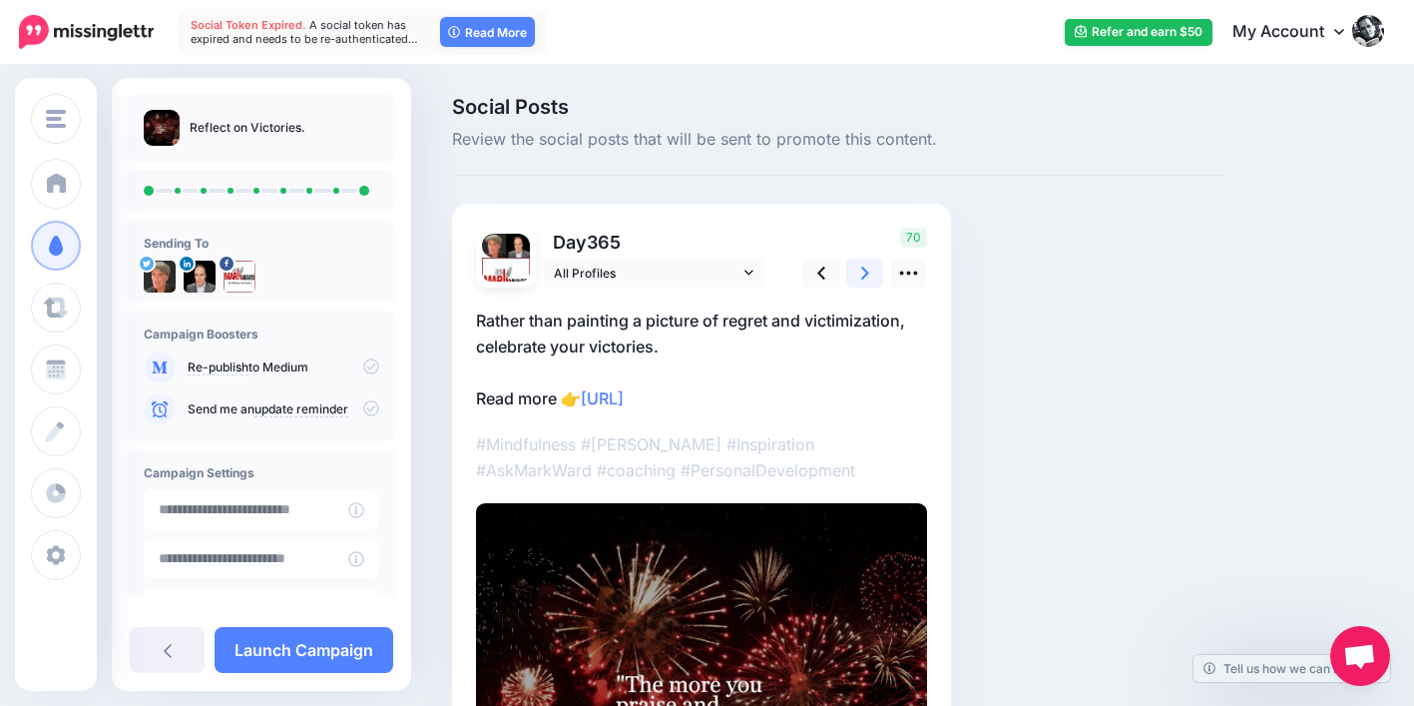
click at [860, 271] on link at bounding box center [865, 272] width 38 height 29
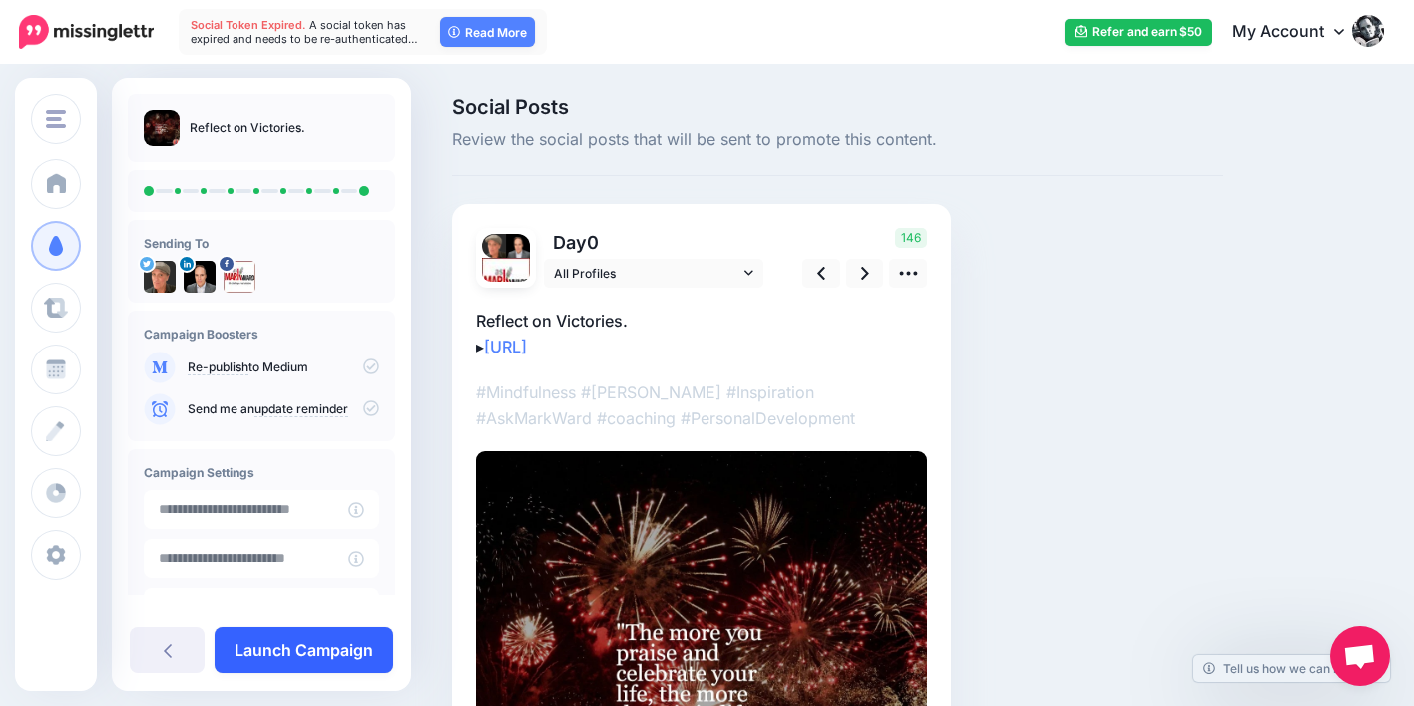
click at [368, 641] on link "Launch Campaign" at bounding box center [304, 650] width 179 height 46
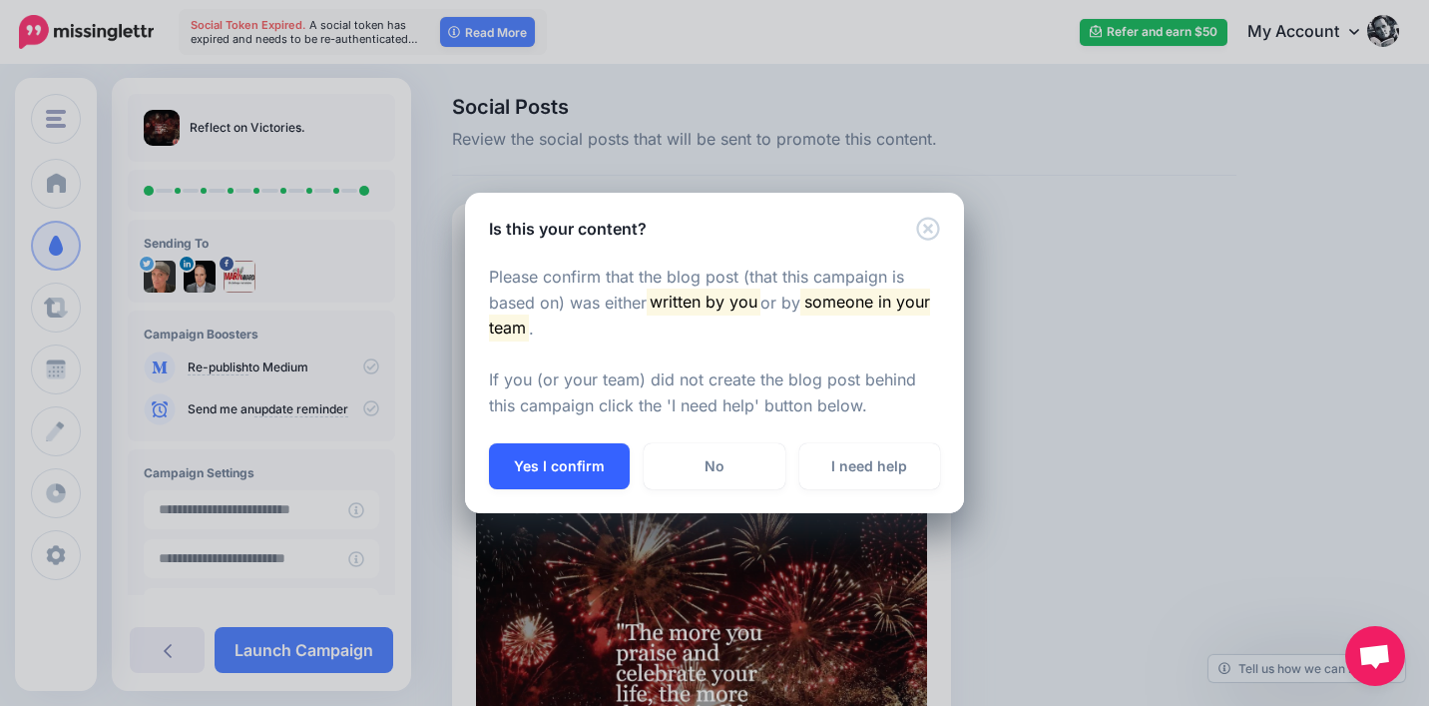
click at [589, 454] on button "Yes I confirm" at bounding box center [559, 466] width 141 height 46
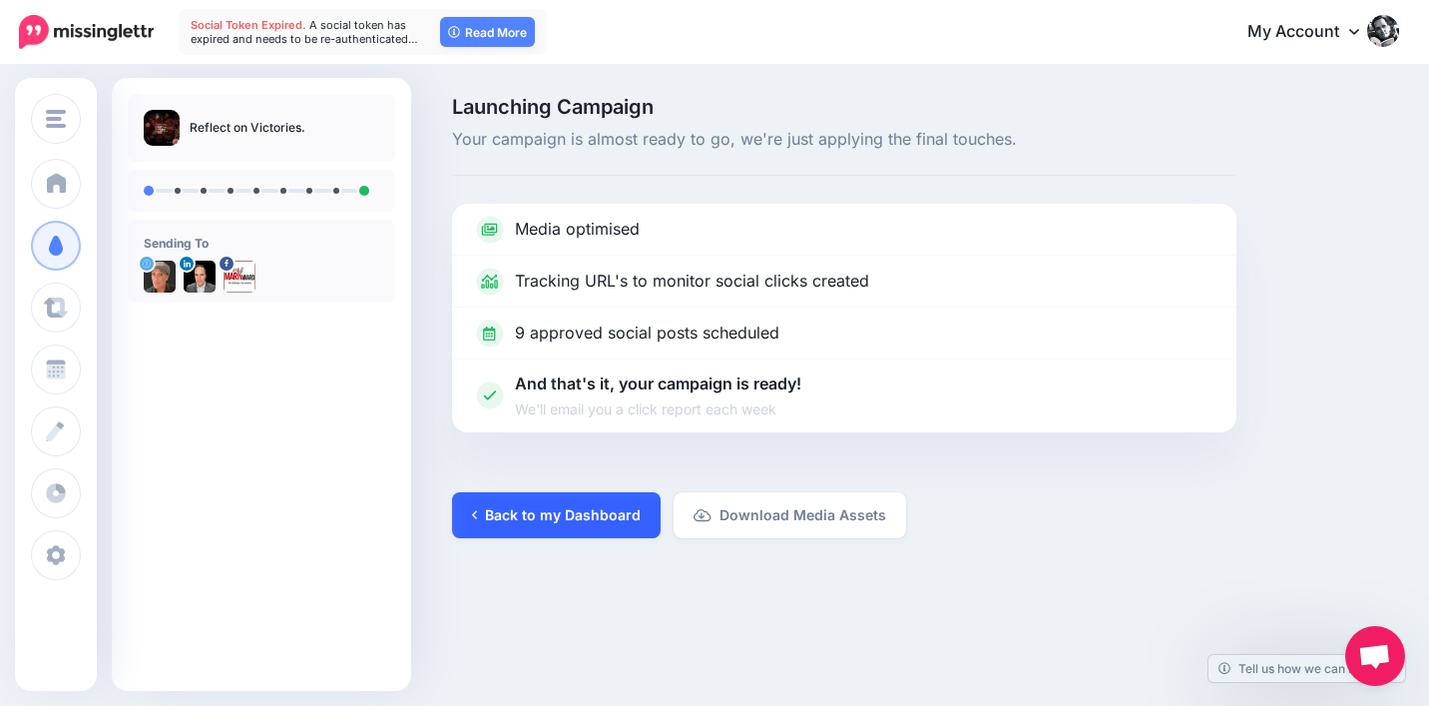
click at [592, 522] on link "Back to my Dashboard" at bounding box center [556, 515] width 209 height 46
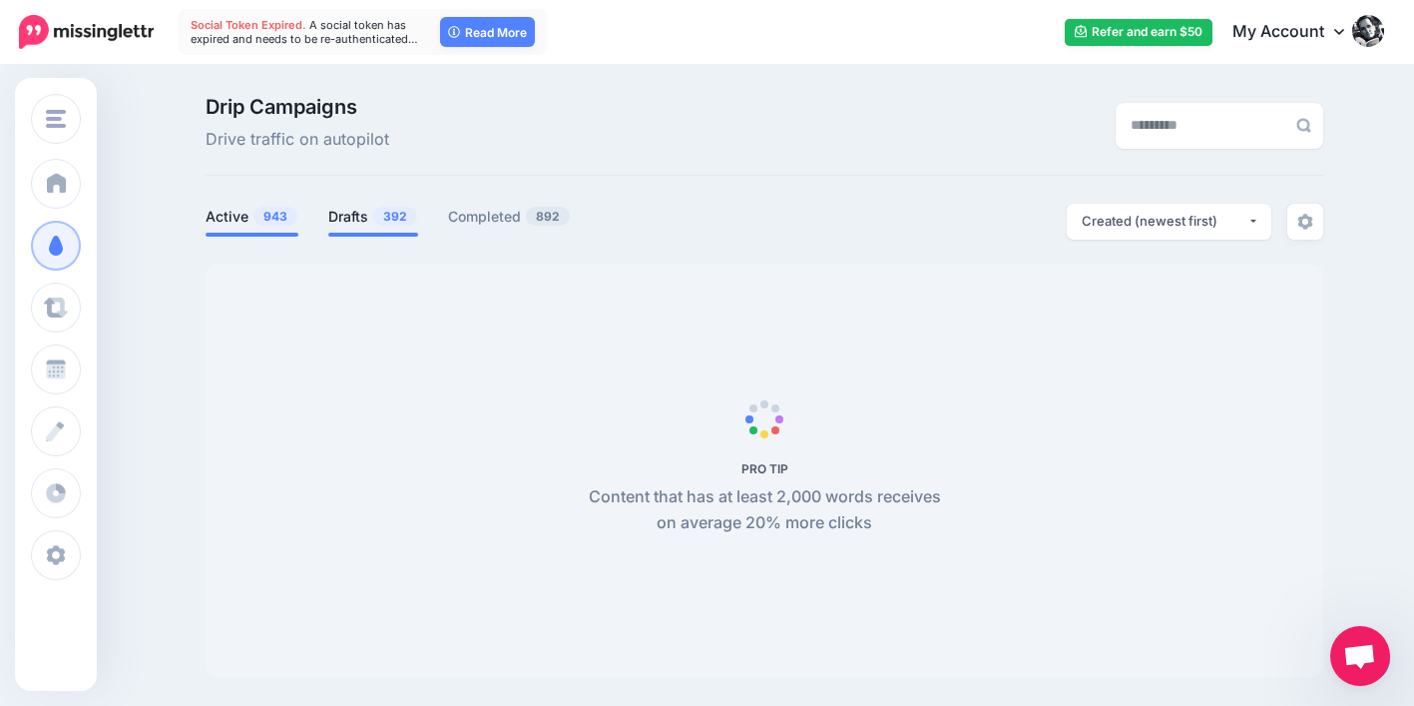
click at [362, 218] on link "Drafts 392" at bounding box center [373, 217] width 90 height 24
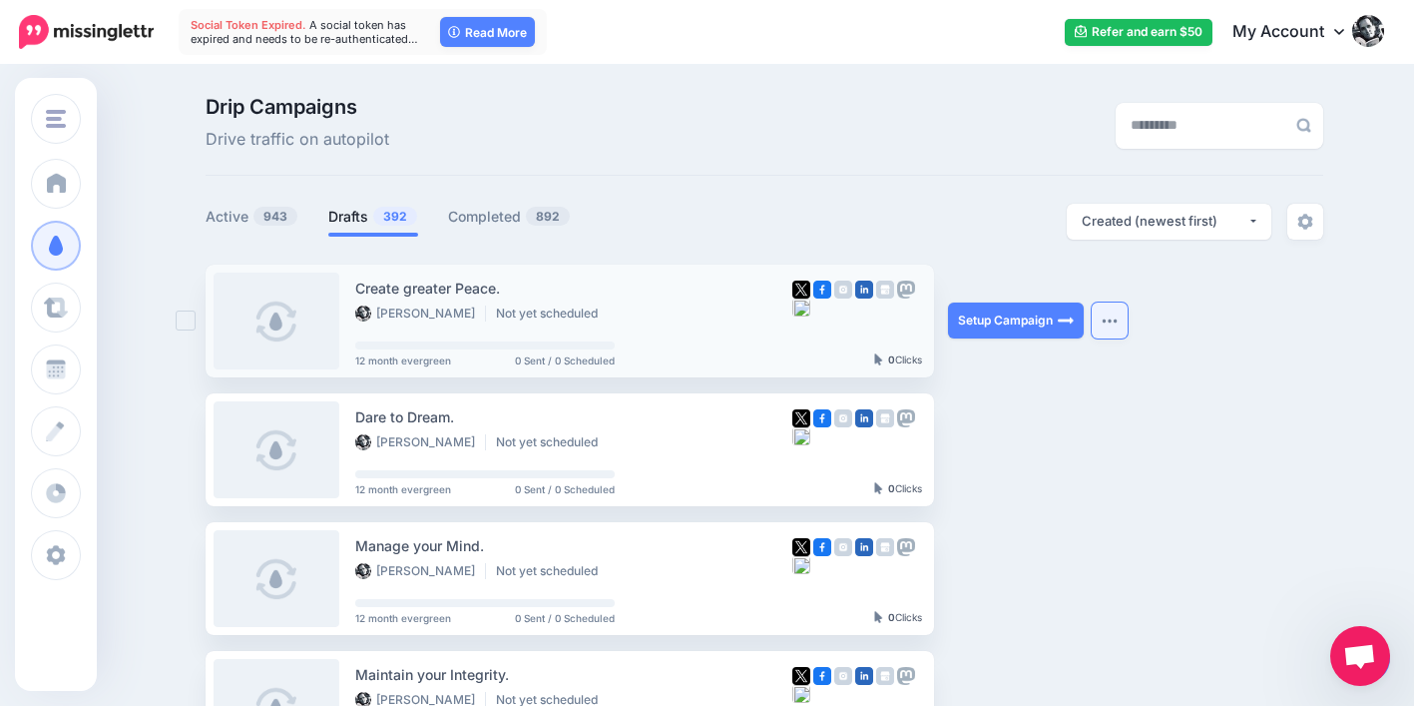
click at [1116, 318] on img "button" at bounding box center [1110, 320] width 16 height 6
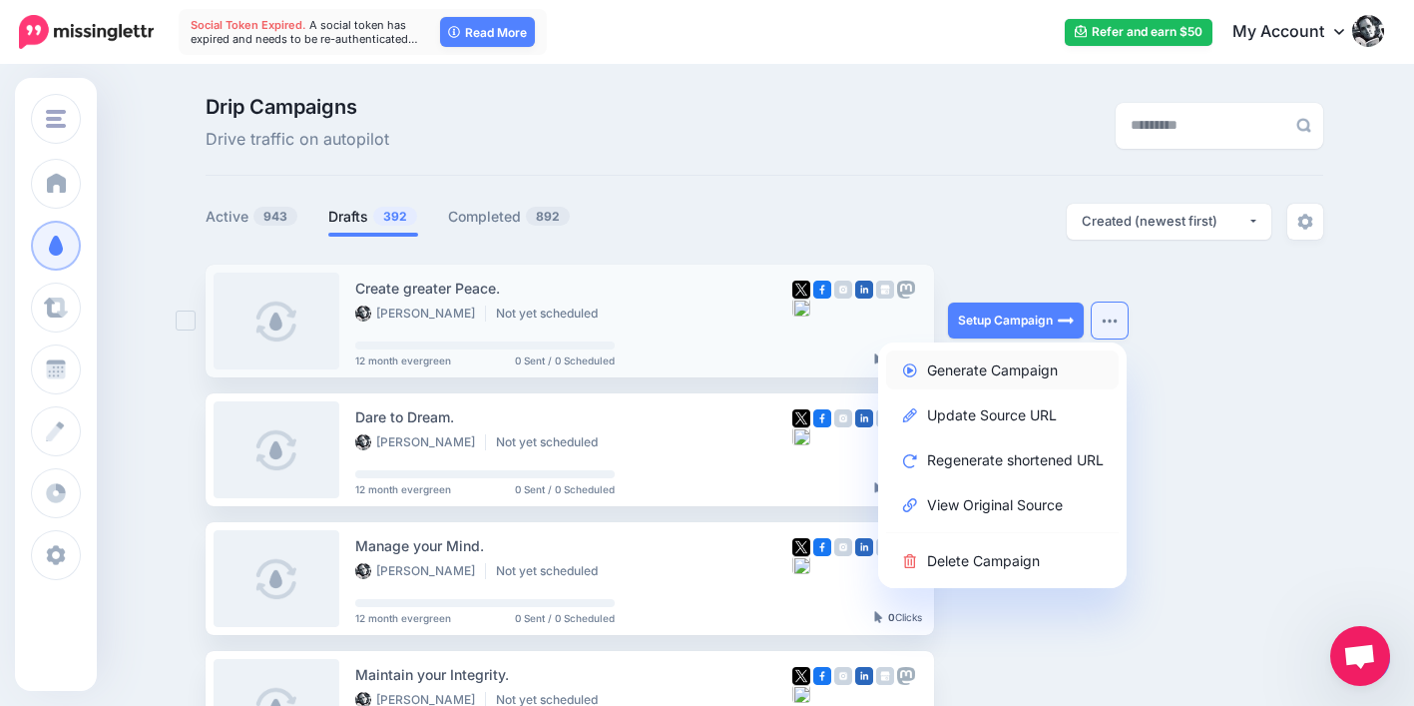
click at [1074, 365] on link "Generate Campaign" at bounding box center [1002, 369] width 233 height 39
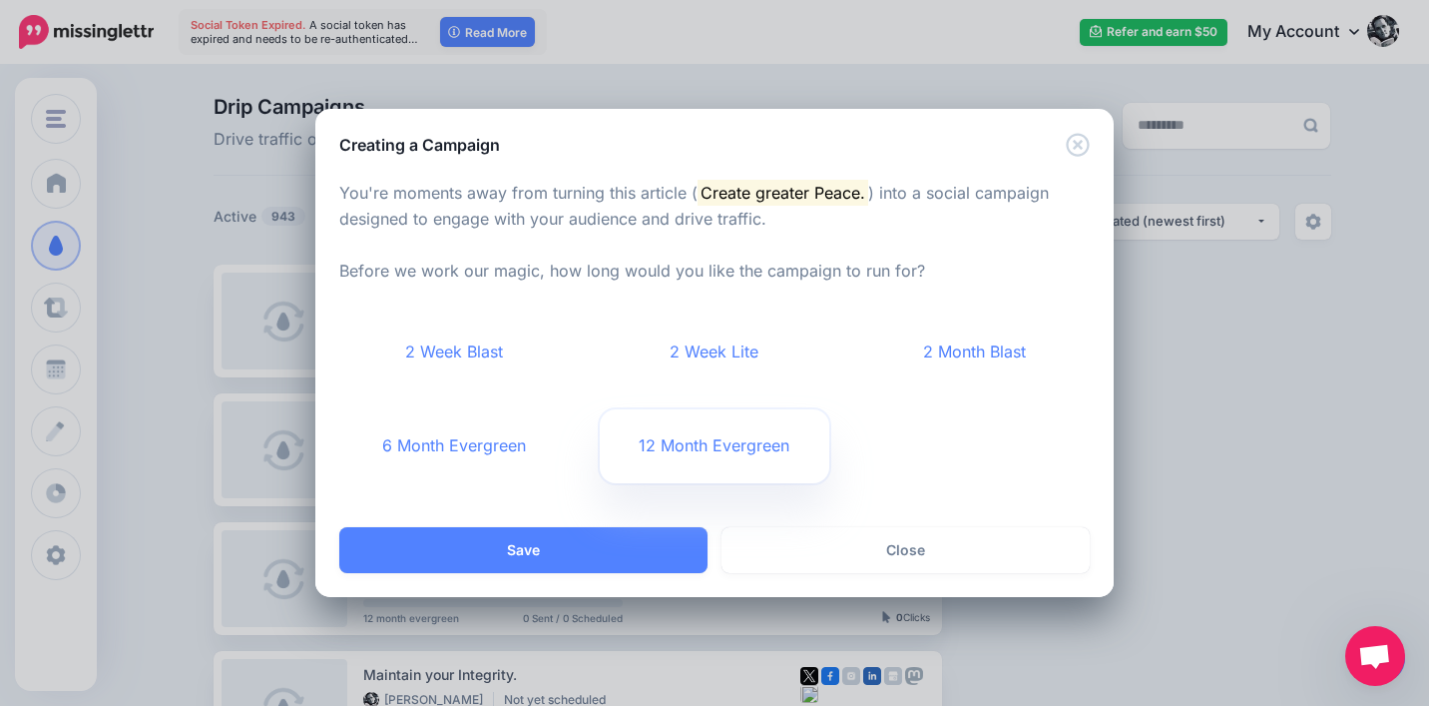
click at [759, 458] on link "12 Month Evergreen" at bounding box center [715, 446] width 231 height 74
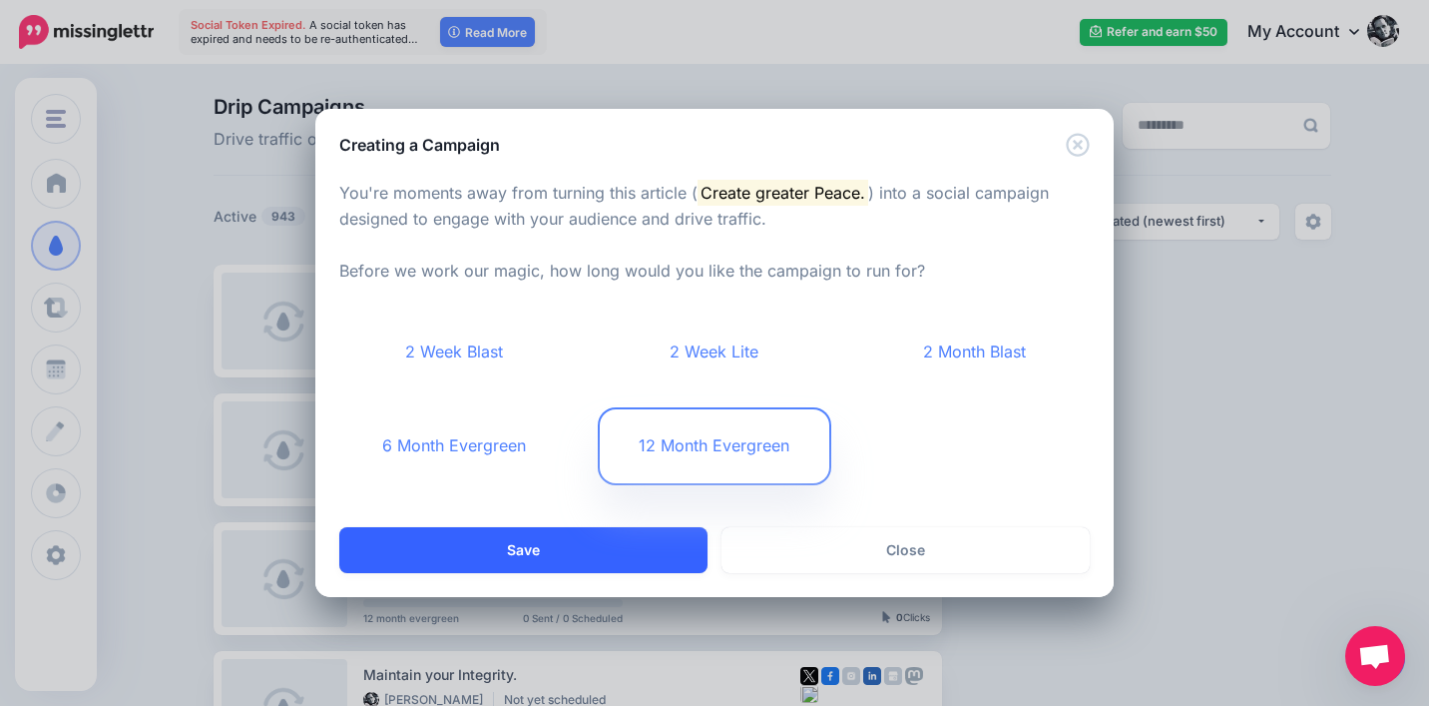
click at [621, 554] on button "Save" at bounding box center [523, 550] width 368 height 46
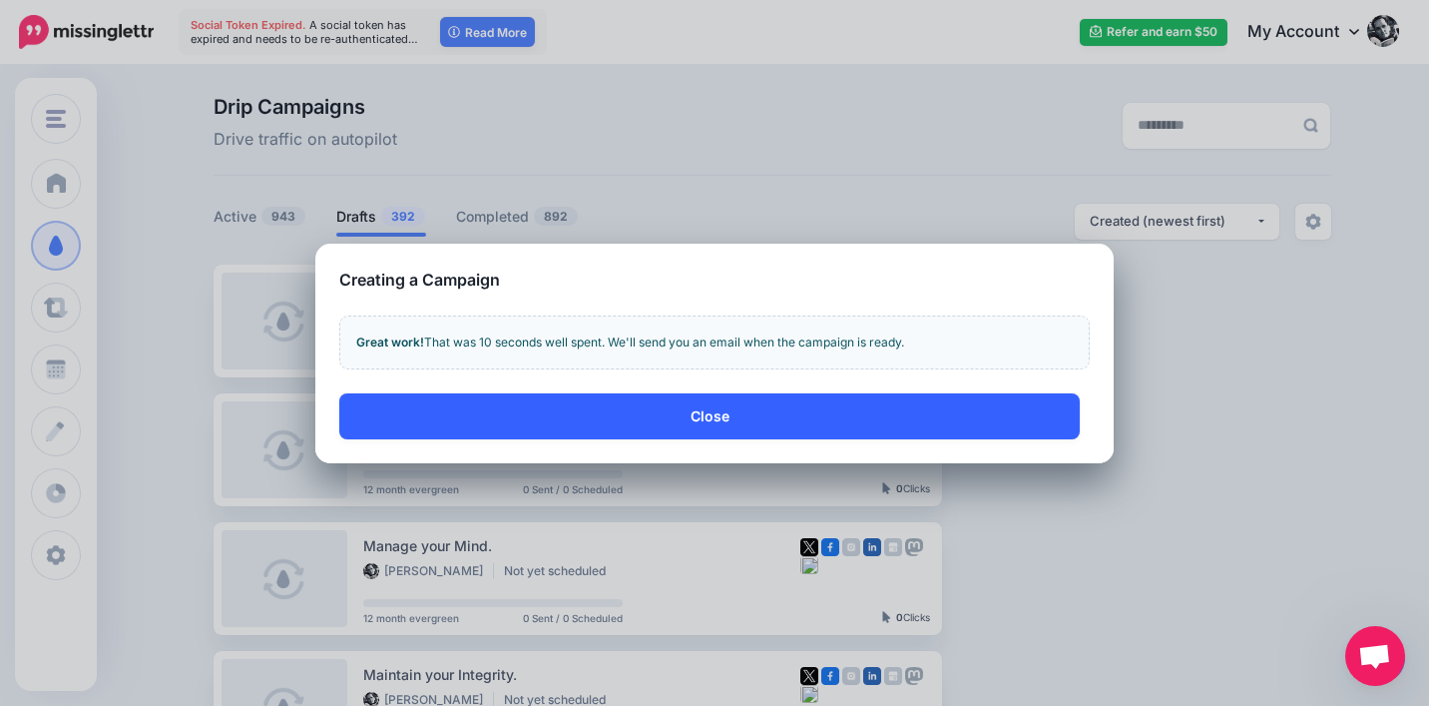
click at [964, 433] on button "Close" at bounding box center [709, 416] width 741 height 46
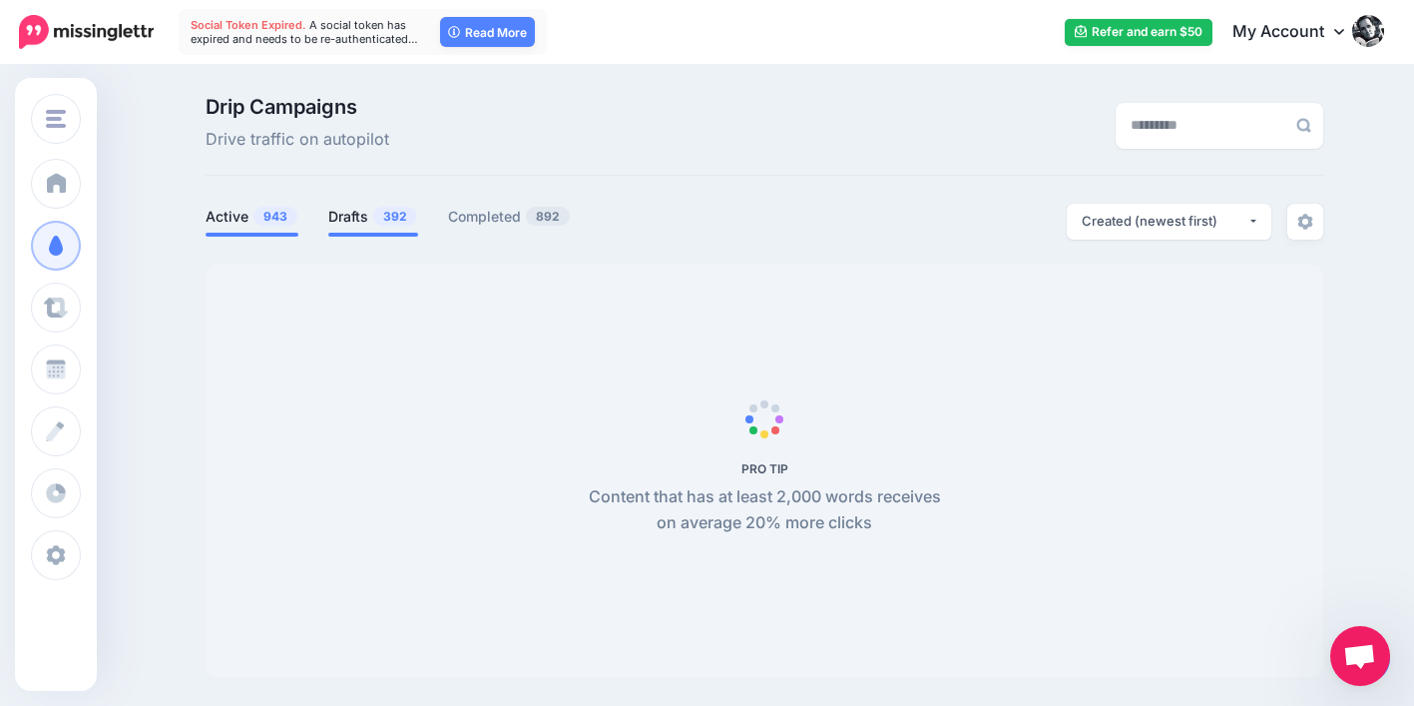
click at [362, 219] on link "Drafts 392" at bounding box center [373, 217] width 90 height 24
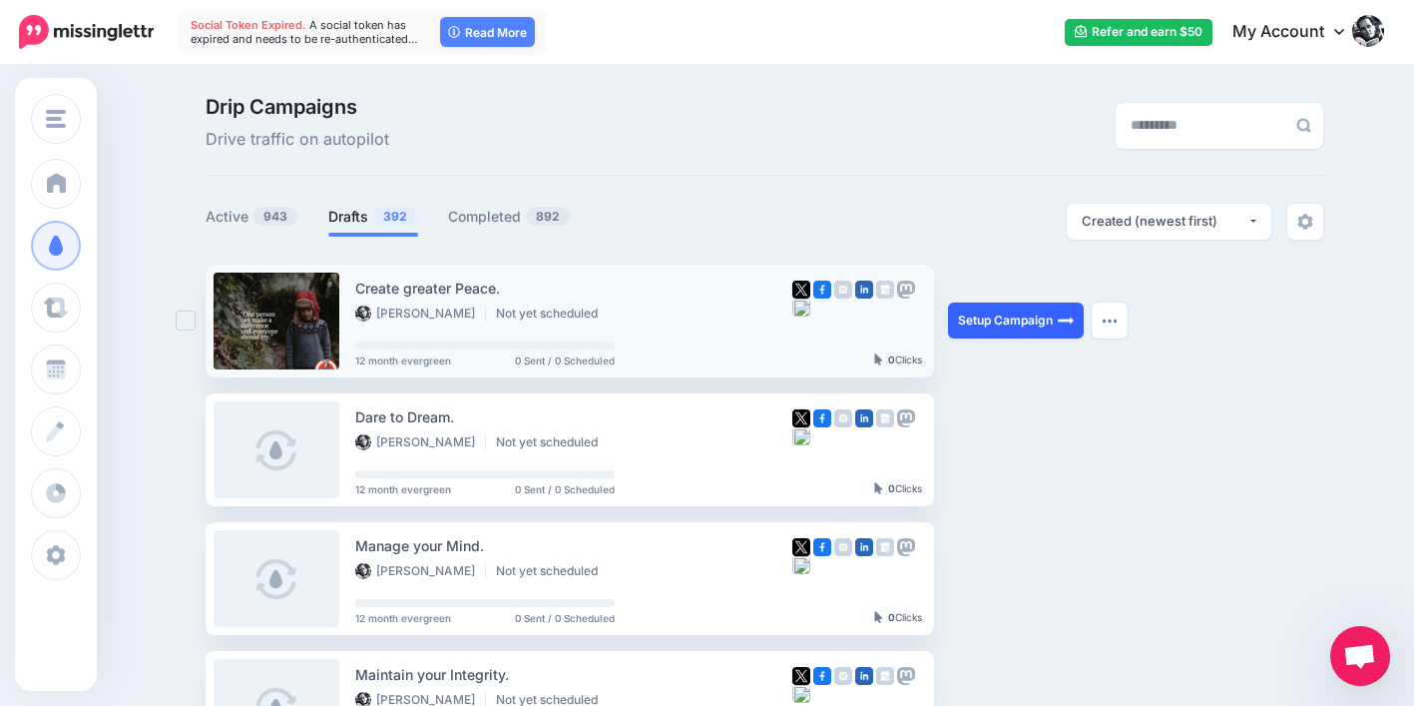
click at [1011, 316] on link "Setup Campaign" at bounding box center [1016, 320] width 136 height 36
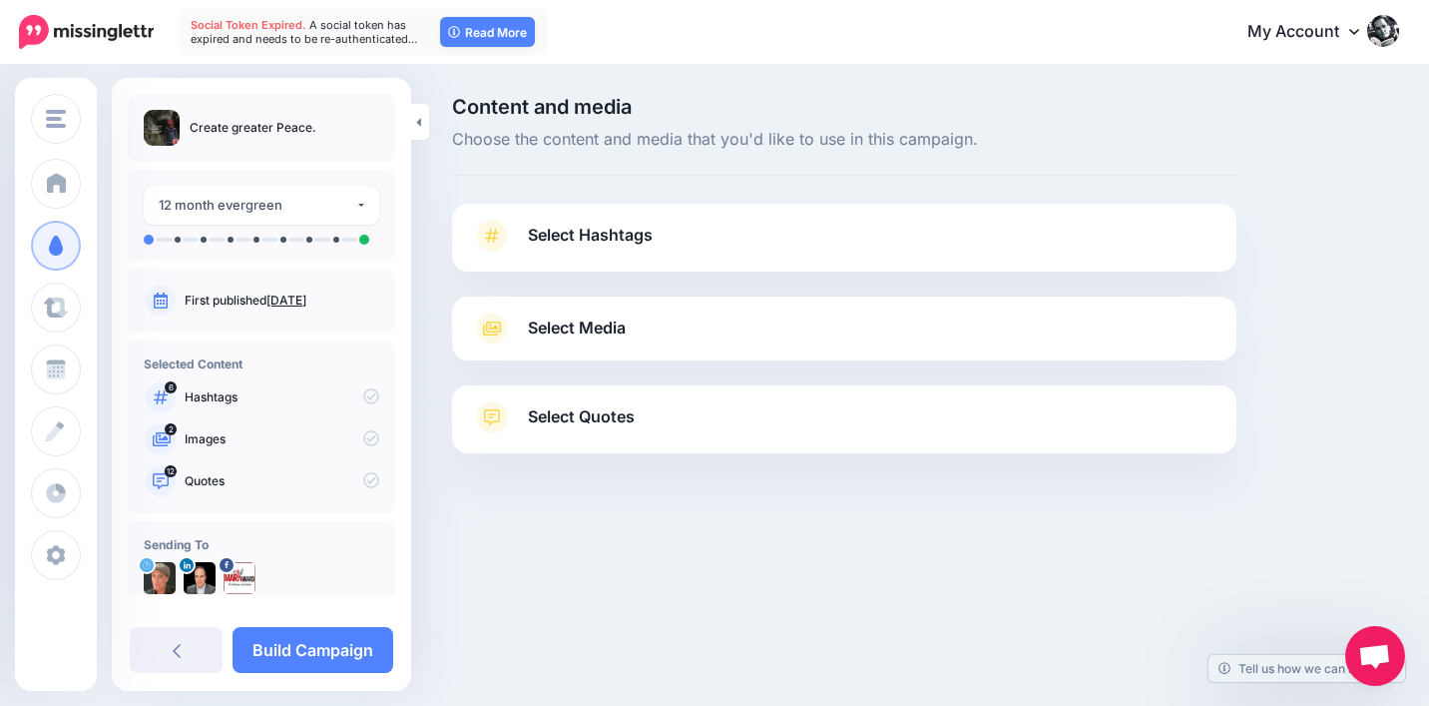
click at [615, 408] on span "Select Quotes" at bounding box center [581, 416] width 107 height 27
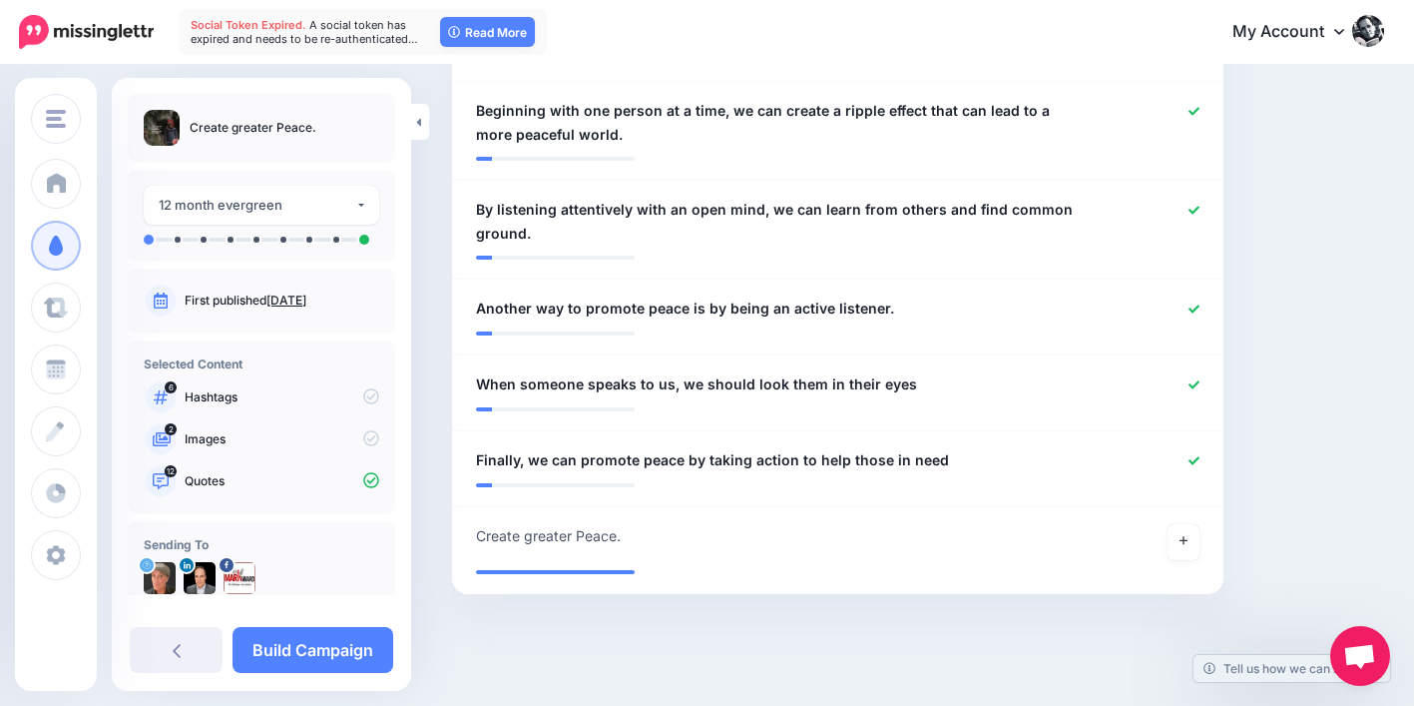
scroll to position [1348, 0]
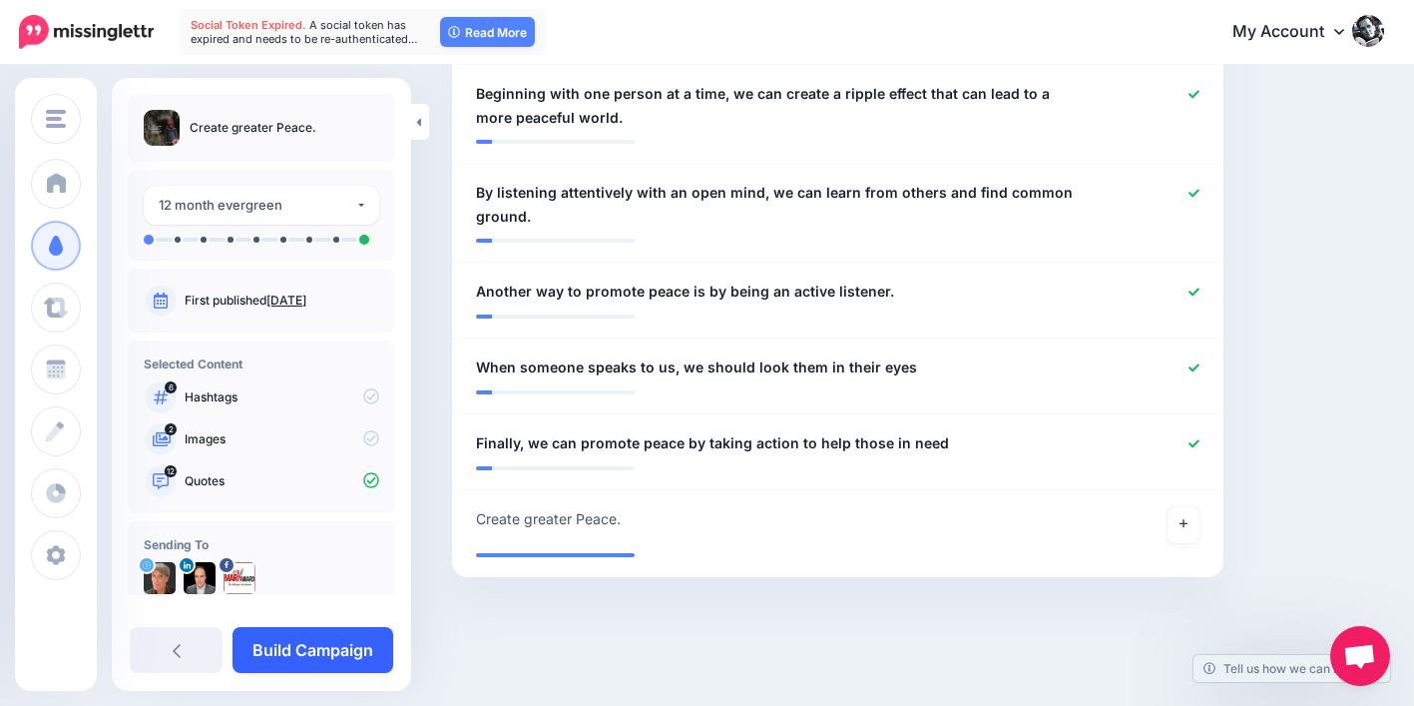
click at [382, 640] on link "Build Campaign" at bounding box center [313, 650] width 161 height 46
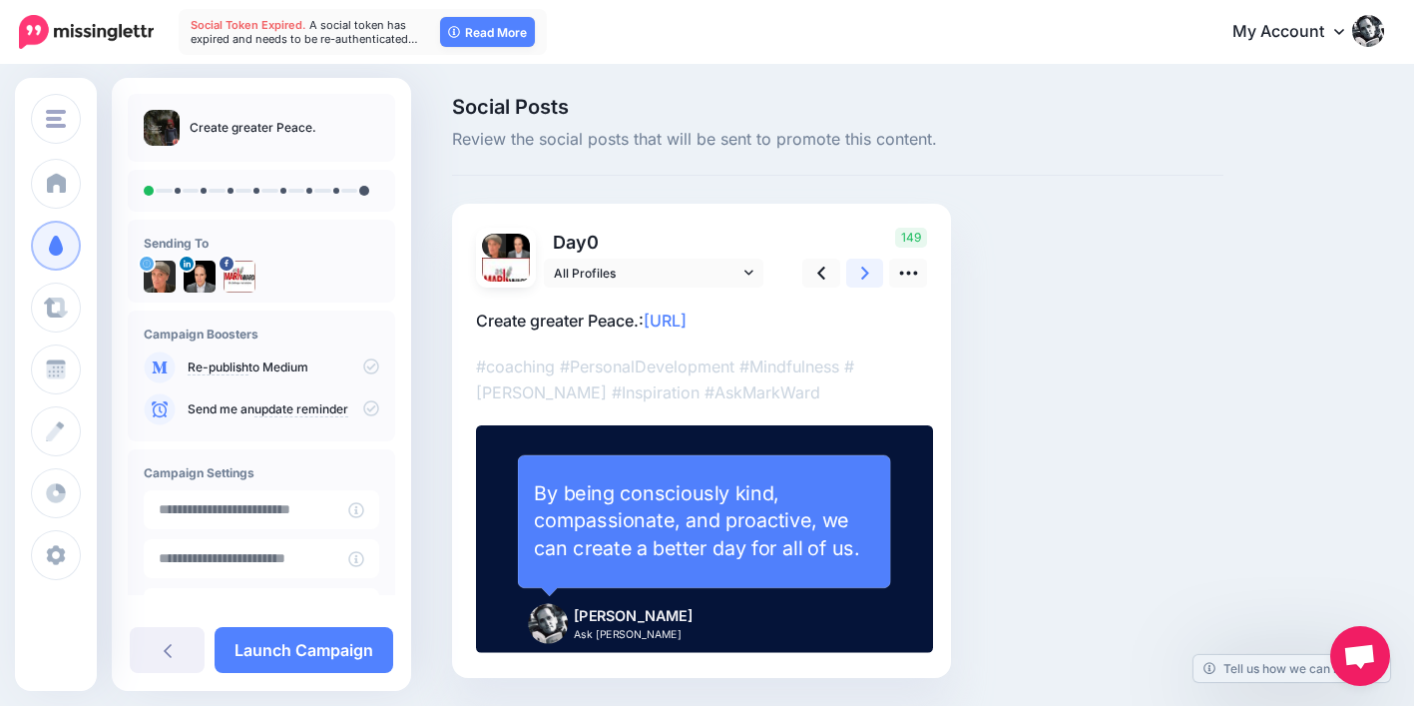
click at [862, 264] on icon at bounding box center [865, 272] width 8 height 21
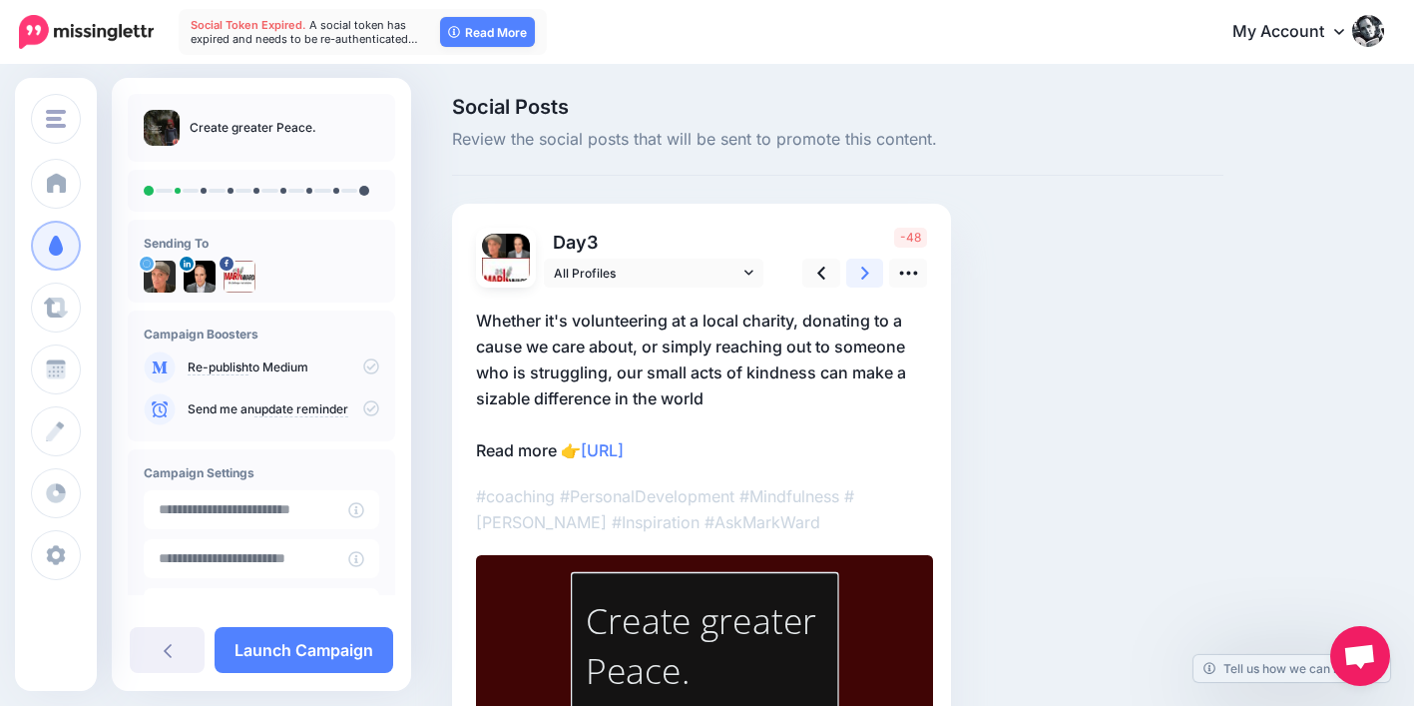
click at [865, 276] on icon at bounding box center [865, 272] width 8 height 21
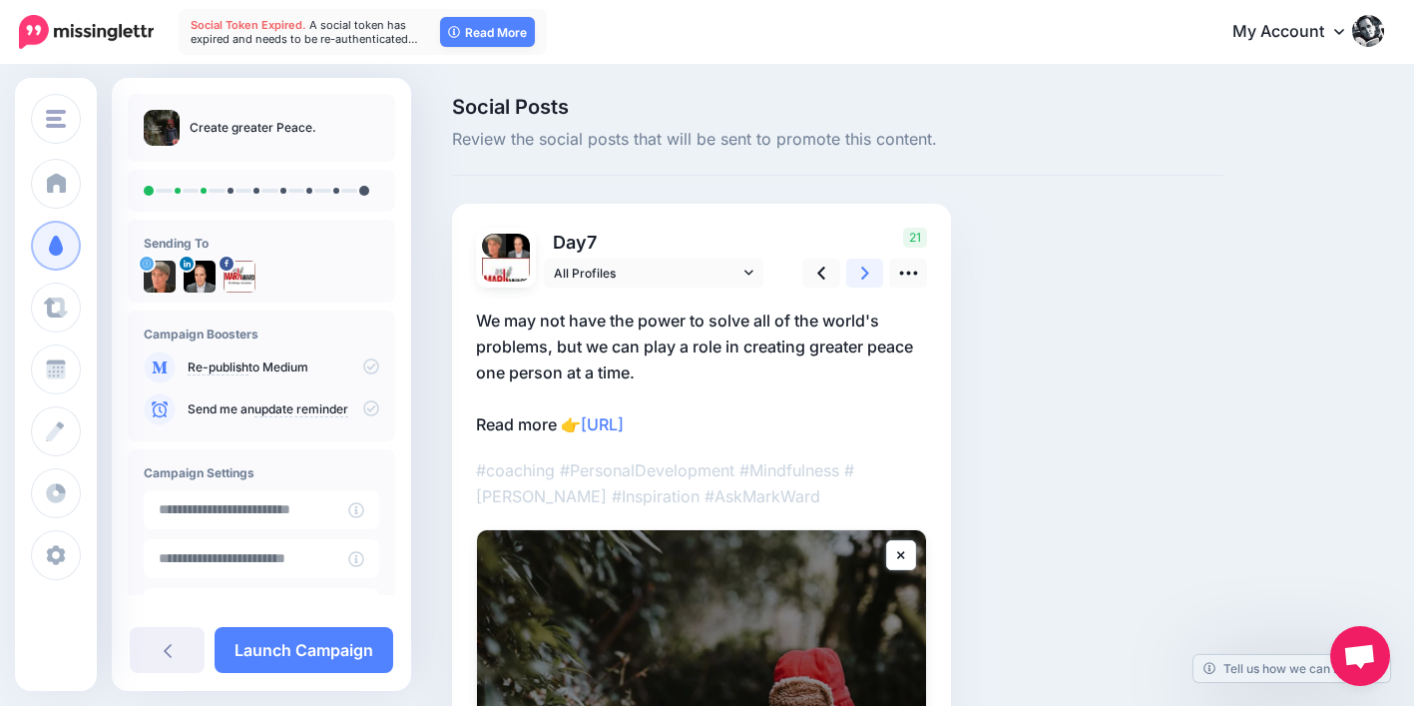
click at [865, 276] on icon at bounding box center [865, 272] width 8 height 21
click at [865, 275] on icon at bounding box center [865, 272] width 8 height 13
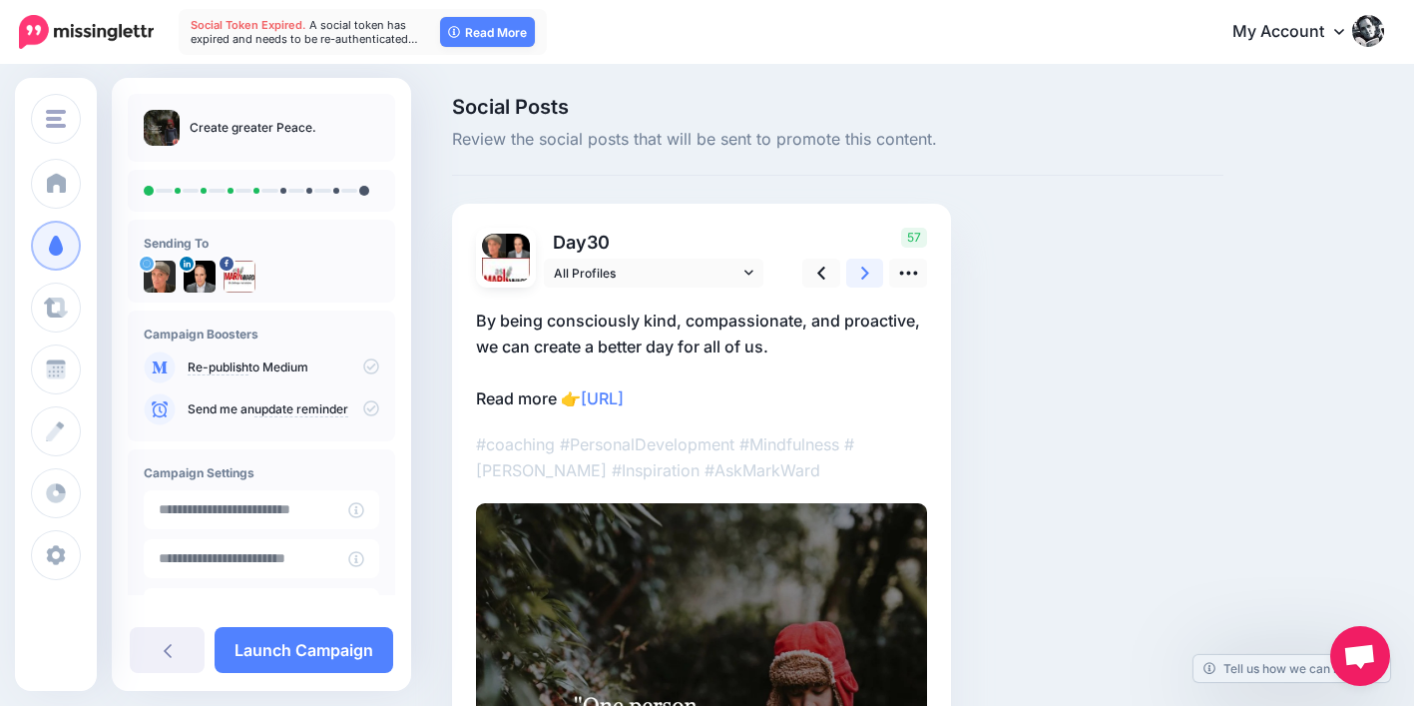
click at [865, 275] on icon at bounding box center [865, 272] width 8 height 13
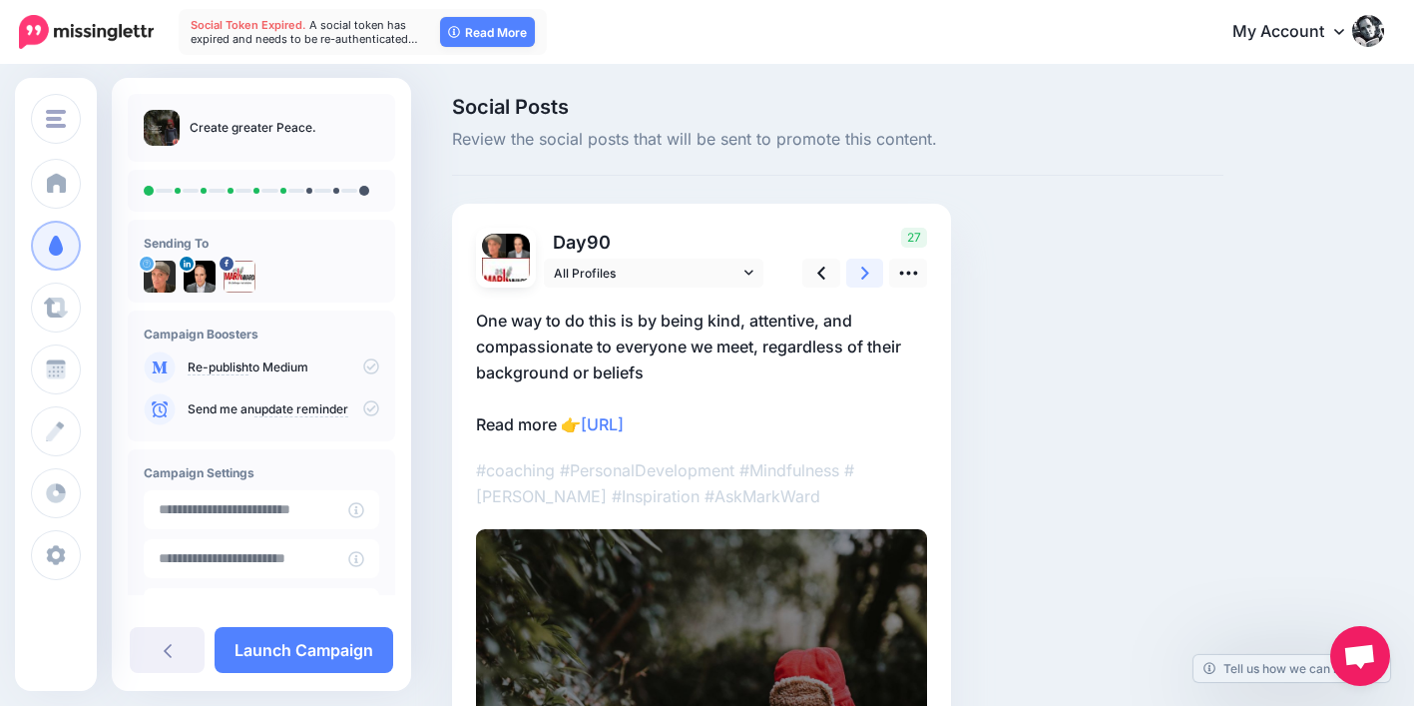
click at [865, 275] on icon at bounding box center [865, 272] width 8 height 13
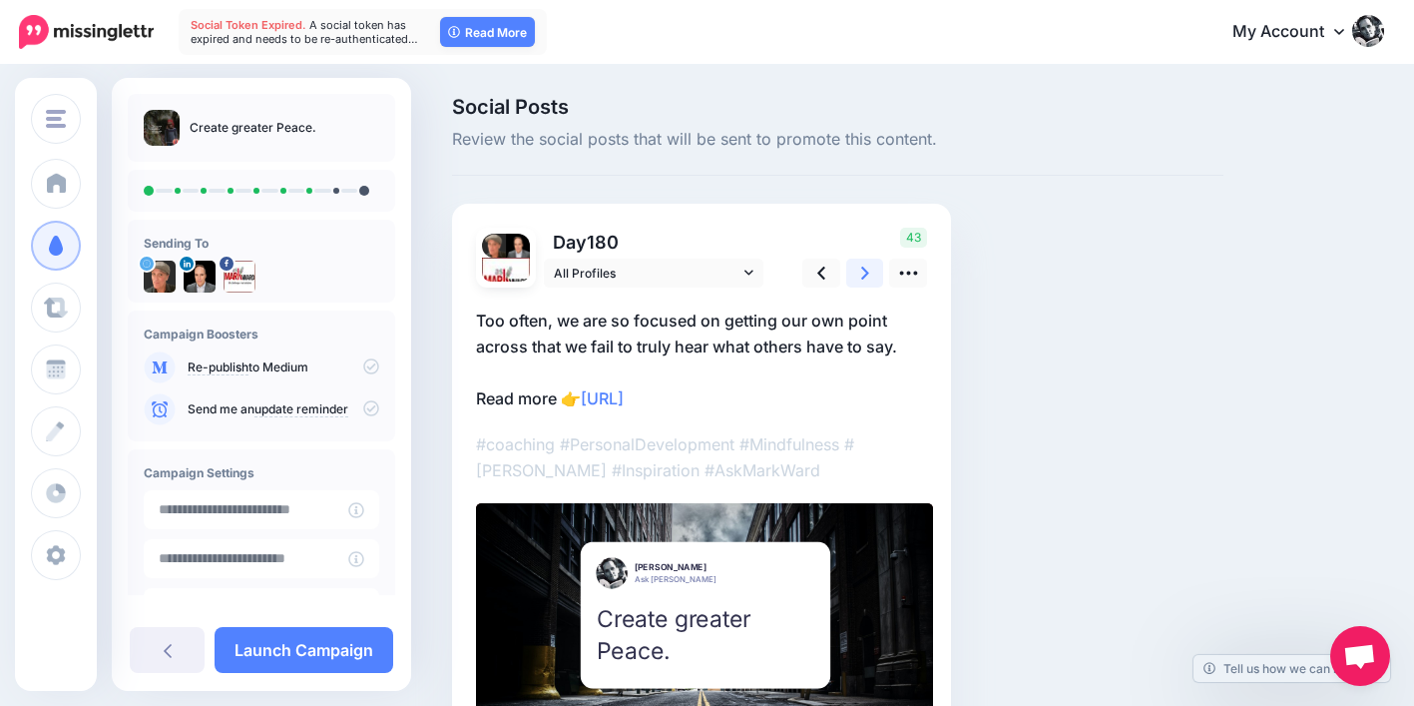
click at [865, 275] on icon at bounding box center [865, 272] width 8 height 13
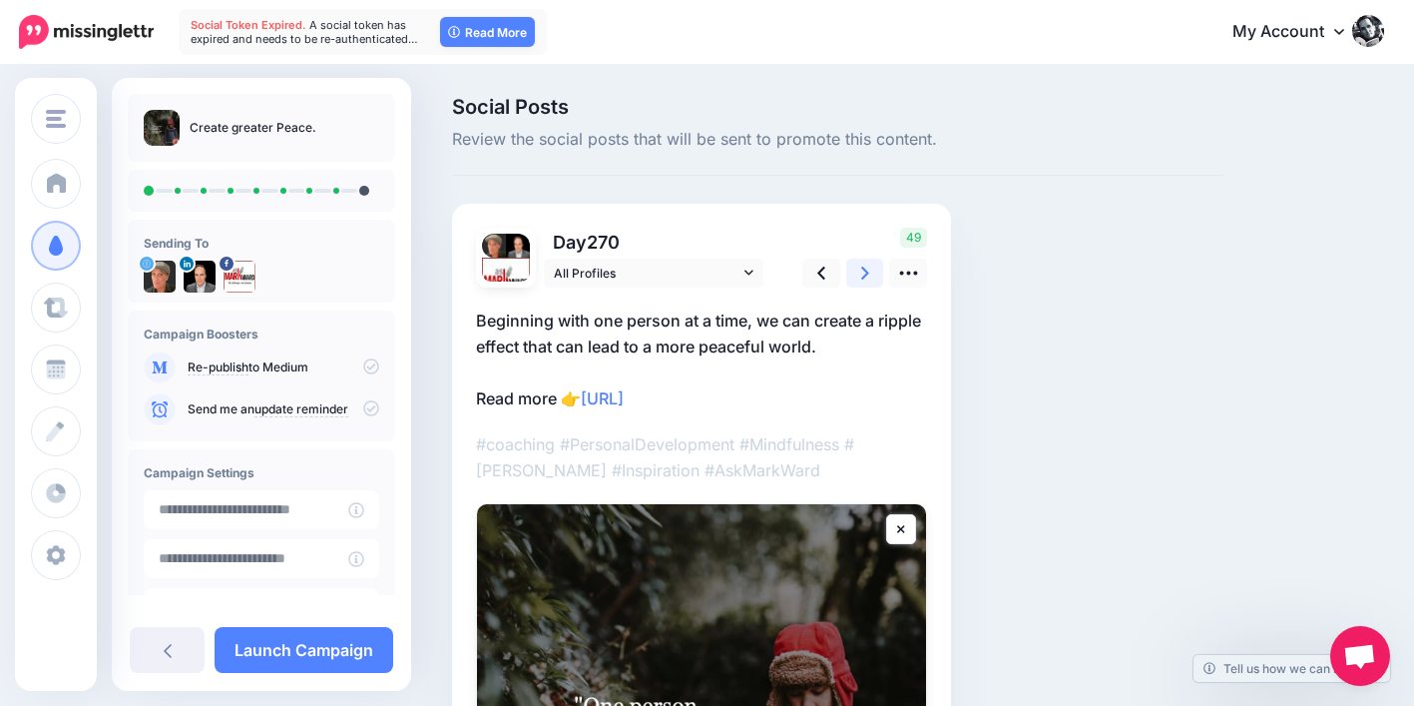
click at [865, 275] on icon at bounding box center [865, 272] width 8 height 13
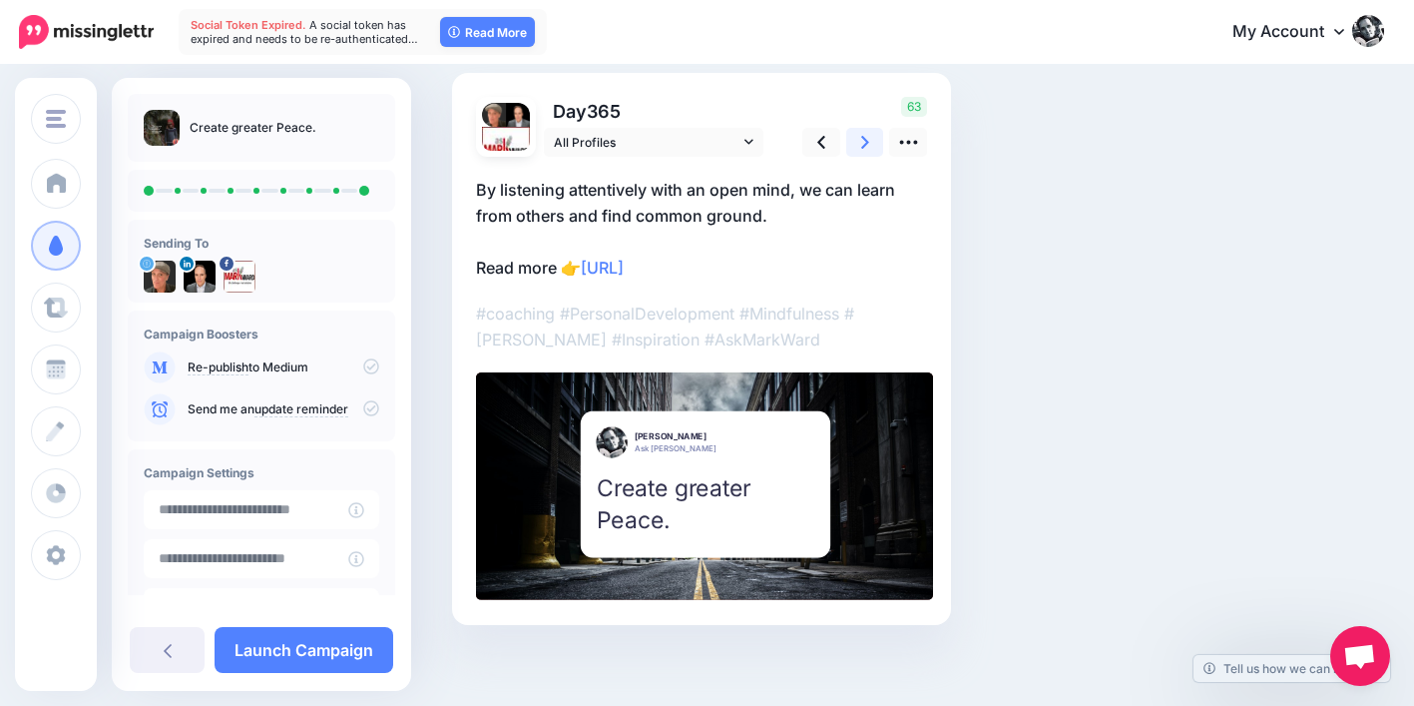
scroll to position [140, 0]
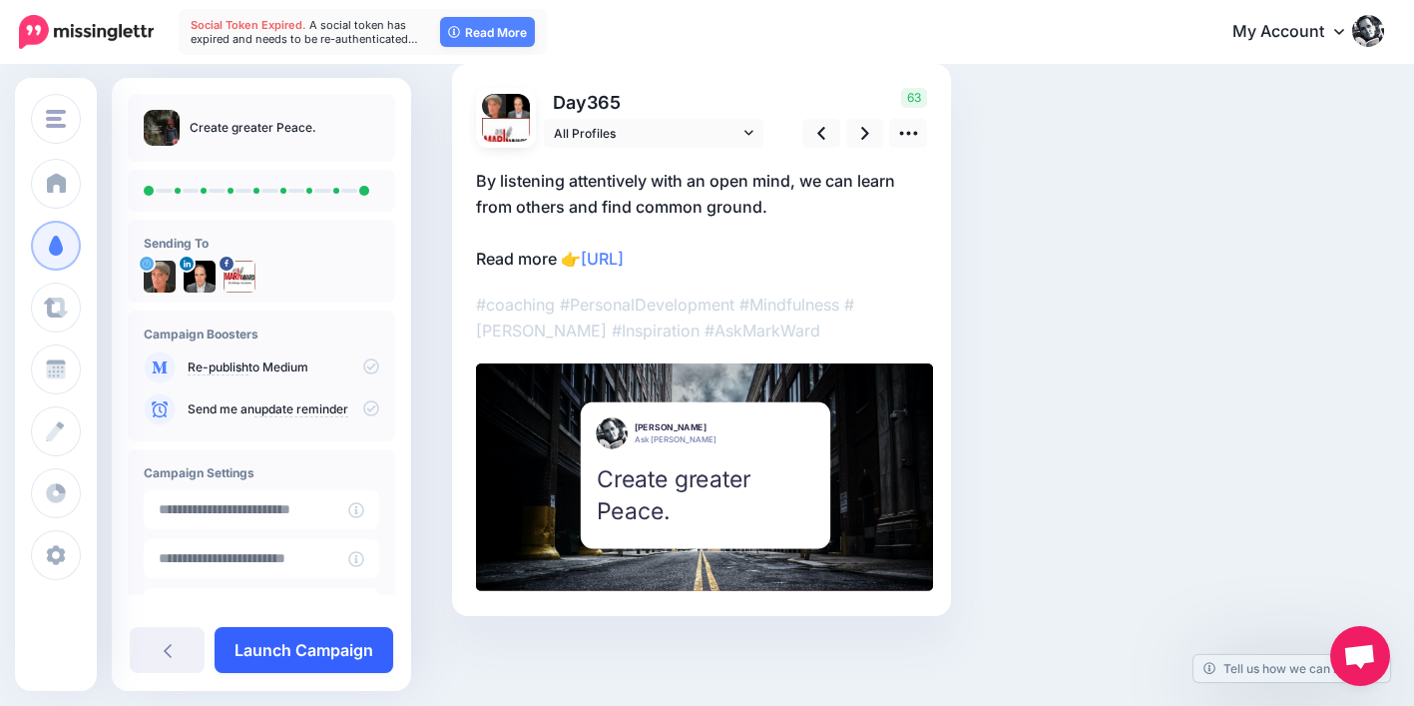
click at [382, 648] on link "Launch Campaign" at bounding box center [304, 650] width 179 height 46
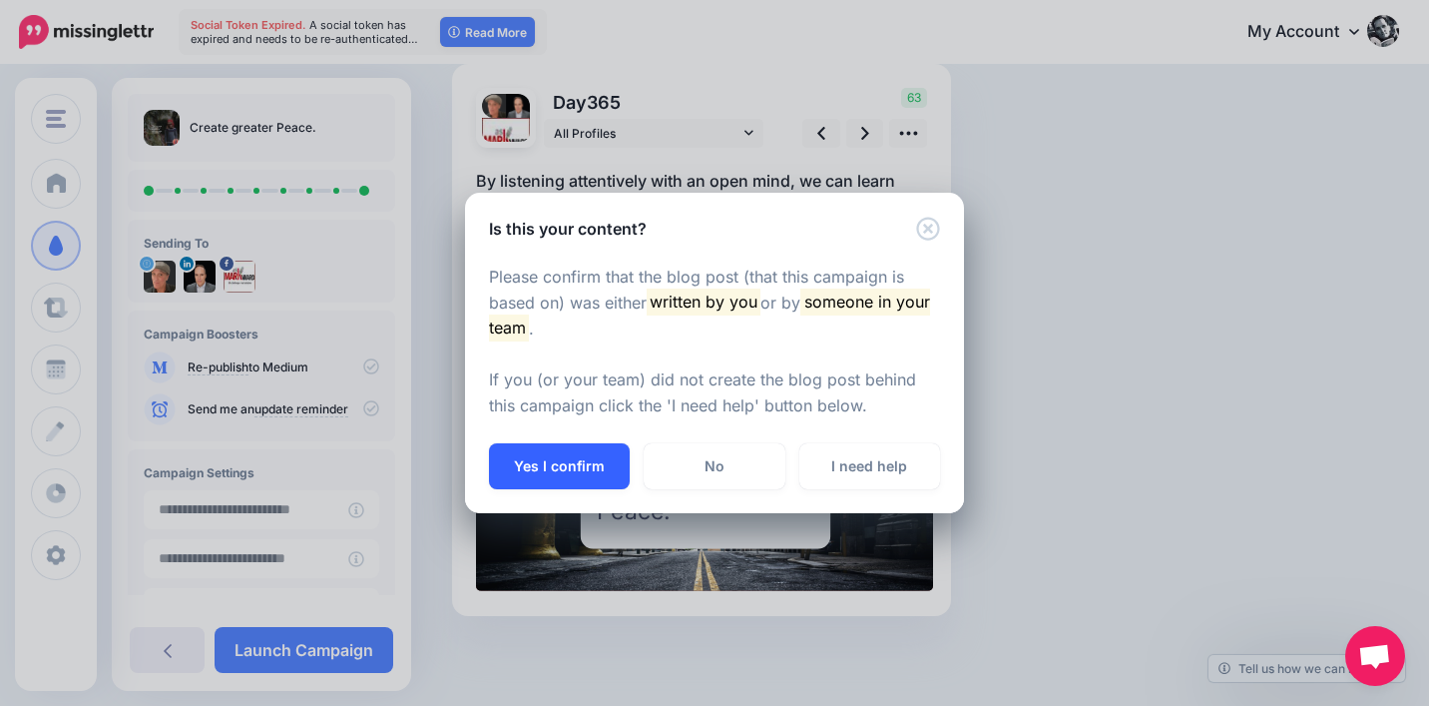
click at [603, 470] on button "Yes I confirm" at bounding box center [559, 466] width 141 height 46
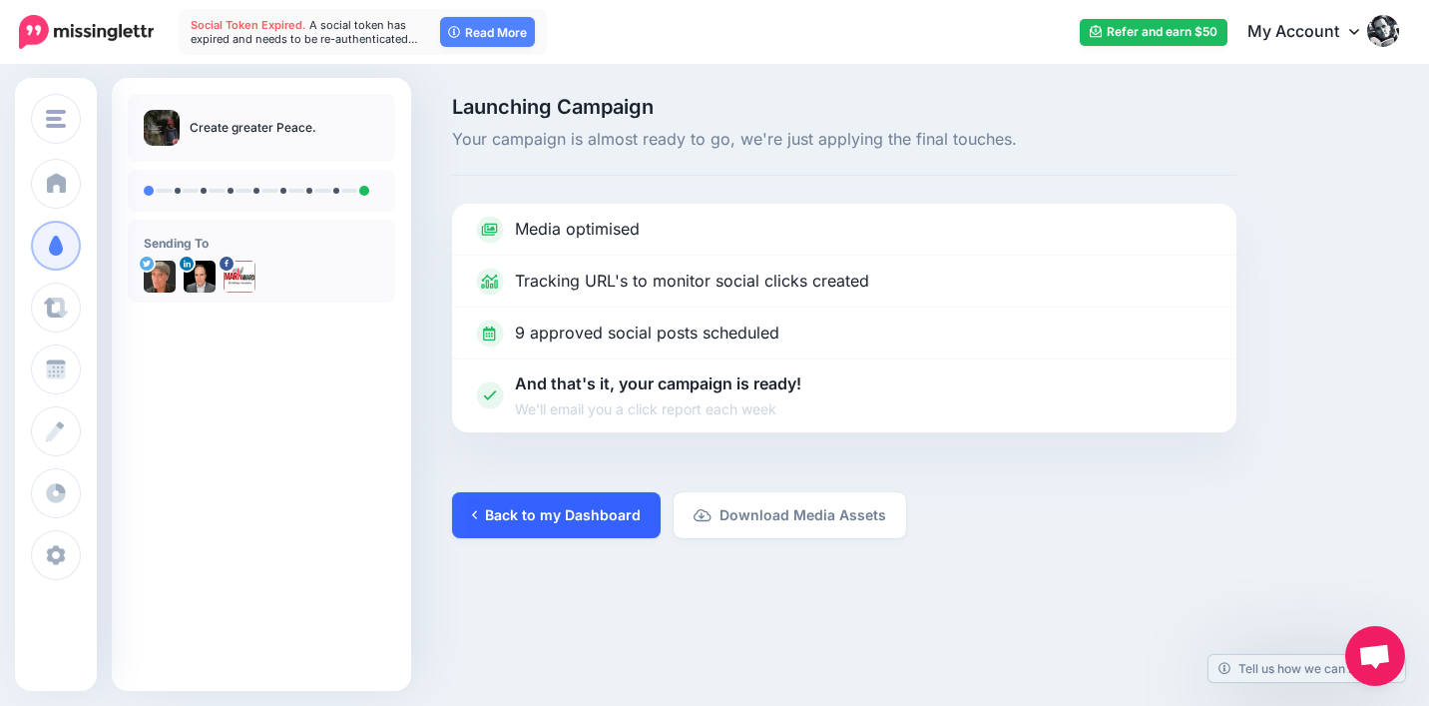
click at [611, 499] on link "Back to my Dashboard" at bounding box center [556, 515] width 209 height 46
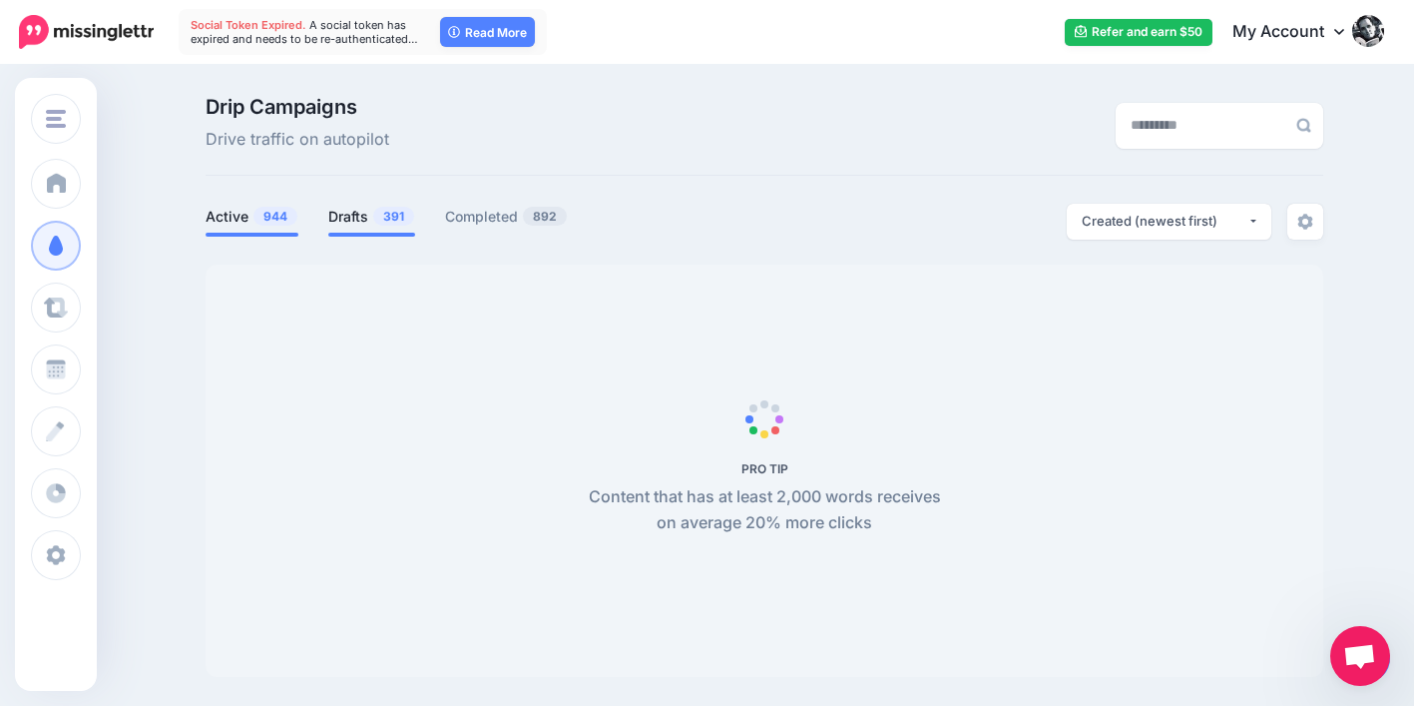
click at [365, 218] on link "Drafts 391" at bounding box center [371, 217] width 87 height 24
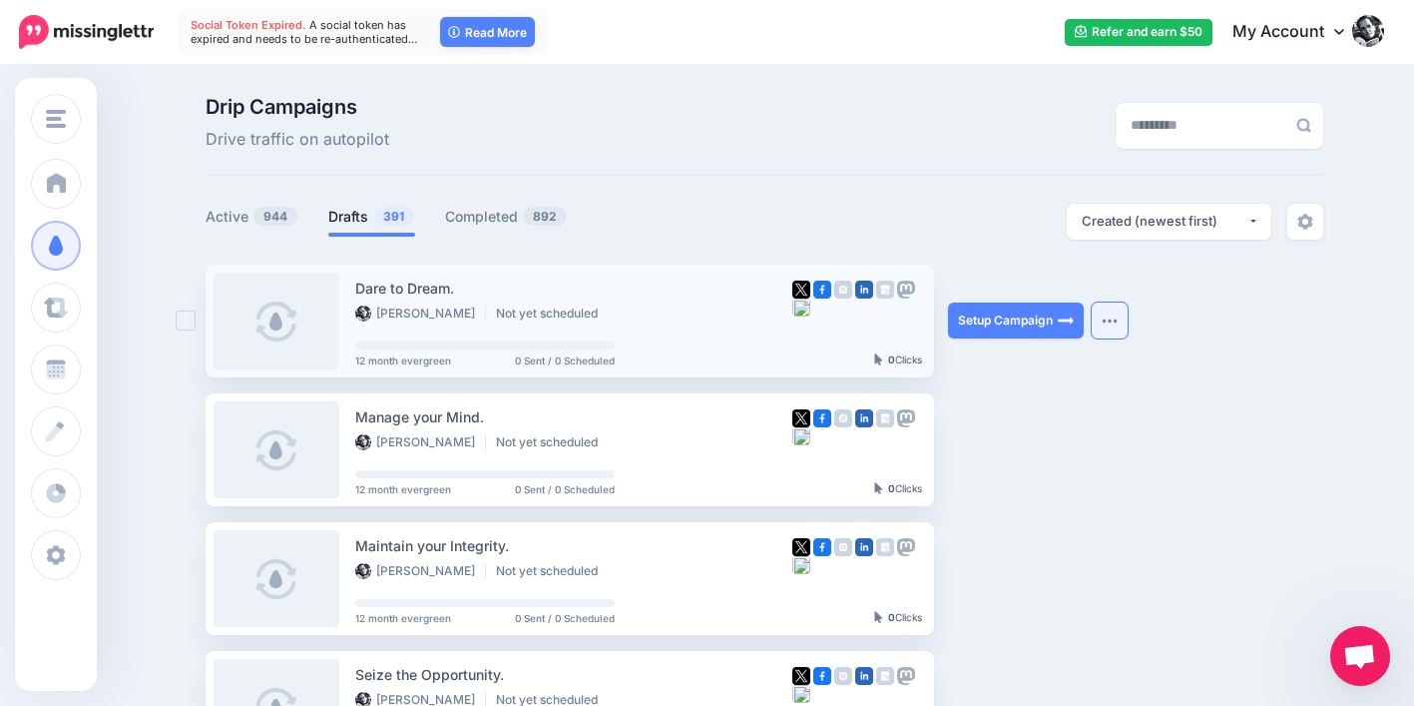
click at [1117, 321] on img "button" at bounding box center [1110, 320] width 16 height 6
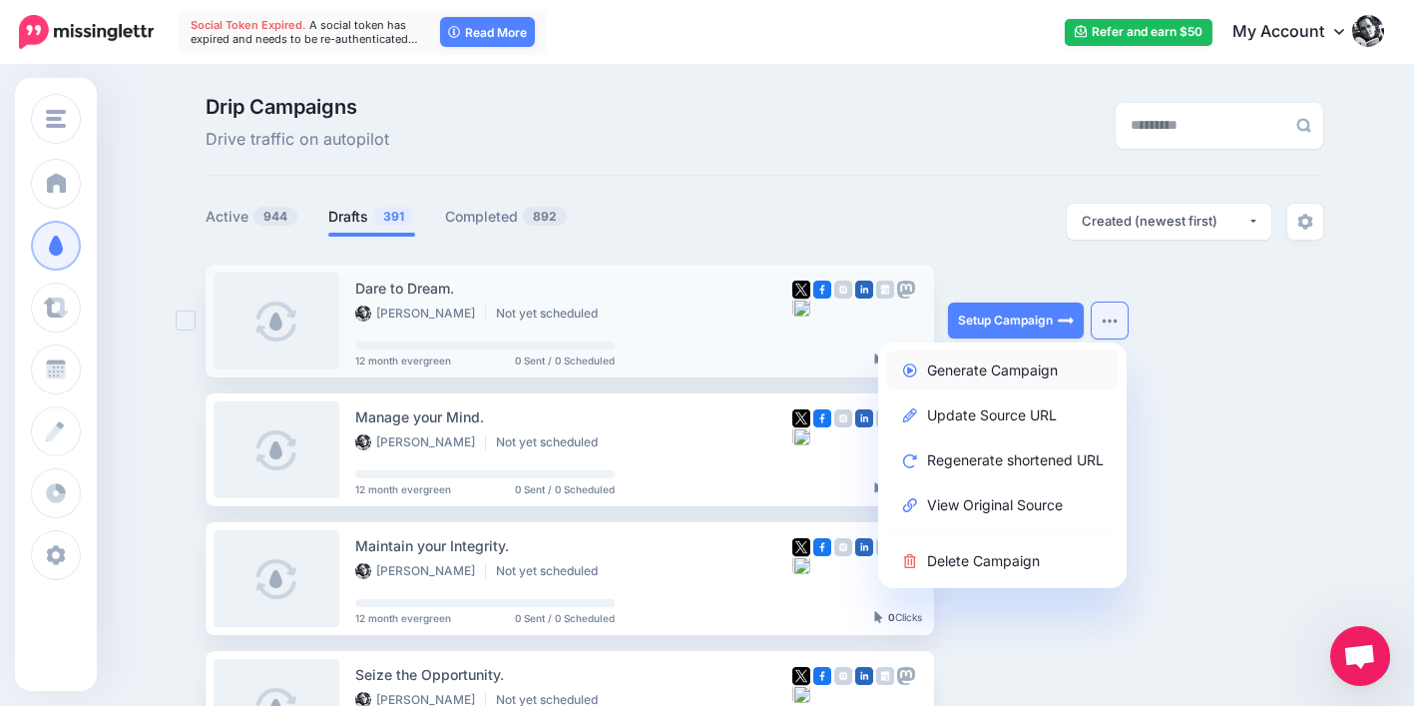
click at [1058, 363] on link "Generate Campaign" at bounding box center [1002, 369] width 233 height 39
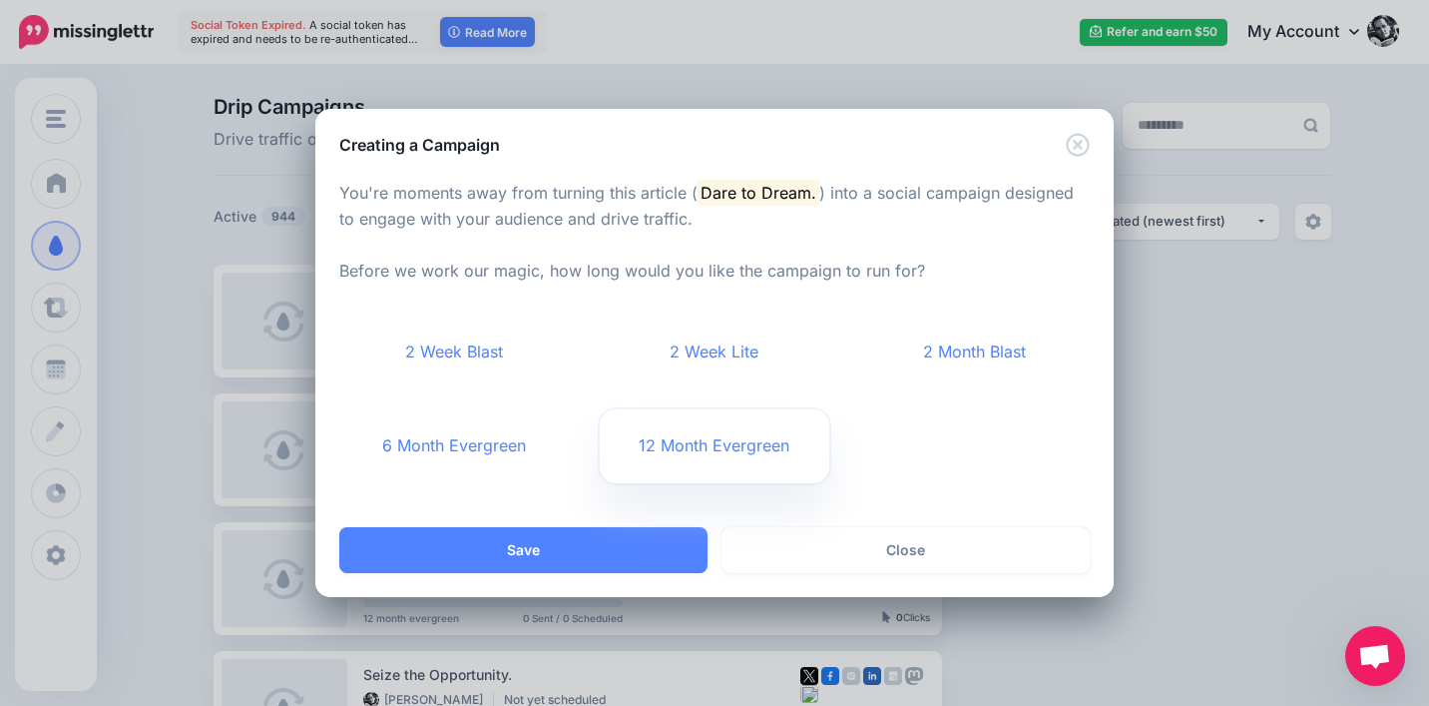
click at [749, 448] on link "12 Month Evergreen" at bounding box center [715, 446] width 231 height 74
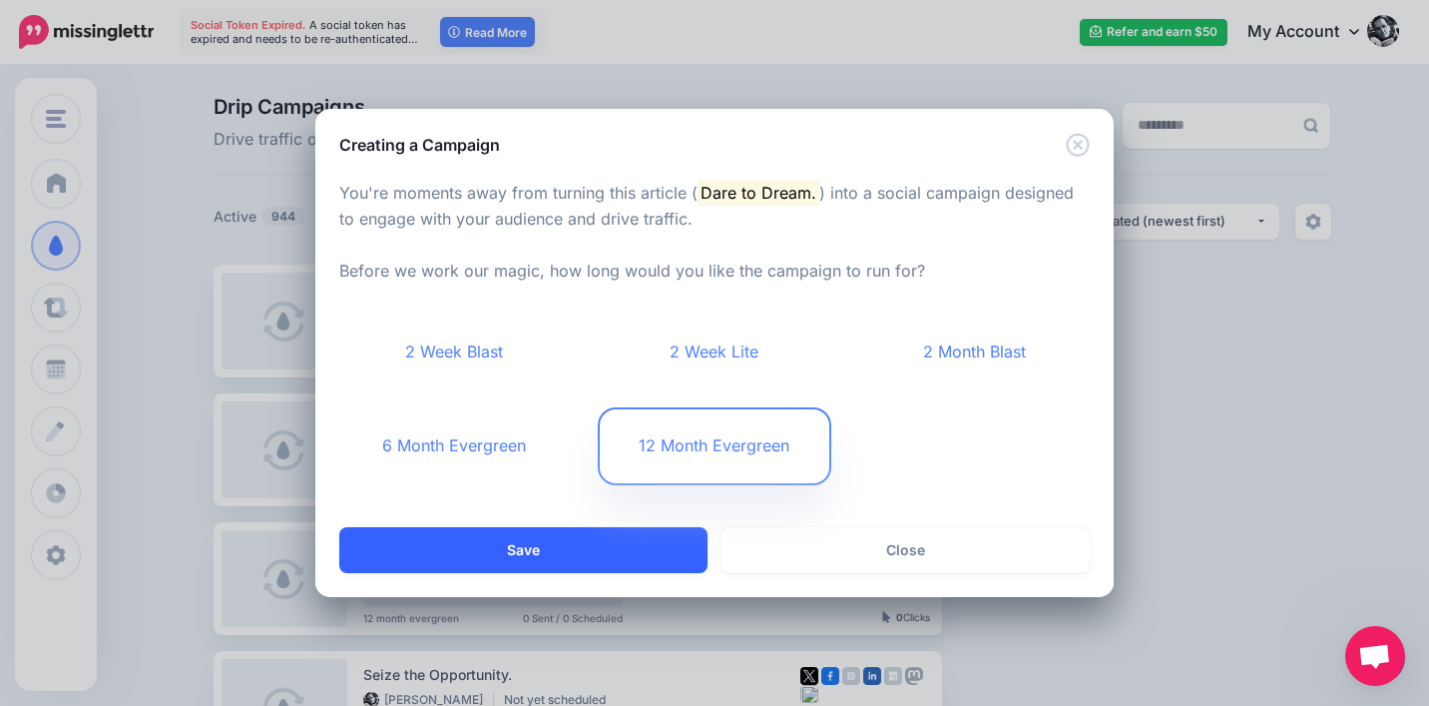
click at [630, 535] on button "Save" at bounding box center [523, 550] width 368 height 46
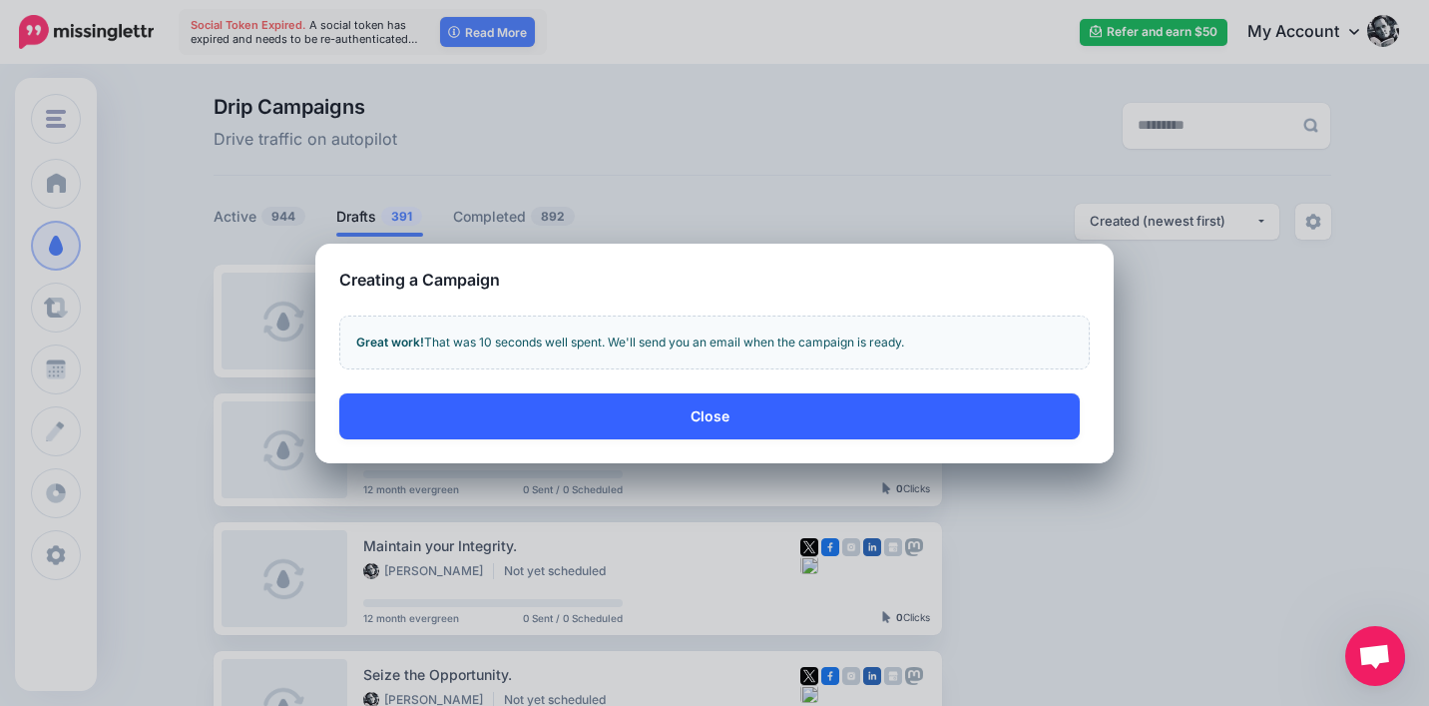
click at [1019, 413] on button "Close" at bounding box center [709, 416] width 741 height 46
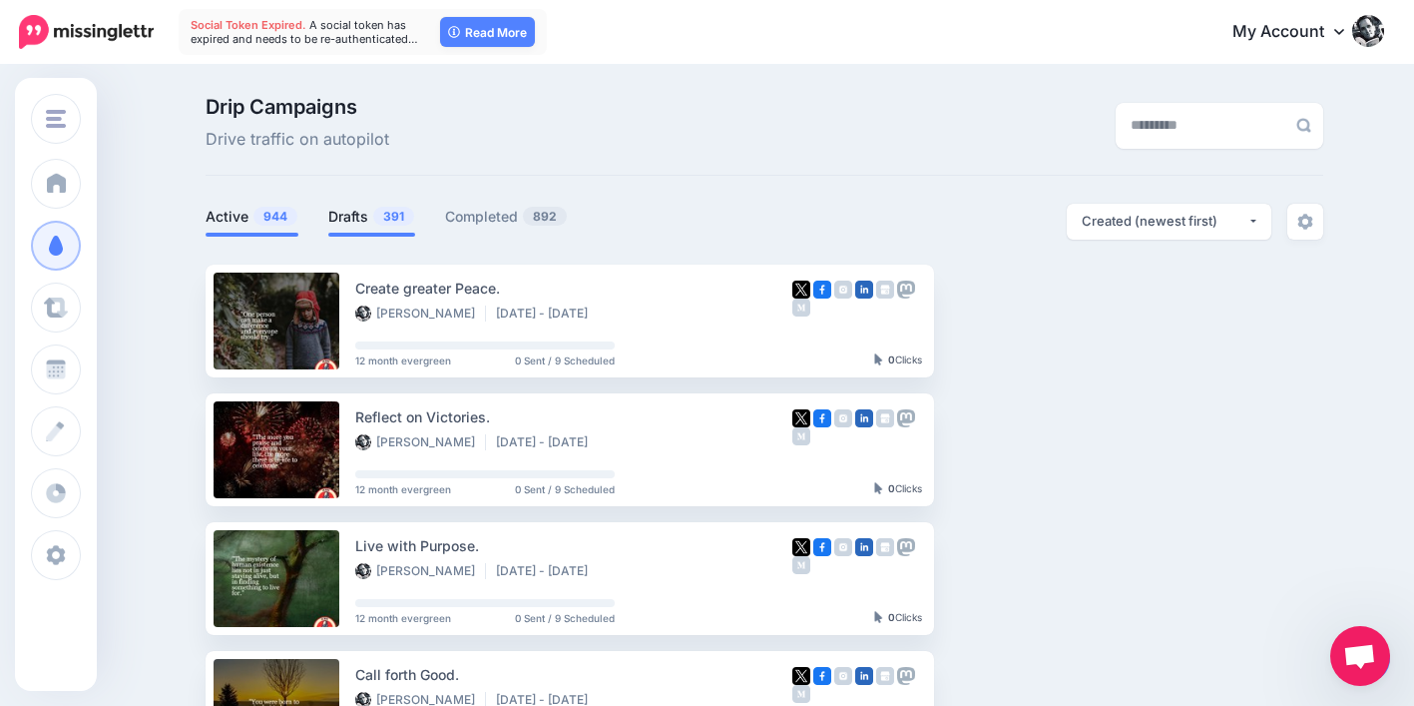
click at [370, 219] on link "Drafts 391" at bounding box center [371, 217] width 87 height 24
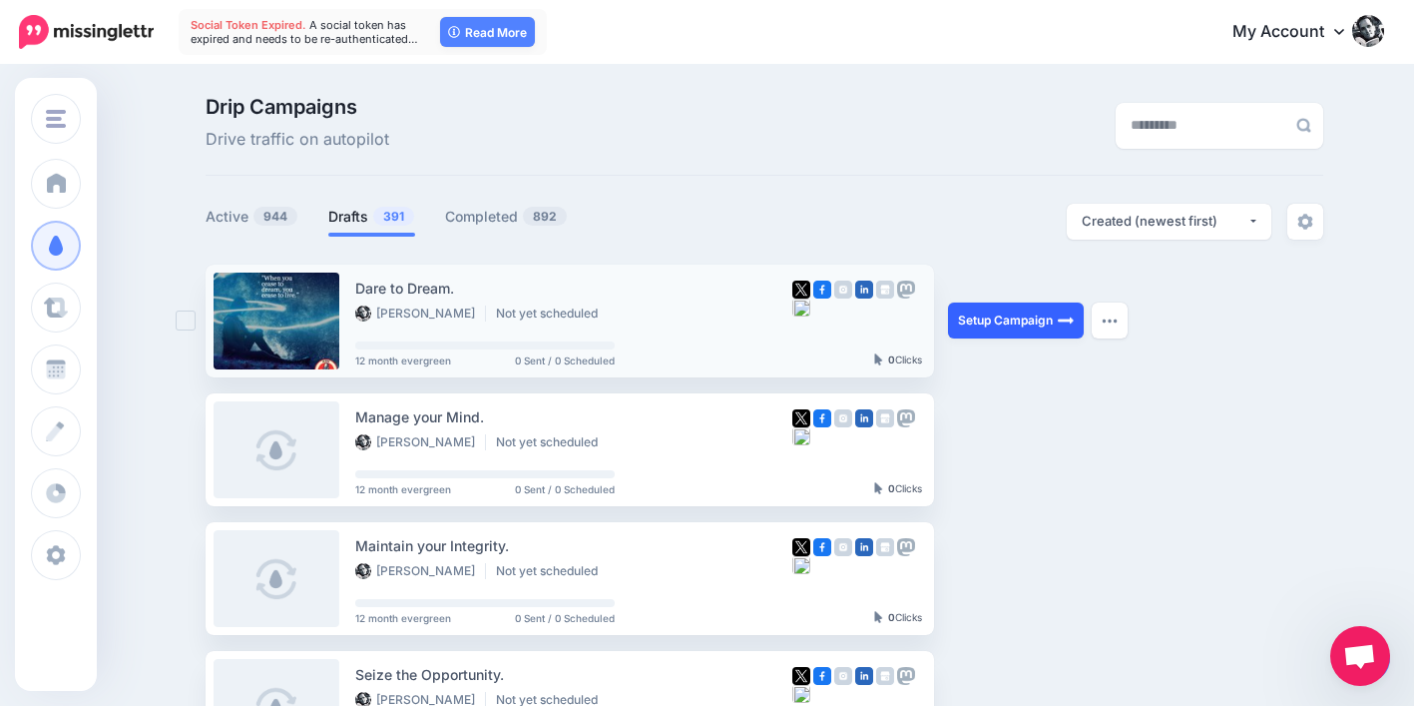
click at [1008, 324] on link "Setup Campaign" at bounding box center [1016, 320] width 136 height 36
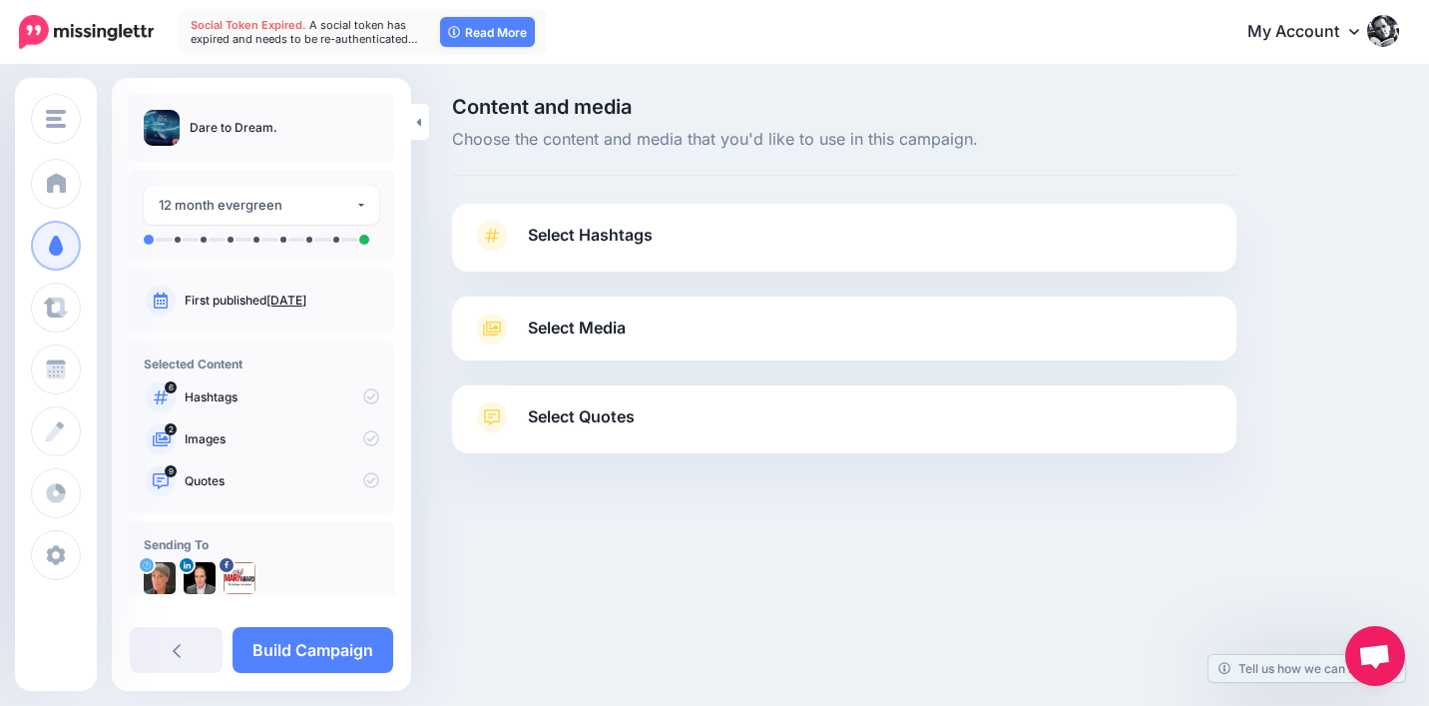
click at [562, 417] on span "Select Quotes" at bounding box center [581, 416] width 107 height 27
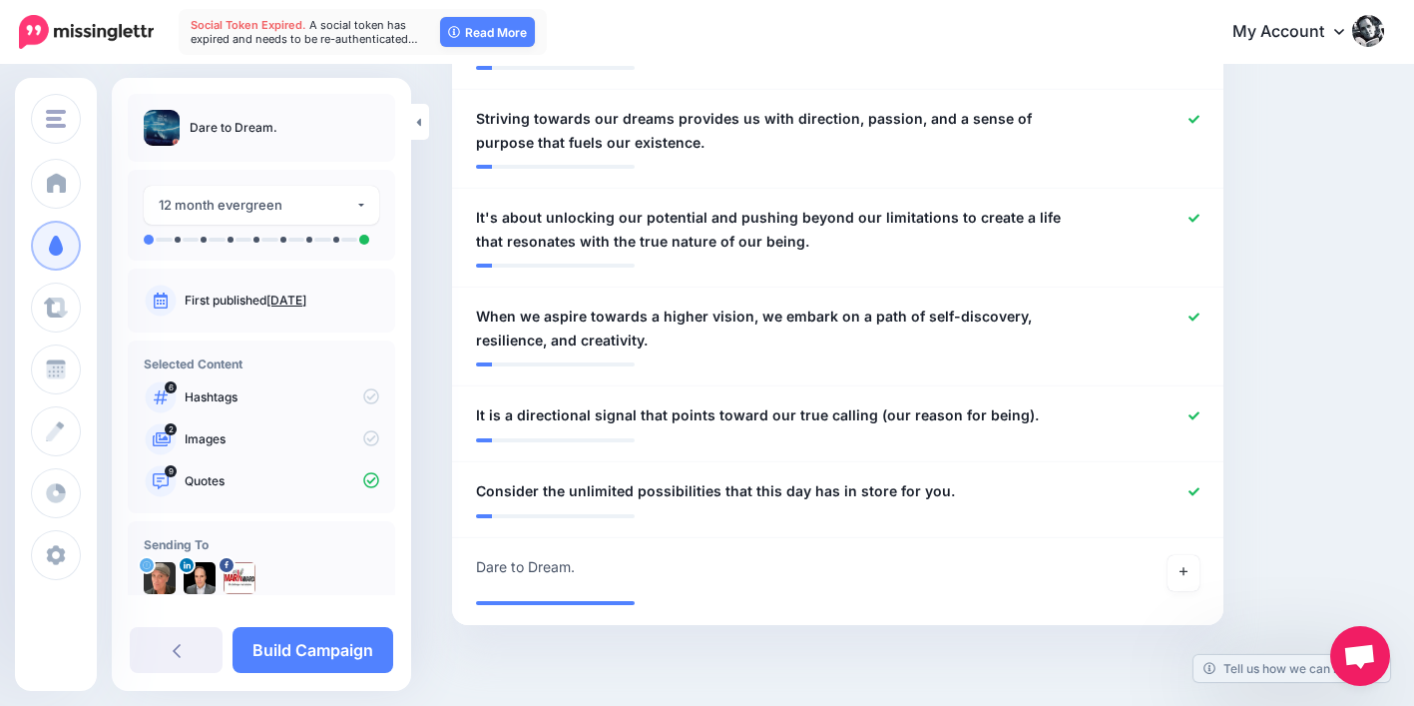
scroll to position [1051, 0]
click at [335, 669] on link "Build Campaign" at bounding box center [313, 650] width 161 height 46
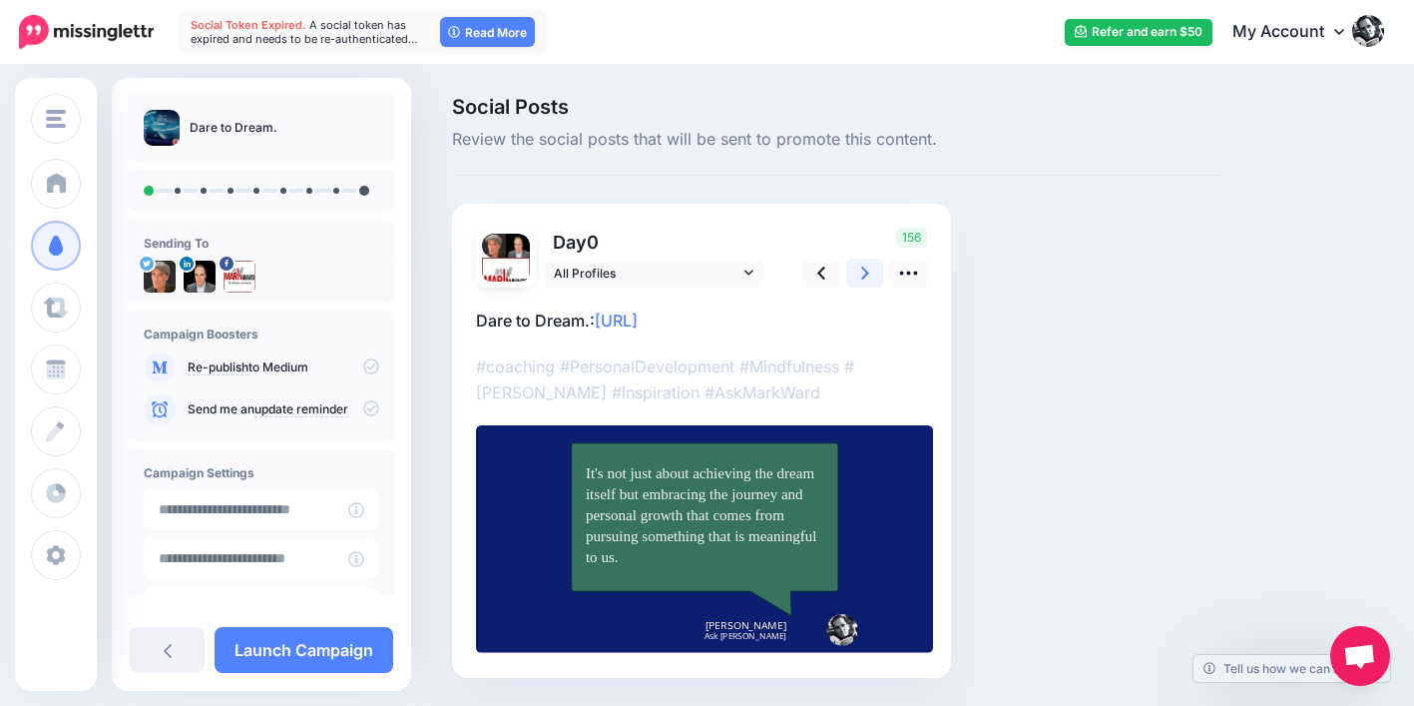
click at [859, 270] on link at bounding box center [865, 272] width 38 height 29
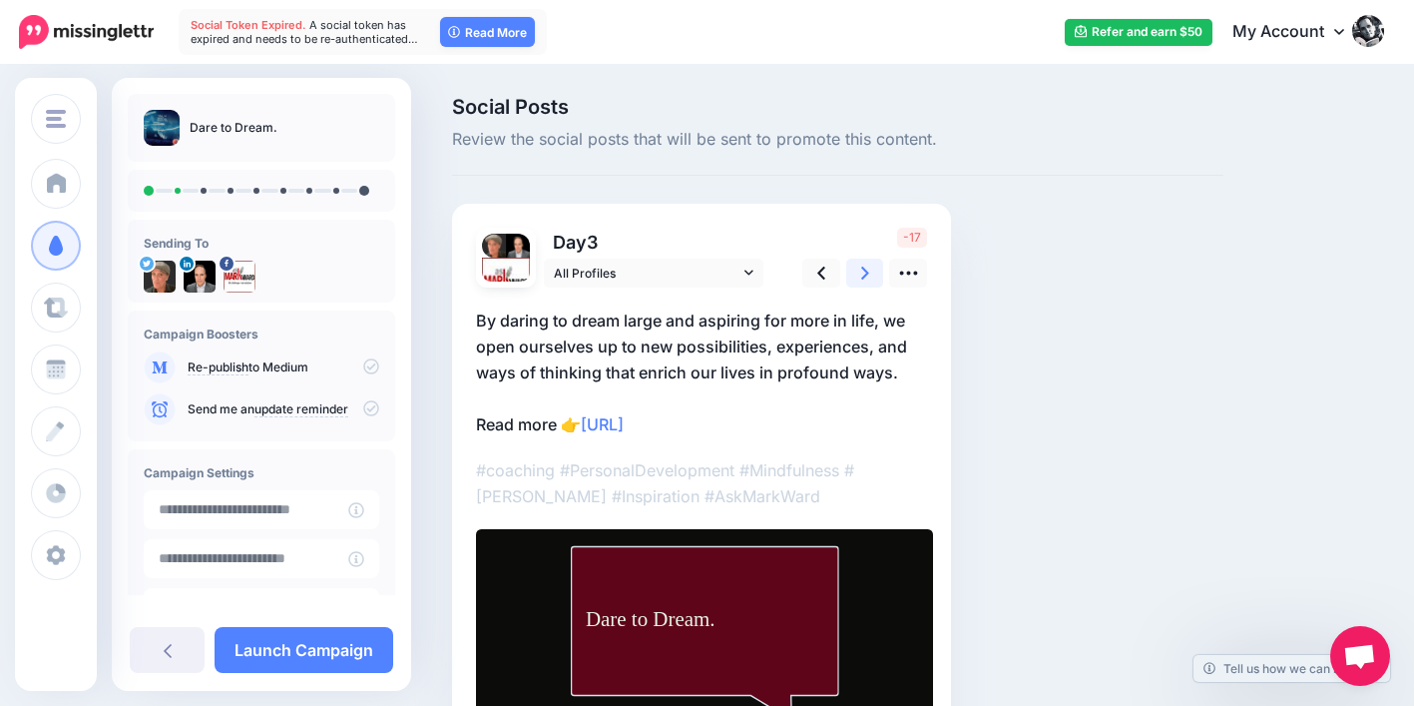
click at [861, 269] on icon at bounding box center [865, 272] width 8 height 21
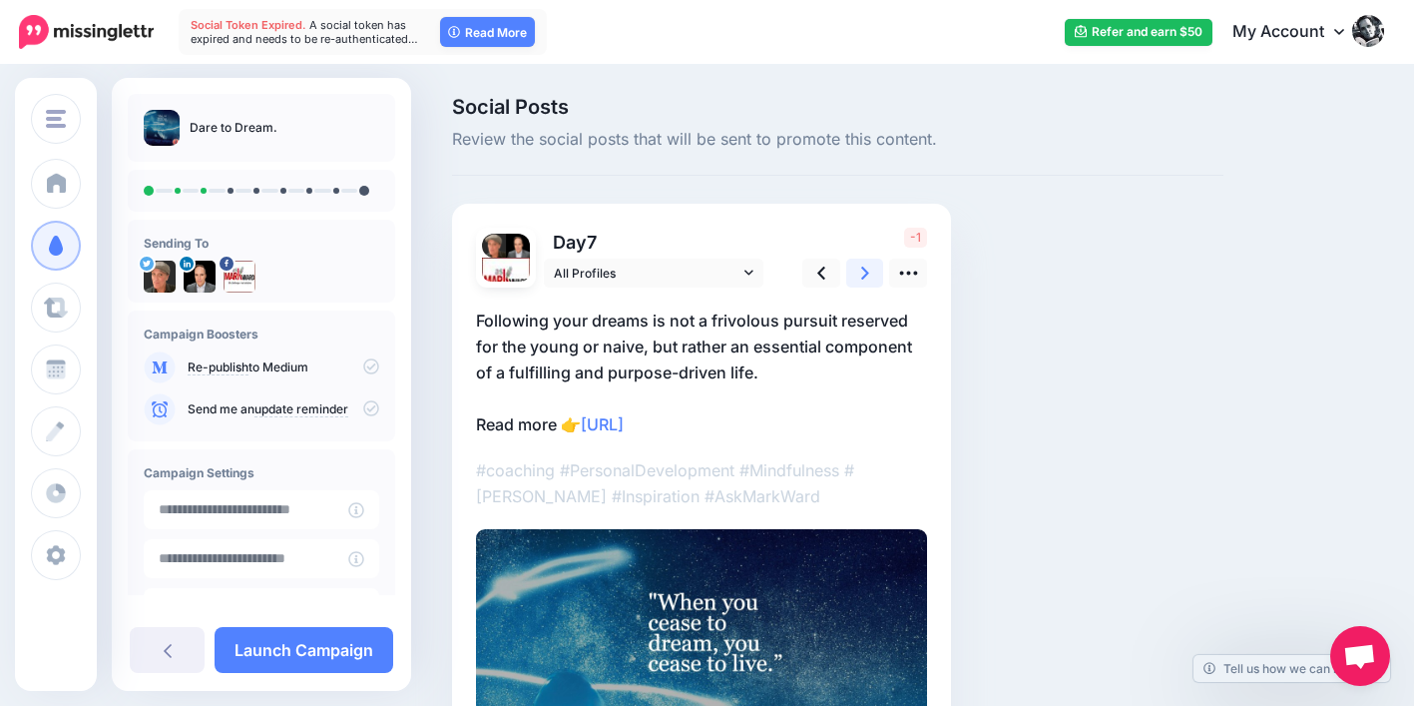
click at [861, 269] on icon at bounding box center [865, 272] width 8 height 21
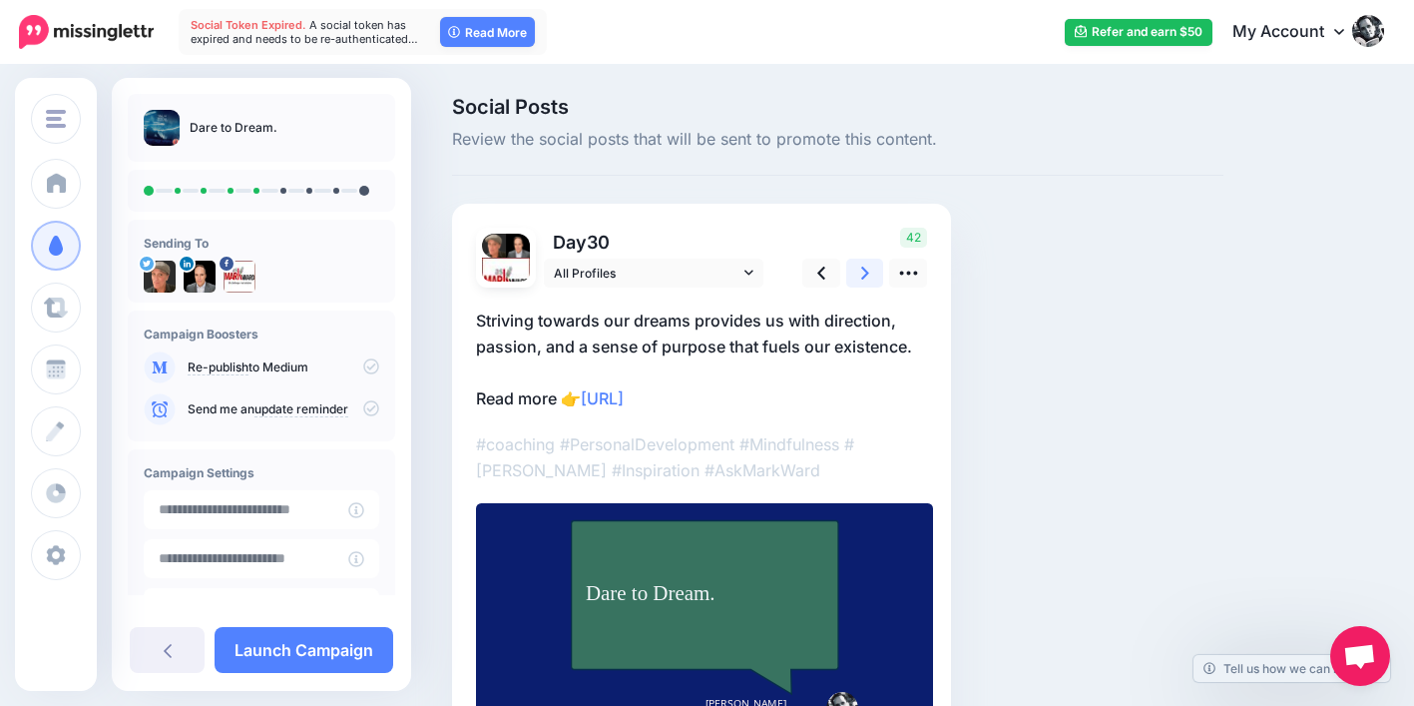
click at [861, 269] on icon at bounding box center [865, 272] width 8 height 21
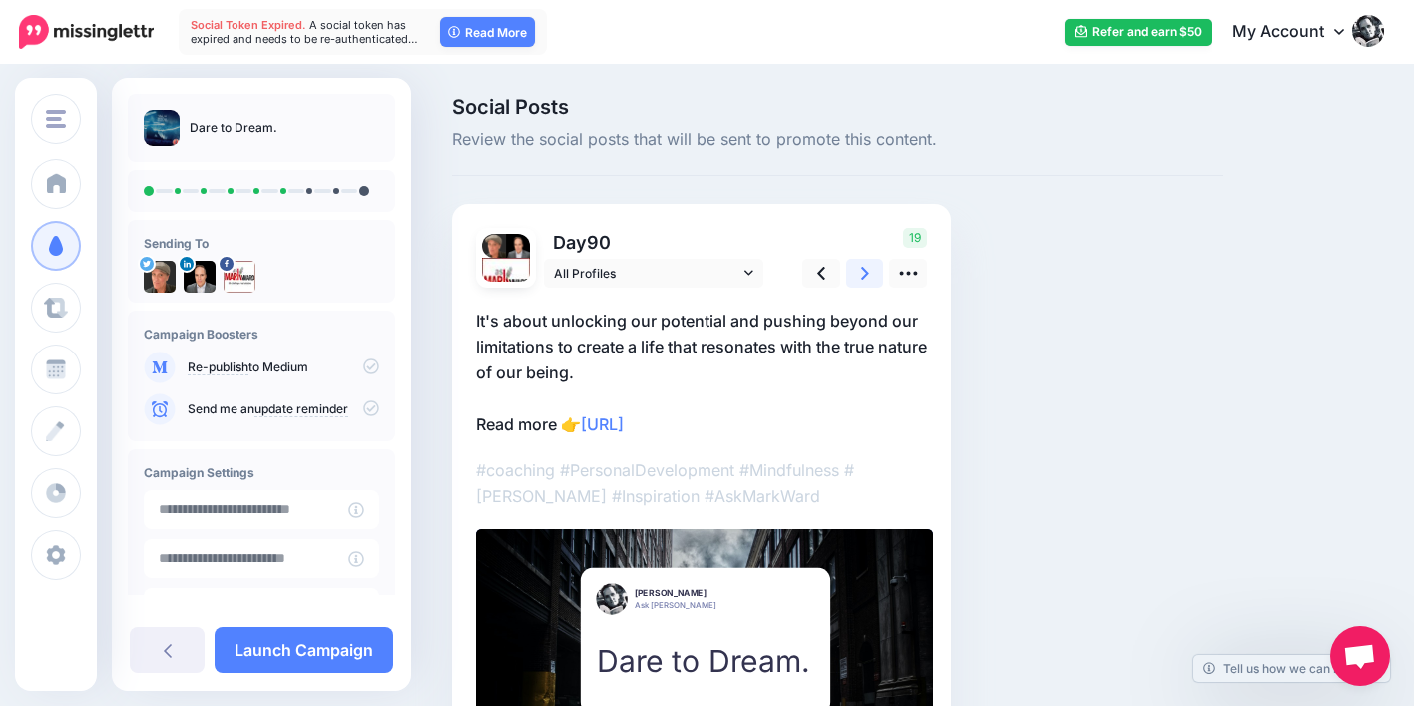
click at [861, 269] on icon at bounding box center [865, 272] width 8 height 21
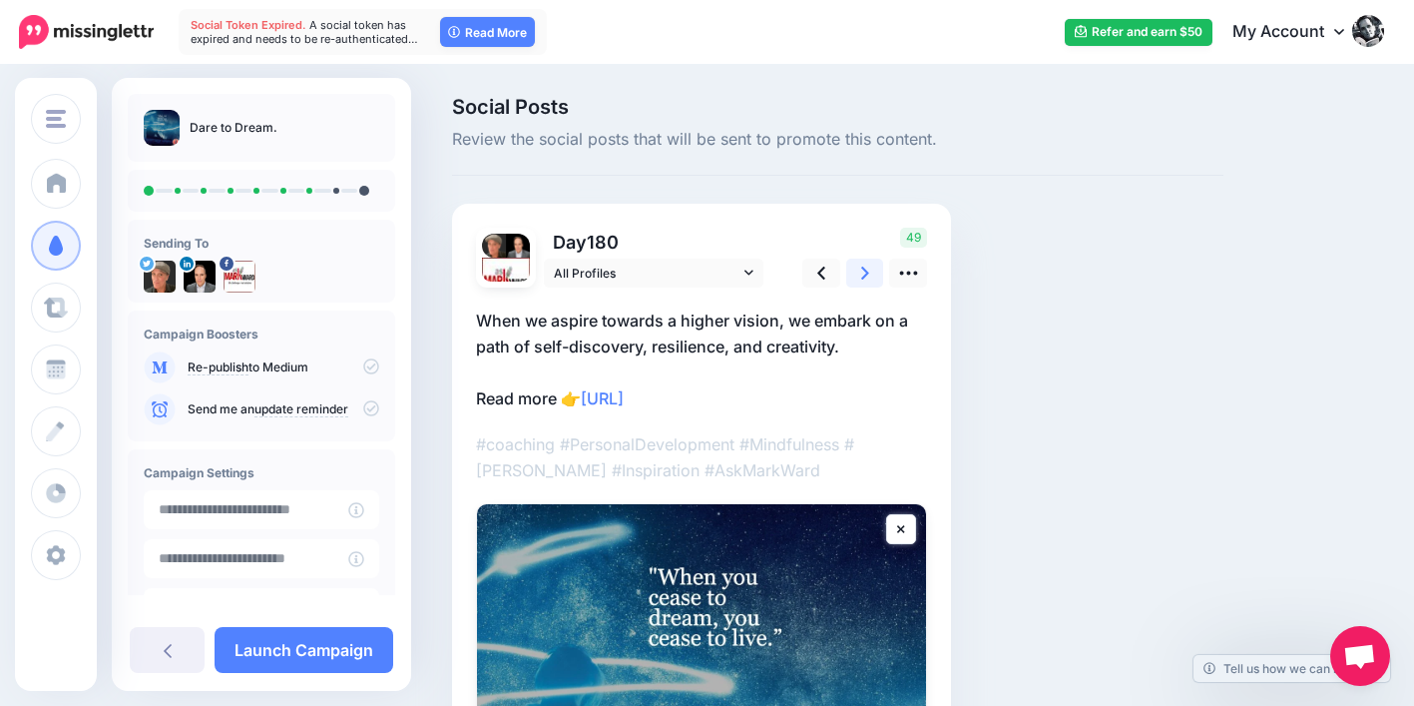
click at [861, 269] on icon at bounding box center [865, 272] width 8 height 21
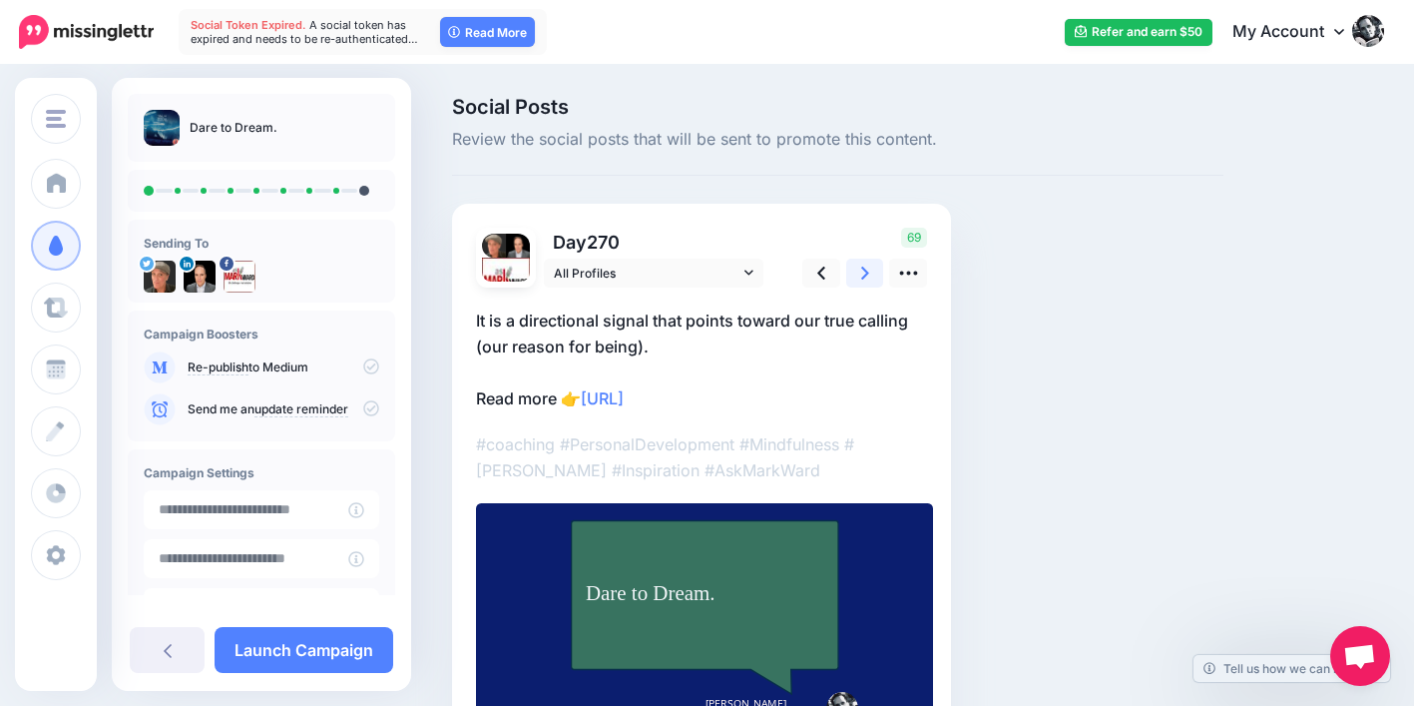
click at [861, 269] on icon at bounding box center [865, 272] width 8 height 21
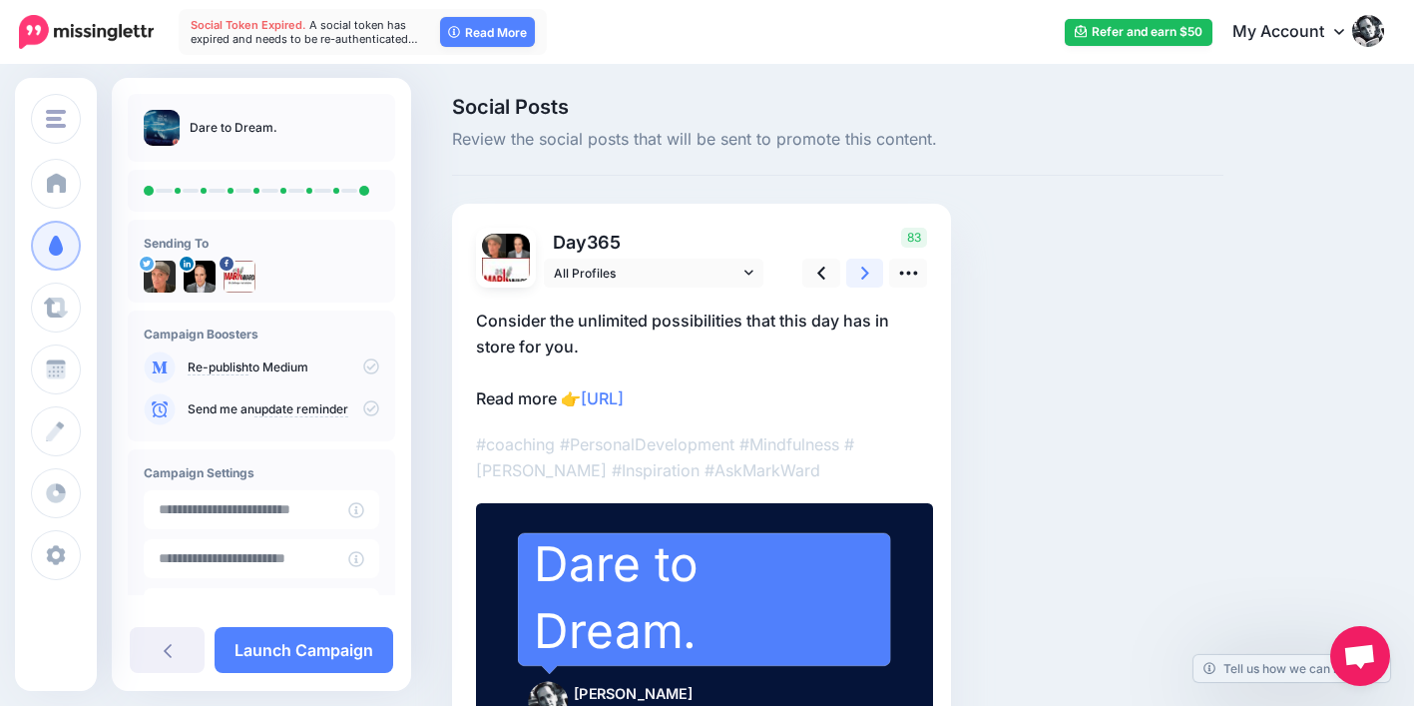
click at [861, 269] on icon at bounding box center [865, 272] width 8 height 21
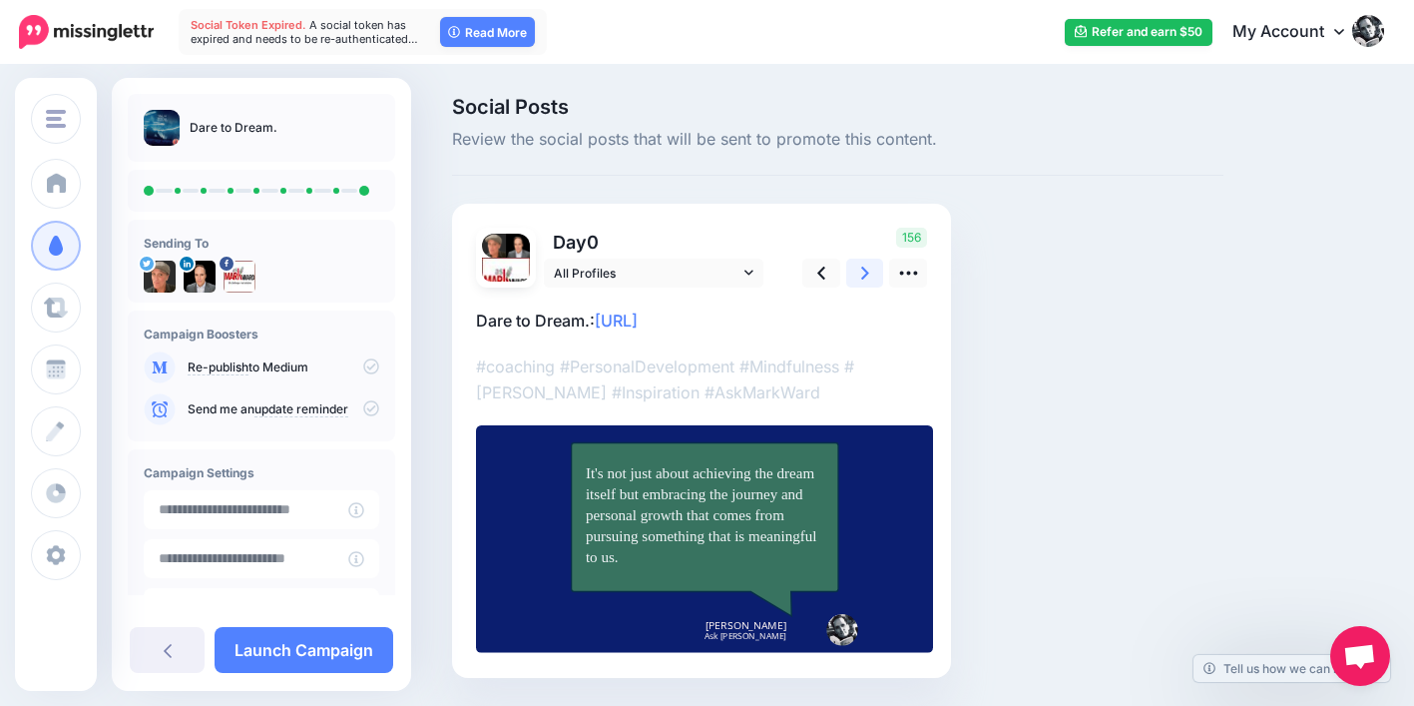
click at [861, 269] on icon at bounding box center [865, 272] width 8 height 21
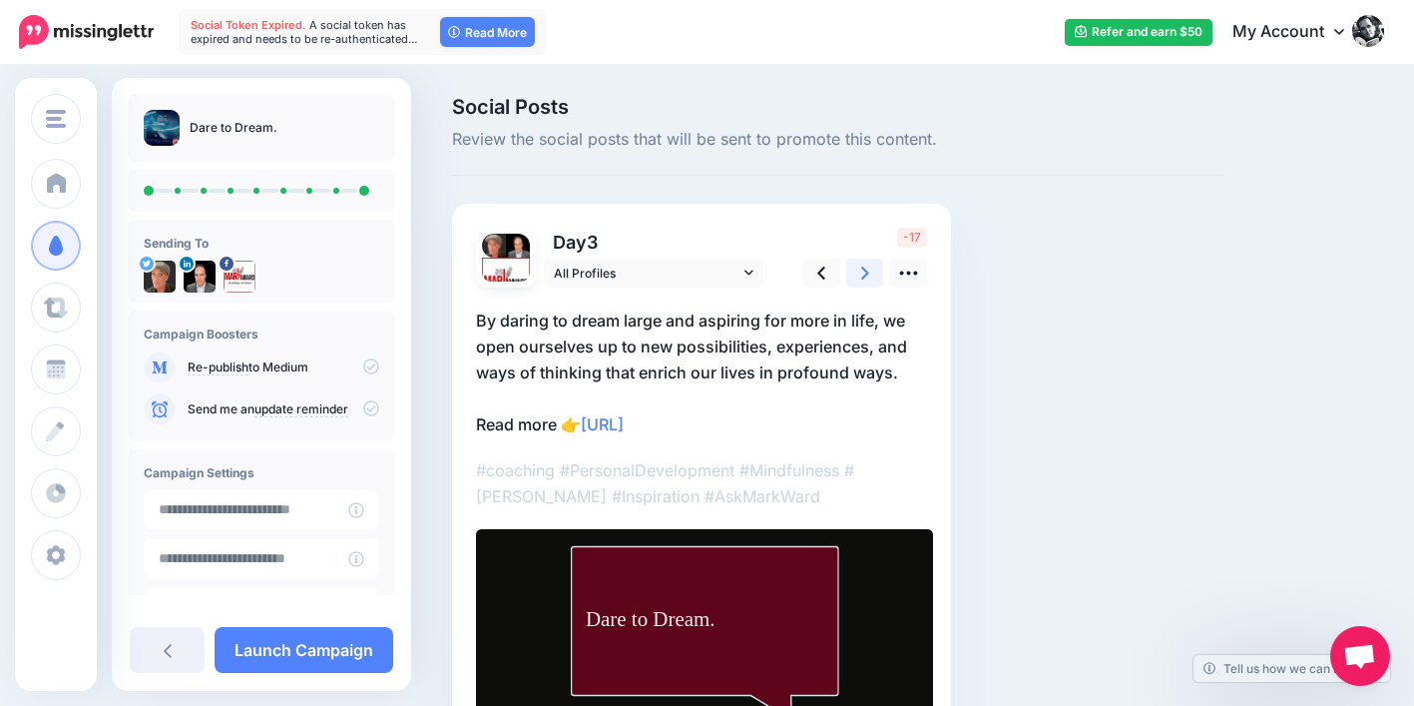
click at [861, 269] on icon at bounding box center [865, 272] width 8 height 21
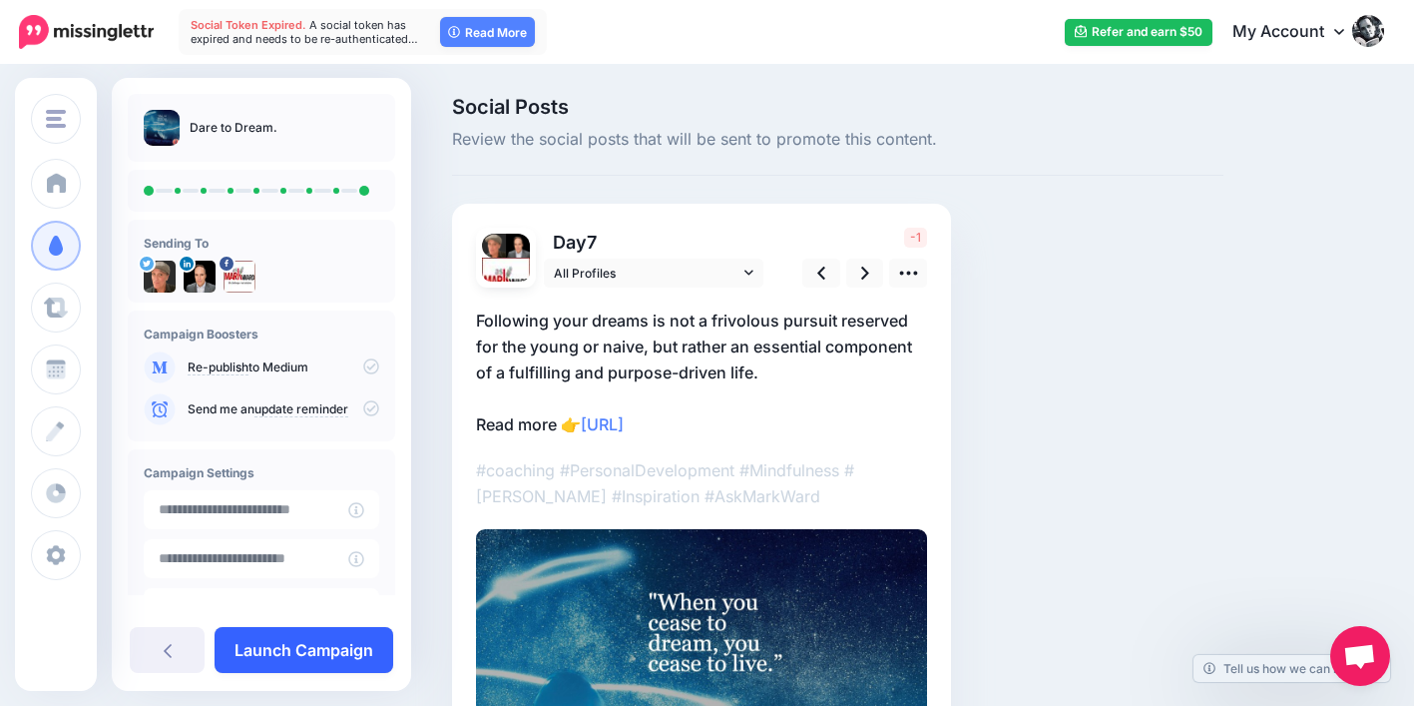
click at [320, 636] on link "Launch Campaign" at bounding box center [304, 650] width 179 height 46
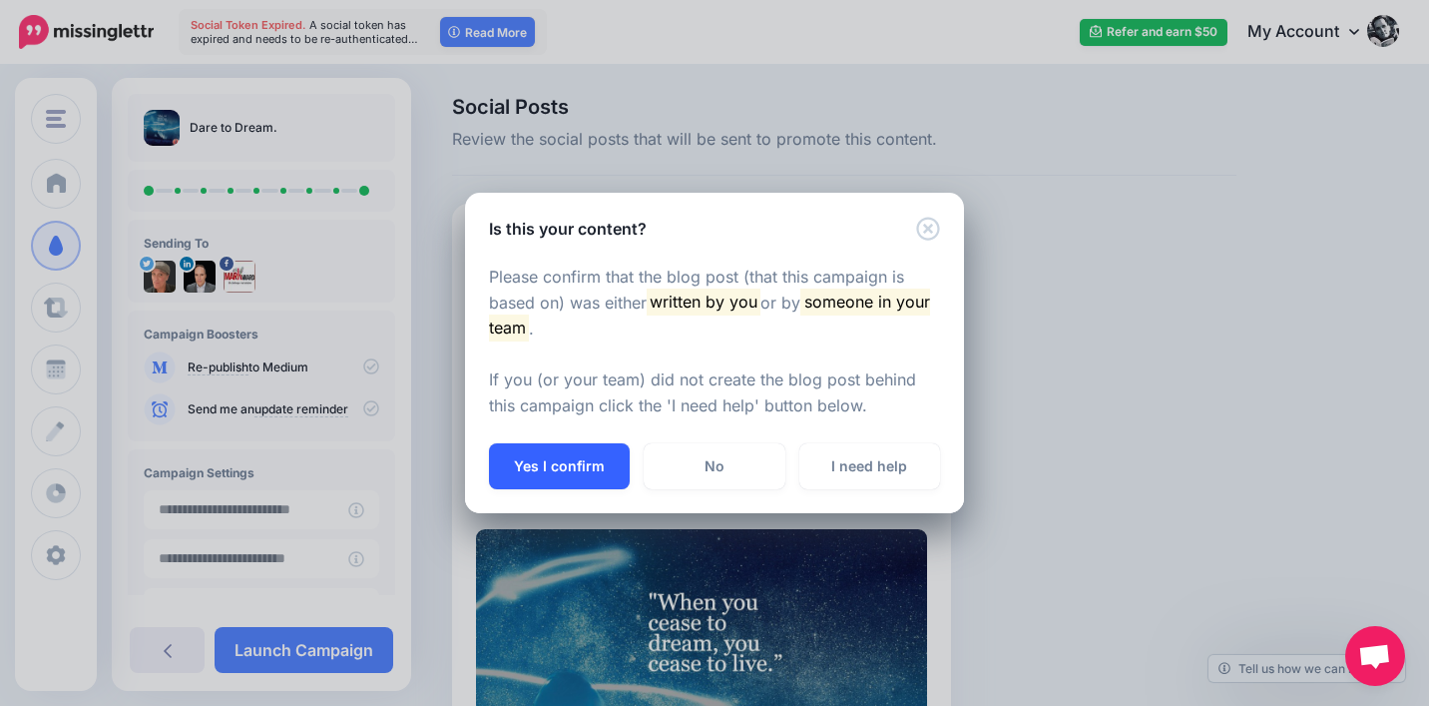
click at [577, 469] on button "Yes I confirm" at bounding box center [559, 466] width 141 height 46
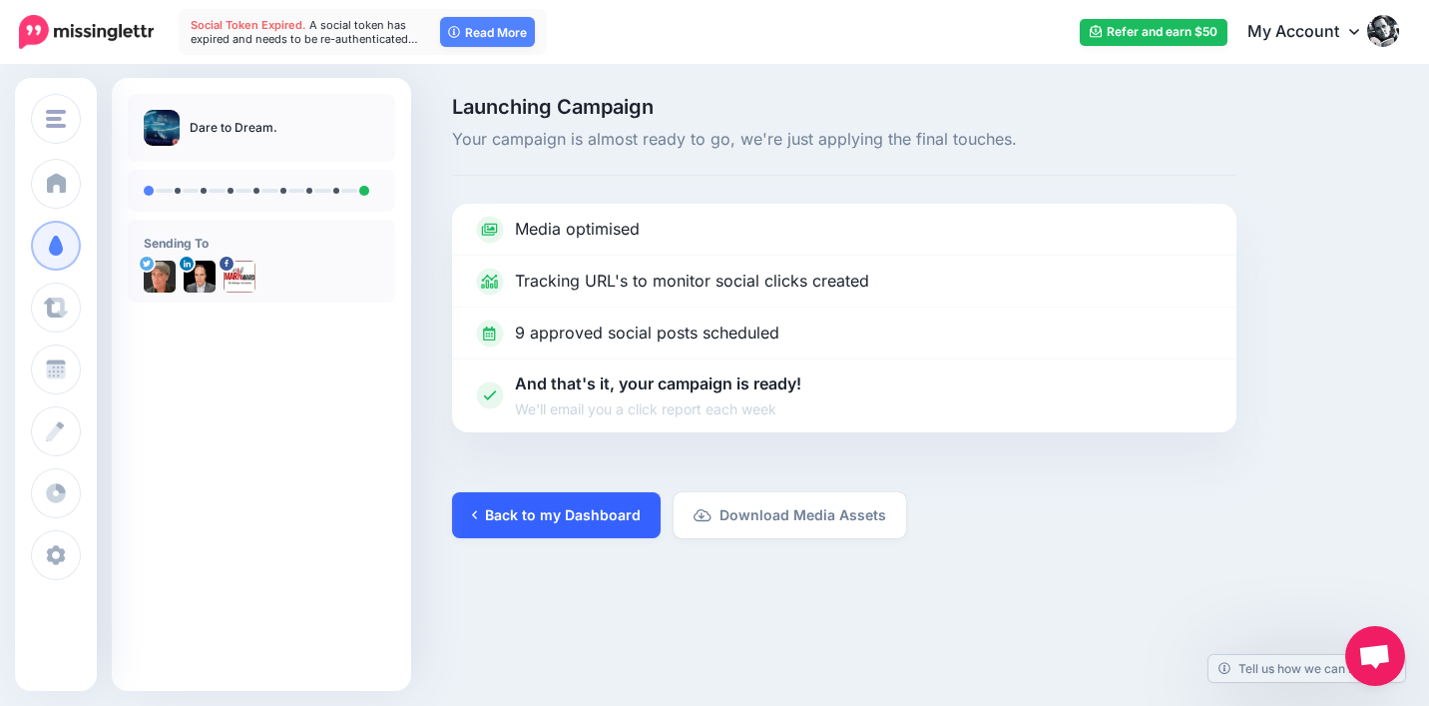
click at [557, 524] on link "Back to my Dashboard" at bounding box center [556, 515] width 209 height 46
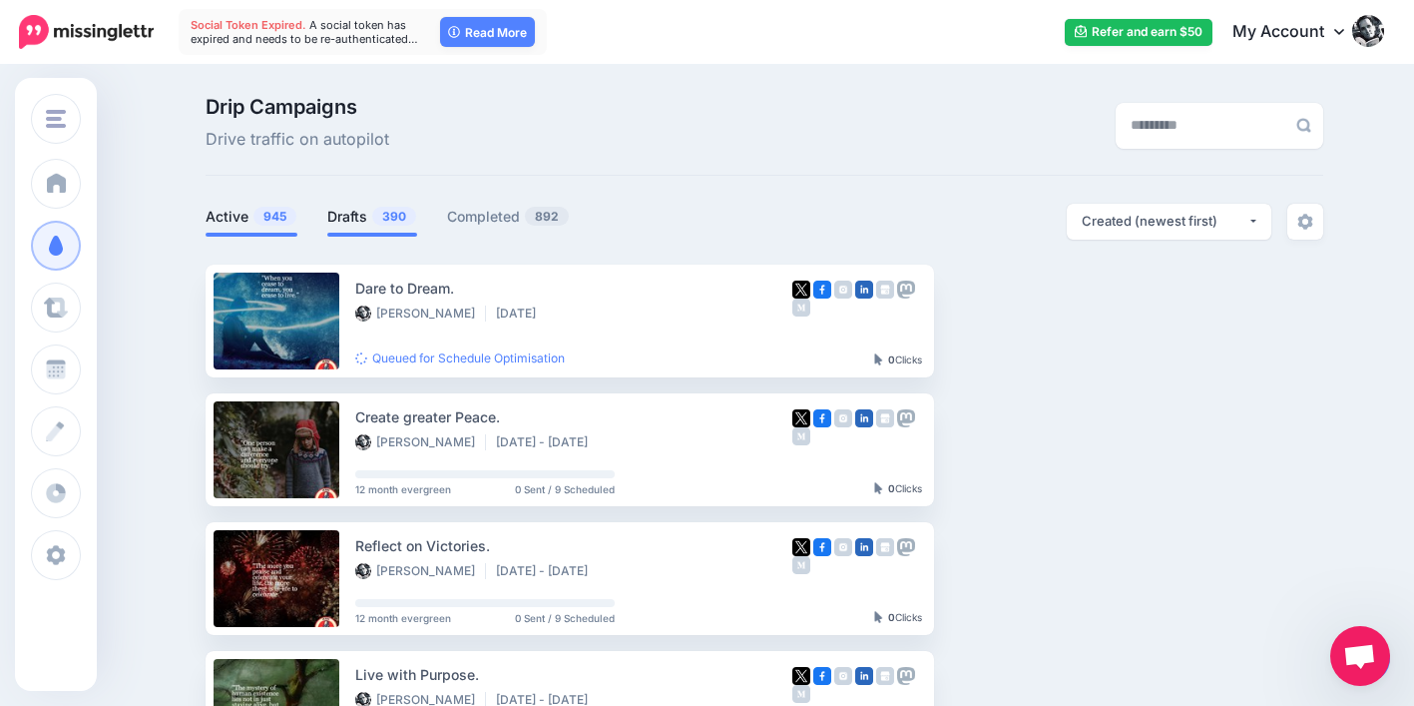
click at [374, 216] on link "Drafts 390" at bounding box center [372, 217] width 90 height 24
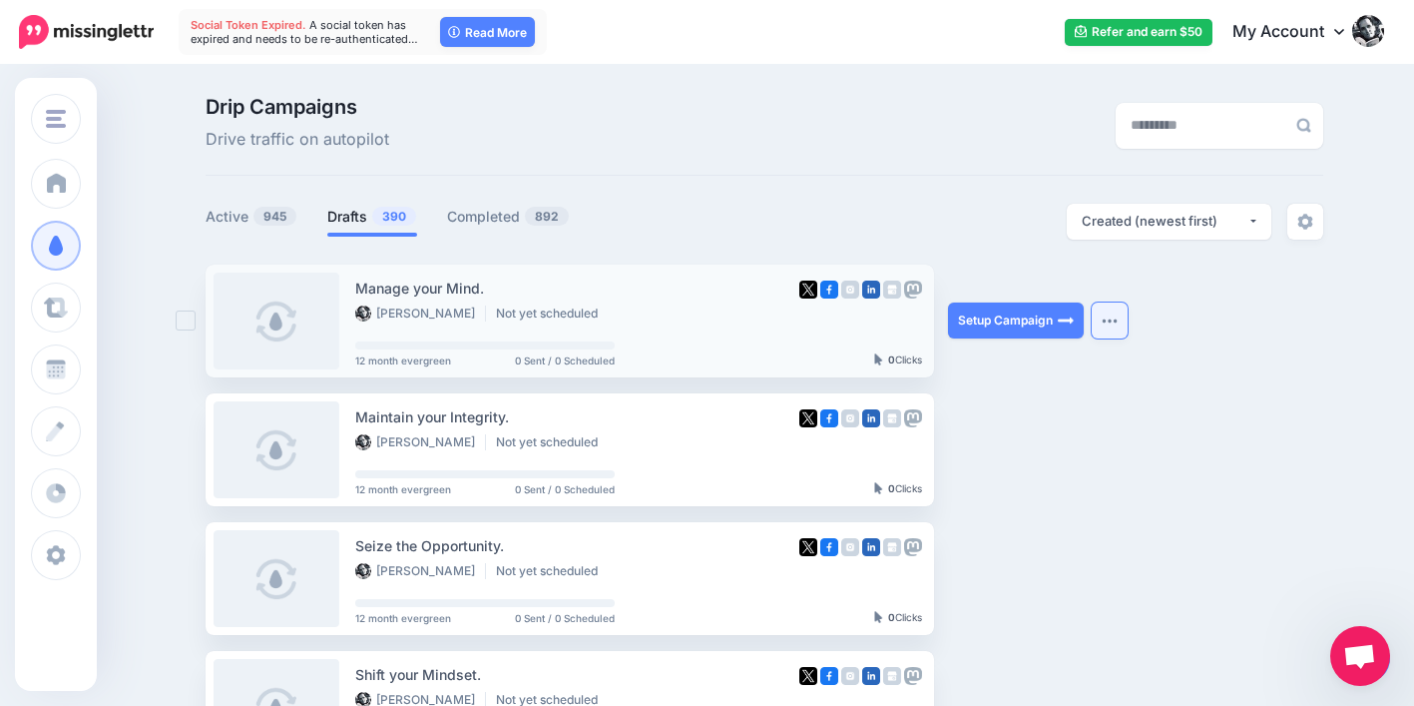
click at [1109, 323] on button "button" at bounding box center [1110, 320] width 36 height 36
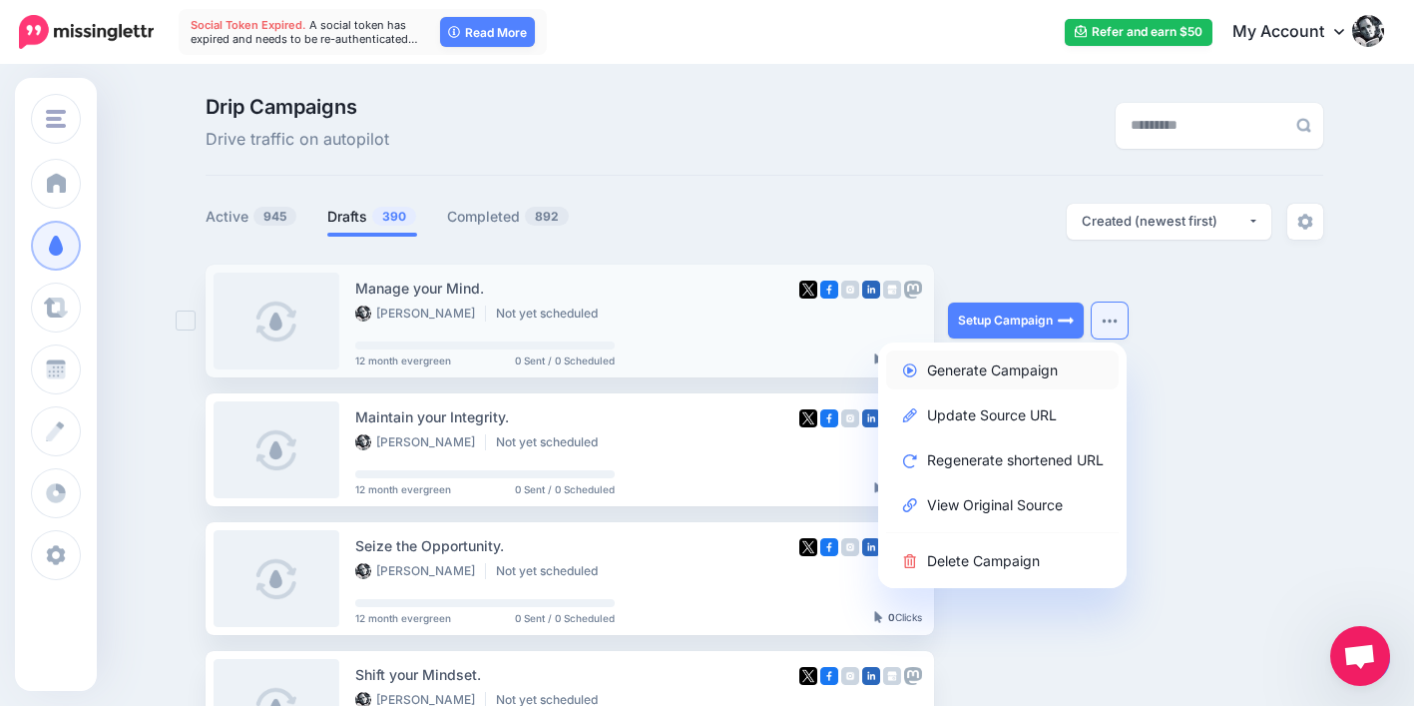
click at [1058, 367] on link "Generate Campaign" at bounding box center [1002, 369] width 233 height 39
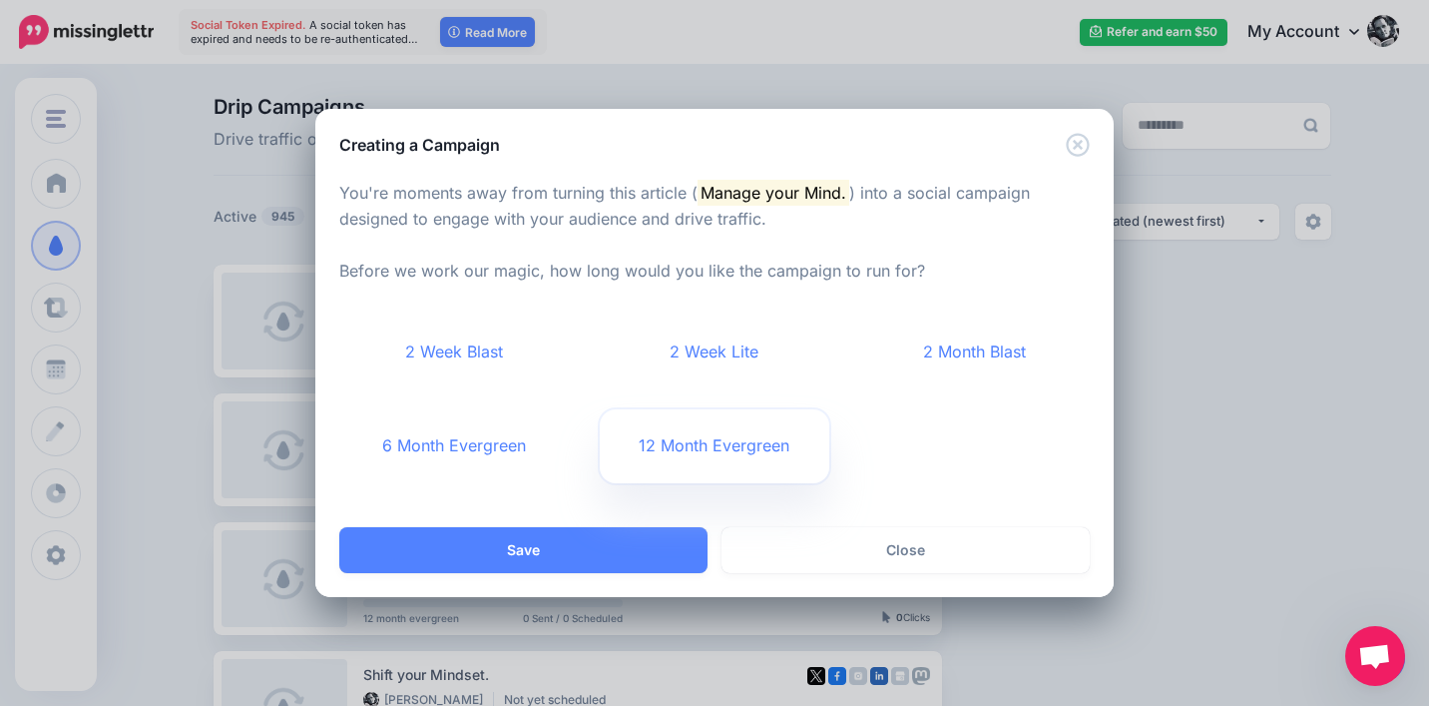
click at [675, 441] on link "12 Month Evergreen" at bounding box center [715, 446] width 231 height 74
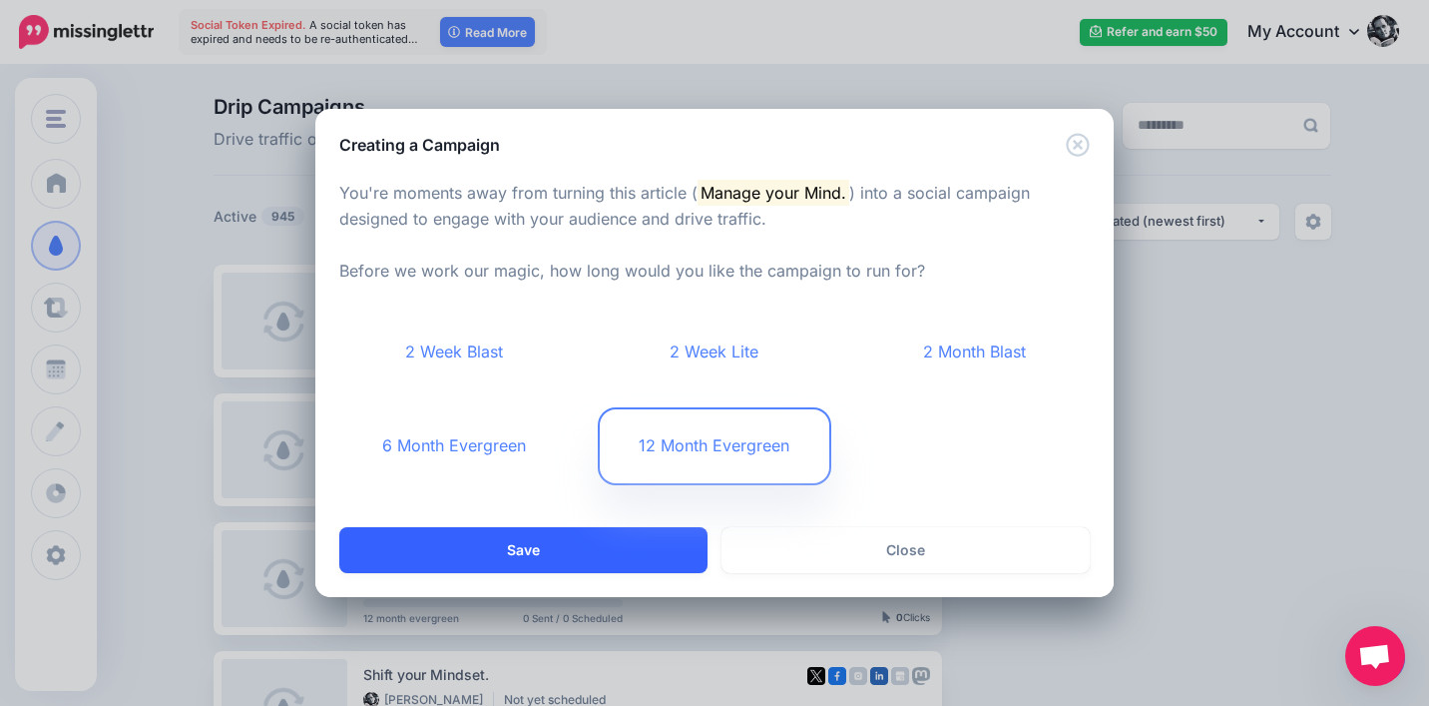
click at [596, 554] on button "Save" at bounding box center [523, 550] width 368 height 46
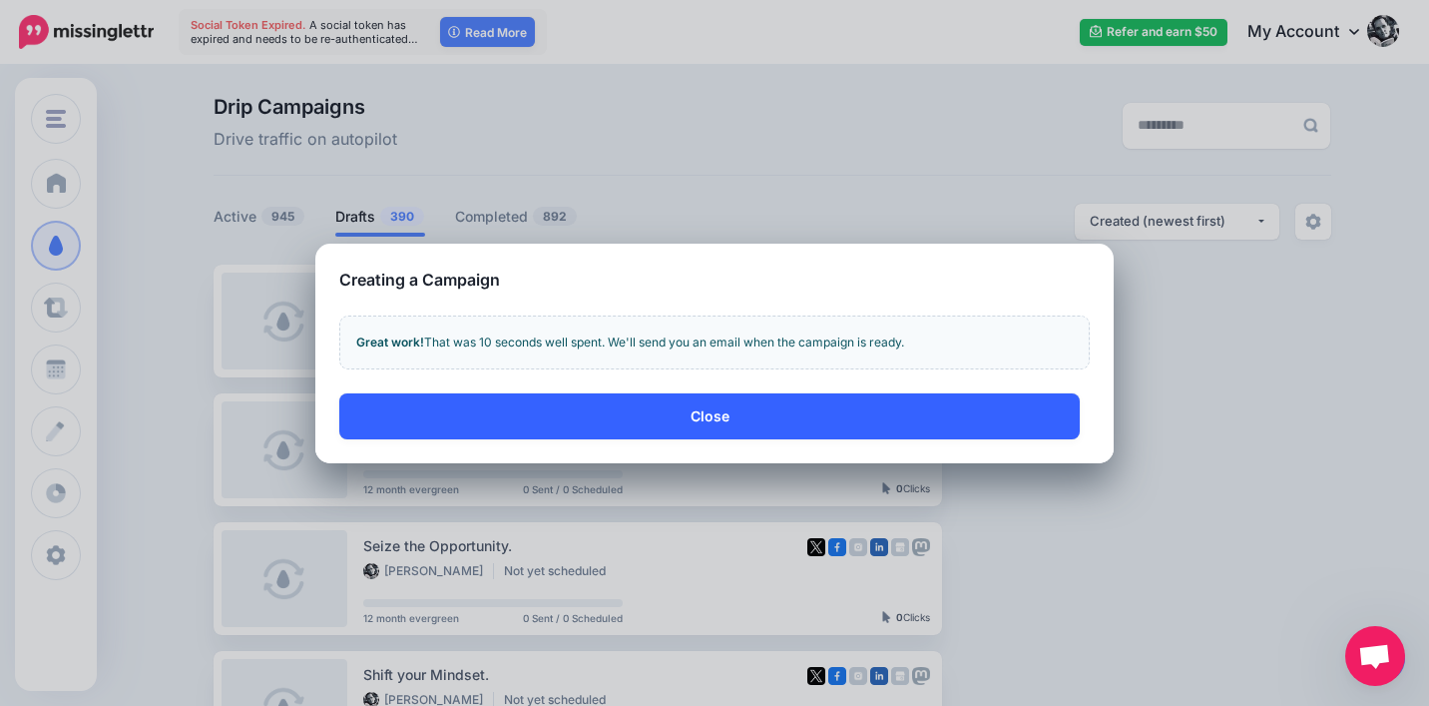
click at [870, 426] on button "Close" at bounding box center [709, 416] width 741 height 46
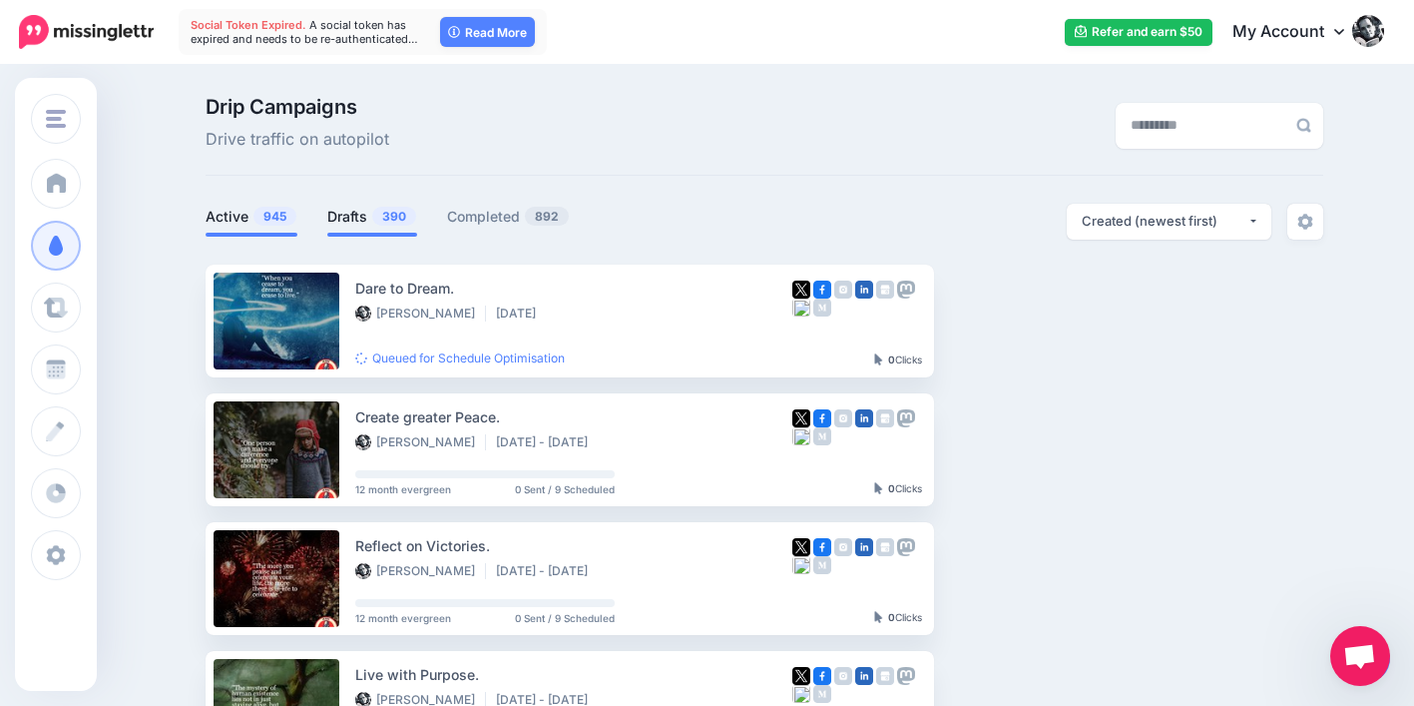
click at [343, 218] on link "Drafts 390" at bounding box center [372, 217] width 90 height 24
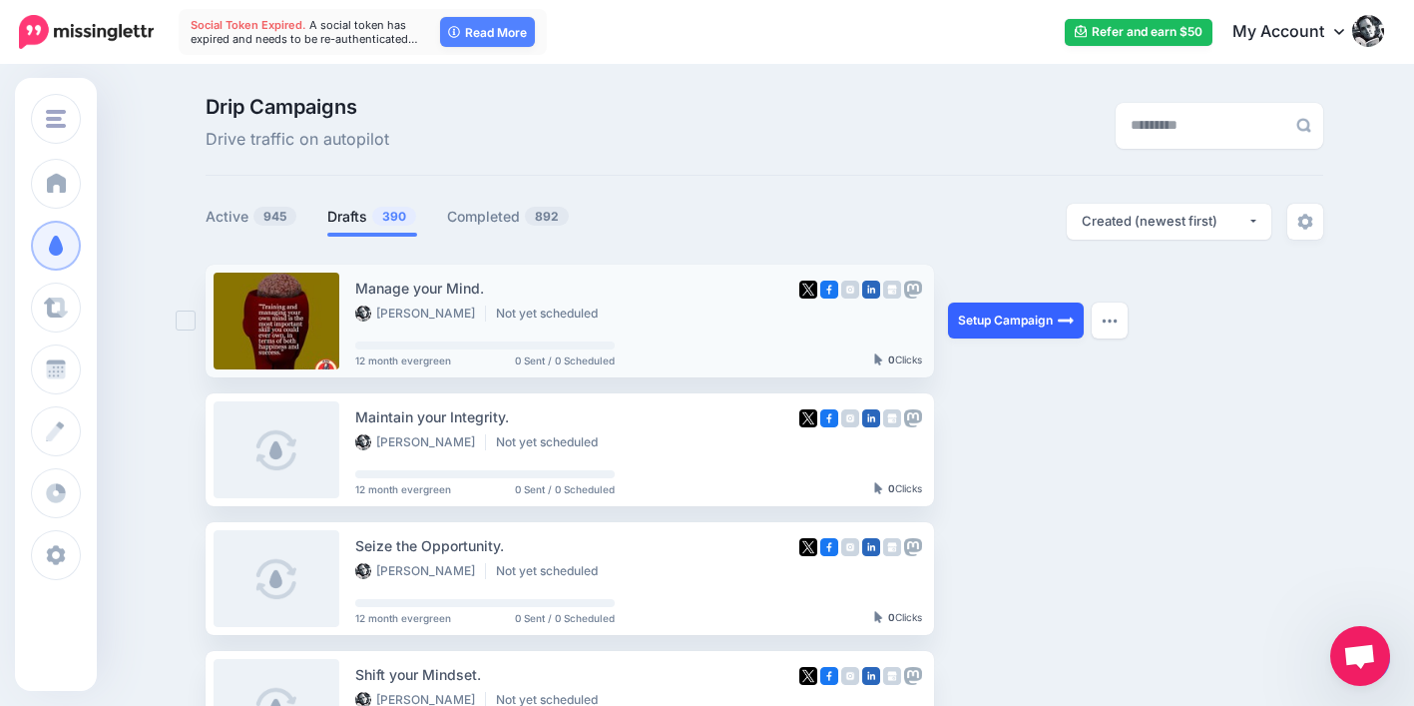
click at [1037, 317] on link "Setup Campaign" at bounding box center [1016, 320] width 136 height 36
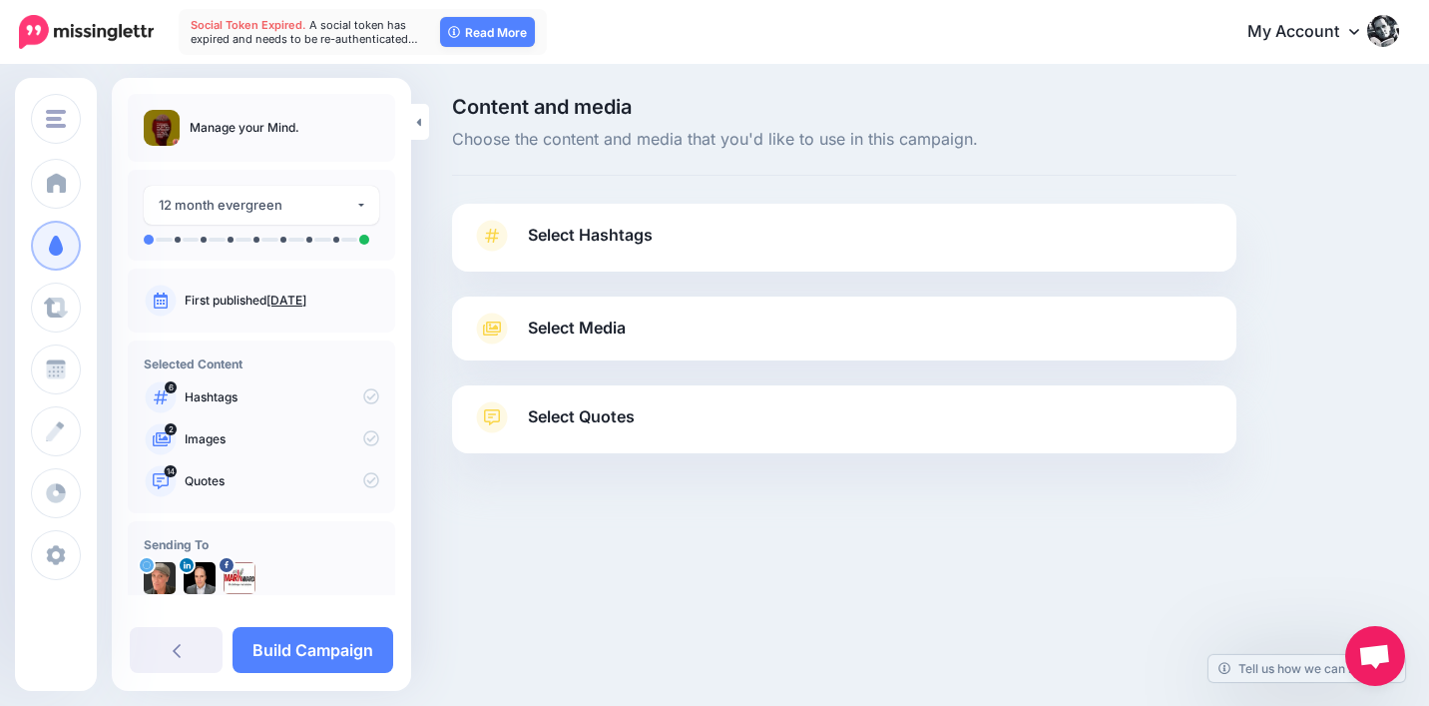
click at [591, 411] on span "Select Quotes" at bounding box center [581, 416] width 107 height 27
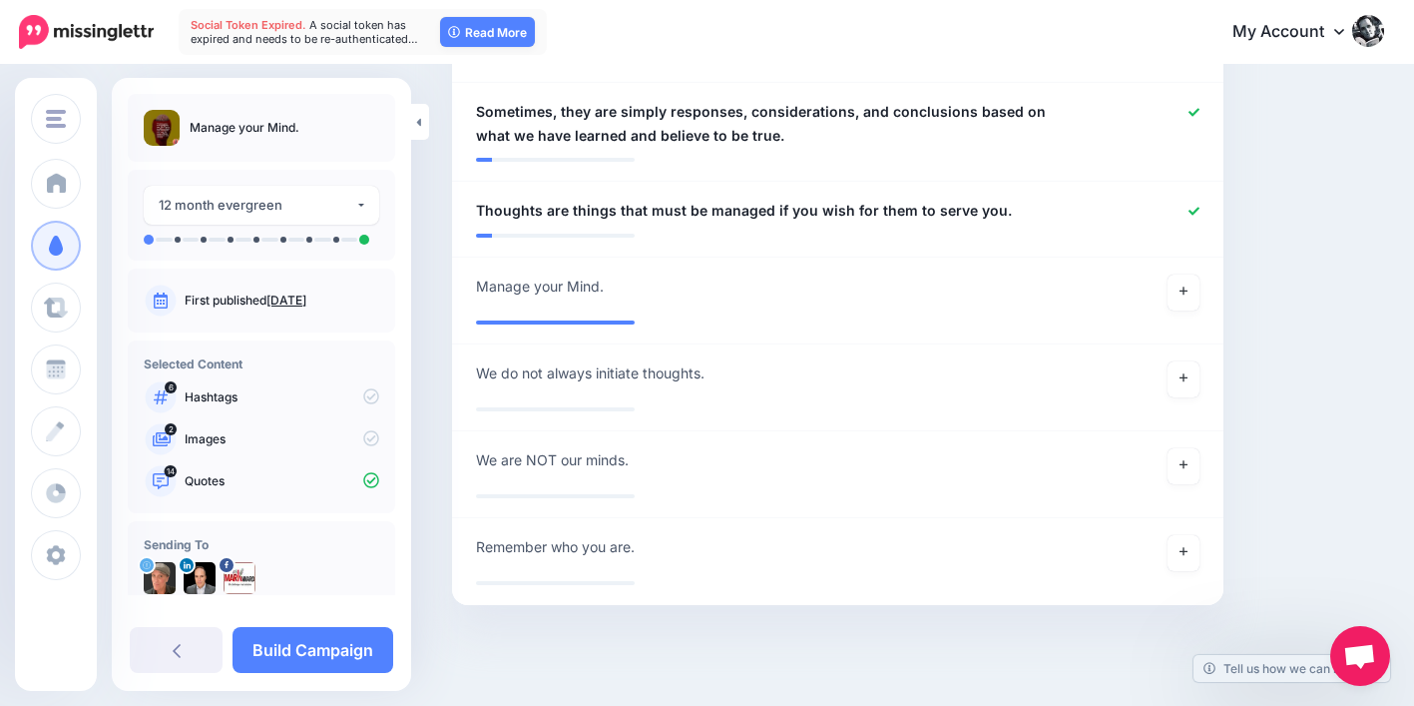
scroll to position [1758, 0]
click at [1200, 464] on link at bounding box center [1184, 465] width 32 height 36
click at [313, 650] on link "Build Campaign" at bounding box center [313, 650] width 161 height 46
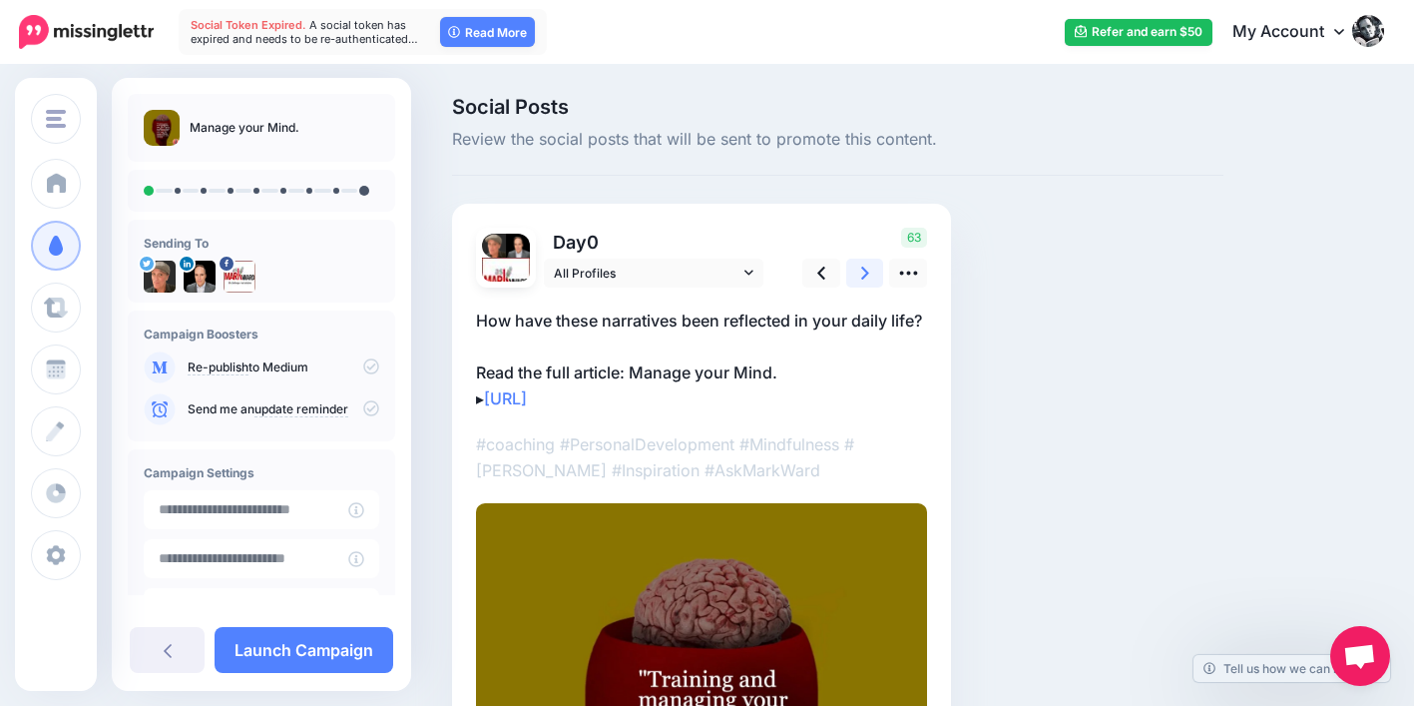
click at [868, 265] on icon at bounding box center [865, 272] width 8 height 21
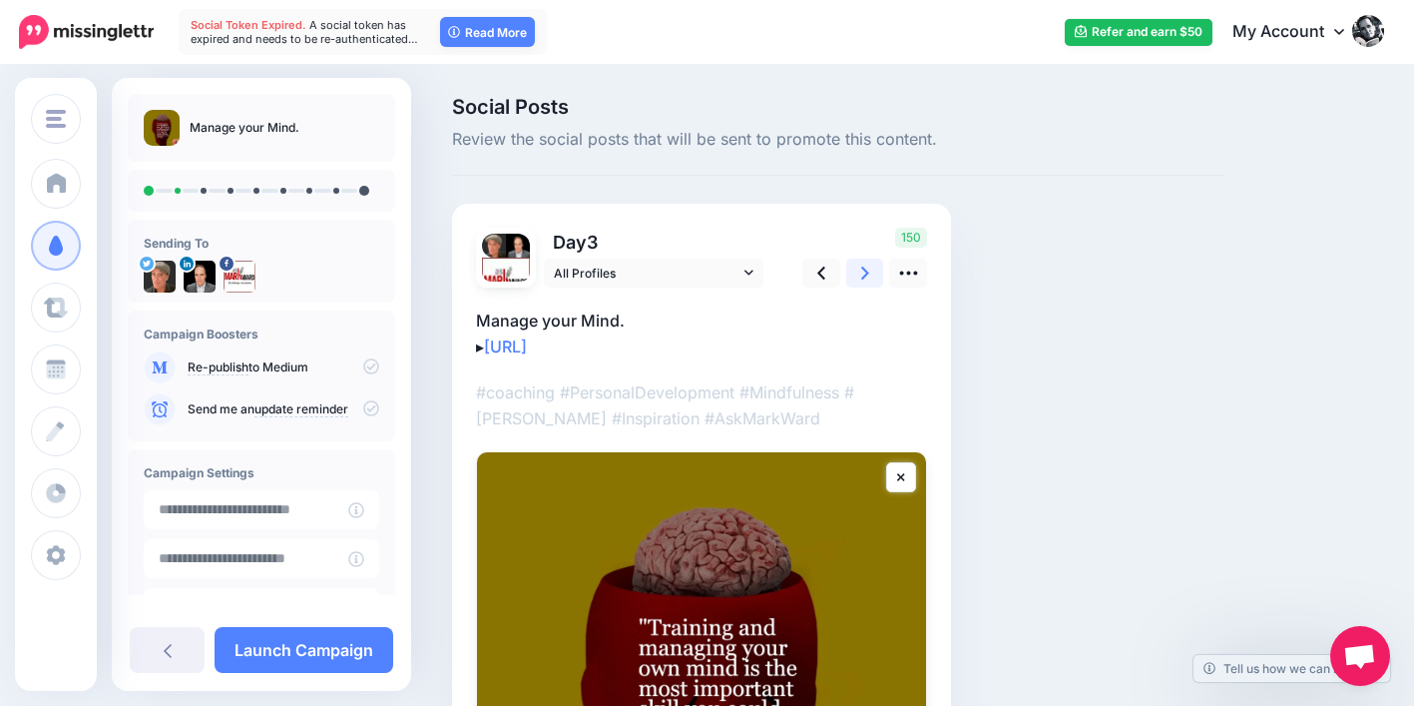
click at [868, 265] on icon at bounding box center [865, 272] width 8 height 21
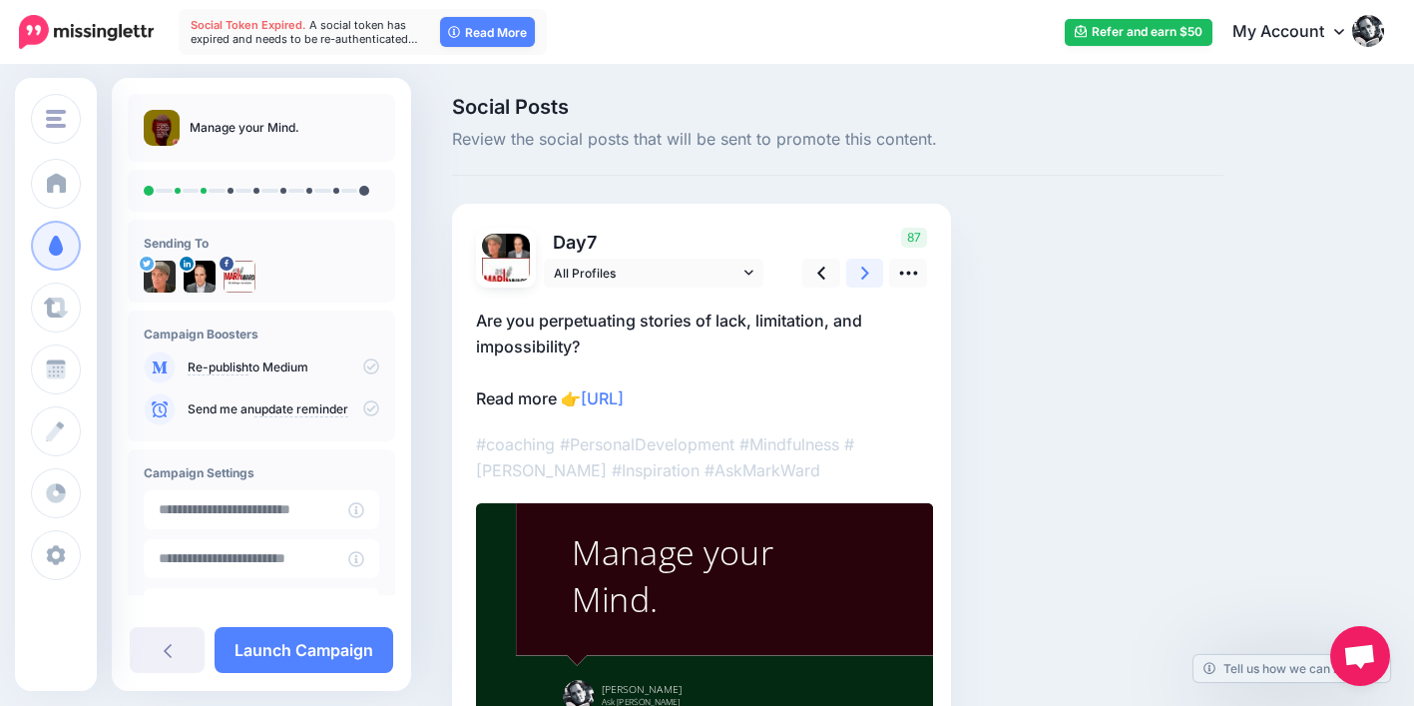
click at [868, 265] on icon at bounding box center [865, 272] width 8 height 21
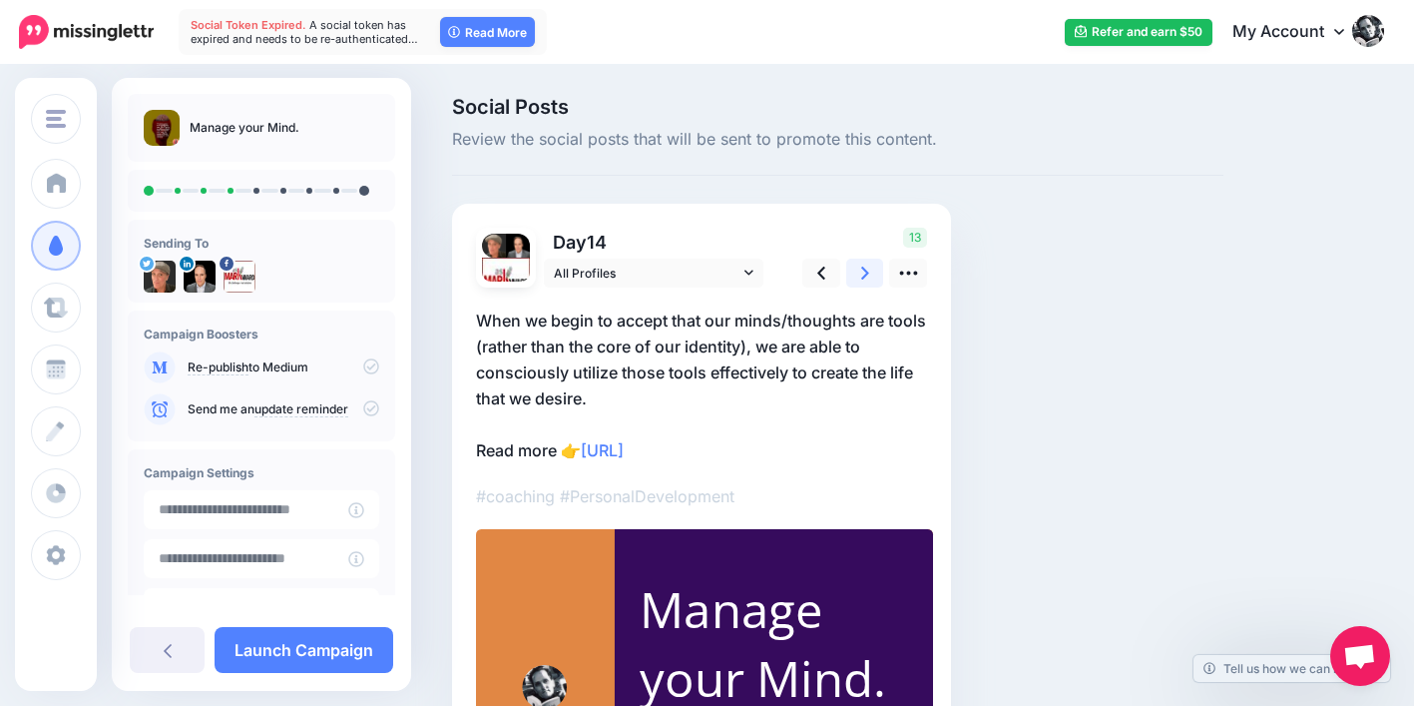
click at [868, 265] on icon at bounding box center [865, 272] width 8 height 21
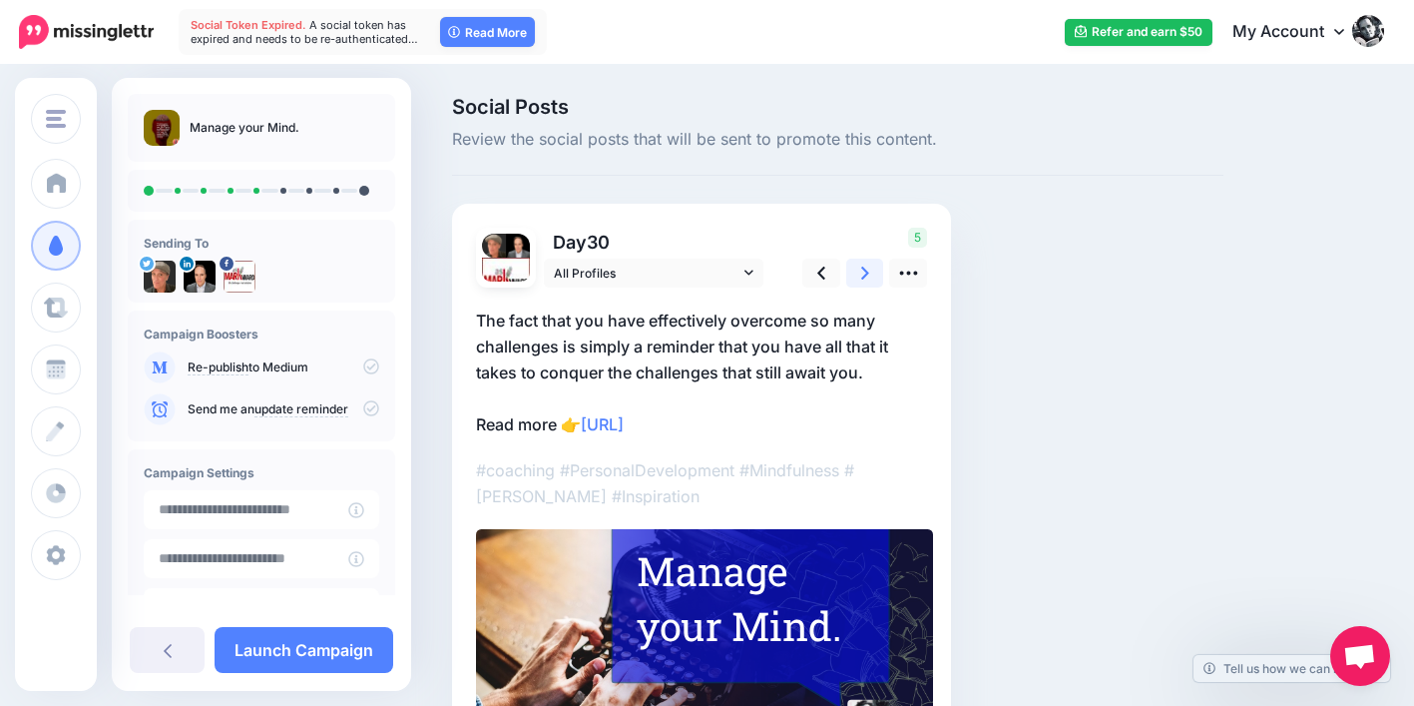
click at [868, 265] on icon at bounding box center [865, 272] width 8 height 21
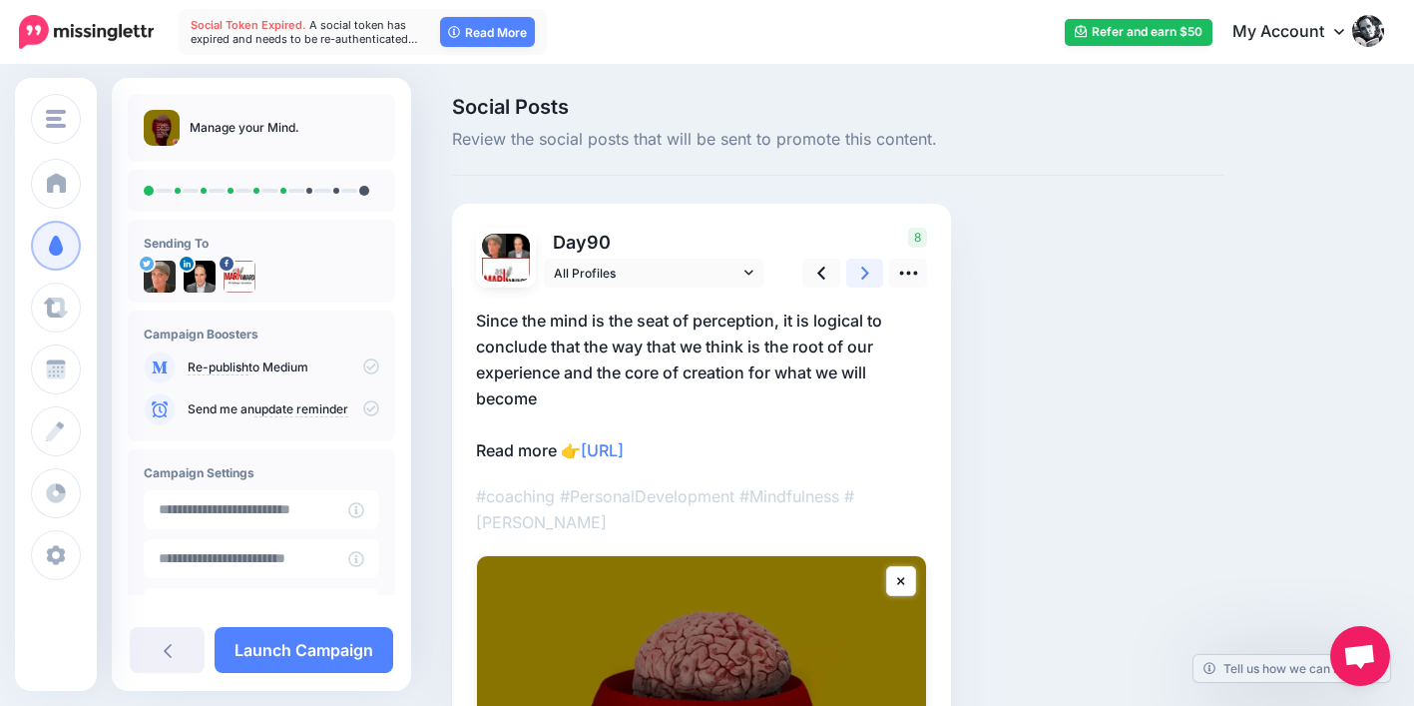
click at [868, 265] on icon at bounding box center [865, 272] width 8 height 21
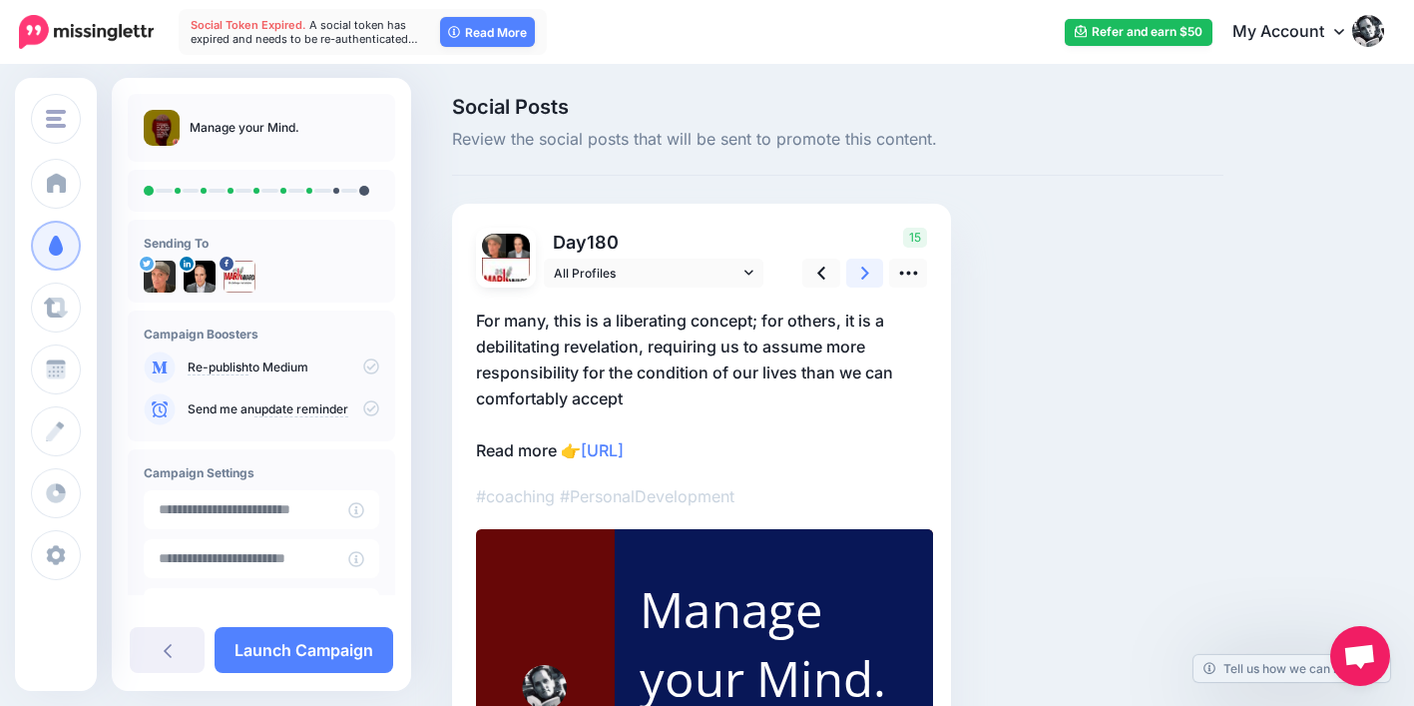
click at [868, 265] on icon at bounding box center [865, 272] width 8 height 21
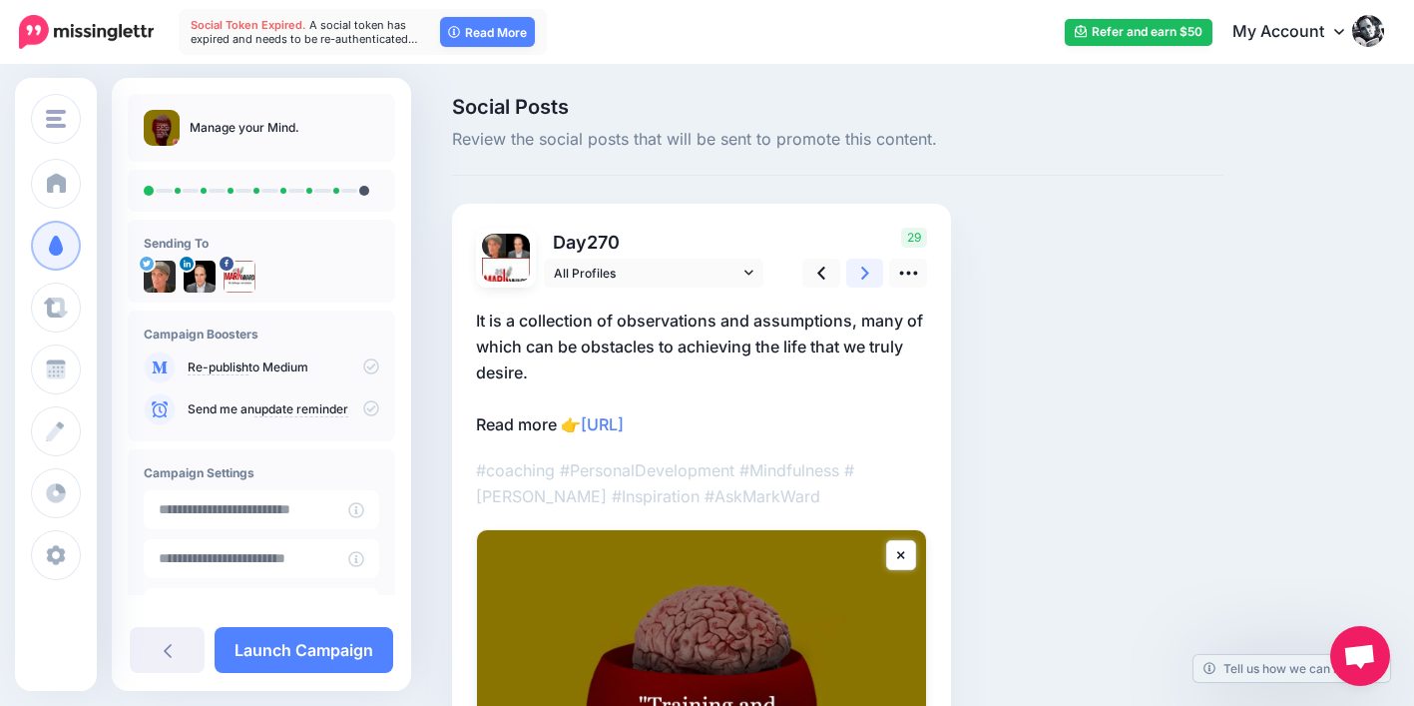
click at [868, 265] on icon at bounding box center [865, 272] width 8 height 21
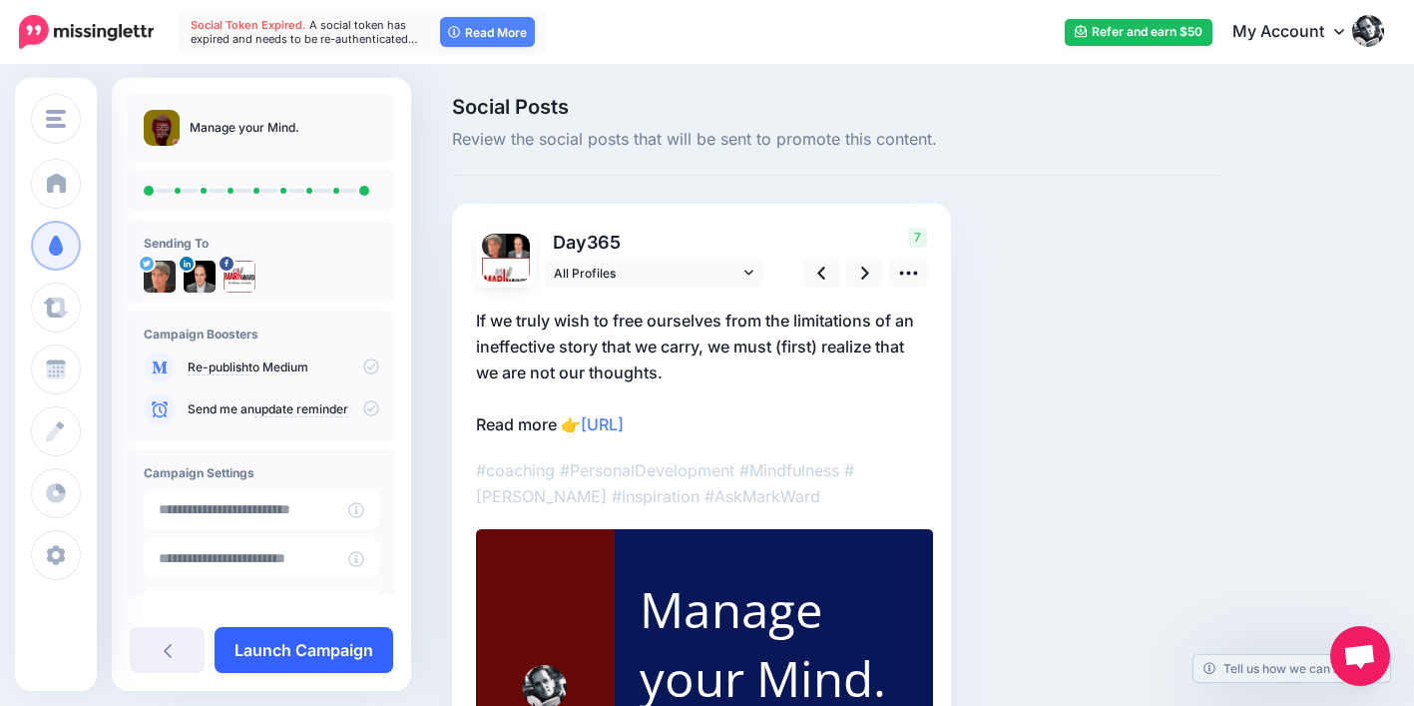
click at [325, 662] on link "Launch Campaign" at bounding box center [304, 650] width 179 height 46
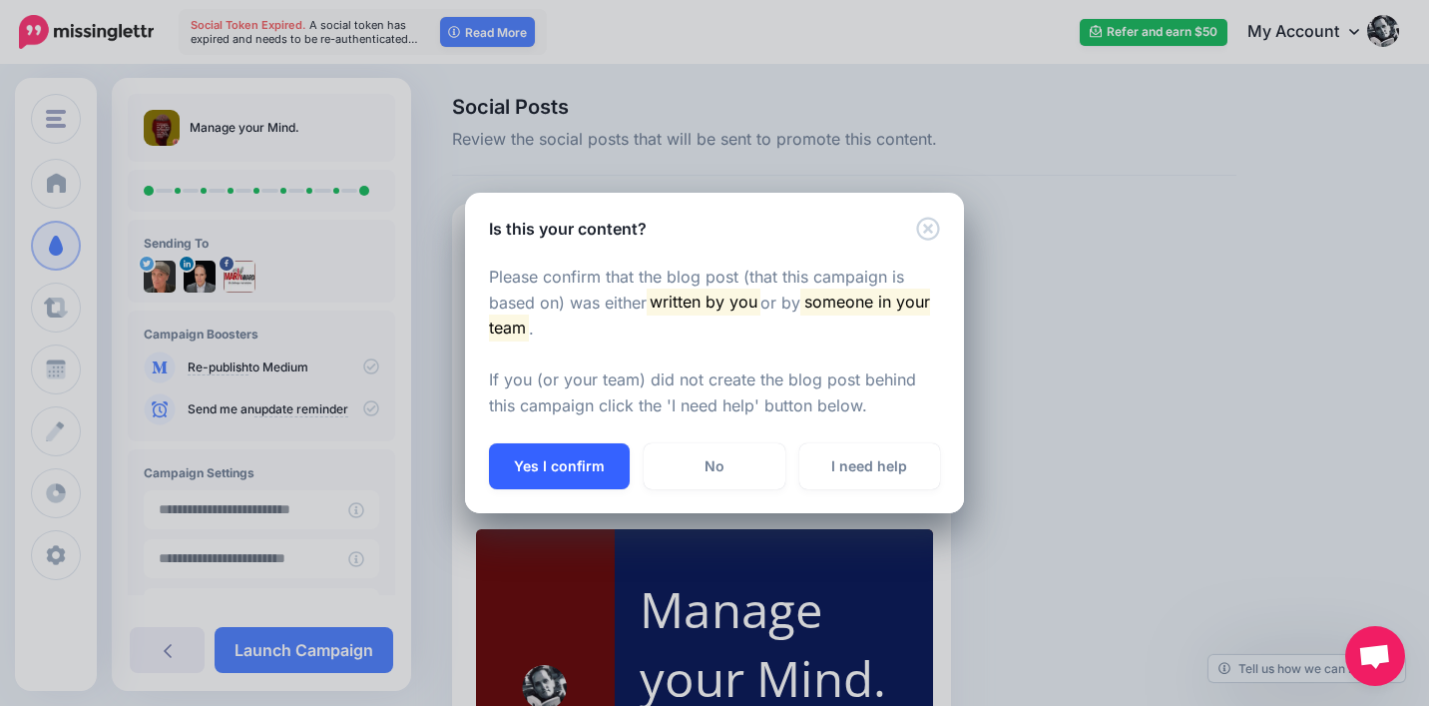
click at [559, 461] on button "Yes I confirm" at bounding box center [559, 466] width 141 height 46
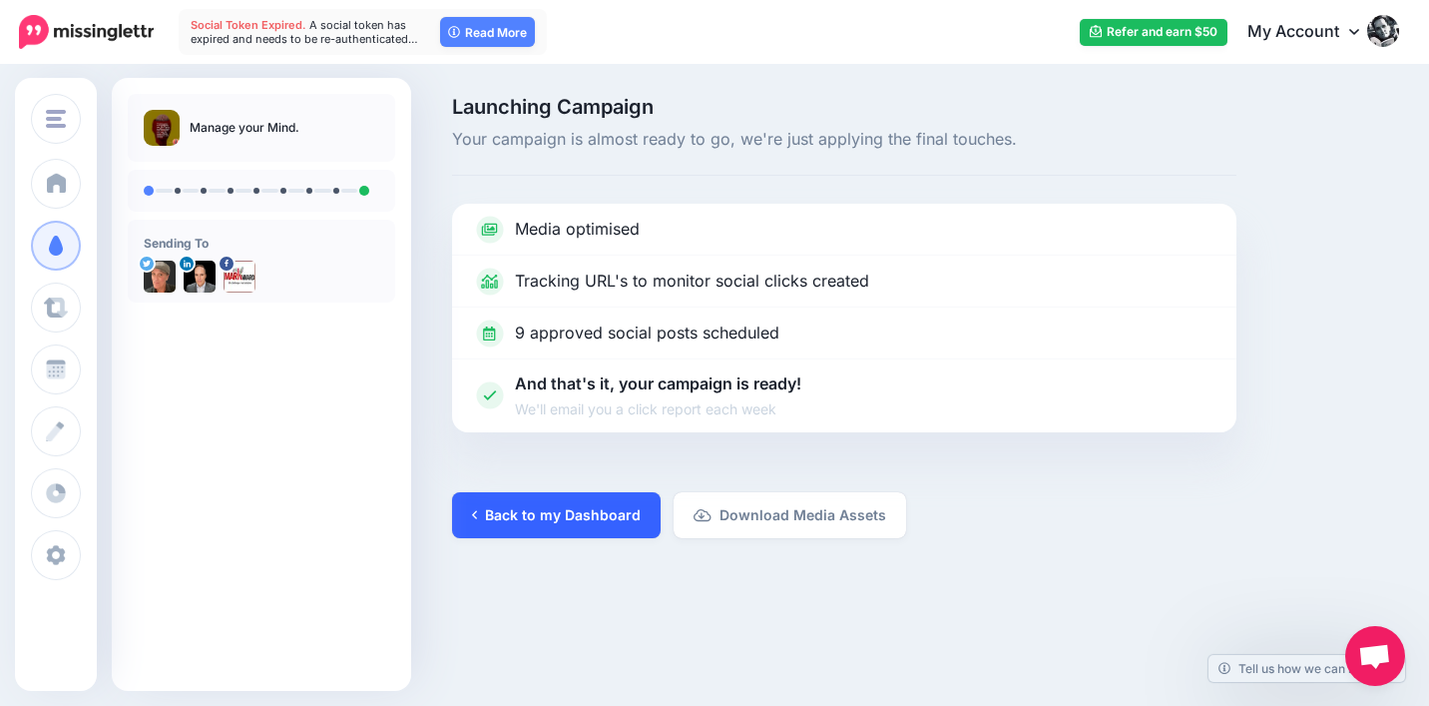
click at [575, 504] on link "Back to my Dashboard" at bounding box center [556, 515] width 209 height 46
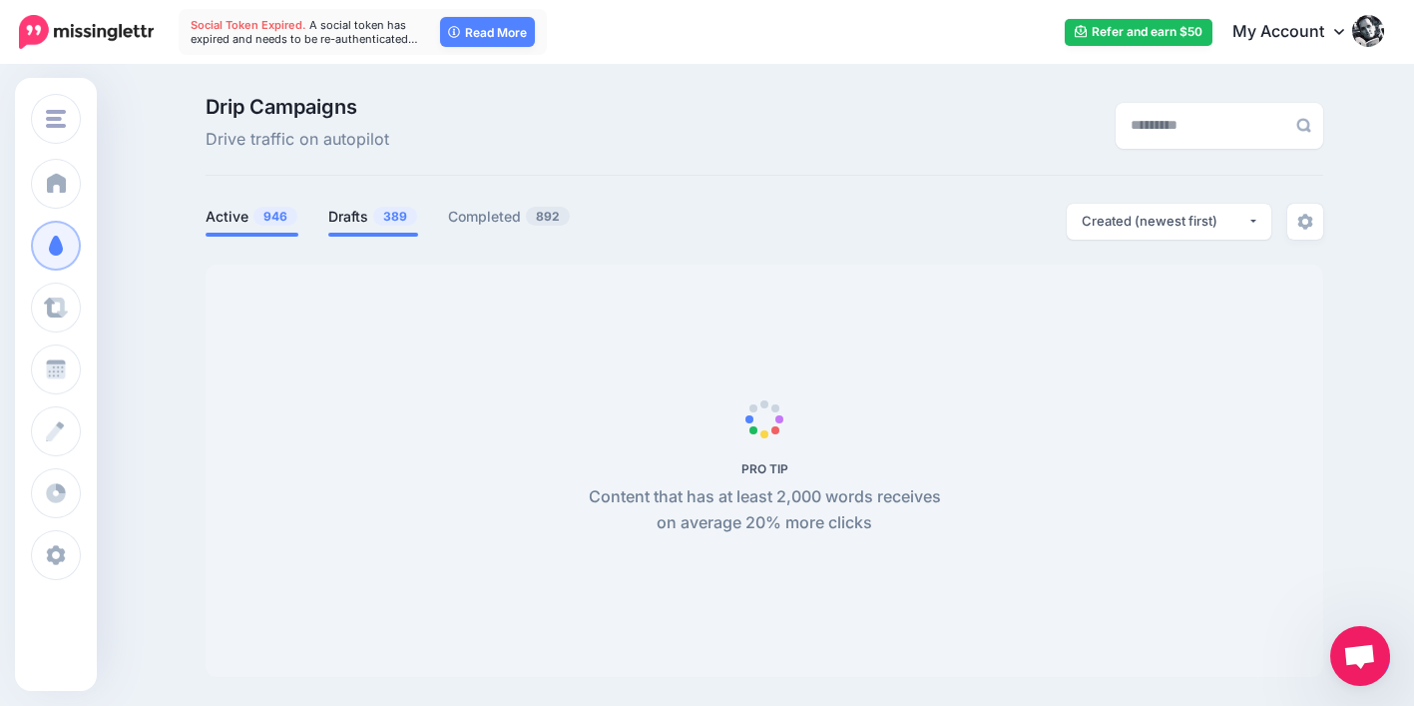
click at [357, 216] on link "Drafts 389" at bounding box center [373, 217] width 90 height 24
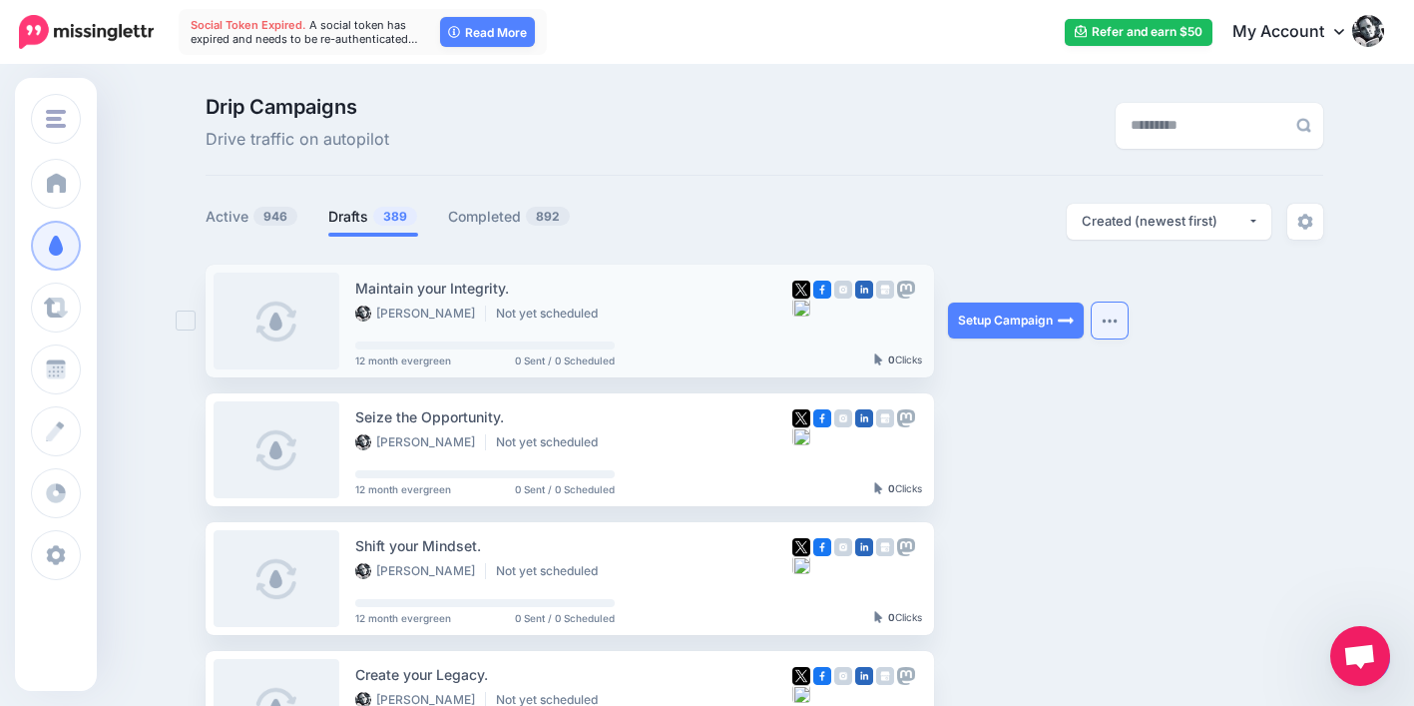
click at [1114, 320] on img "button" at bounding box center [1110, 320] width 16 height 6
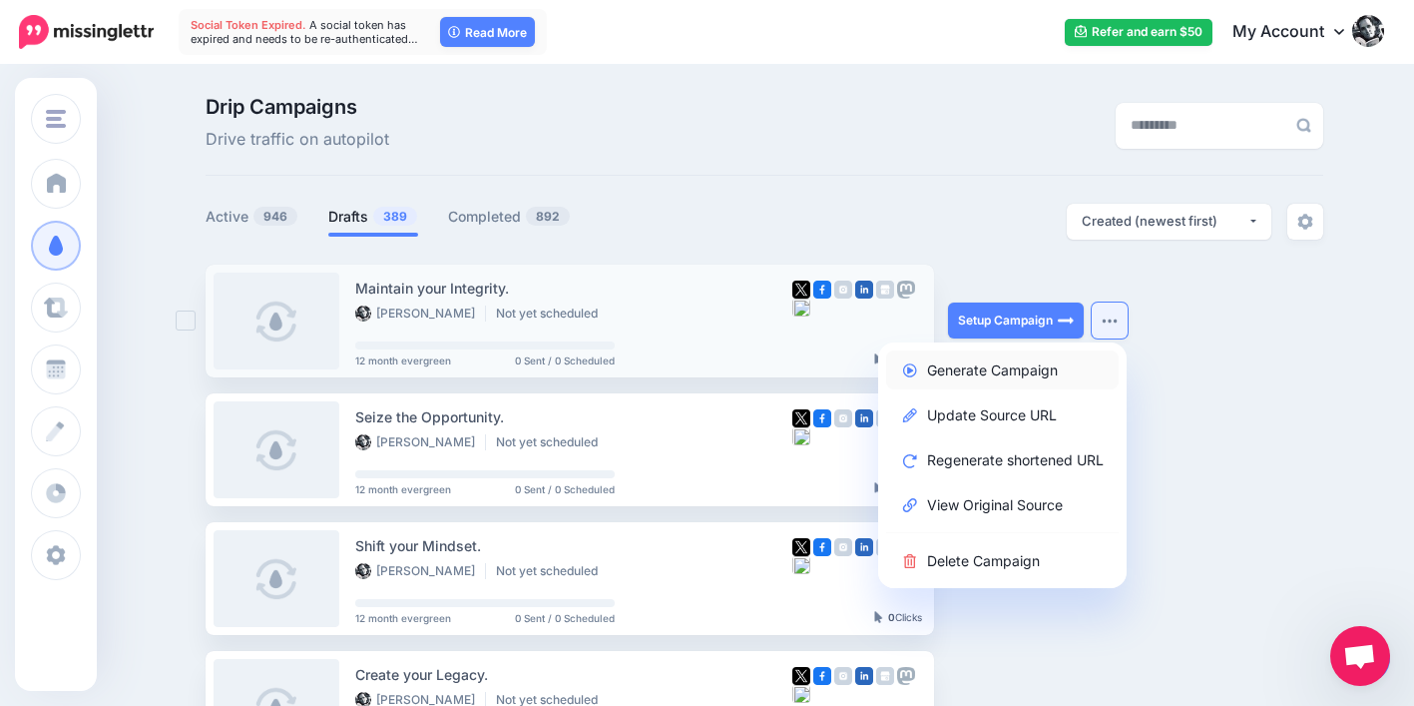
click at [1062, 363] on link "Generate Campaign" at bounding box center [1002, 369] width 233 height 39
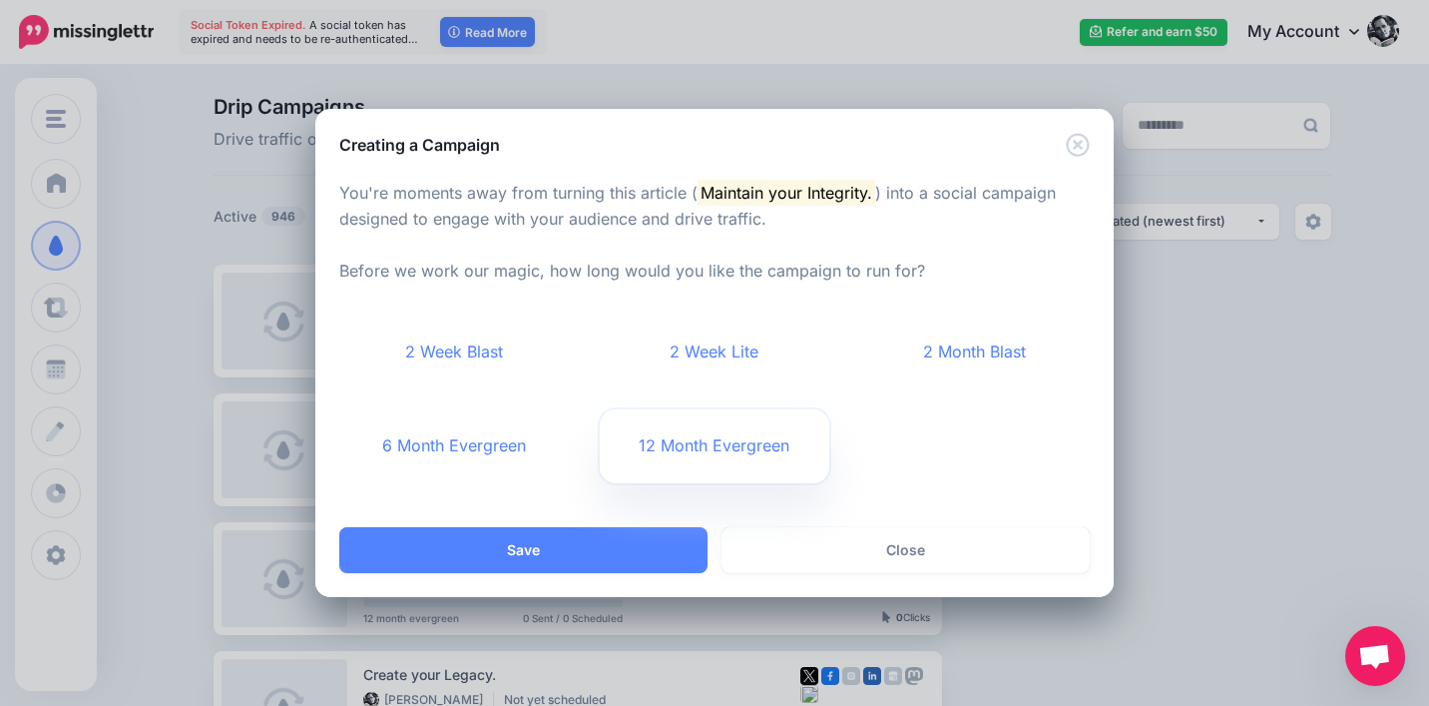
click at [738, 447] on link "12 Month Evergreen" at bounding box center [715, 446] width 231 height 74
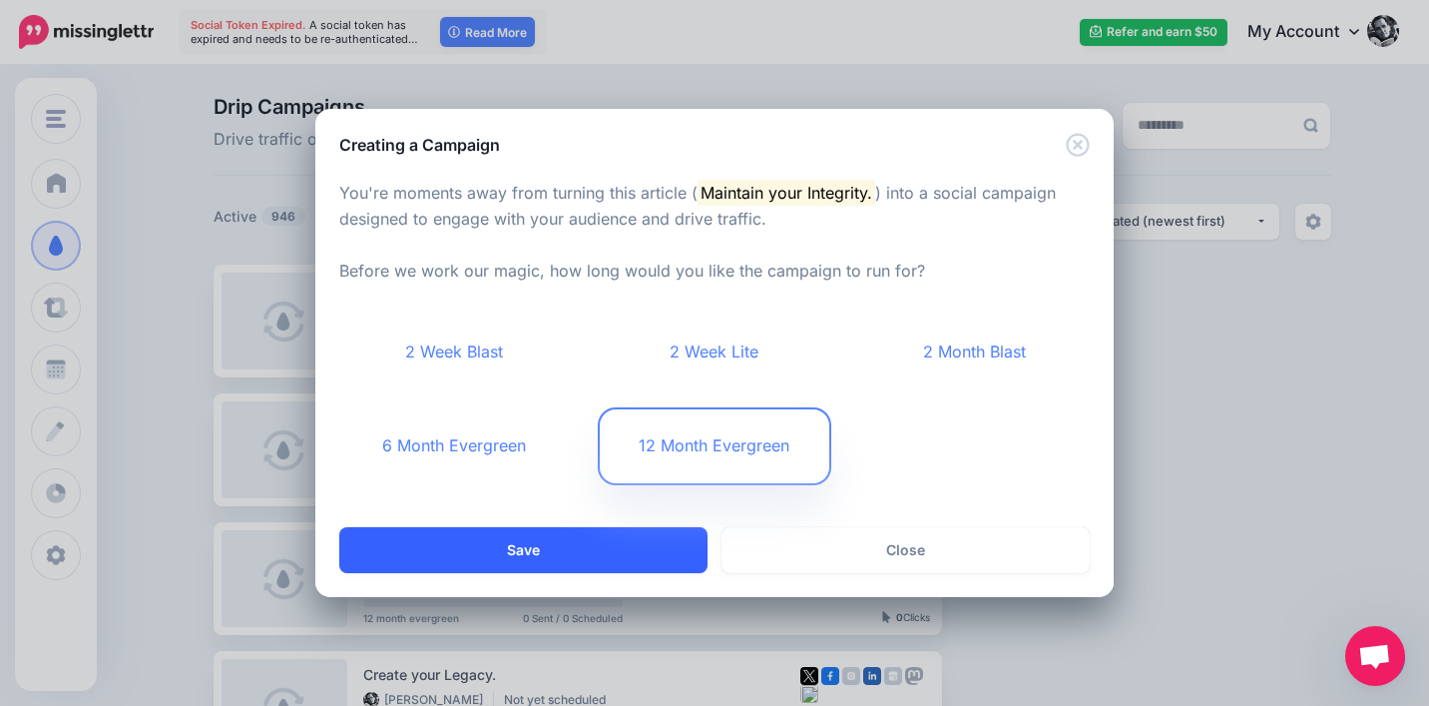
click at [647, 536] on button "Save" at bounding box center [523, 550] width 368 height 46
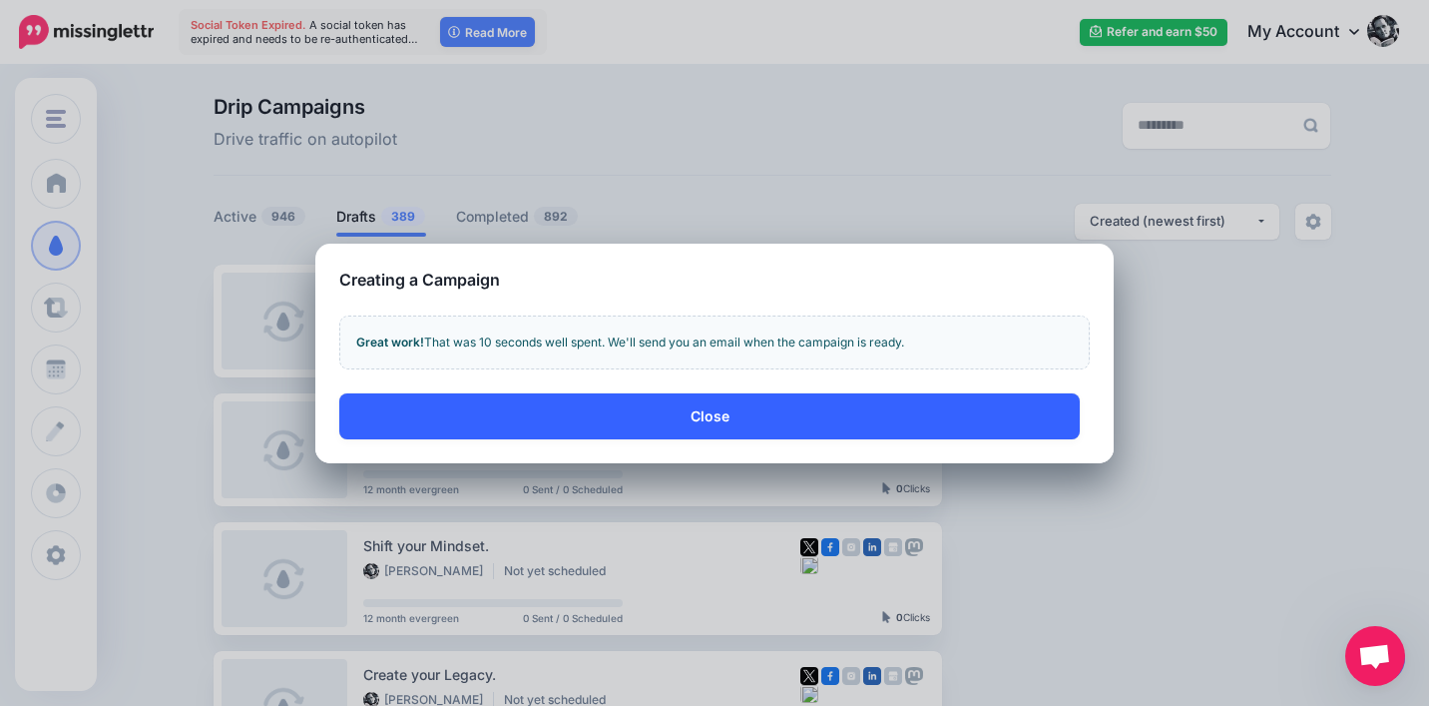
click at [1038, 430] on button "Close" at bounding box center [709, 416] width 741 height 46
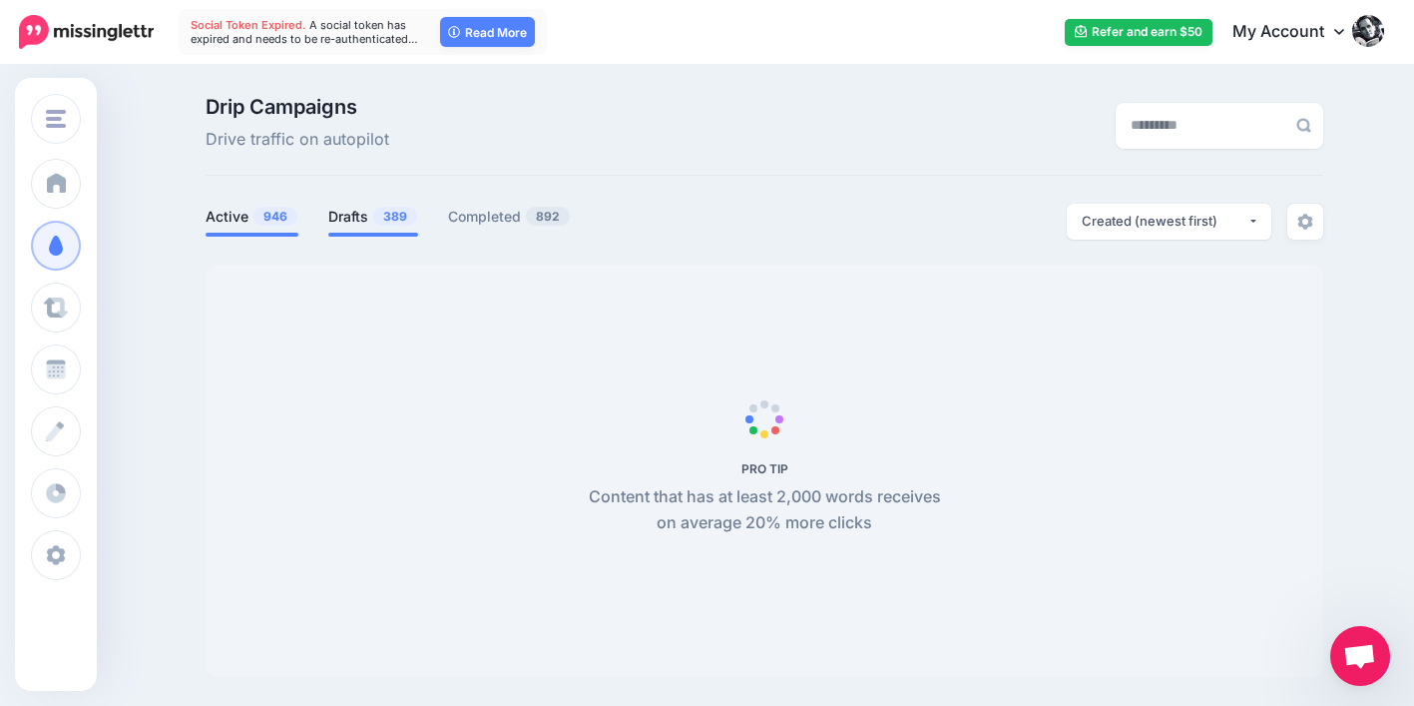
click at [354, 220] on link "Drafts 389" at bounding box center [373, 217] width 90 height 24
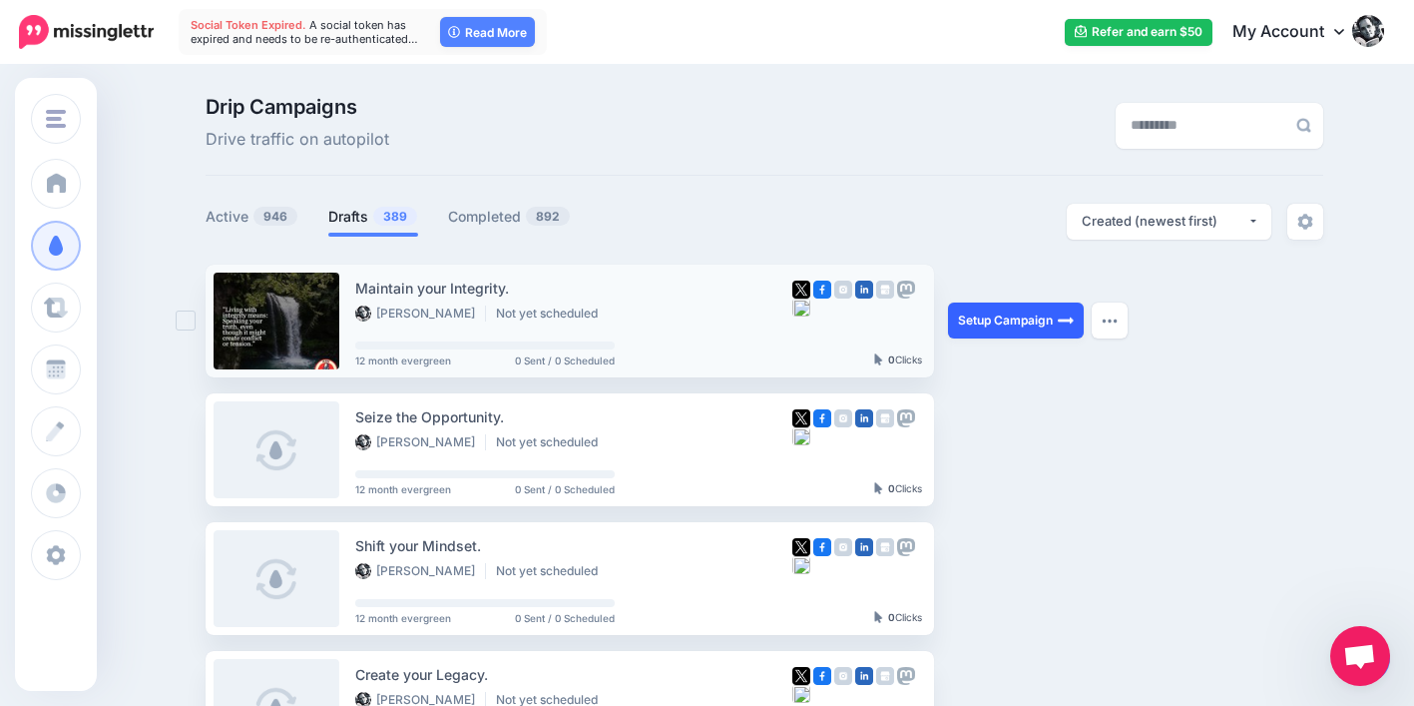
click at [982, 315] on link "Setup Campaign" at bounding box center [1016, 320] width 136 height 36
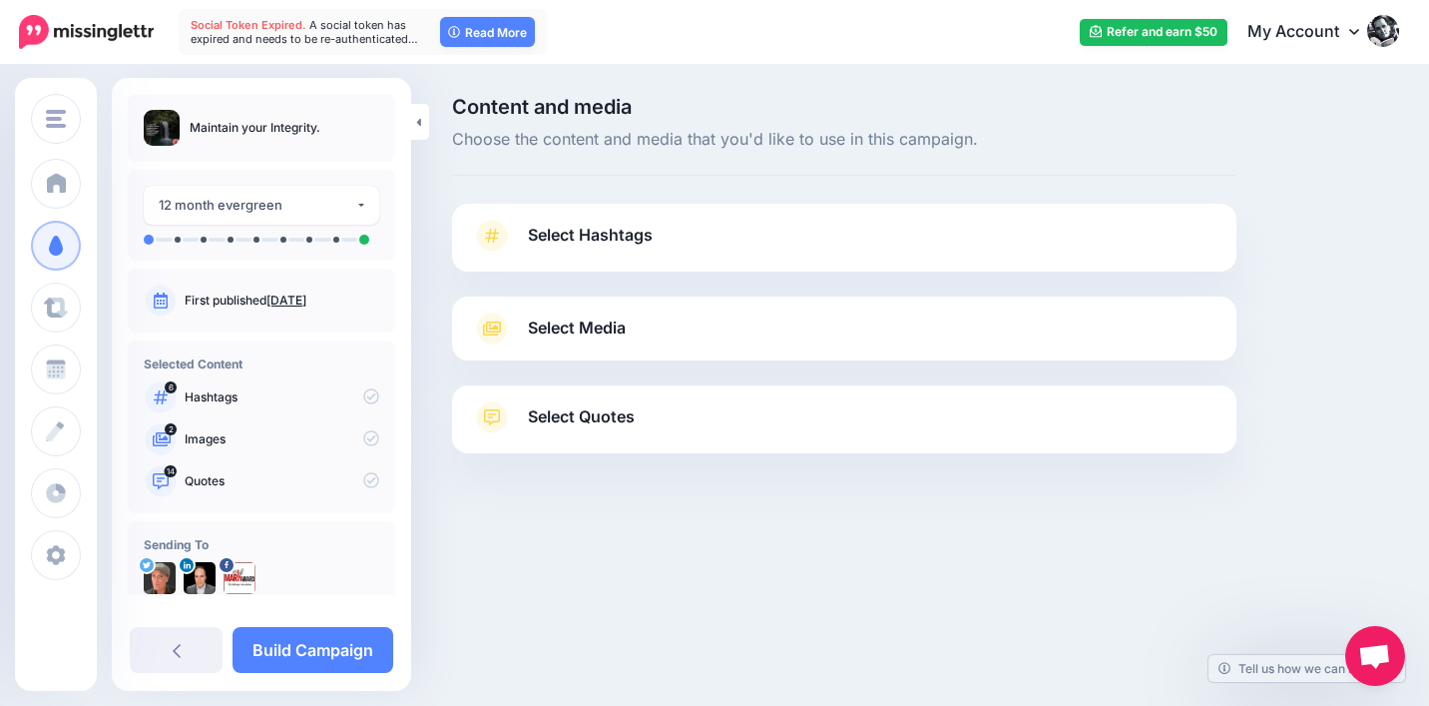
click at [634, 413] on span "Select Quotes" at bounding box center [581, 416] width 107 height 27
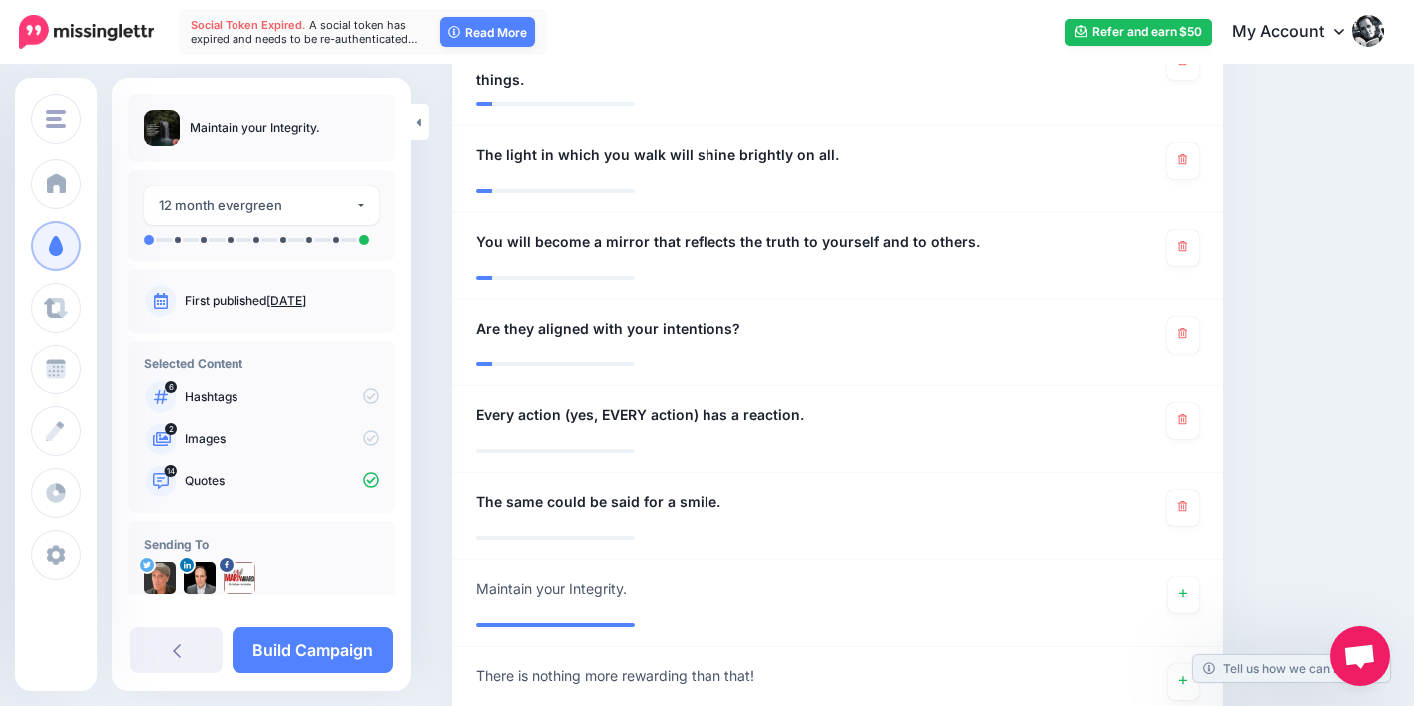
scroll to position [1467, 0]
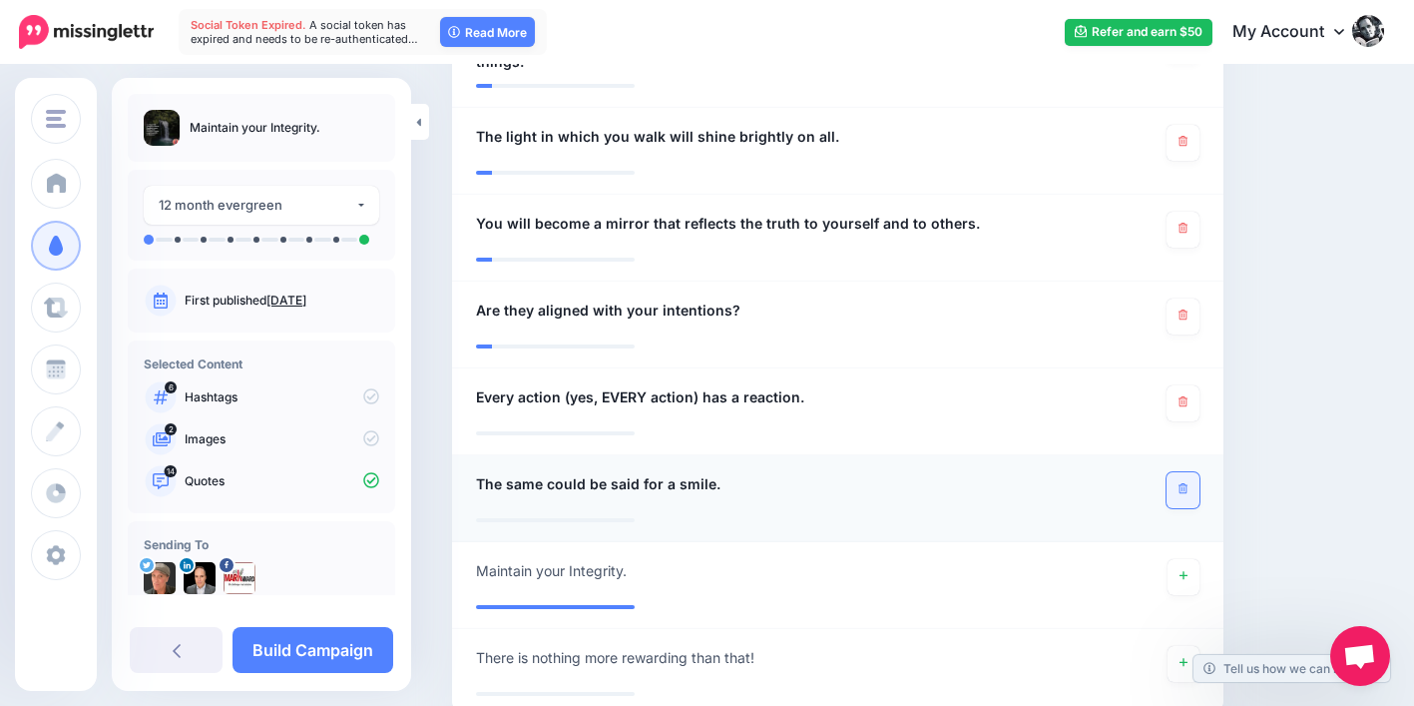
click at [1188, 483] on icon at bounding box center [1183, 488] width 9 height 11
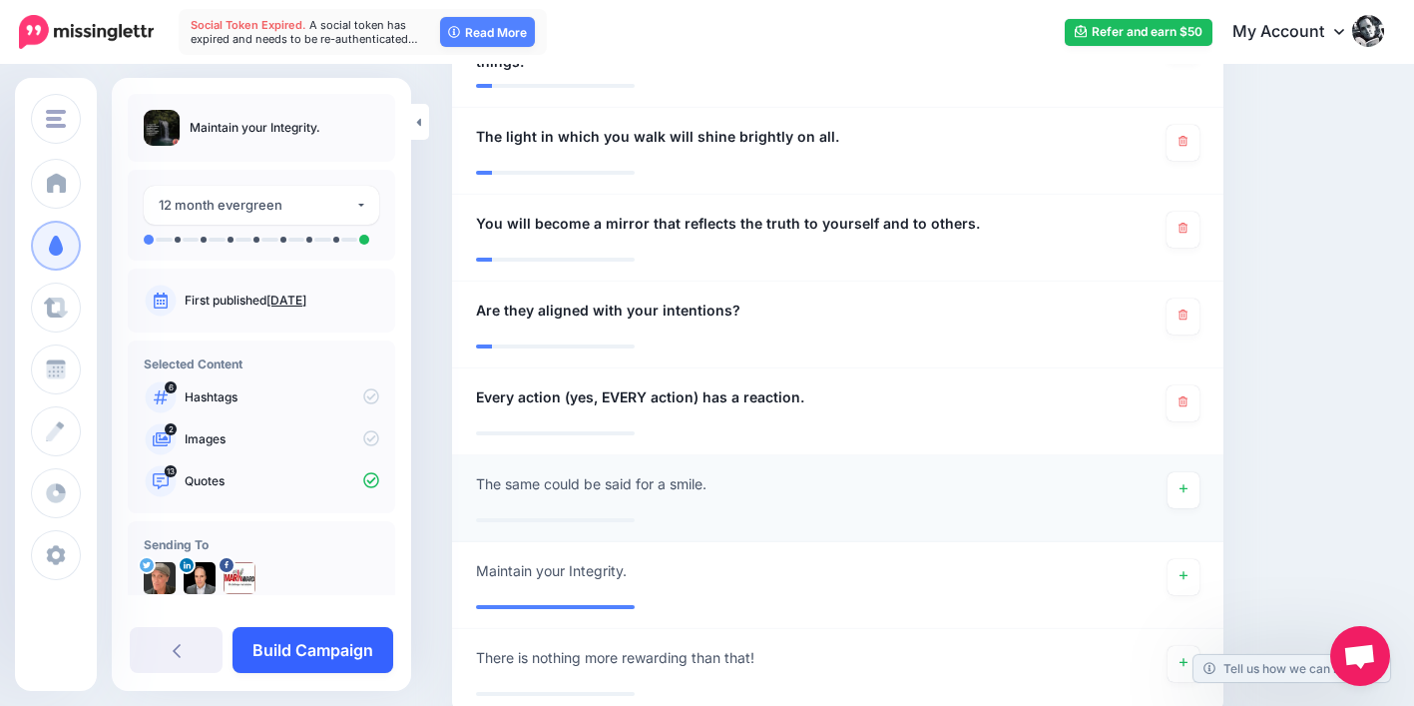
click at [330, 654] on link "Build Campaign" at bounding box center [313, 650] width 161 height 46
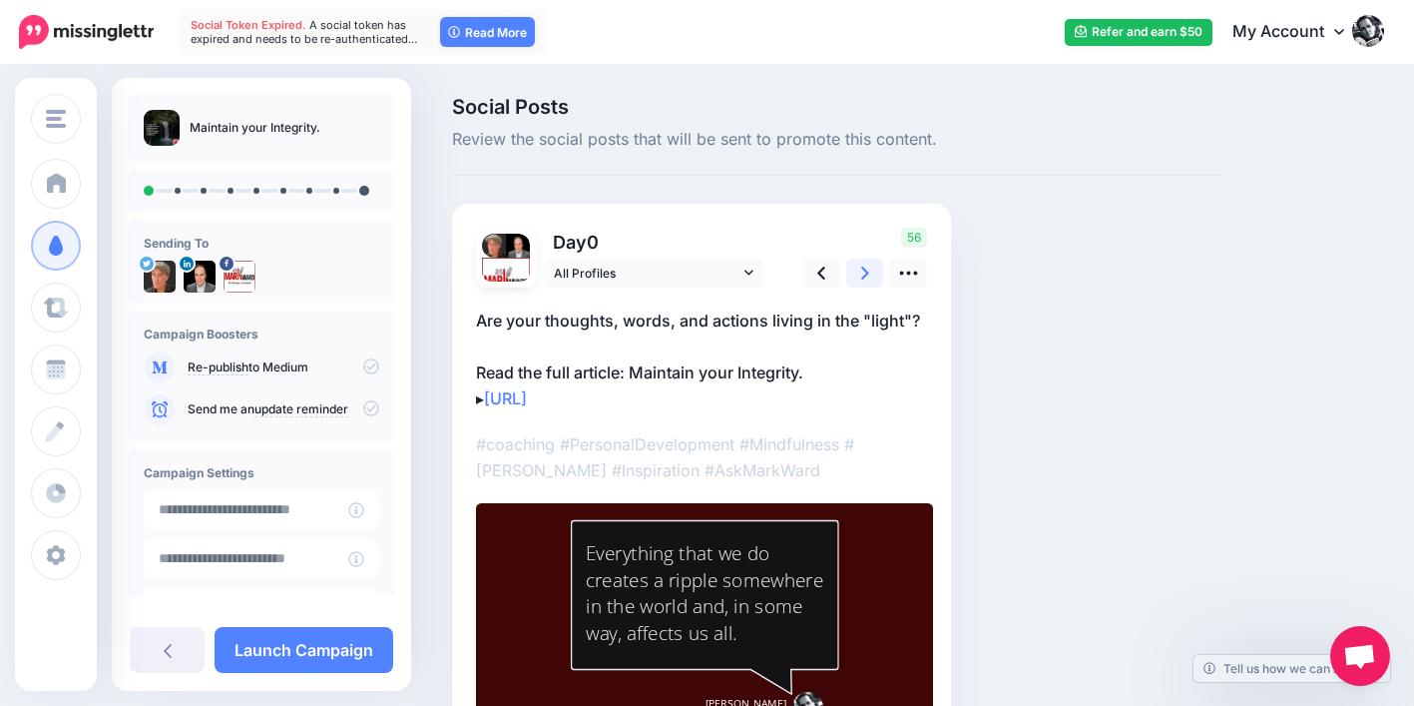
click at [858, 277] on link at bounding box center [865, 272] width 38 height 29
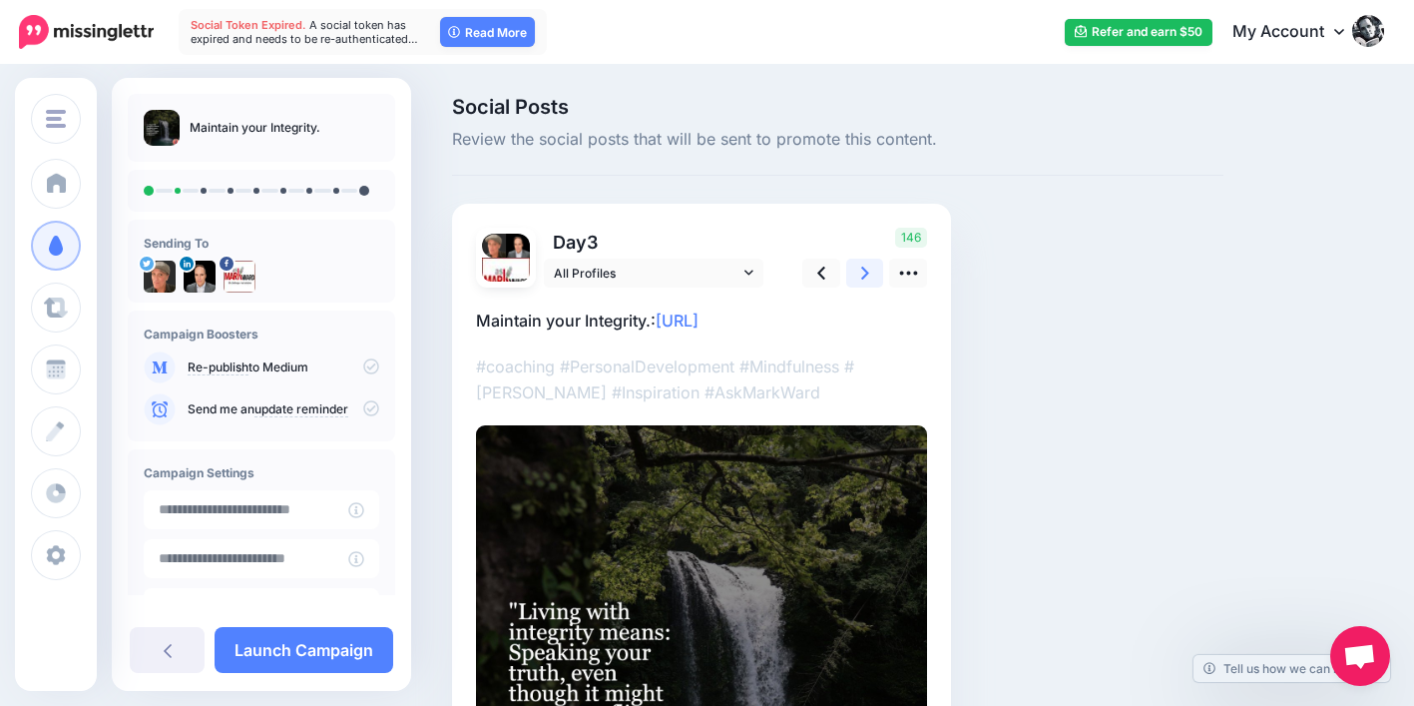
click at [858, 276] on link at bounding box center [865, 272] width 38 height 29
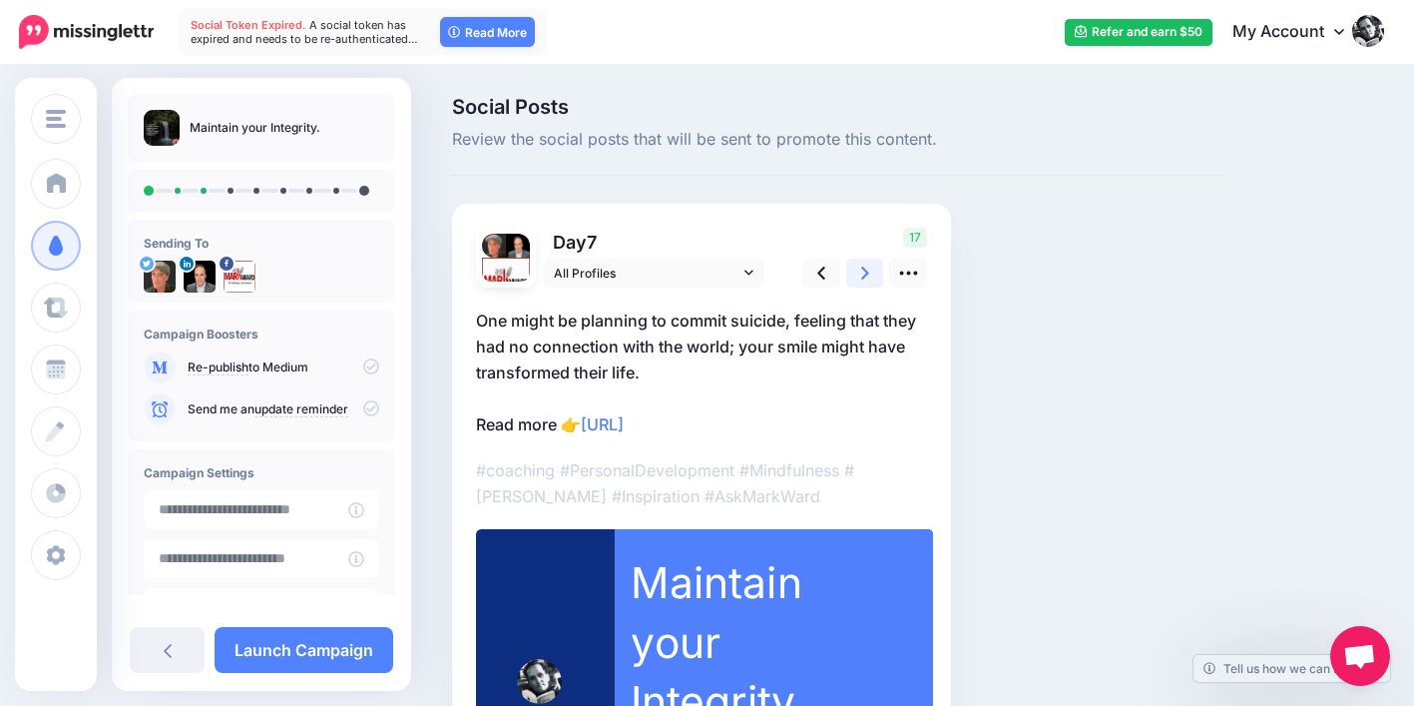
click at [858, 275] on link at bounding box center [865, 272] width 38 height 29
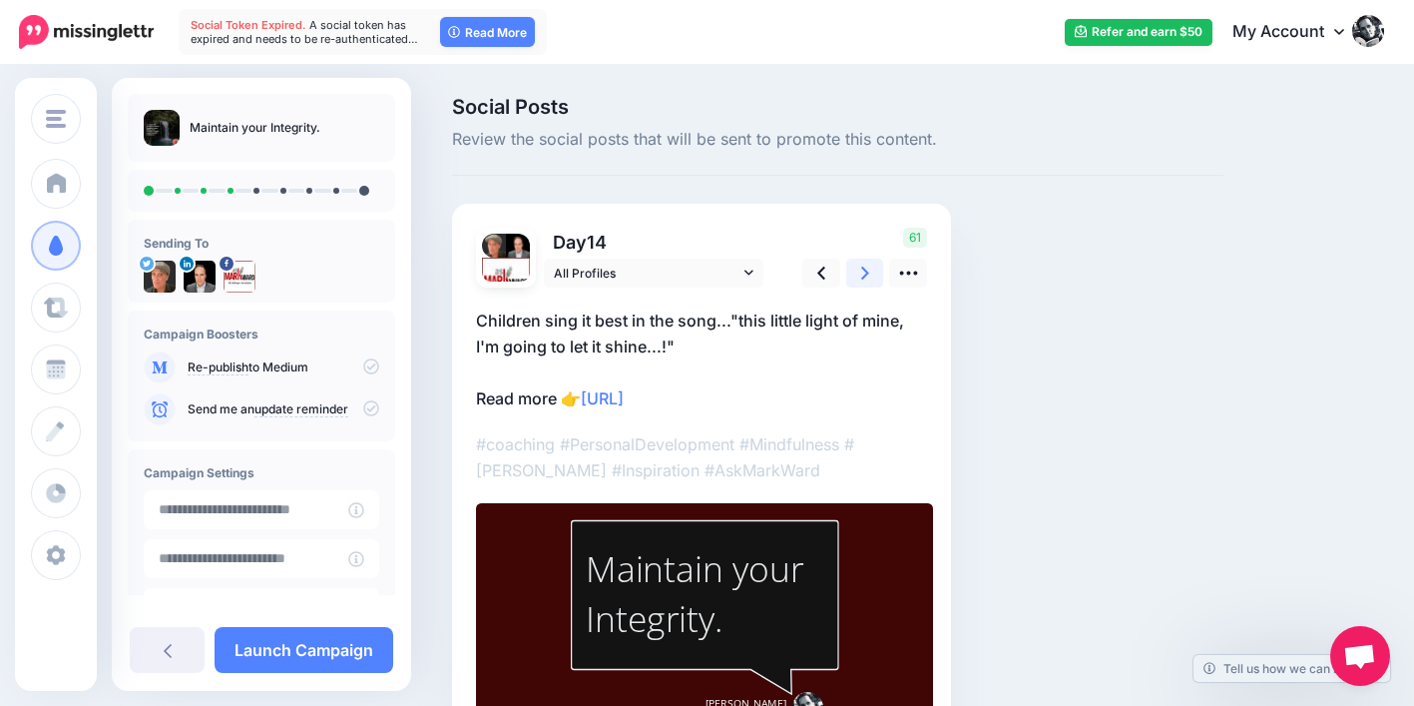
click at [858, 275] on link at bounding box center [865, 272] width 38 height 29
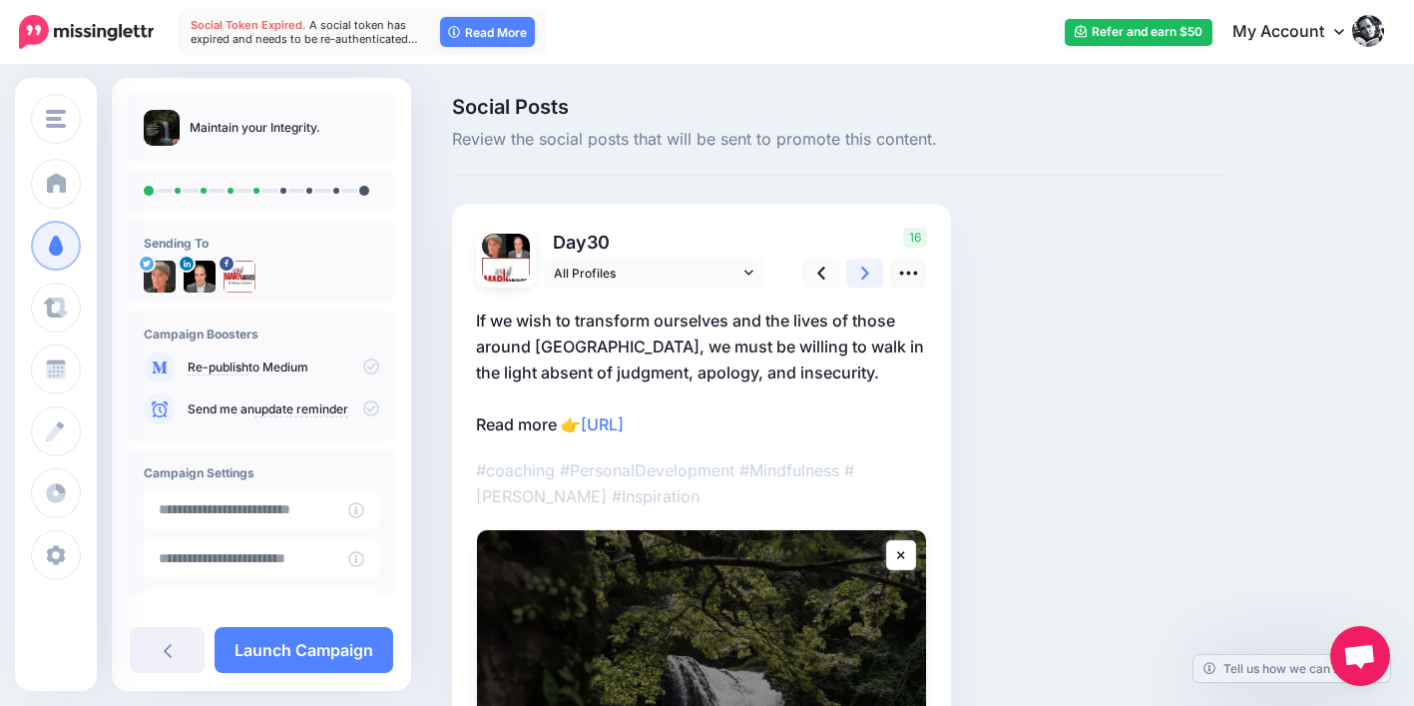
click at [858, 275] on link at bounding box center [865, 272] width 38 height 29
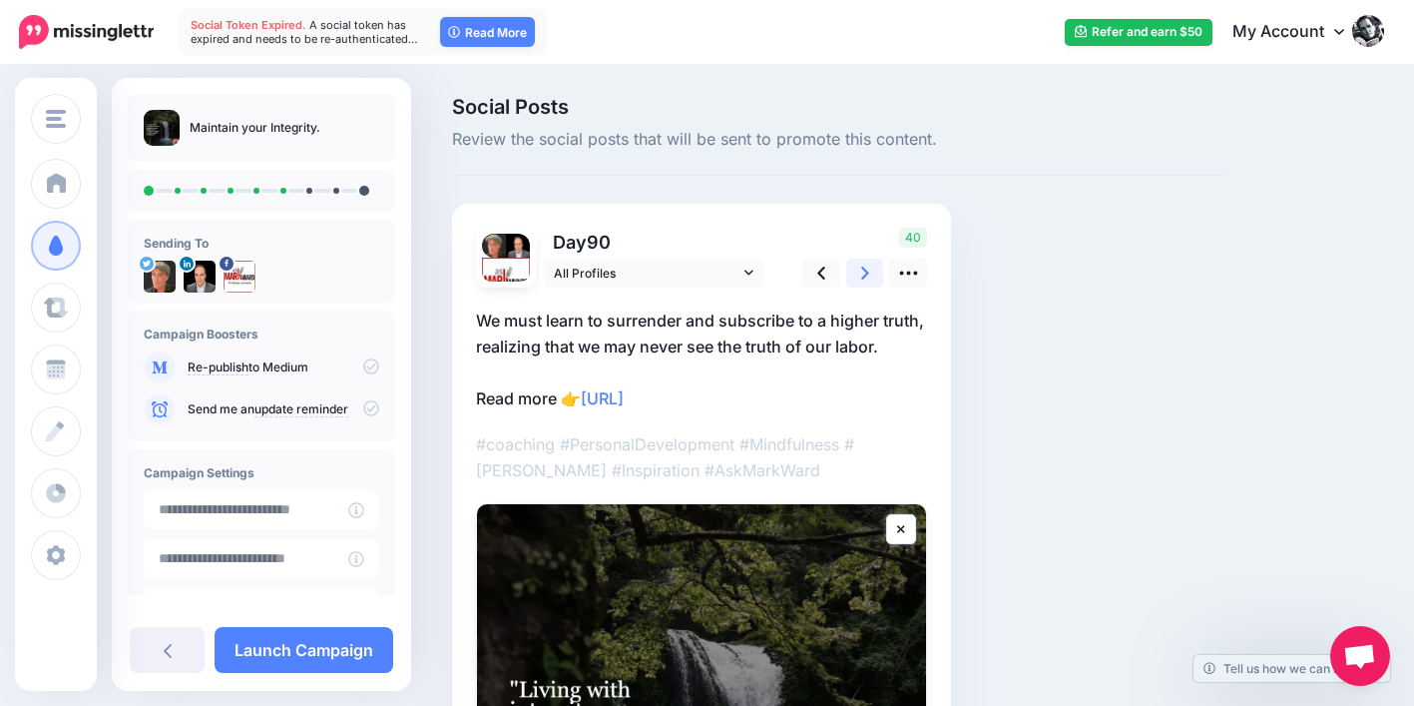
click at [858, 274] on link at bounding box center [865, 272] width 38 height 29
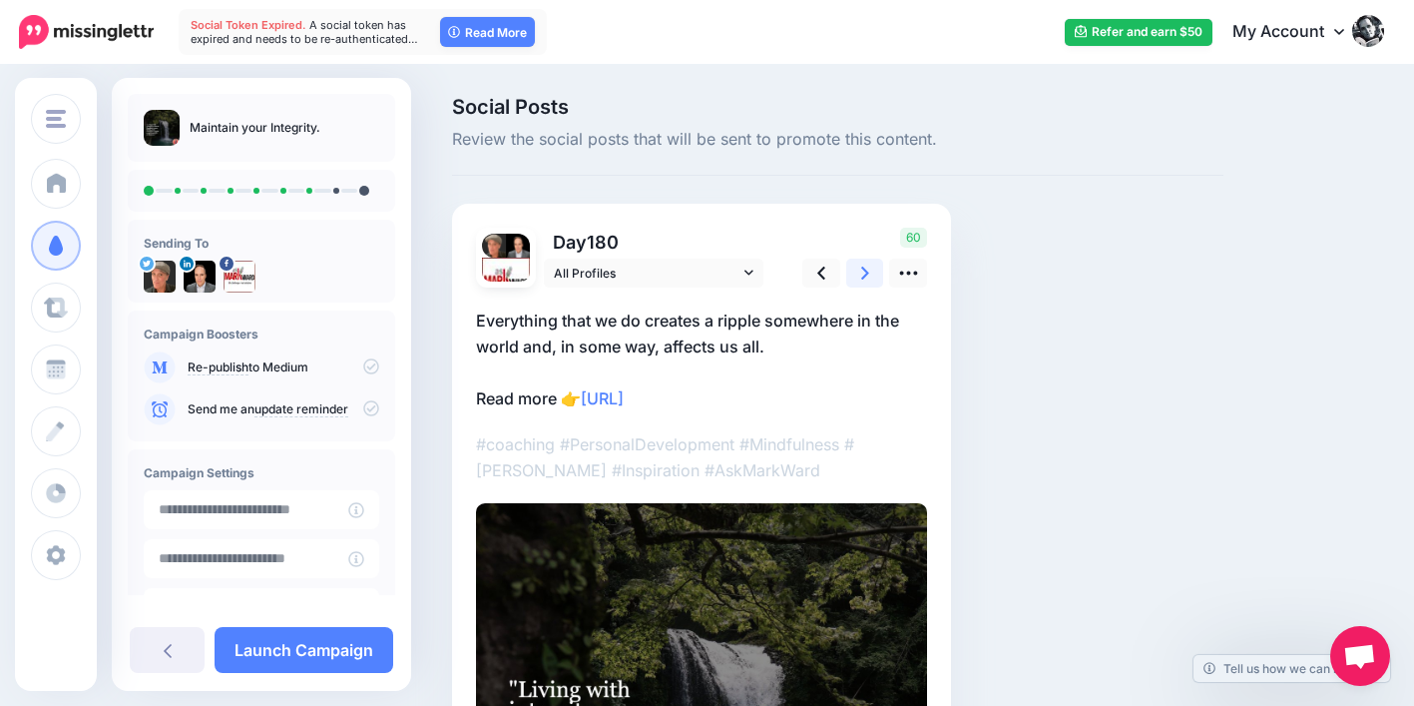
click at [858, 274] on link at bounding box center [865, 272] width 38 height 29
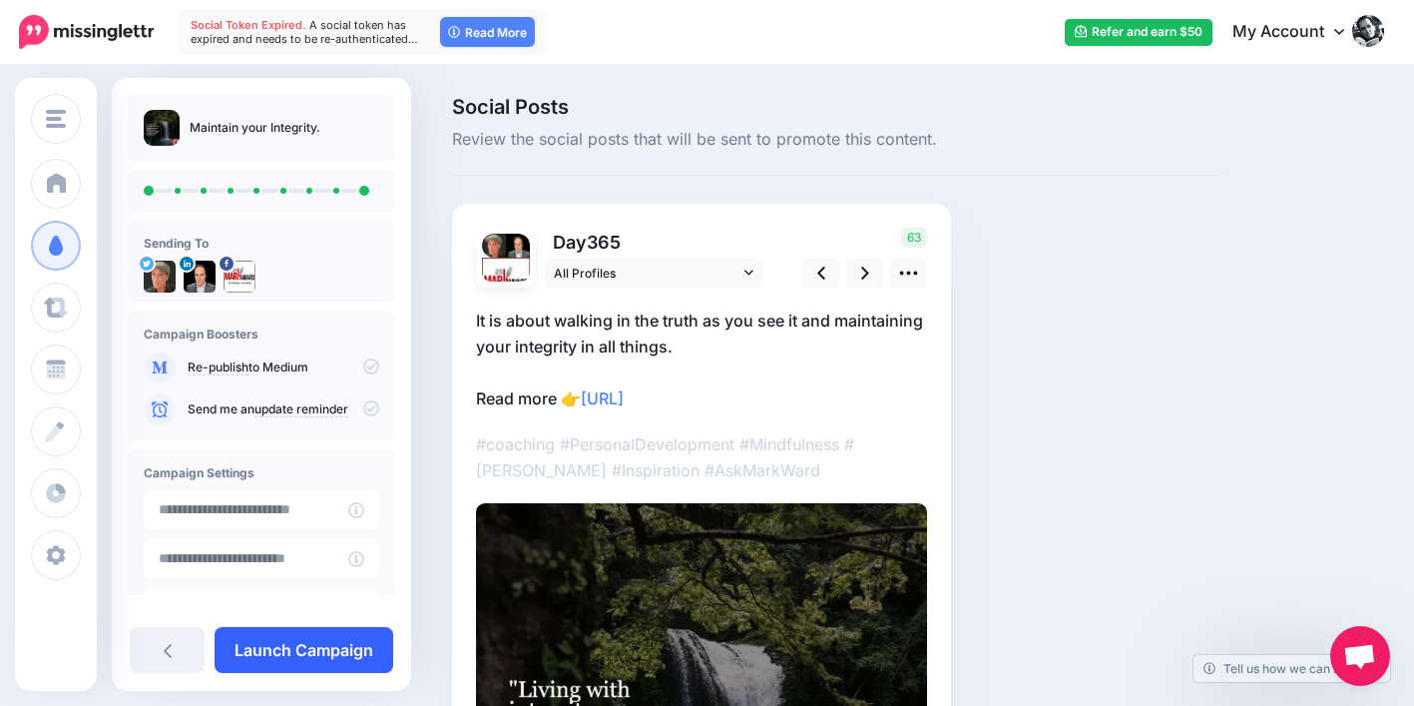
click at [338, 652] on link "Launch Campaign" at bounding box center [304, 650] width 179 height 46
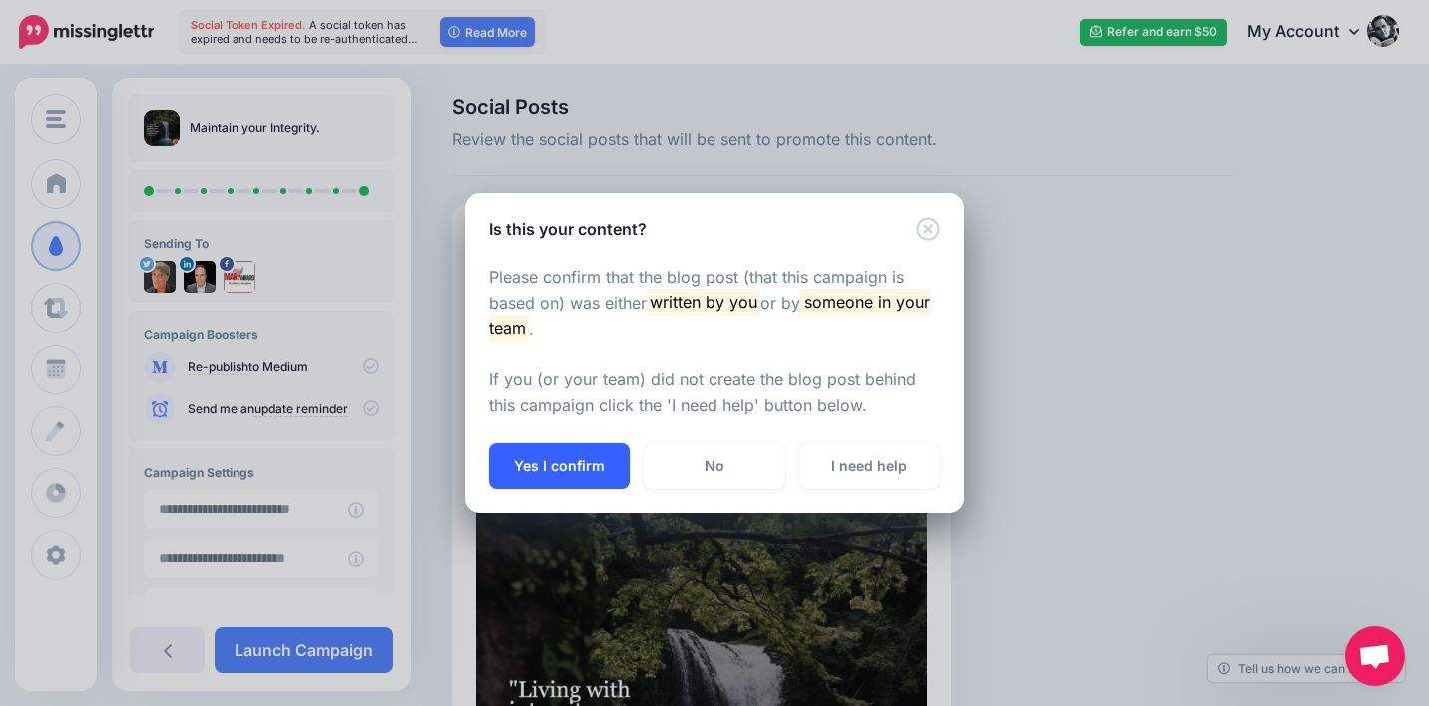
click at [593, 456] on button "Yes I confirm" at bounding box center [559, 466] width 141 height 46
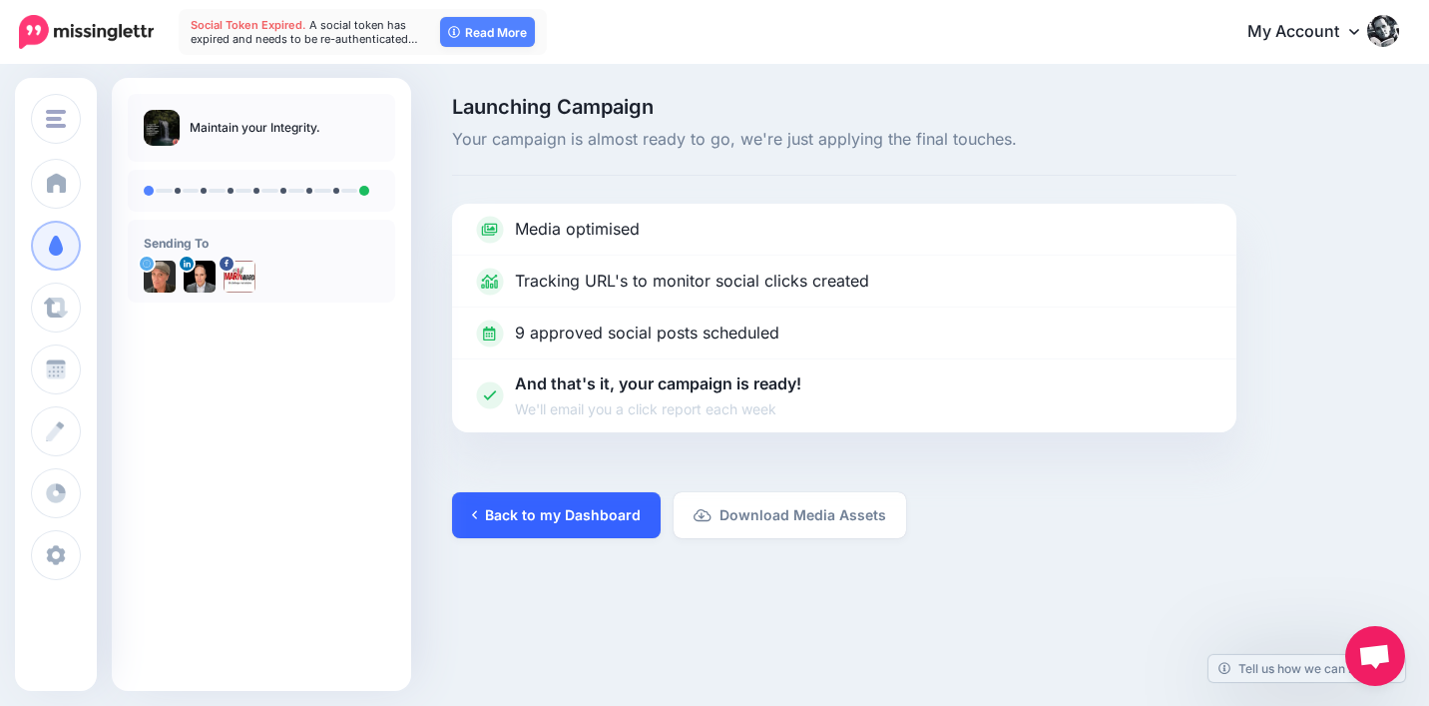
click at [631, 514] on link "Back to my Dashboard" at bounding box center [556, 515] width 209 height 46
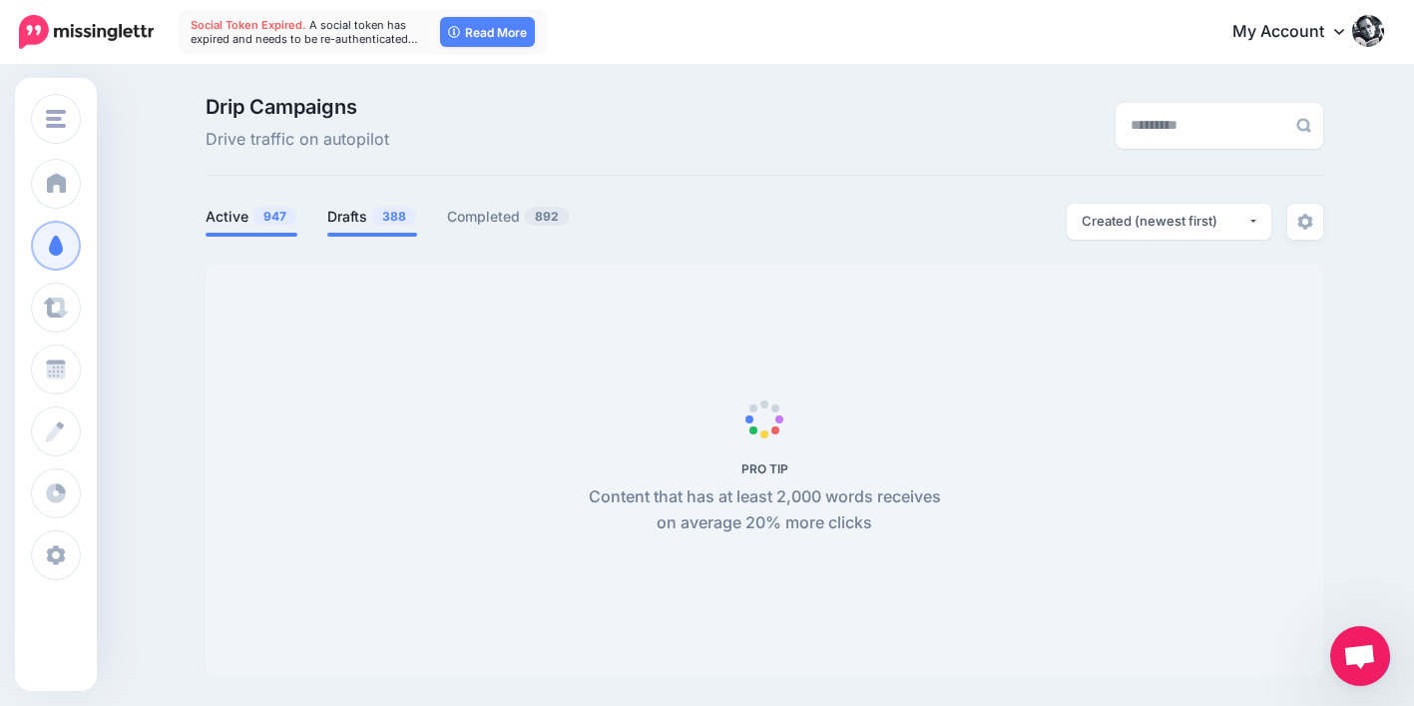
click at [394, 219] on span "388" at bounding box center [394, 216] width 44 height 19
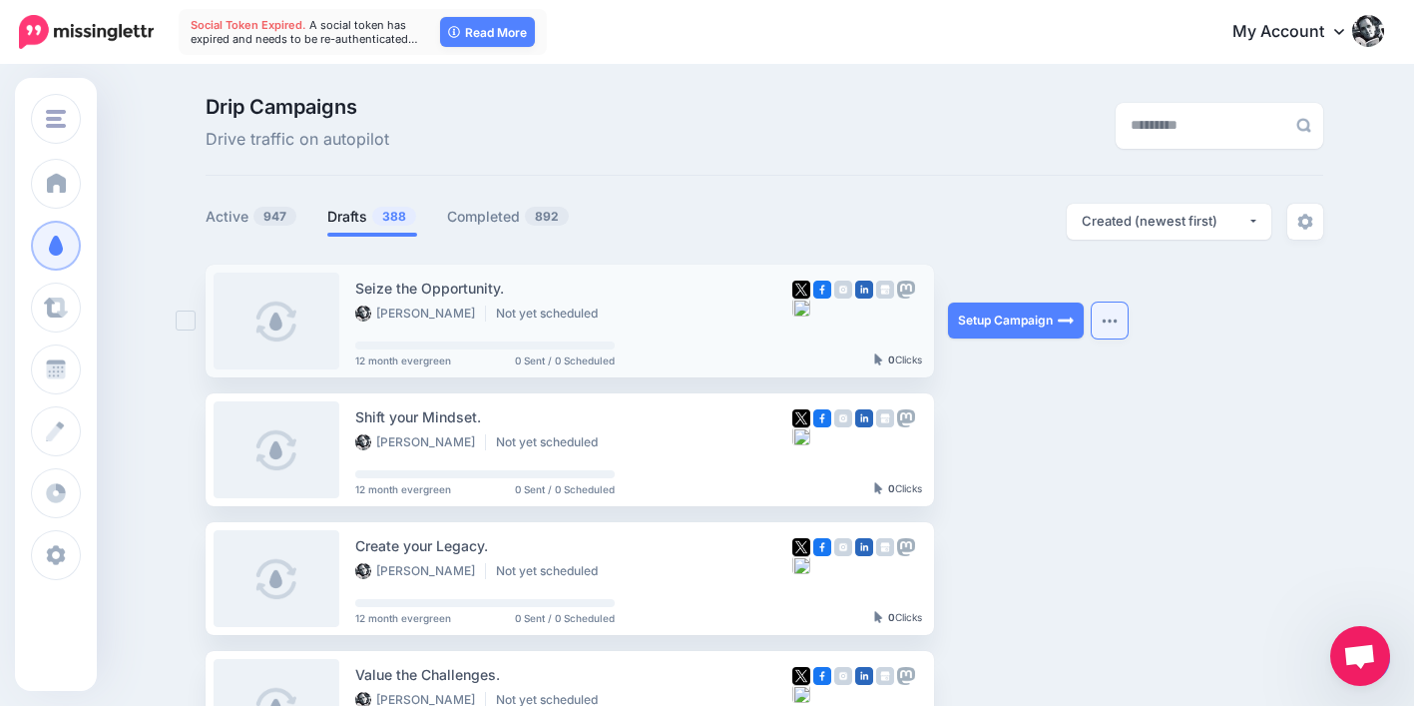
click at [1119, 314] on button "button" at bounding box center [1110, 320] width 36 height 36
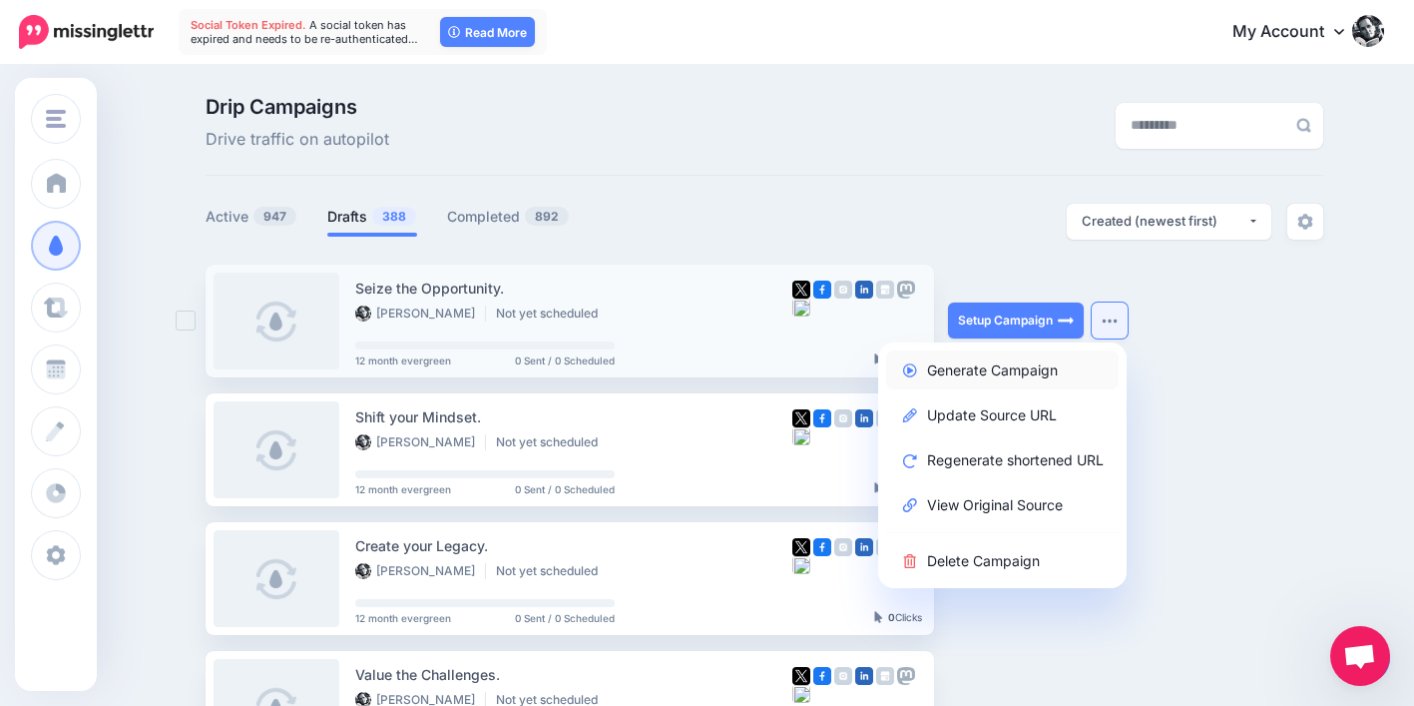
click at [1053, 364] on link "Generate Campaign" at bounding box center [1002, 369] width 233 height 39
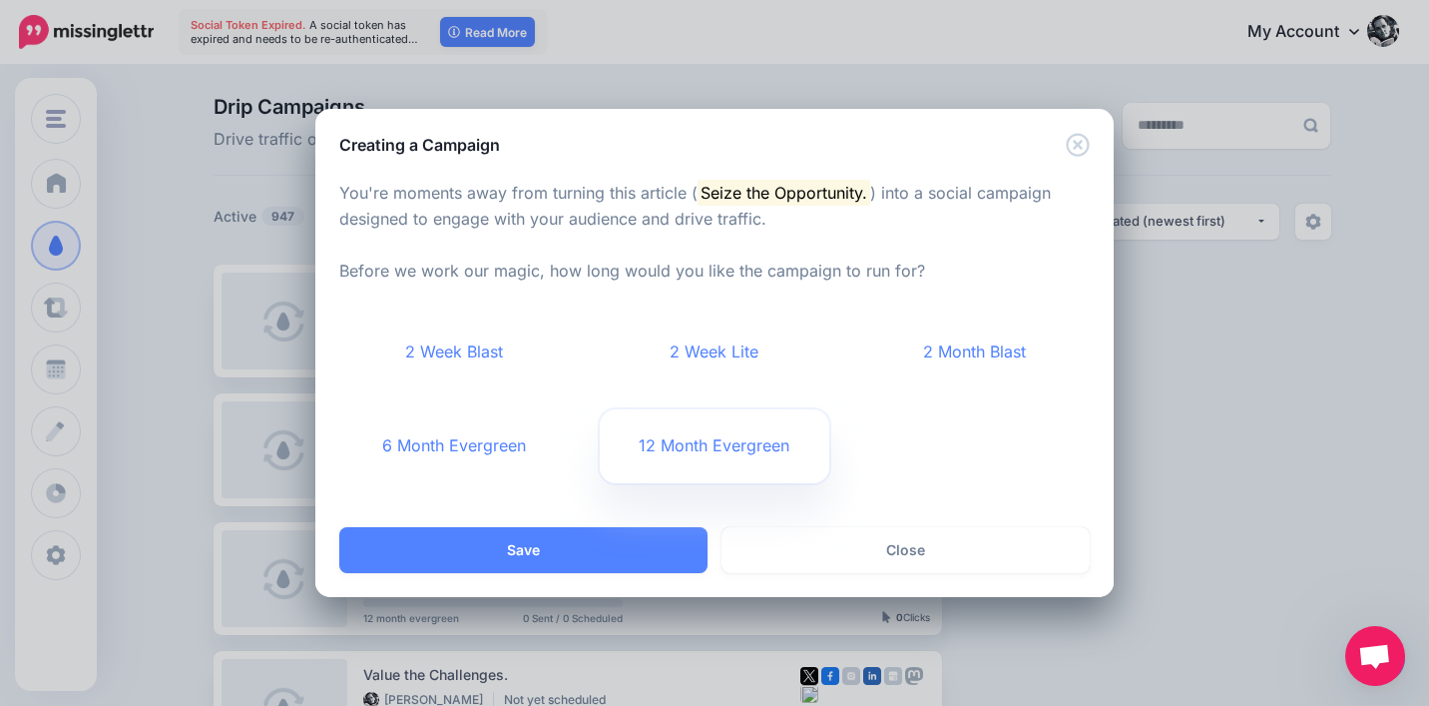
click at [761, 436] on link "12 Month Evergreen" at bounding box center [715, 446] width 231 height 74
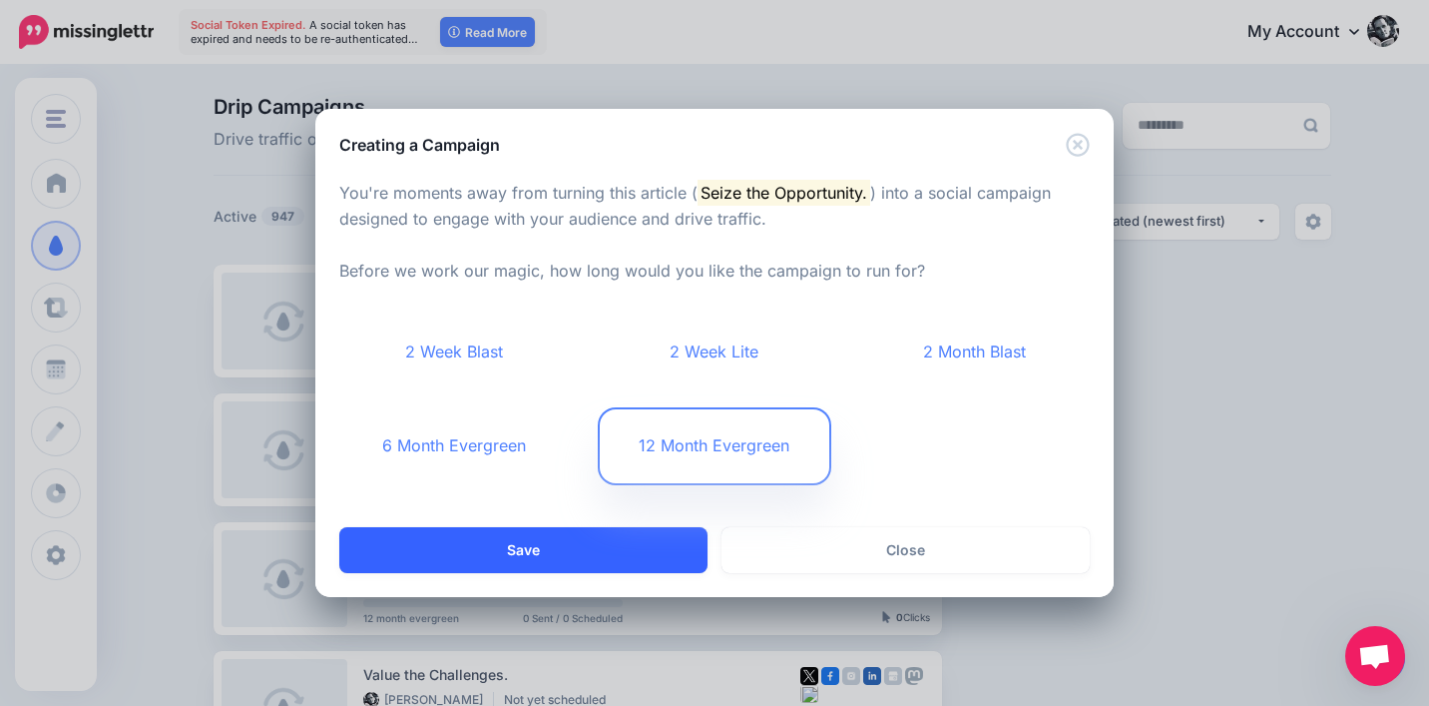
click at [628, 545] on button "Save" at bounding box center [523, 550] width 368 height 46
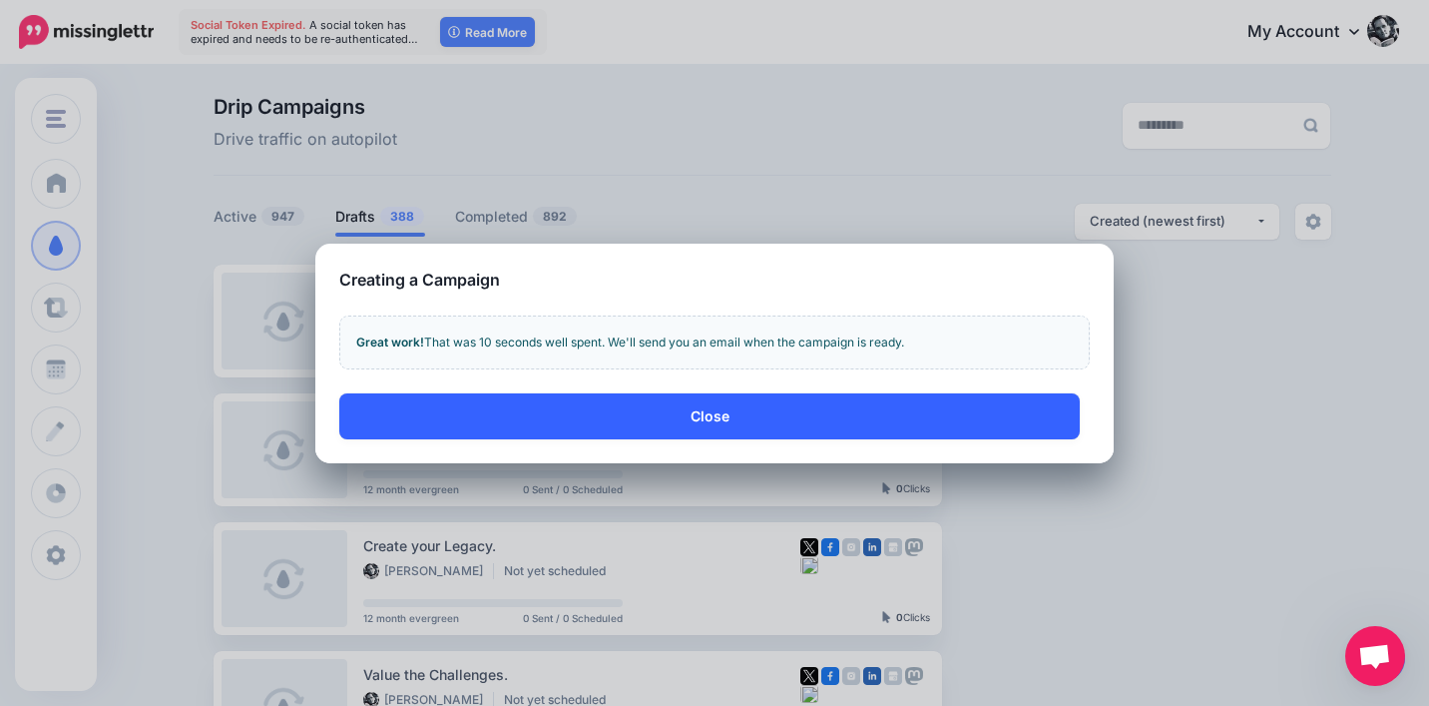
click at [980, 398] on button "Close" at bounding box center [709, 416] width 741 height 46
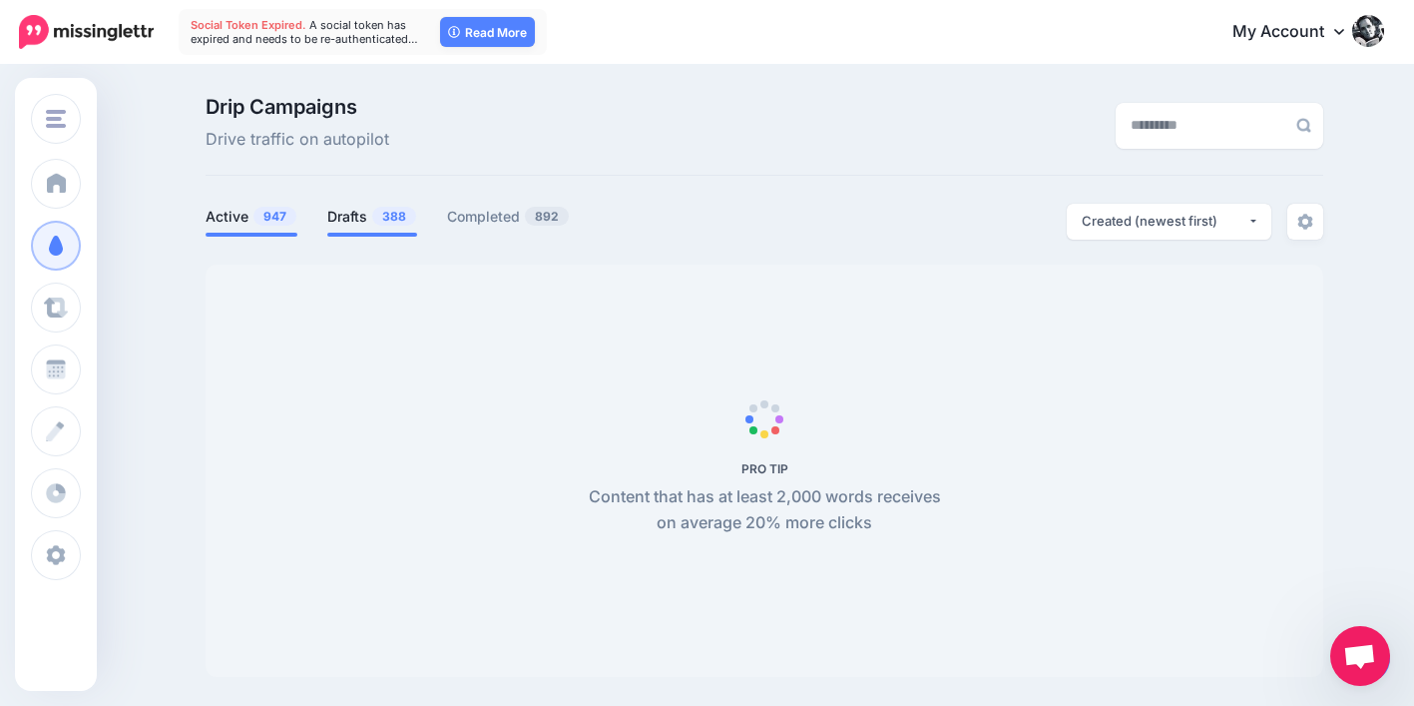
click at [369, 210] on link "Drafts 388" at bounding box center [372, 217] width 90 height 24
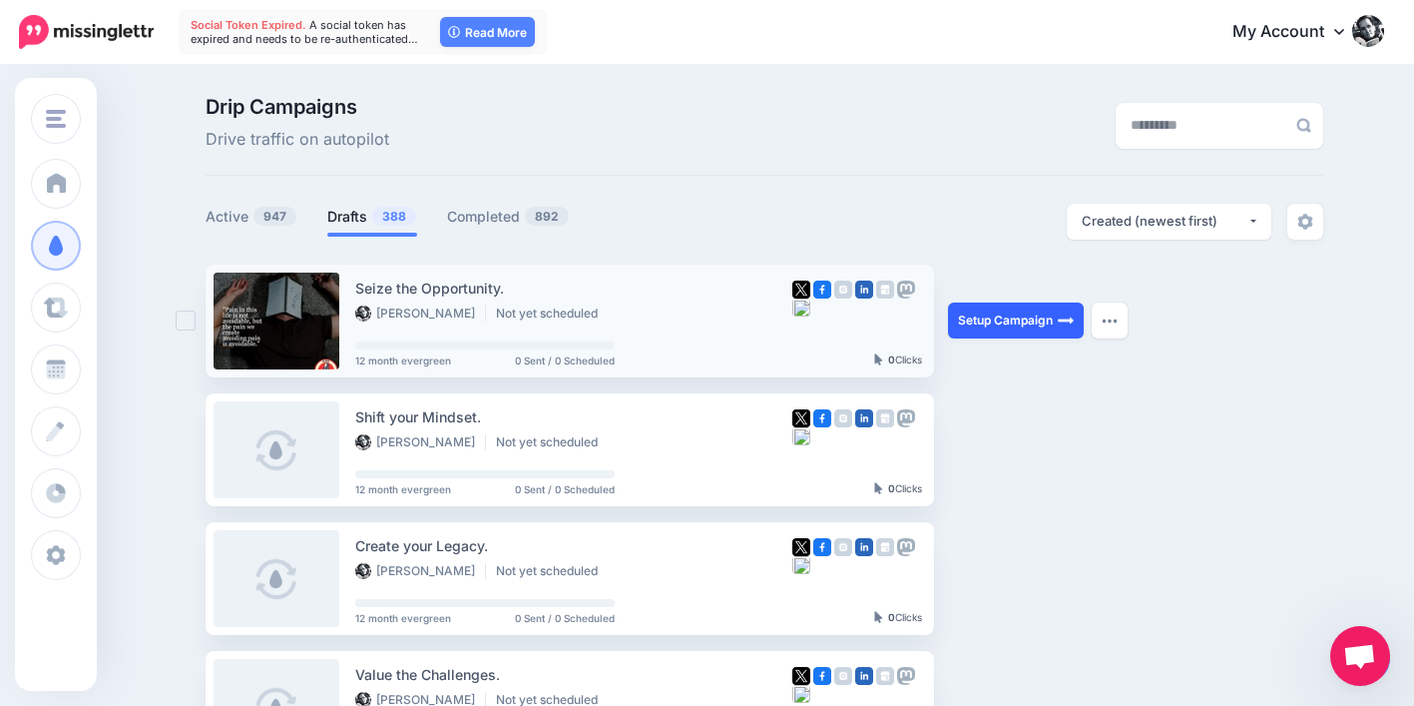
click at [995, 313] on link "Setup Campaign" at bounding box center [1016, 320] width 136 height 36
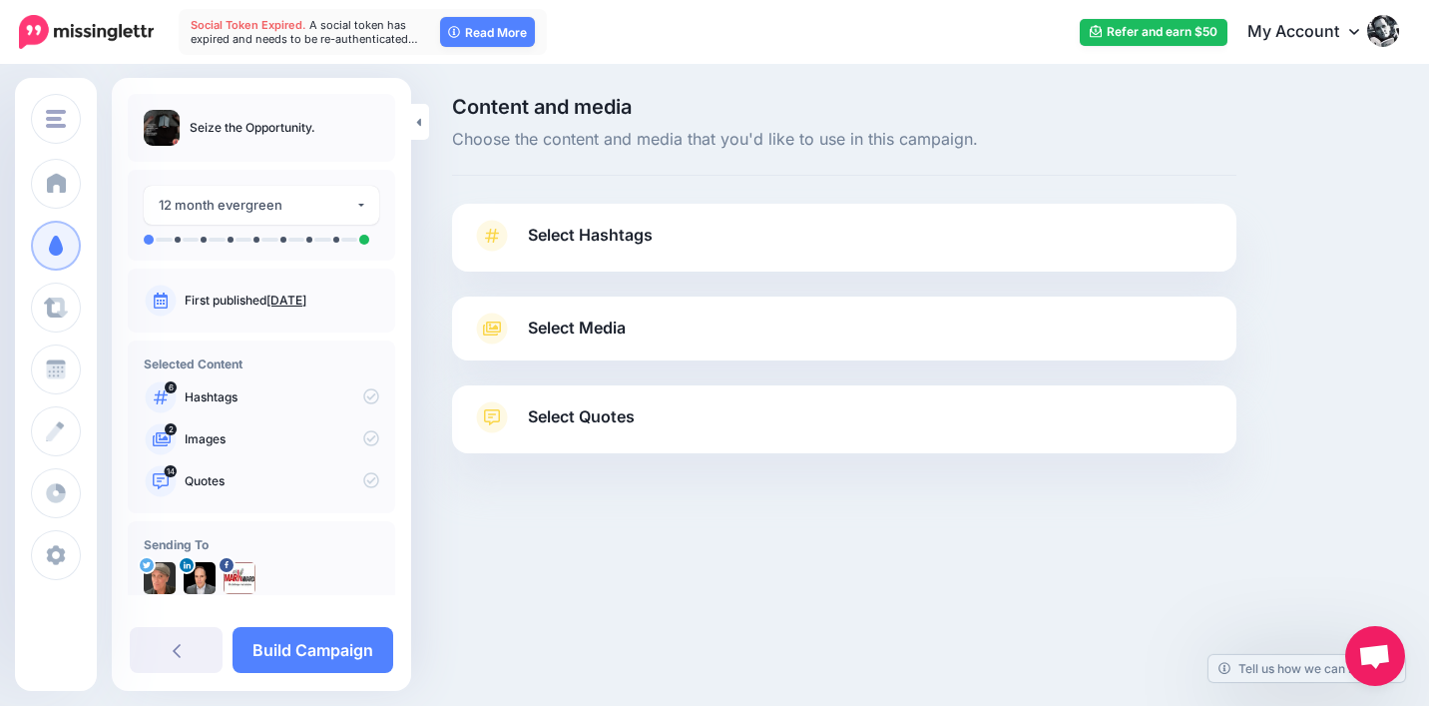
click at [624, 414] on span "Select Quotes" at bounding box center [581, 416] width 107 height 27
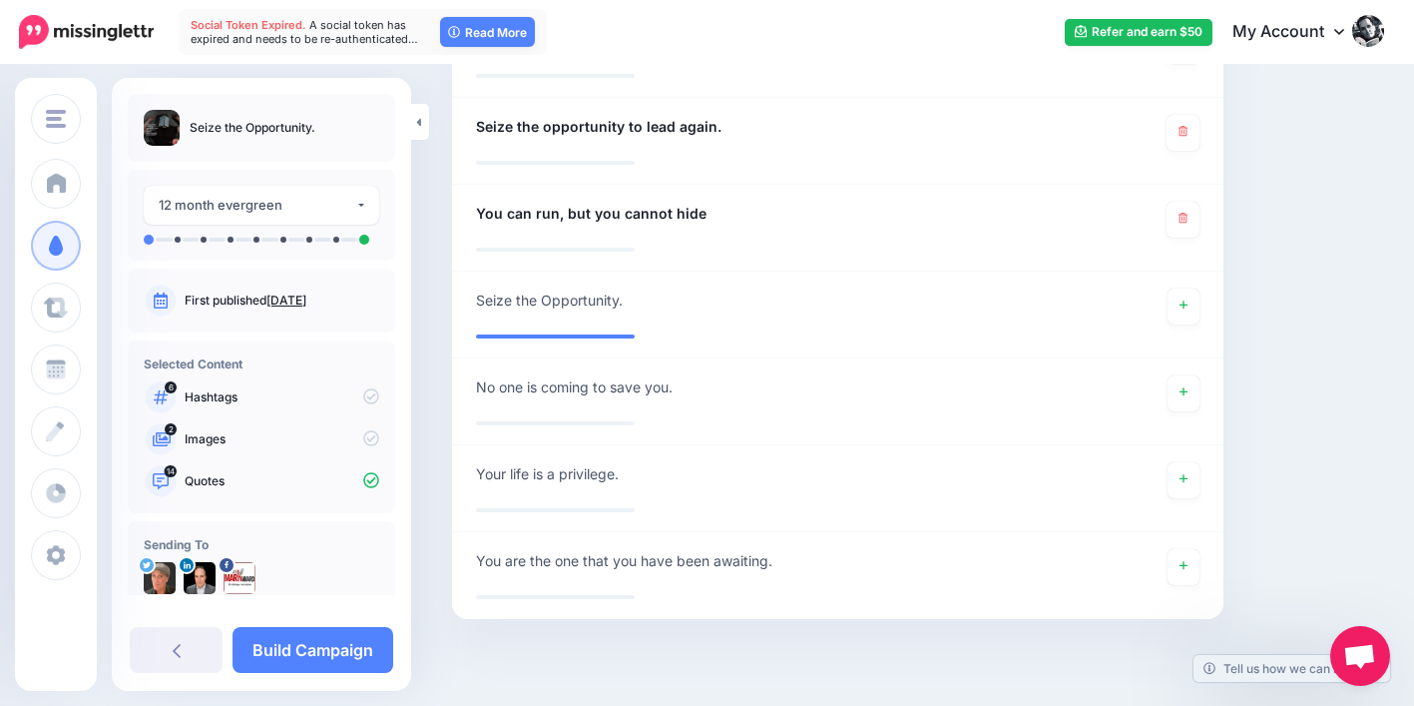
scroll to position [1703, 0]
click at [1198, 382] on link at bounding box center [1184, 392] width 32 height 36
click at [1188, 563] on icon at bounding box center [1184, 565] width 8 height 8
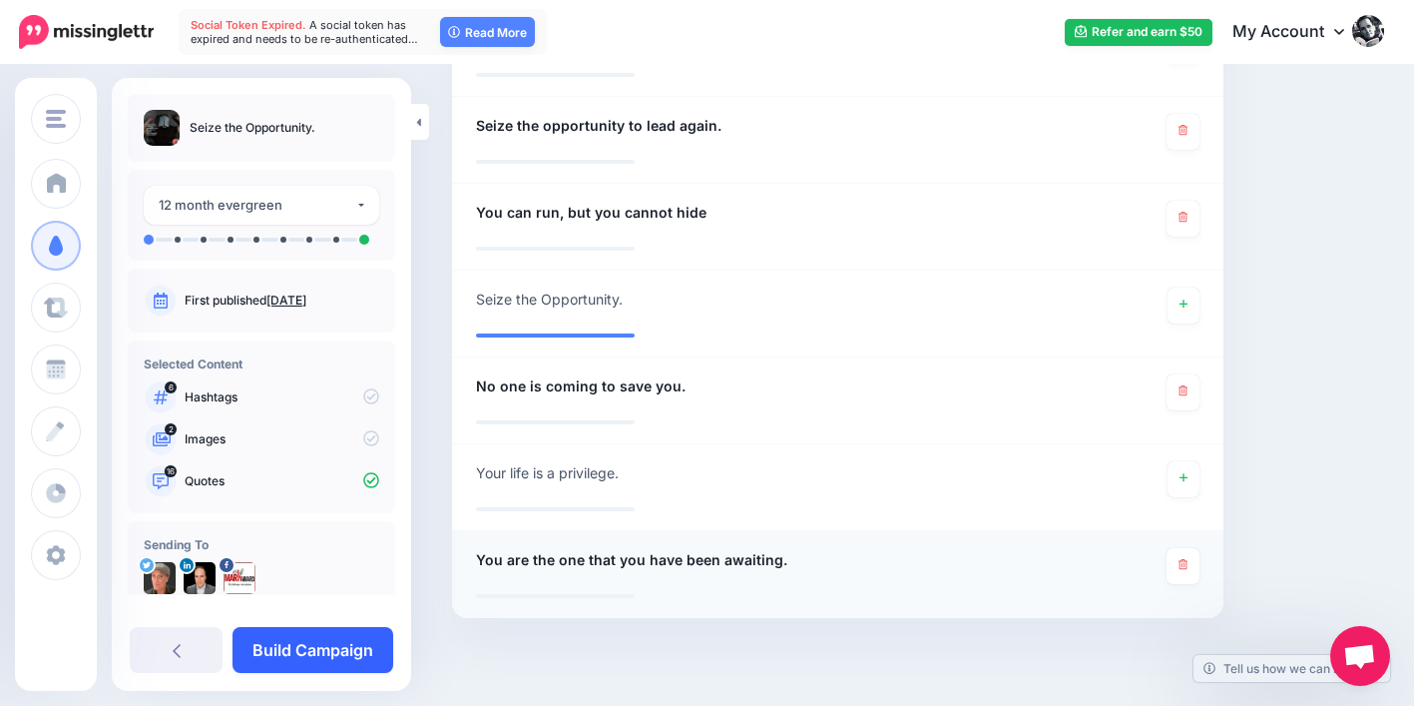
click at [319, 649] on link "Build Campaign" at bounding box center [313, 650] width 161 height 46
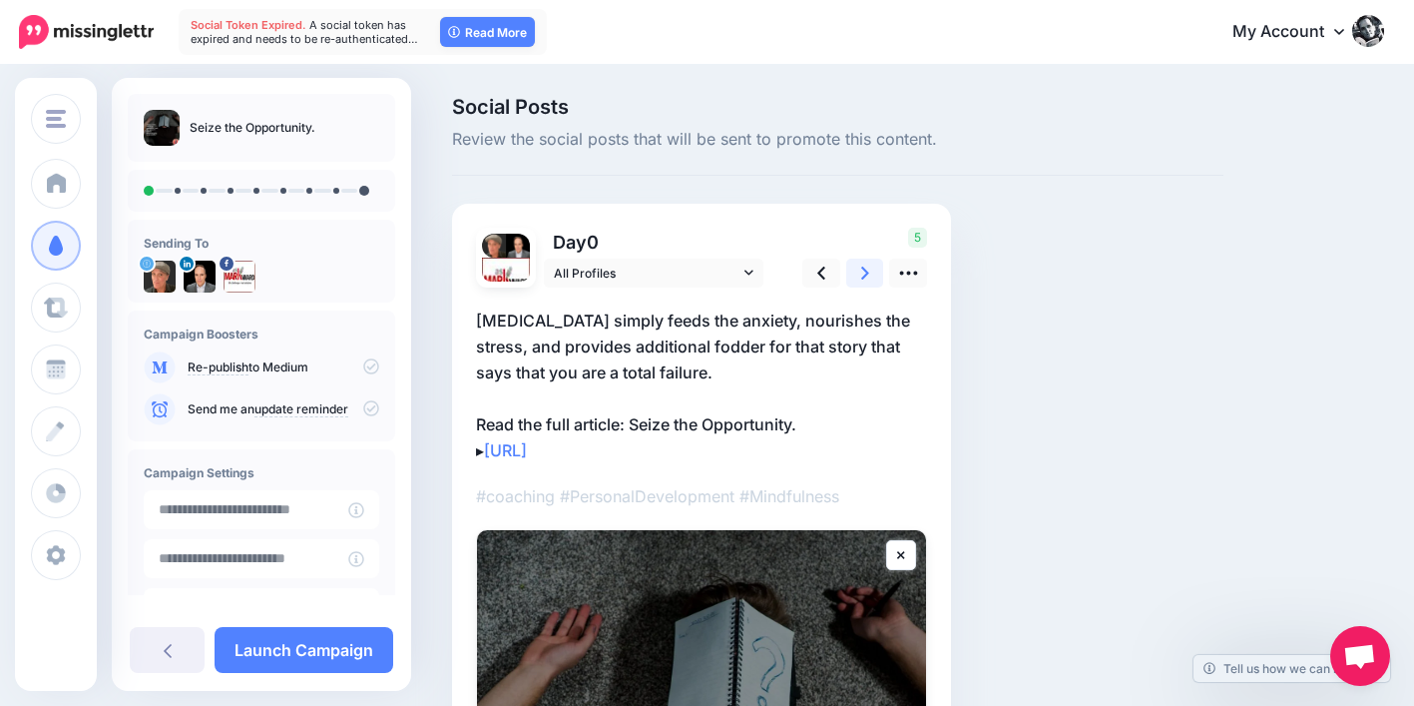
click at [861, 275] on icon at bounding box center [865, 272] width 8 height 21
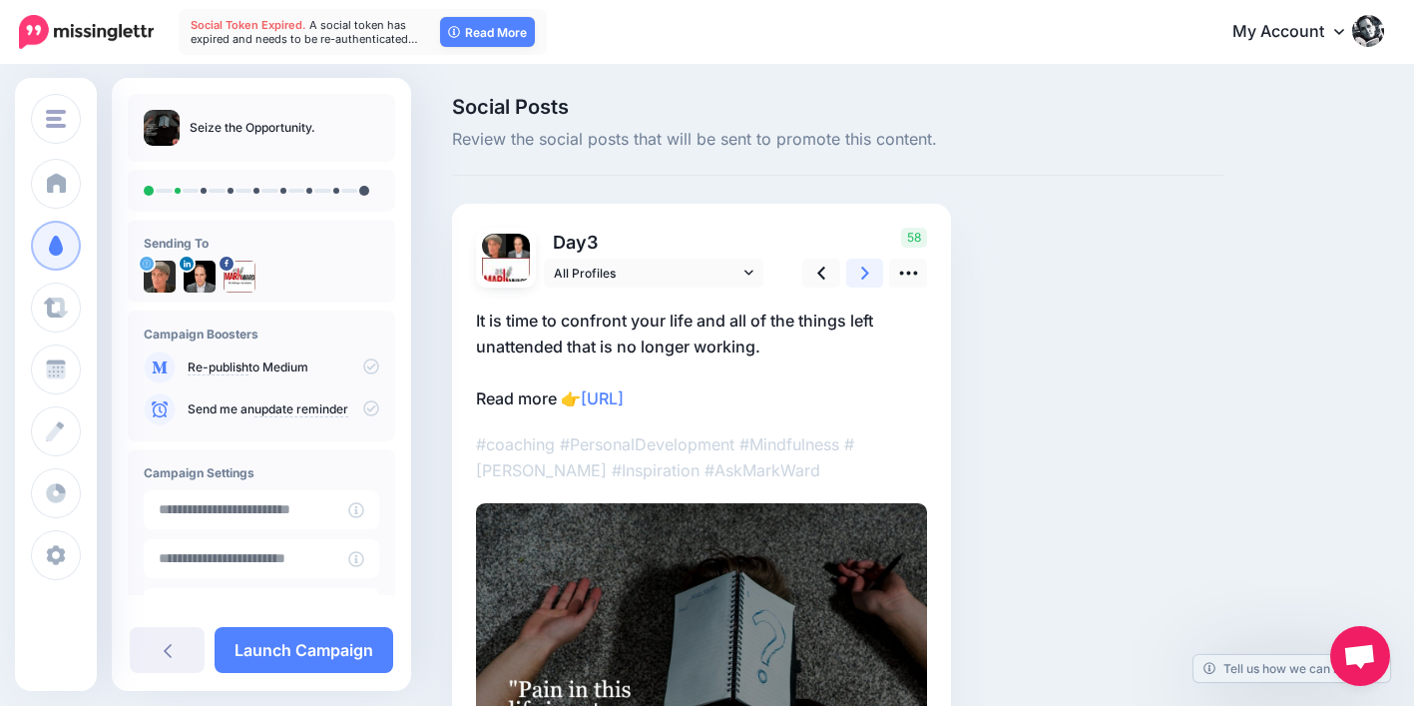
click at [861, 275] on icon at bounding box center [865, 272] width 8 height 21
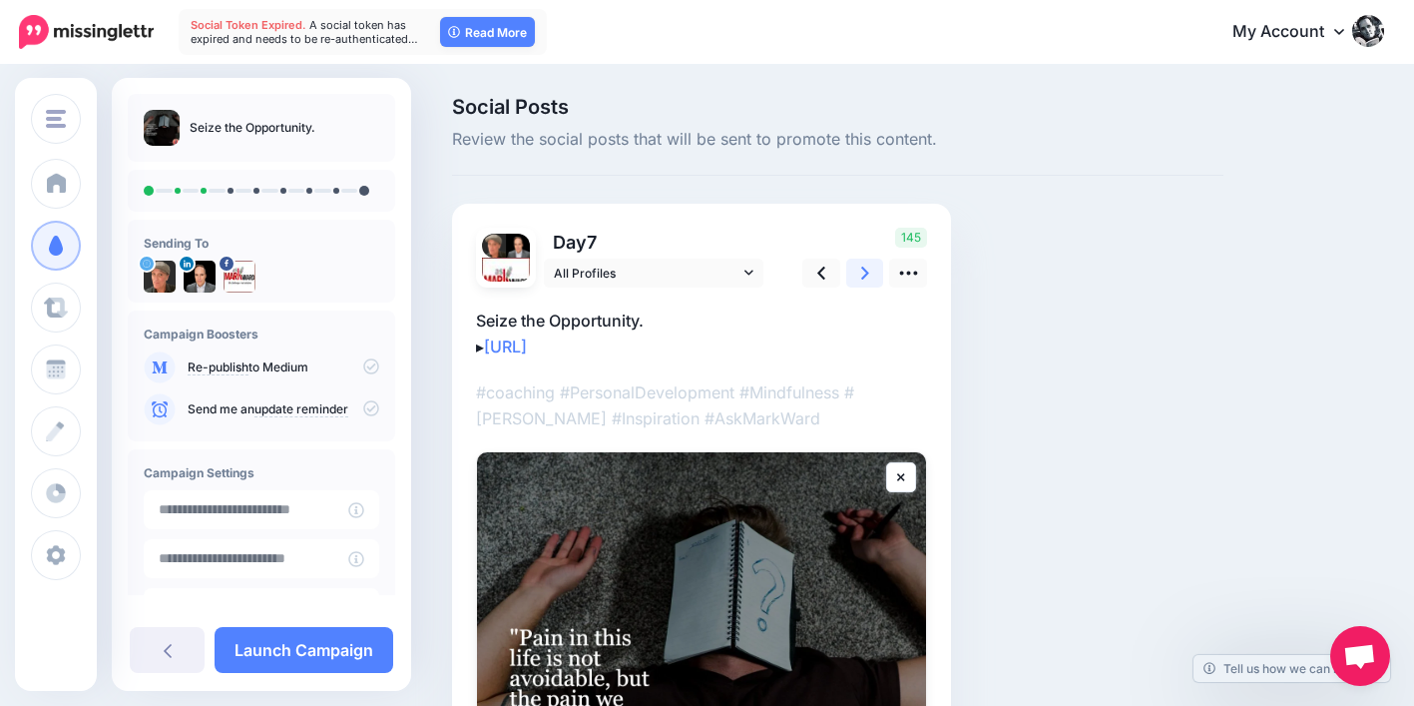
click at [861, 275] on icon at bounding box center [865, 272] width 8 height 21
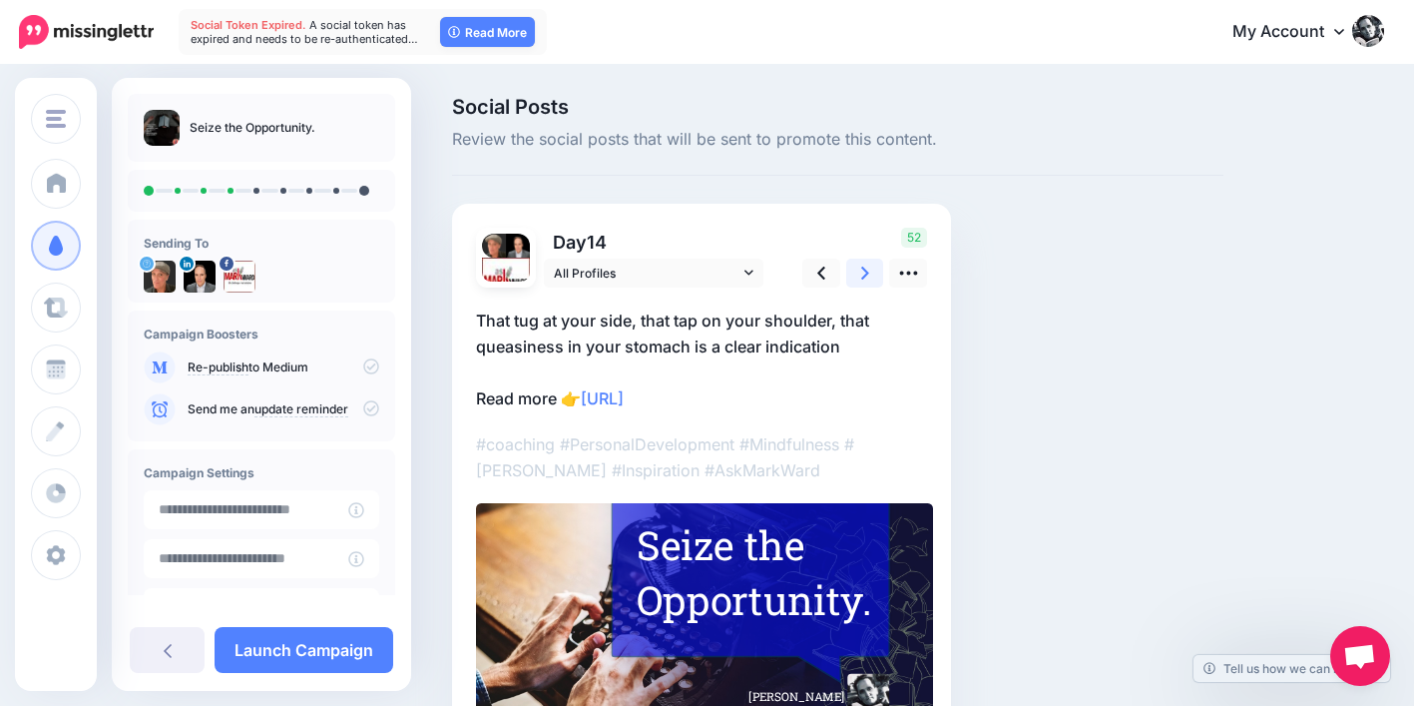
click at [861, 275] on icon at bounding box center [865, 272] width 8 height 21
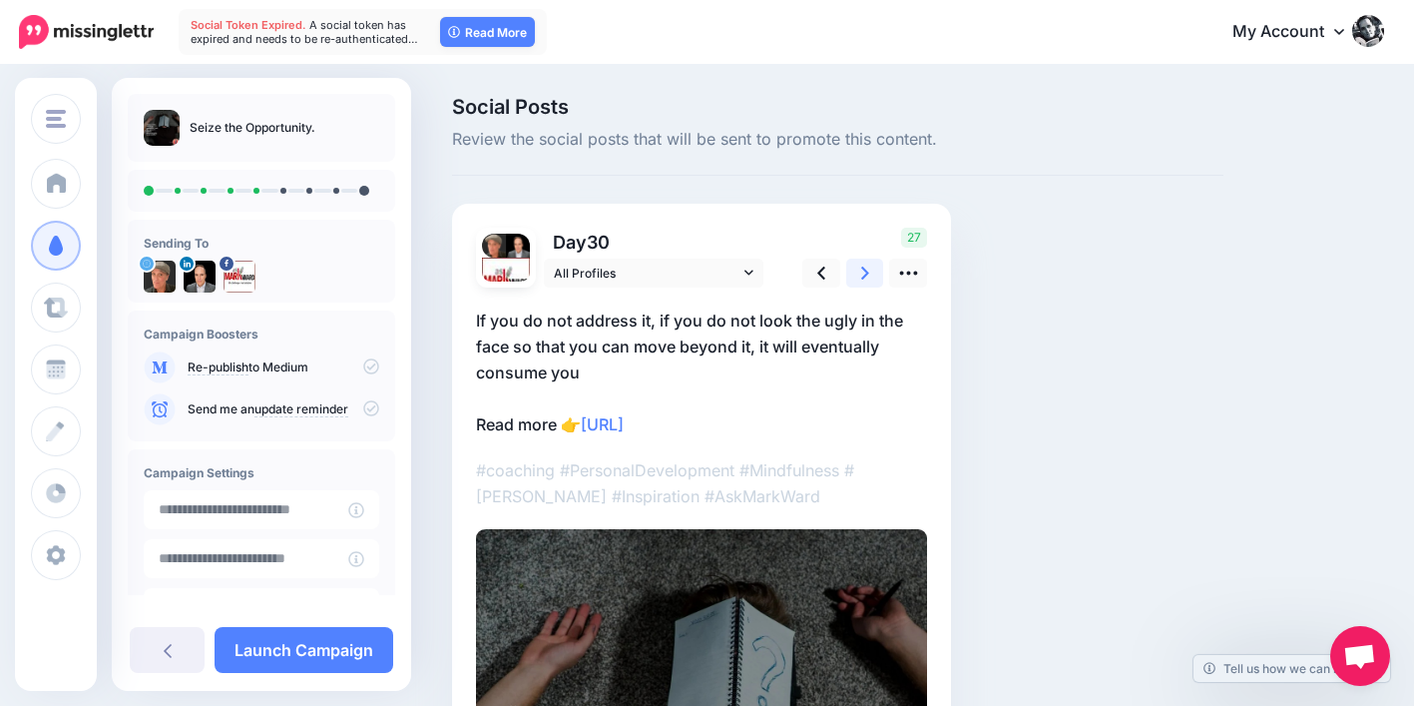
click at [861, 275] on icon at bounding box center [865, 272] width 8 height 21
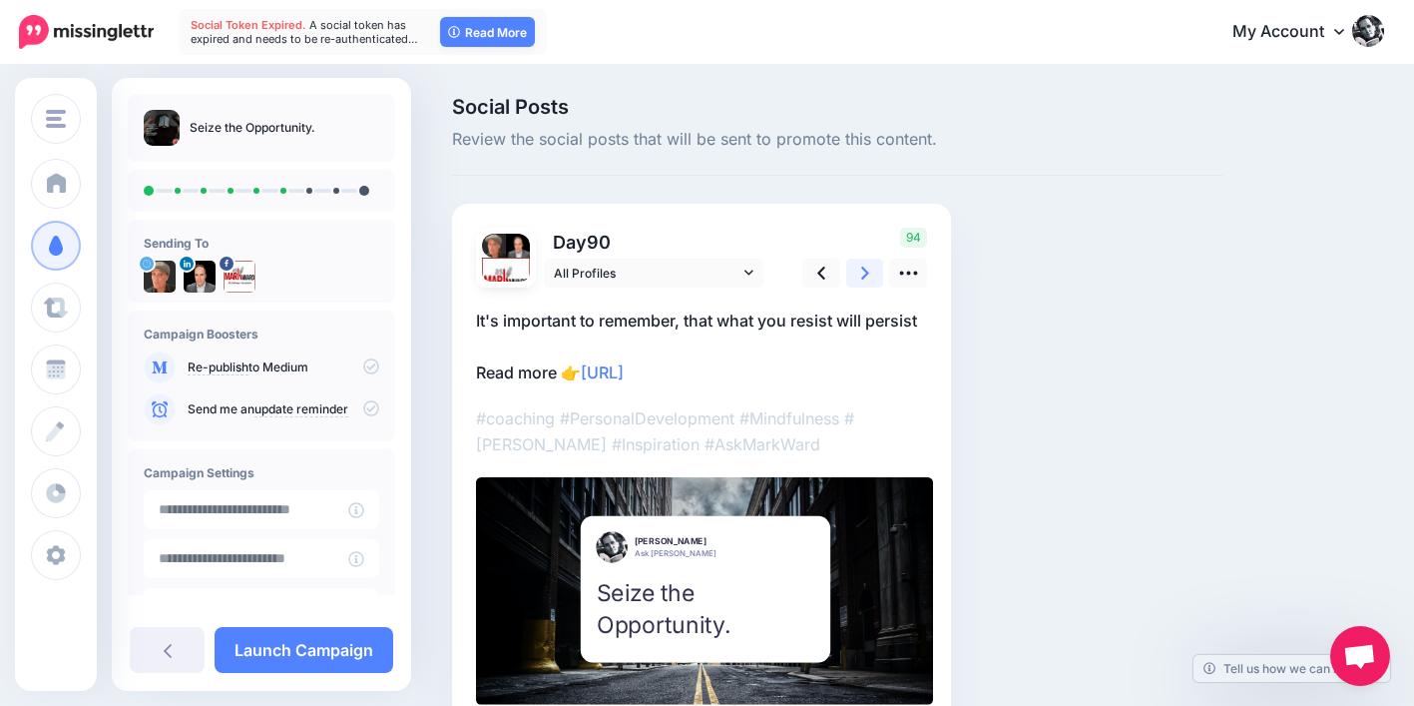
click at [861, 275] on icon at bounding box center [865, 272] width 8 height 21
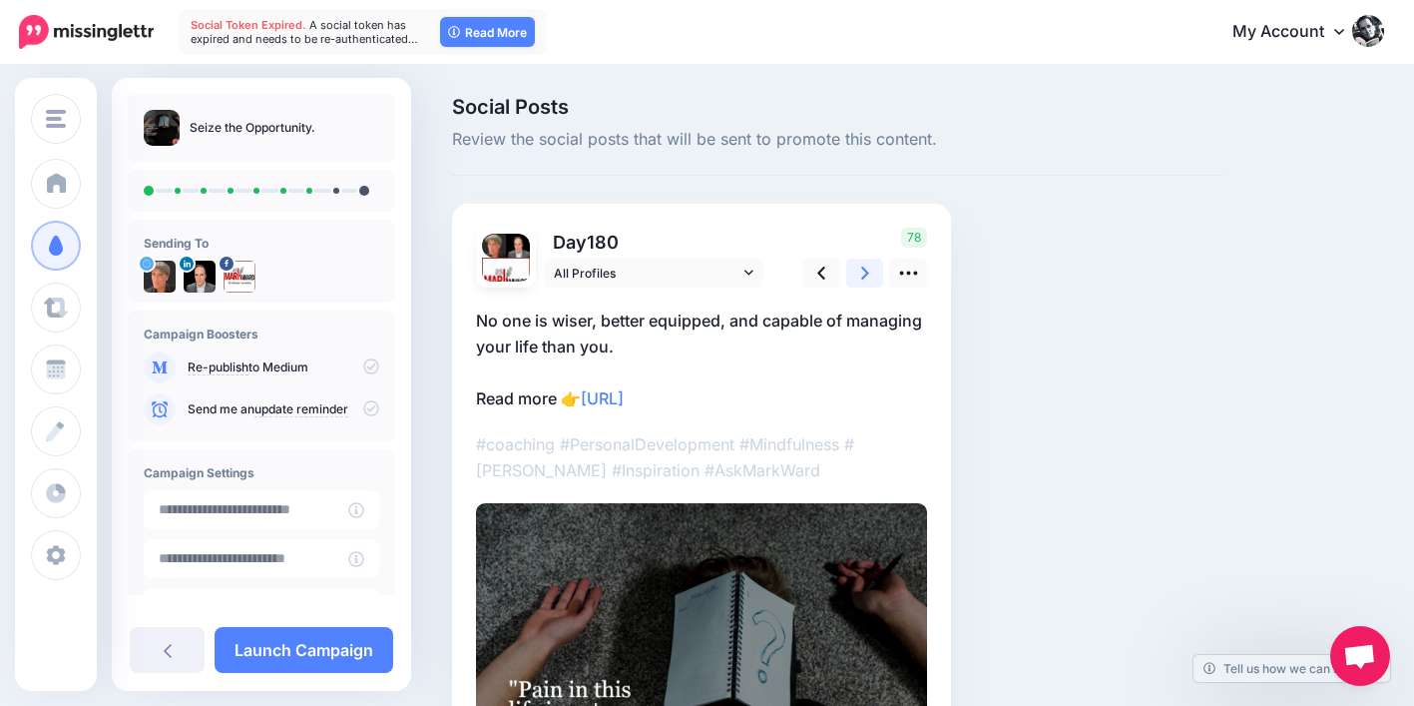
click at [861, 275] on icon at bounding box center [865, 272] width 8 height 21
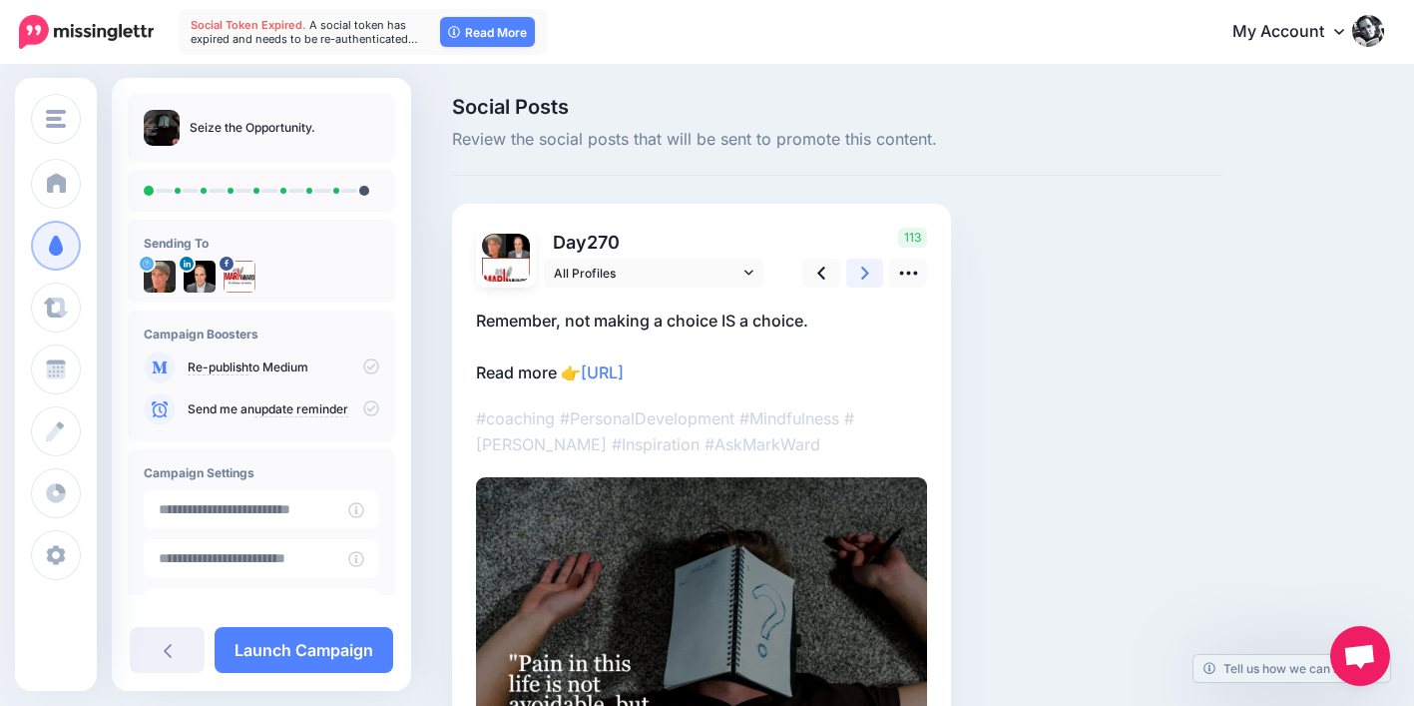
click at [861, 275] on icon at bounding box center [865, 272] width 8 height 21
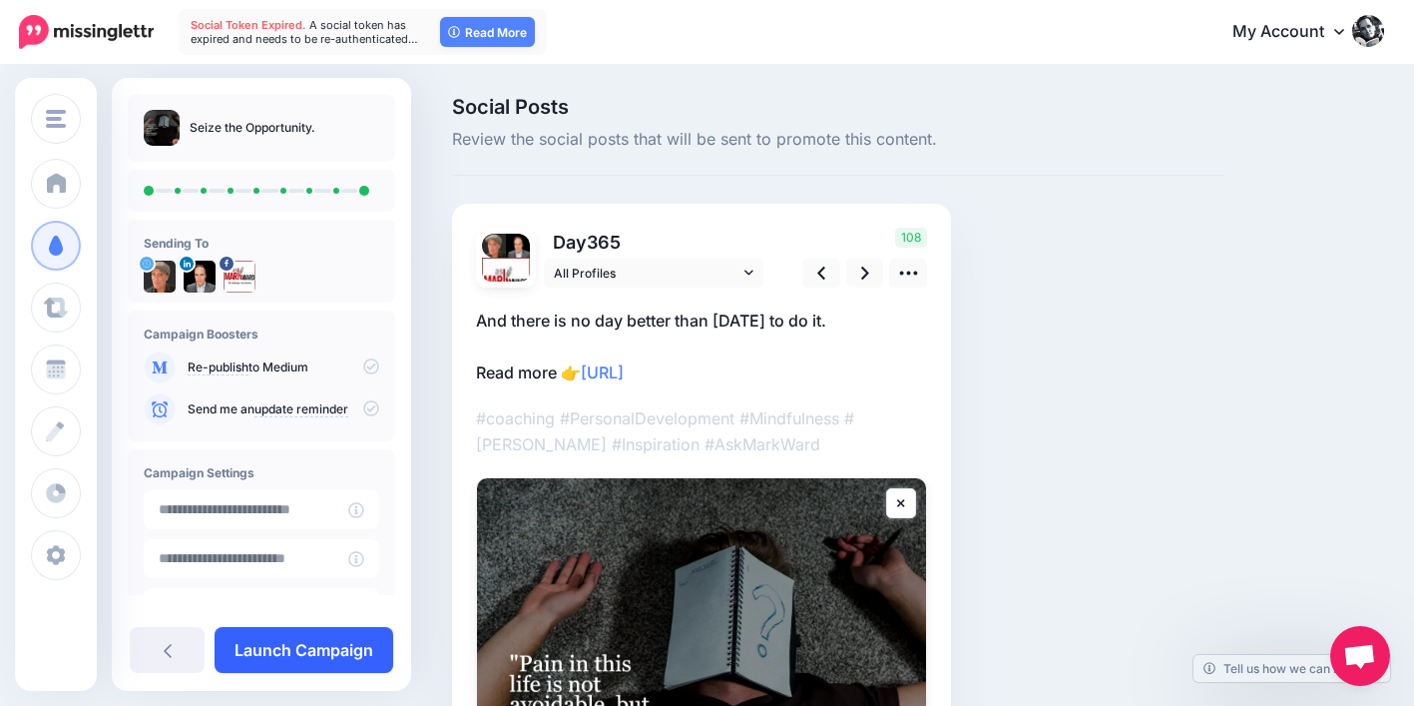
click at [344, 631] on link "Launch Campaign" at bounding box center [304, 650] width 179 height 46
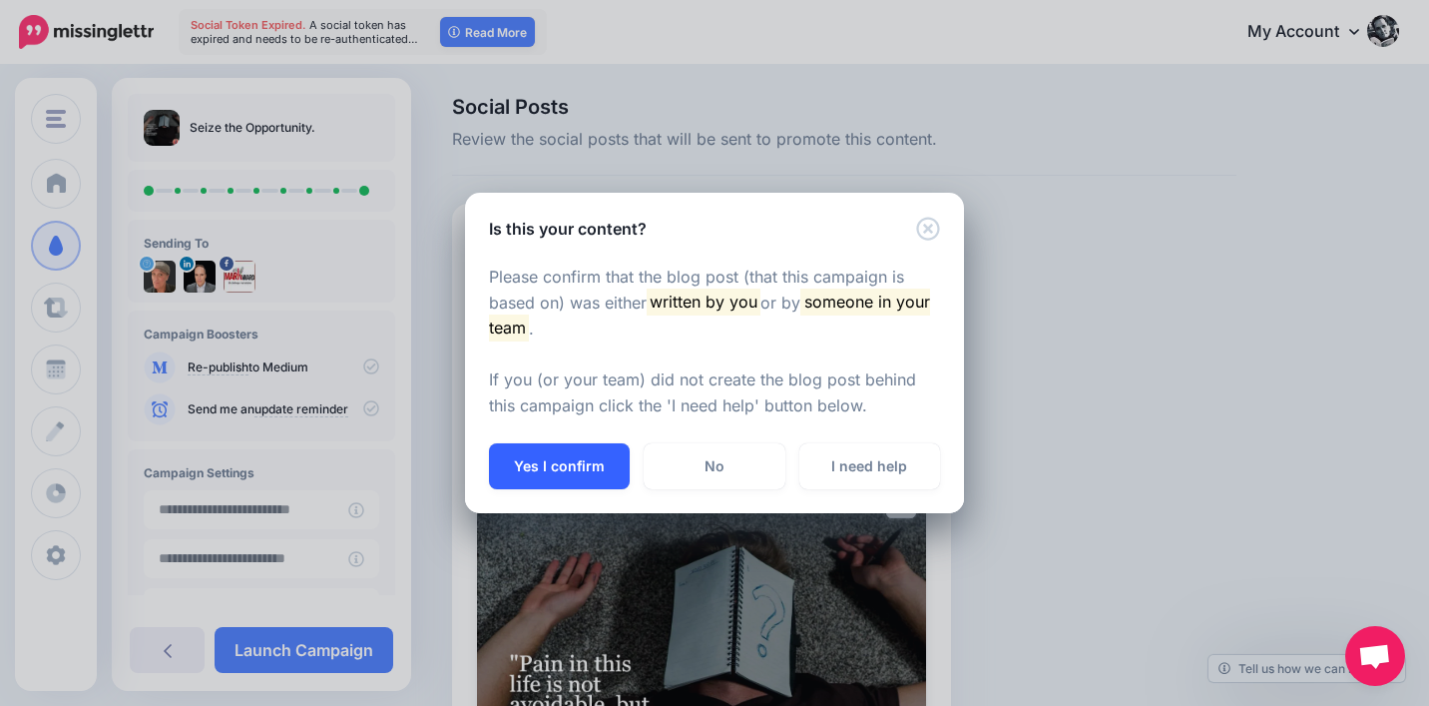
click at [562, 485] on button "Yes I confirm" at bounding box center [559, 466] width 141 height 46
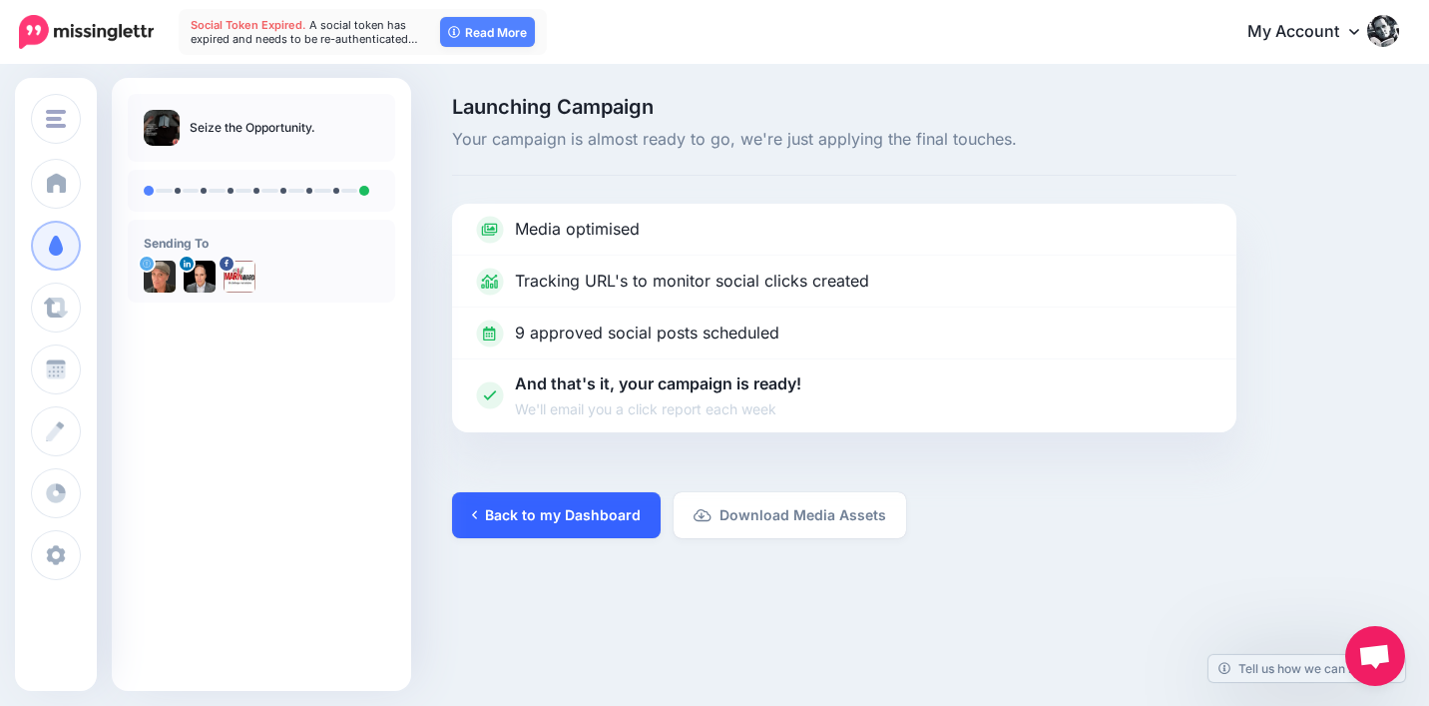
click at [507, 522] on link "Back to my Dashboard" at bounding box center [556, 515] width 209 height 46
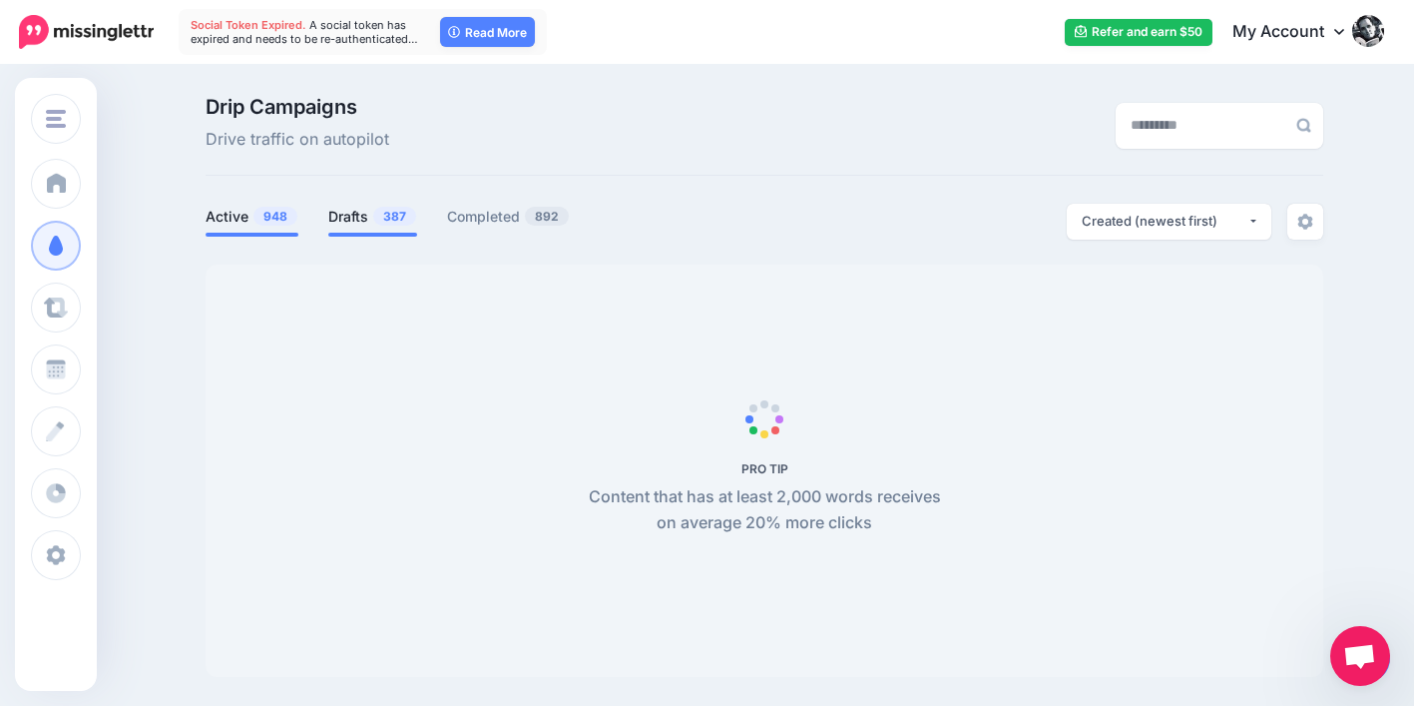
click at [347, 219] on link "Drafts 387" at bounding box center [372, 217] width 89 height 24
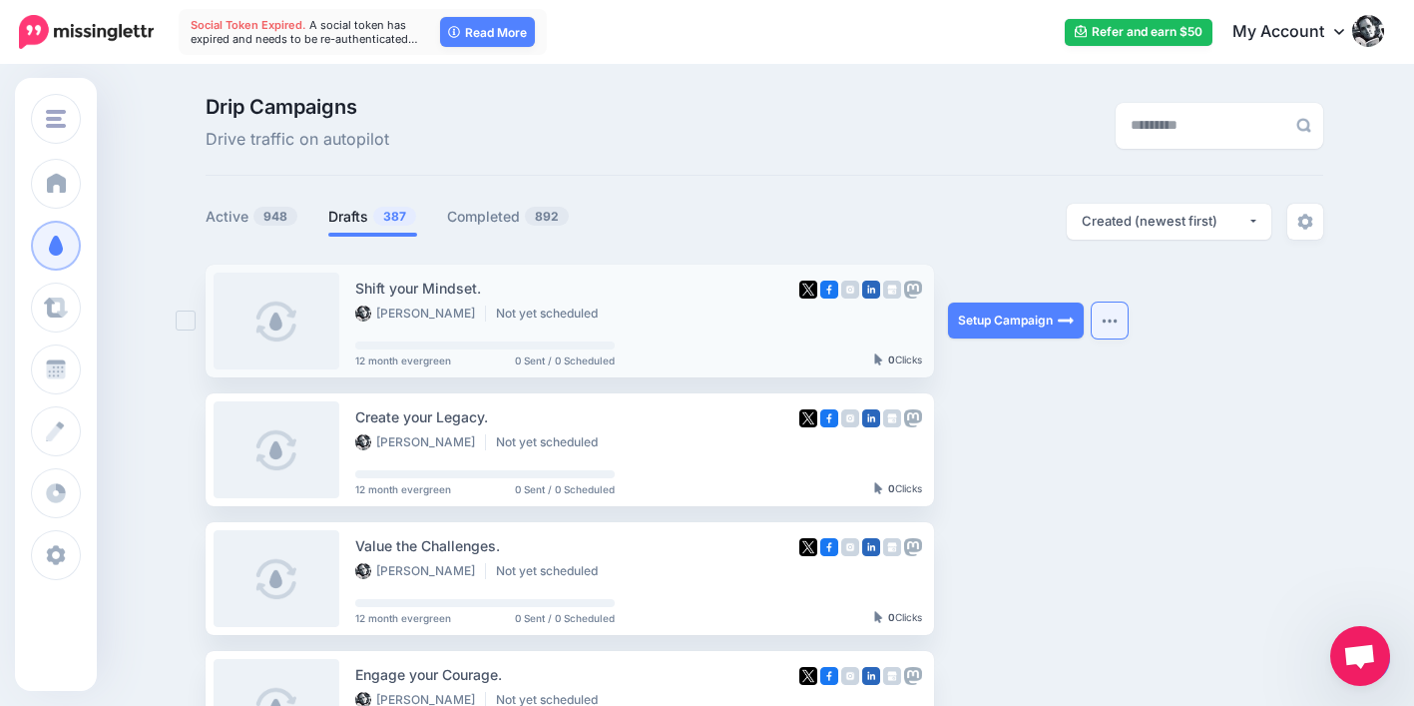
click at [1118, 317] on img "button" at bounding box center [1110, 320] width 16 height 6
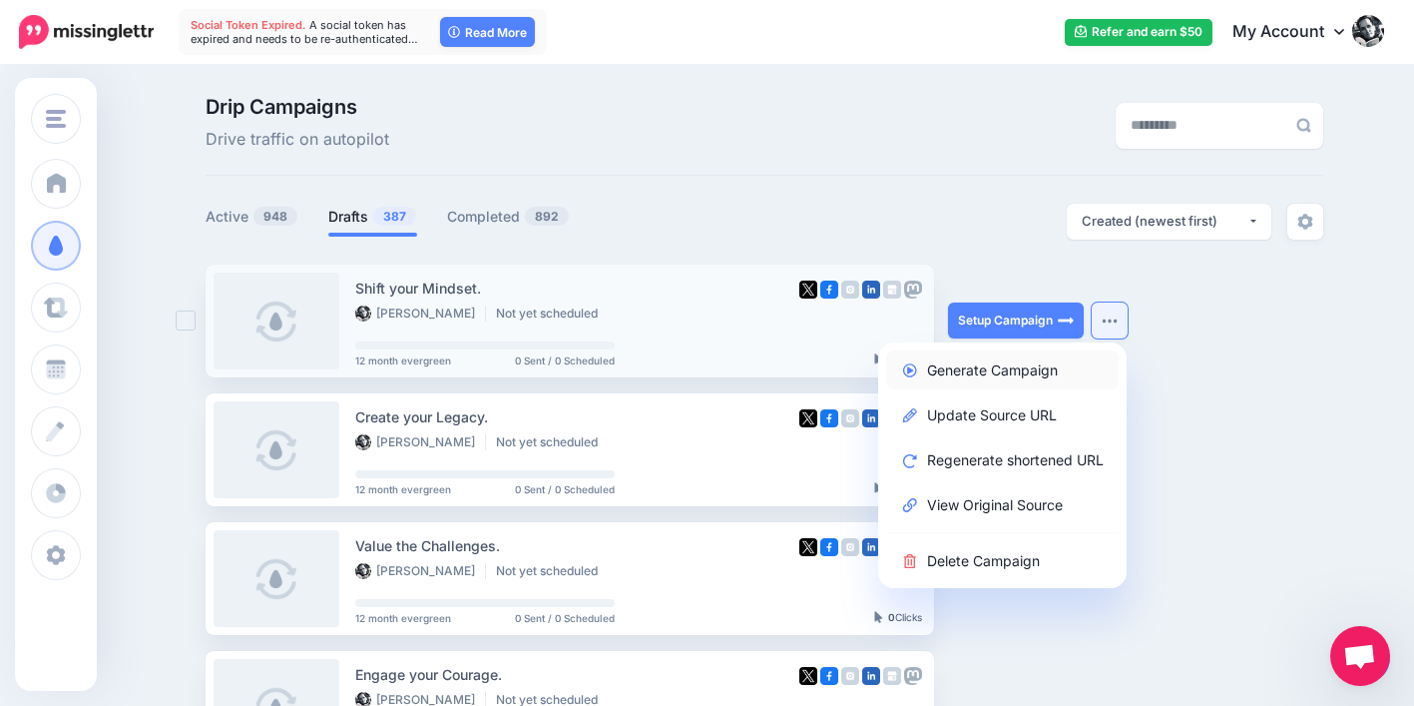
click at [1052, 363] on link "Generate Campaign" at bounding box center [1002, 369] width 233 height 39
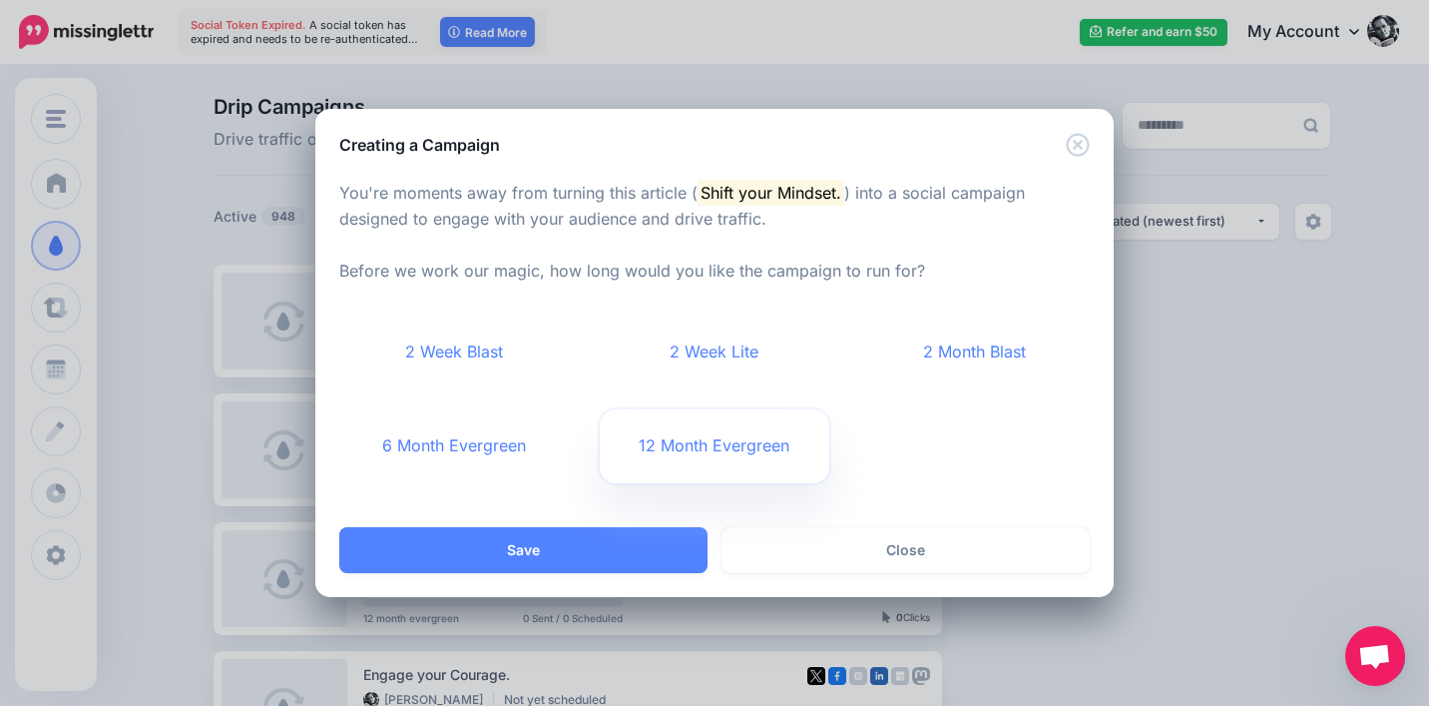
click at [679, 447] on link "12 Month Evergreen" at bounding box center [715, 446] width 231 height 74
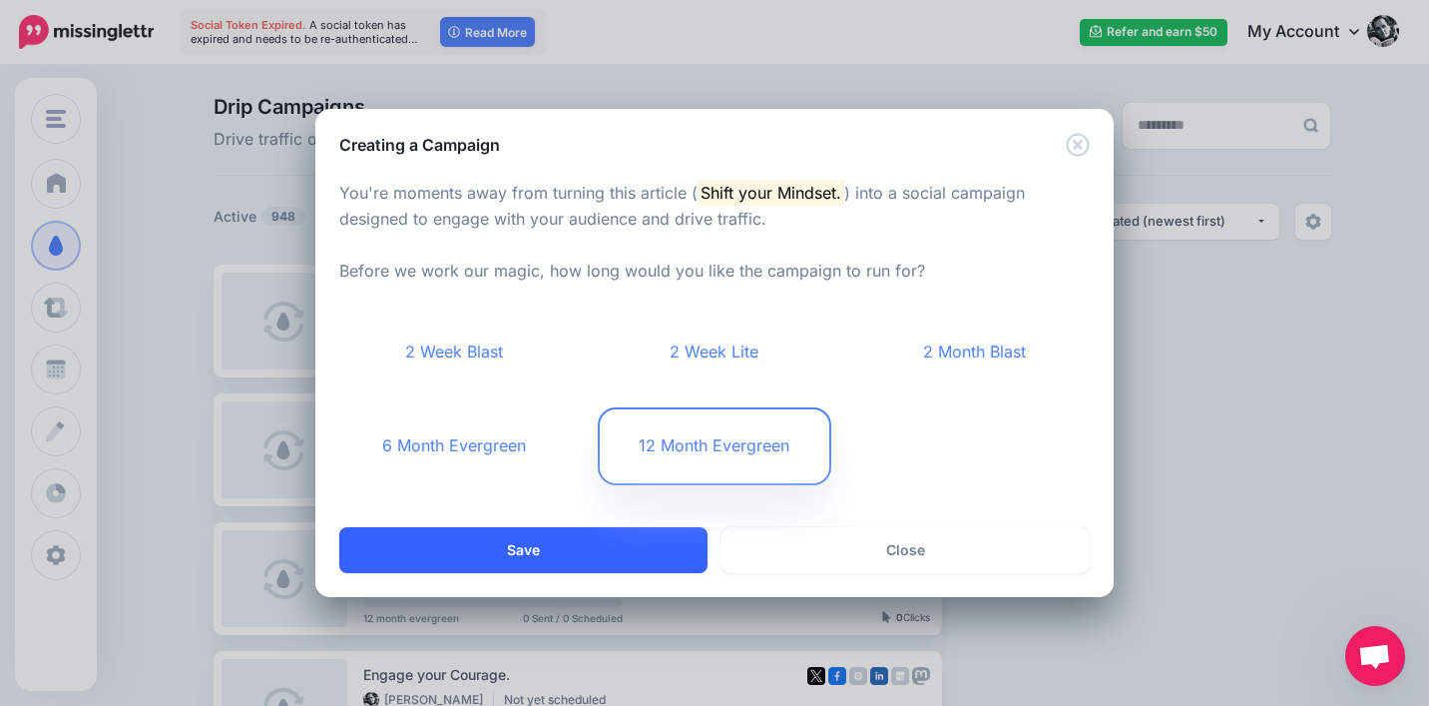
click at [631, 548] on button "Save" at bounding box center [523, 550] width 368 height 46
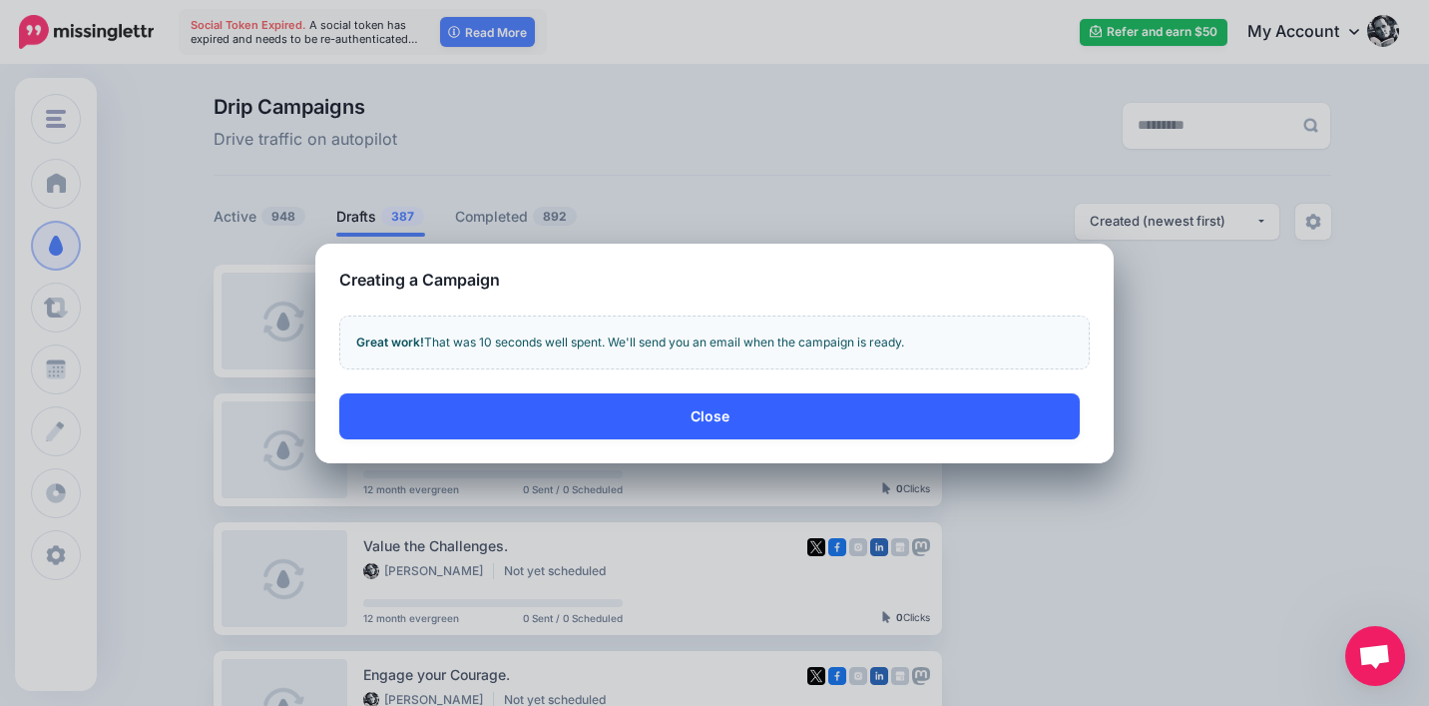
click at [865, 418] on button "Close" at bounding box center [709, 416] width 741 height 46
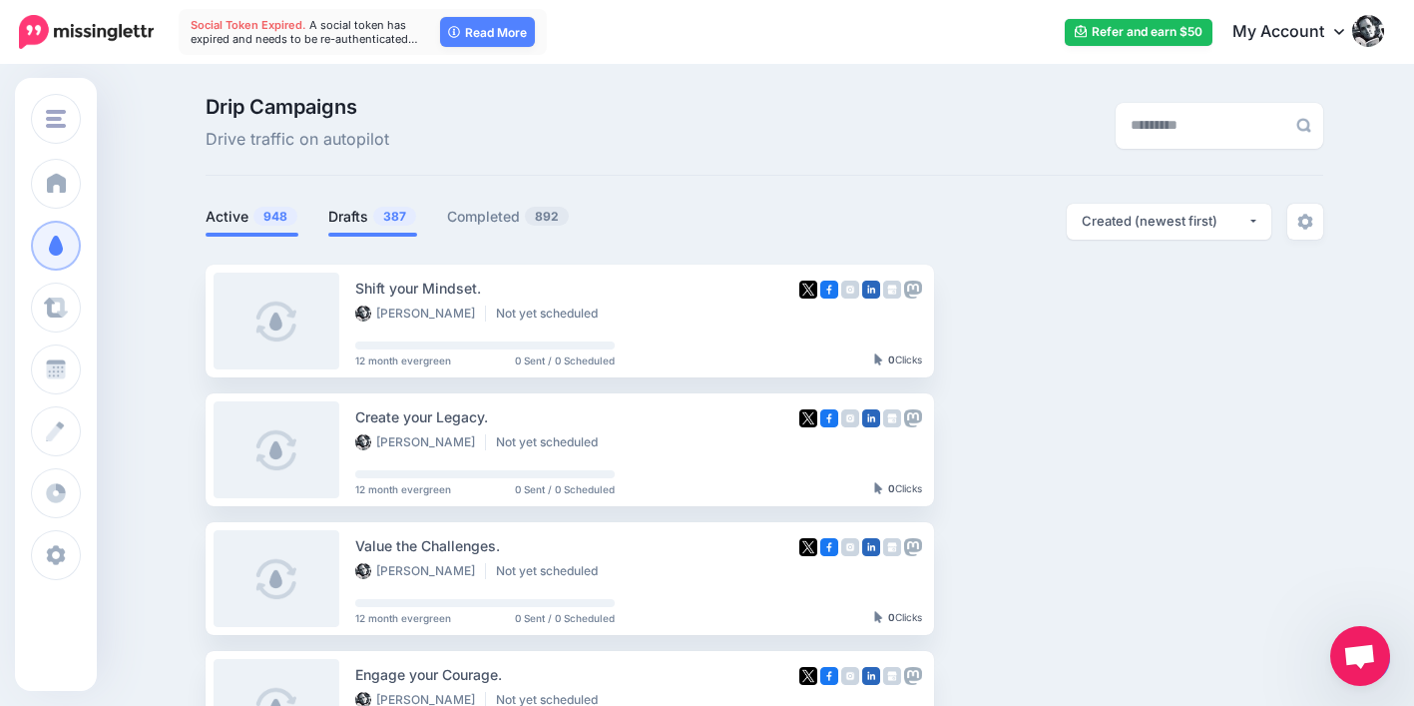
click at [263, 227] on link "Active 948" at bounding box center [252, 217] width 93 height 24
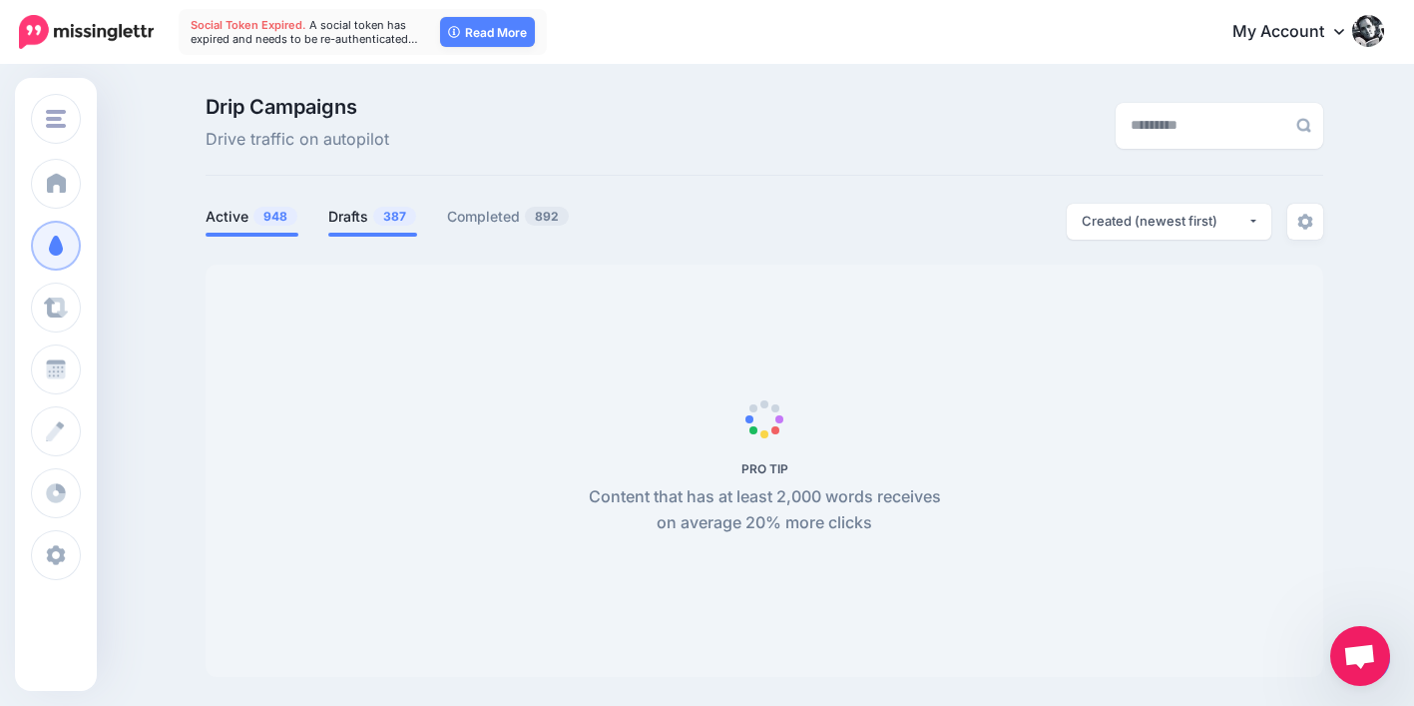
click at [369, 217] on link "Drafts 387" at bounding box center [372, 217] width 89 height 24
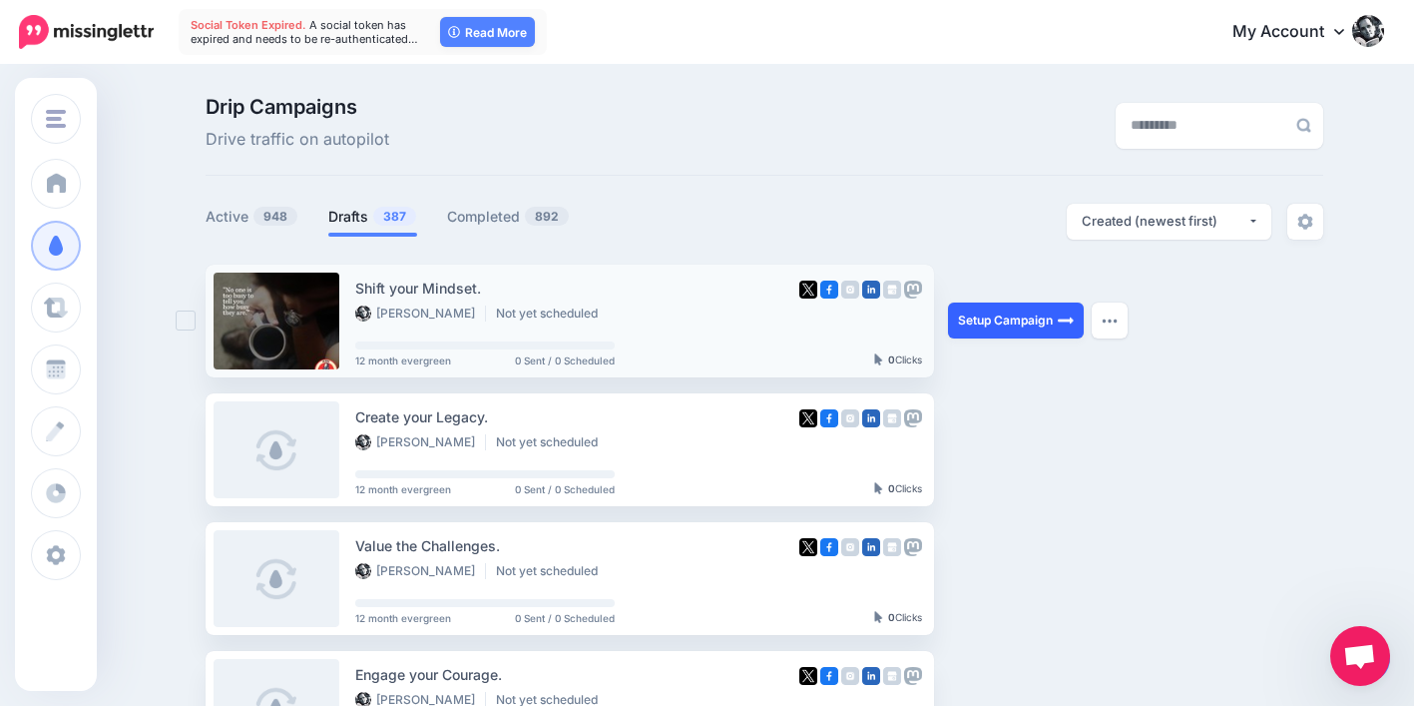
click at [984, 321] on link "Setup Campaign" at bounding box center [1016, 320] width 136 height 36
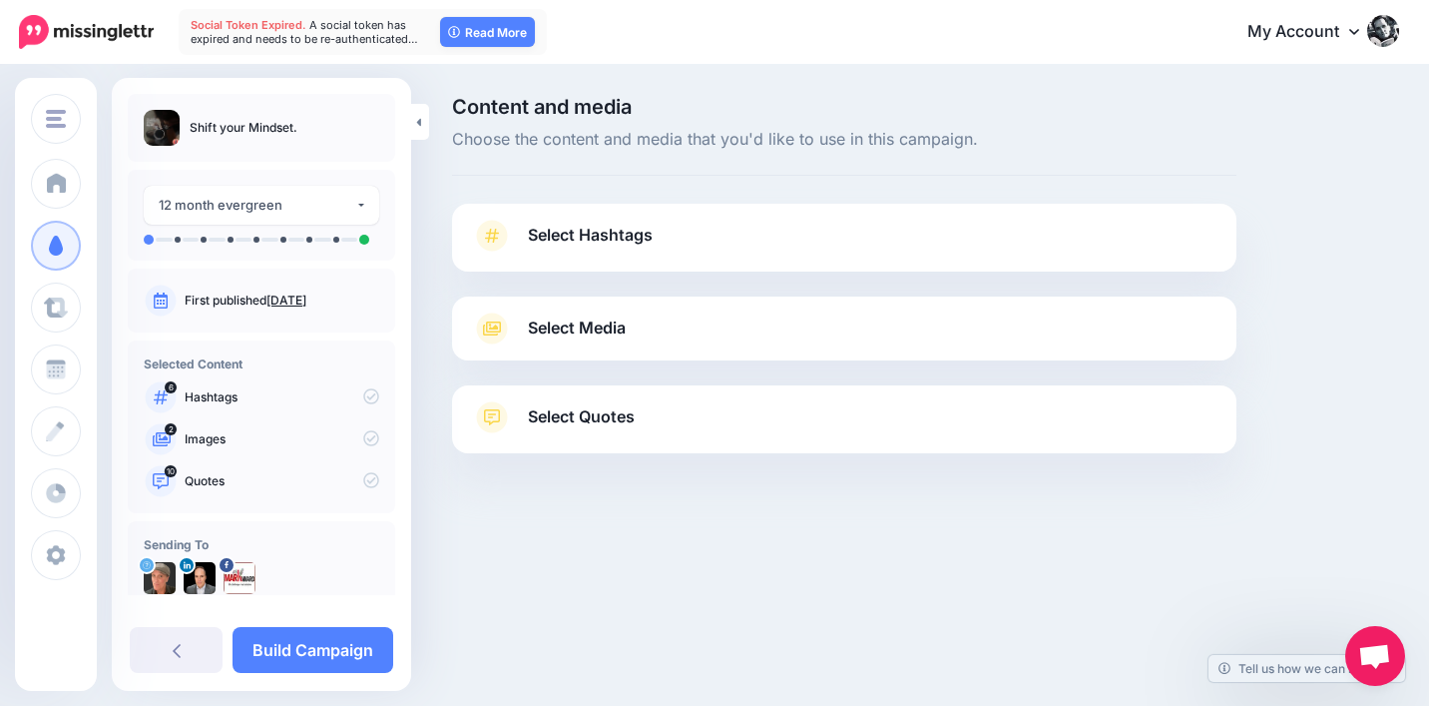
click at [592, 411] on span "Select Quotes" at bounding box center [581, 416] width 107 height 27
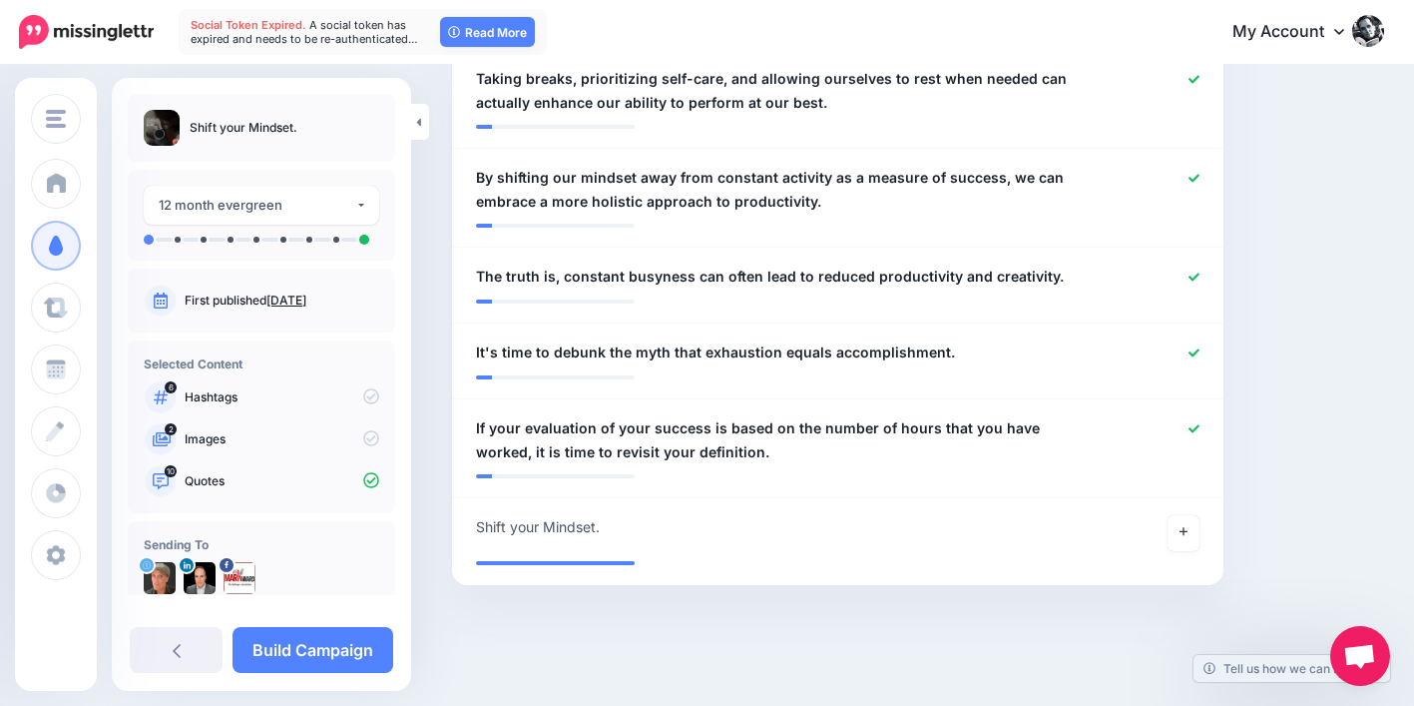
scroll to position [1198, 0]
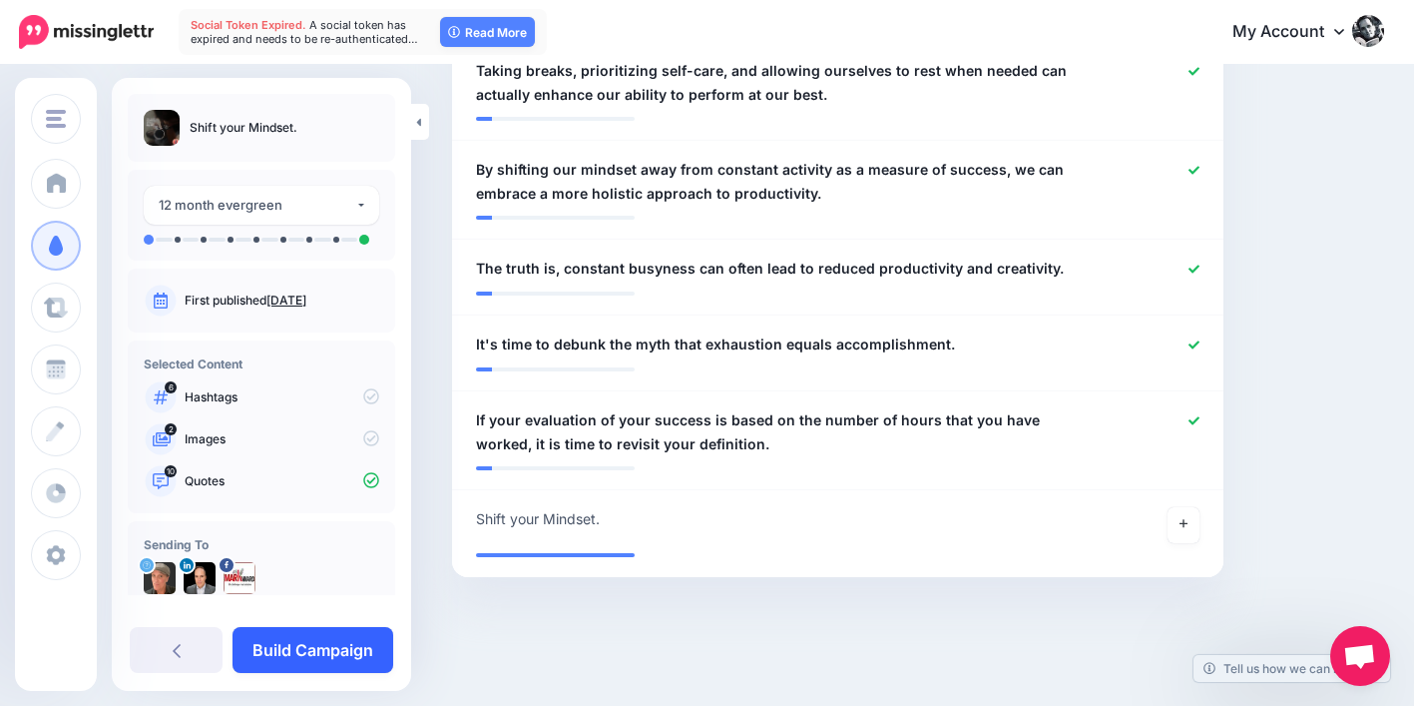
click at [322, 632] on link "Build Campaign" at bounding box center [313, 650] width 161 height 46
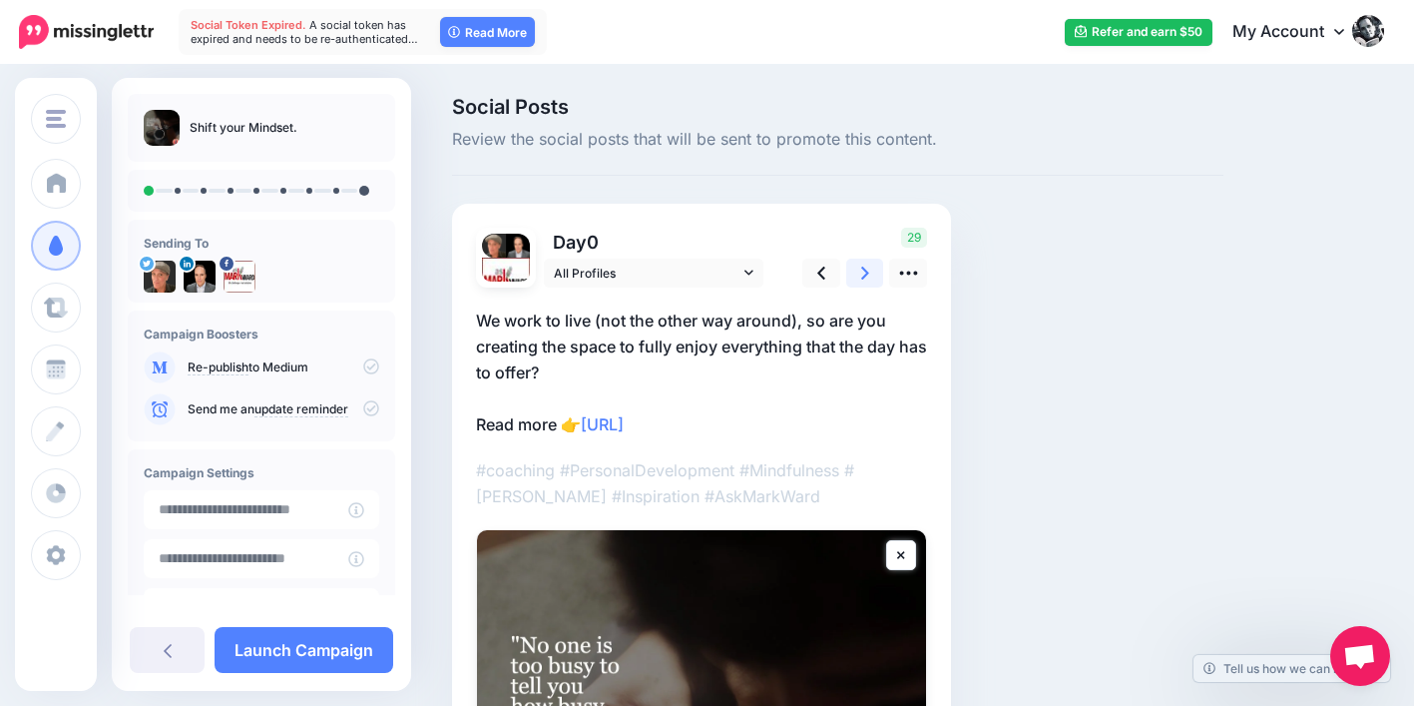
click at [866, 275] on icon at bounding box center [865, 272] width 8 height 21
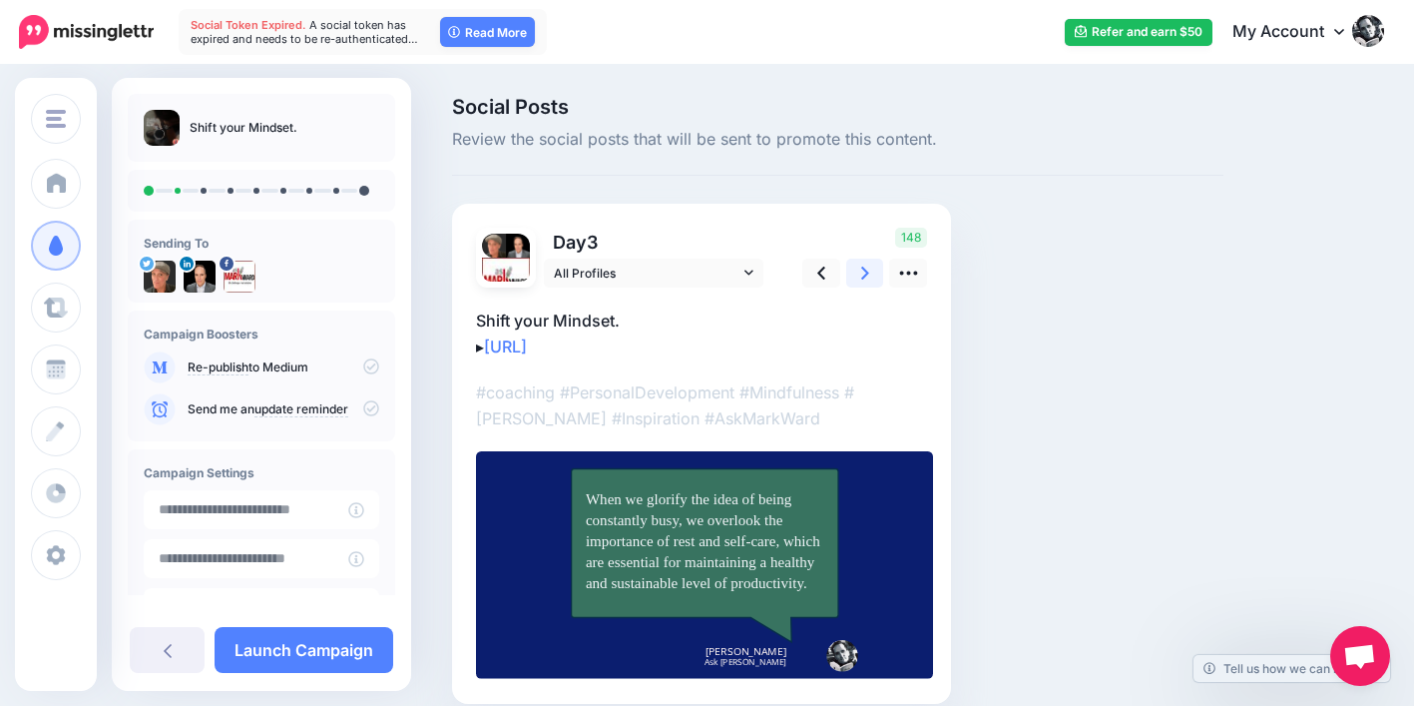
click at [866, 274] on icon at bounding box center [865, 272] width 8 height 13
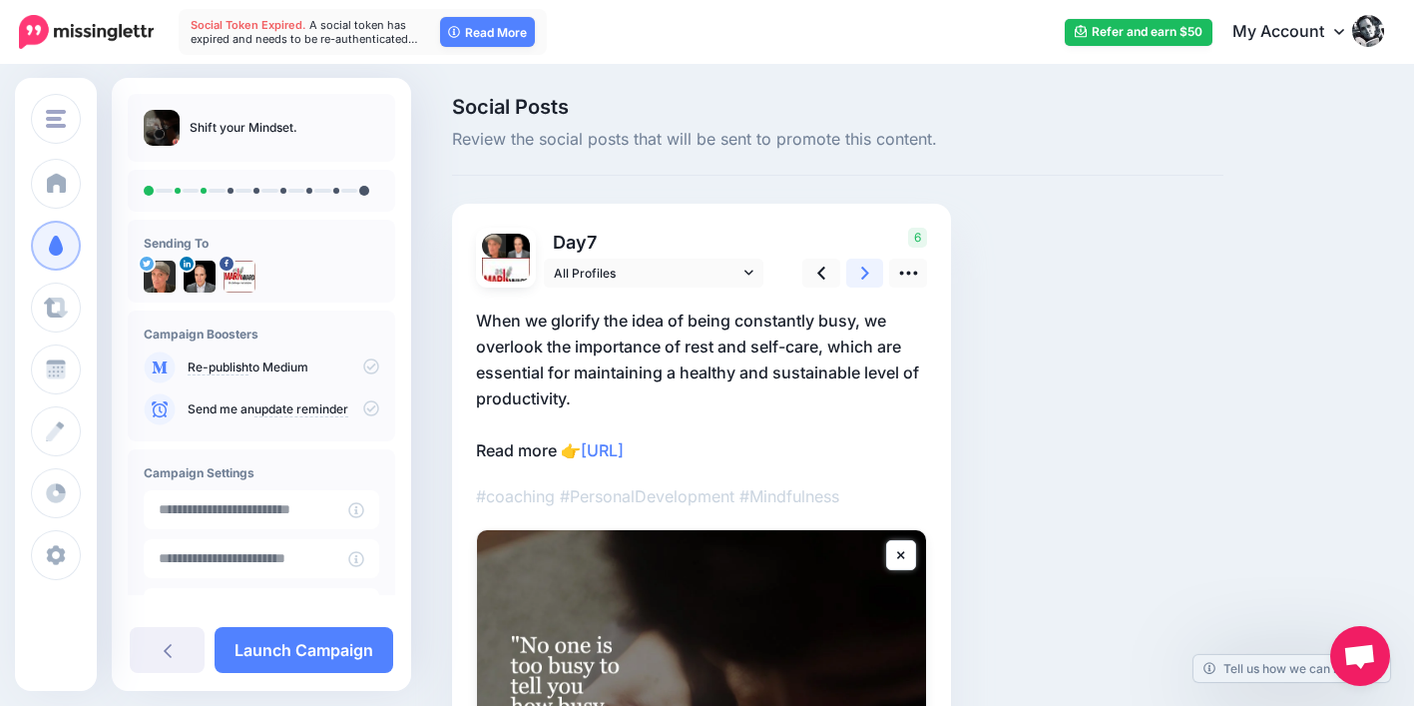
click at [866, 274] on icon at bounding box center [865, 272] width 8 height 13
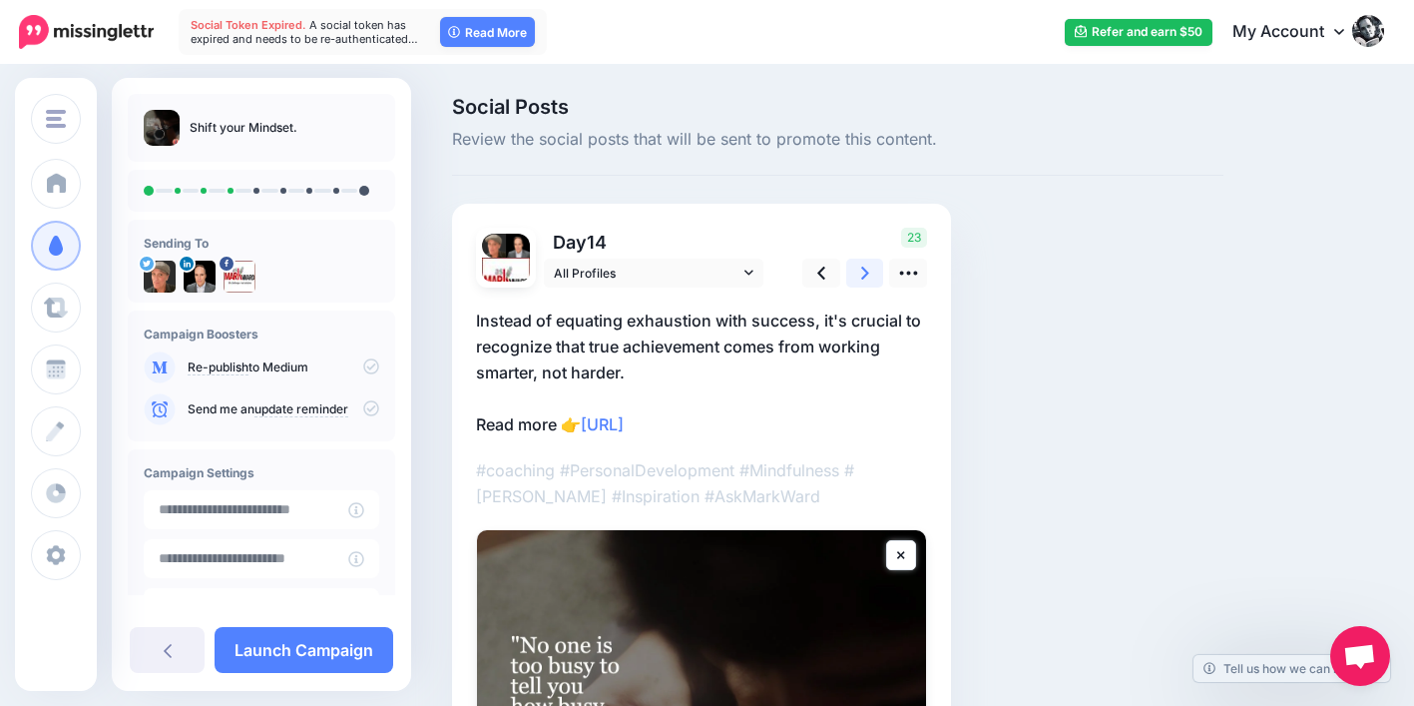
click at [866, 274] on icon at bounding box center [865, 272] width 8 height 13
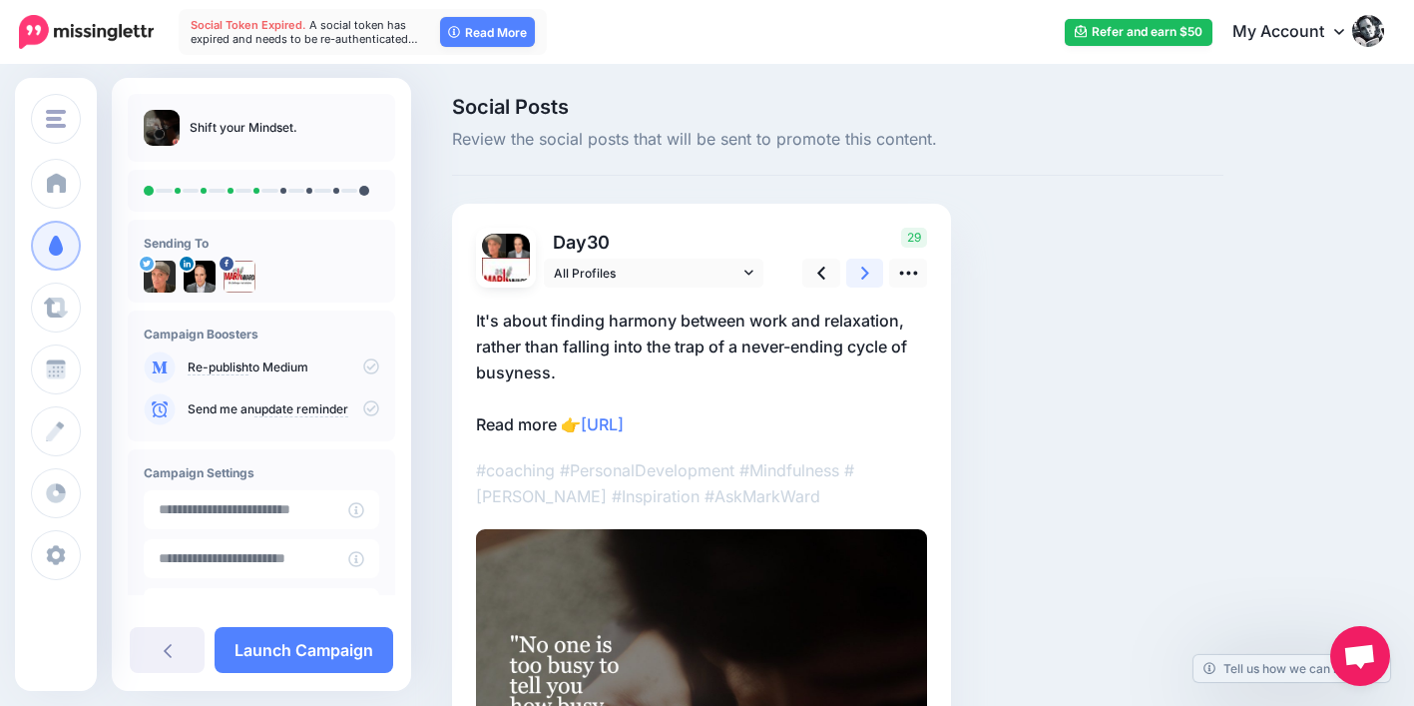
click at [866, 274] on icon at bounding box center [865, 272] width 8 height 13
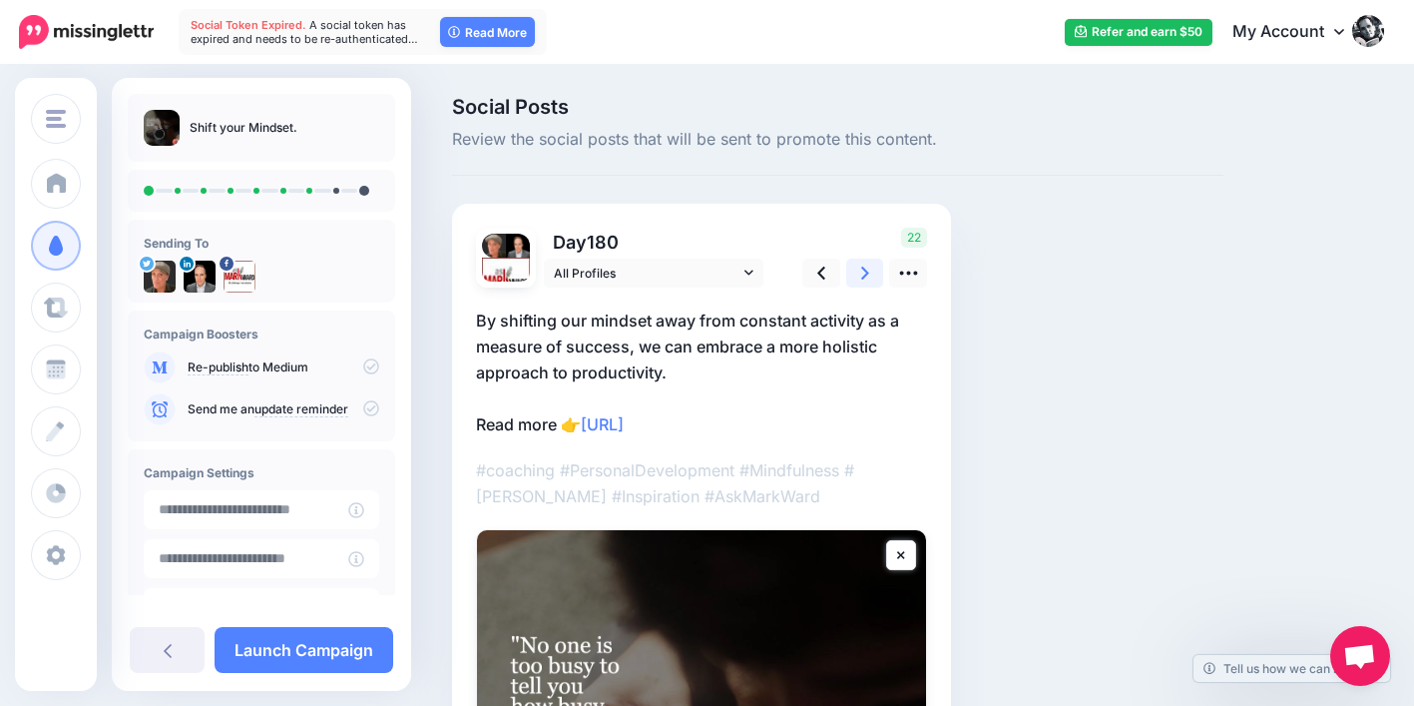
click at [866, 274] on icon at bounding box center [865, 272] width 8 height 13
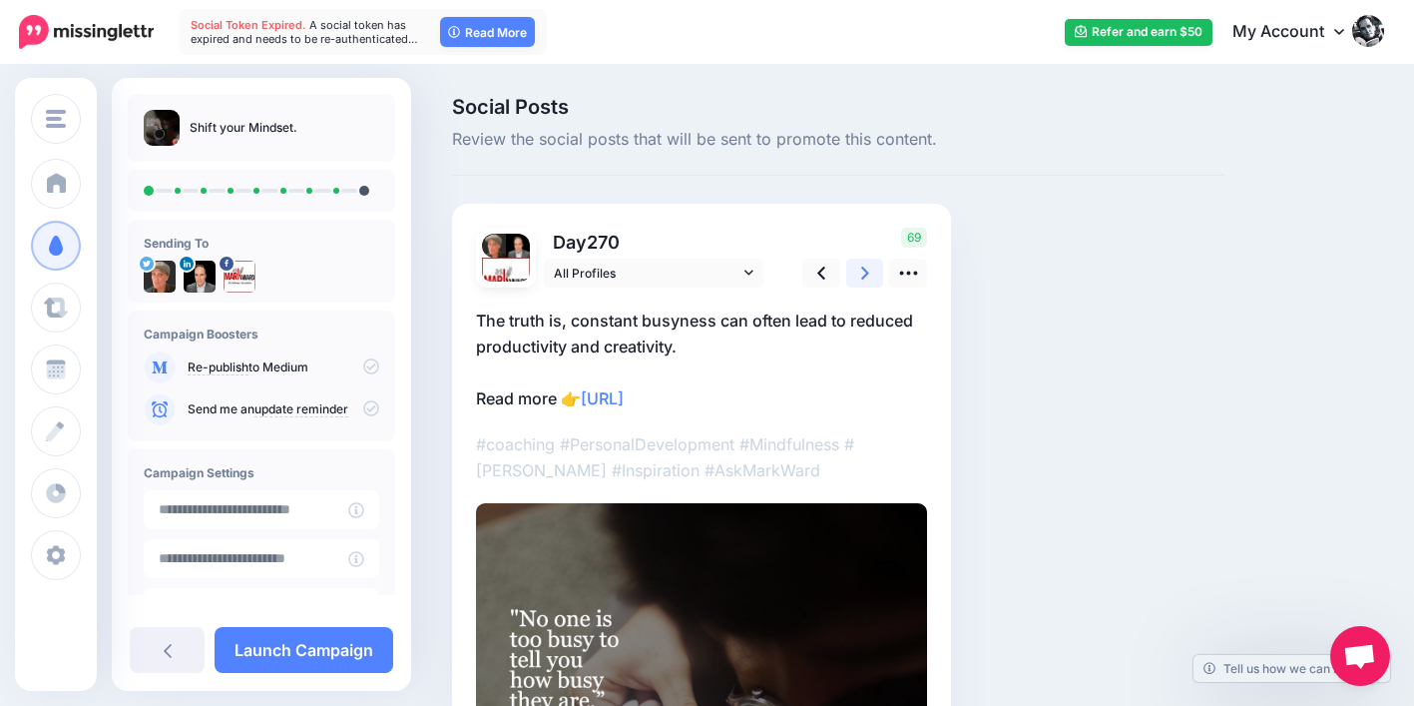
click at [866, 273] on icon at bounding box center [865, 272] width 8 height 13
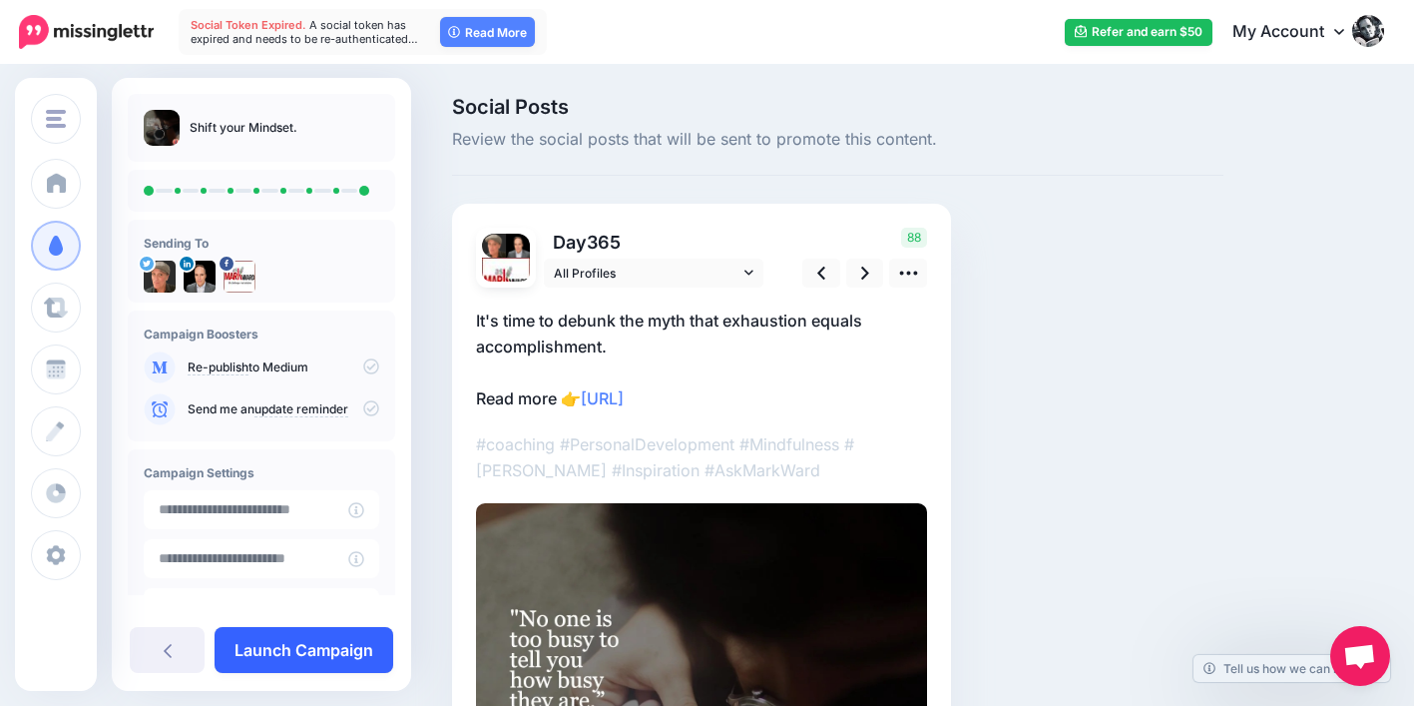
click at [336, 644] on link "Launch Campaign" at bounding box center [304, 650] width 179 height 46
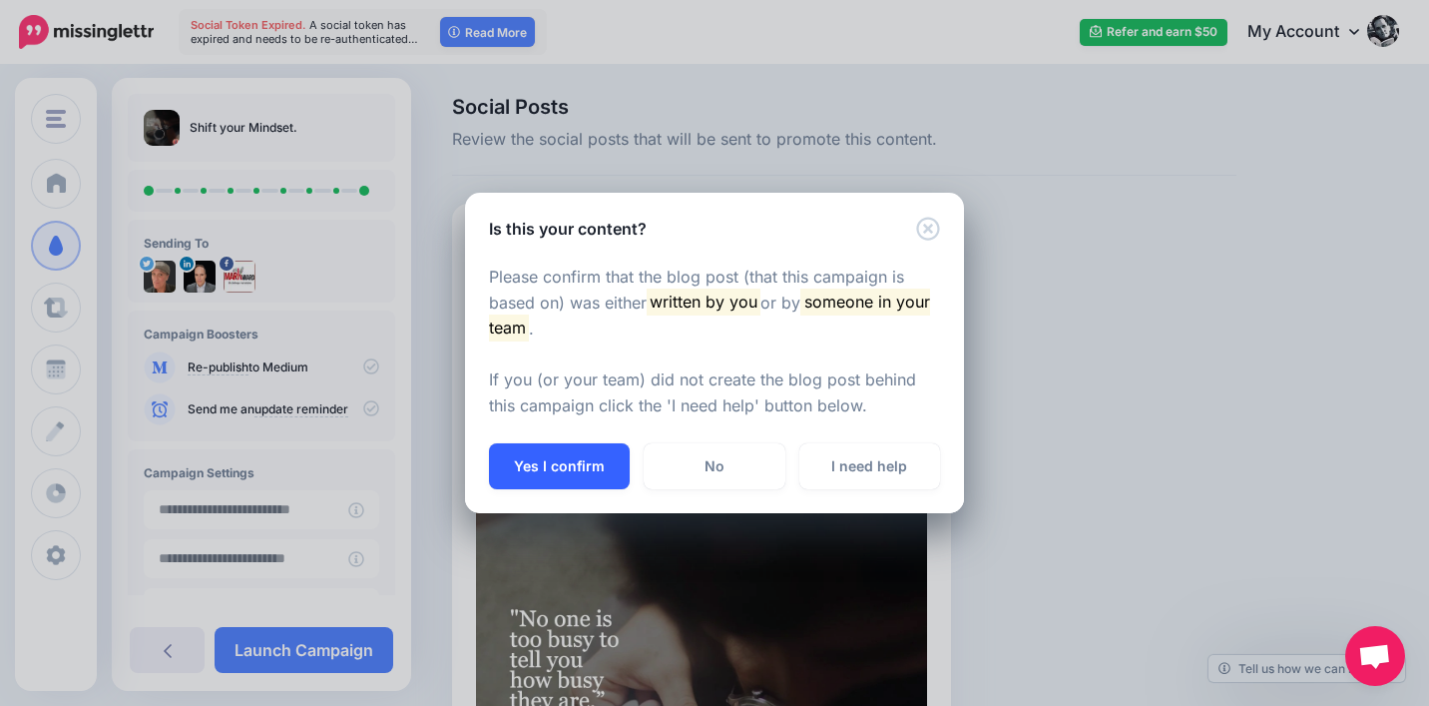
click at [569, 469] on button "Yes I confirm" at bounding box center [559, 466] width 141 height 46
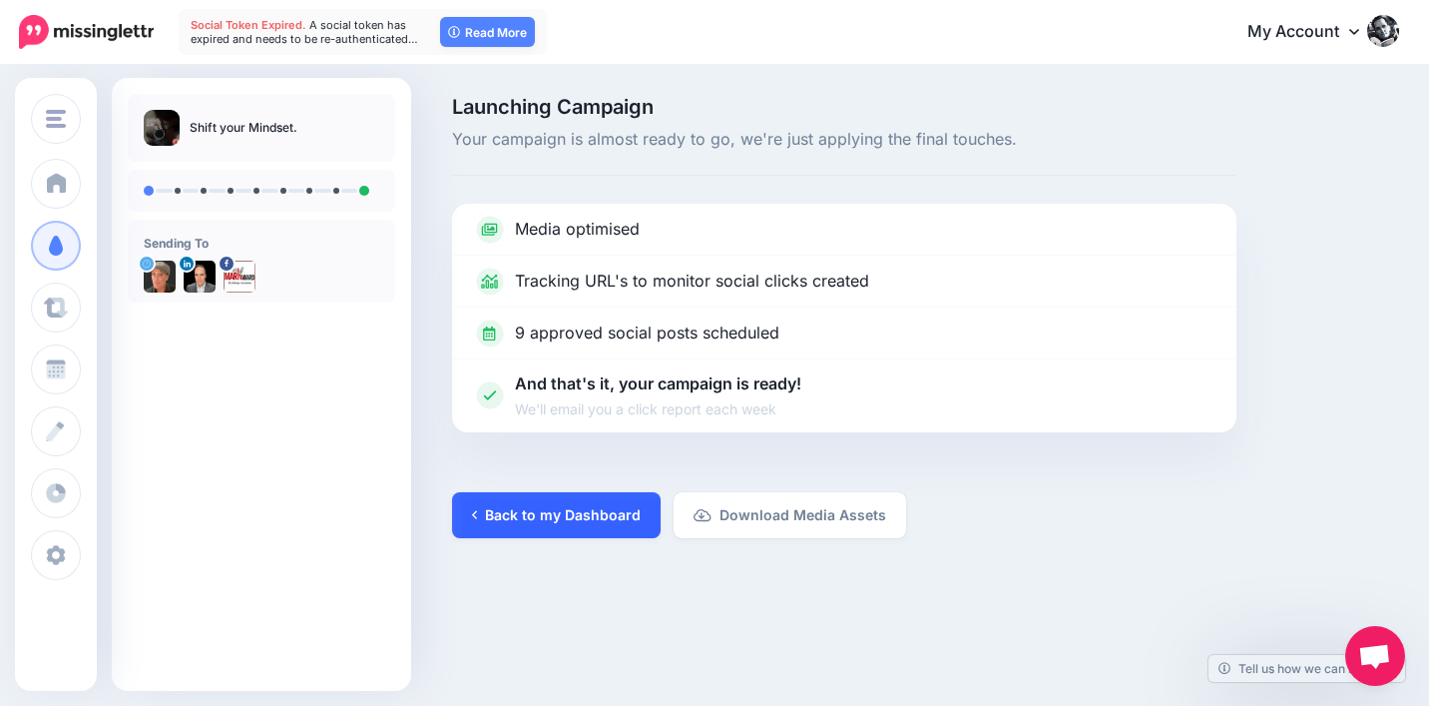
click at [553, 523] on link "Back to my Dashboard" at bounding box center [556, 515] width 209 height 46
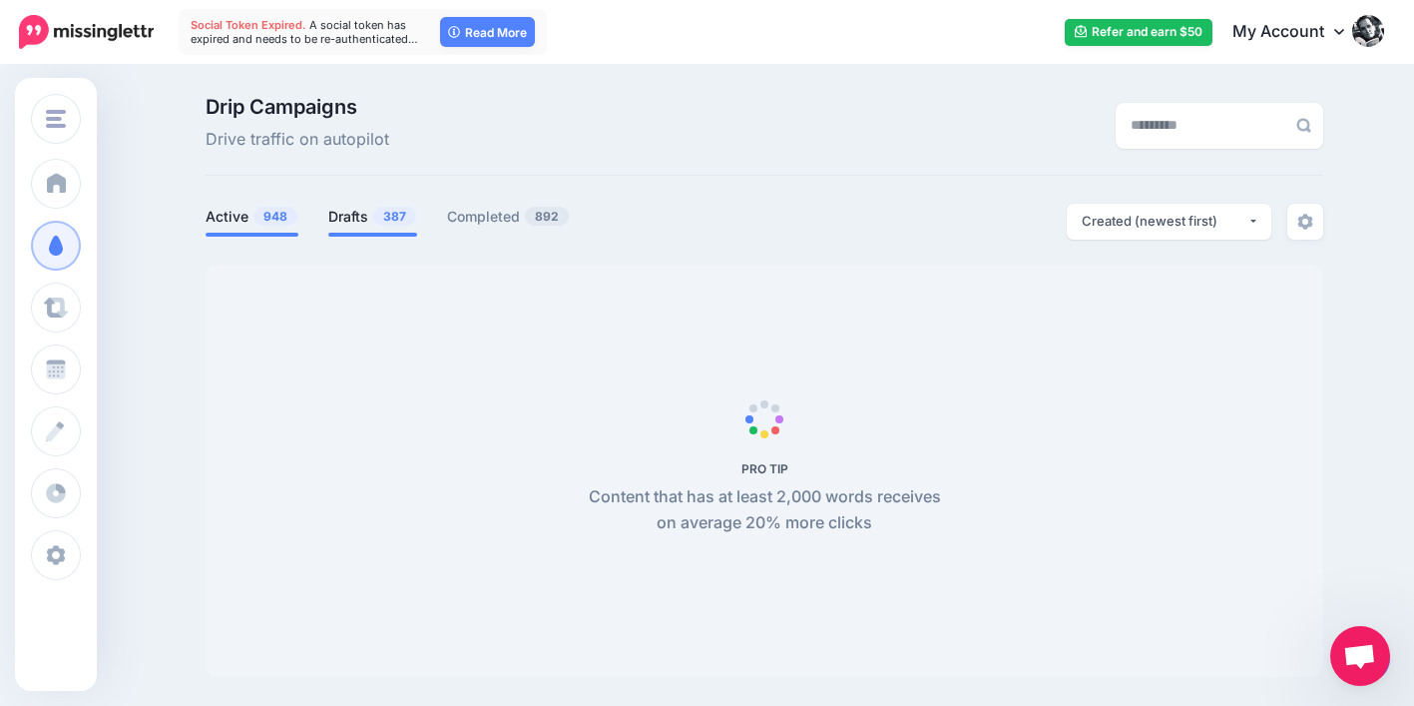
click at [364, 210] on link "Drafts 387" at bounding box center [372, 217] width 89 height 24
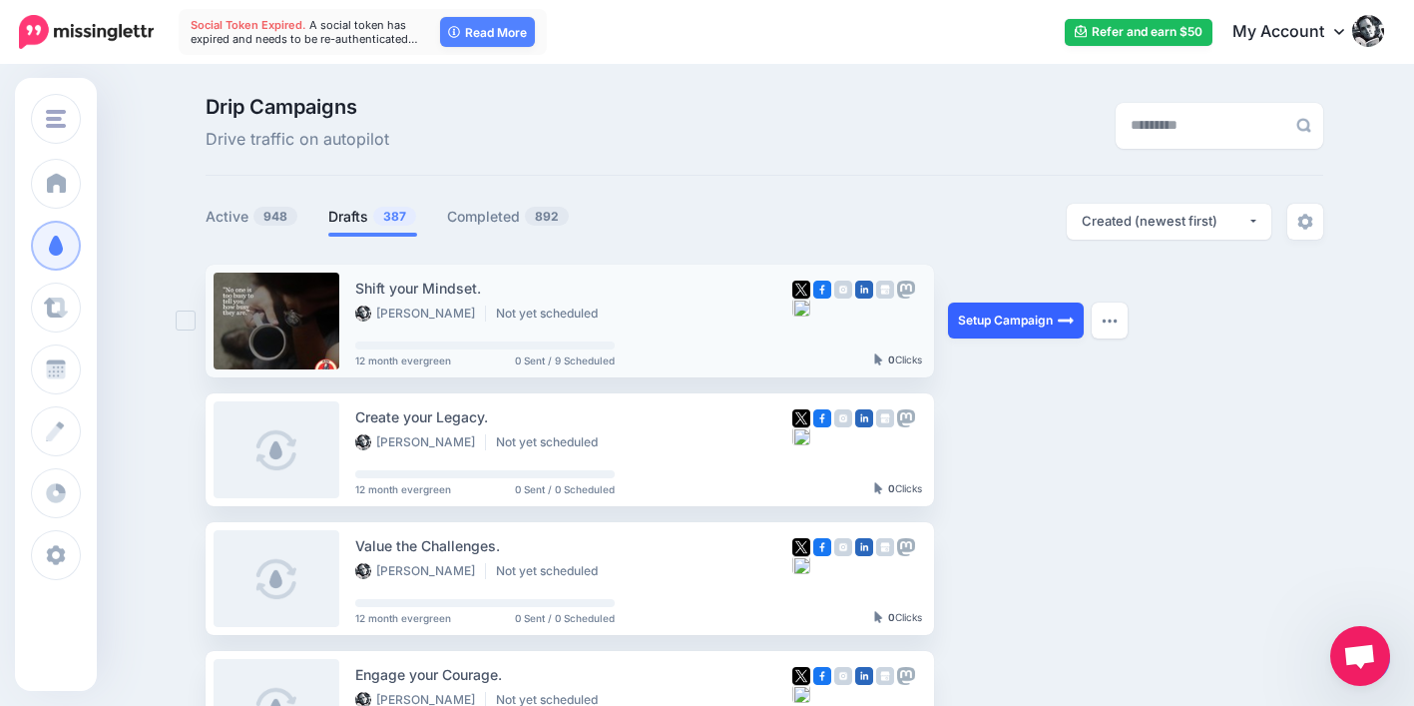
click at [986, 313] on link "Setup Campaign" at bounding box center [1016, 320] width 136 height 36
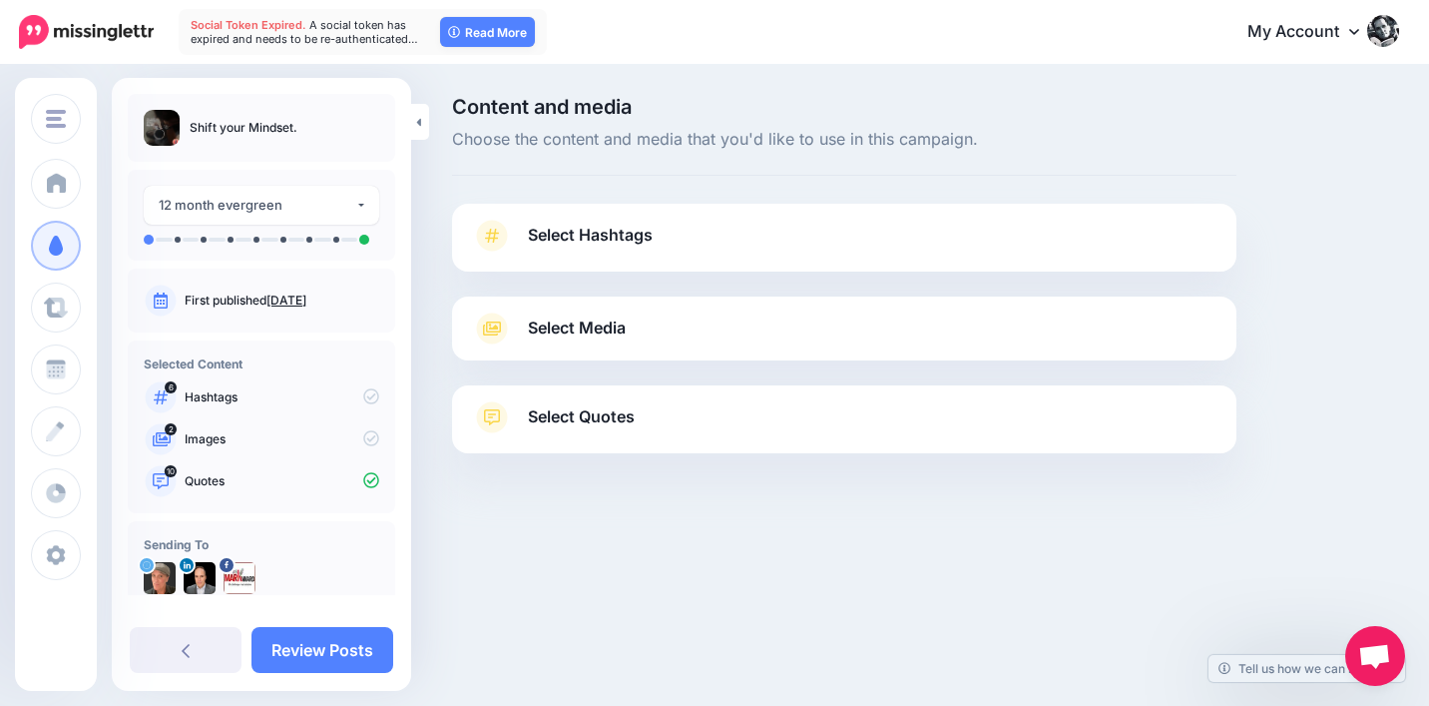
click at [619, 418] on span "Select Quotes" at bounding box center [581, 416] width 107 height 27
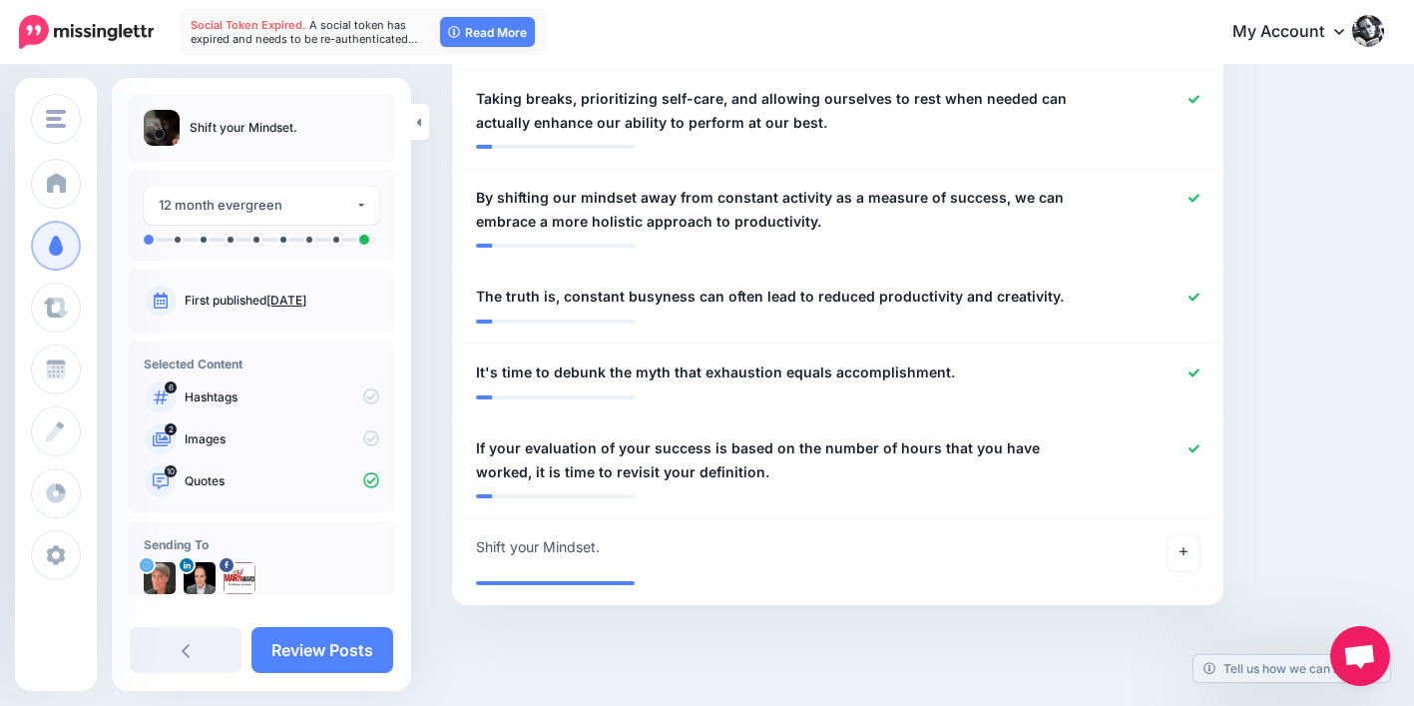
scroll to position [1198, 0]
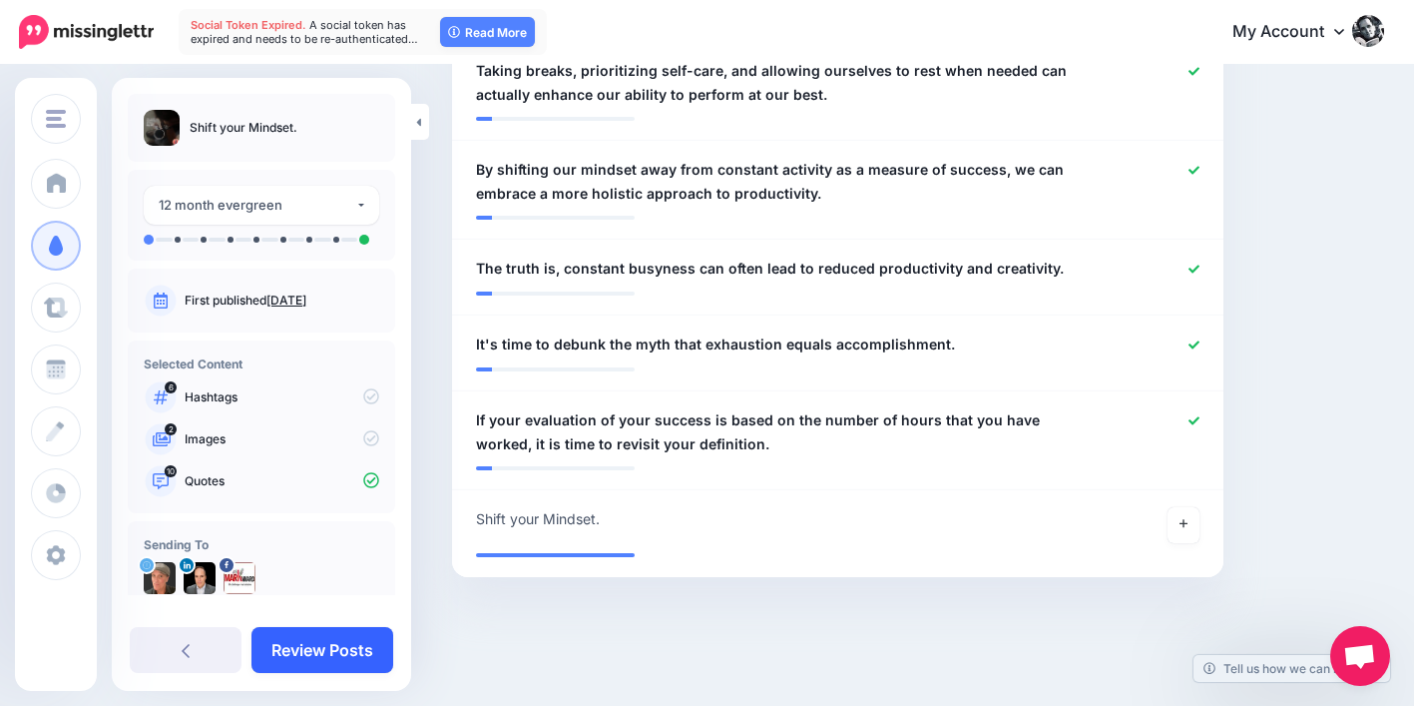
click at [299, 650] on link "Review Posts" at bounding box center [323, 650] width 142 height 46
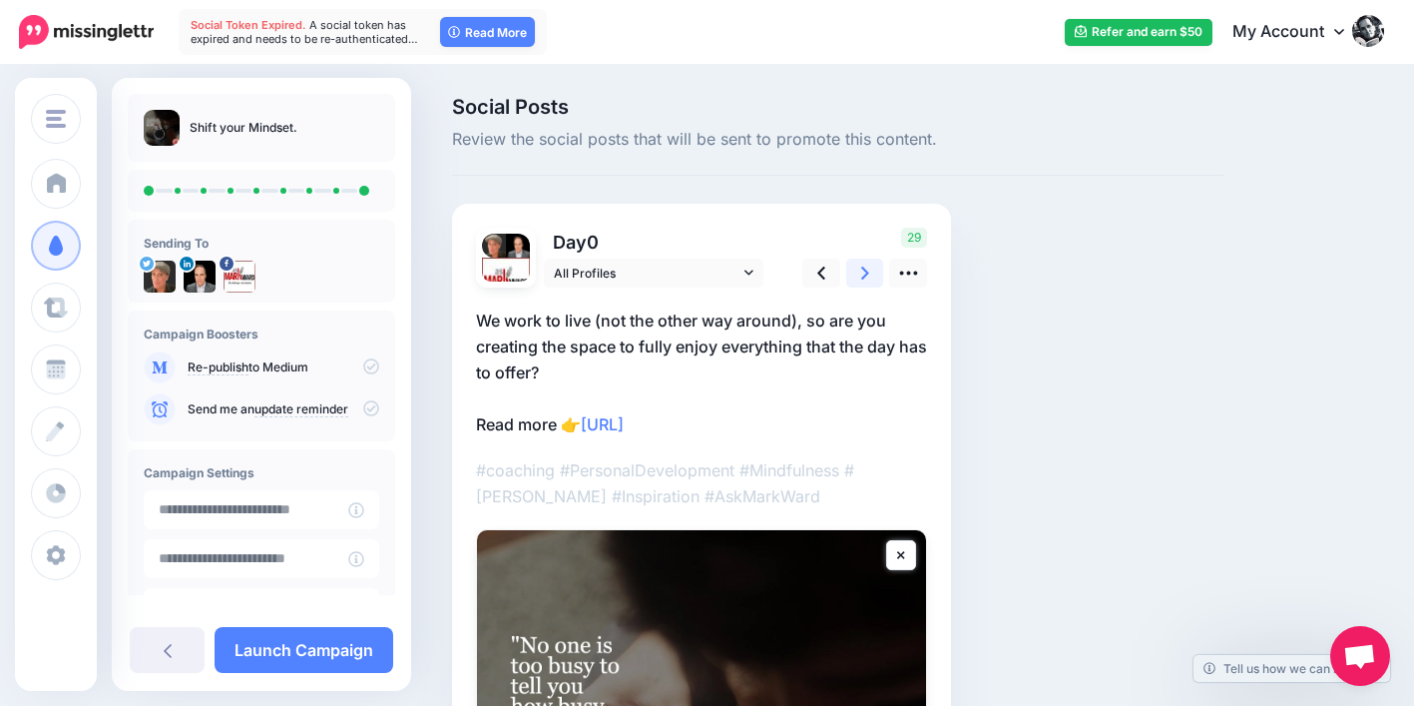
click at [868, 274] on link at bounding box center [865, 272] width 38 height 29
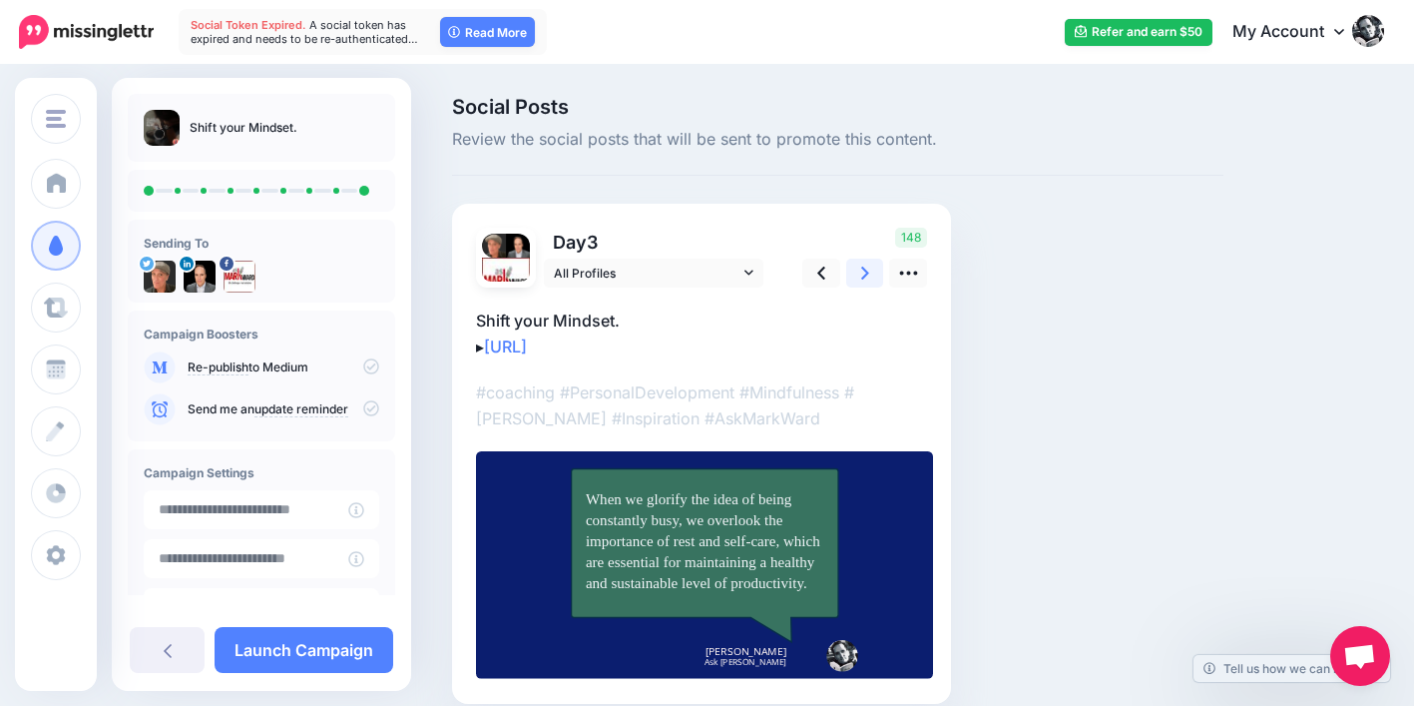
click at [868, 270] on link at bounding box center [865, 272] width 38 height 29
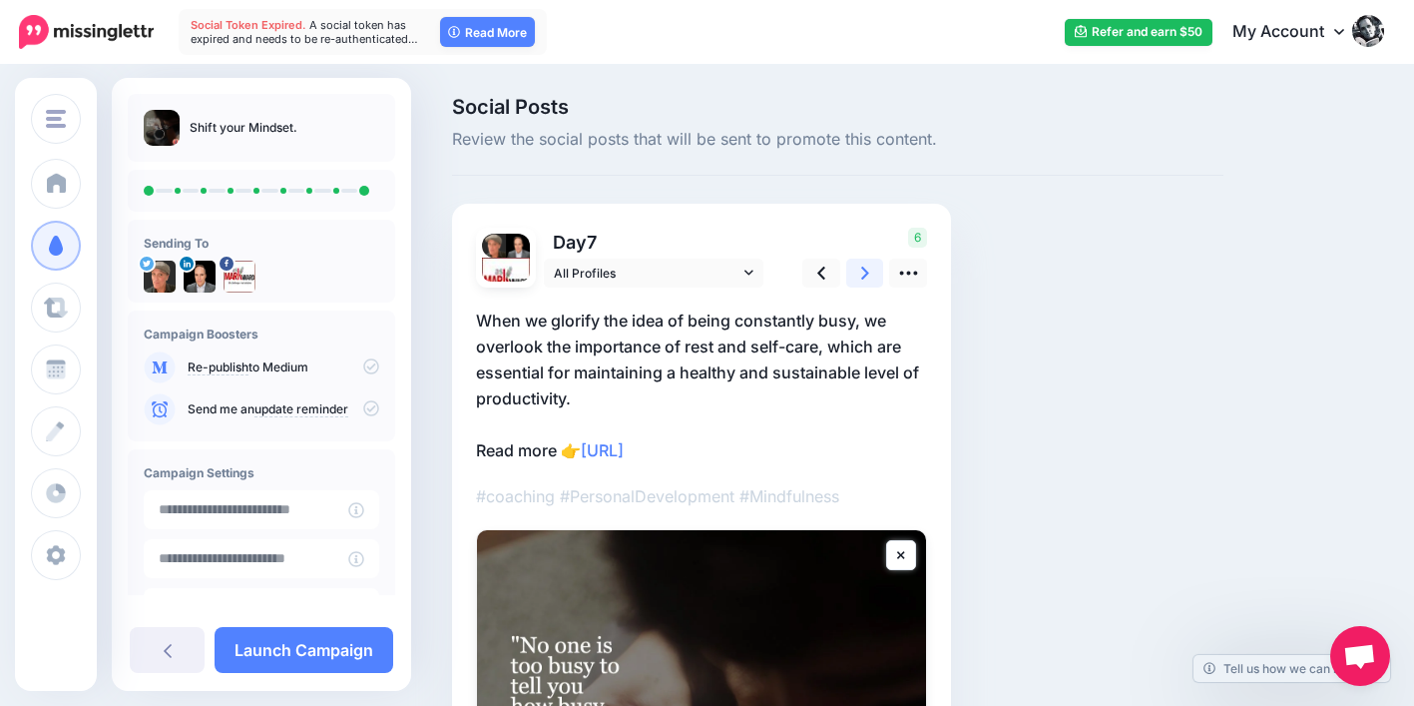
click at [868, 272] on link at bounding box center [865, 272] width 38 height 29
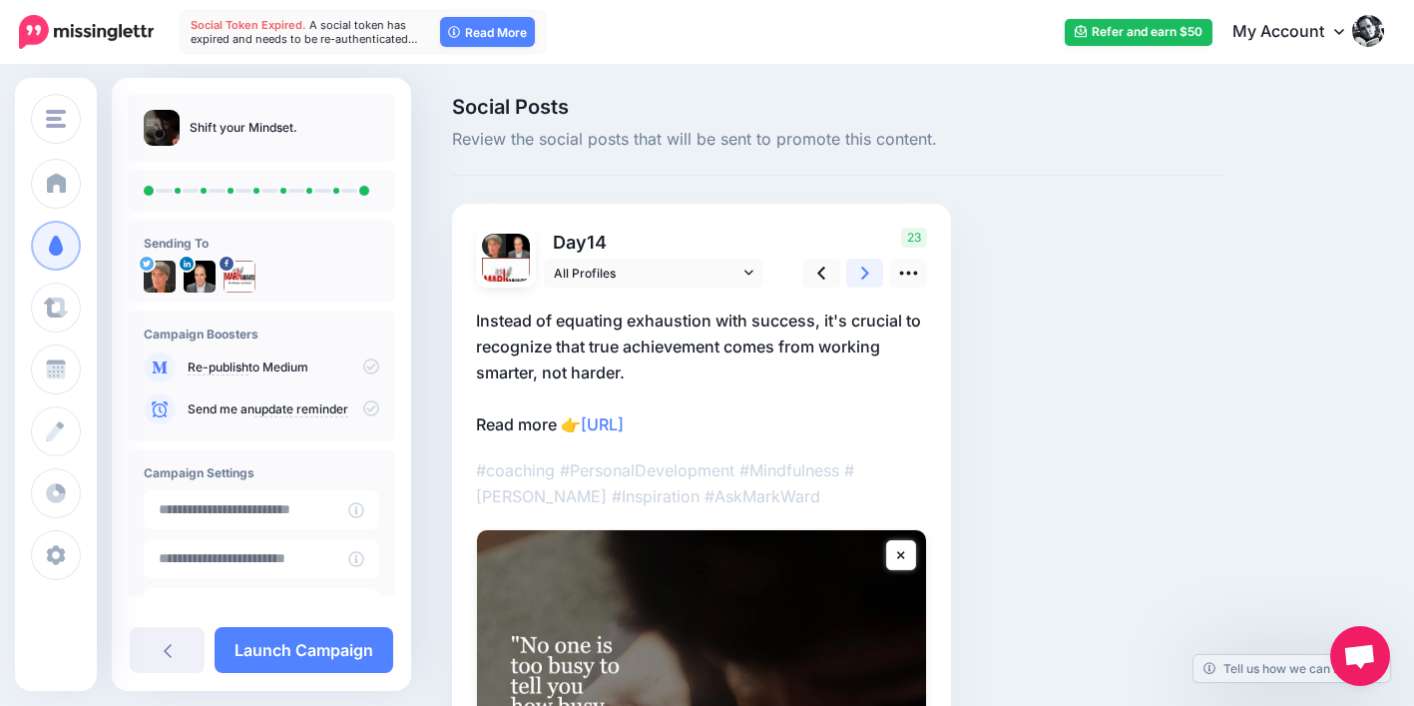
click at [868, 272] on icon at bounding box center [865, 272] width 8 height 13
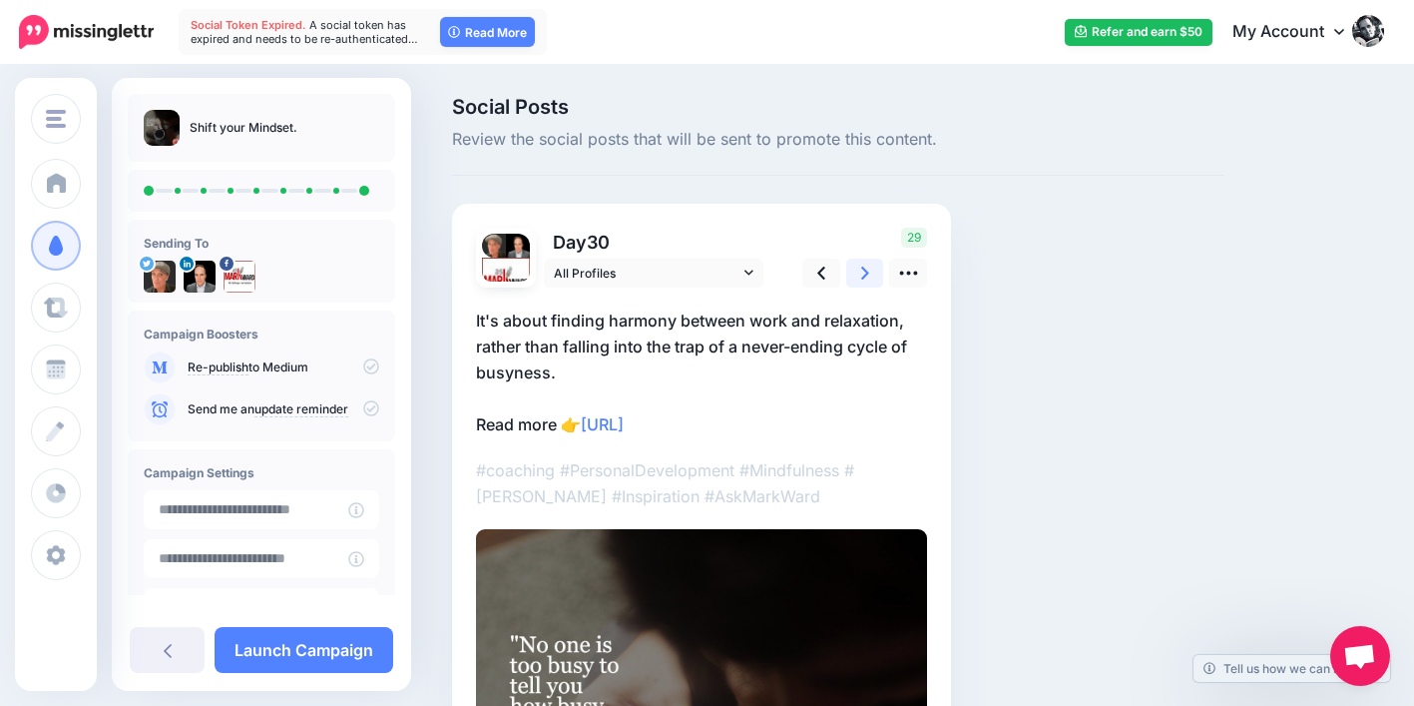
click at [868, 272] on icon at bounding box center [865, 272] width 8 height 13
click at [868, 273] on icon at bounding box center [865, 272] width 8 height 21
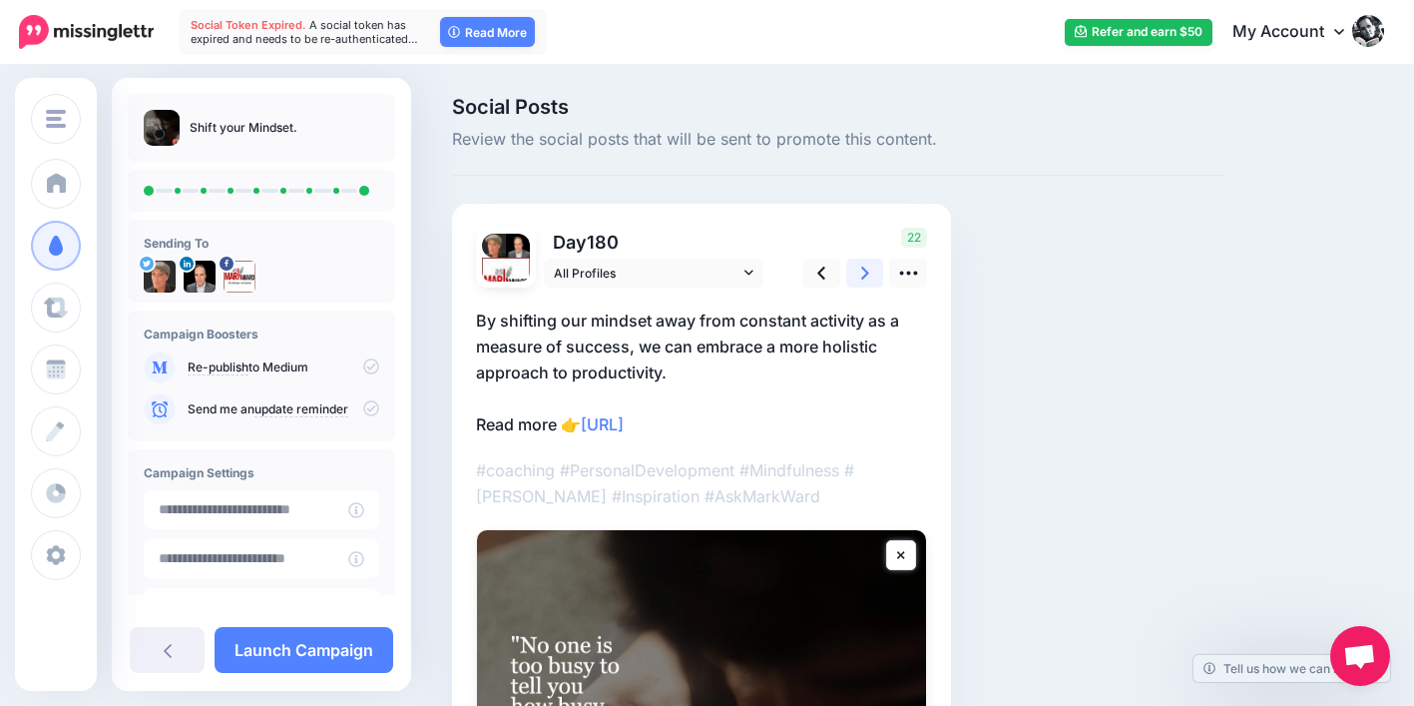
click at [868, 273] on icon at bounding box center [865, 272] width 8 height 21
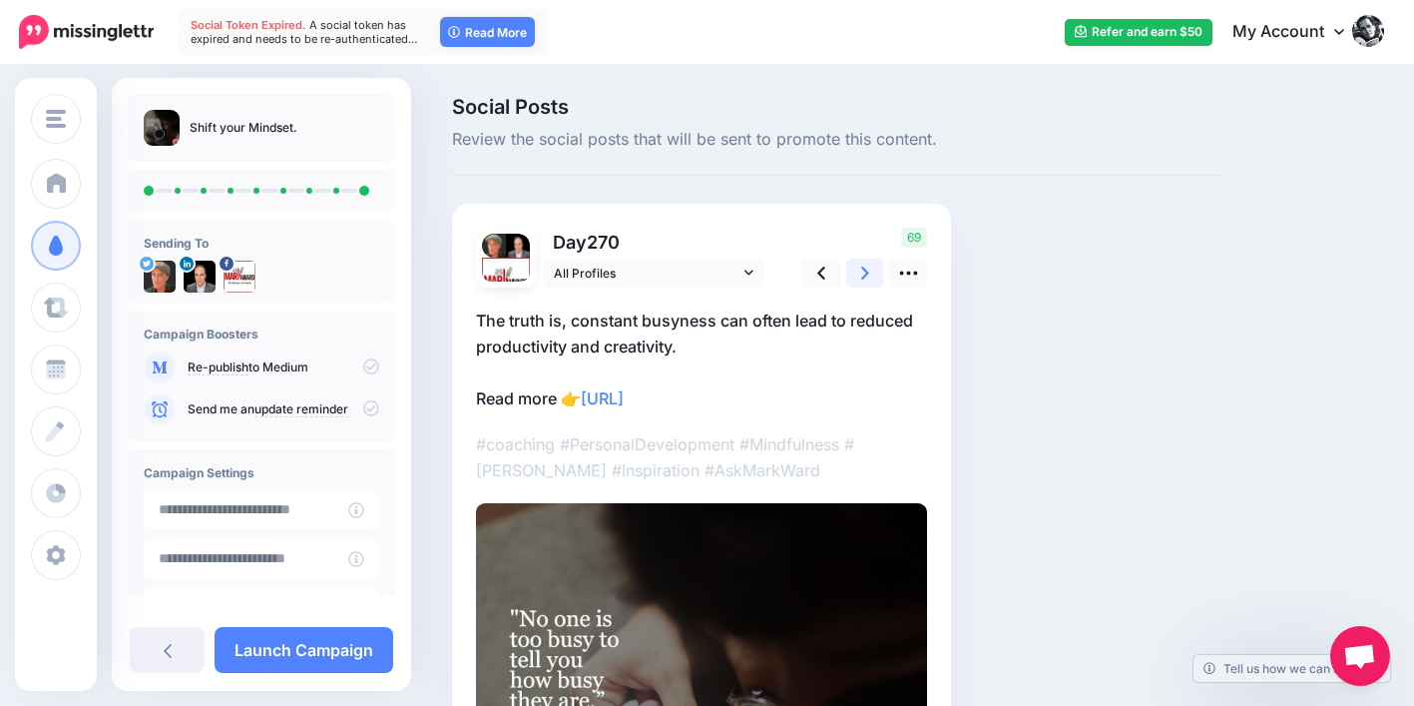
click at [868, 273] on icon at bounding box center [865, 272] width 8 height 21
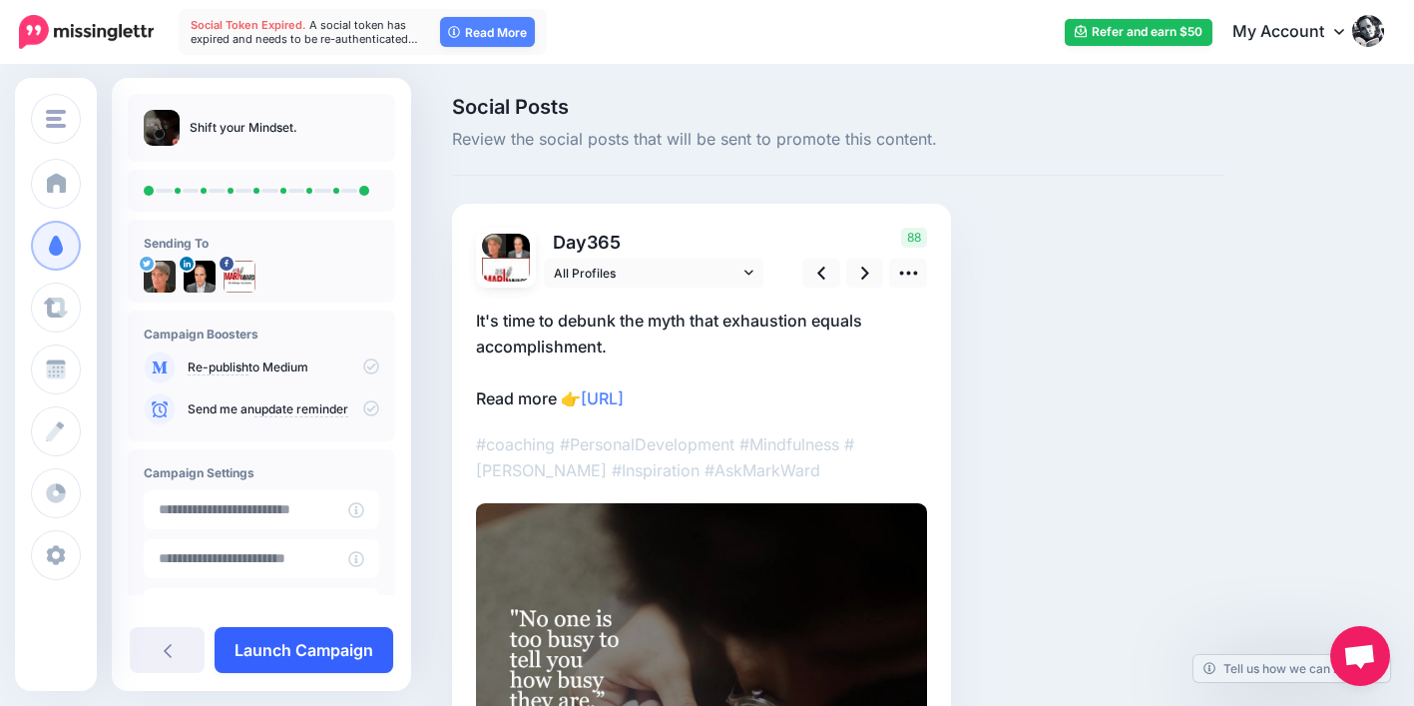
click at [349, 646] on link "Launch Campaign" at bounding box center [304, 650] width 179 height 46
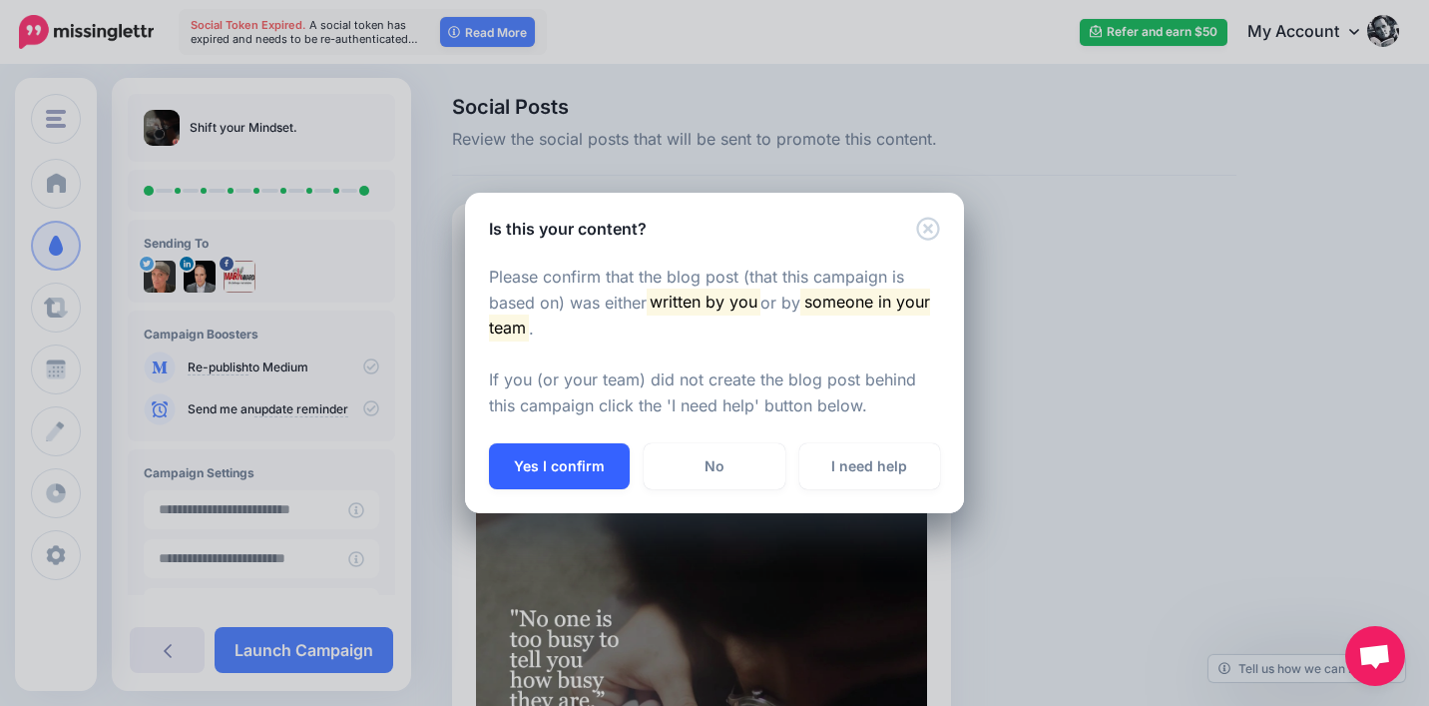
click at [535, 482] on button "Yes I confirm" at bounding box center [559, 466] width 141 height 46
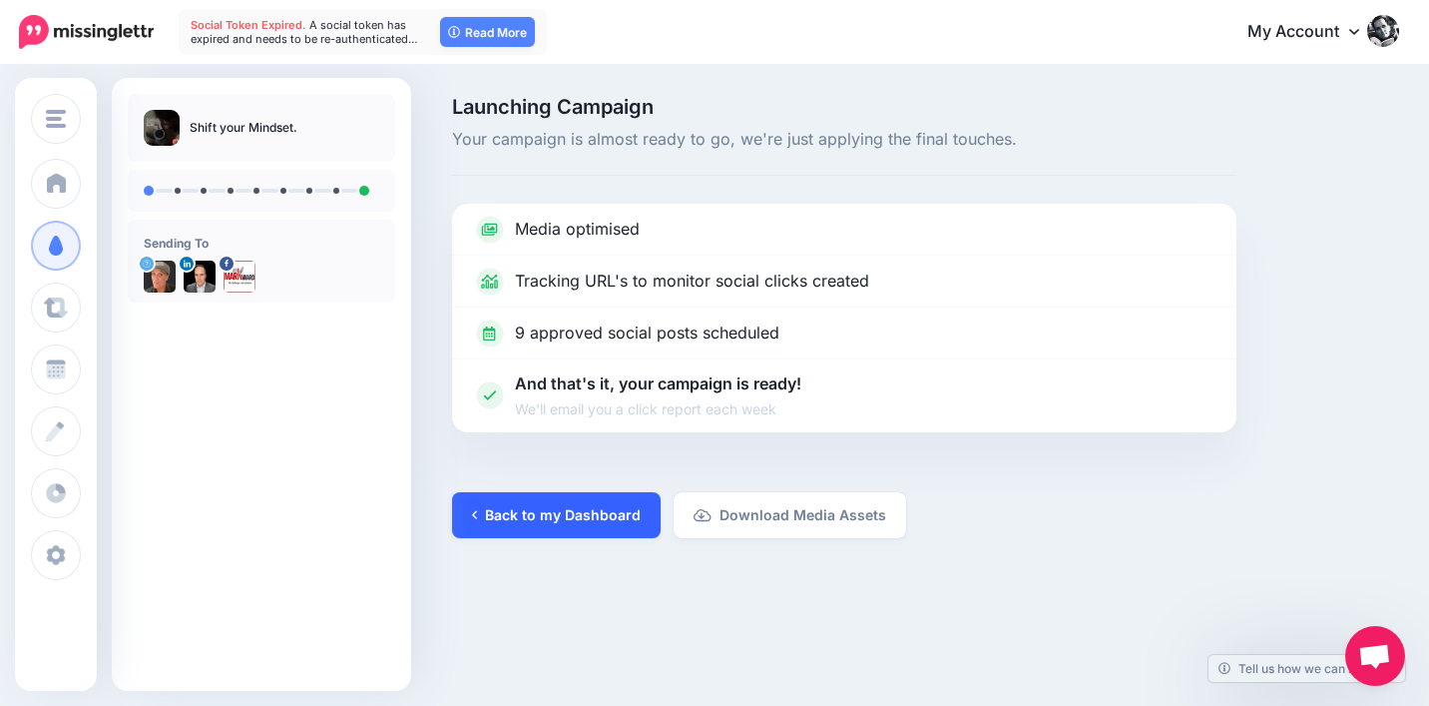
click at [614, 524] on link "Back to my Dashboard" at bounding box center [556, 515] width 209 height 46
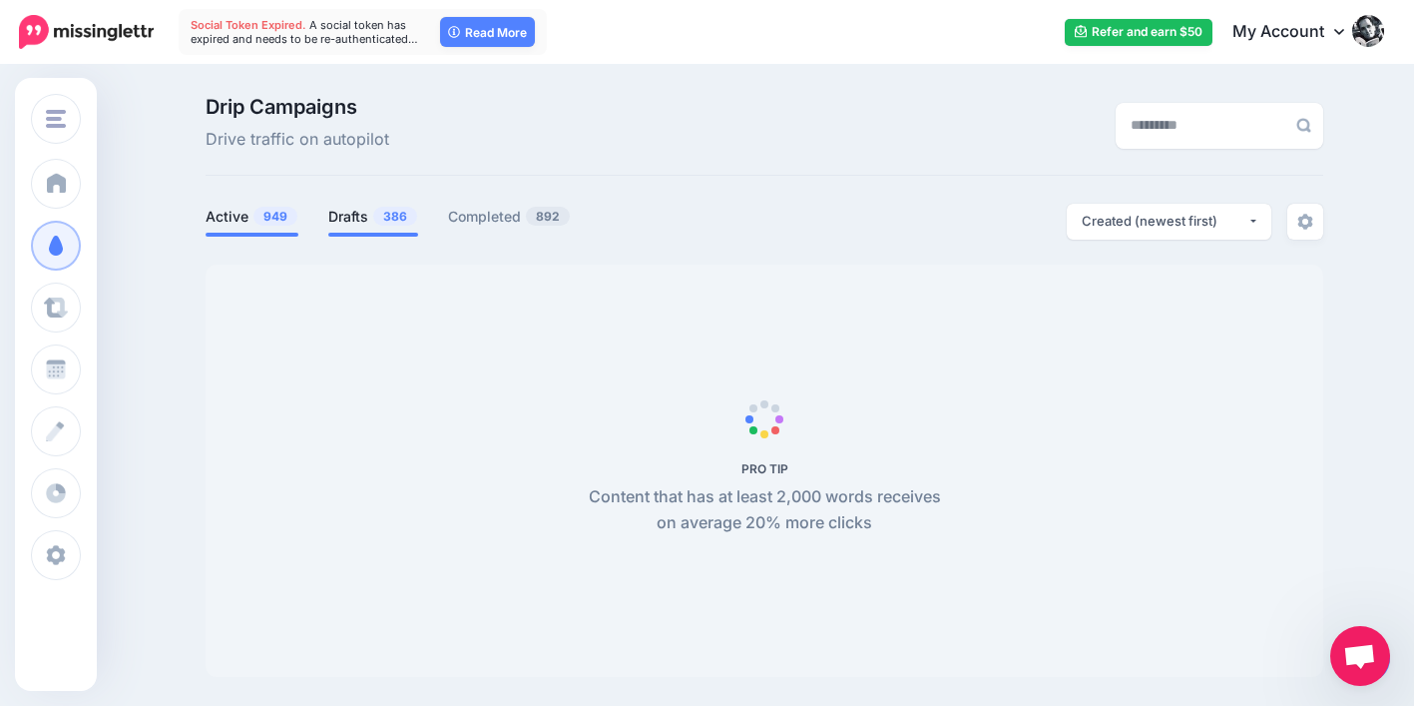
click at [353, 216] on link "Drafts 386" at bounding box center [373, 217] width 90 height 24
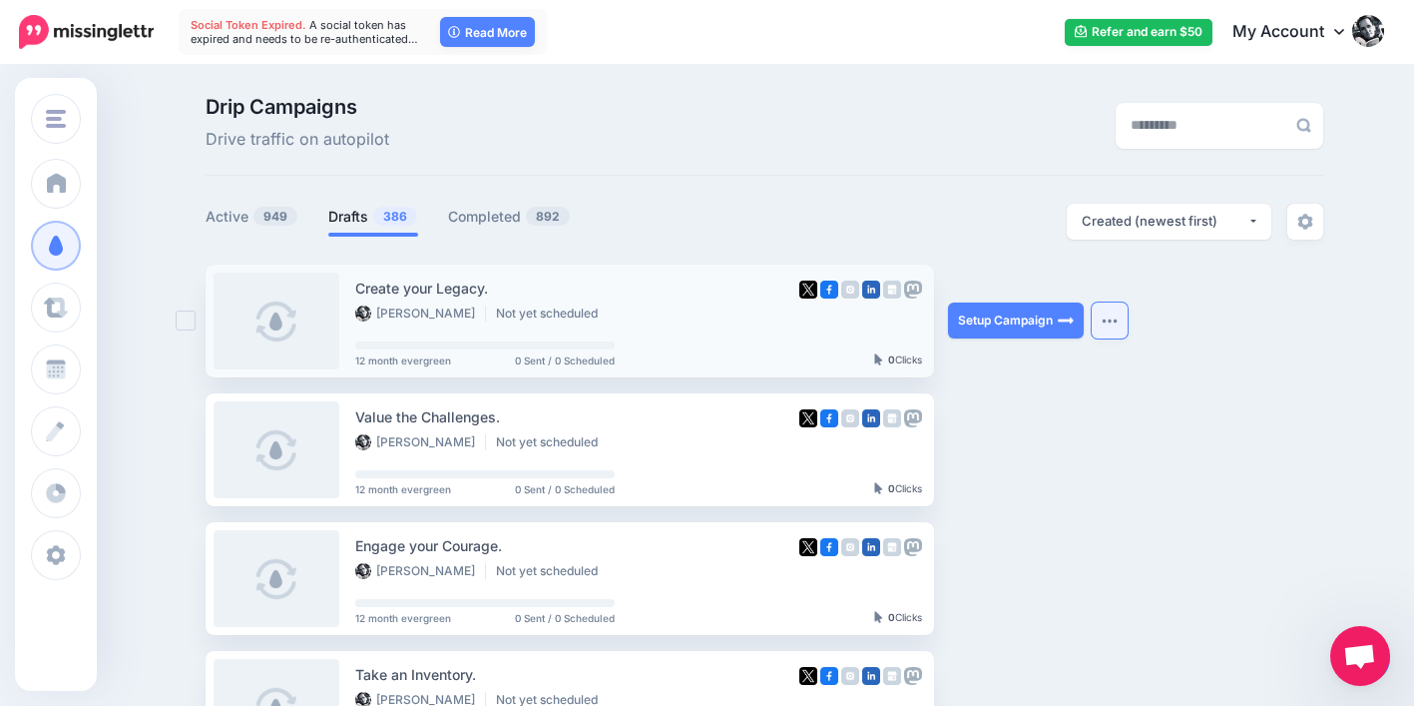
click at [1126, 320] on button "button" at bounding box center [1110, 320] width 36 height 36
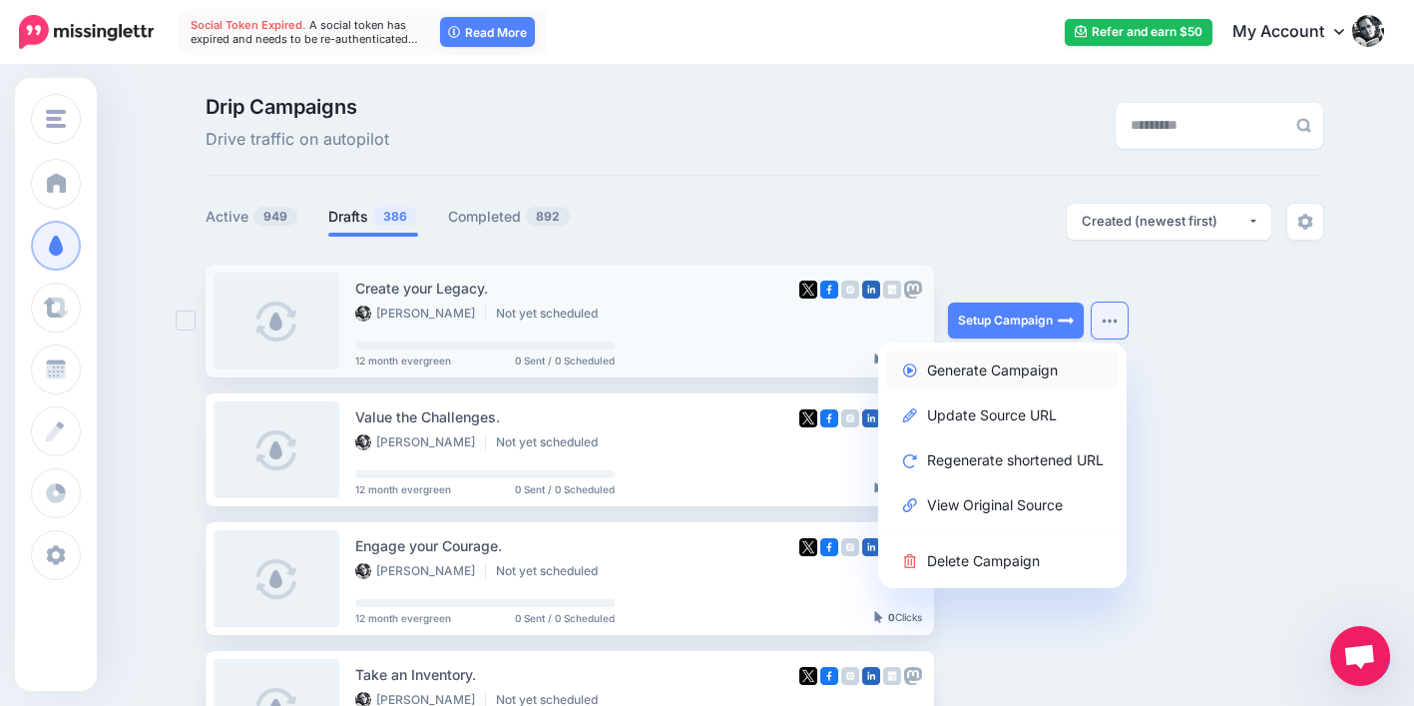
click at [1068, 363] on link "Generate Campaign" at bounding box center [1002, 369] width 233 height 39
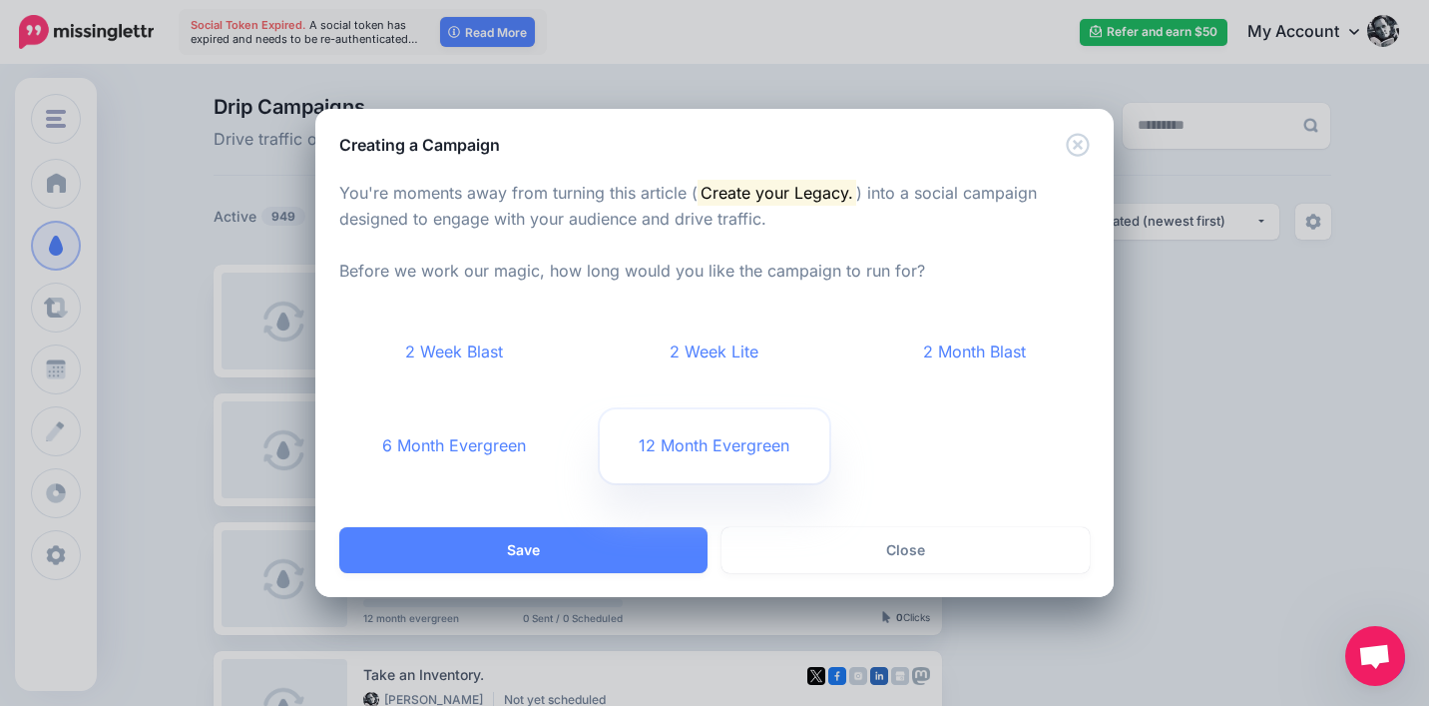
click at [747, 436] on link "12 Month Evergreen" at bounding box center [715, 446] width 231 height 74
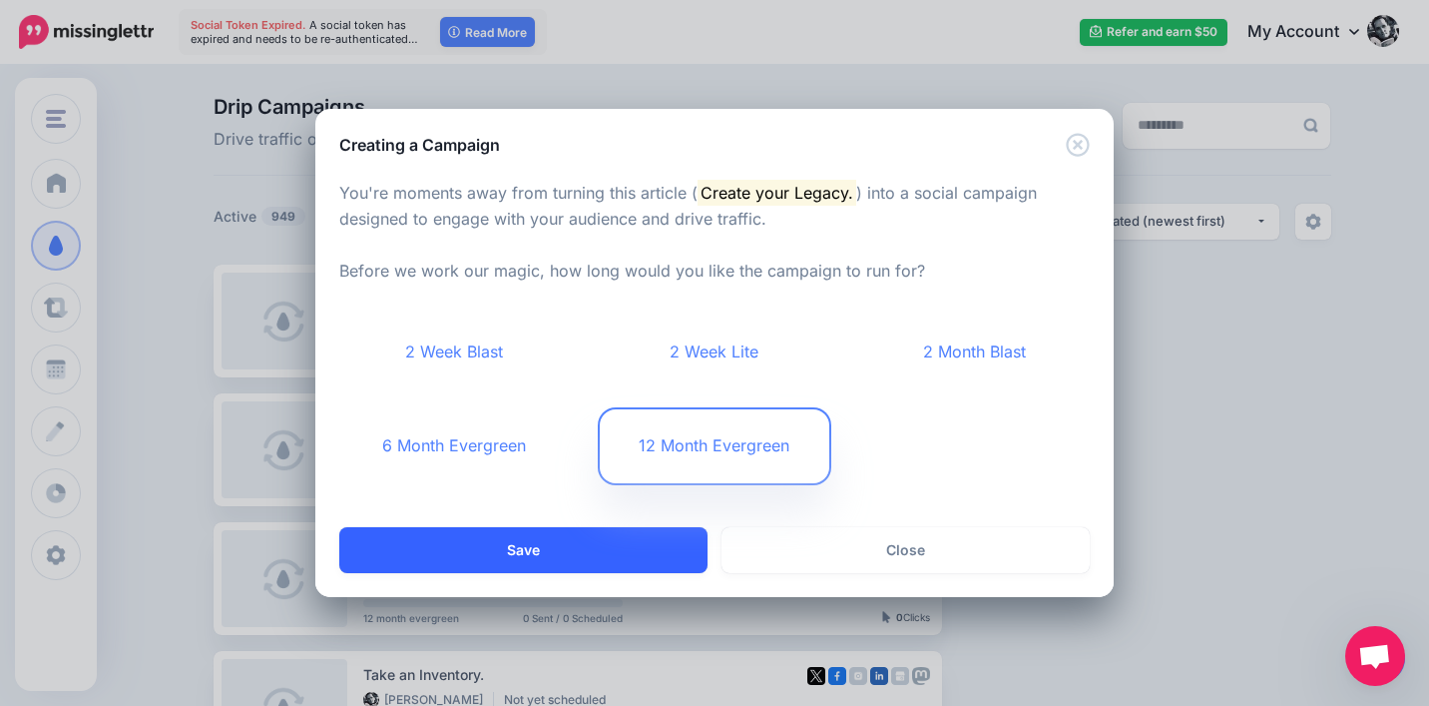
click at [650, 539] on button "Save" at bounding box center [523, 550] width 368 height 46
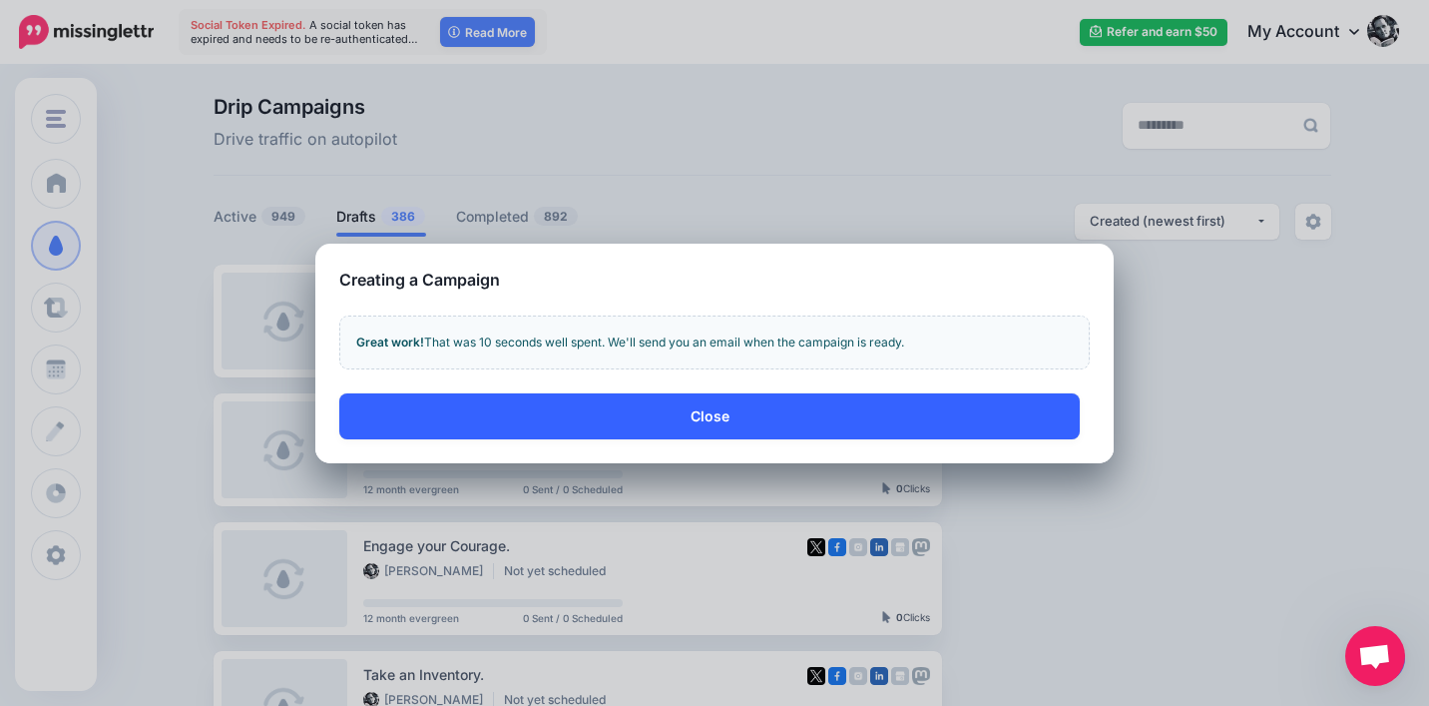
click at [1003, 426] on button "Close" at bounding box center [709, 416] width 741 height 46
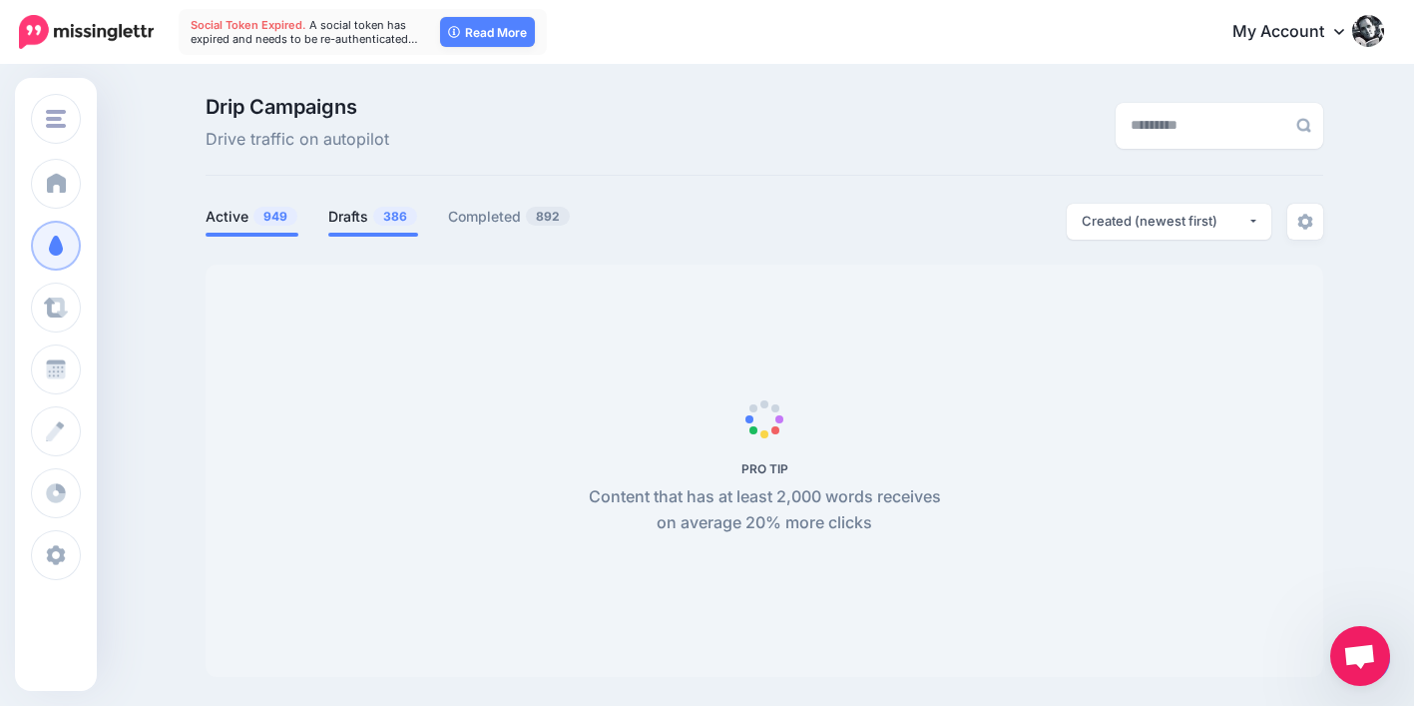
click at [363, 212] on link "Drafts 386" at bounding box center [373, 217] width 90 height 24
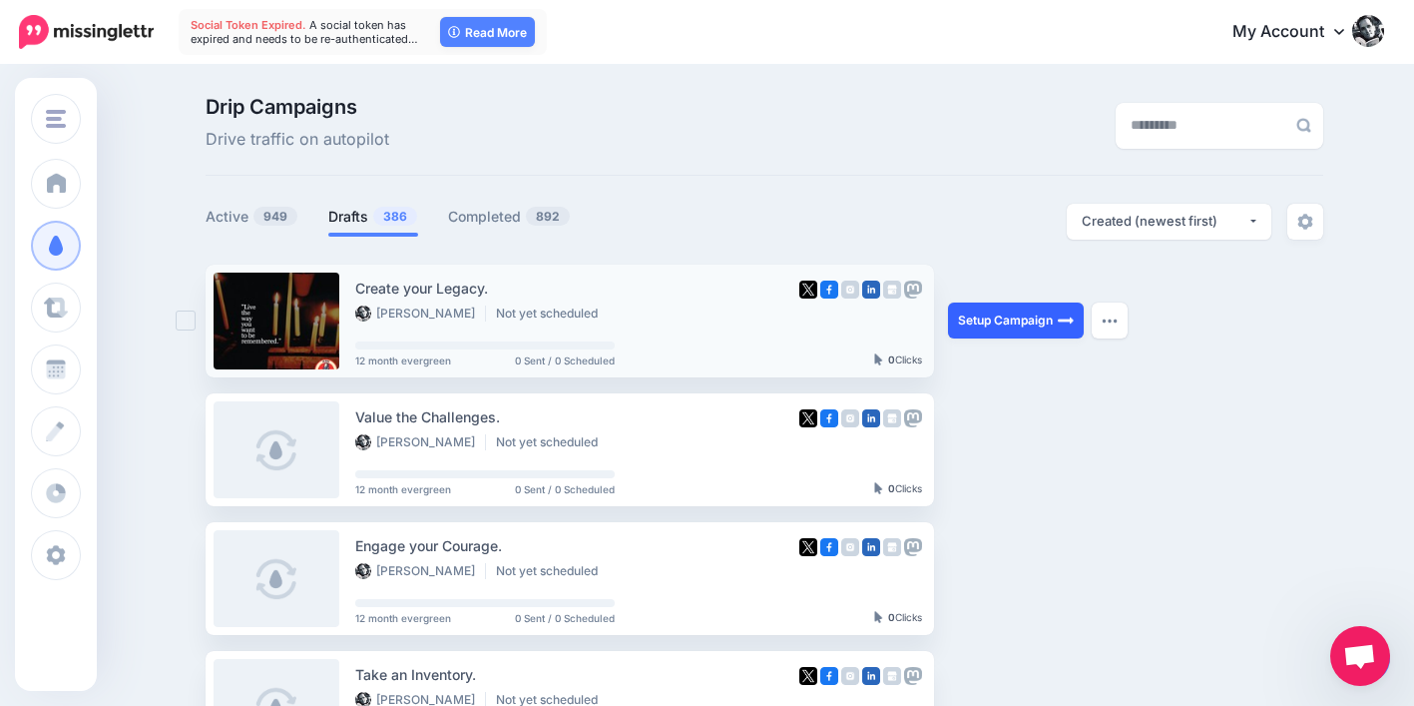
click at [1011, 314] on link "Setup Campaign" at bounding box center [1016, 320] width 136 height 36
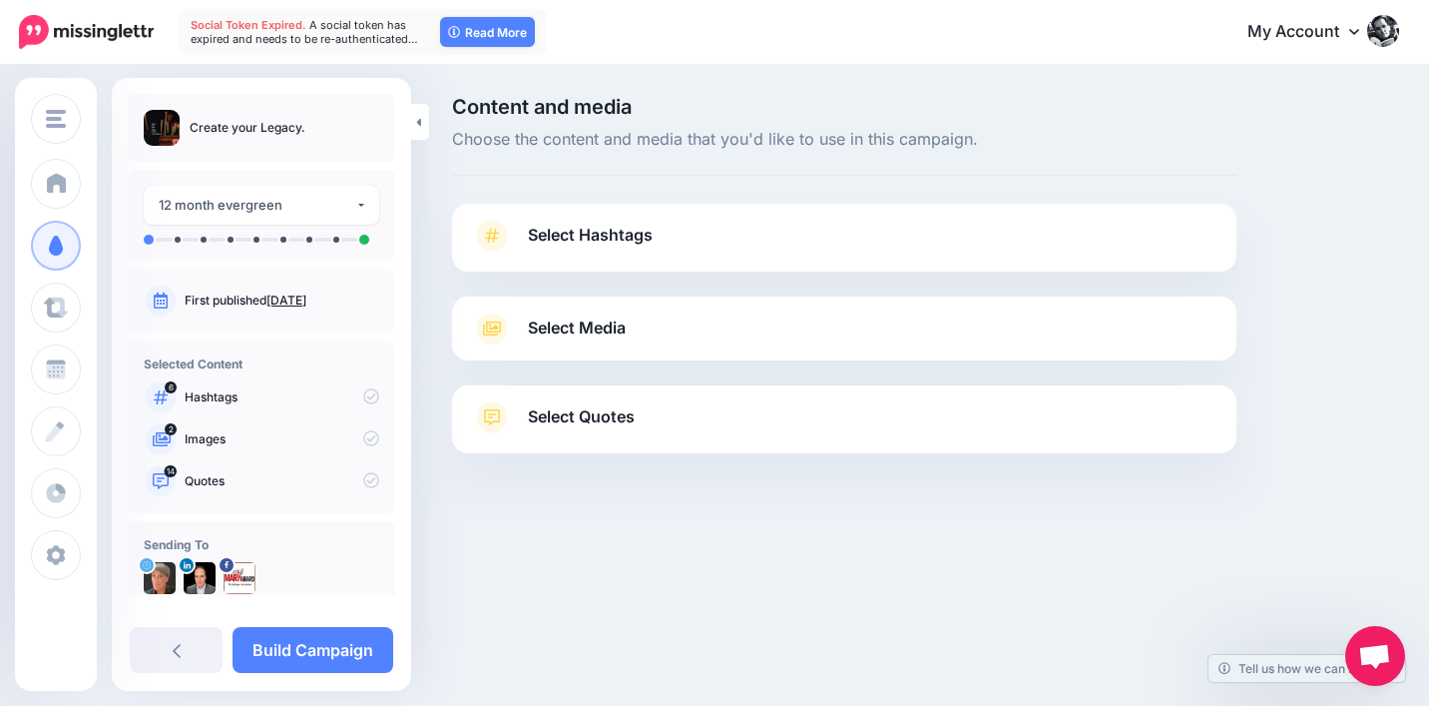
click at [639, 415] on link "Select Quotes" at bounding box center [844, 427] width 745 height 52
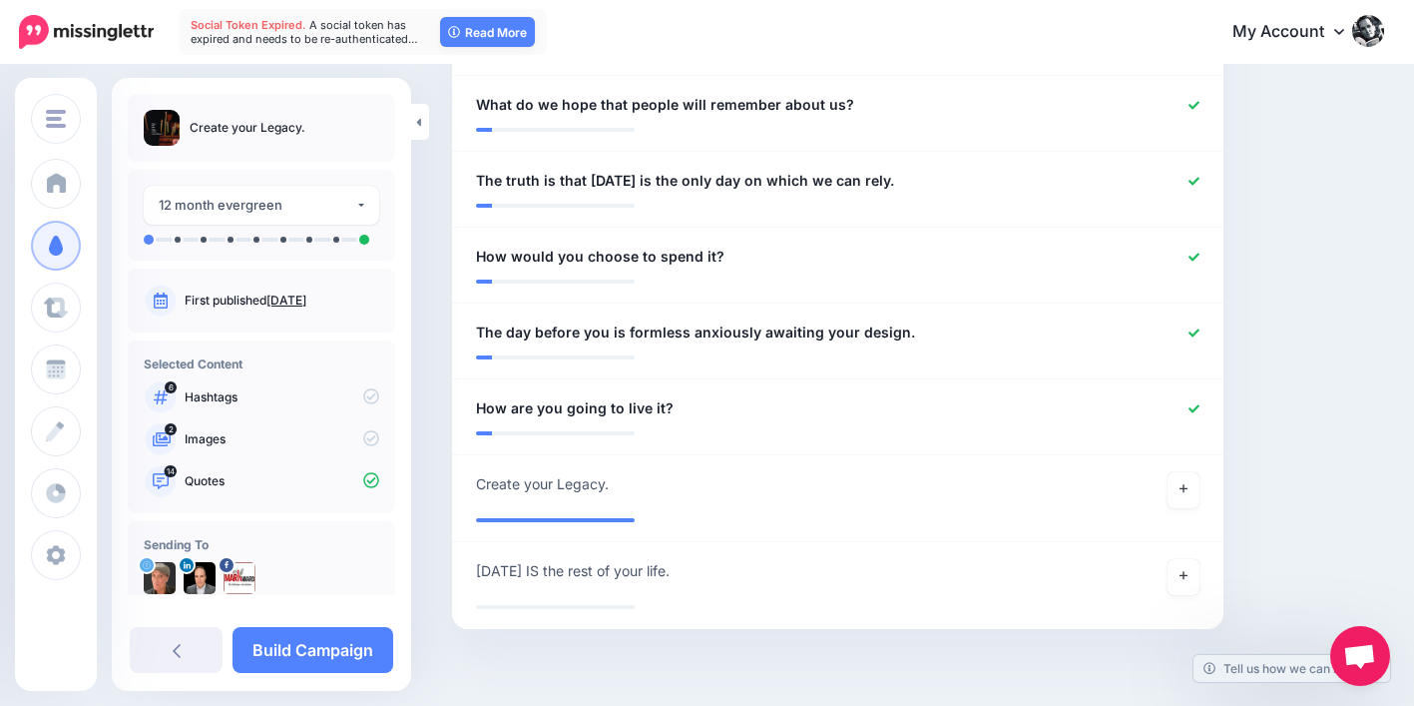
scroll to position [1471, 0]
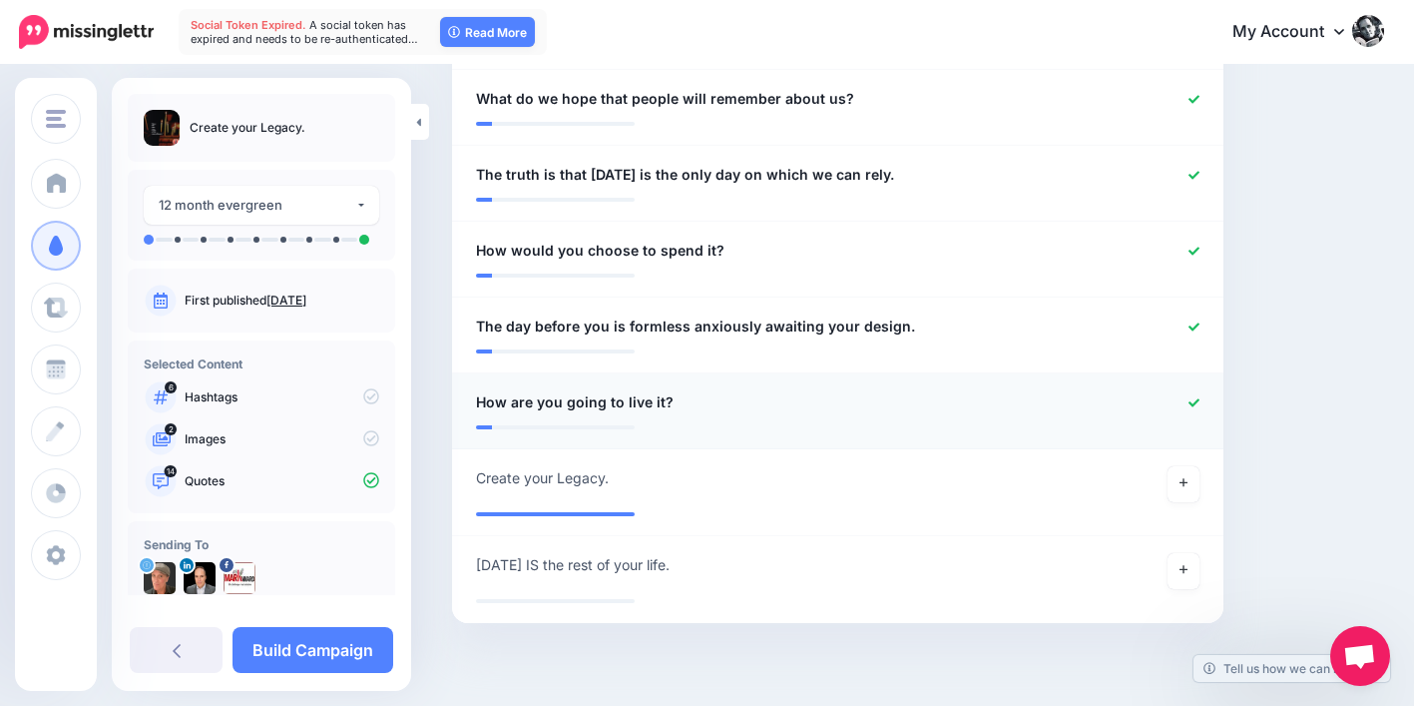
click at [1200, 397] on icon at bounding box center [1194, 402] width 11 height 11
click at [1188, 564] on icon at bounding box center [1184, 569] width 8 height 11
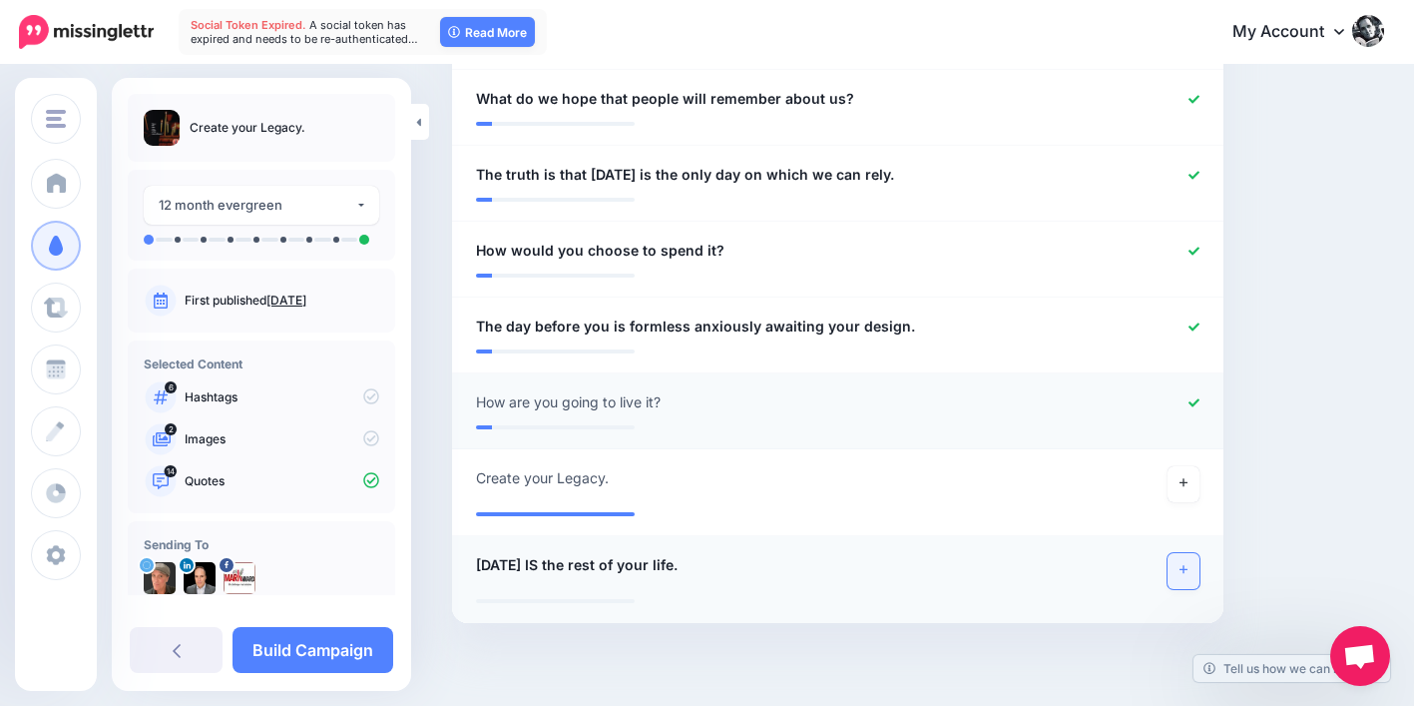
click at [1197, 390] on div at bounding box center [1152, 402] width 126 height 25
click at [1200, 397] on icon at bounding box center [1194, 402] width 11 height 11
click at [344, 643] on link "Build Campaign" at bounding box center [313, 650] width 161 height 46
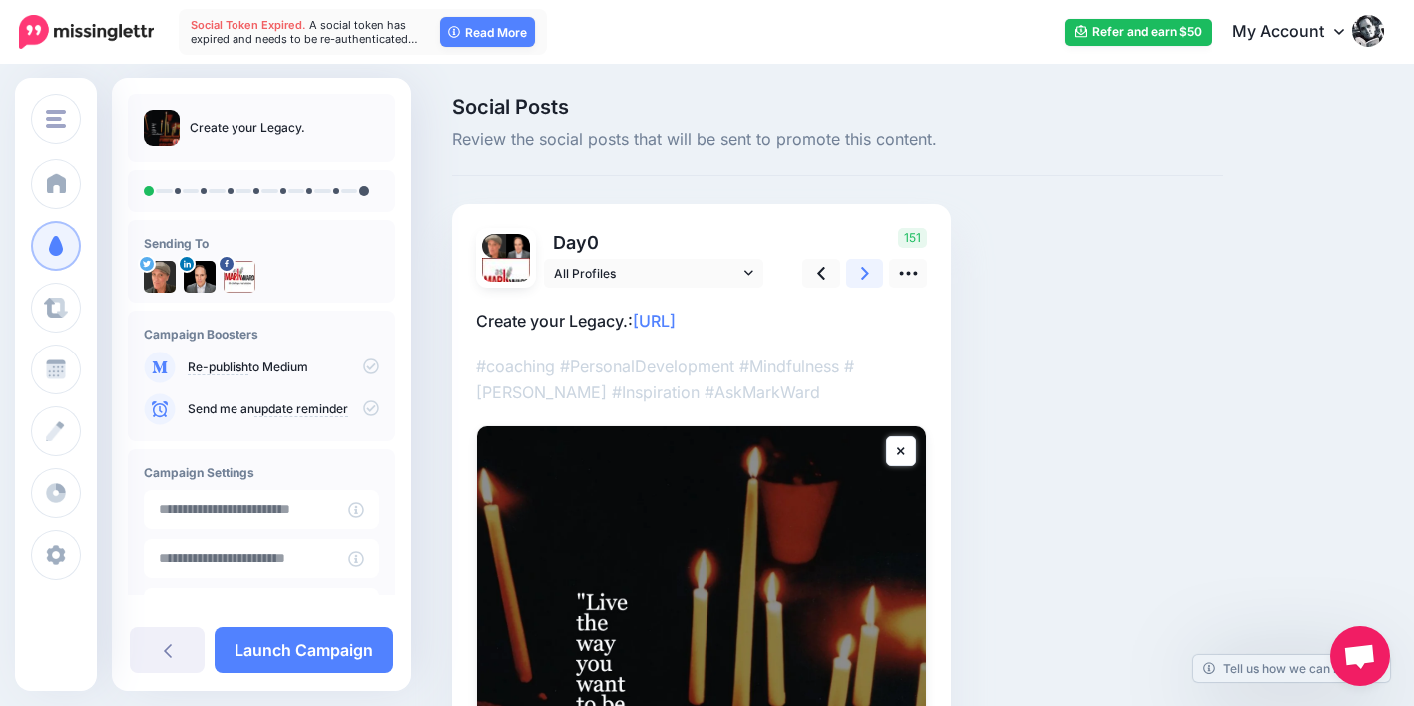
click at [863, 269] on icon at bounding box center [865, 272] width 8 height 13
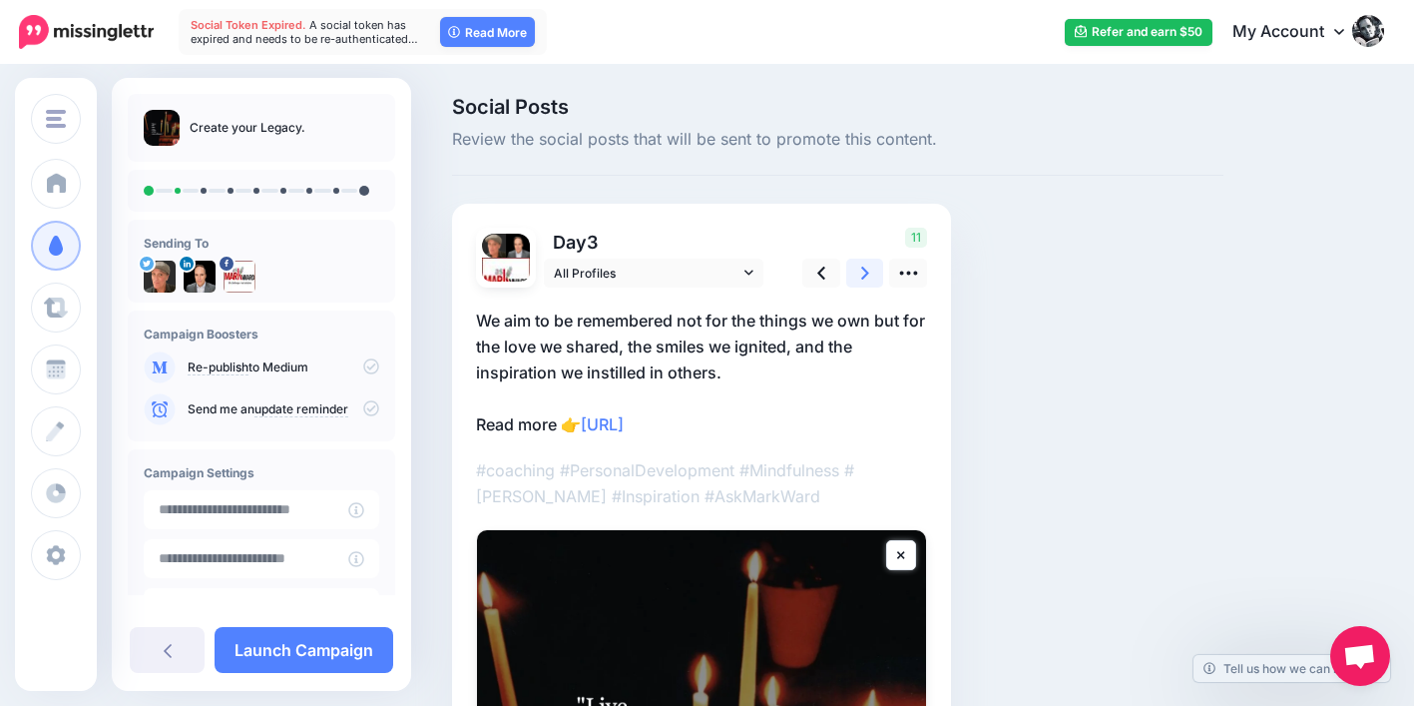
click at [863, 268] on icon at bounding box center [865, 272] width 8 height 13
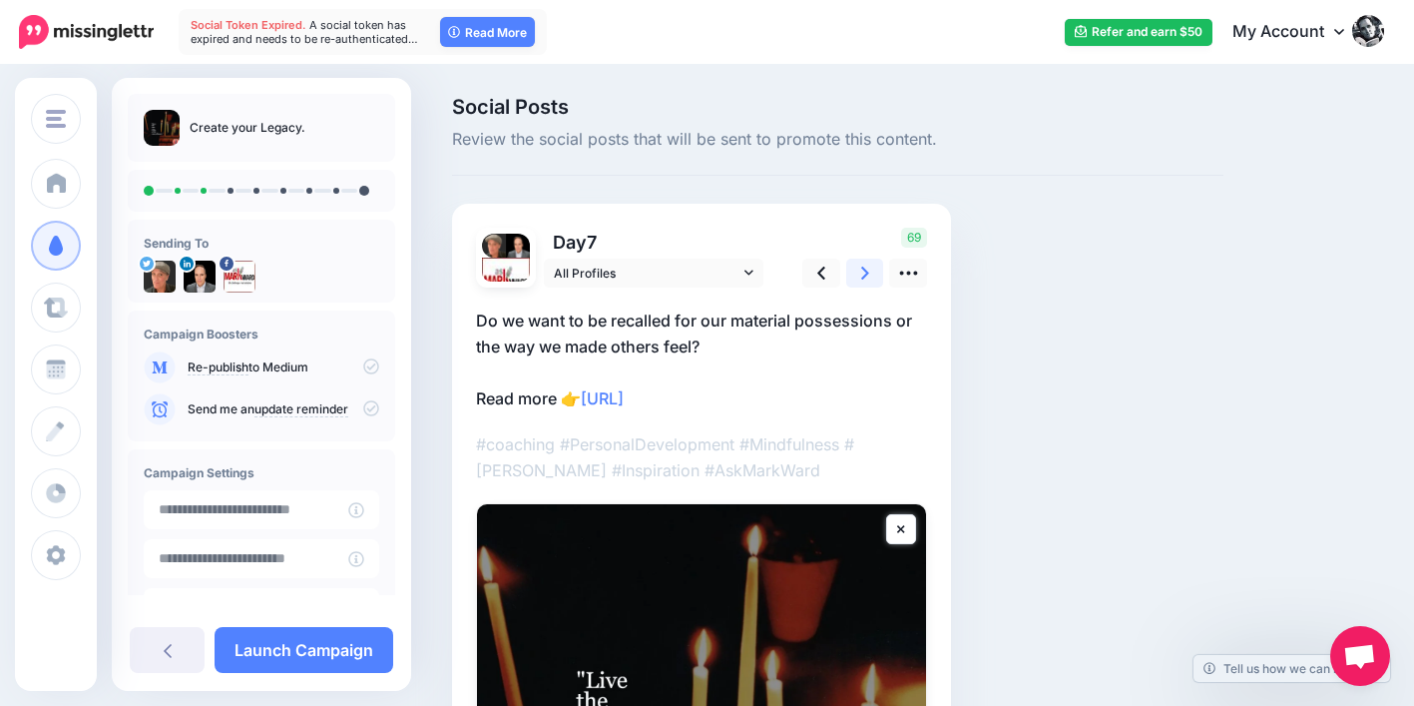
click at [863, 268] on icon at bounding box center [865, 272] width 8 height 13
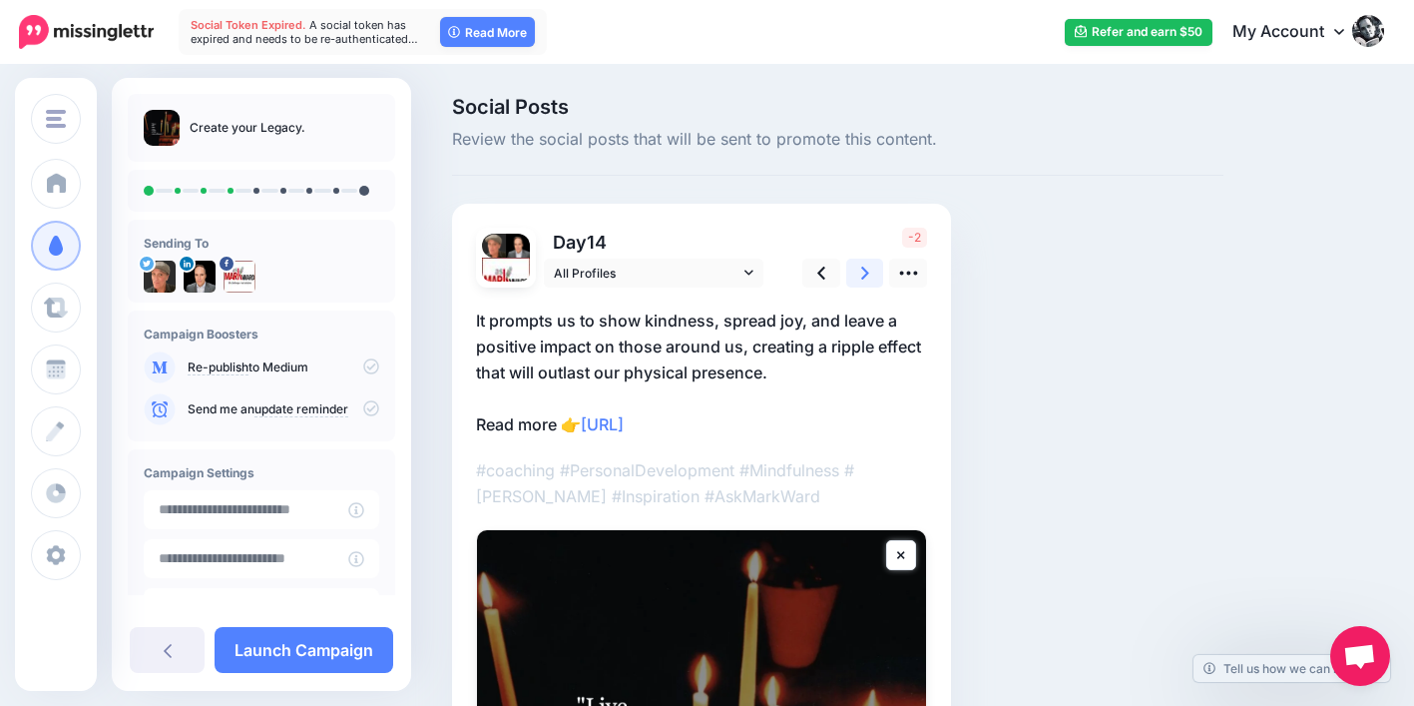
click at [863, 268] on icon at bounding box center [865, 272] width 8 height 13
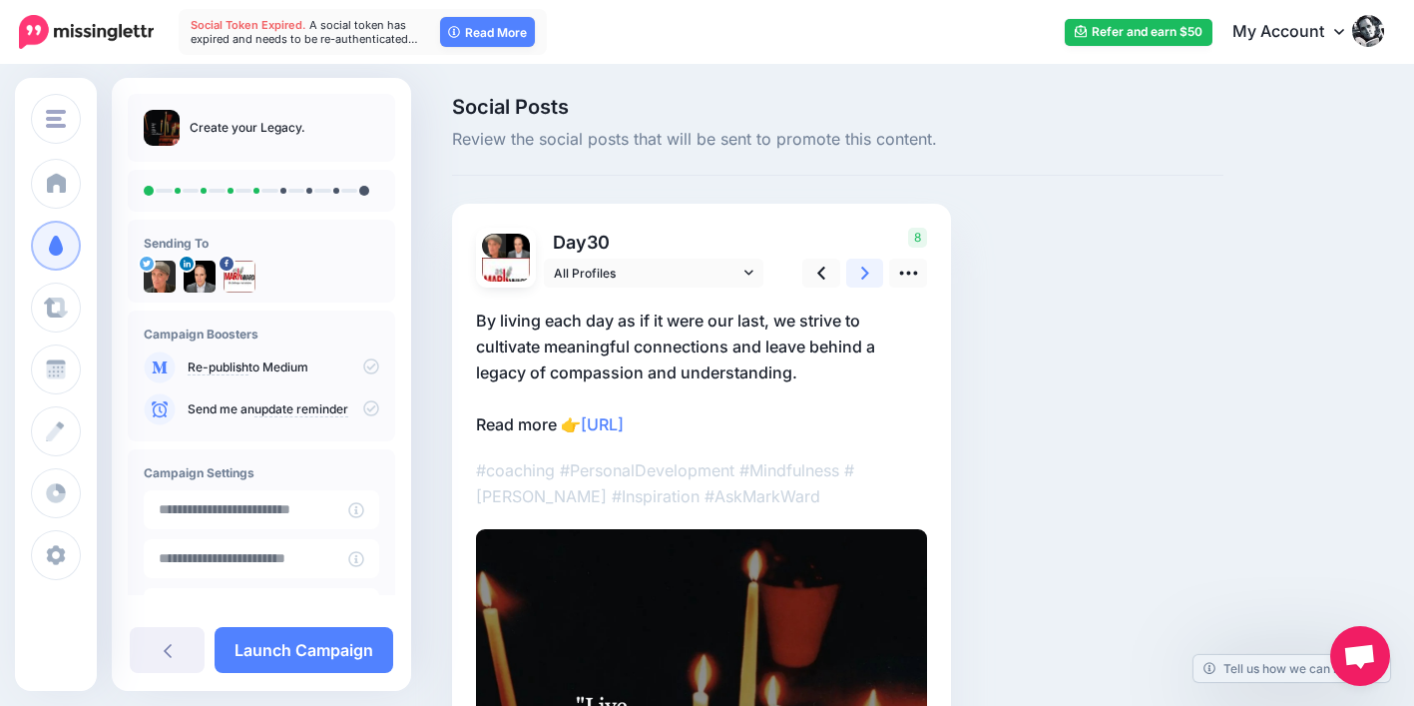
click at [863, 268] on icon at bounding box center [865, 272] width 8 height 13
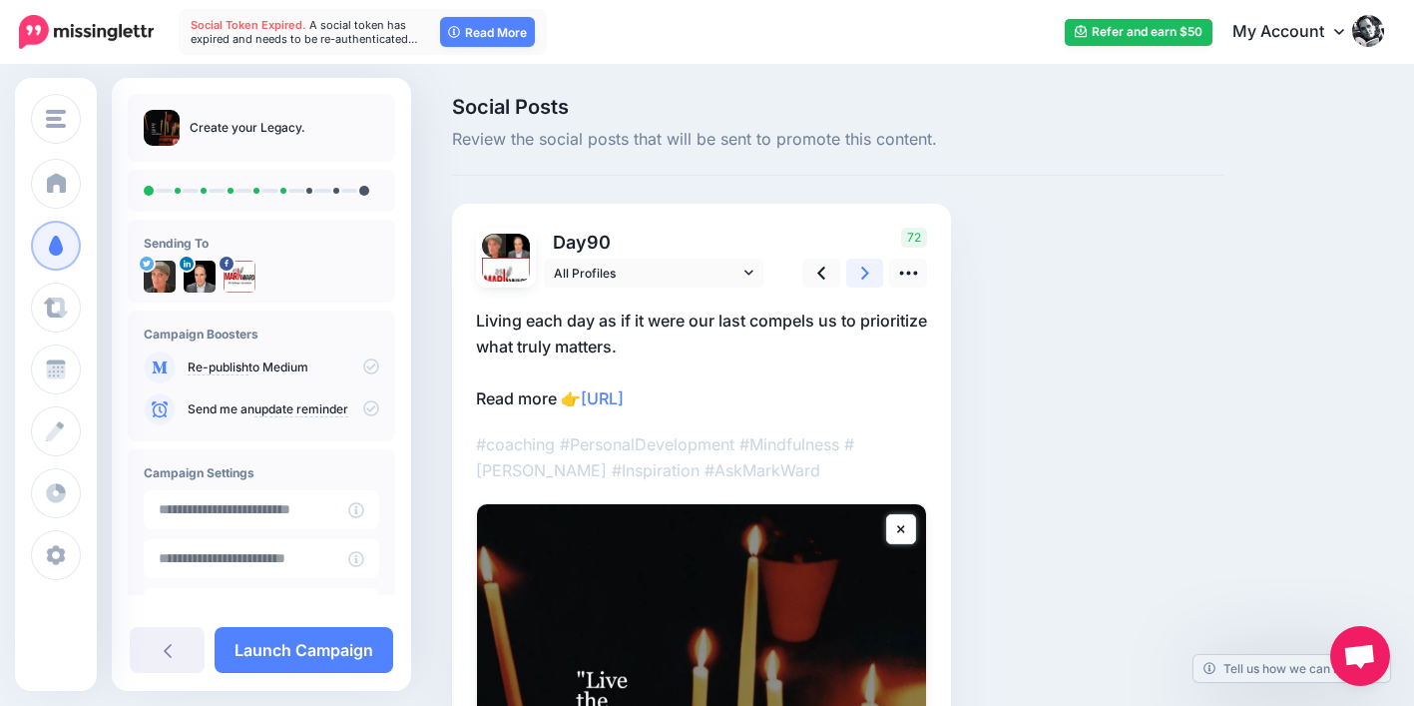
click at [863, 268] on icon at bounding box center [865, 272] width 8 height 13
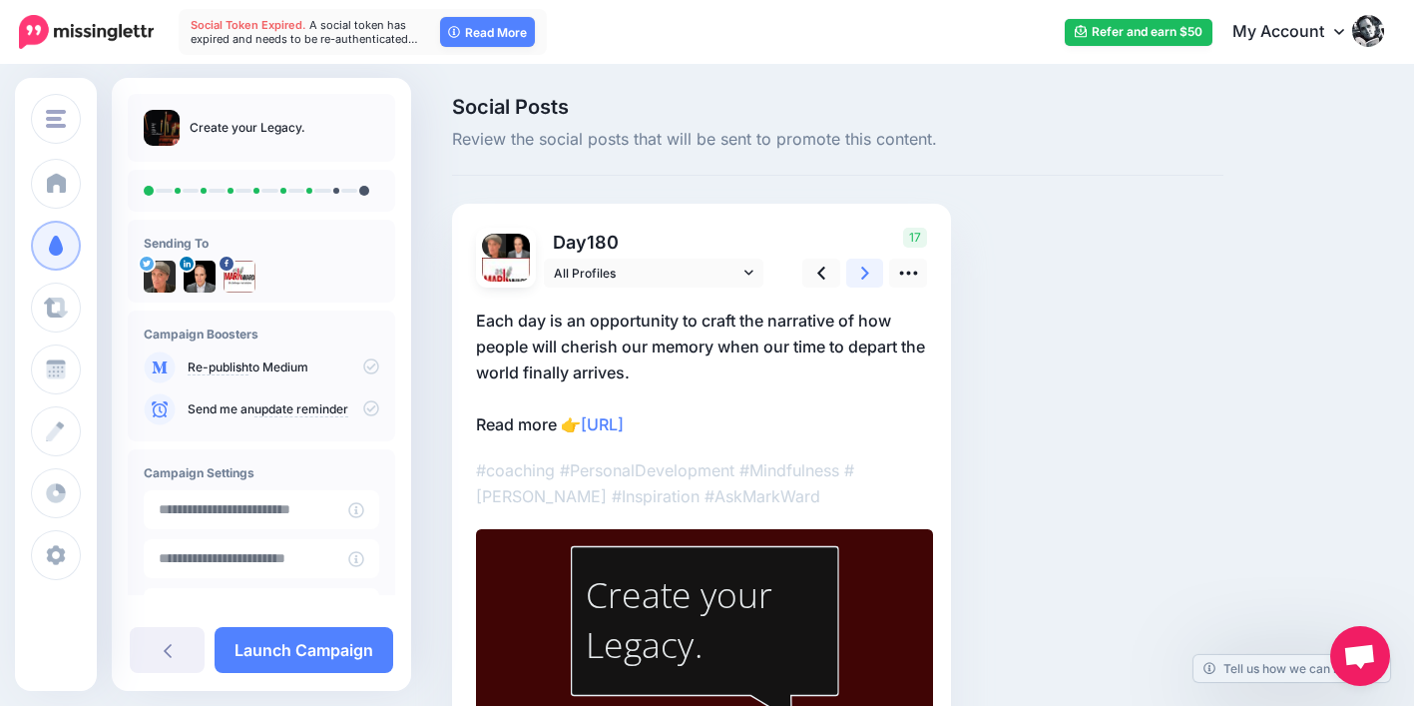
click at [863, 268] on icon at bounding box center [865, 272] width 8 height 13
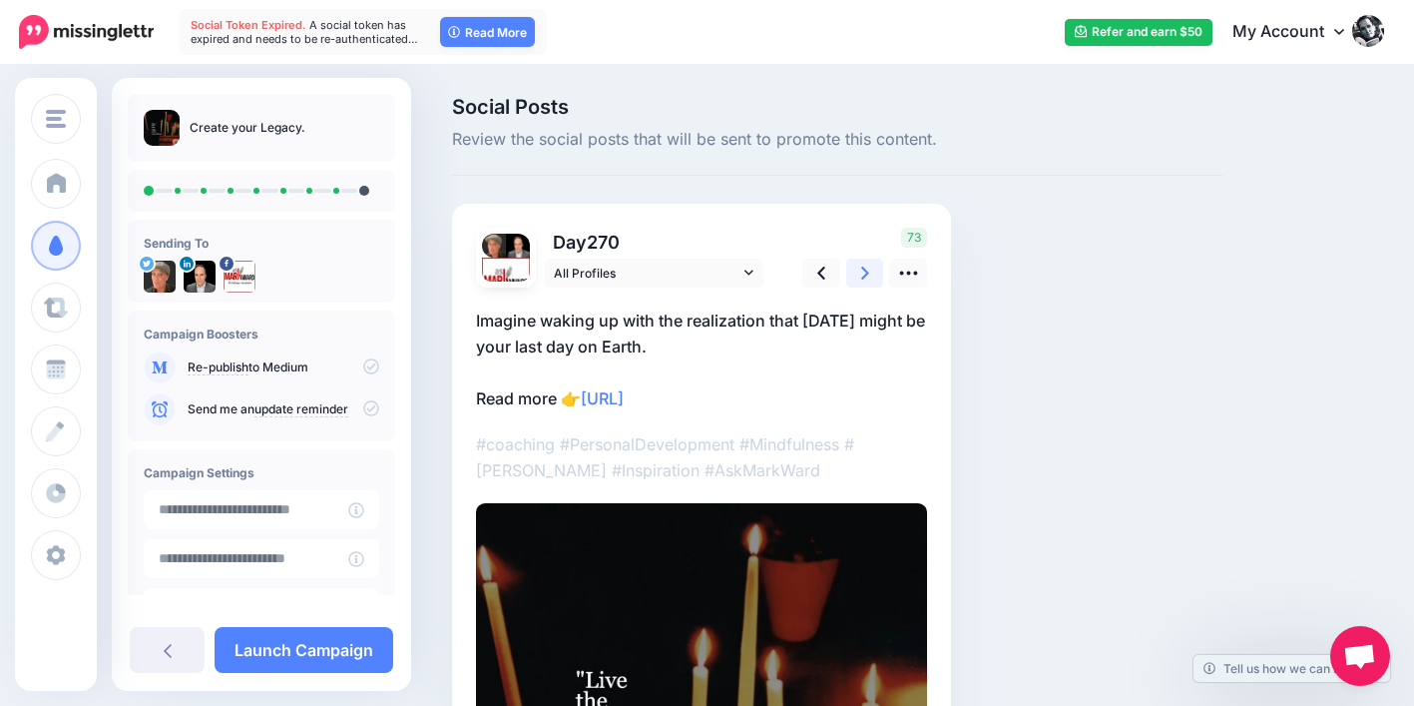
click at [863, 268] on icon at bounding box center [865, 272] width 8 height 13
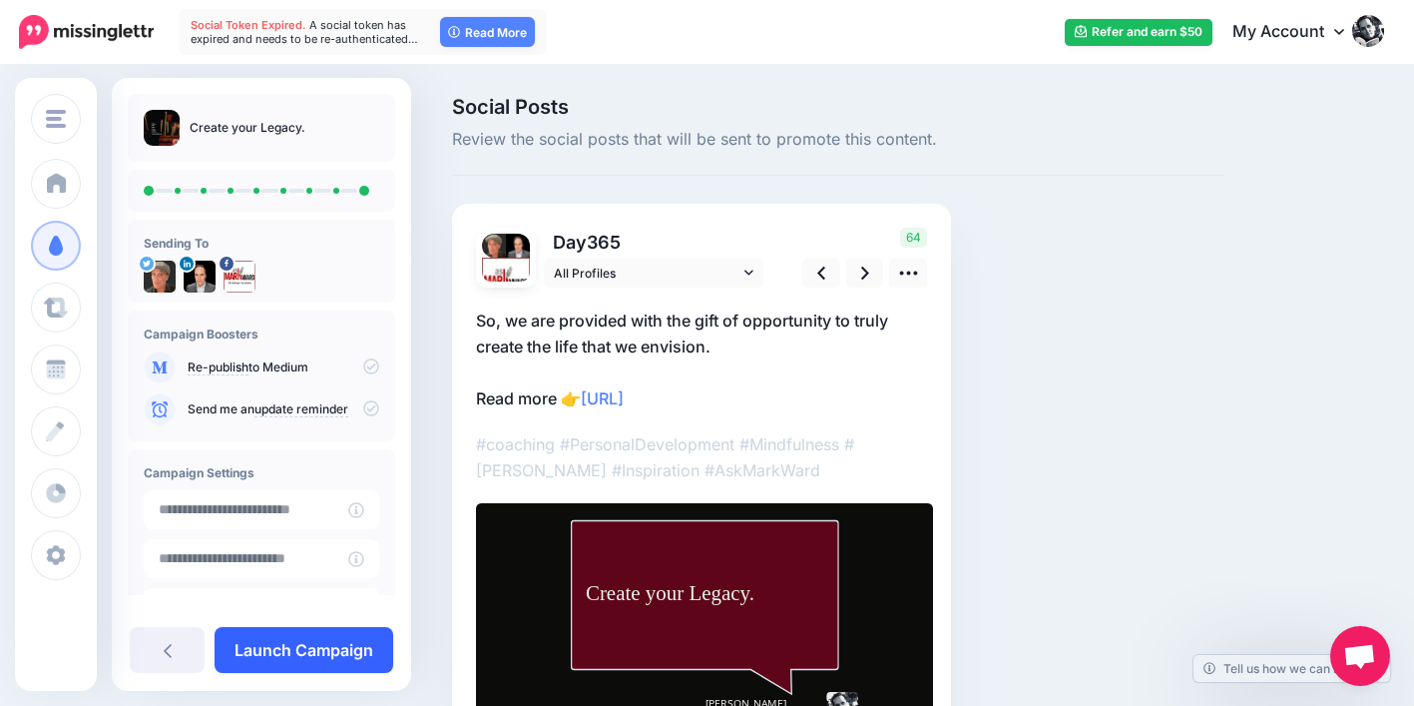
click at [350, 645] on link "Launch Campaign" at bounding box center [304, 650] width 179 height 46
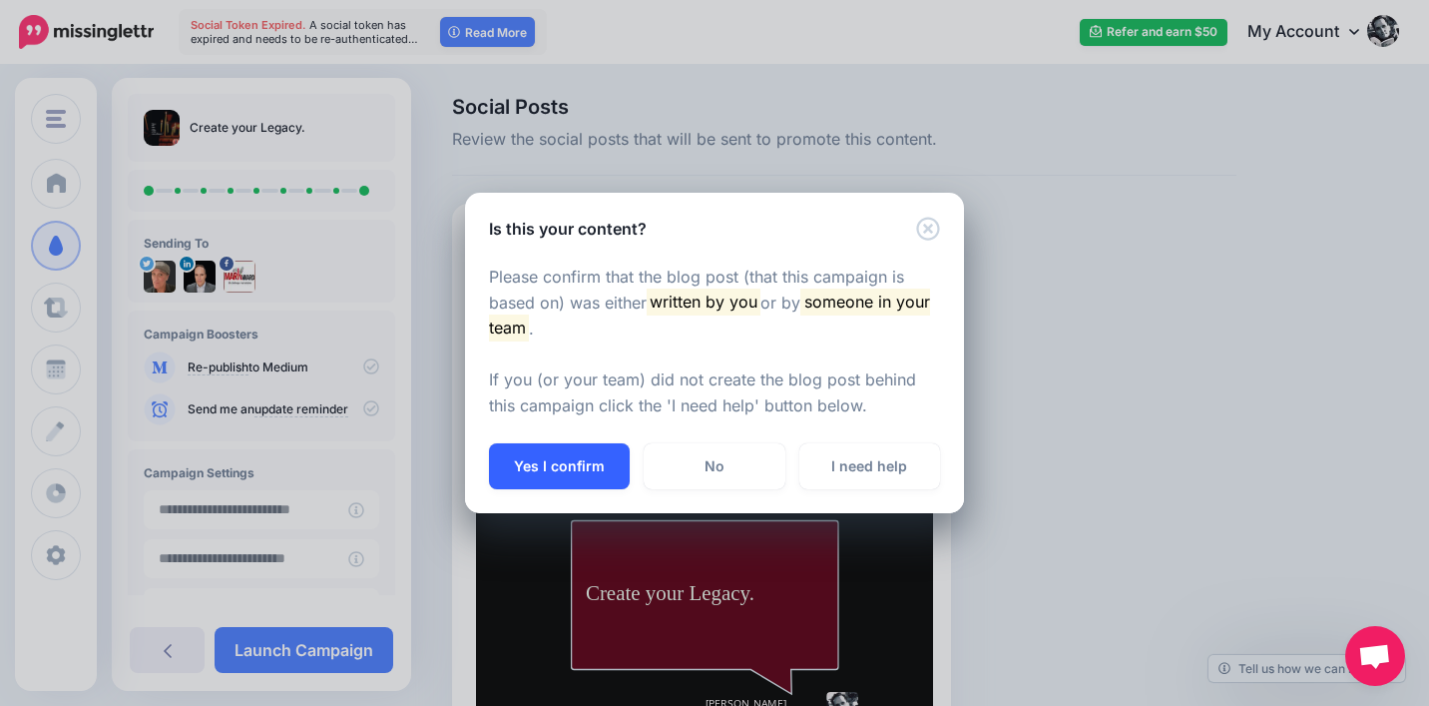
click at [587, 470] on button "Yes I confirm" at bounding box center [559, 466] width 141 height 46
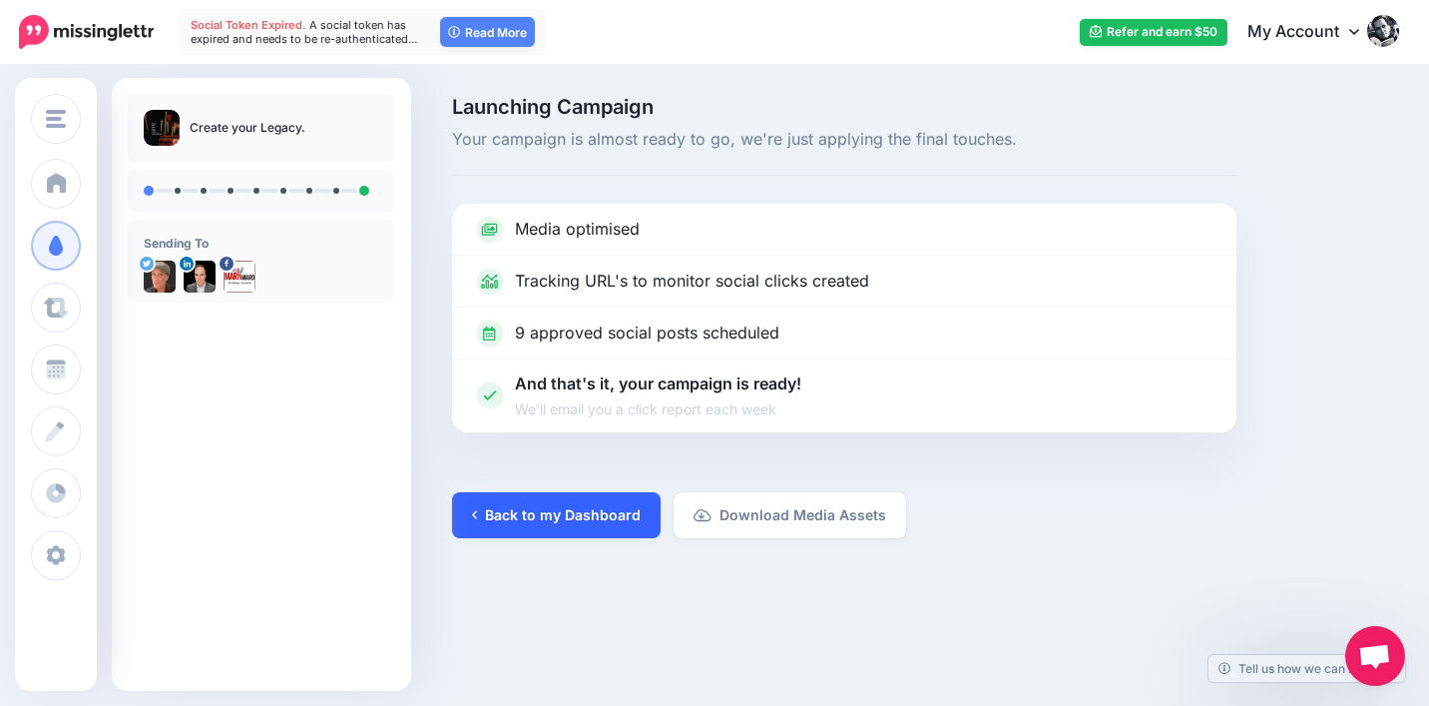
click at [584, 522] on link "Back to my Dashboard" at bounding box center [556, 515] width 209 height 46
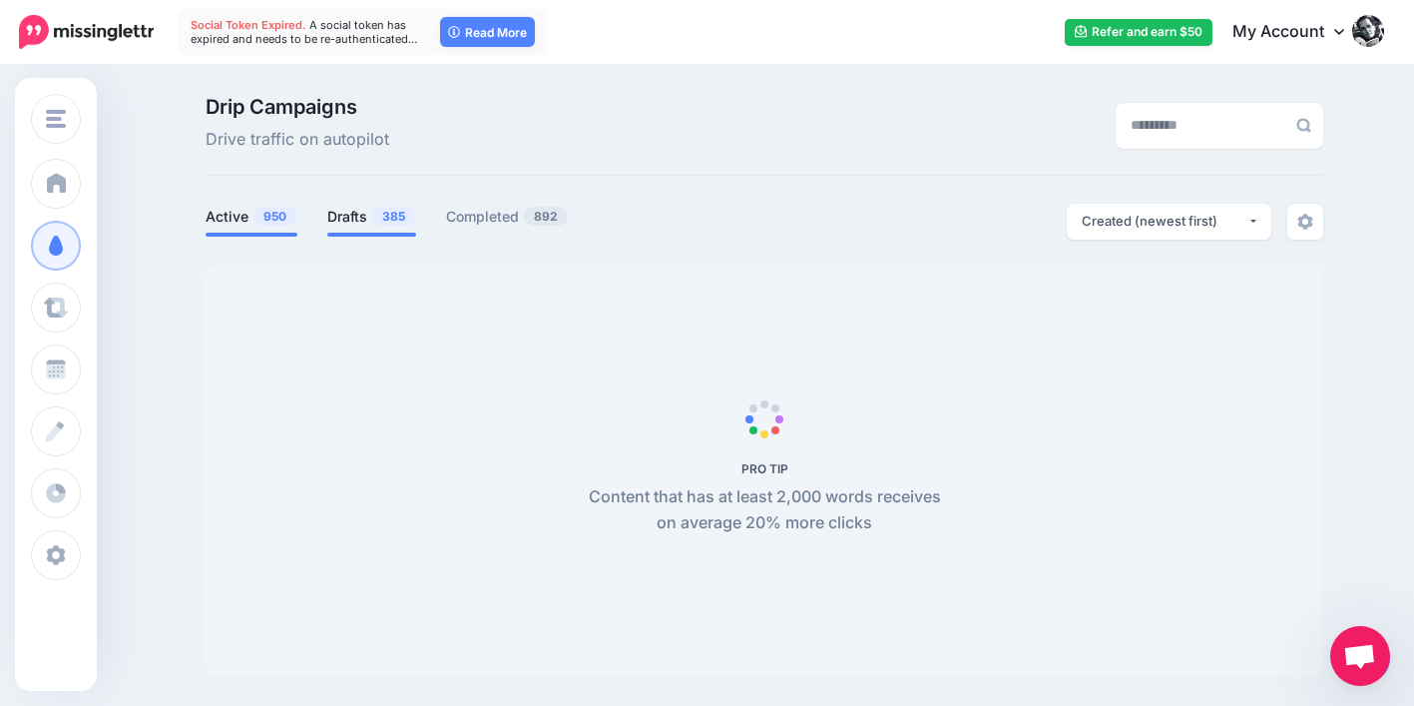
click at [373, 227] on link "Drafts 385" at bounding box center [371, 217] width 89 height 24
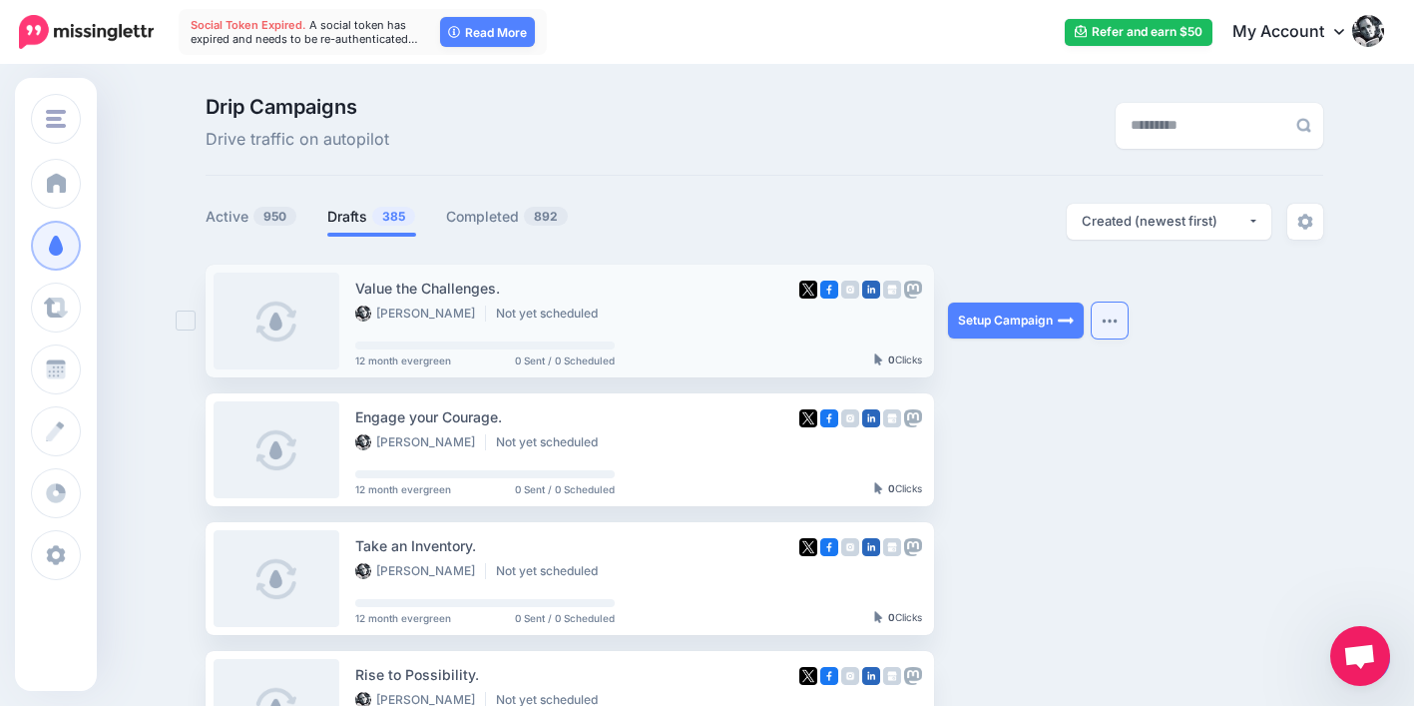
click at [1117, 316] on button "button" at bounding box center [1110, 320] width 36 height 36
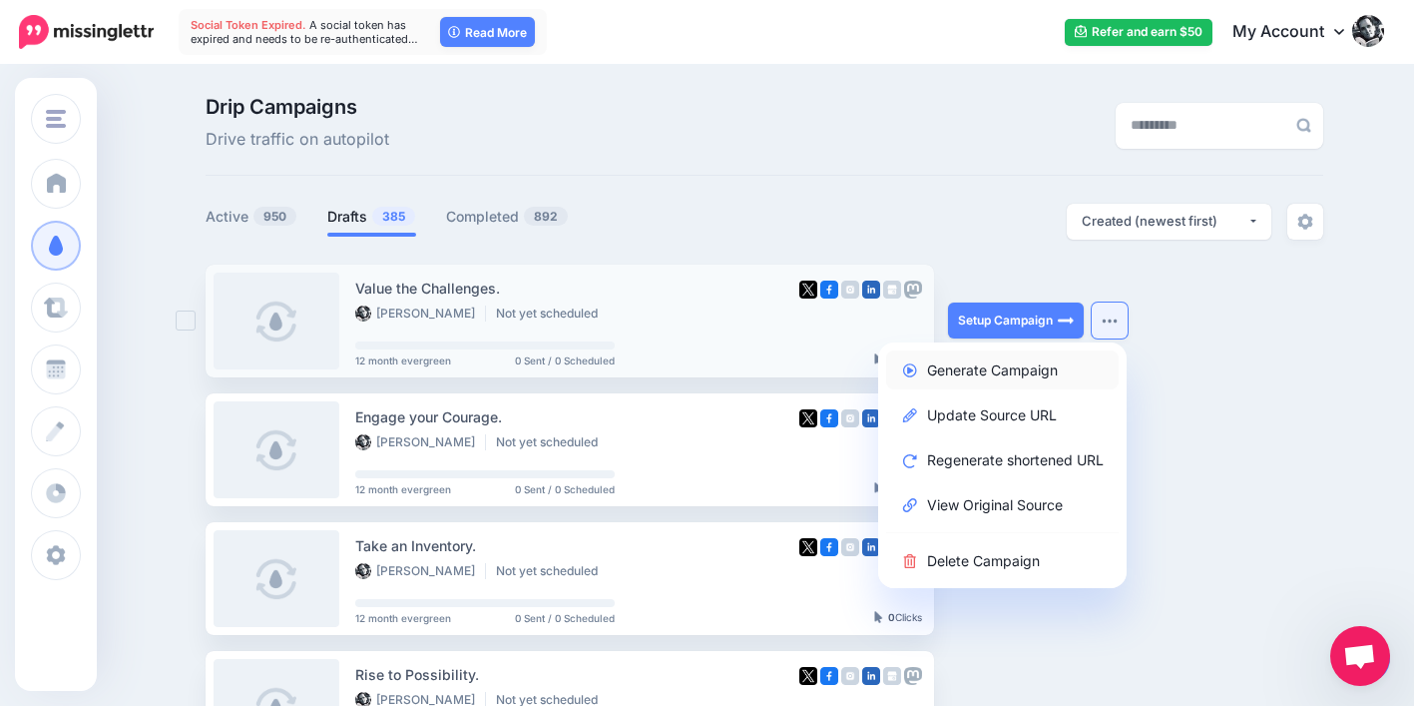
click at [1057, 364] on link "Generate Campaign" at bounding box center [1002, 369] width 233 height 39
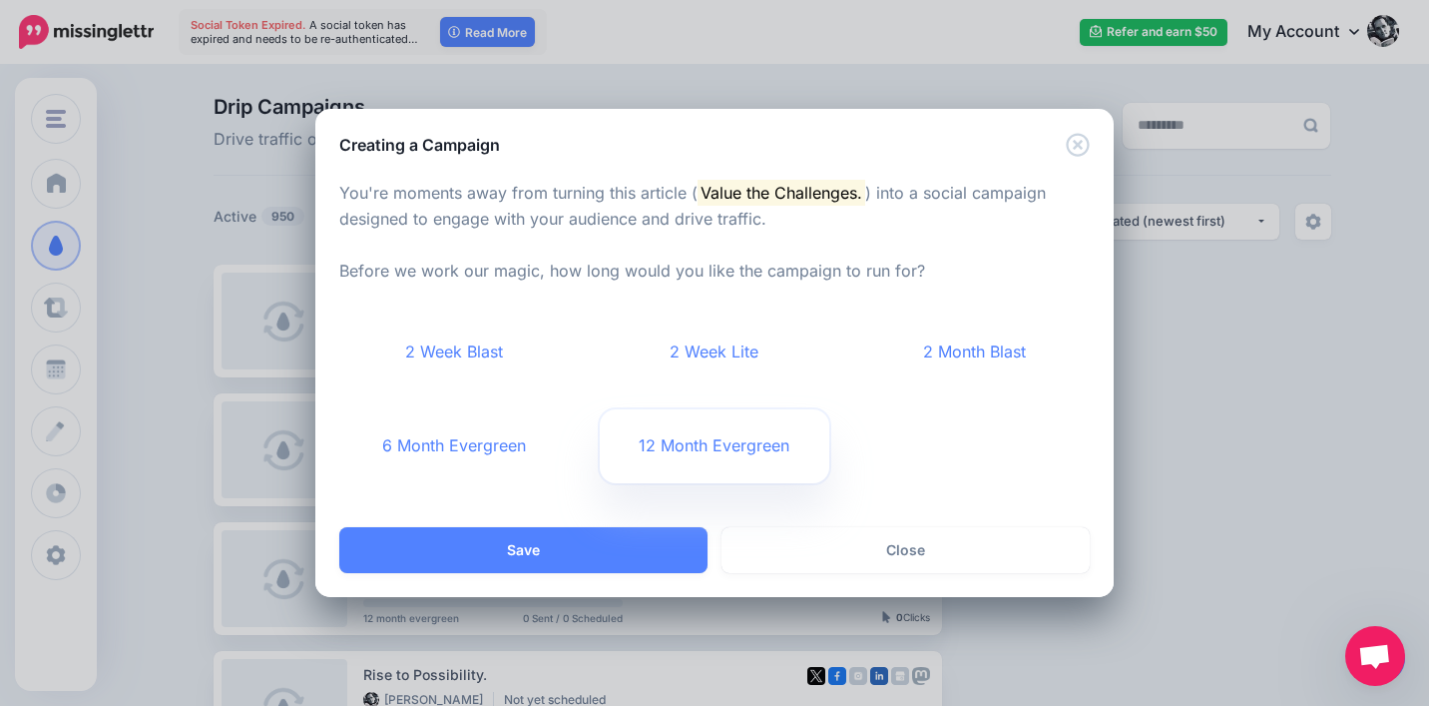
click at [704, 447] on link "12 Month Evergreen" at bounding box center [715, 446] width 231 height 74
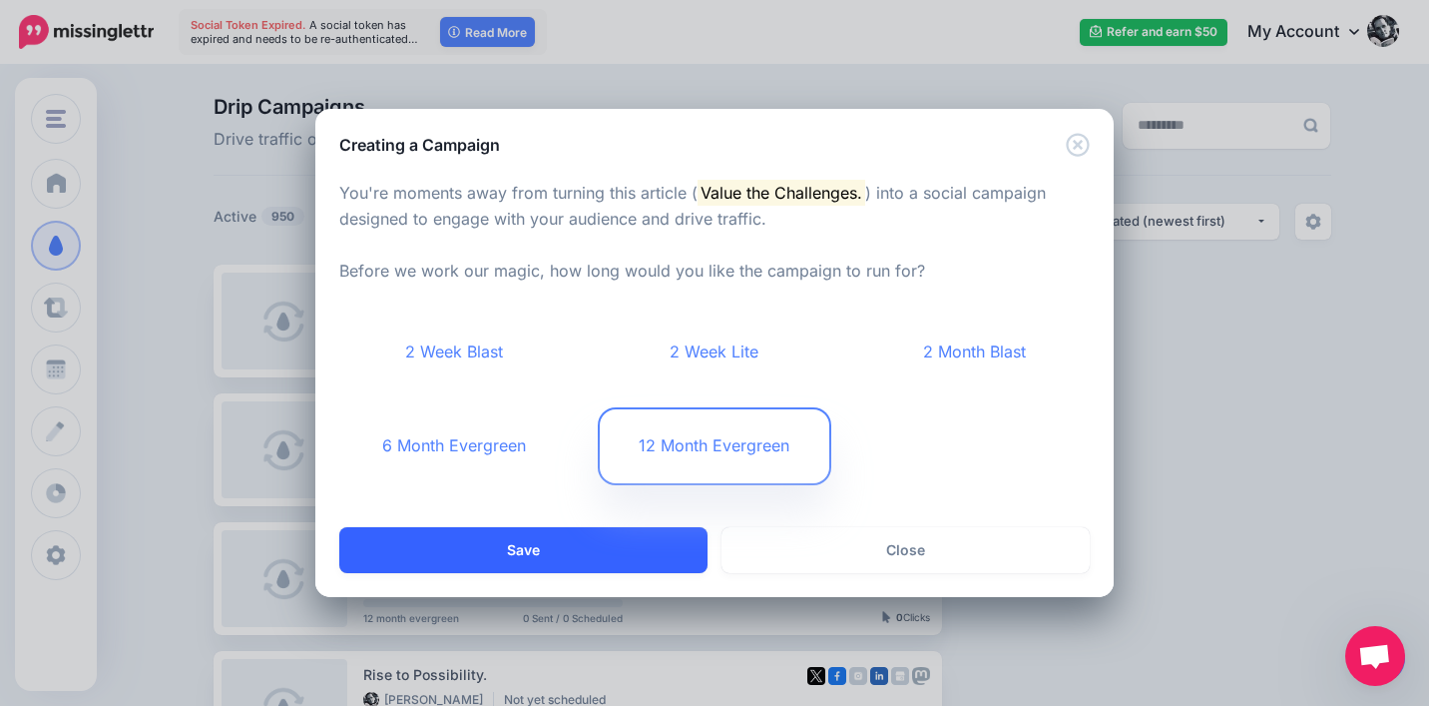
click at [627, 541] on button "Save" at bounding box center [523, 550] width 368 height 46
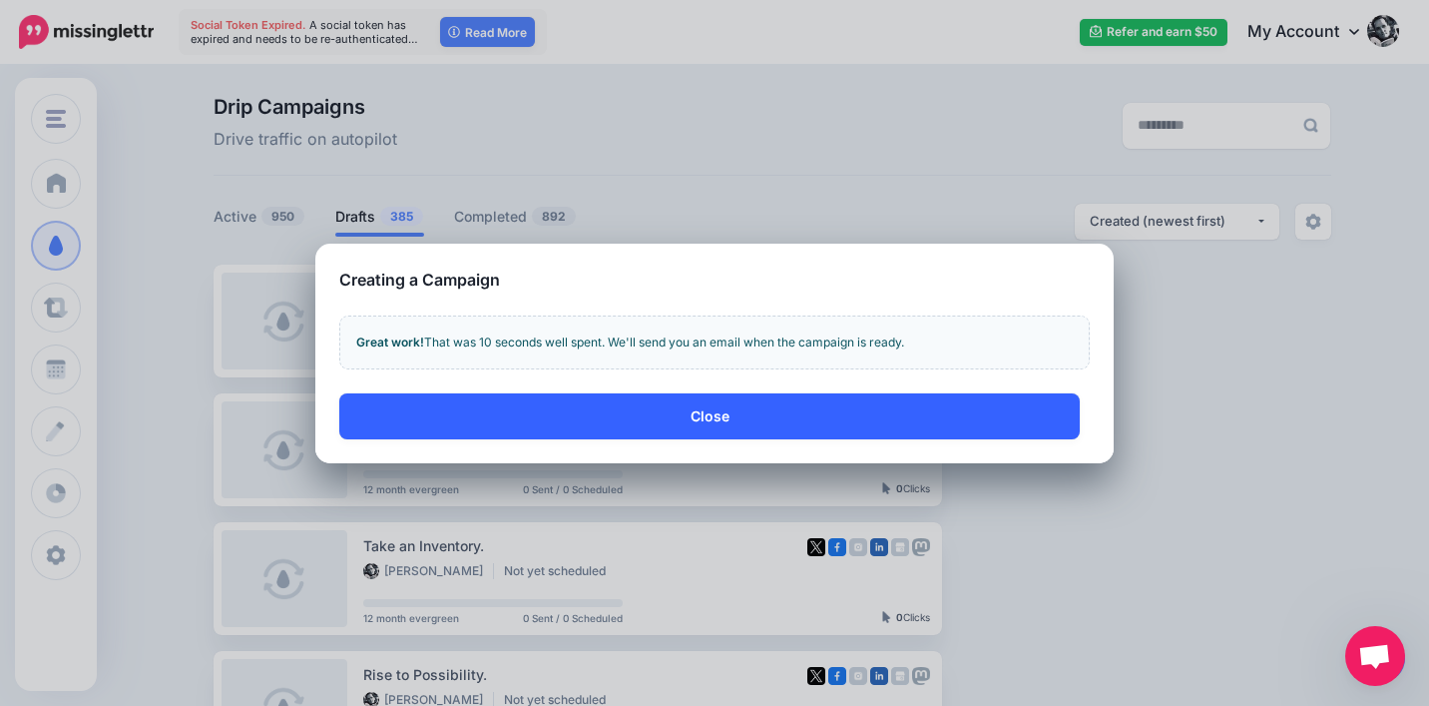
click at [1000, 412] on button "Close" at bounding box center [709, 416] width 741 height 46
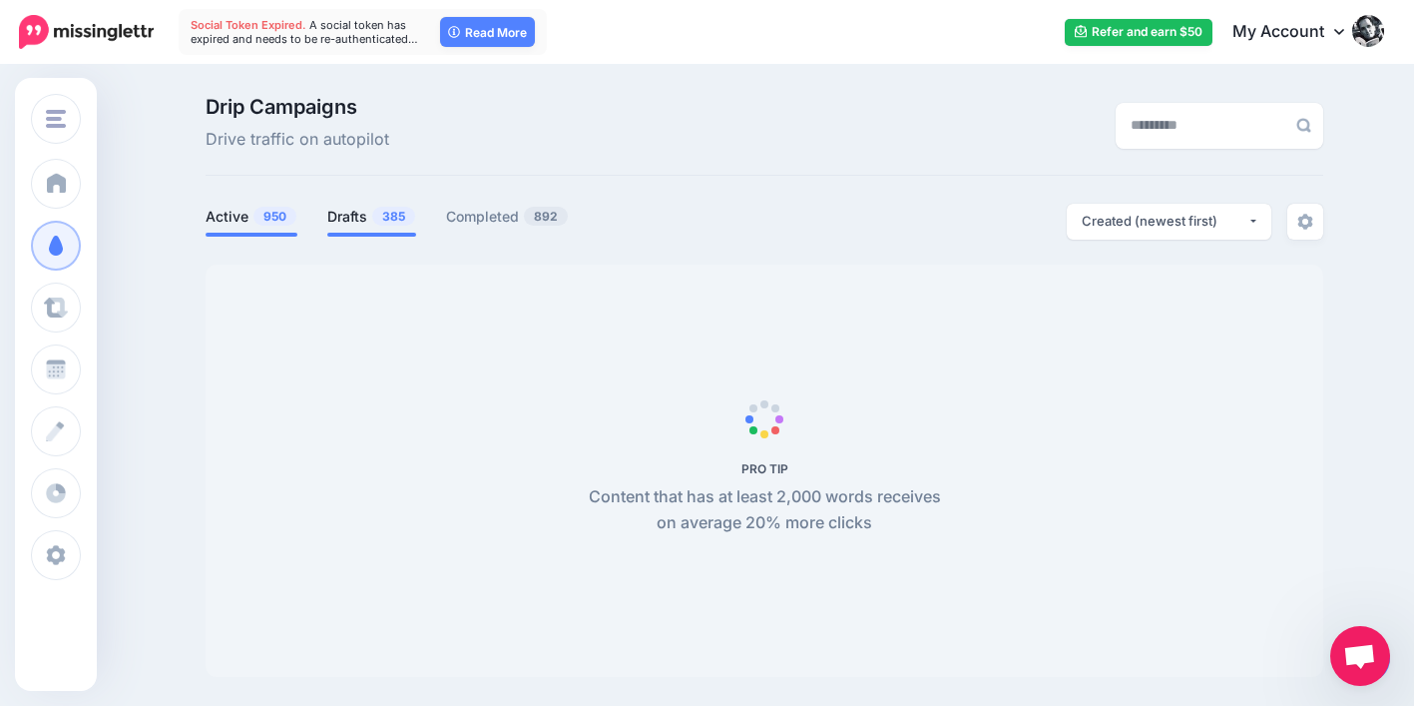
click at [362, 211] on link "Drafts 385" at bounding box center [371, 217] width 89 height 24
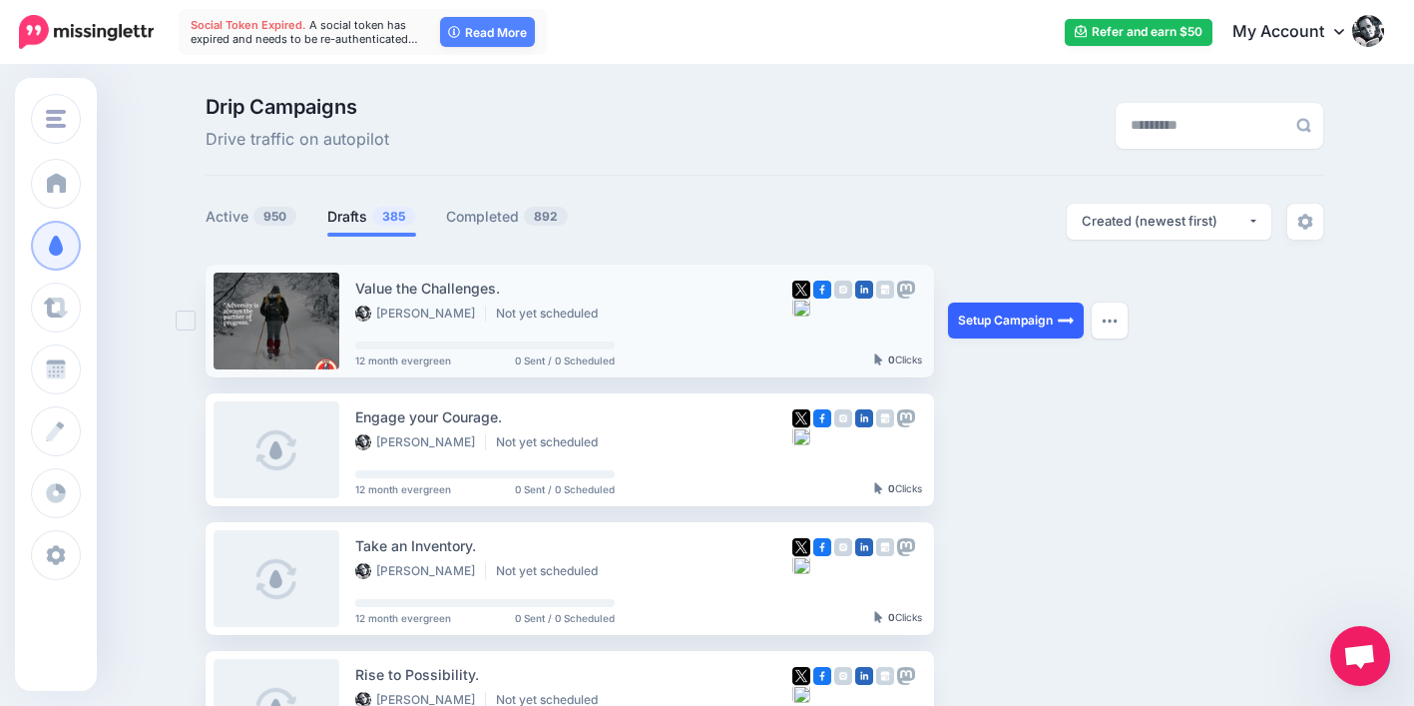
click at [1004, 321] on link "Setup Campaign" at bounding box center [1016, 320] width 136 height 36
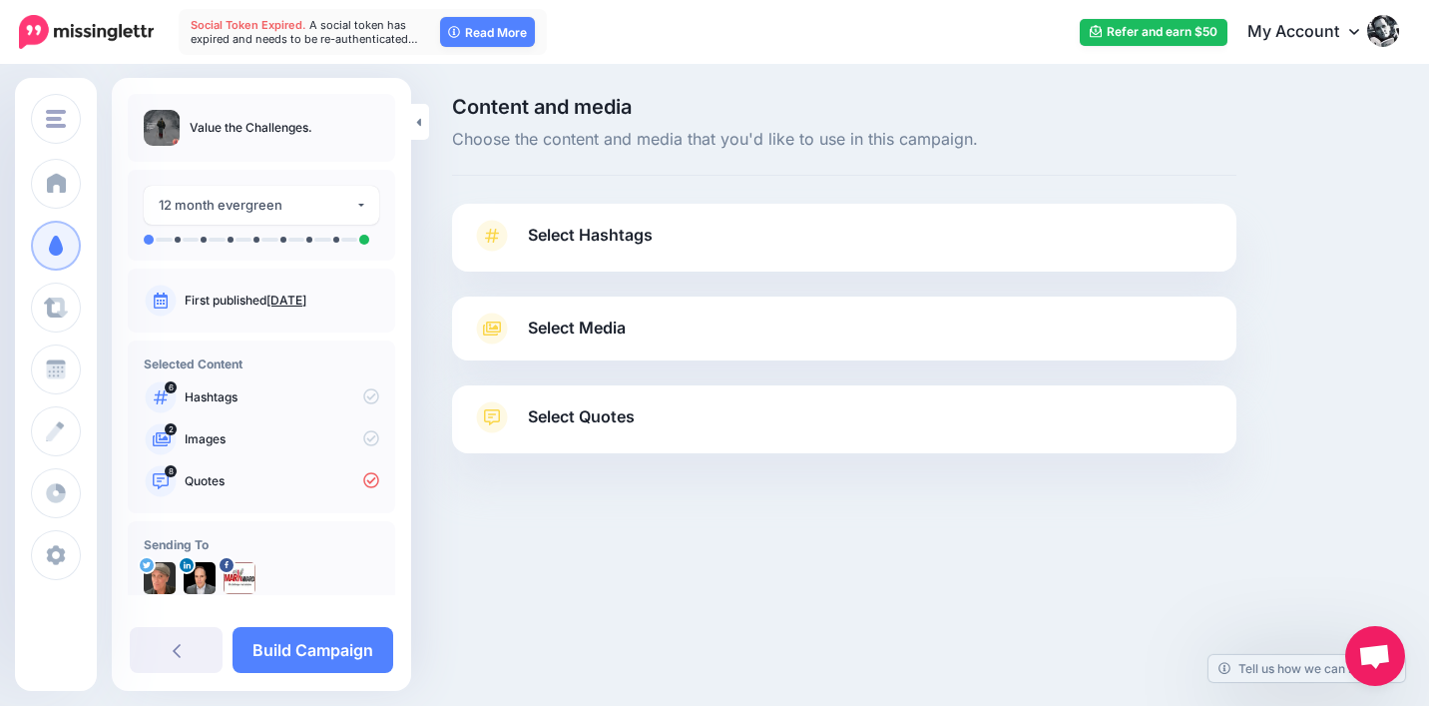
click at [632, 413] on span "Select Quotes" at bounding box center [581, 416] width 107 height 27
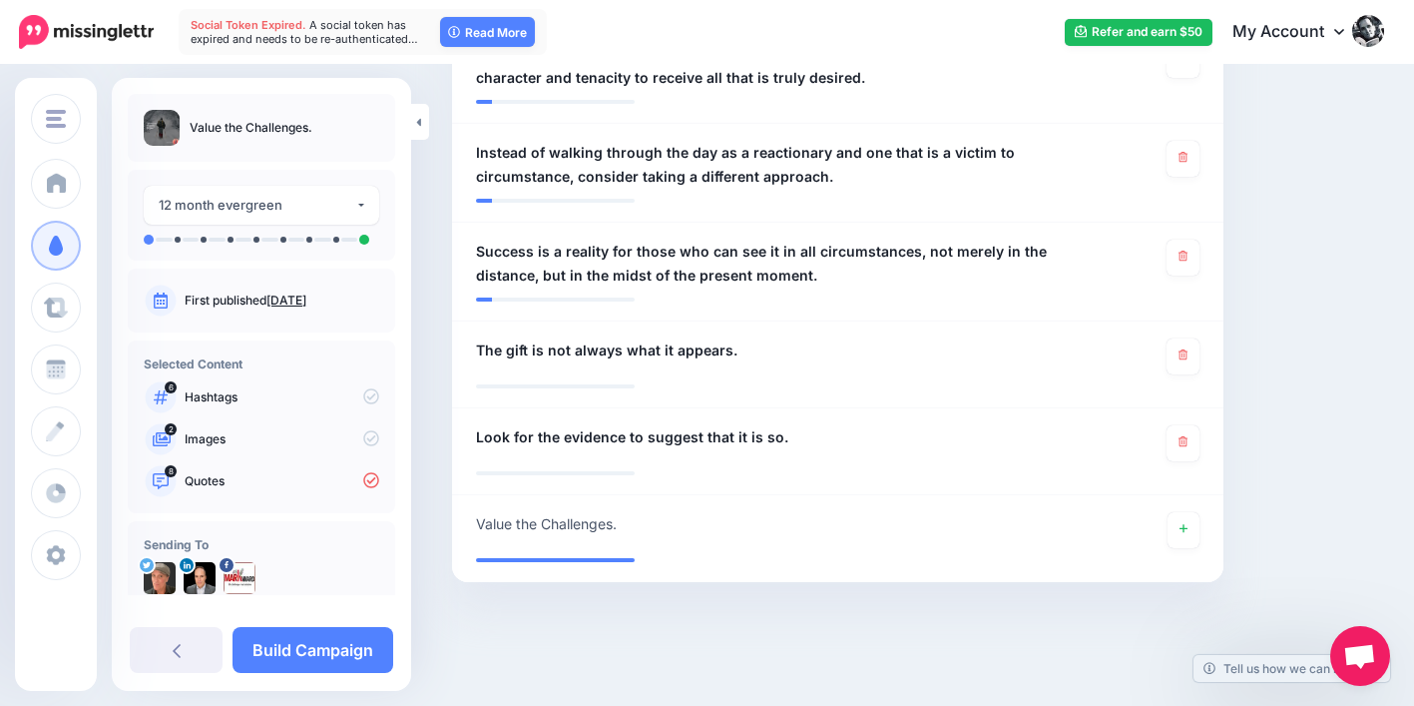
scroll to position [950, 0]
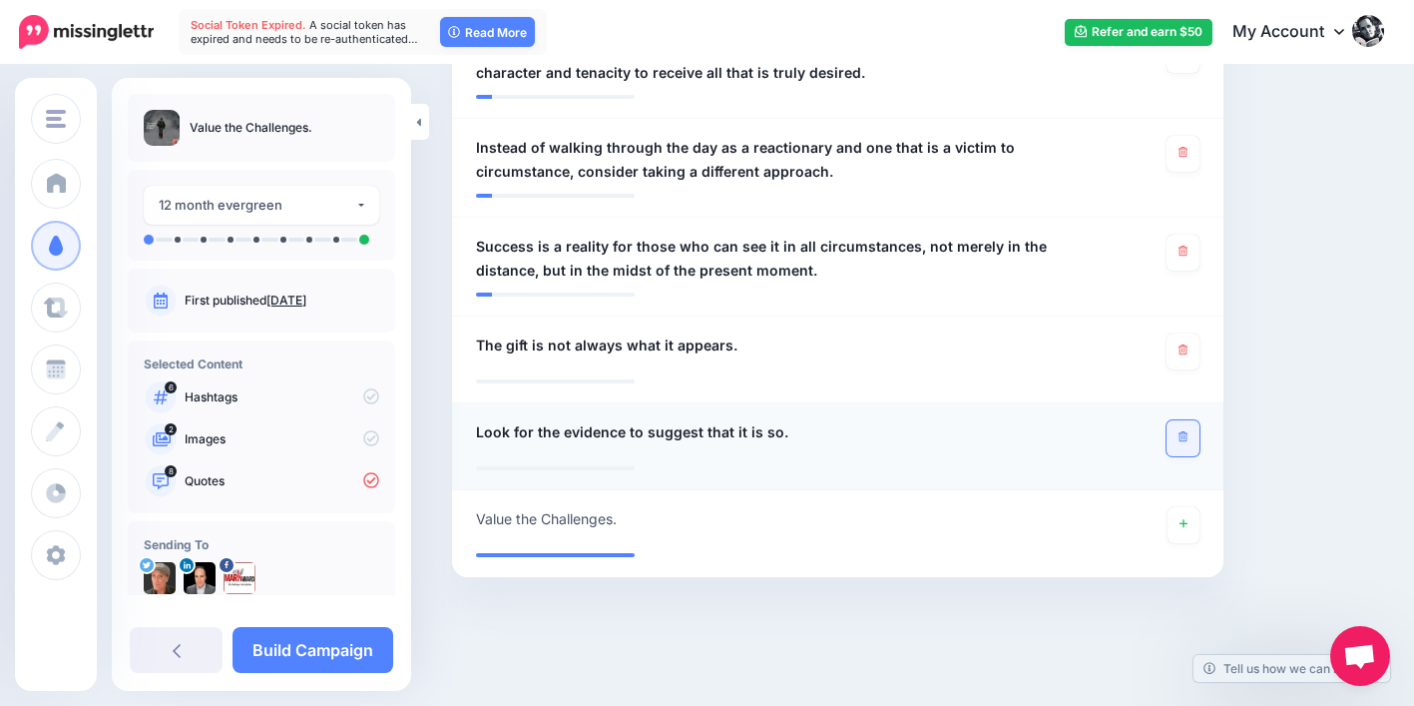
click at [1188, 439] on link at bounding box center [1183, 438] width 33 height 36
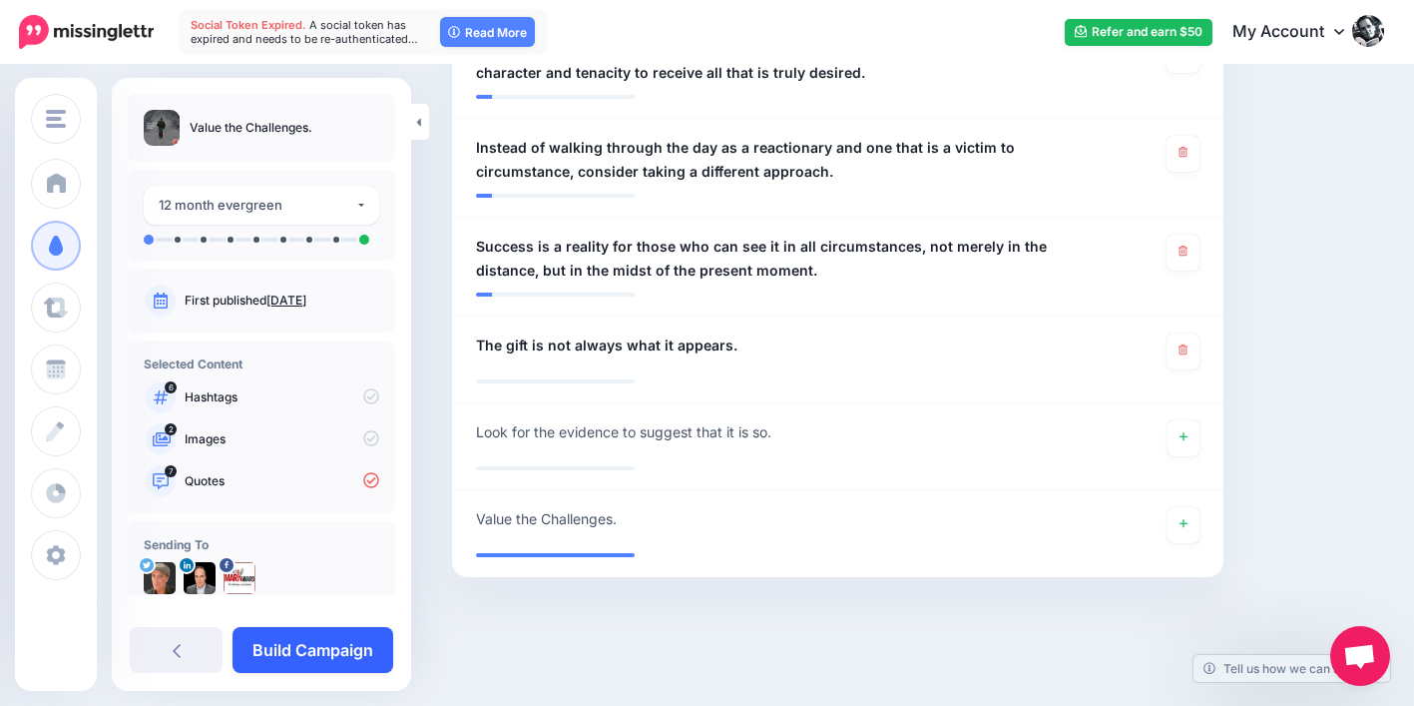
click at [326, 651] on link "Build Campaign" at bounding box center [313, 650] width 161 height 46
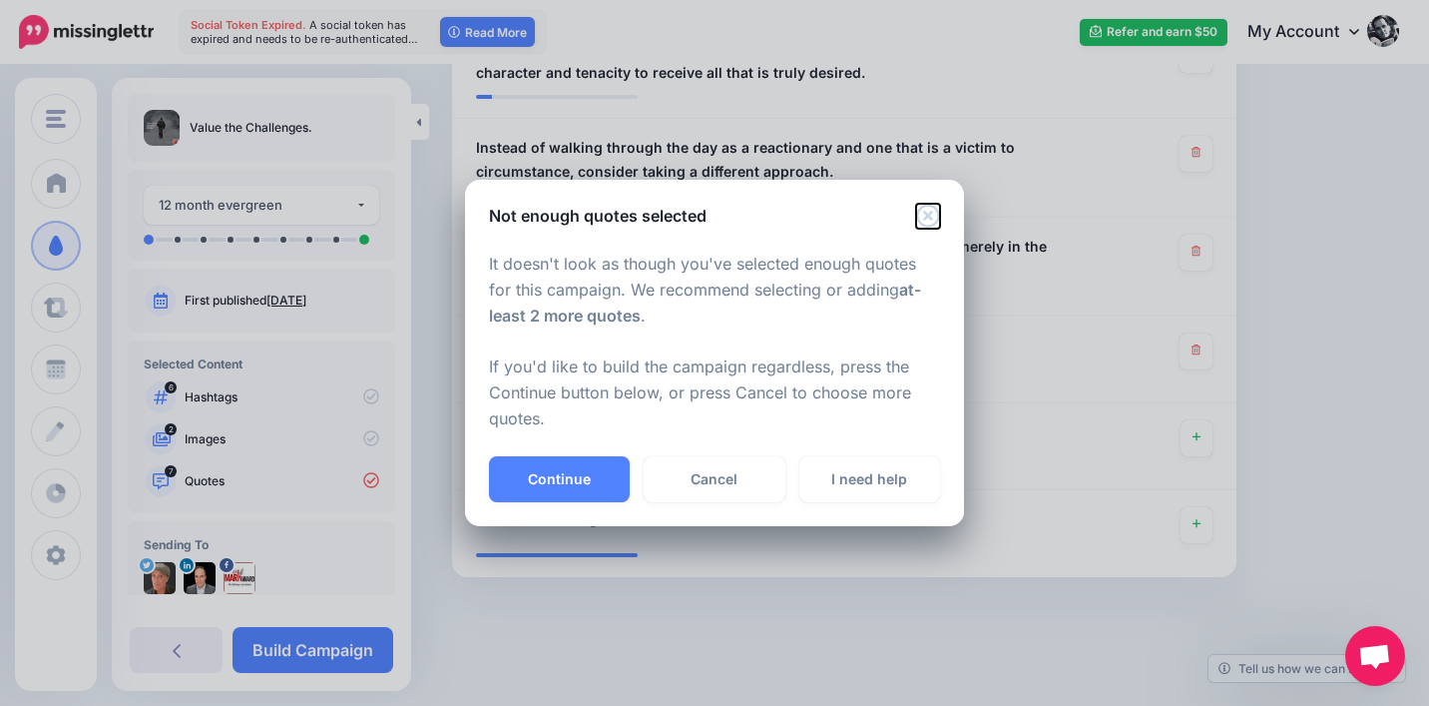
click at [926, 212] on icon "Close" at bounding box center [927, 215] width 23 height 23
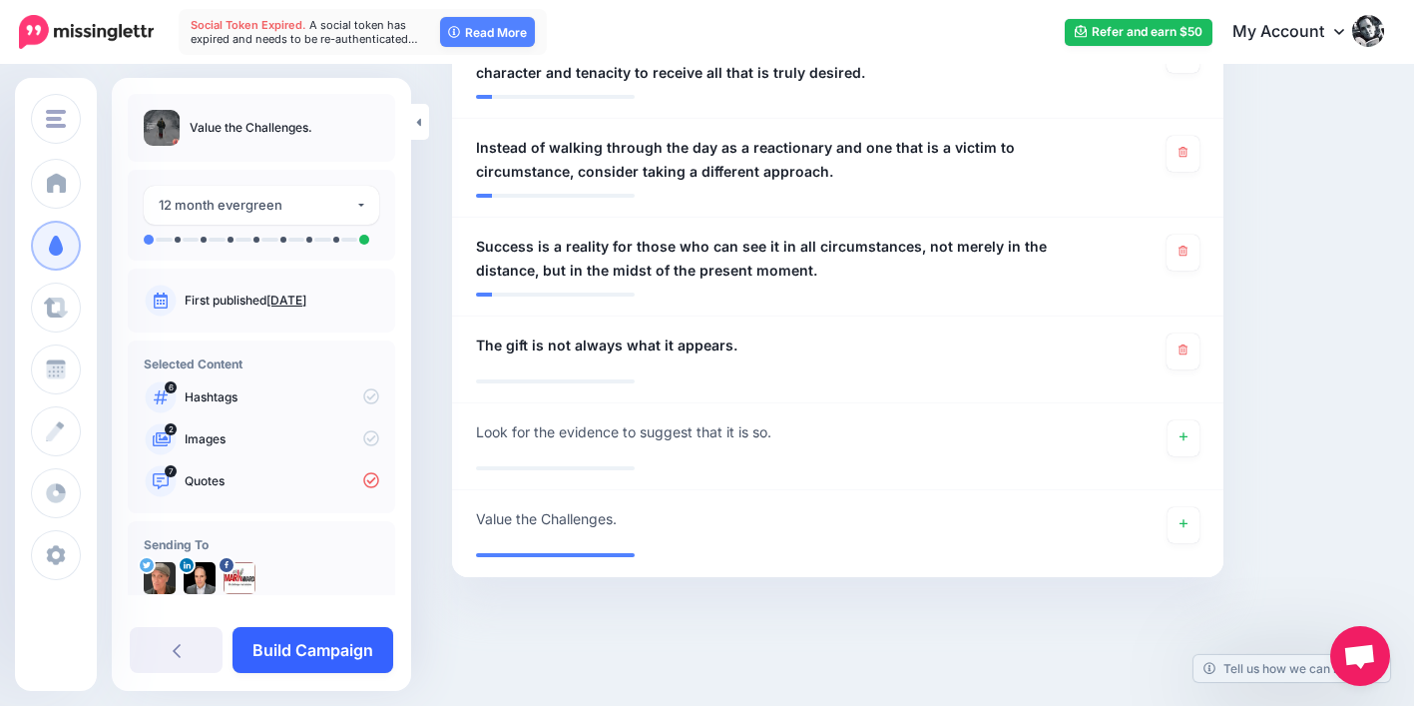
click at [326, 642] on link "Build Campaign" at bounding box center [313, 650] width 161 height 46
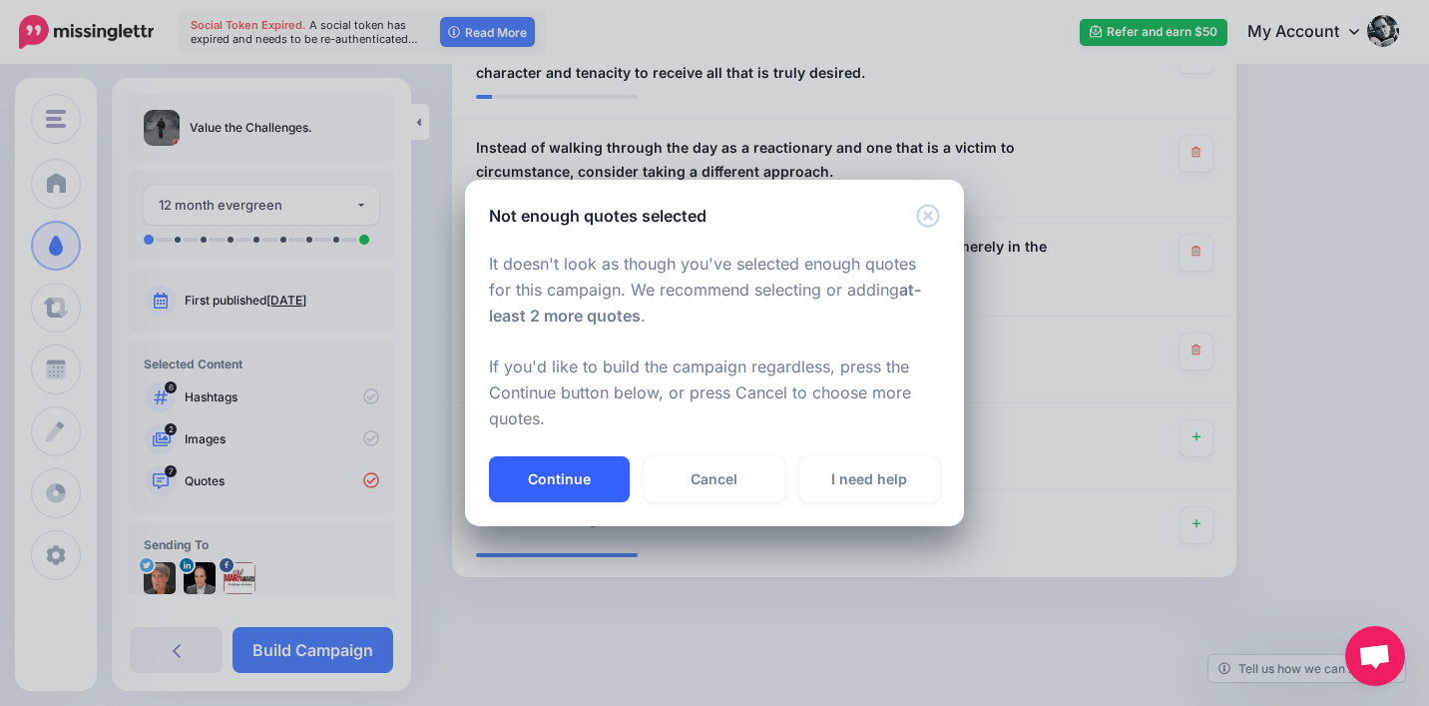
click at [586, 465] on button "Continue" at bounding box center [559, 479] width 141 height 46
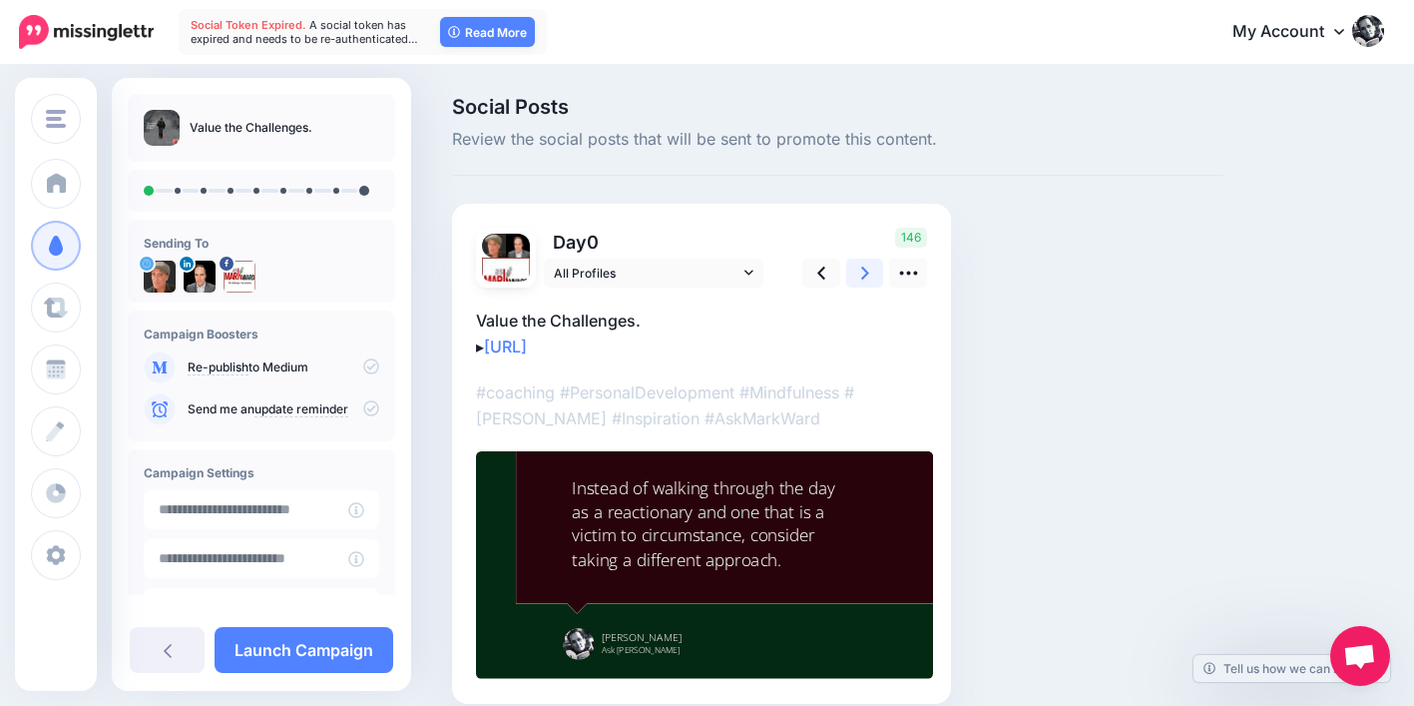
click at [863, 275] on icon at bounding box center [865, 272] width 8 height 13
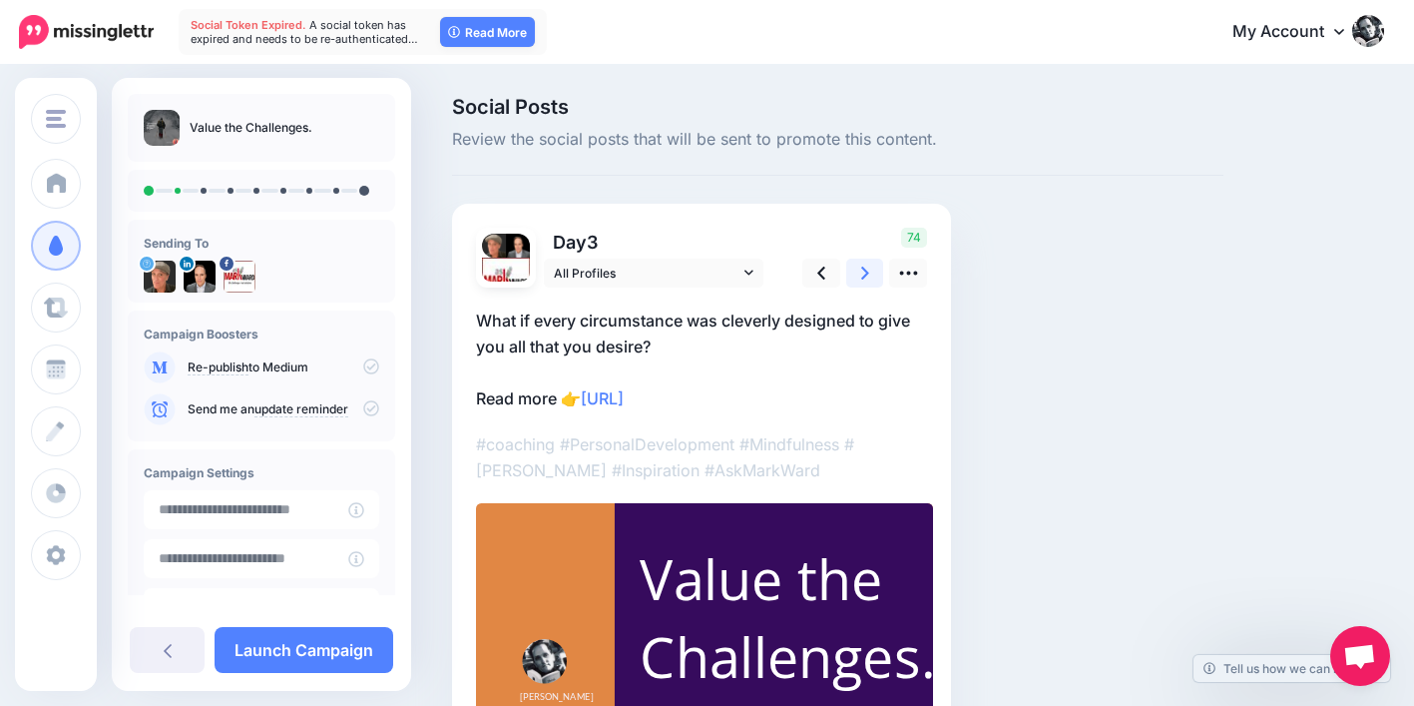
click at [863, 272] on icon at bounding box center [865, 272] width 8 height 21
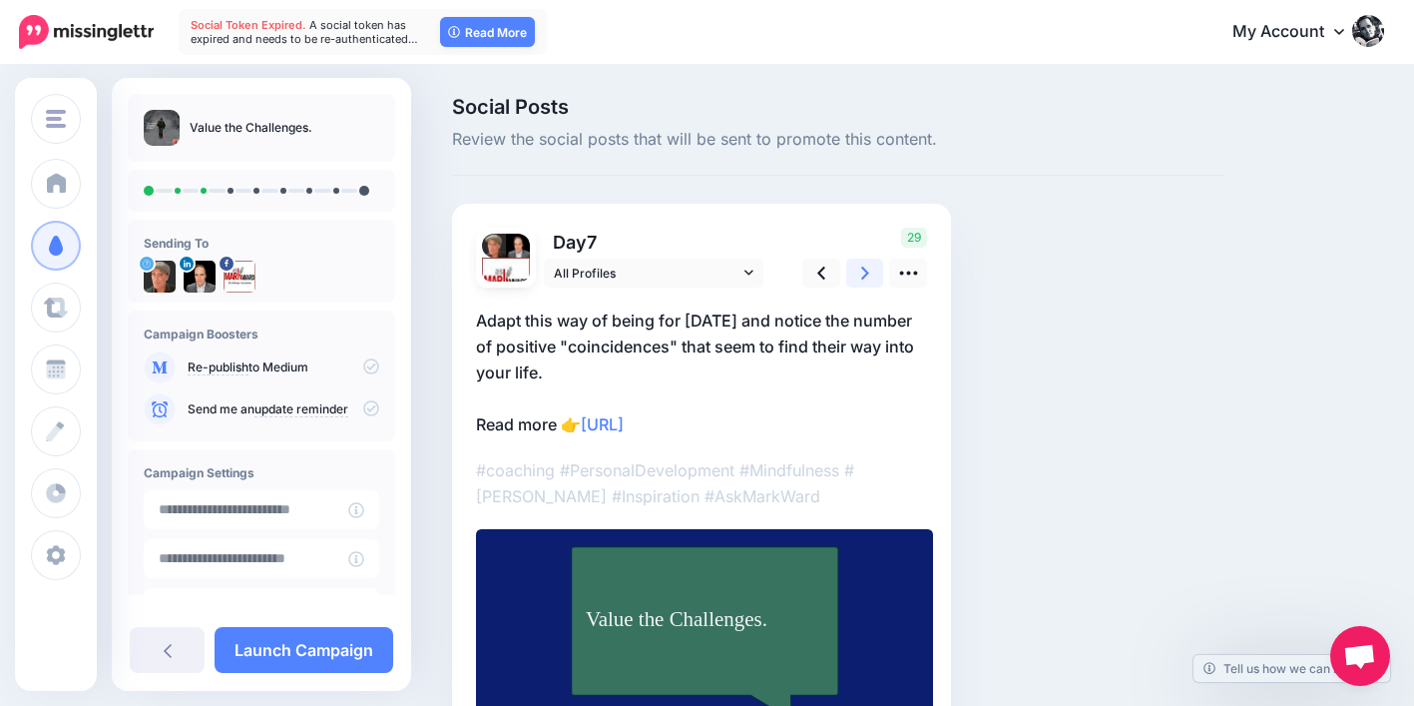
click at [863, 272] on icon at bounding box center [865, 272] width 8 height 21
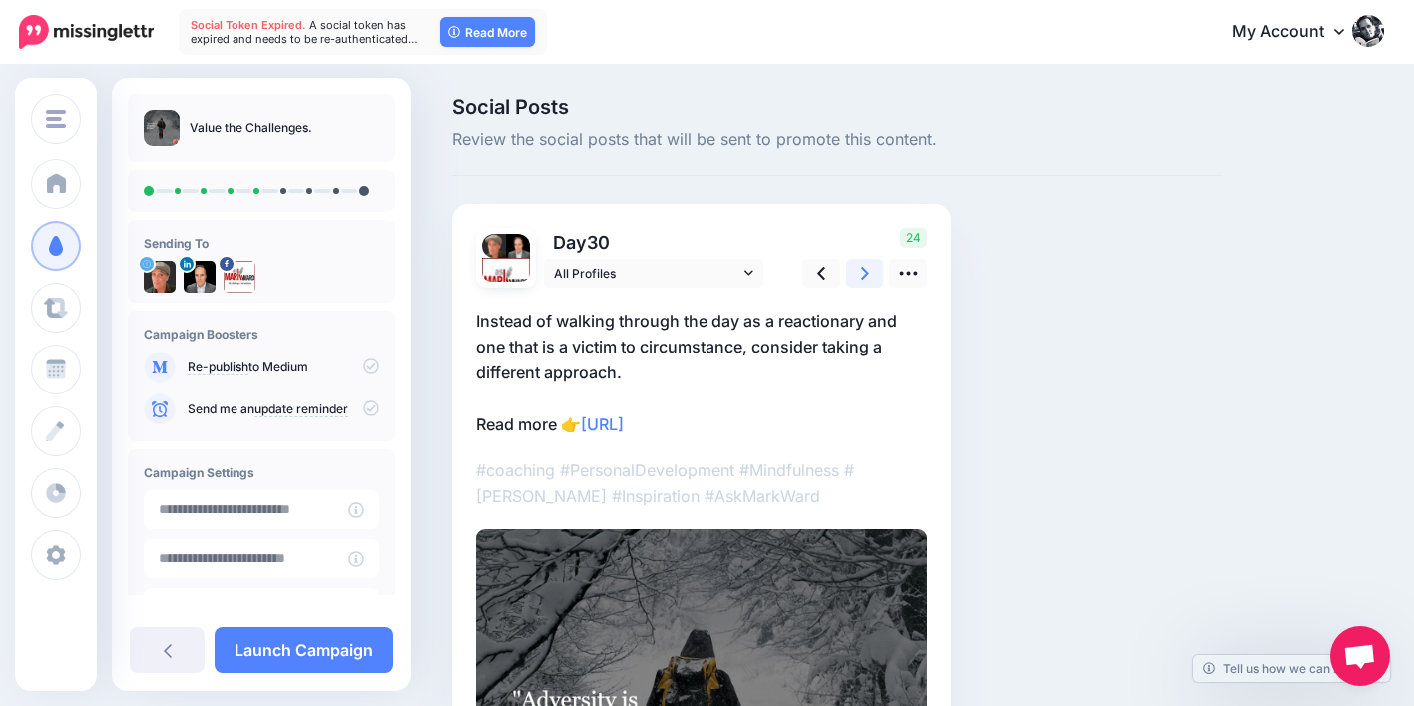
click at [863, 271] on icon at bounding box center [865, 272] width 8 height 21
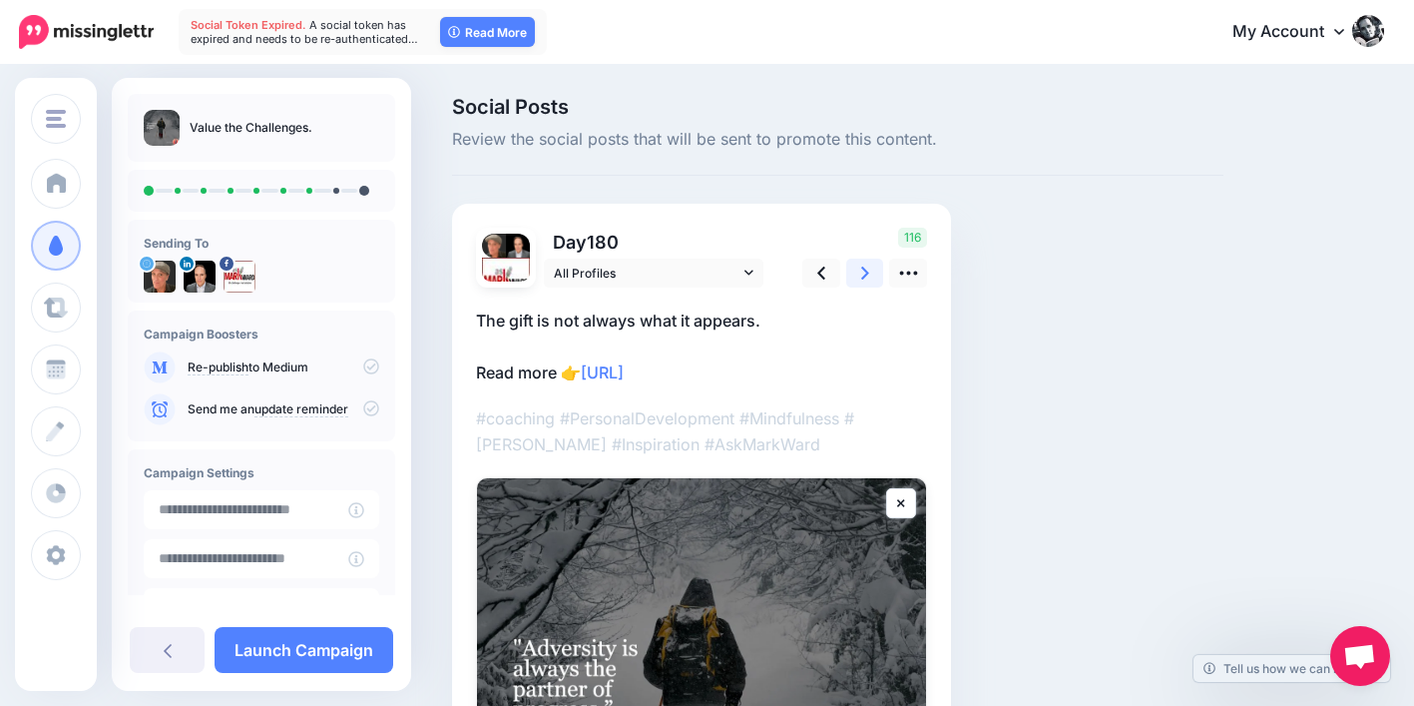
click at [863, 271] on icon at bounding box center [865, 272] width 8 height 21
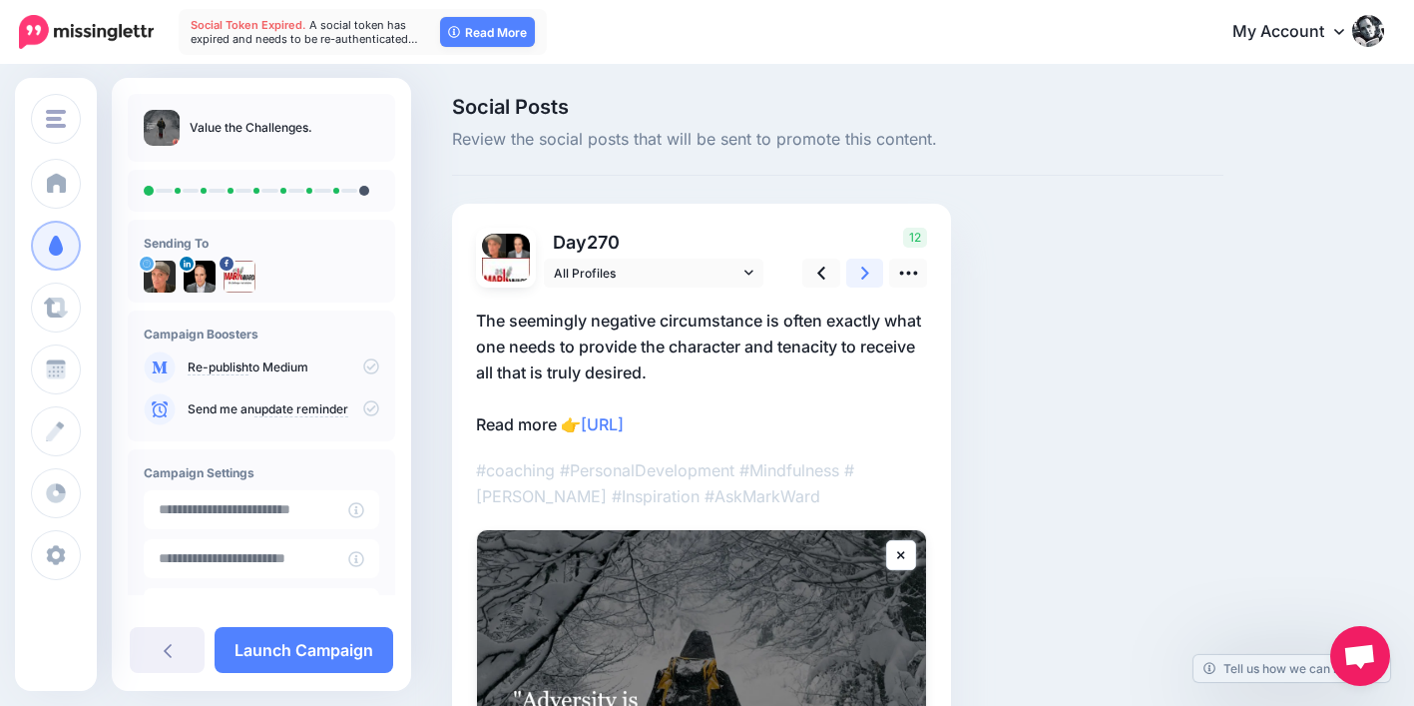
click at [863, 271] on icon at bounding box center [865, 272] width 8 height 21
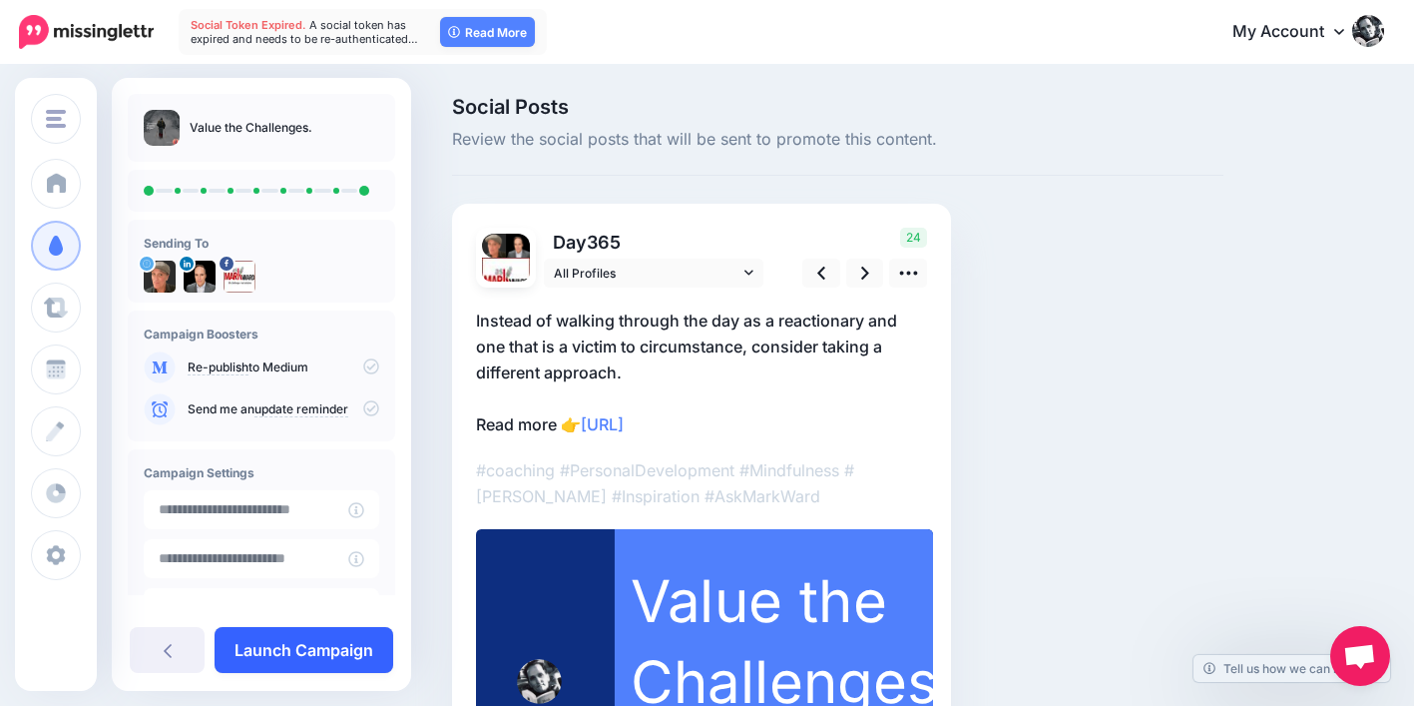
click at [360, 641] on link "Launch Campaign" at bounding box center [304, 650] width 179 height 46
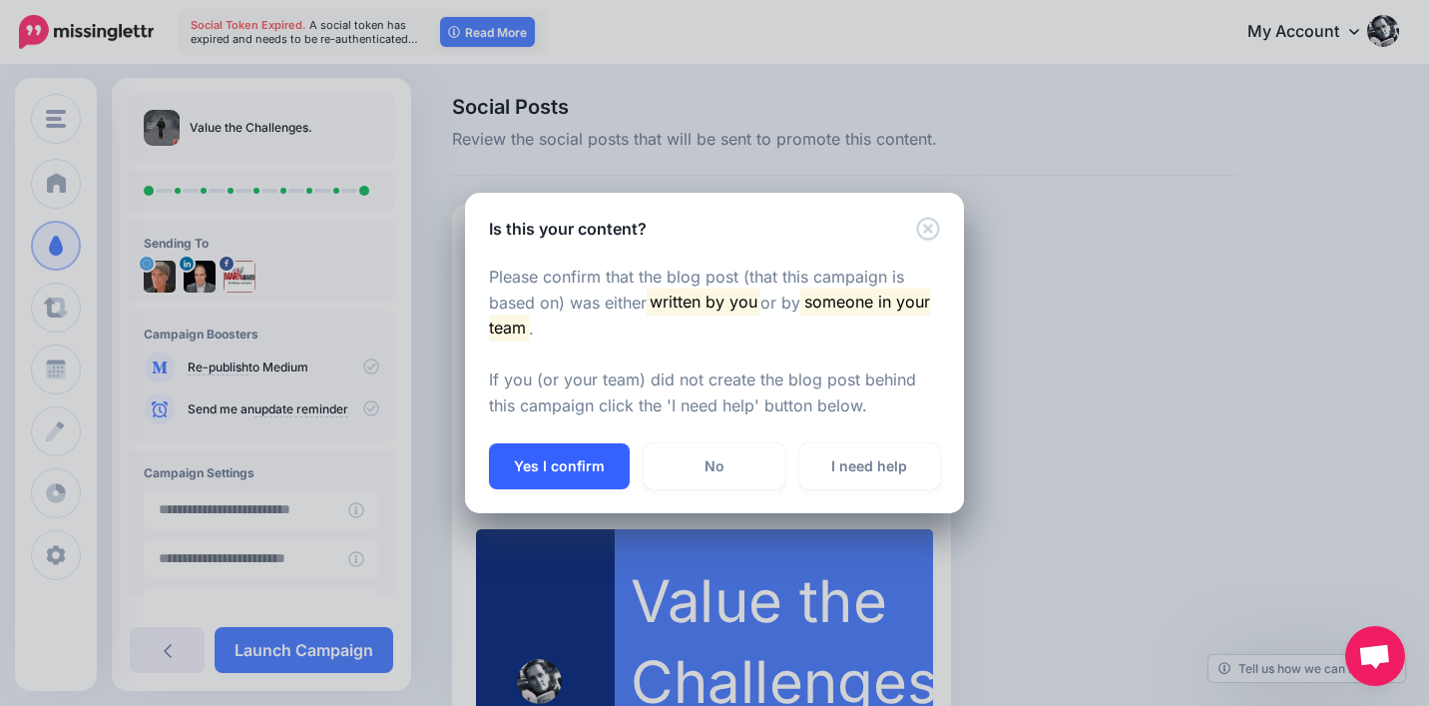
click at [538, 474] on button "Yes I confirm" at bounding box center [559, 466] width 141 height 46
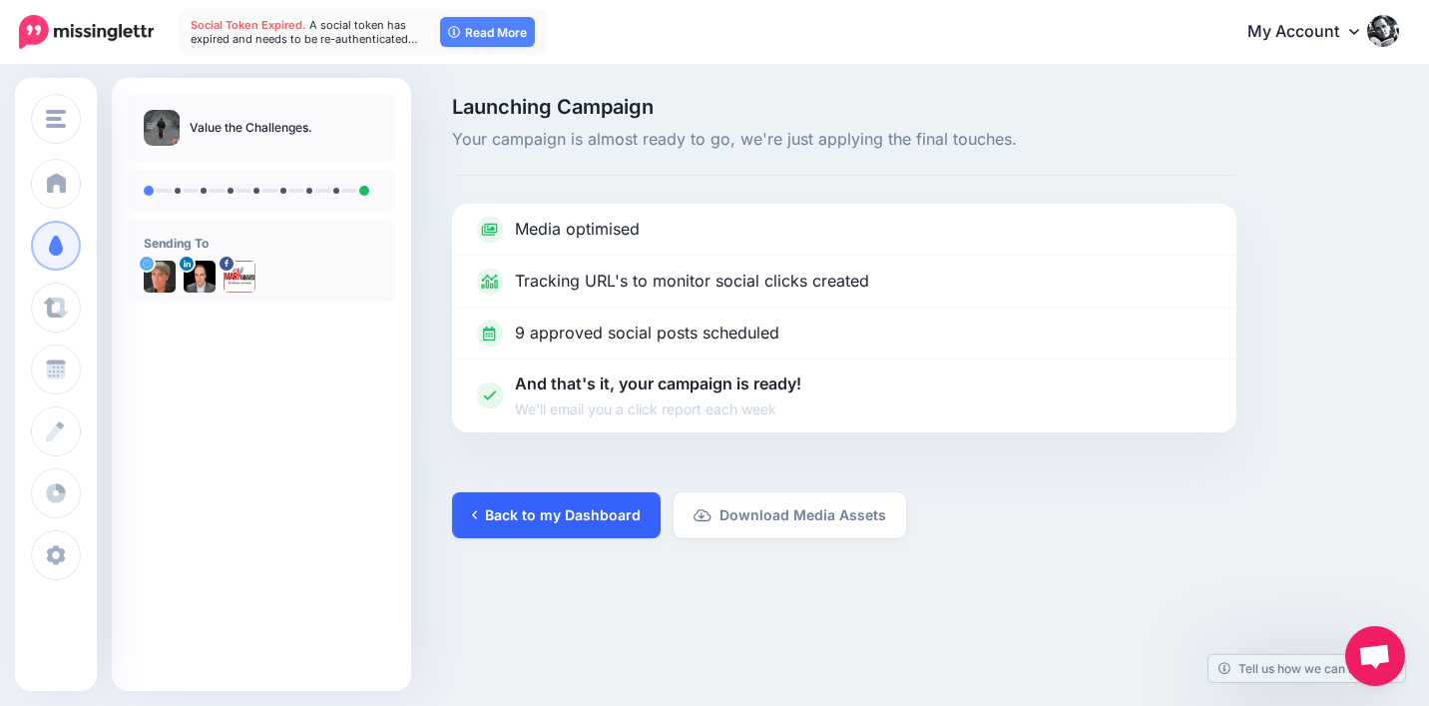
click at [628, 510] on link "Back to my Dashboard" at bounding box center [556, 515] width 209 height 46
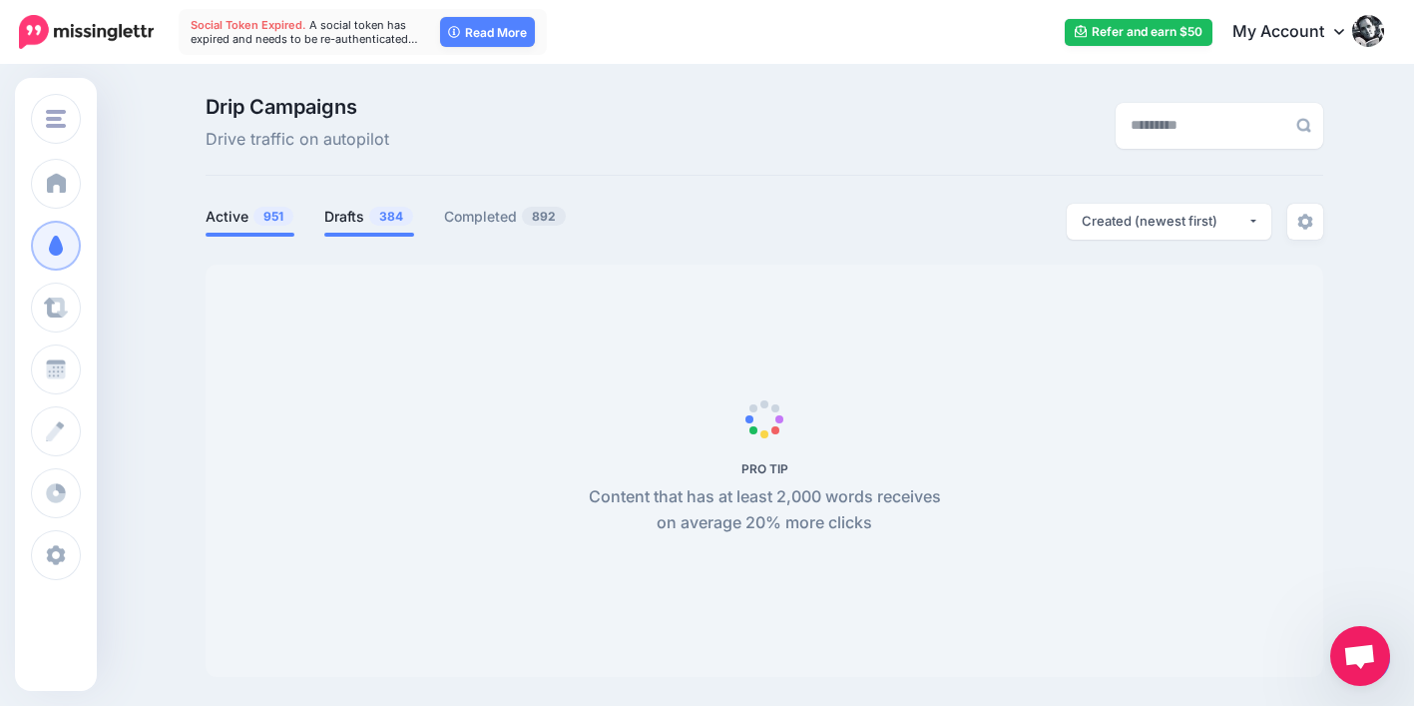
click at [374, 220] on link "Drafts 384" at bounding box center [369, 217] width 90 height 24
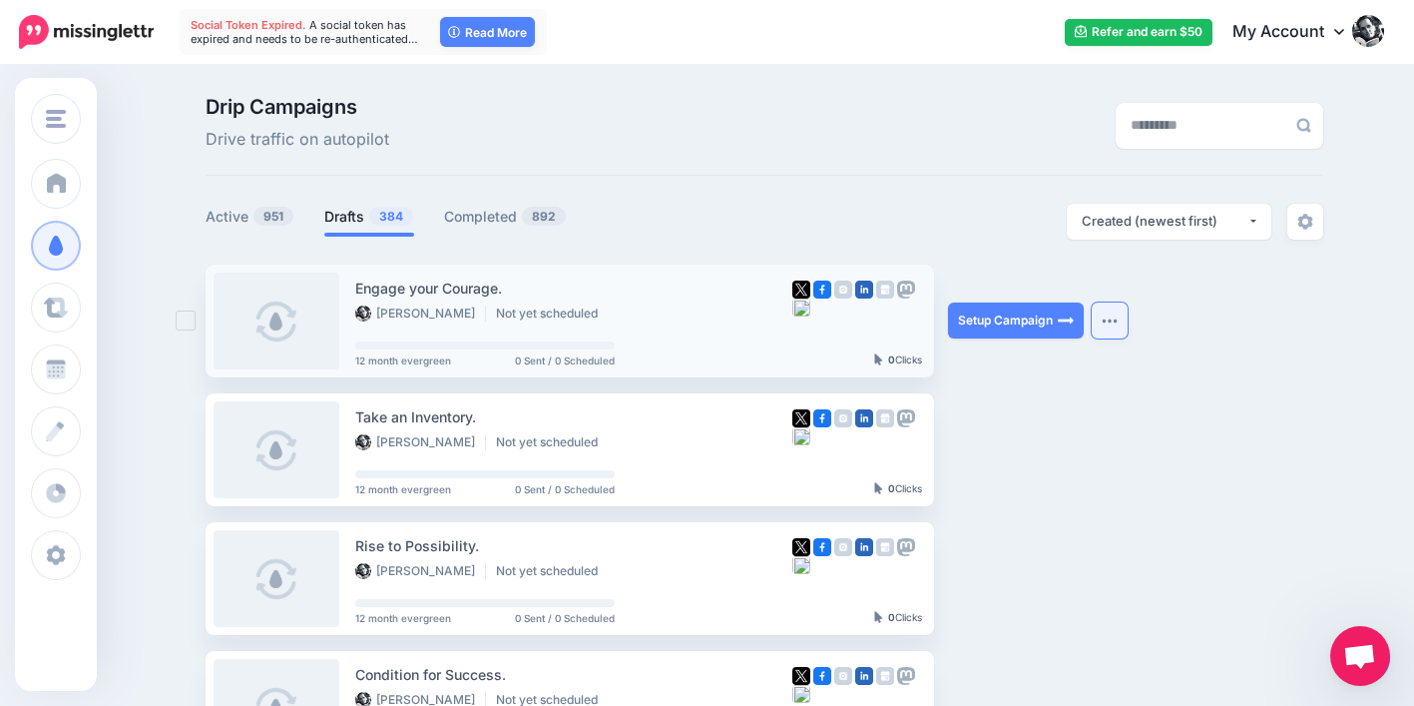
click at [1105, 318] on button "button" at bounding box center [1110, 320] width 36 height 36
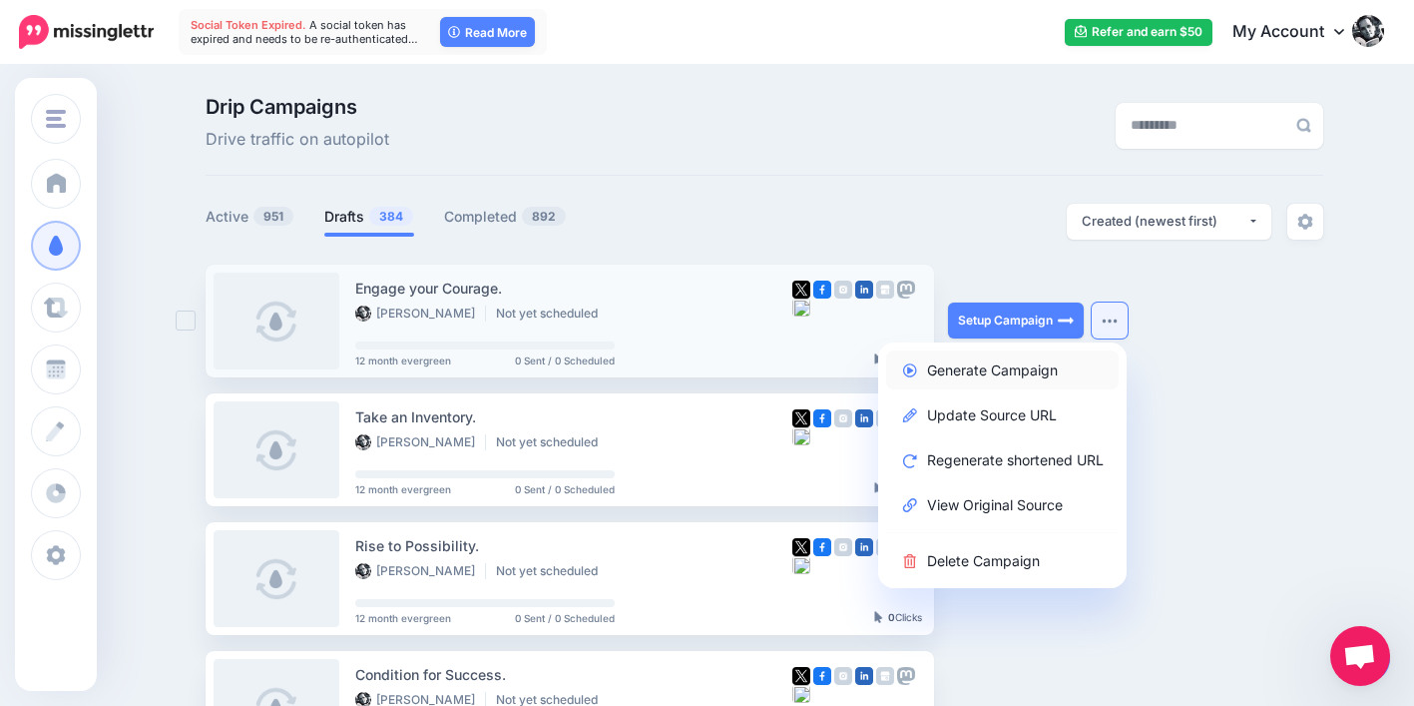
click at [1043, 363] on link "Generate Campaign" at bounding box center [1002, 369] width 233 height 39
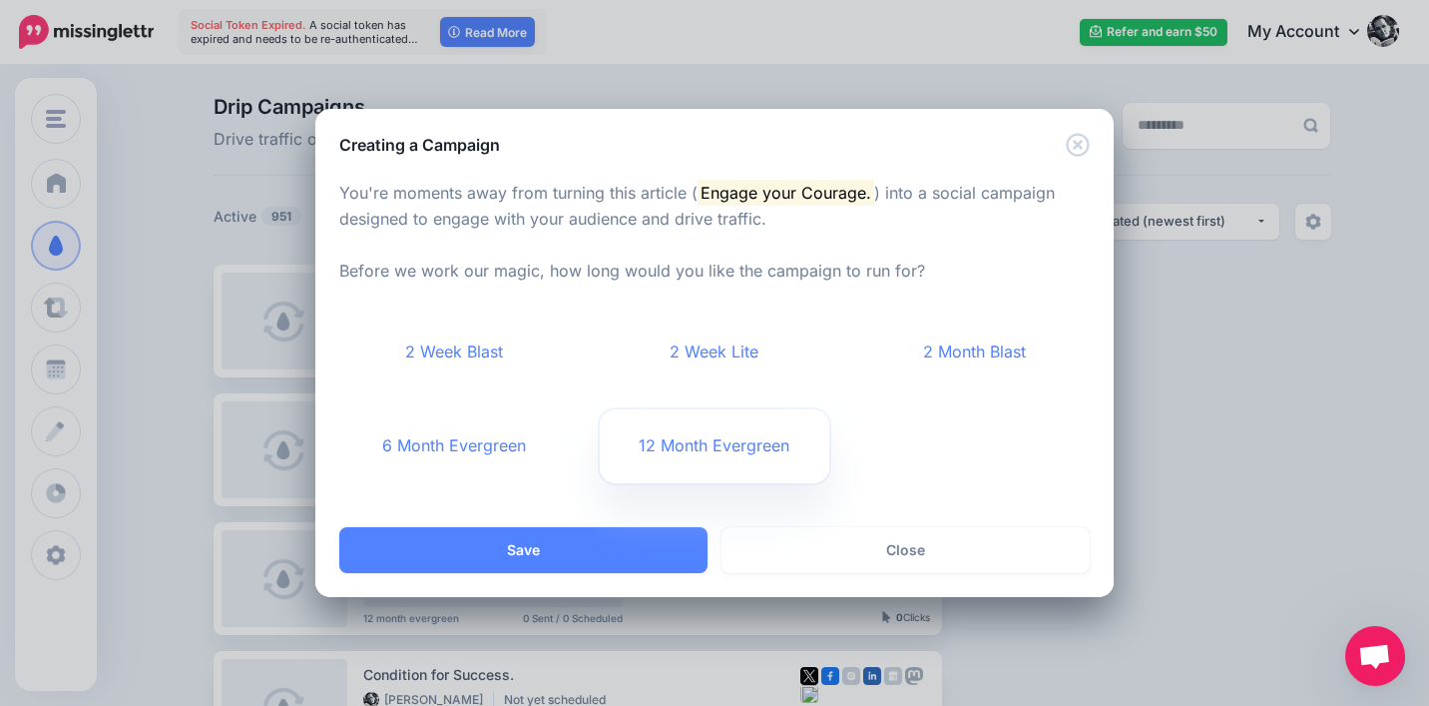
click at [716, 424] on link "12 Month Evergreen" at bounding box center [715, 446] width 231 height 74
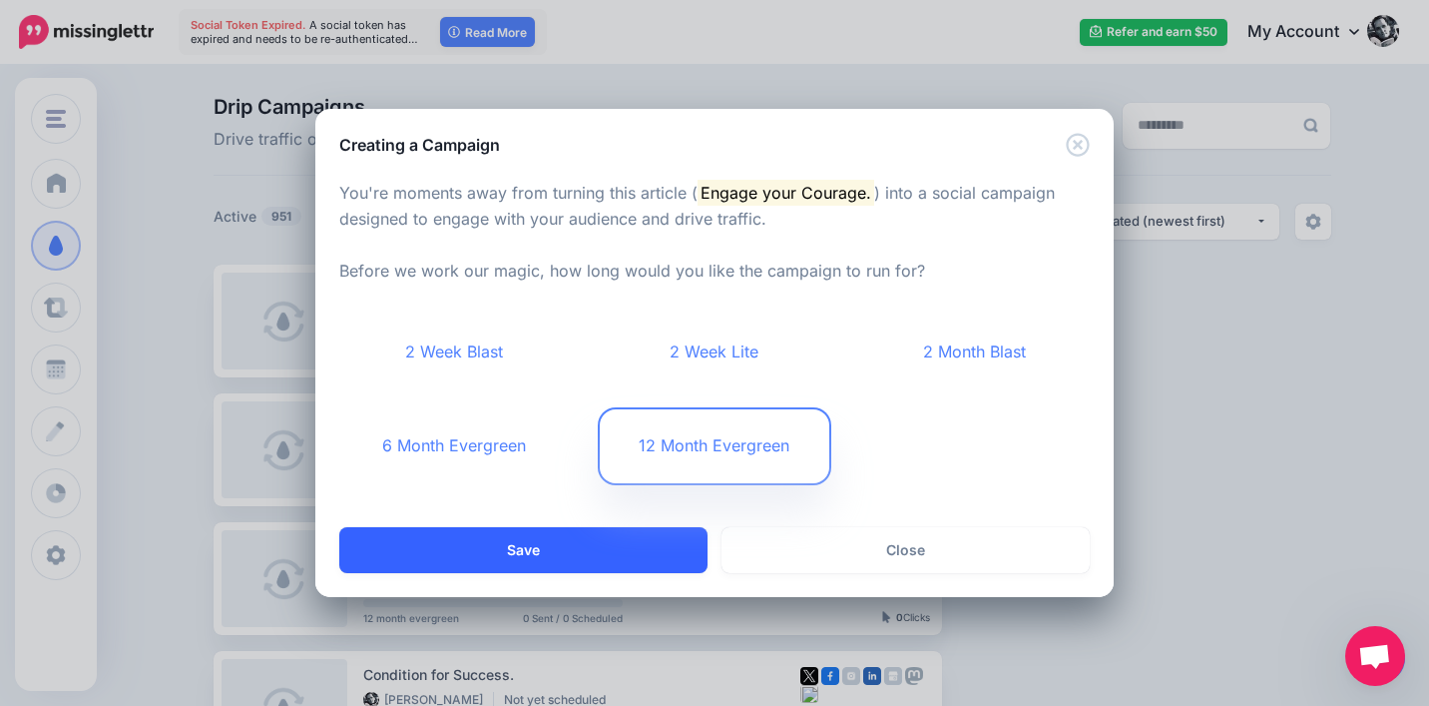
click at [635, 533] on button "Save" at bounding box center [523, 550] width 368 height 46
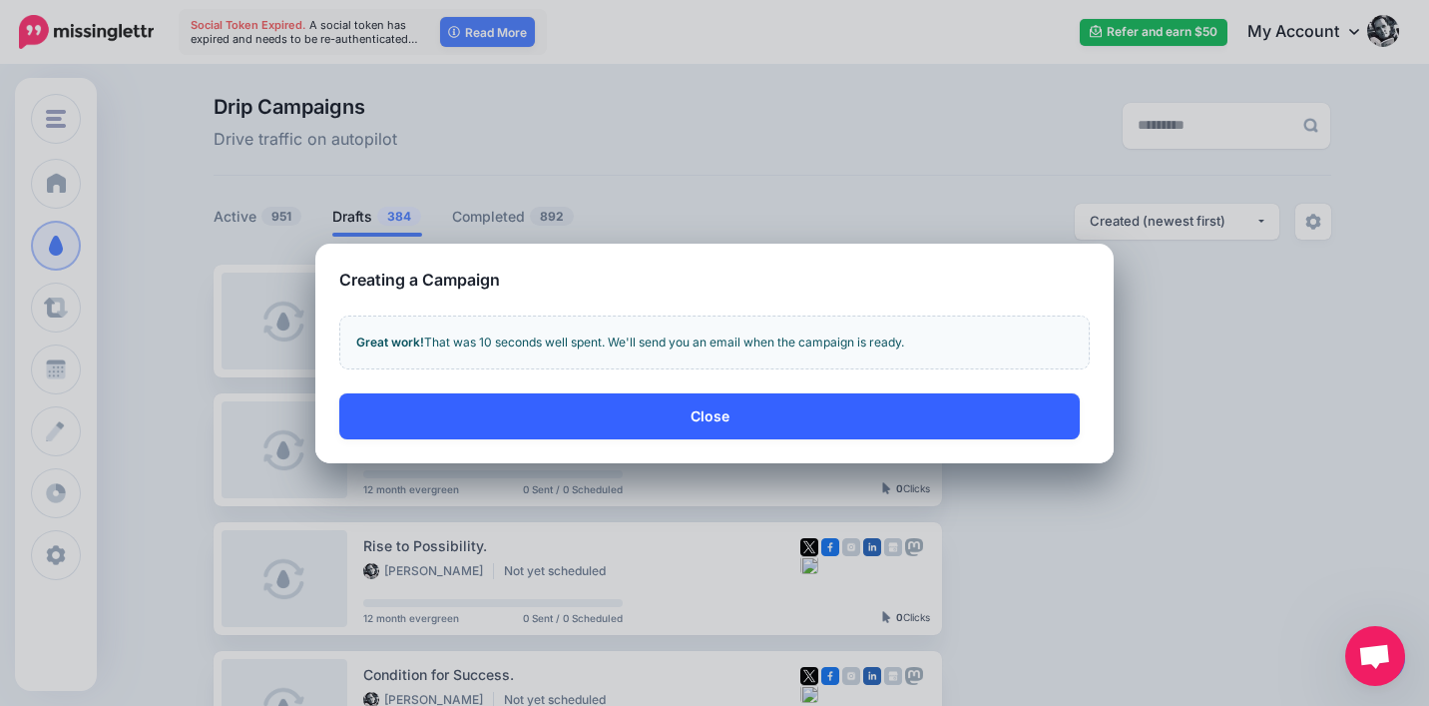
click at [1021, 424] on button "Close" at bounding box center [709, 416] width 741 height 46
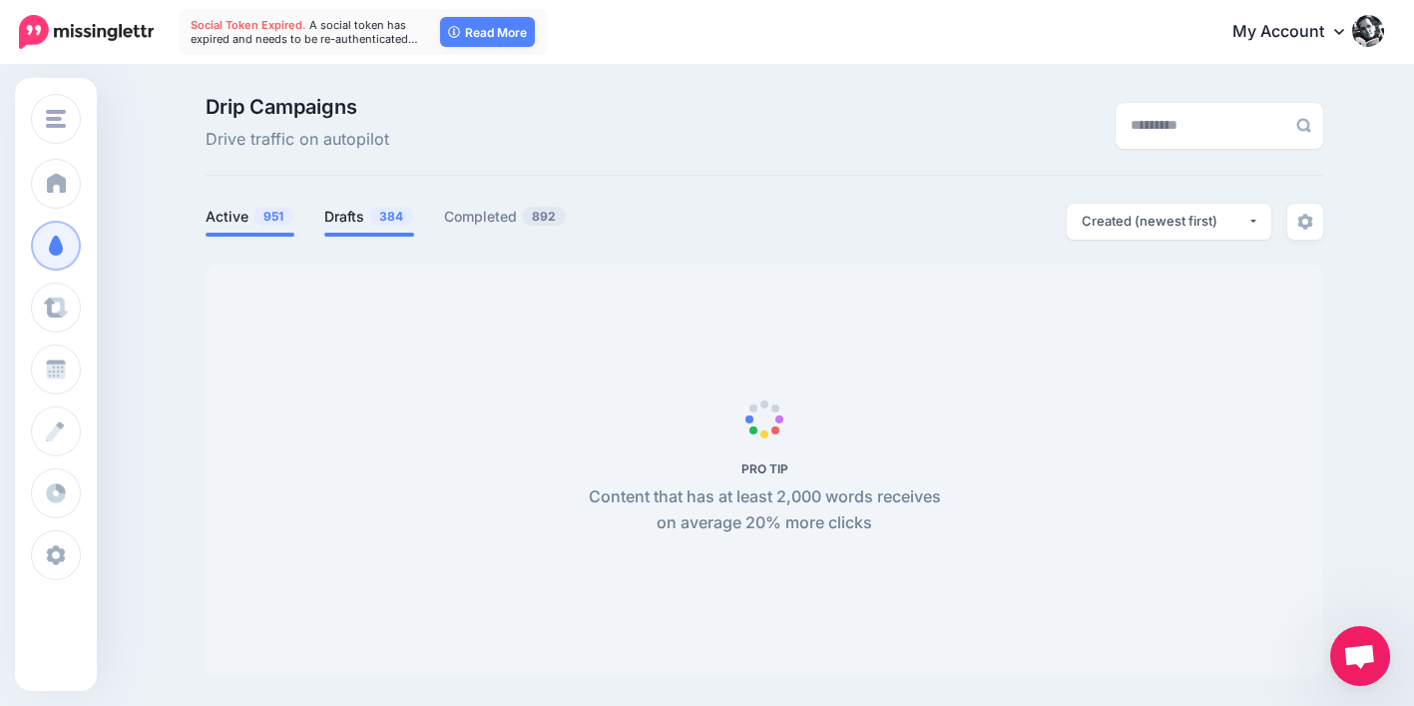
click at [372, 221] on link "Drafts 384" at bounding box center [369, 217] width 90 height 24
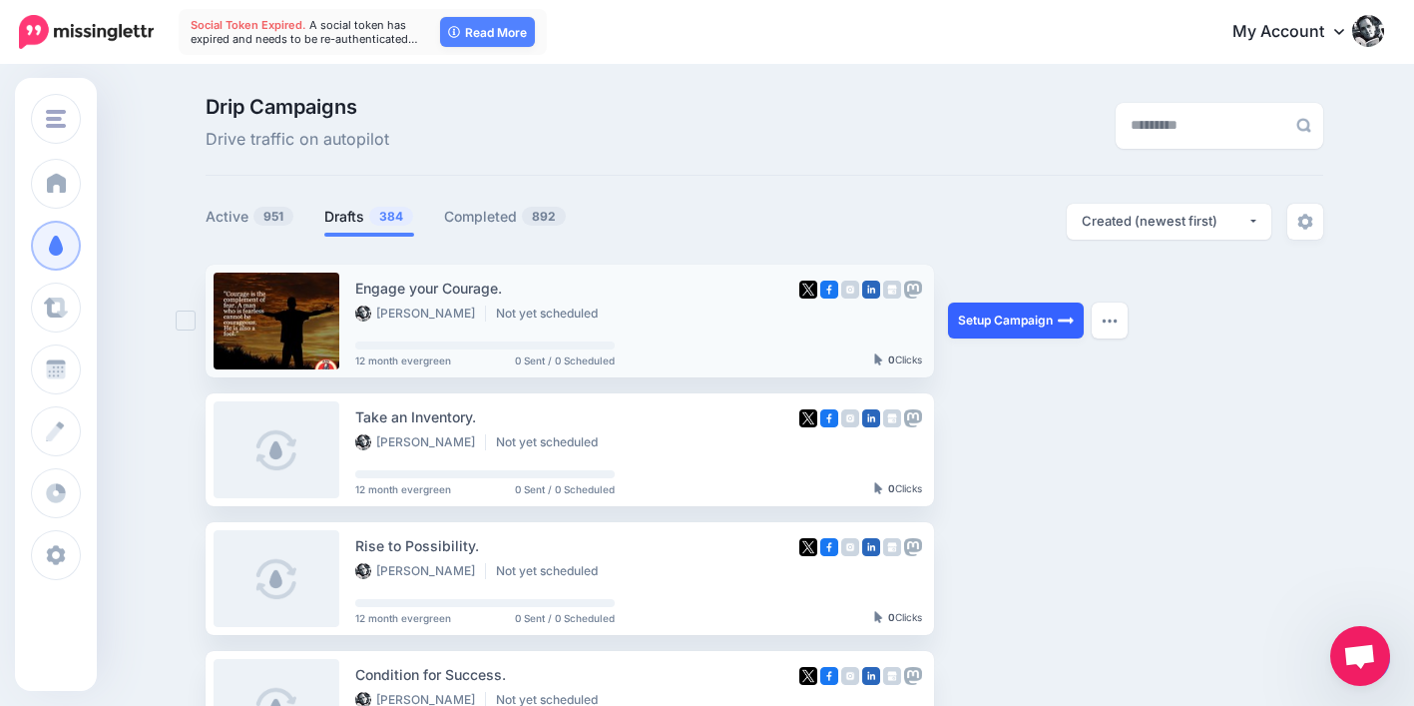
click at [1005, 315] on link "Setup Campaign" at bounding box center [1016, 320] width 136 height 36
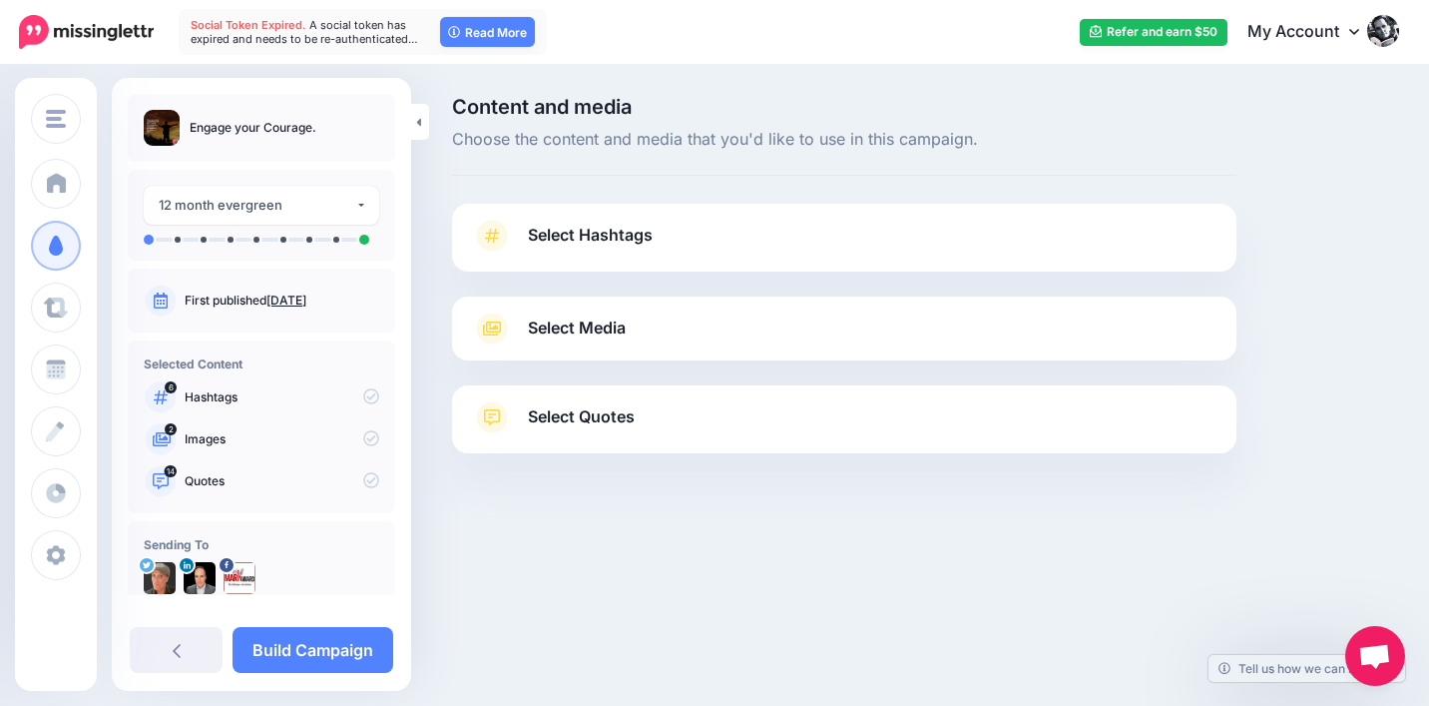
click at [620, 425] on span "Select Quotes" at bounding box center [581, 416] width 107 height 27
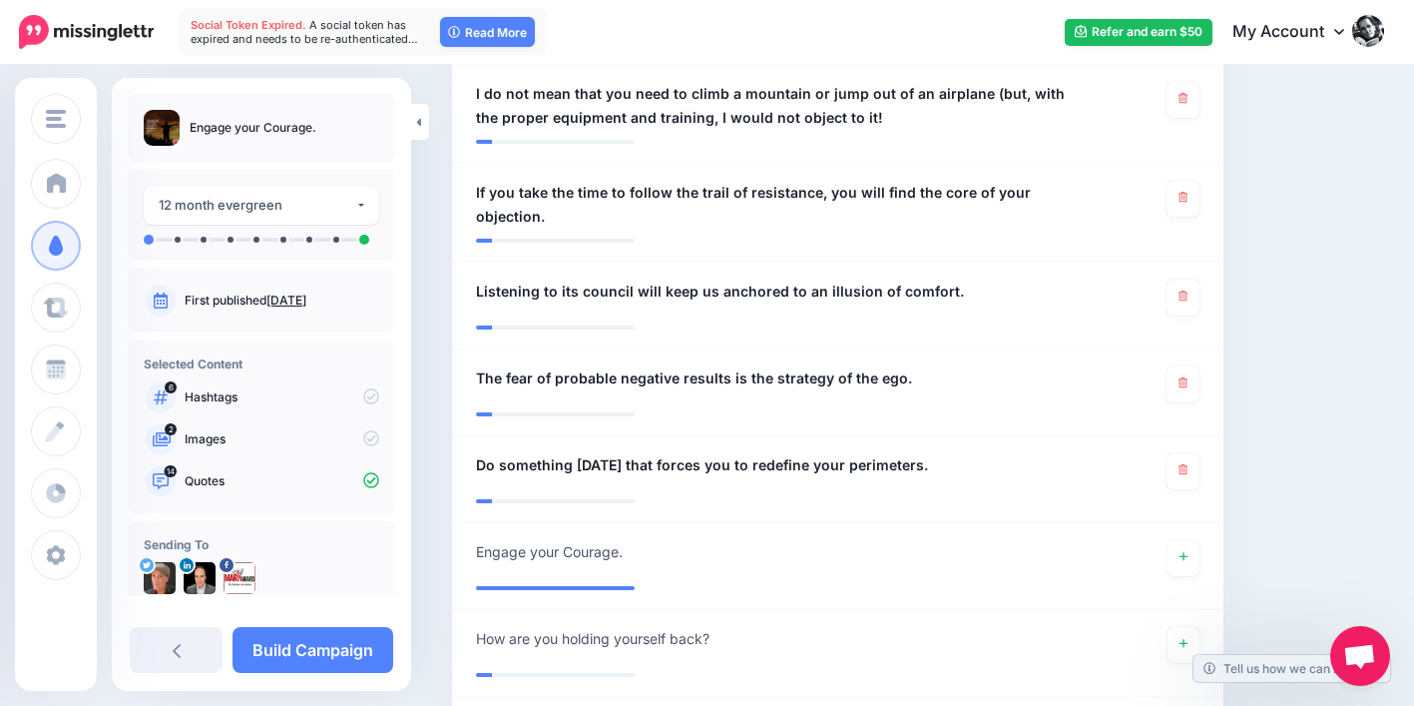
scroll to position [1491, 0]
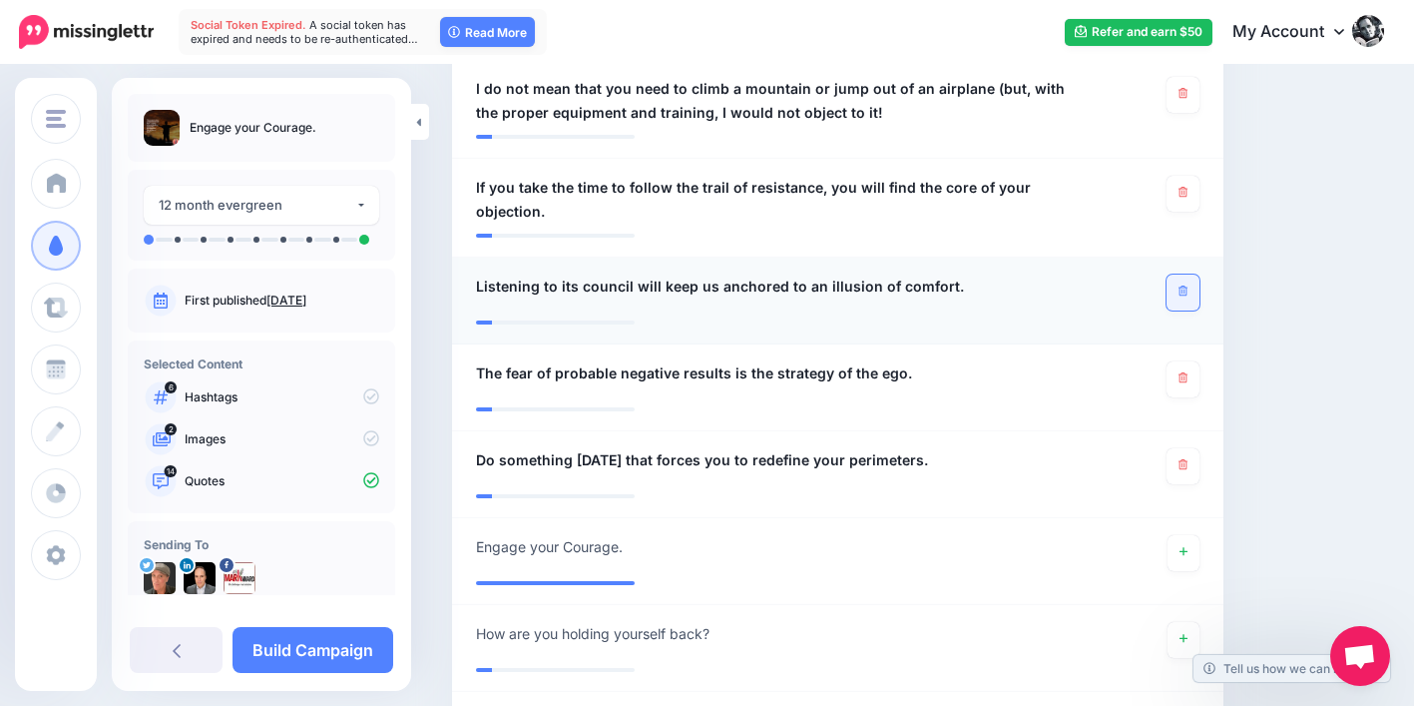
click at [1190, 274] on link at bounding box center [1183, 292] width 33 height 36
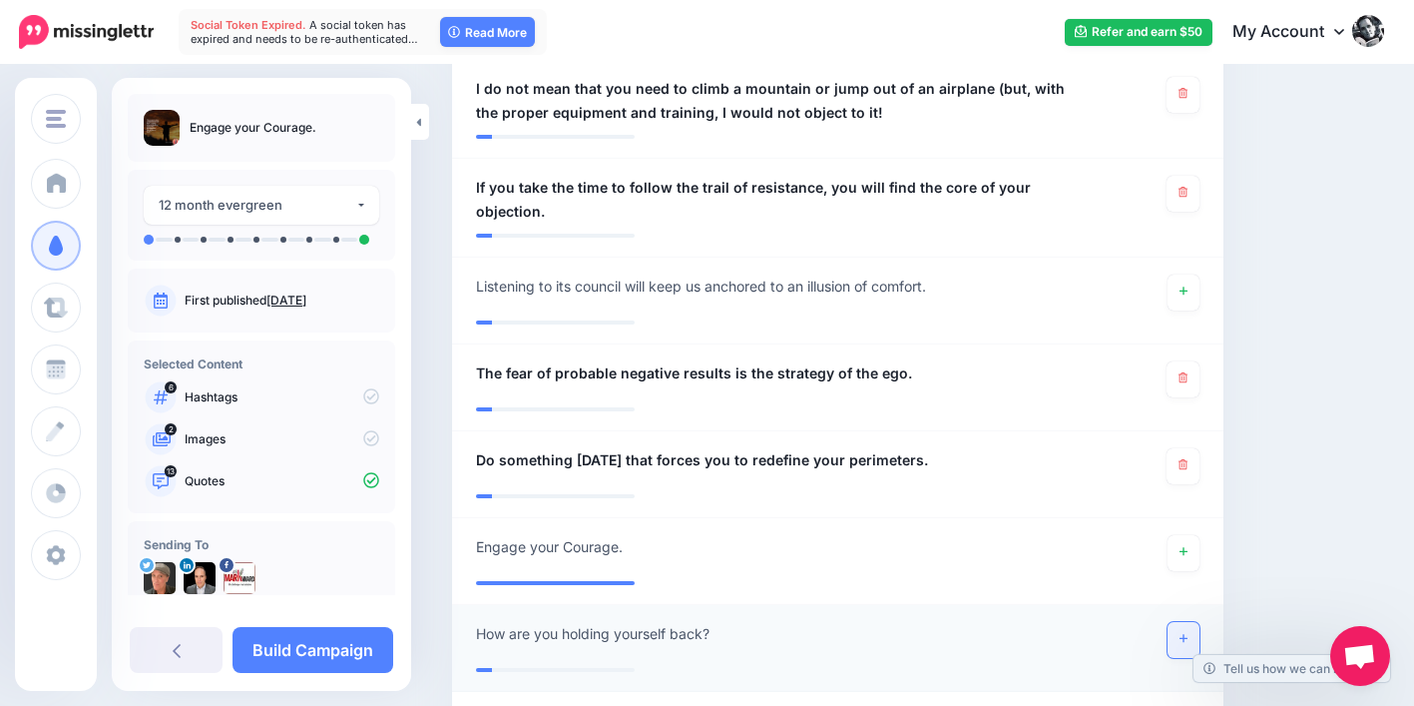
click at [1192, 622] on link at bounding box center [1184, 640] width 32 height 36
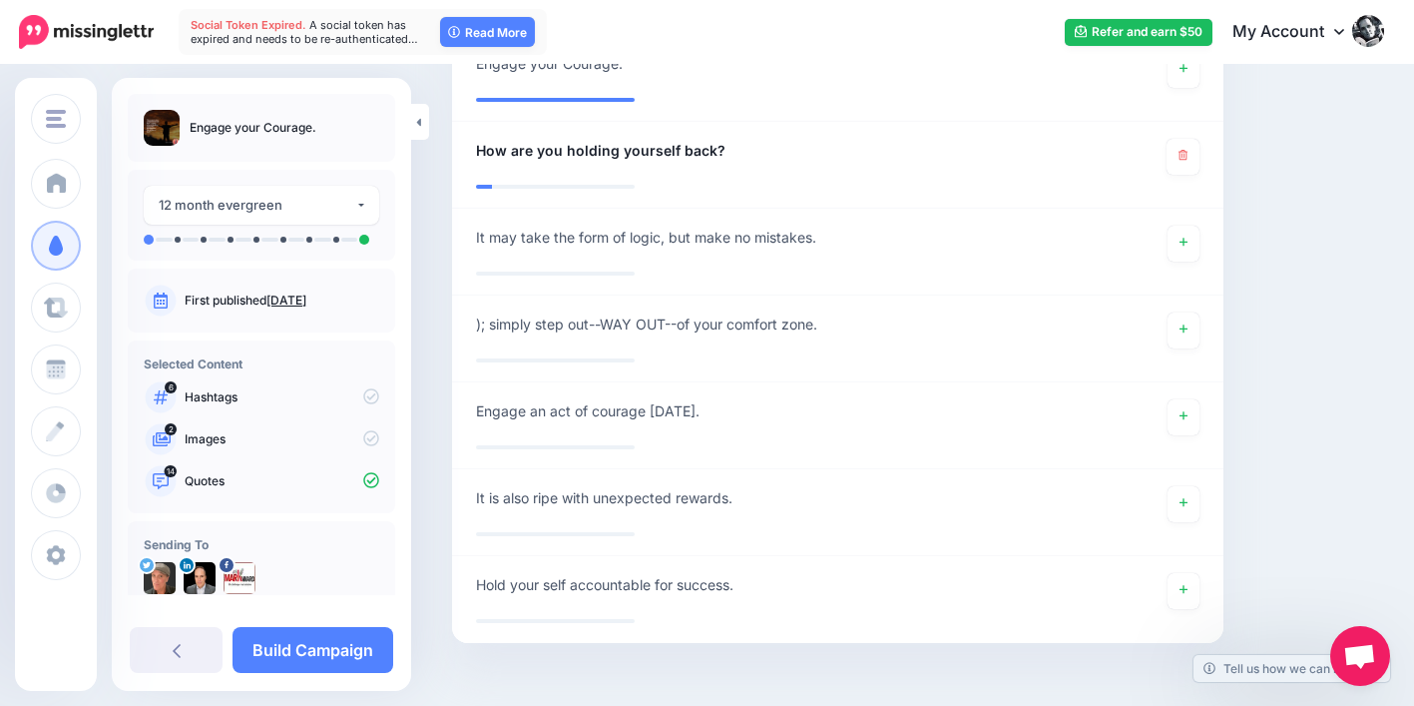
scroll to position [1984, 0]
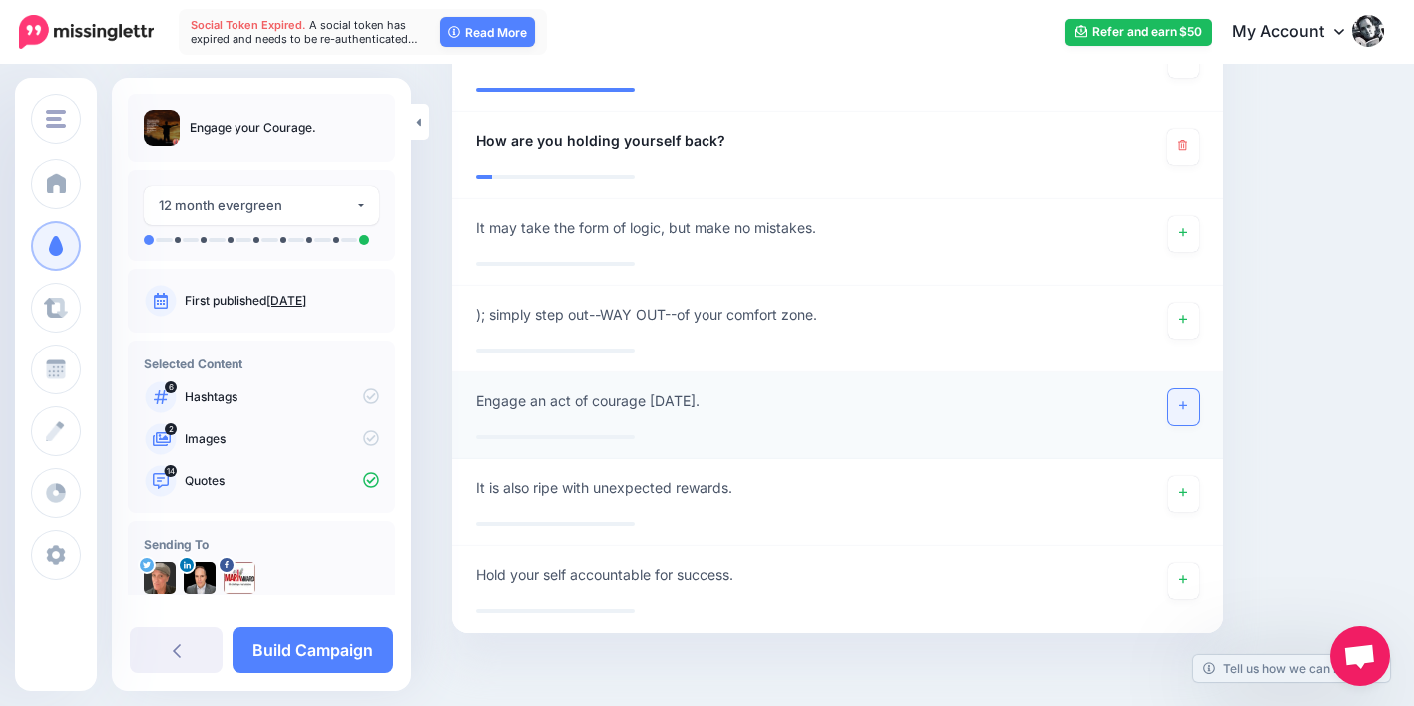
click at [1200, 391] on link at bounding box center [1184, 407] width 32 height 36
click at [1192, 563] on link at bounding box center [1184, 581] width 32 height 36
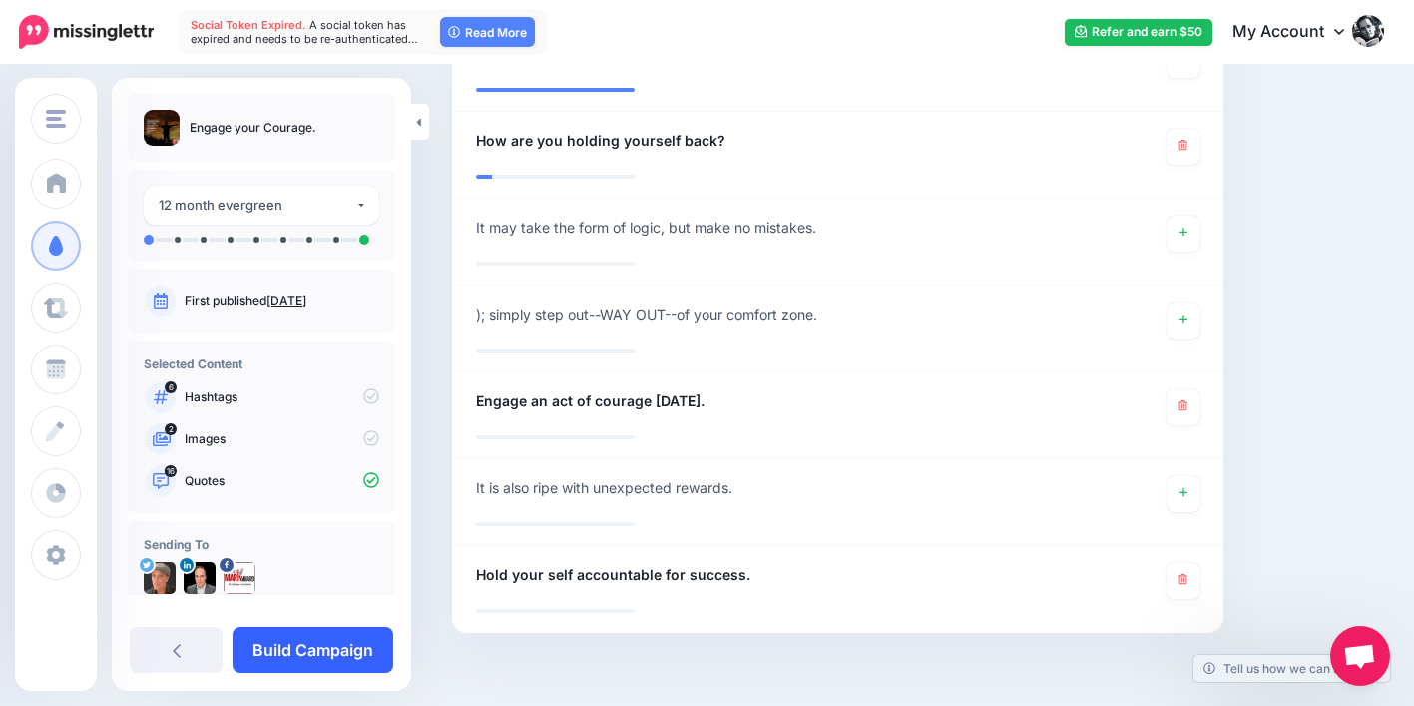
click at [355, 641] on link "Build Campaign" at bounding box center [313, 650] width 161 height 46
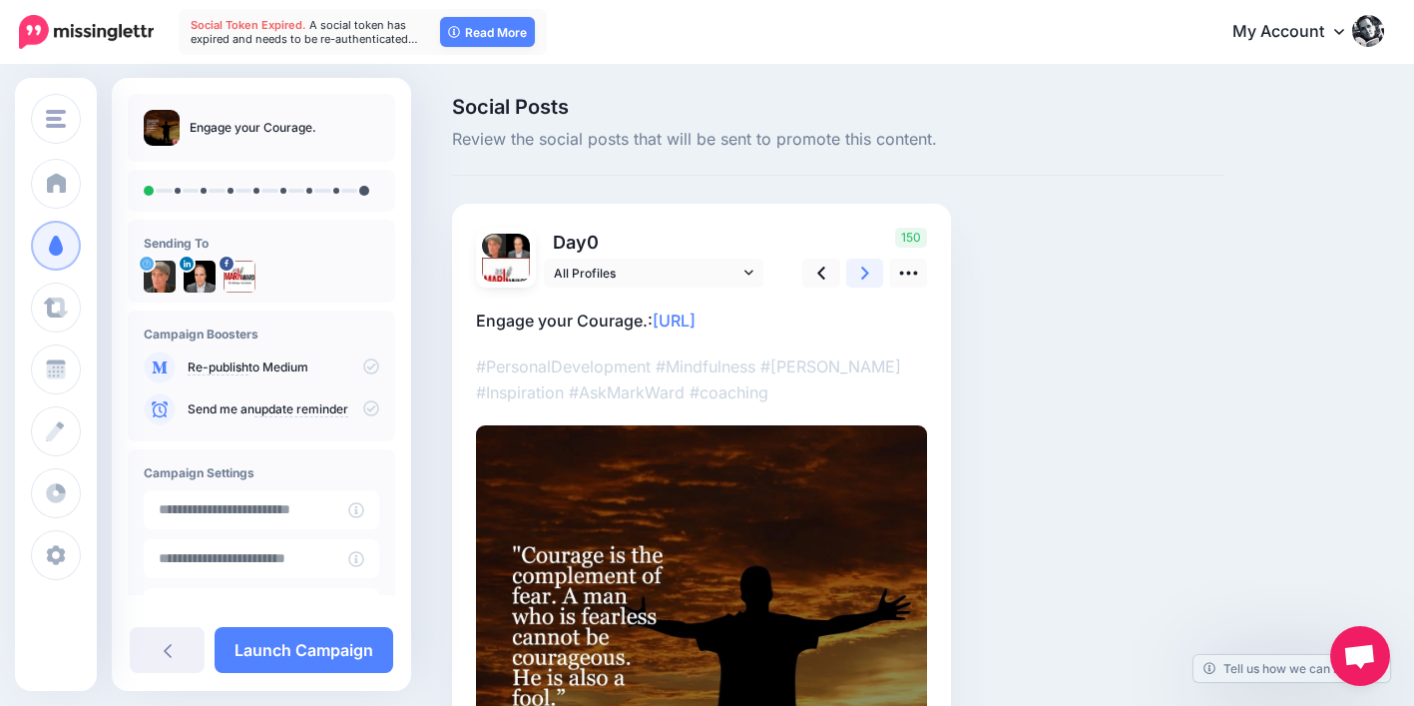
click at [866, 274] on icon at bounding box center [865, 272] width 8 height 13
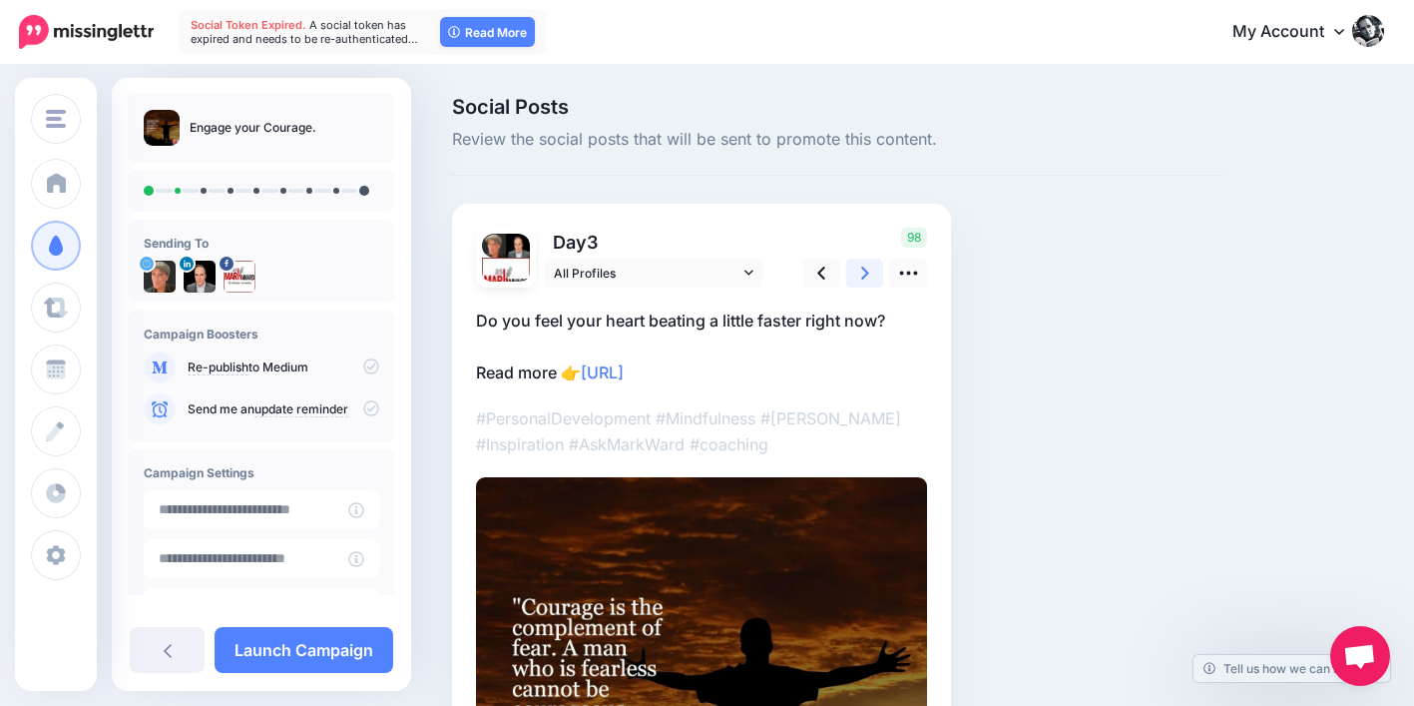
click at [866, 271] on icon at bounding box center [865, 272] width 8 height 13
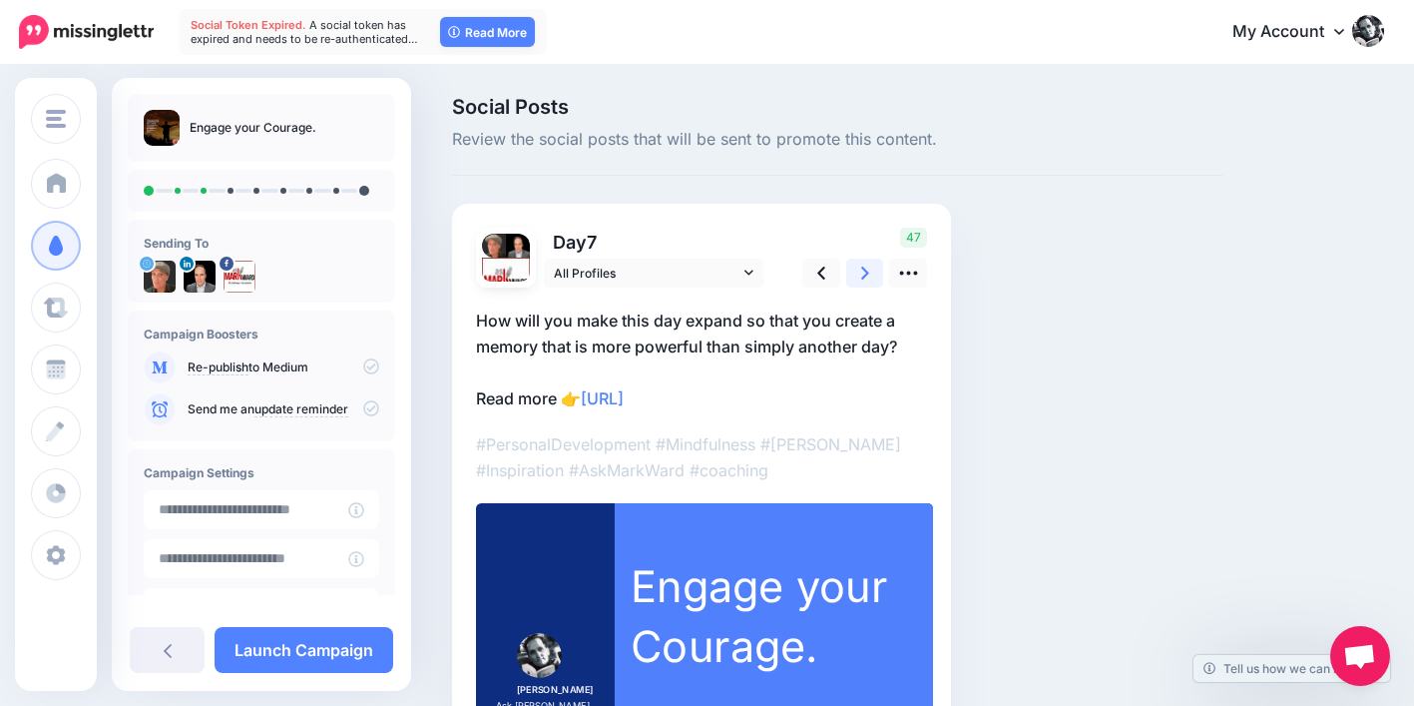
click at [866, 271] on icon at bounding box center [865, 272] width 8 height 13
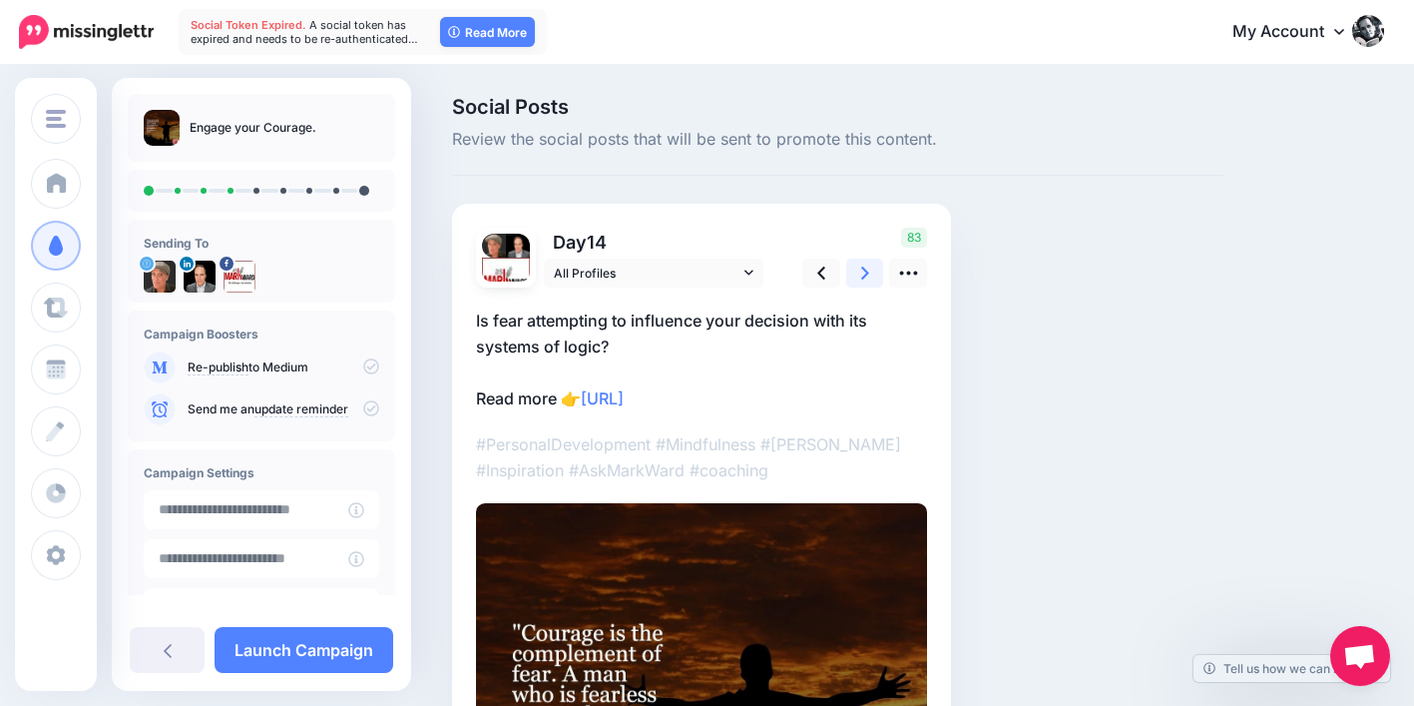
click at [865, 270] on icon at bounding box center [865, 272] width 8 height 13
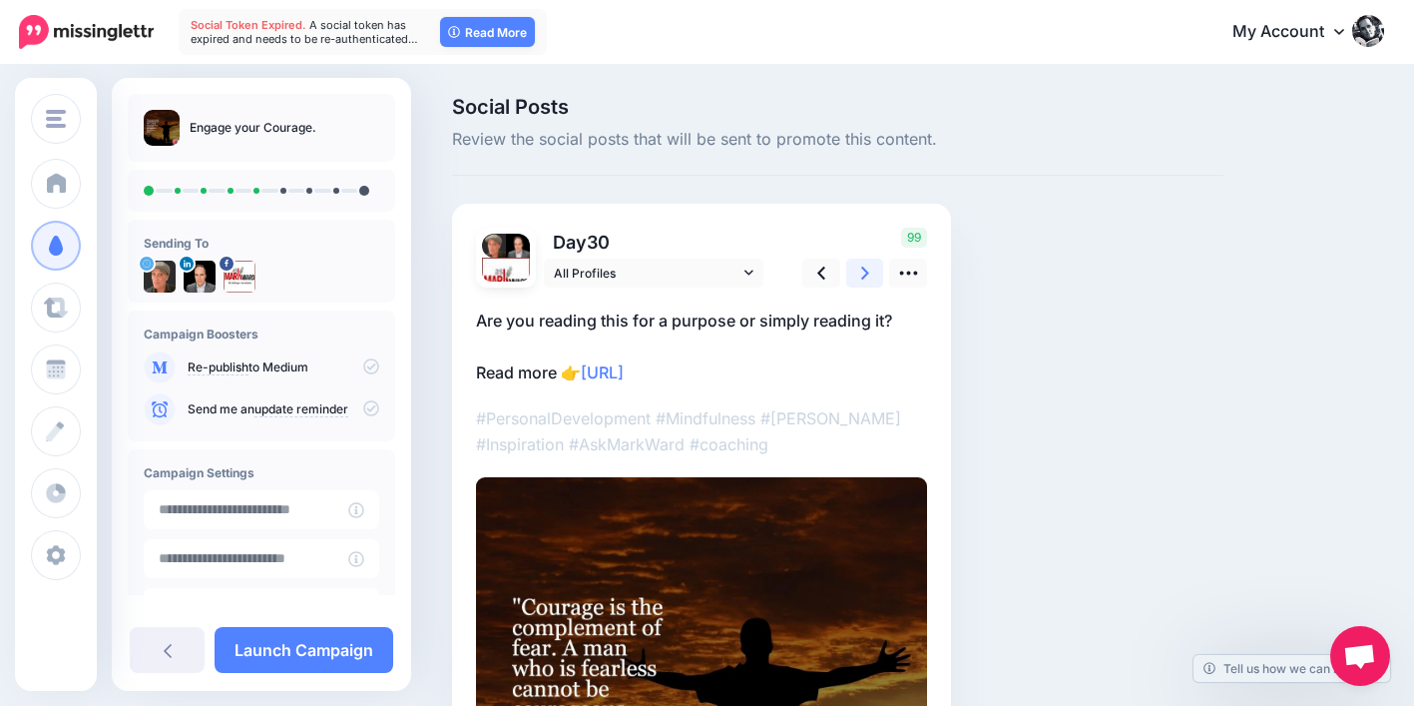
click at [864, 270] on icon at bounding box center [865, 272] width 8 height 13
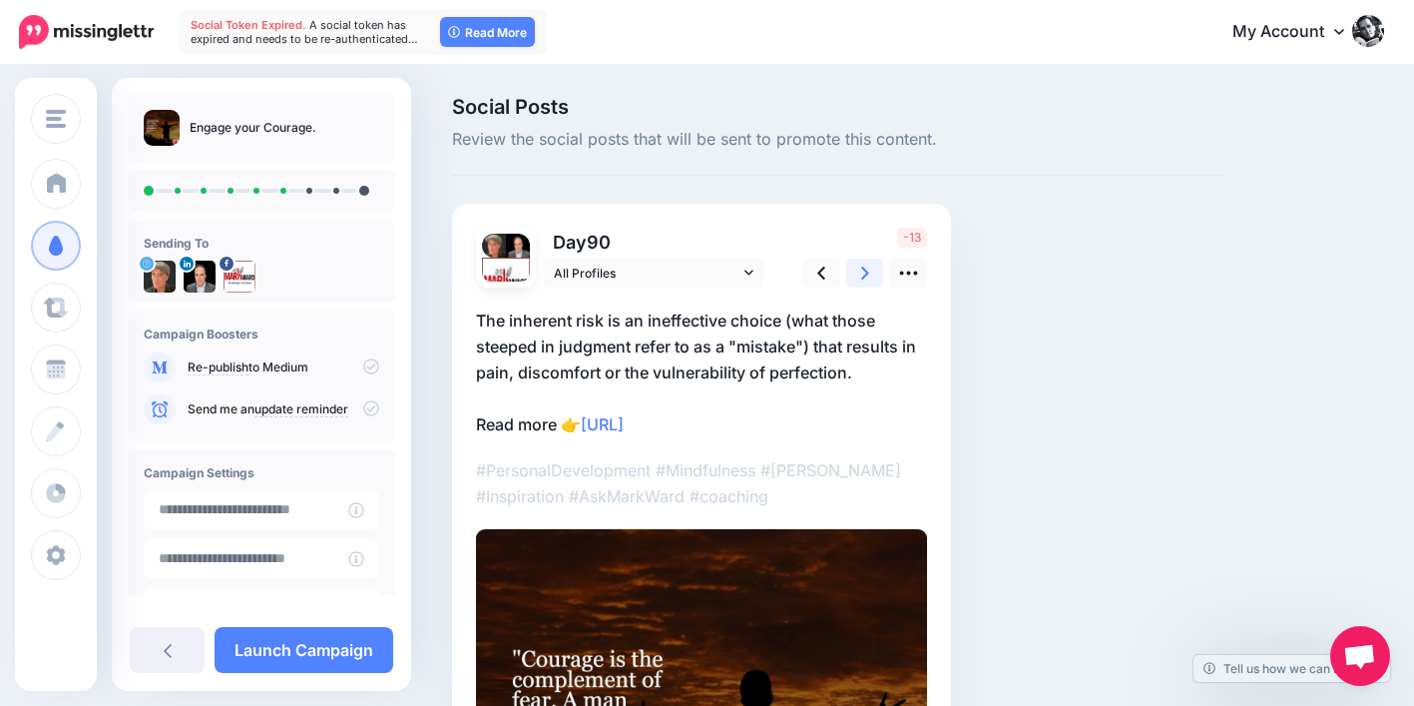
click at [864, 270] on icon at bounding box center [865, 272] width 8 height 13
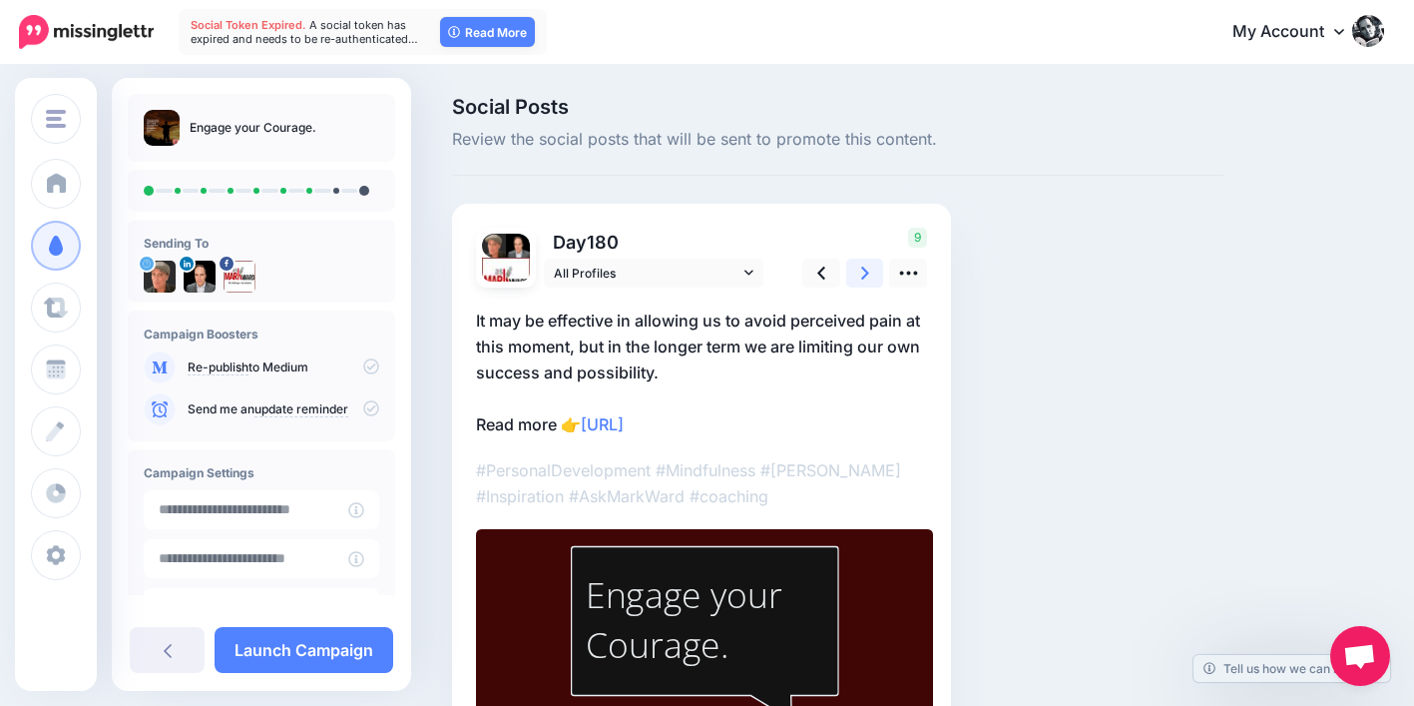
click at [864, 269] on icon at bounding box center [865, 272] width 8 height 13
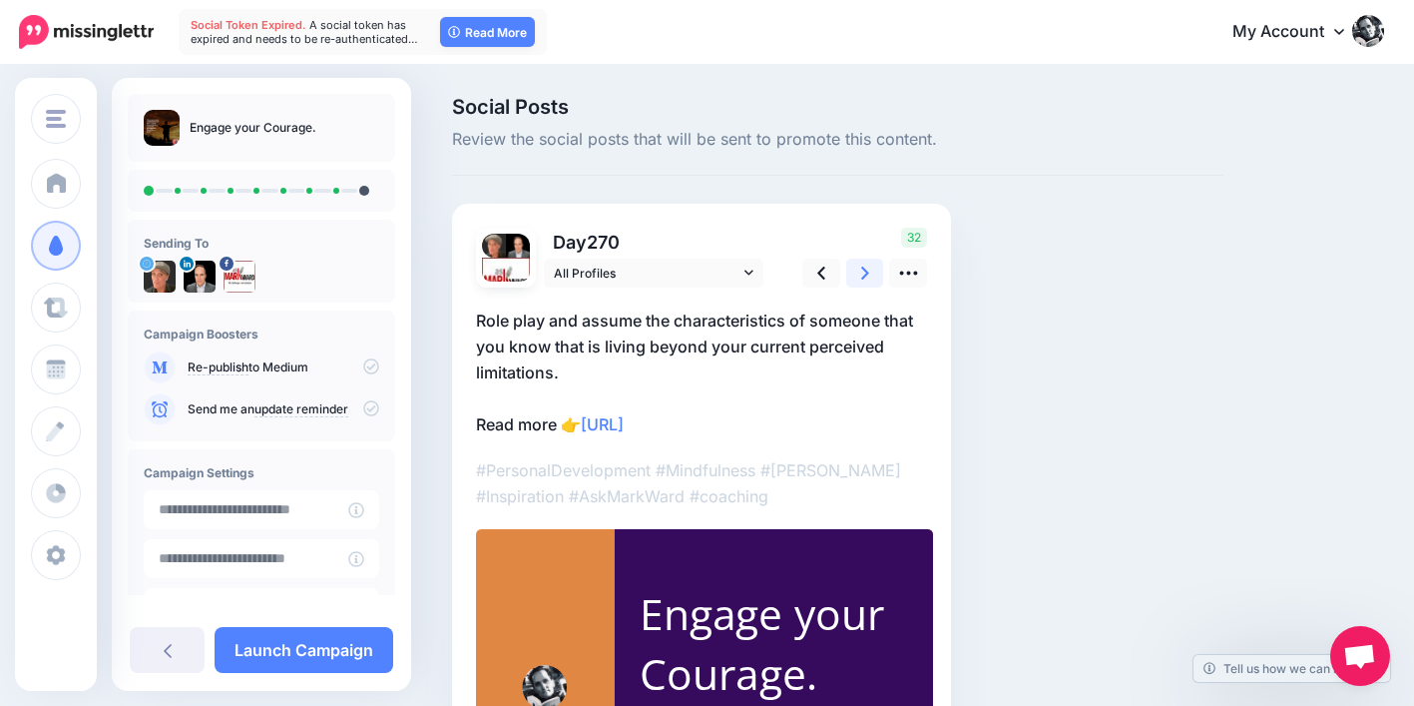
click at [864, 269] on icon at bounding box center [865, 272] width 8 height 13
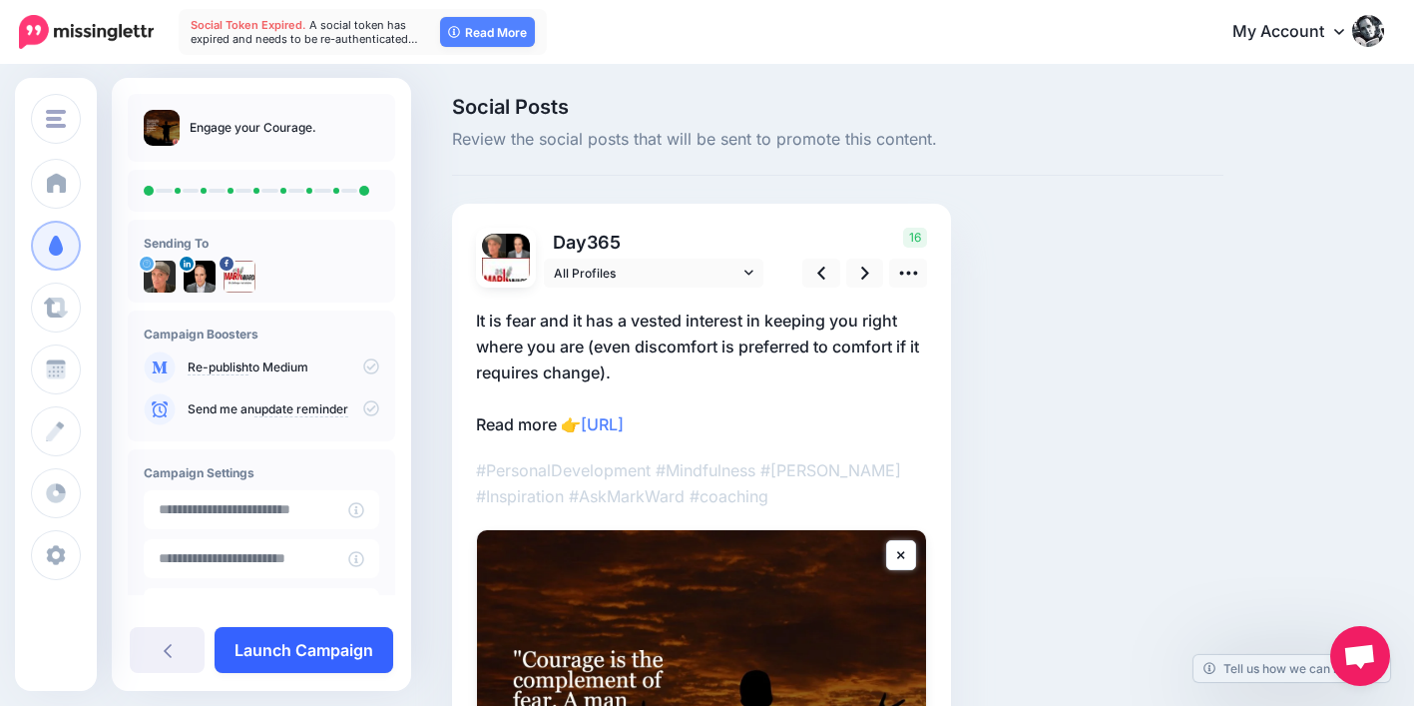
click at [333, 647] on link "Launch Campaign" at bounding box center [304, 650] width 179 height 46
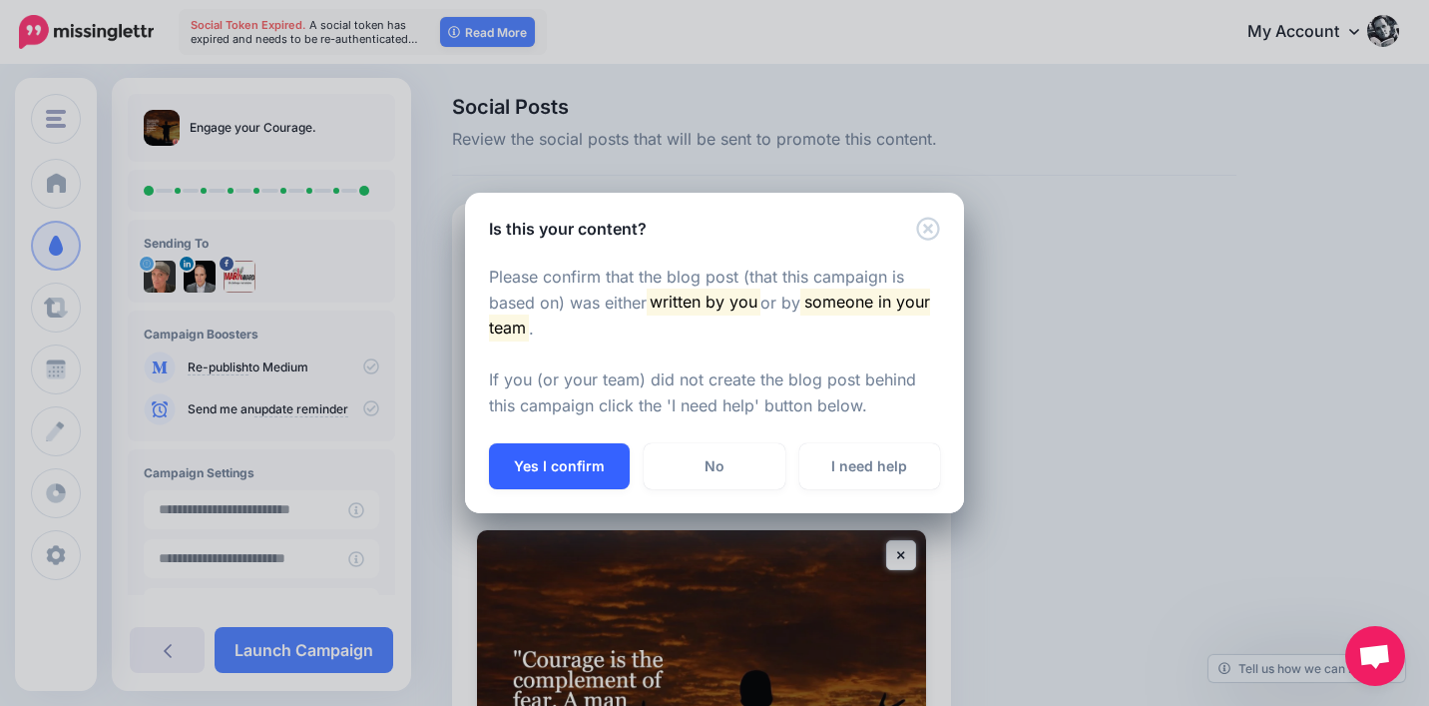
click at [534, 474] on button "Yes I confirm" at bounding box center [559, 466] width 141 height 46
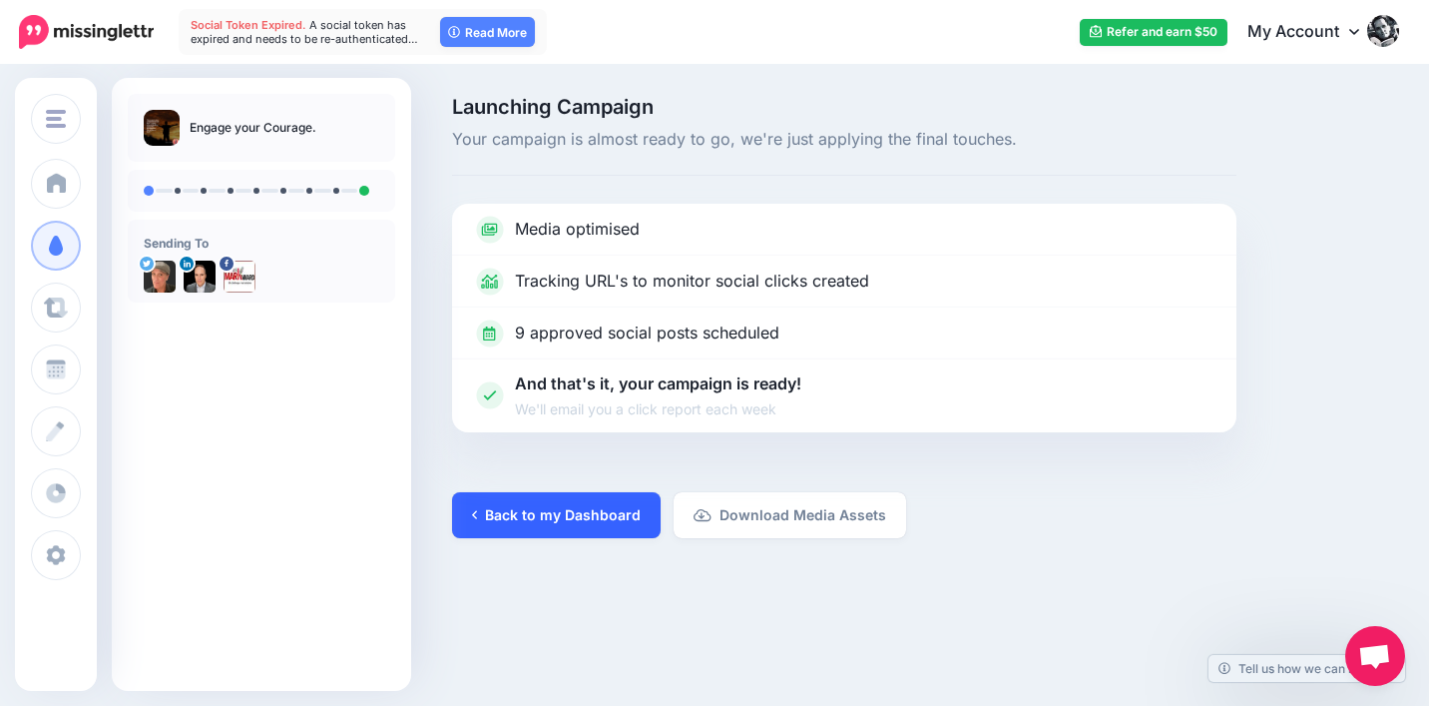
click at [574, 521] on link "Back to my Dashboard" at bounding box center [556, 515] width 209 height 46
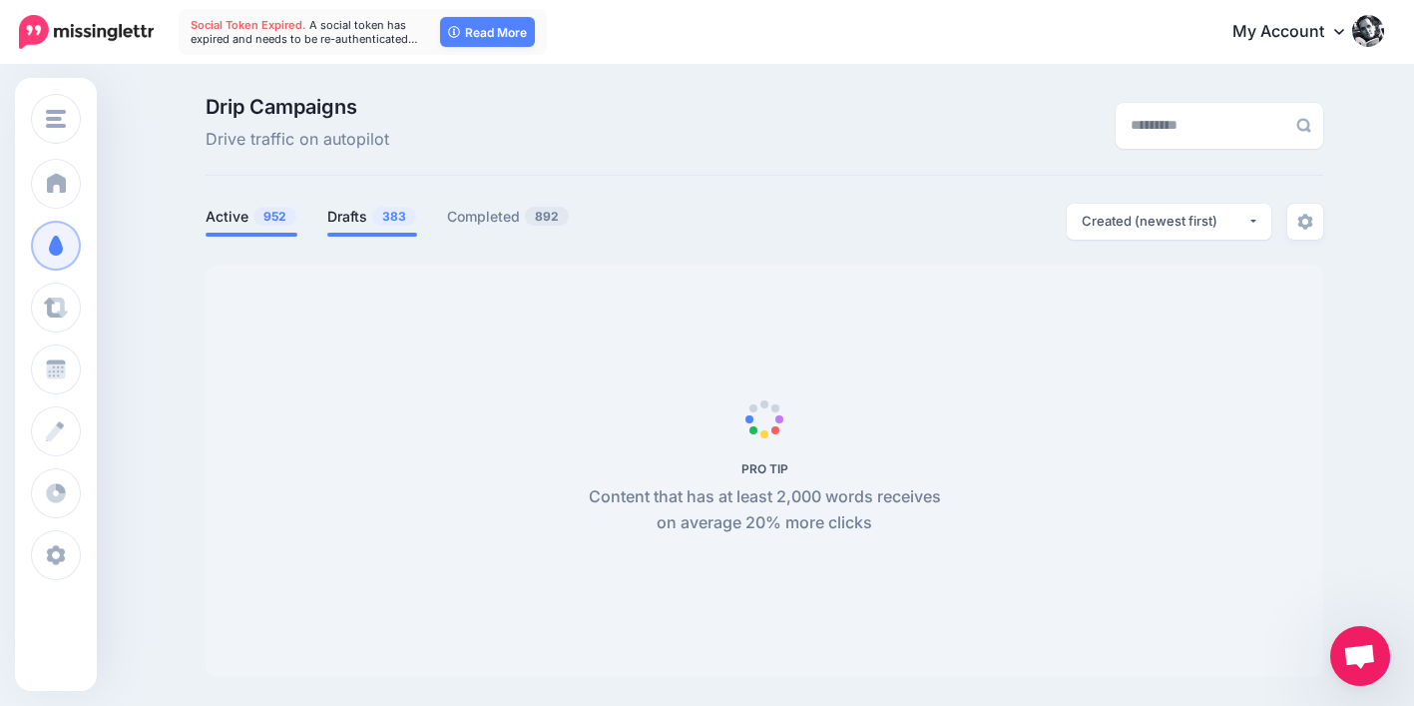
click at [372, 218] on link "Drafts 383" at bounding box center [372, 217] width 90 height 24
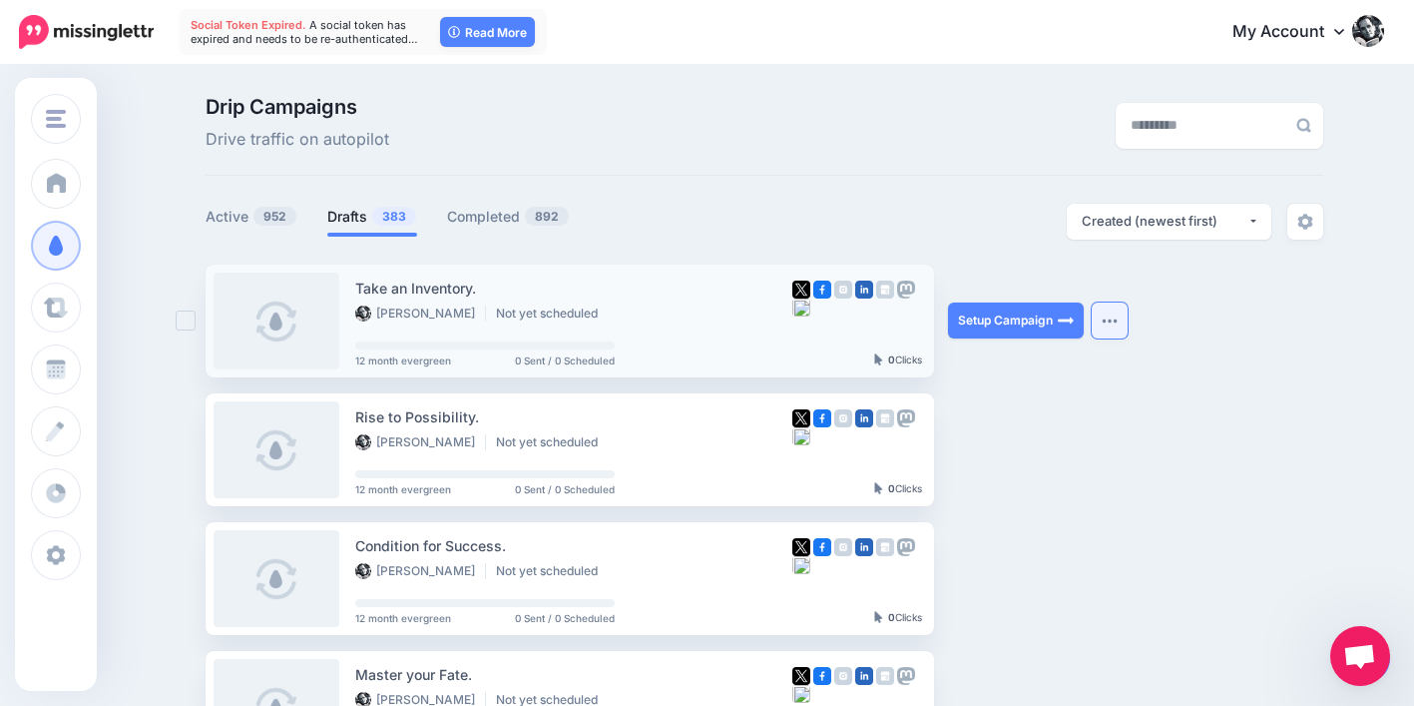
click at [1116, 315] on button "button" at bounding box center [1110, 320] width 36 height 36
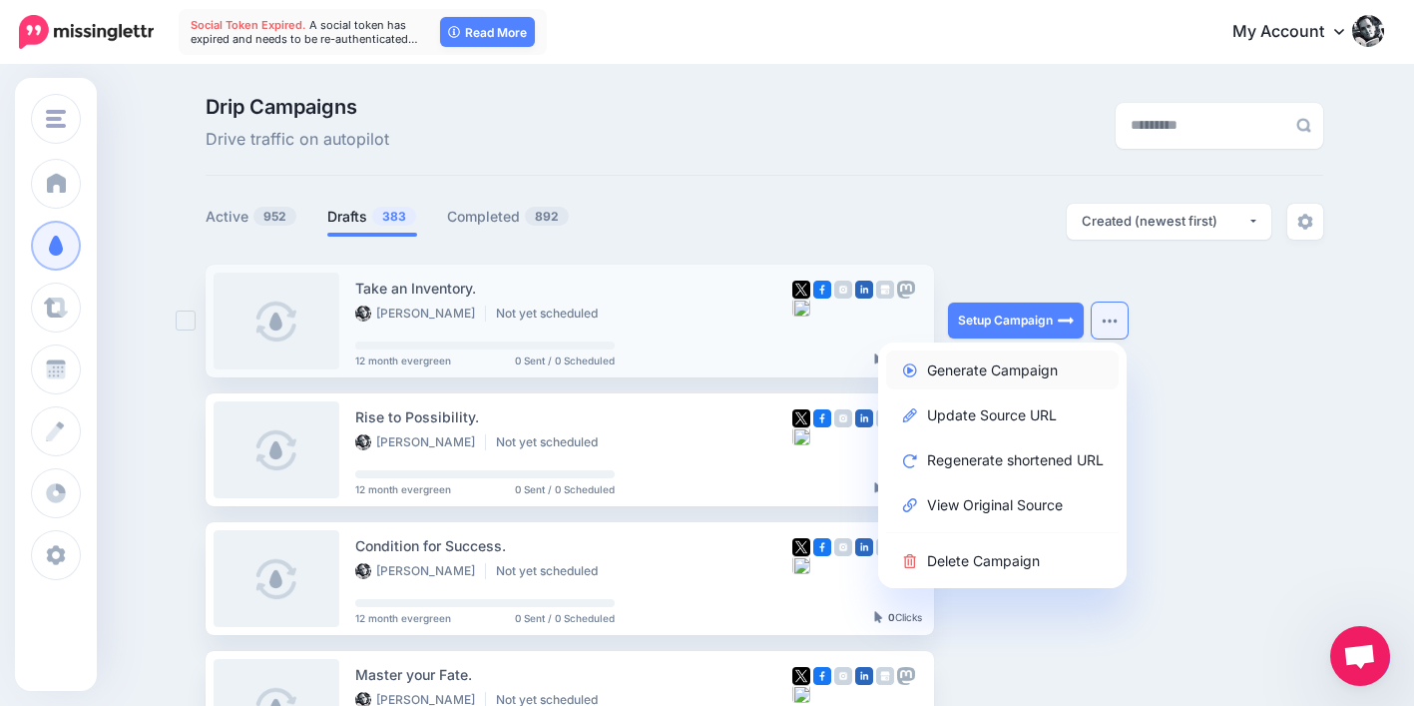
click at [1016, 371] on link "Generate Campaign" at bounding box center [1002, 369] width 233 height 39
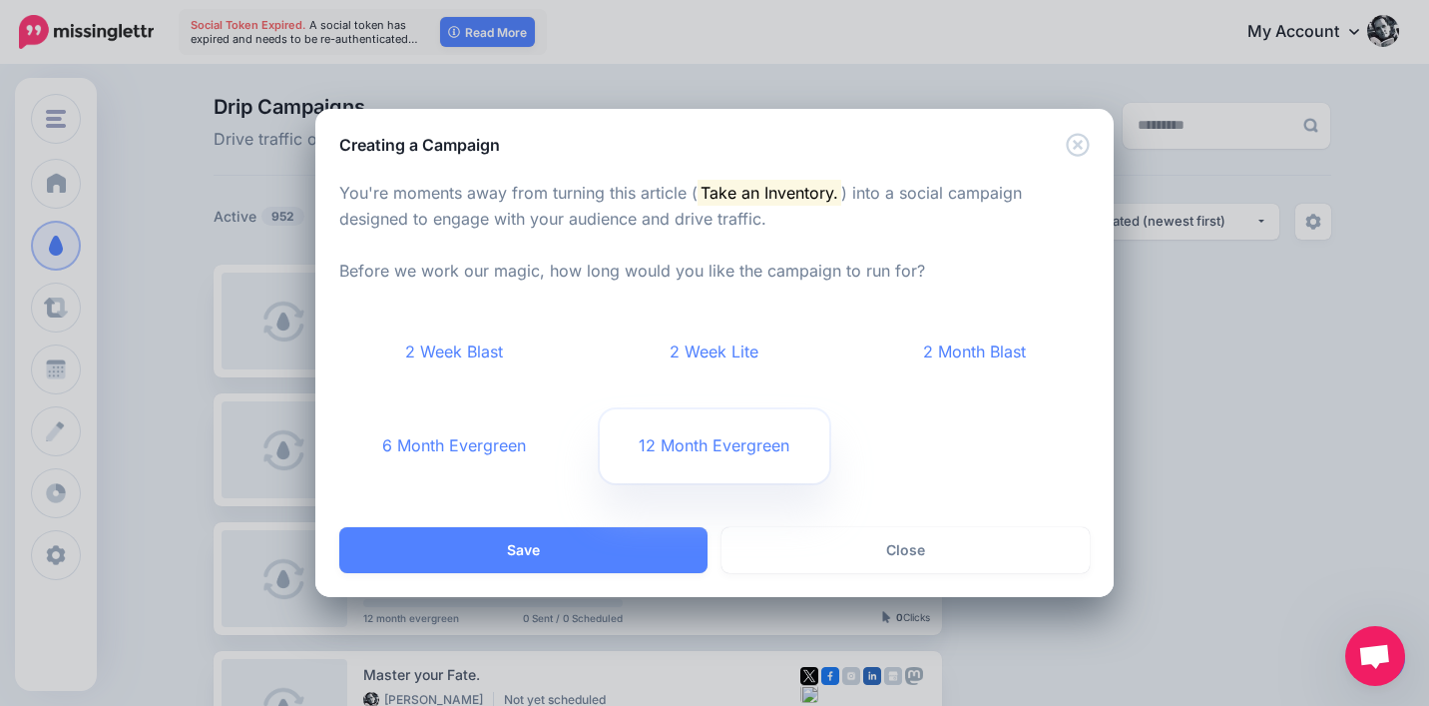
click at [672, 449] on link "12 Month Evergreen" at bounding box center [715, 446] width 231 height 74
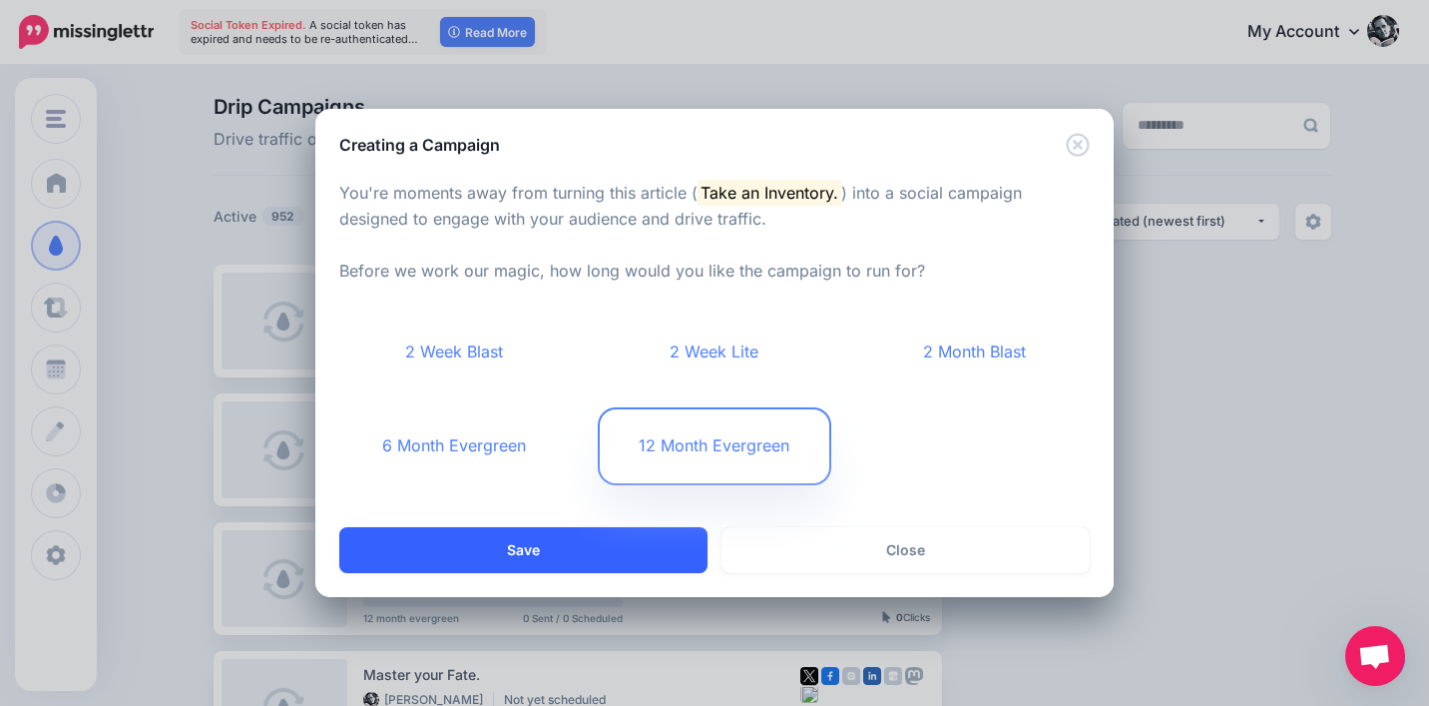
click at [627, 540] on button "Save" at bounding box center [523, 550] width 368 height 46
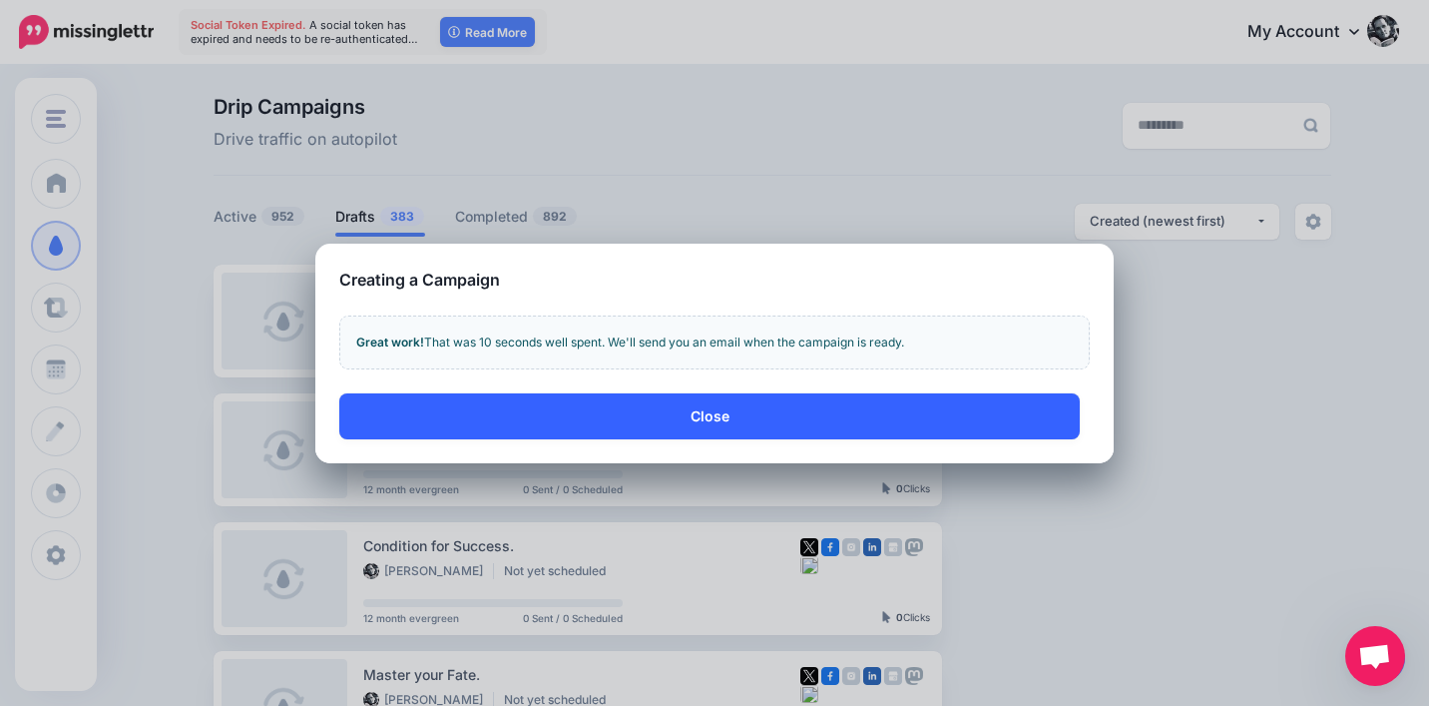
click at [754, 421] on button "Close" at bounding box center [709, 416] width 741 height 46
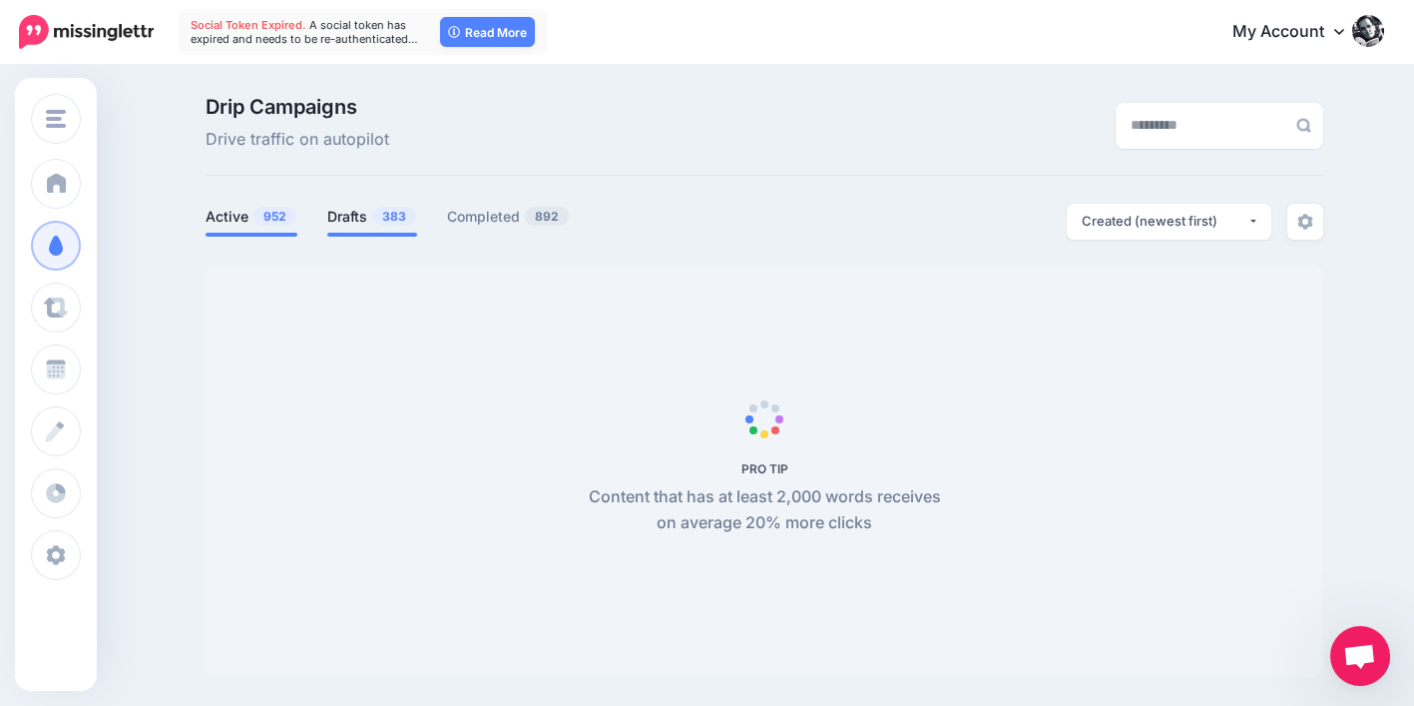
click at [348, 217] on link "Drafts 383" at bounding box center [372, 217] width 90 height 24
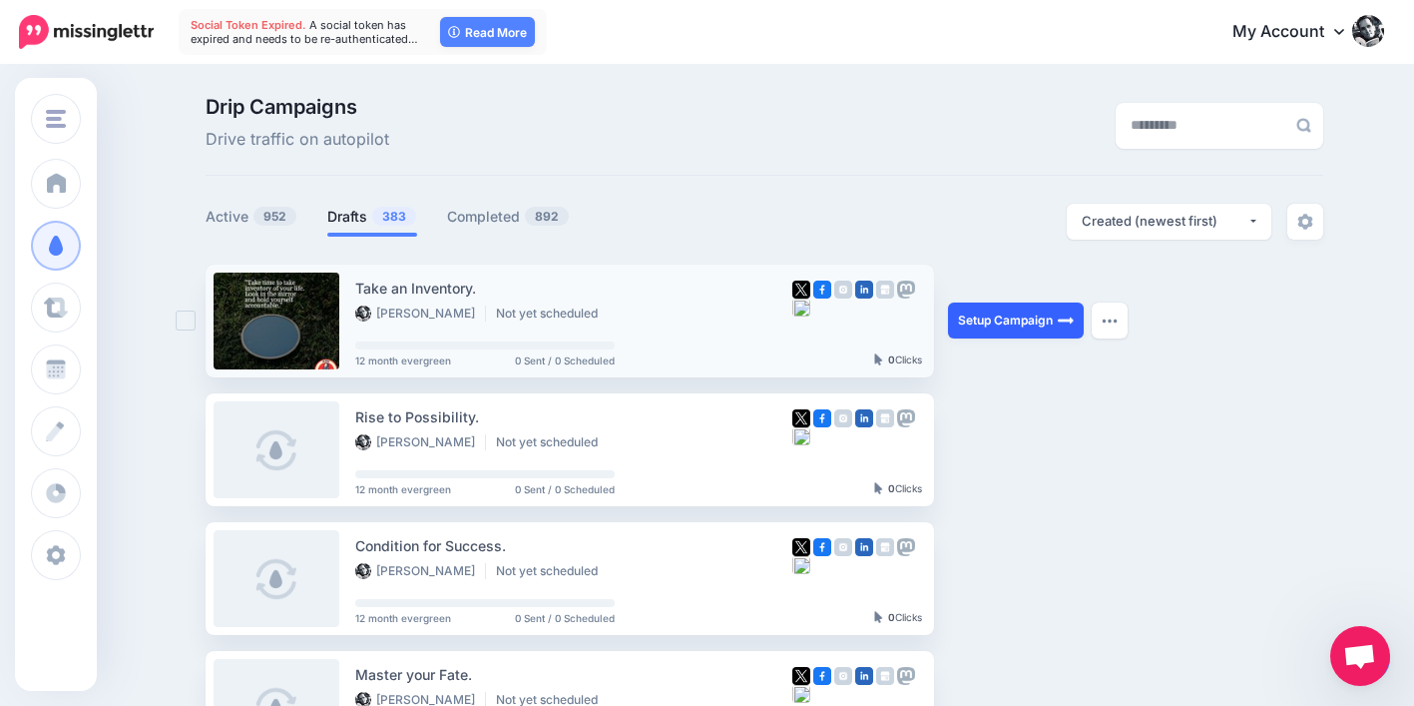
click at [983, 320] on link "Setup Campaign" at bounding box center [1016, 320] width 136 height 36
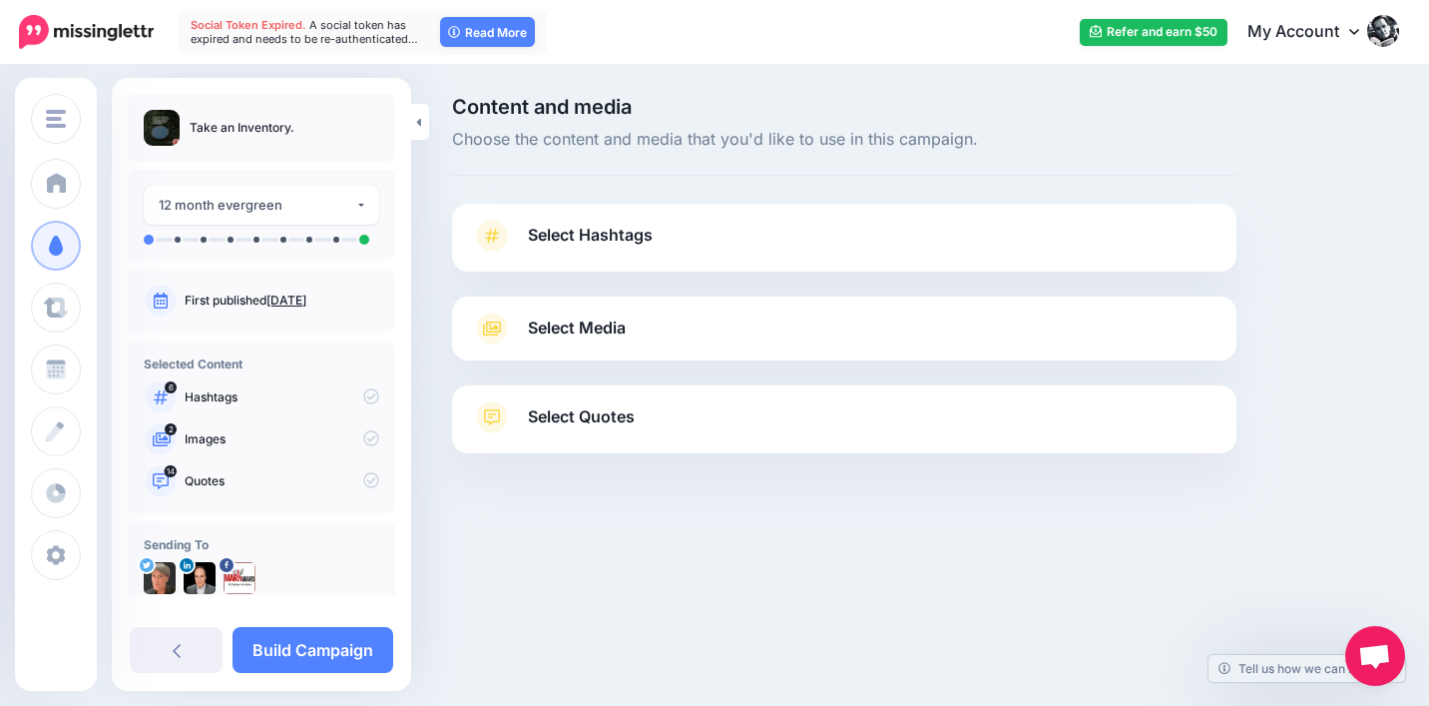
click at [627, 410] on span "Select Quotes" at bounding box center [581, 416] width 107 height 27
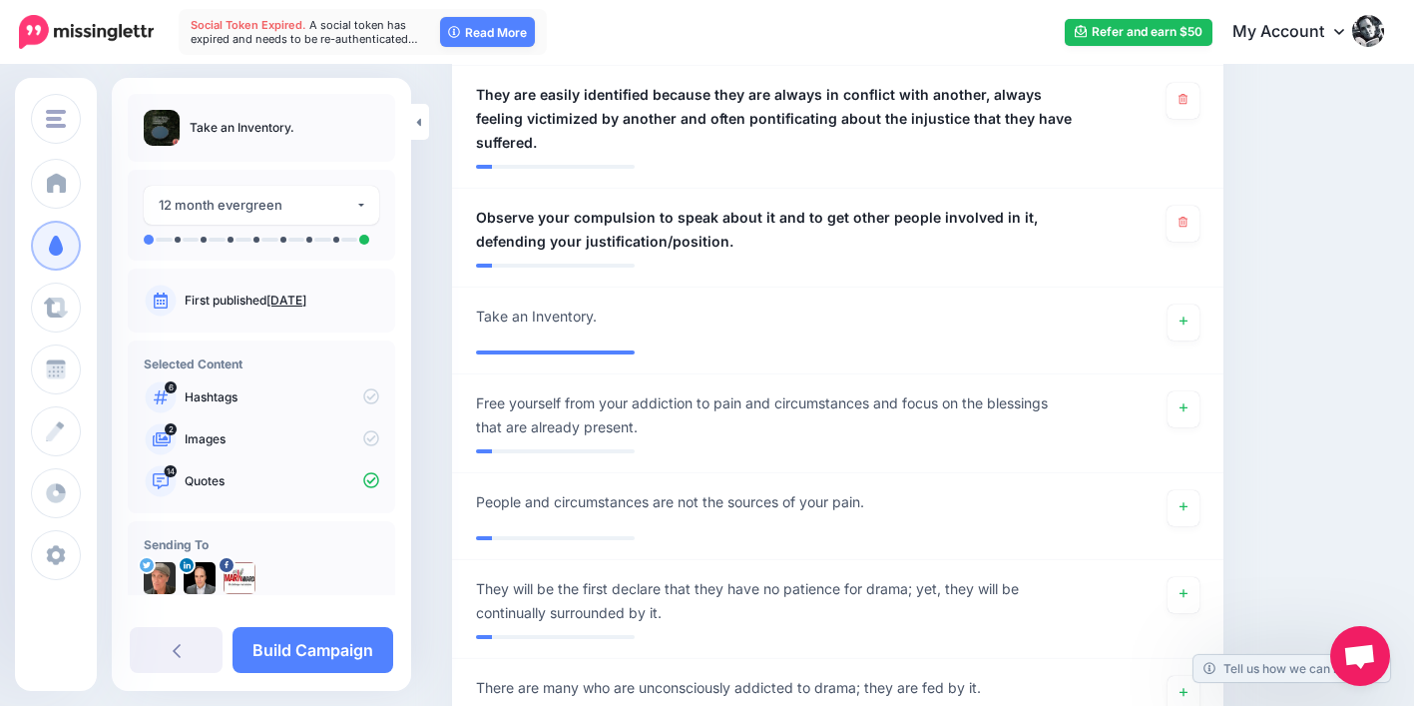
scroll to position [1892, 0]
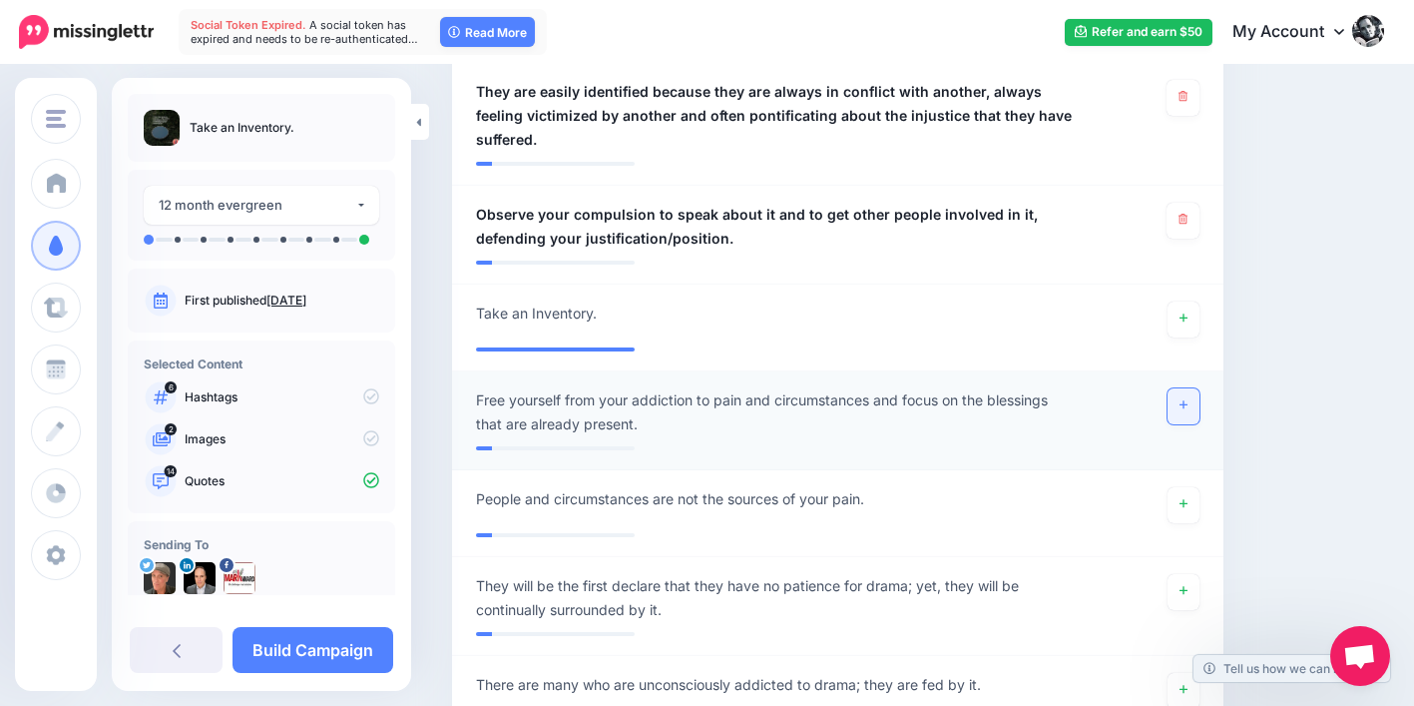
click at [1186, 388] on link at bounding box center [1184, 406] width 32 height 36
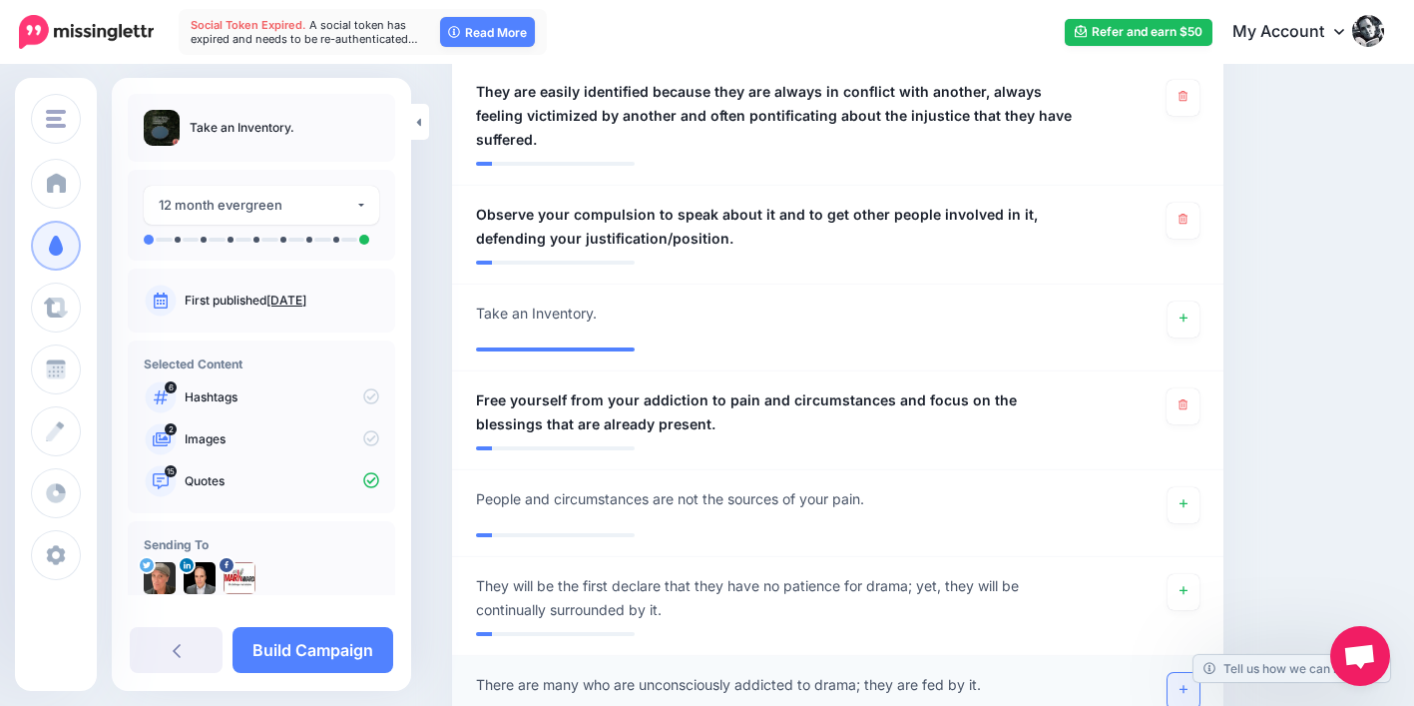
click at [1188, 684] on icon at bounding box center [1184, 689] width 8 height 11
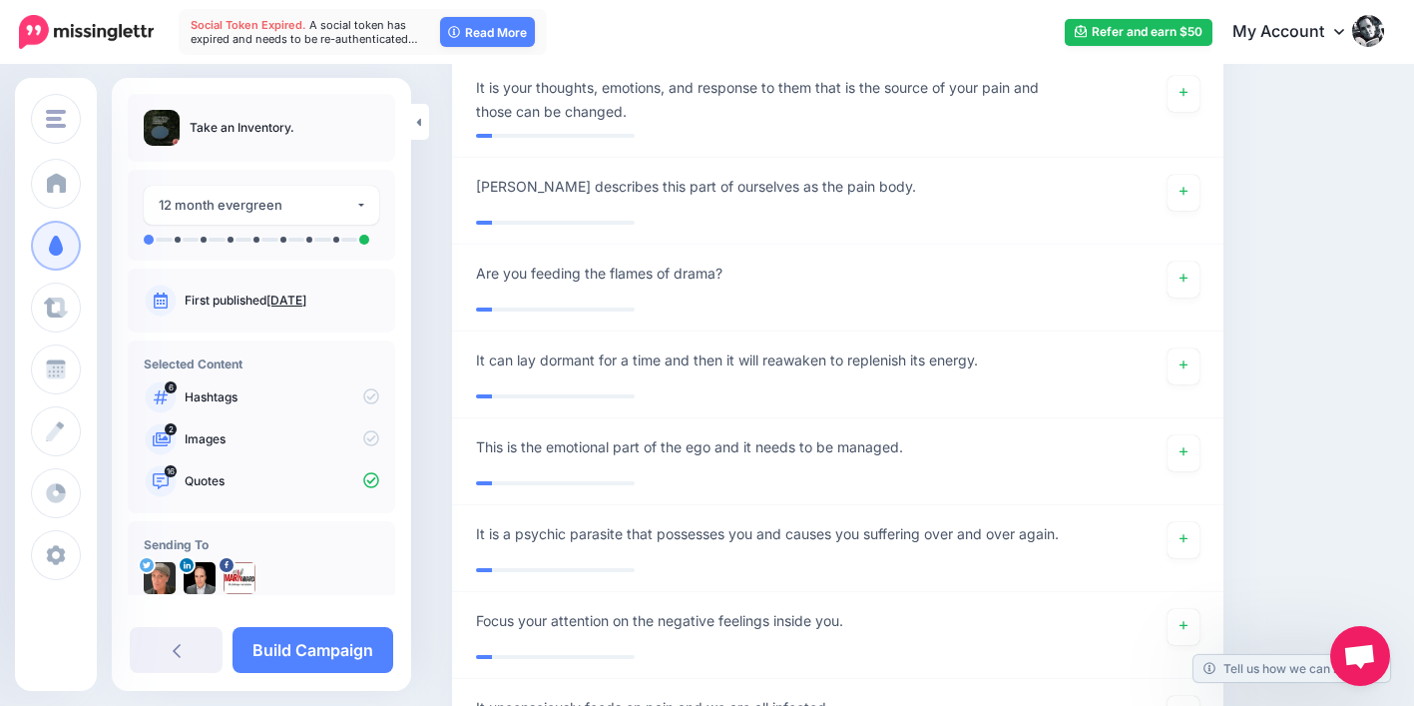
scroll to position [2579, 0]
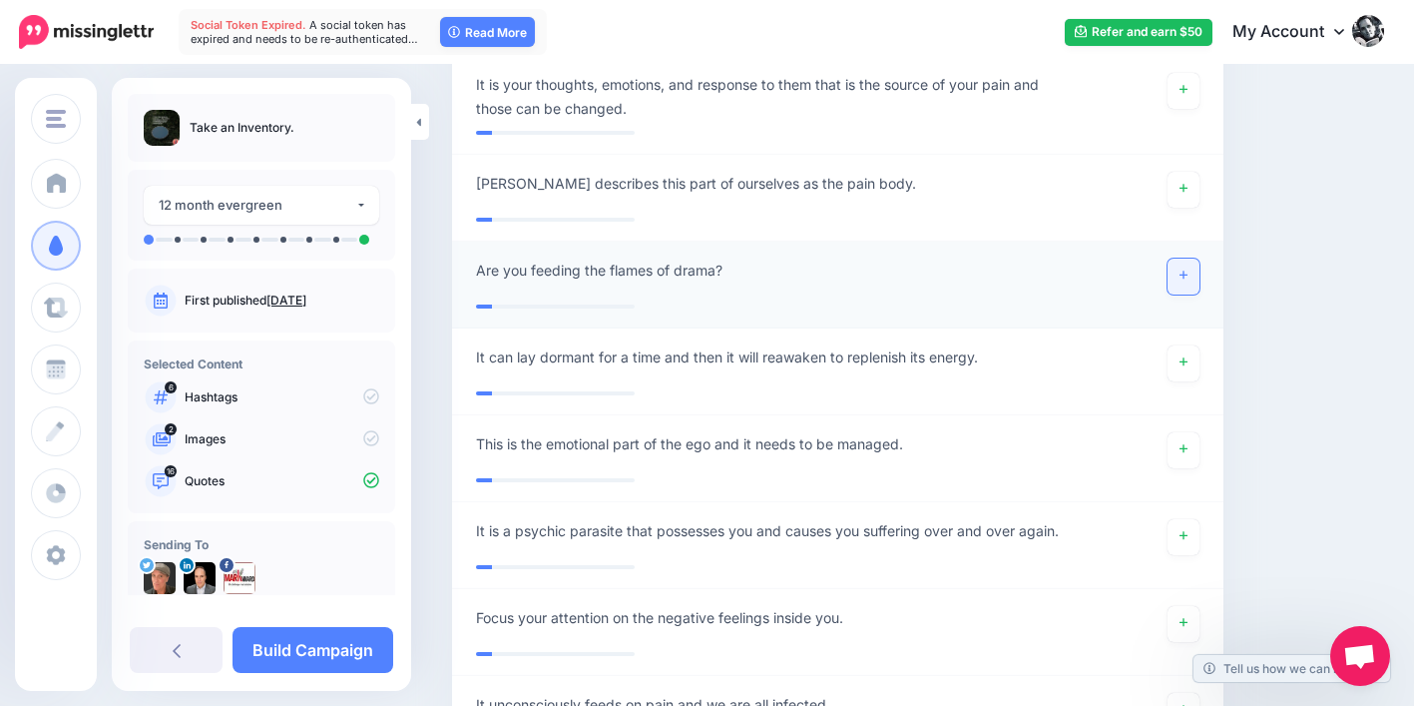
click at [1193, 258] on link at bounding box center [1184, 276] width 32 height 36
click at [1188, 519] on link at bounding box center [1184, 537] width 32 height 36
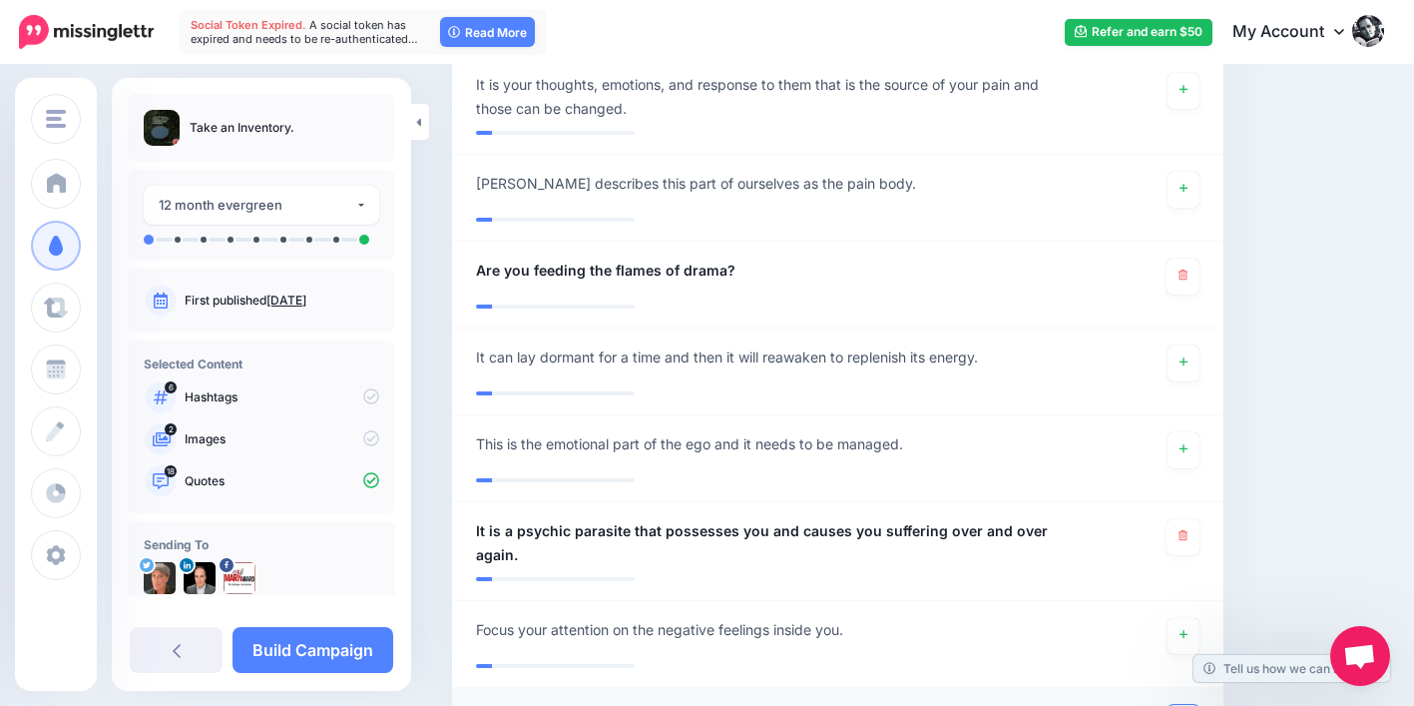
click at [270, 646] on link "Build Campaign" at bounding box center [313, 650] width 161 height 46
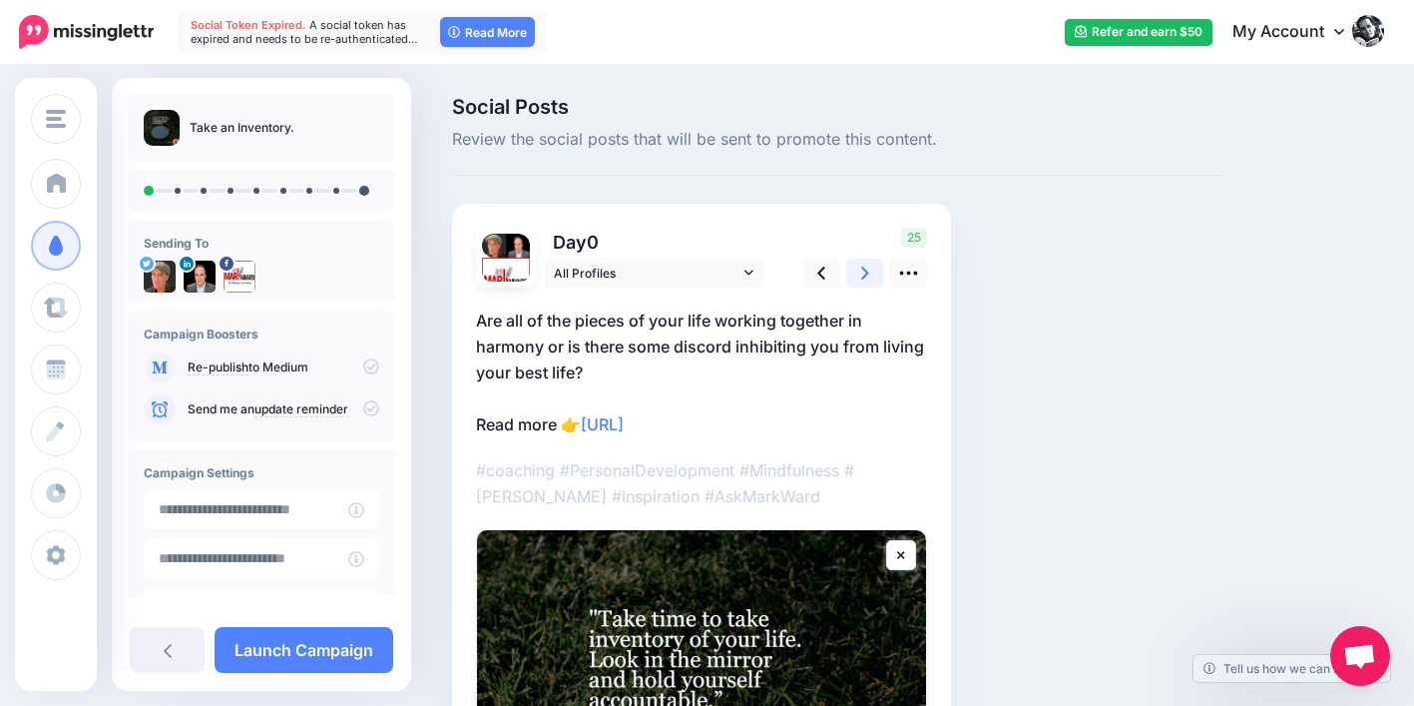
click at [866, 270] on icon at bounding box center [865, 272] width 8 height 21
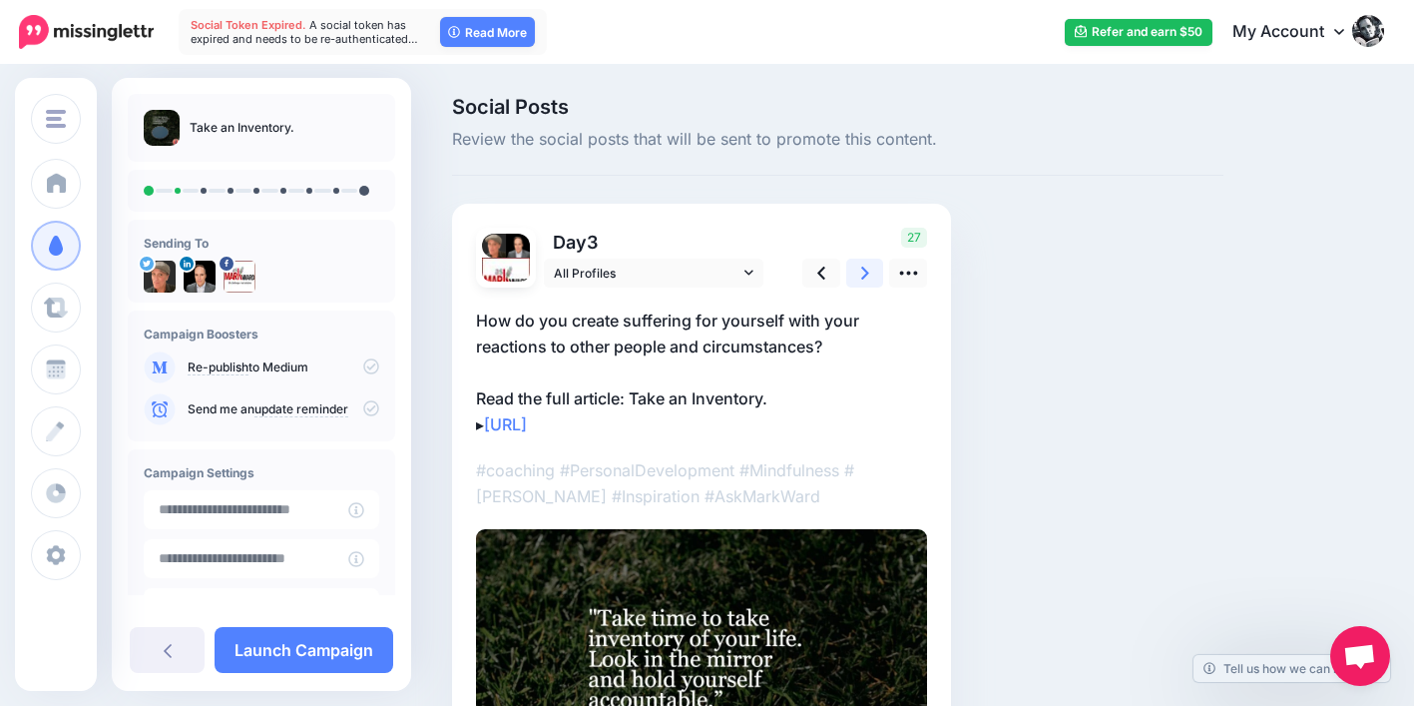
click at [865, 268] on icon at bounding box center [865, 272] width 8 height 21
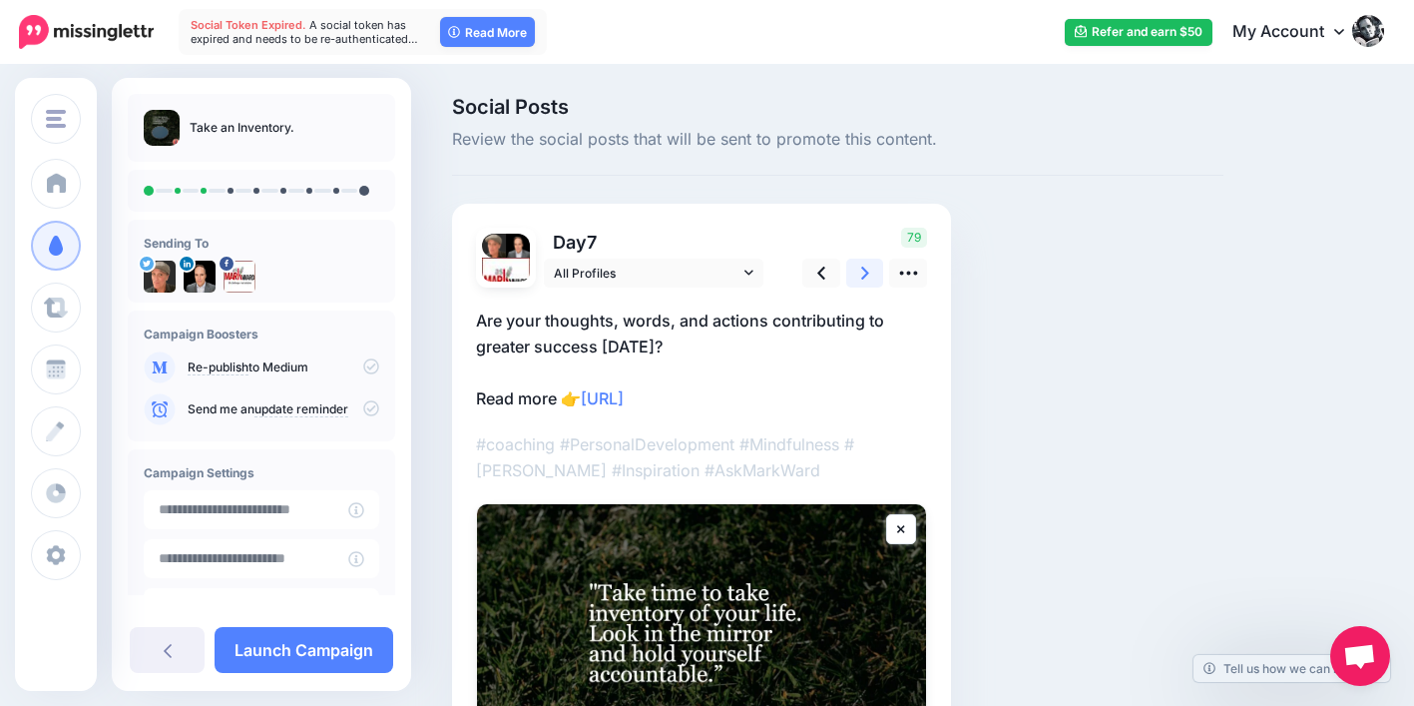
click at [865, 266] on icon at bounding box center [865, 272] width 8 height 21
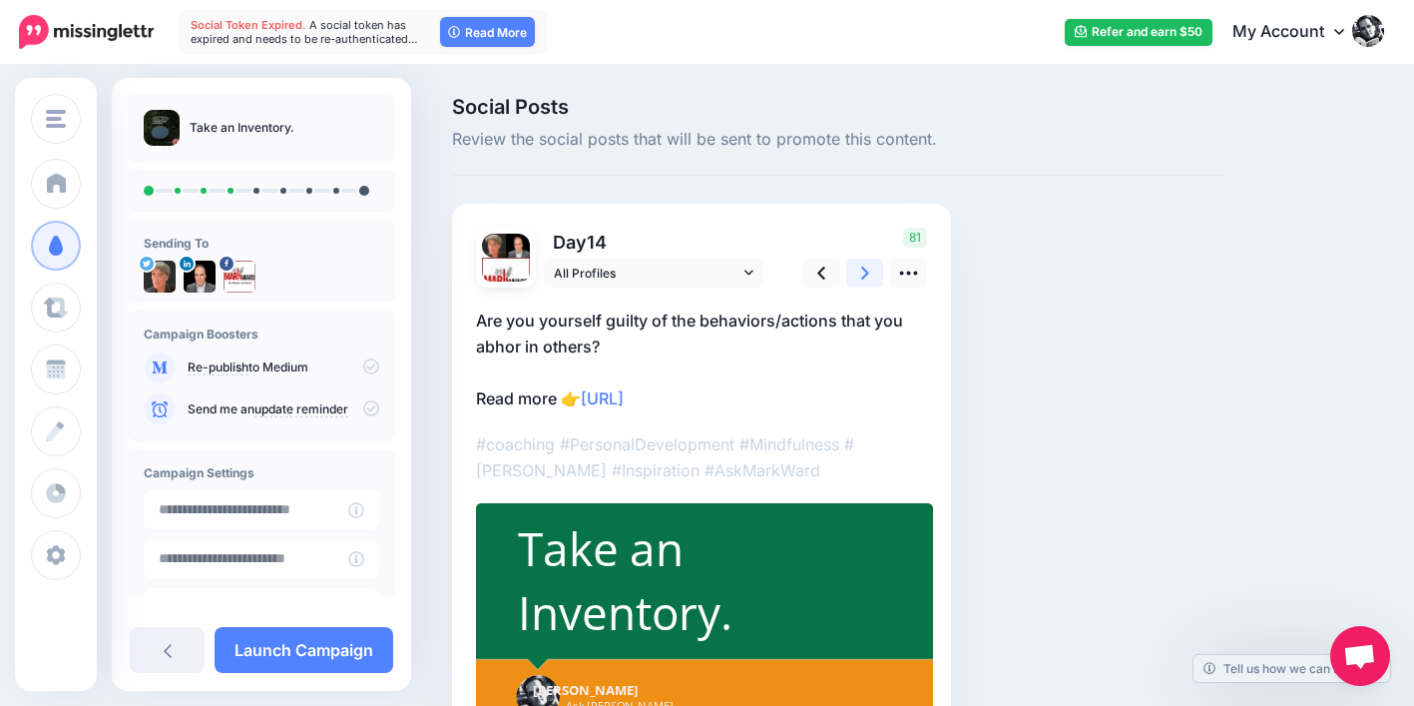
click at [865, 265] on icon at bounding box center [865, 272] width 8 height 21
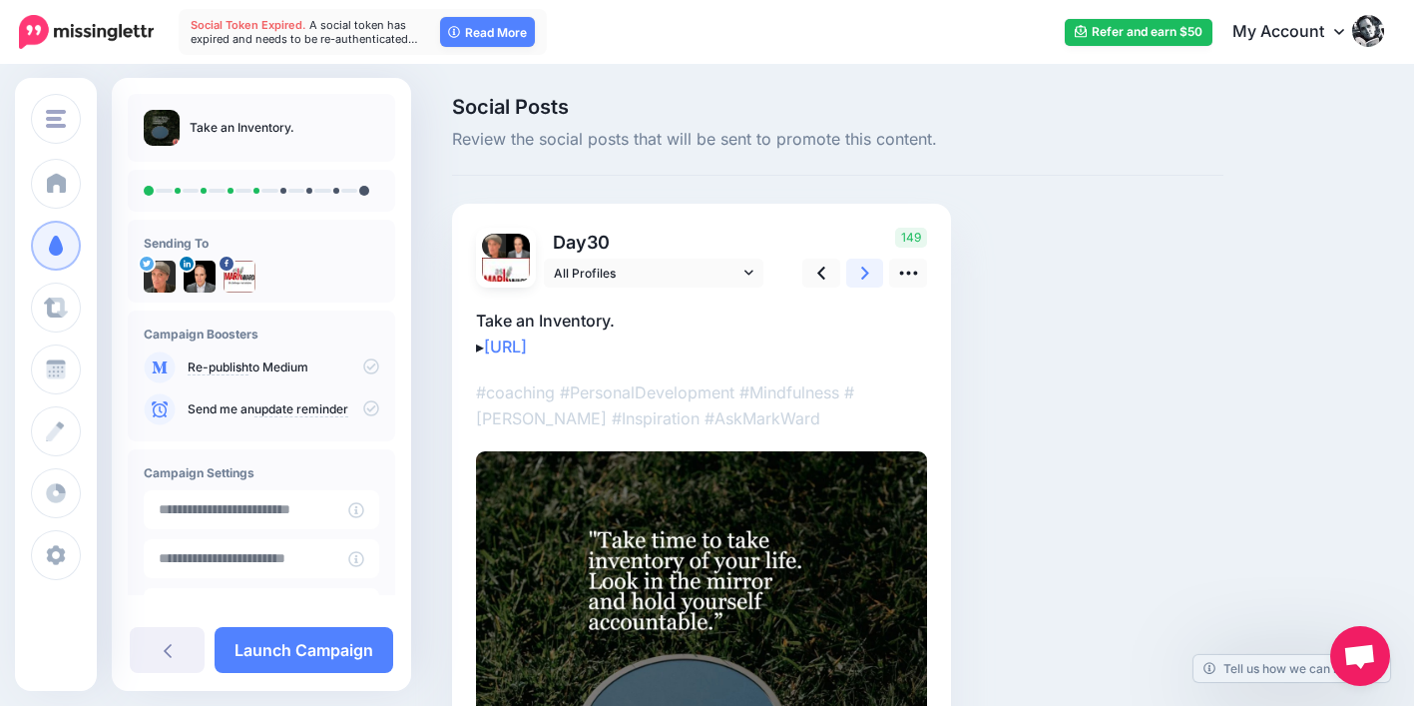
click at [865, 265] on icon at bounding box center [865, 272] width 8 height 21
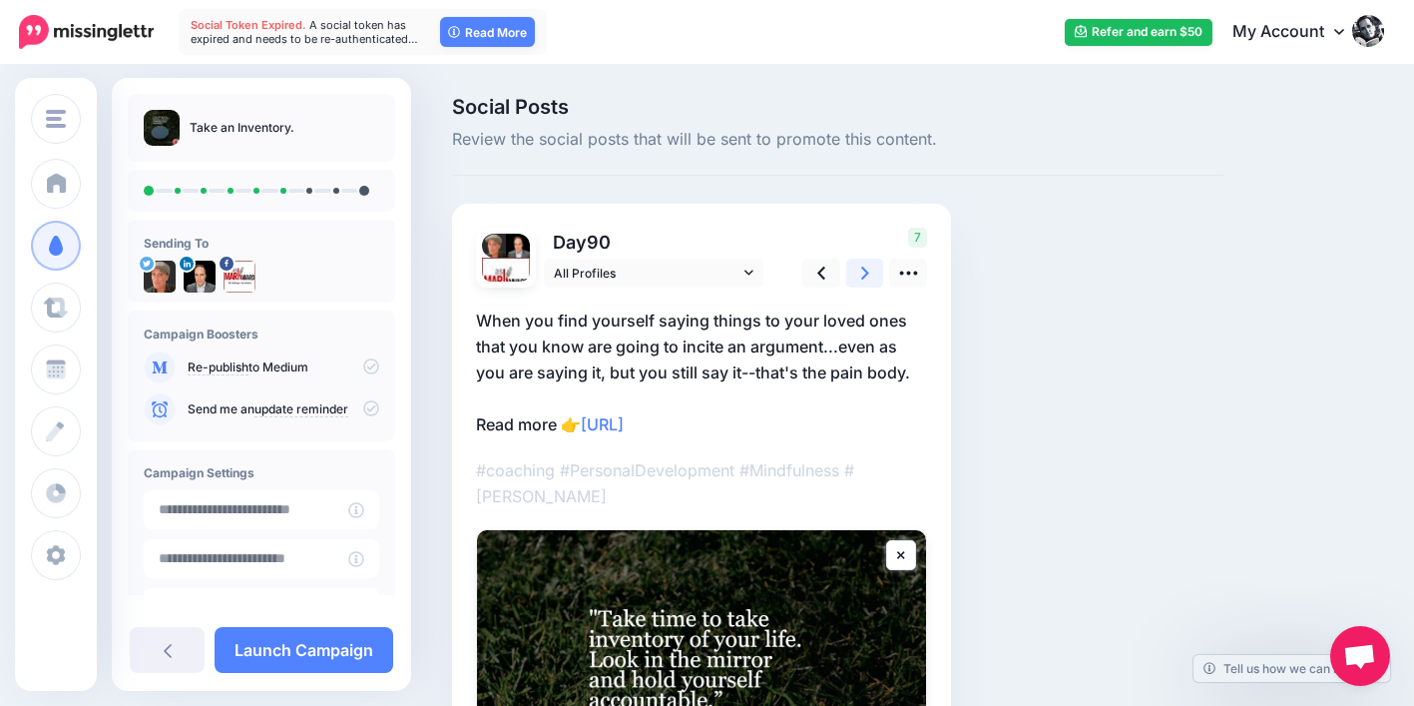
click at [865, 265] on icon at bounding box center [865, 272] width 8 height 21
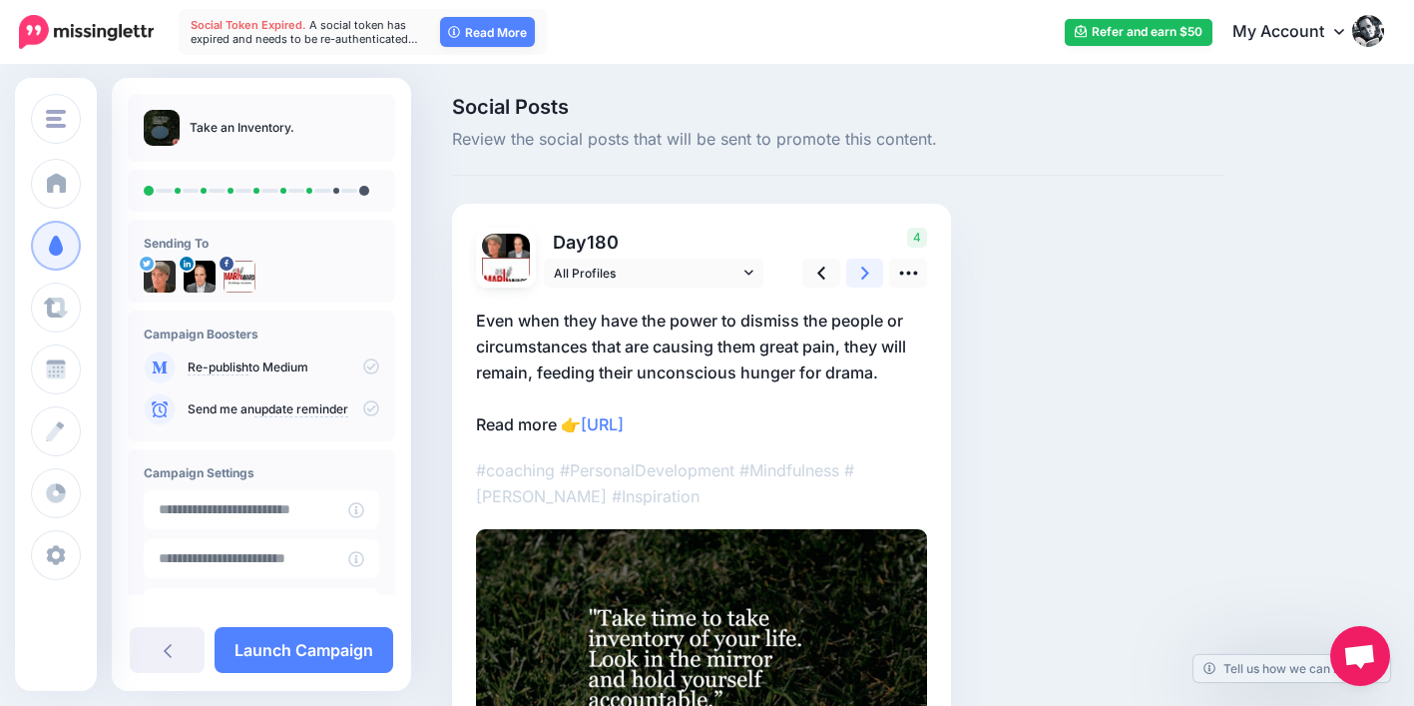
click at [865, 265] on icon at bounding box center [865, 272] width 8 height 21
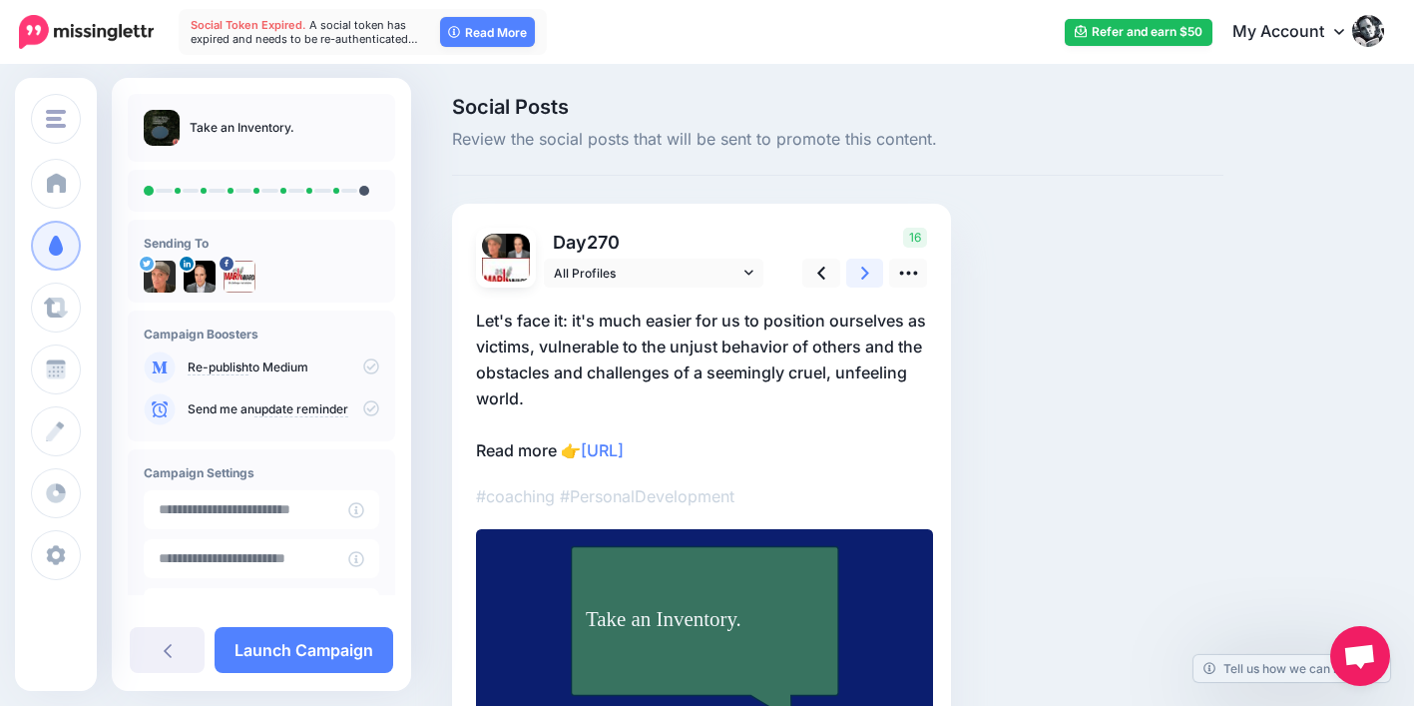
click at [865, 265] on icon at bounding box center [865, 272] width 8 height 21
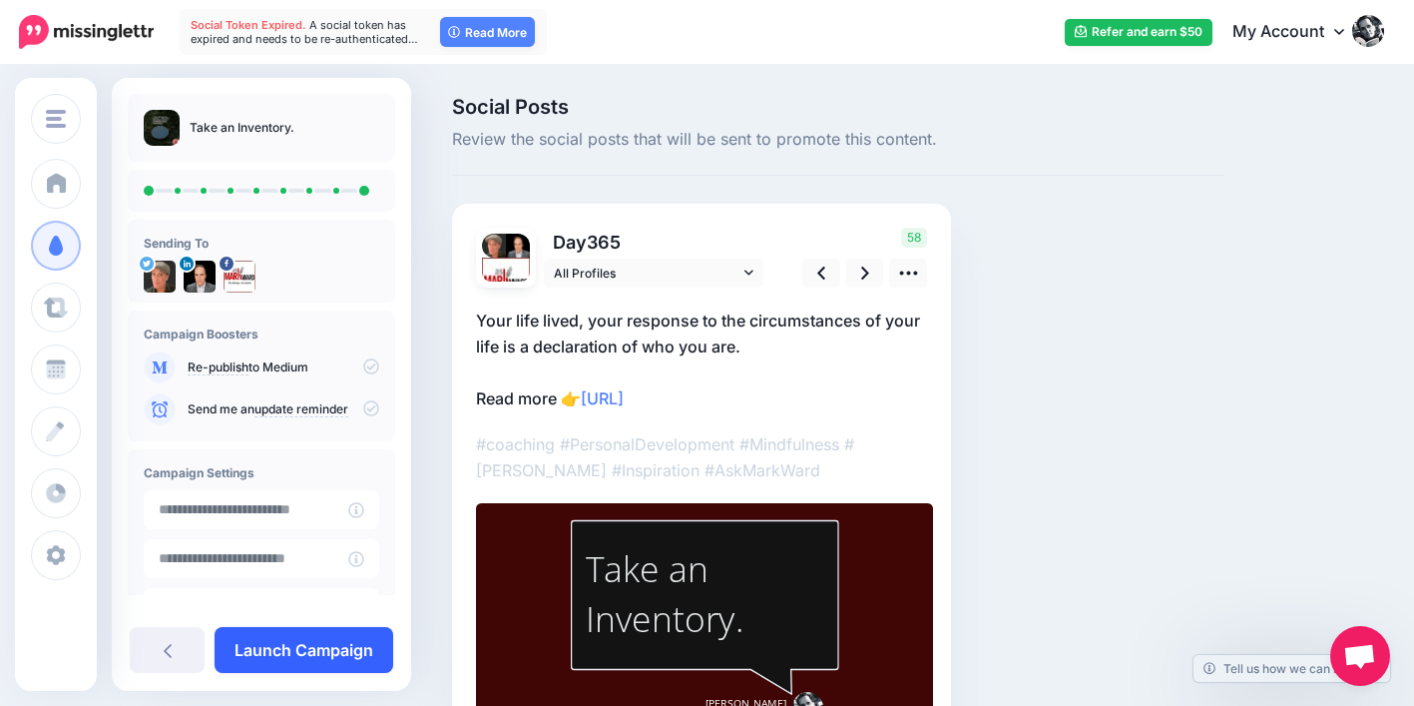
click at [344, 639] on link "Launch Campaign" at bounding box center [304, 650] width 179 height 46
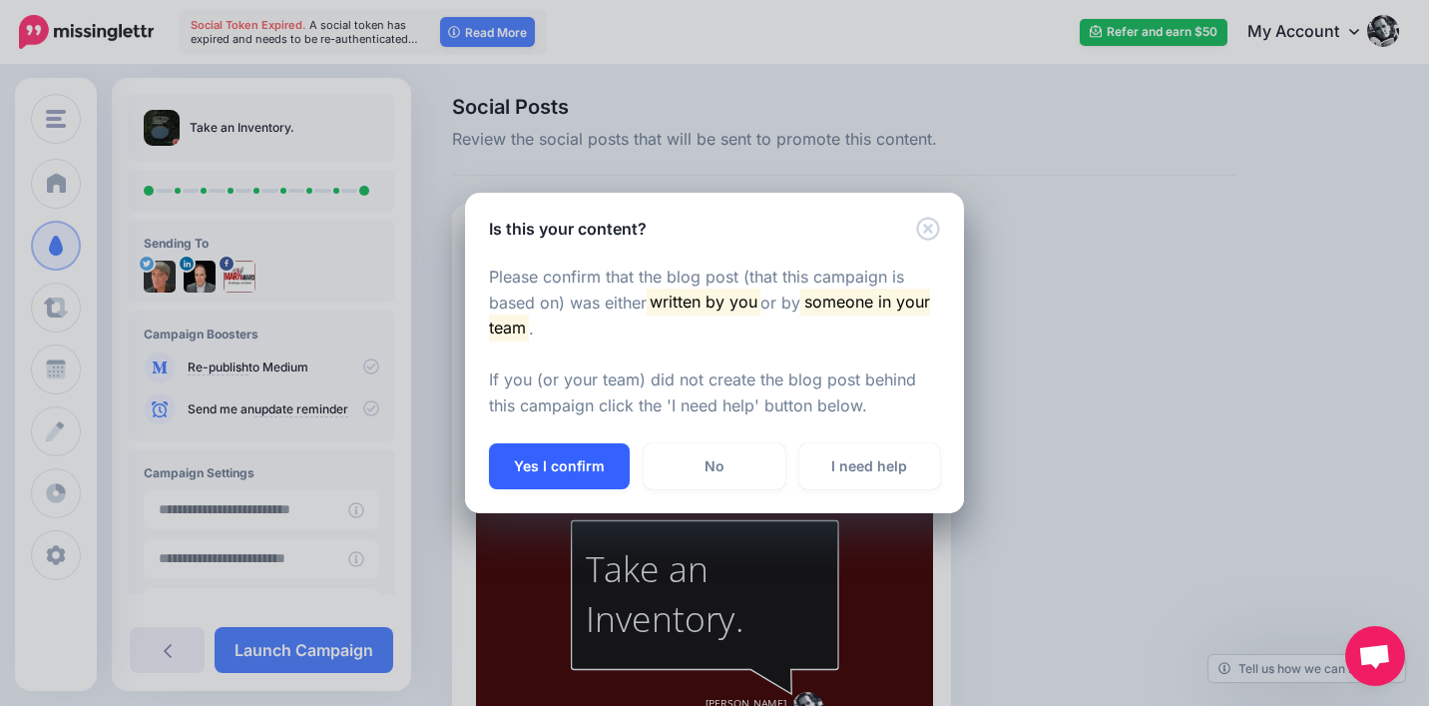
click at [584, 474] on button "Yes I confirm" at bounding box center [559, 466] width 141 height 46
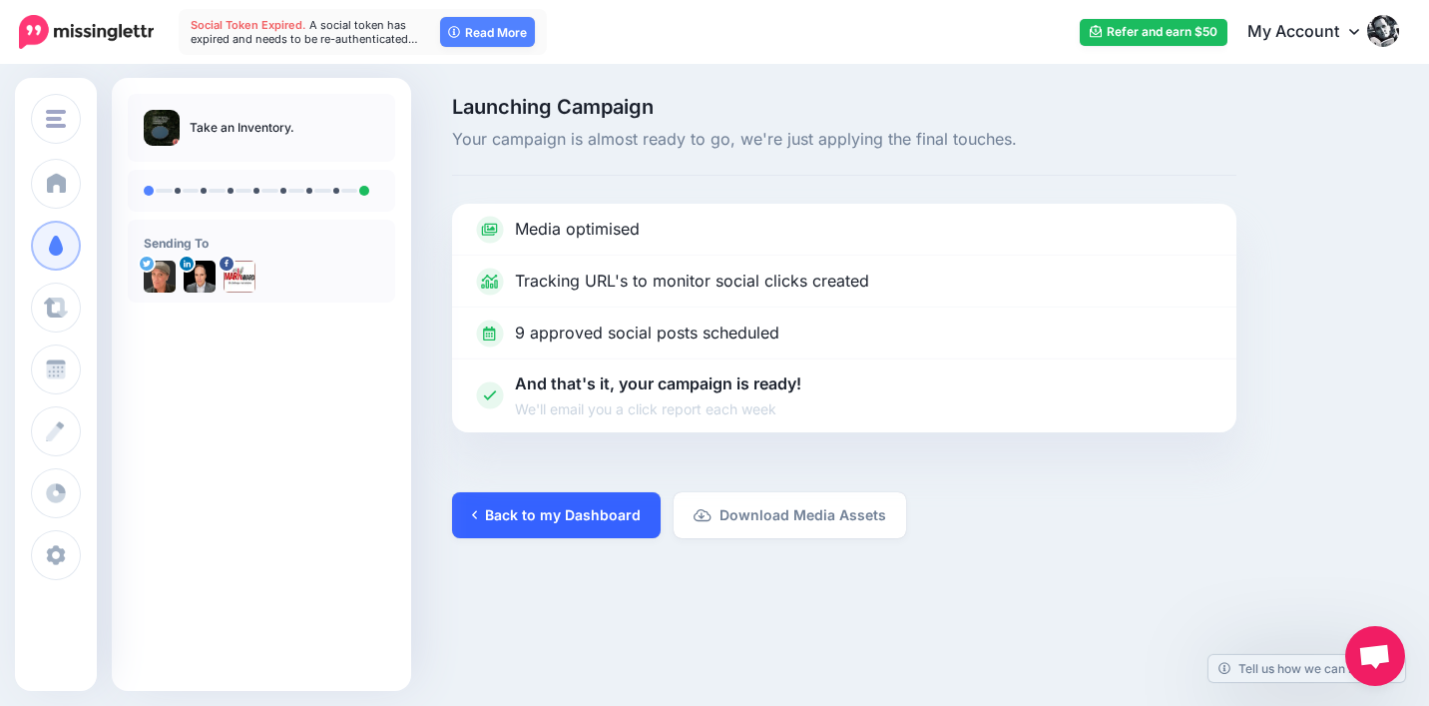
click at [528, 524] on link "Back to my Dashboard" at bounding box center [556, 515] width 209 height 46
